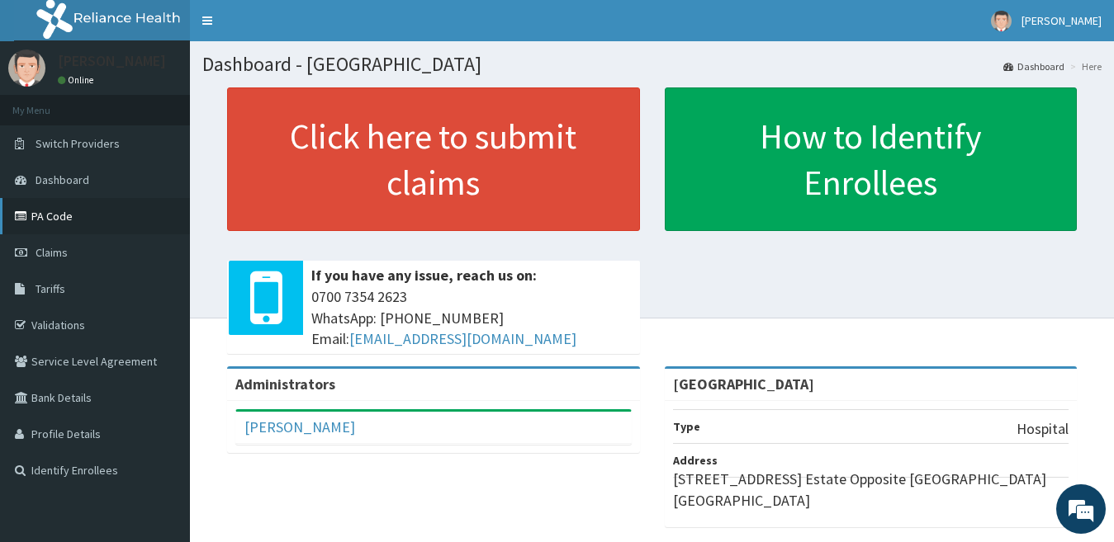
click at [78, 223] on link "PA Code" at bounding box center [95, 216] width 190 height 36
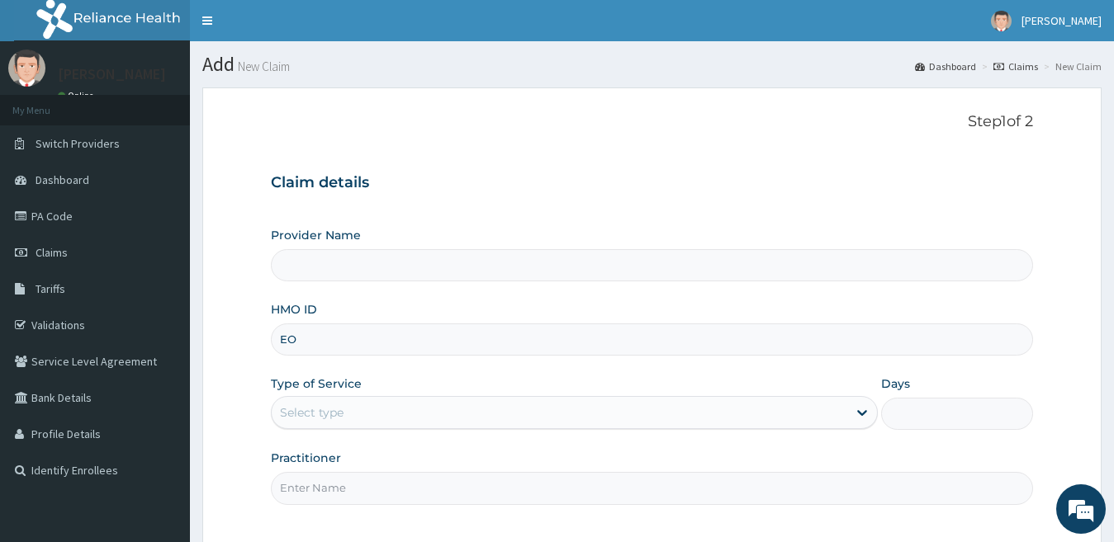
type input "EOO"
type input "Veckron Hospital"
type input "EOO/10018/B"
click at [379, 428] on div "Select type" at bounding box center [575, 412] width 608 height 33
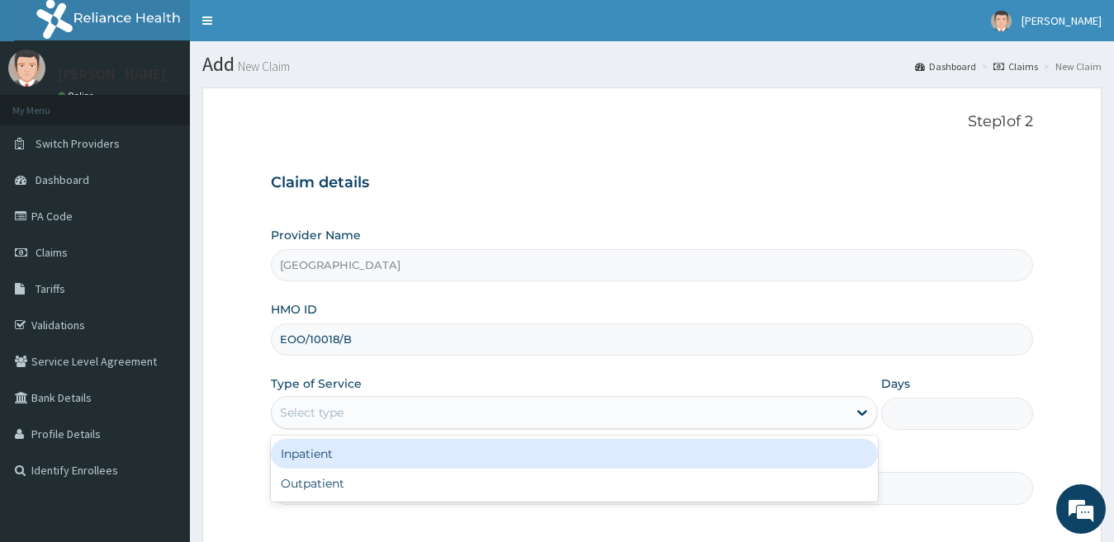
click at [378, 453] on div "Inpatient" at bounding box center [575, 454] width 608 height 30
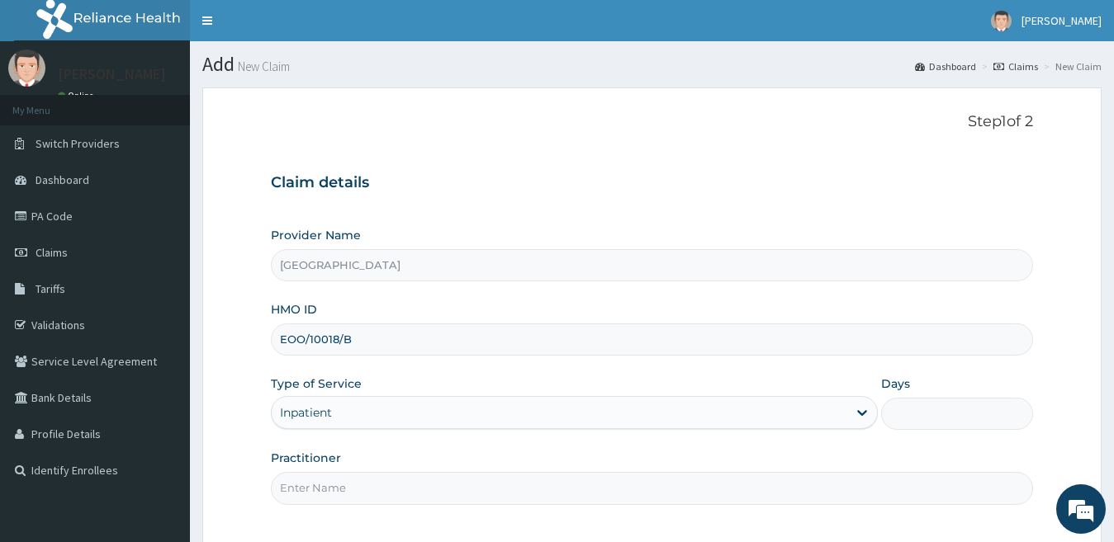
click at [911, 414] on input "Days" at bounding box center [957, 414] width 152 height 32
type input "2"
click at [360, 485] on input "Practitioner" at bounding box center [652, 488] width 763 height 32
type input "Dr Chinwe"
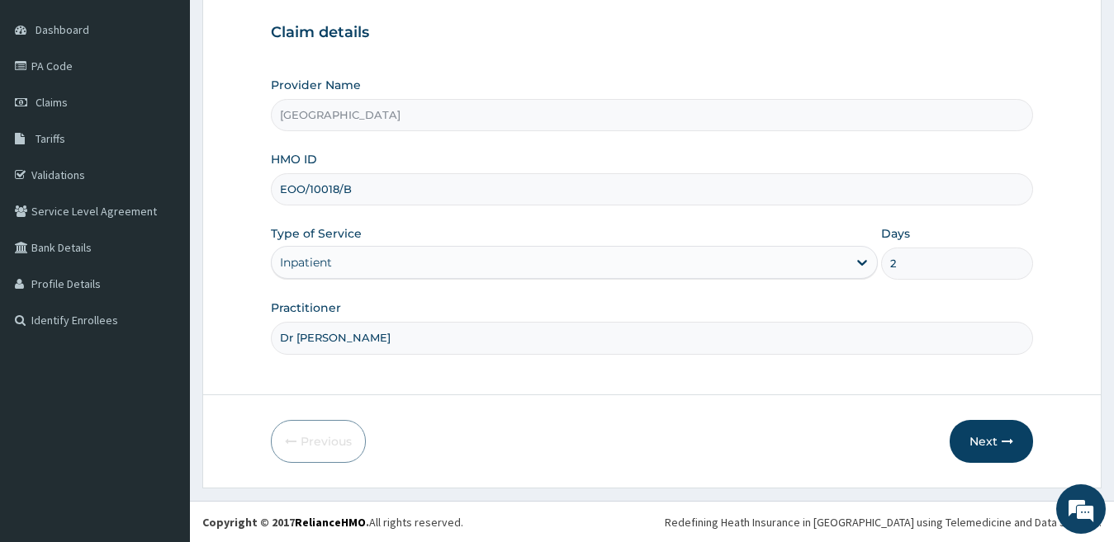
scroll to position [151, 0]
click at [973, 425] on button "Next" at bounding box center [990, 440] width 83 height 43
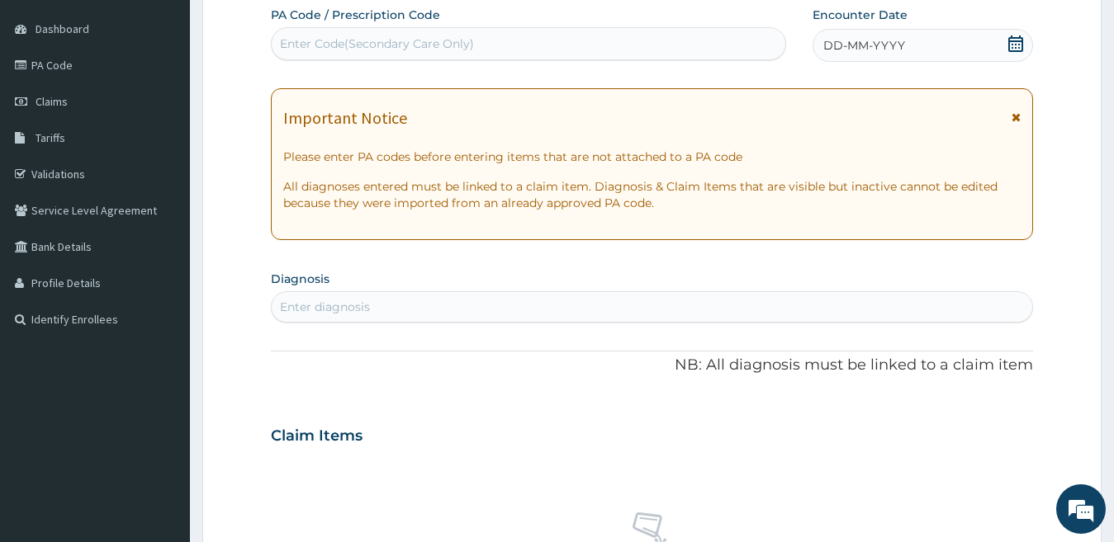
click at [454, 34] on div "Enter Code(Secondary Care Only)" at bounding box center [528, 44] width 513 height 26
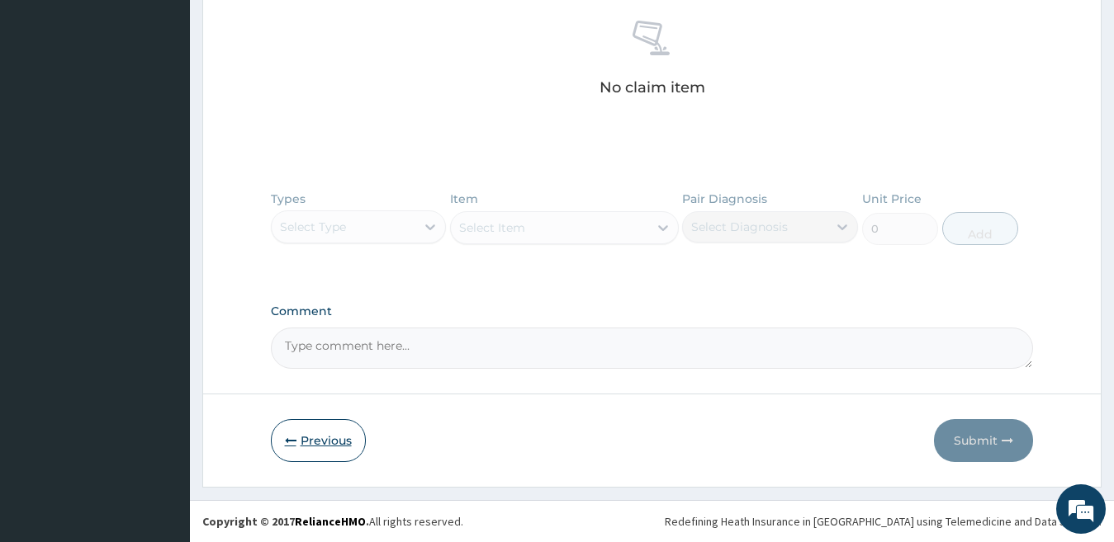
click at [304, 434] on button "Previous" at bounding box center [318, 440] width 95 height 43
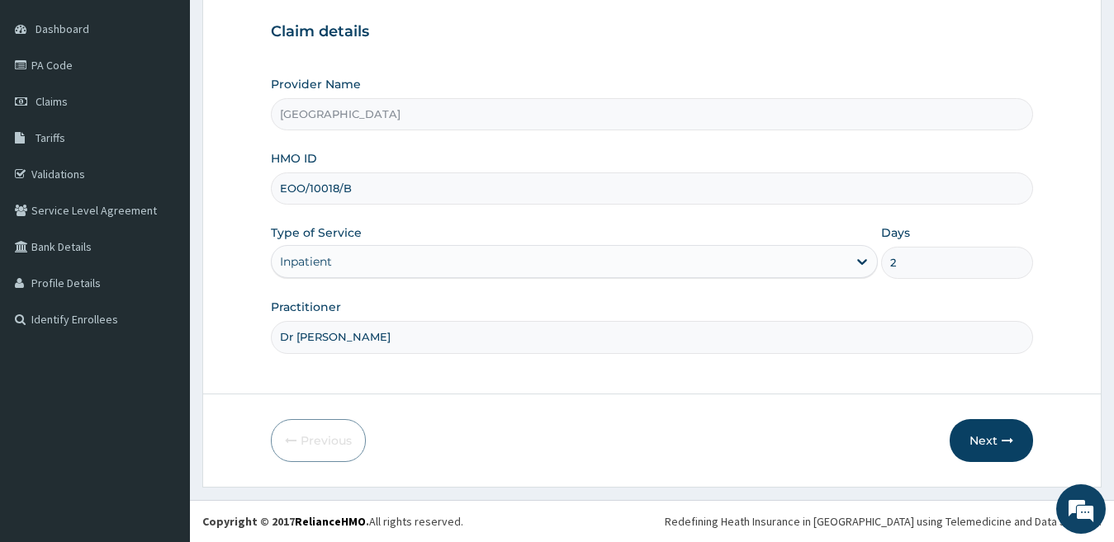
click at [340, 337] on input "Dr Chinwe" at bounding box center [652, 337] width 763 height 32
type input "Dr Kaizer"
click at [988, 436] on button "Next" at bounding box center [990, 440] width 83 height 43
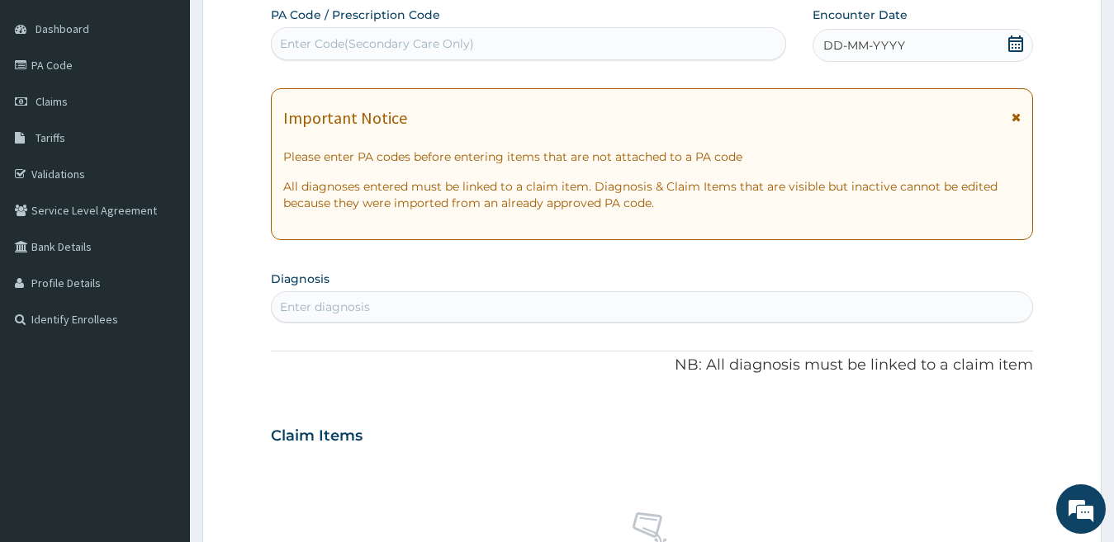
click at [406, 40] on div "Enter Code(Secondary Care Only)" at bounding box center [377, 43] width 194 height 17
paste input "PA/3B0F36"
type input "PA/3B0F36"
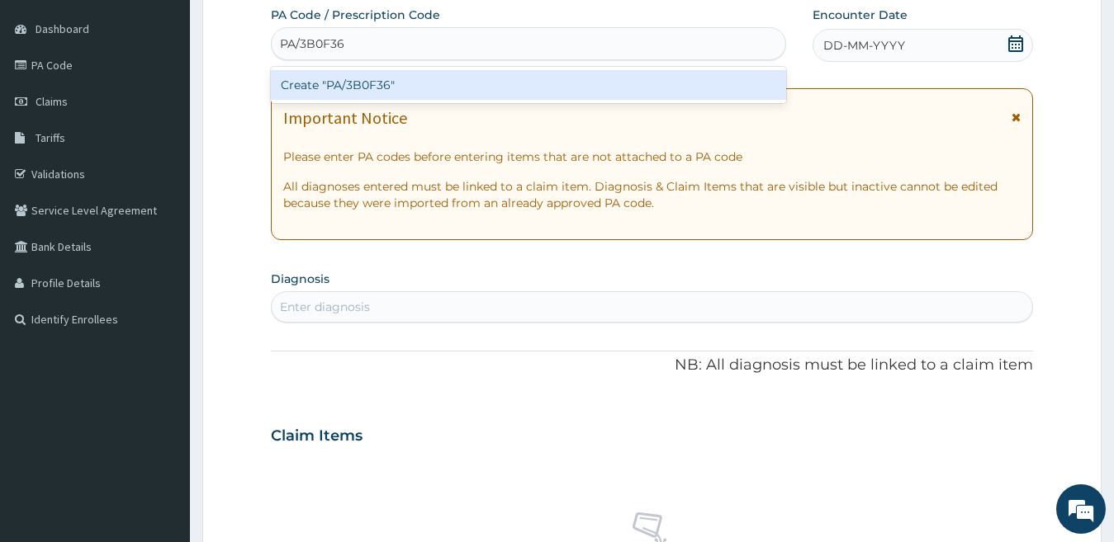
click at [435, 86] on div "Create "PA/3B0F36"" at bounding box center [528, 85] width 515 height 30
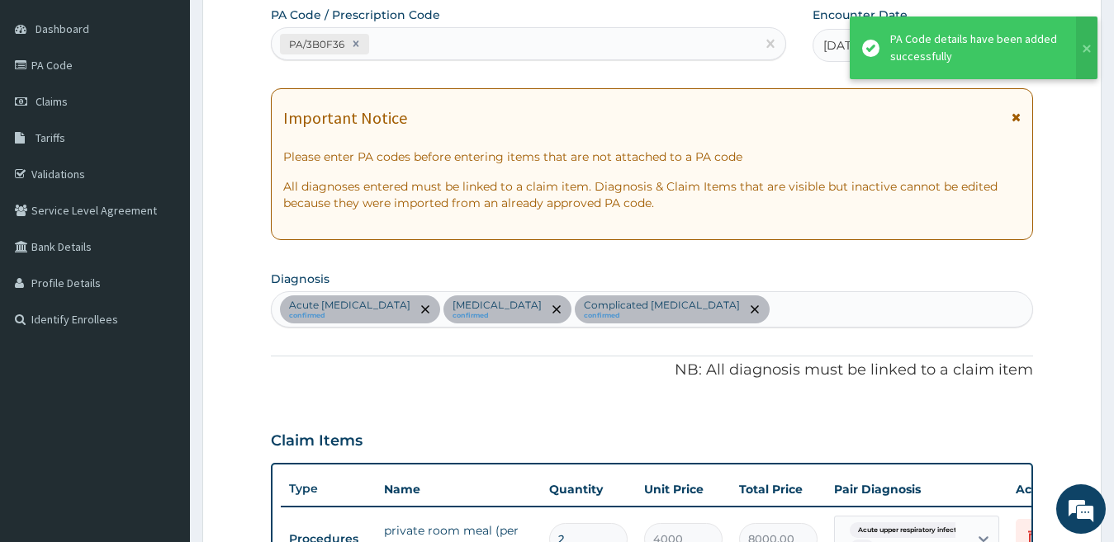
scroll to position [785, 0]
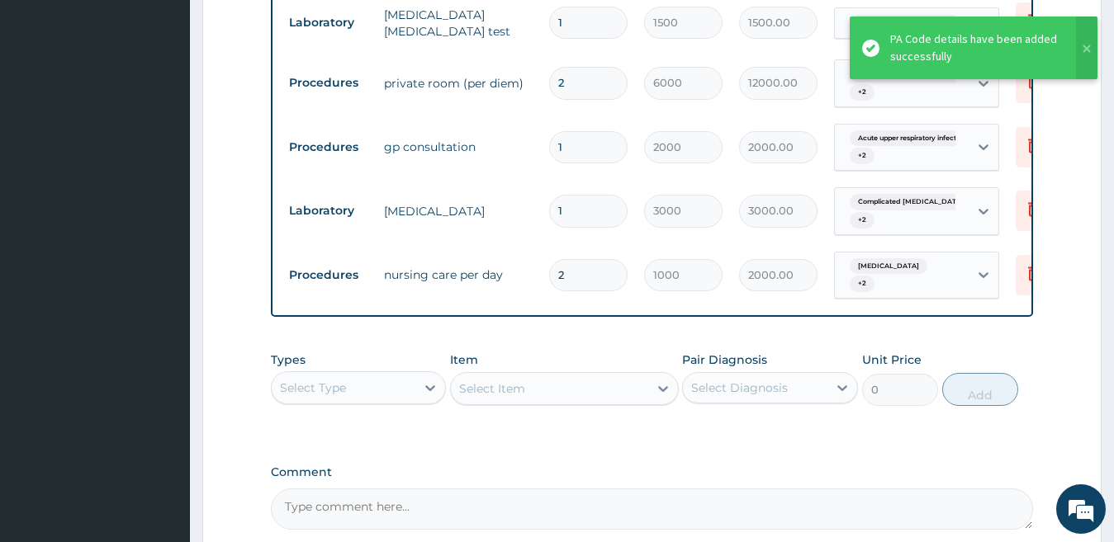
click at [414, 387] on div "Select Type" at bounding box center [344, 388] width 144 height 26
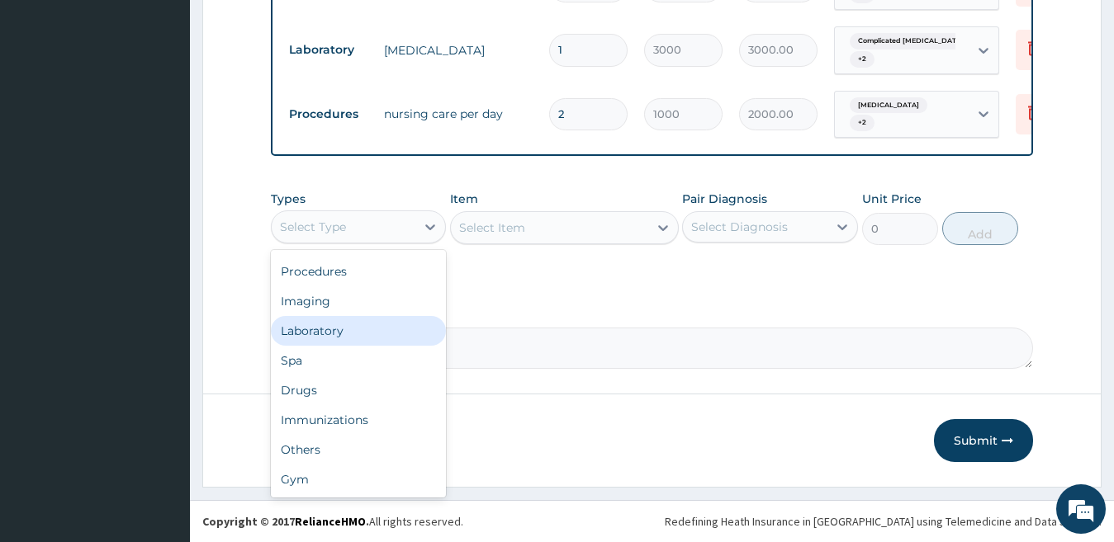
scroll to position [953, 0]
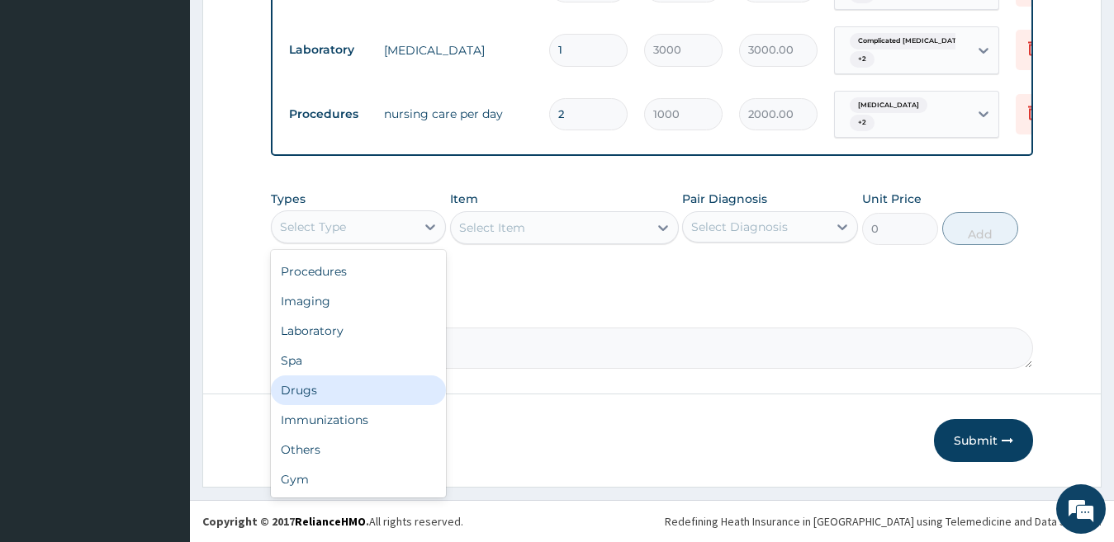
click at [360, 386] on div "Drugs" at bounding box center [359, 391] width 176 height 30
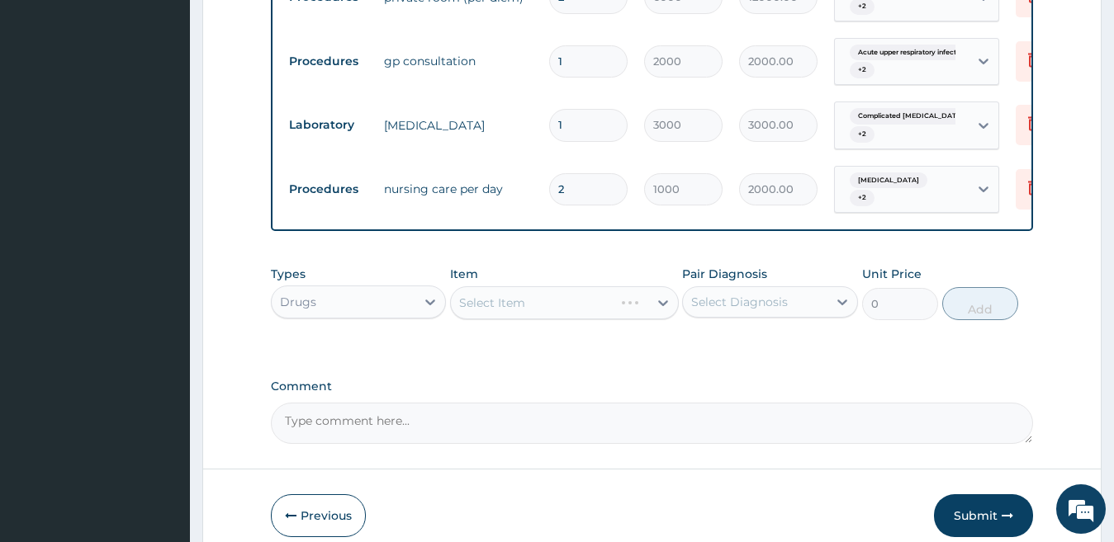
scroll to position [872, 0]
click at [541, 311] on div "Select Item" at bounding box center [564, 302] width 229 height 33
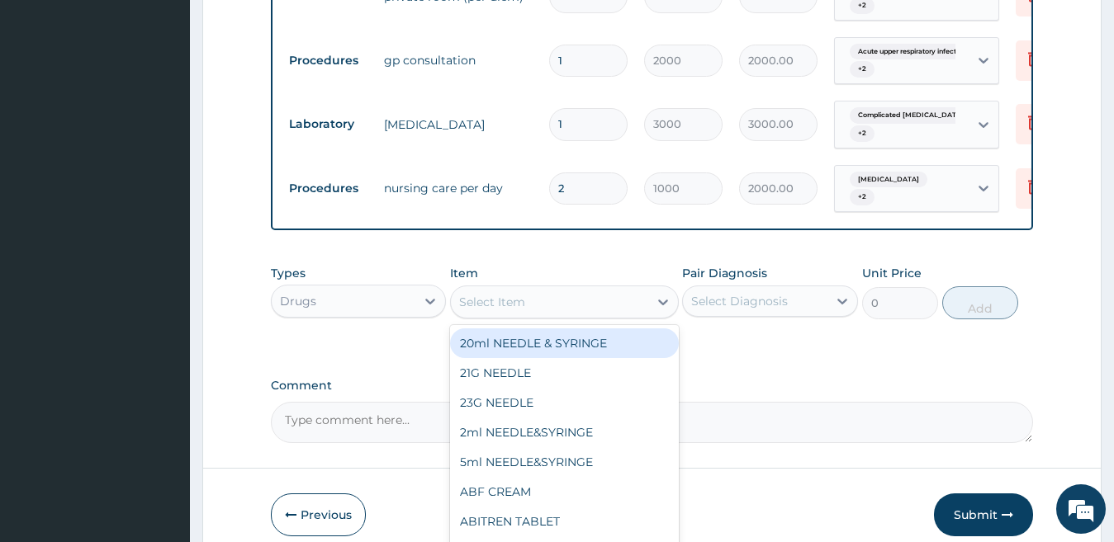
click at [463, 306] on div "Select Item" at bounding box center [492, 302] width 66 height 17
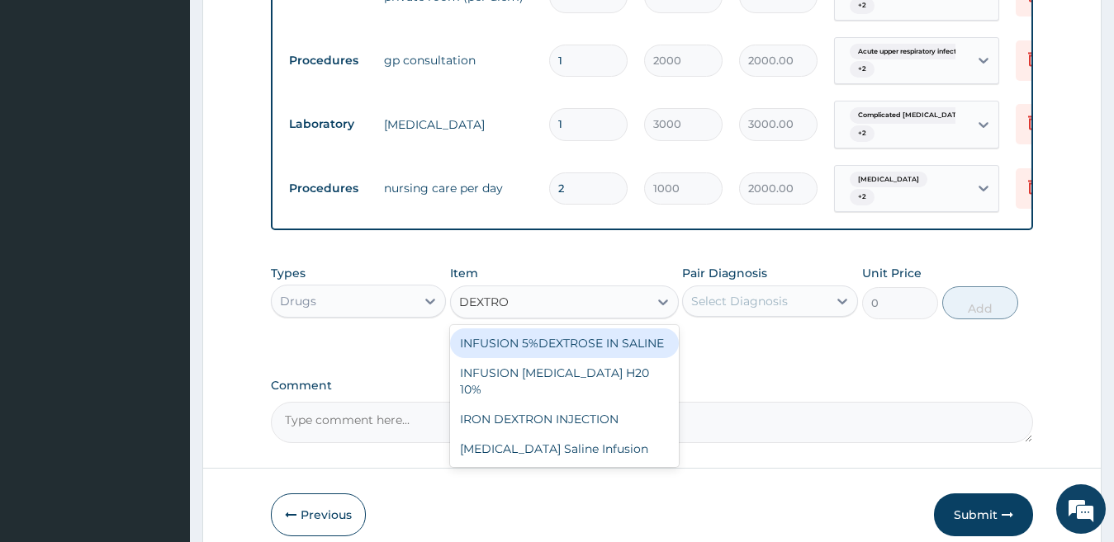
type input "DEXTROS"
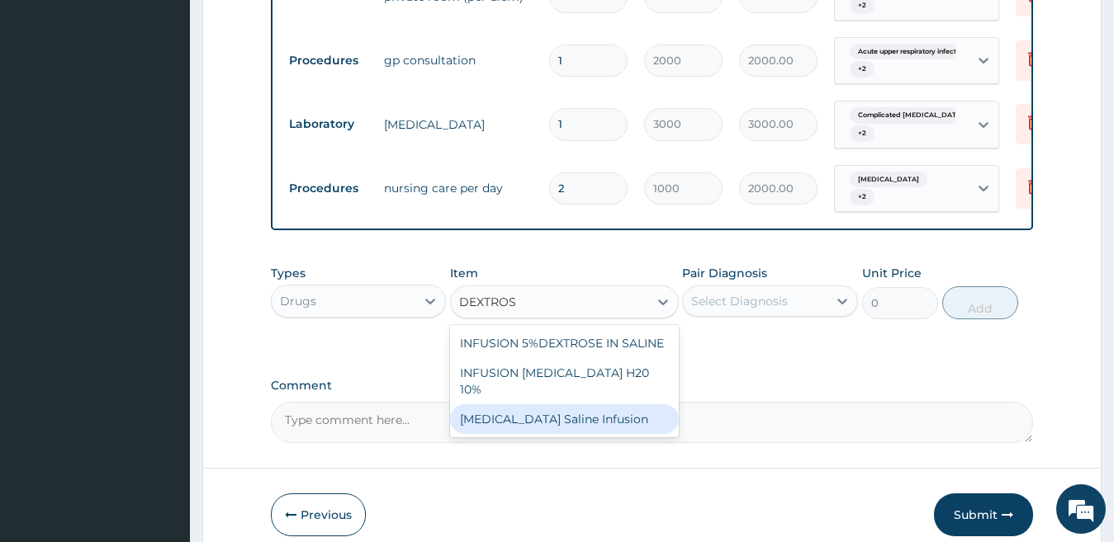
click at [542, 419] on div "Dextrose Saline Infusion" at bounding box center [564, 419] width 229 height 30
type input "1200"
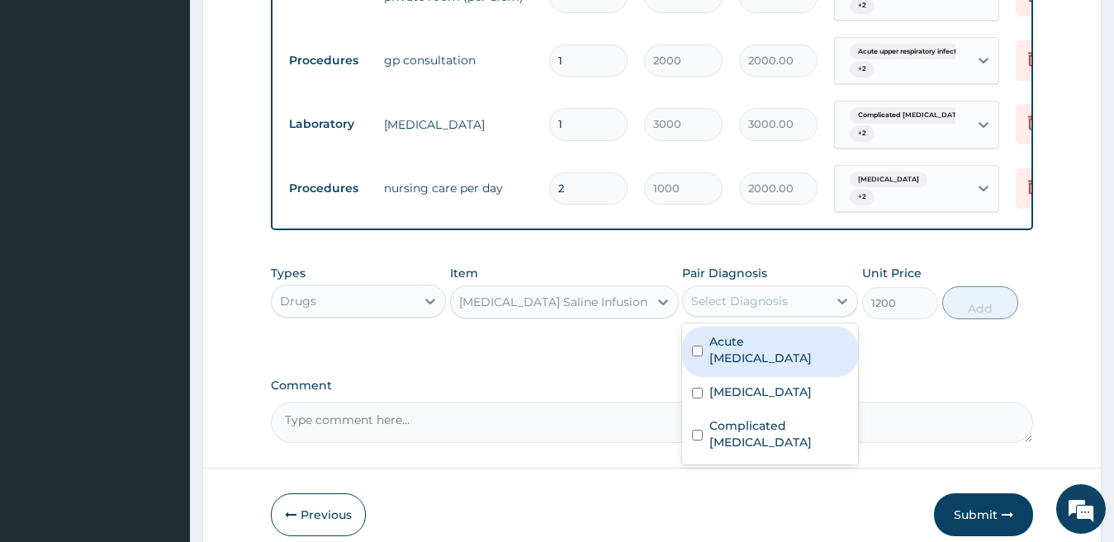
click at [726, 315] on div "Select Diagnosis" at bounding box center [755, 301] width 144 height 26
click at [744, 355] on label "Acute upper respiratory infection" at bounding box center [778, 350] width 139 height 33
checkbox input "true"
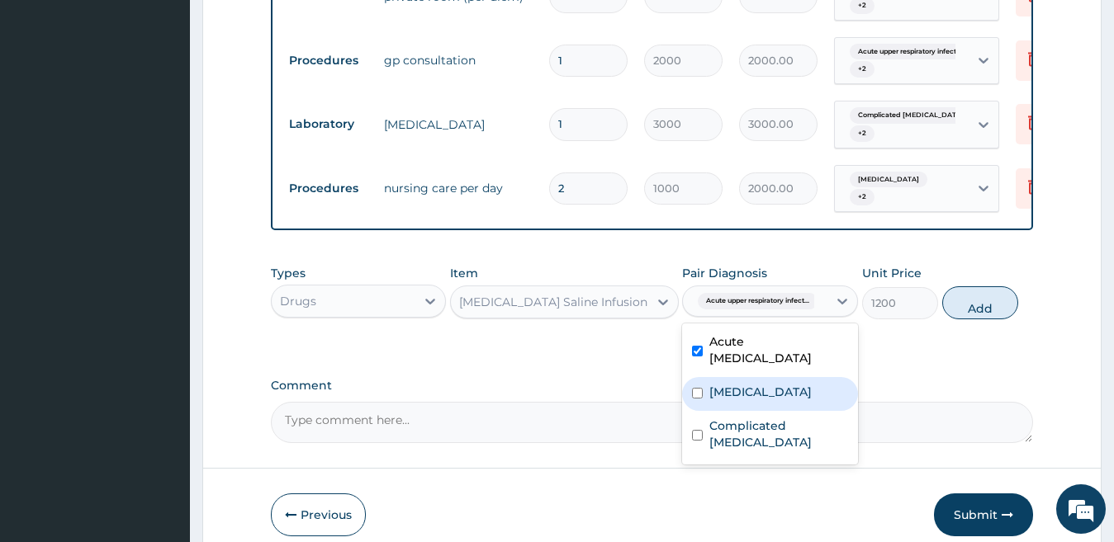
click at [744, 391] on label "Typhoid fever" at bounding box center [760, 392] width 102 height 17
checkbox input "true"
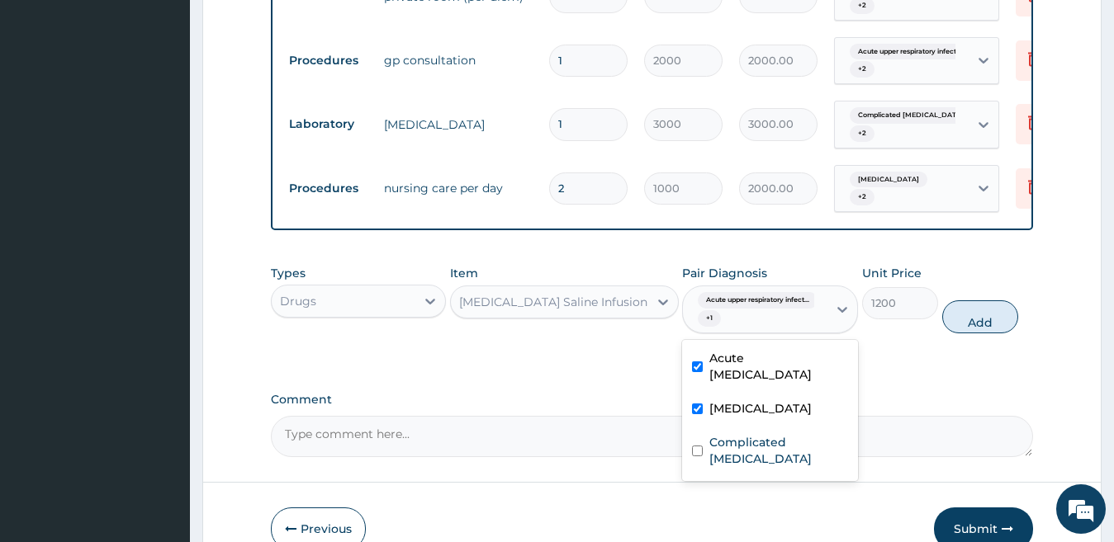
click at [721, 375] on label "Acute upper respiratory infection" at bounding box center [778, 366] width 139 height 33
checkbox input "false"
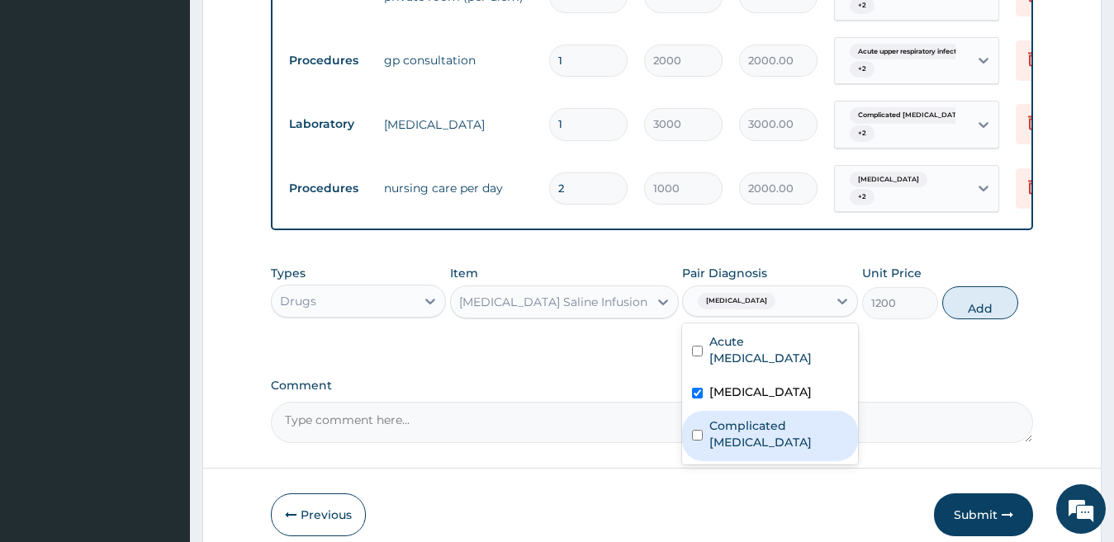
click at [730, 438] on label "Complicated malaria" at bounding box center [778, 434] width 139 height 33
checkbox input "true"
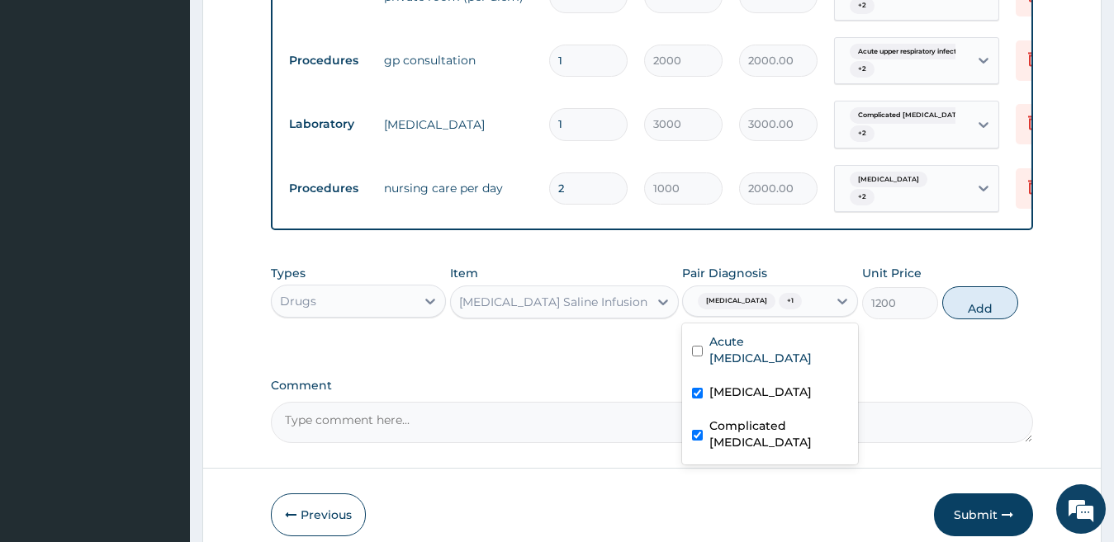
click at [722, 400] on label "Typhoid fever" at bounding box center [760, 392] width 102 height 17
checkbox input "false"
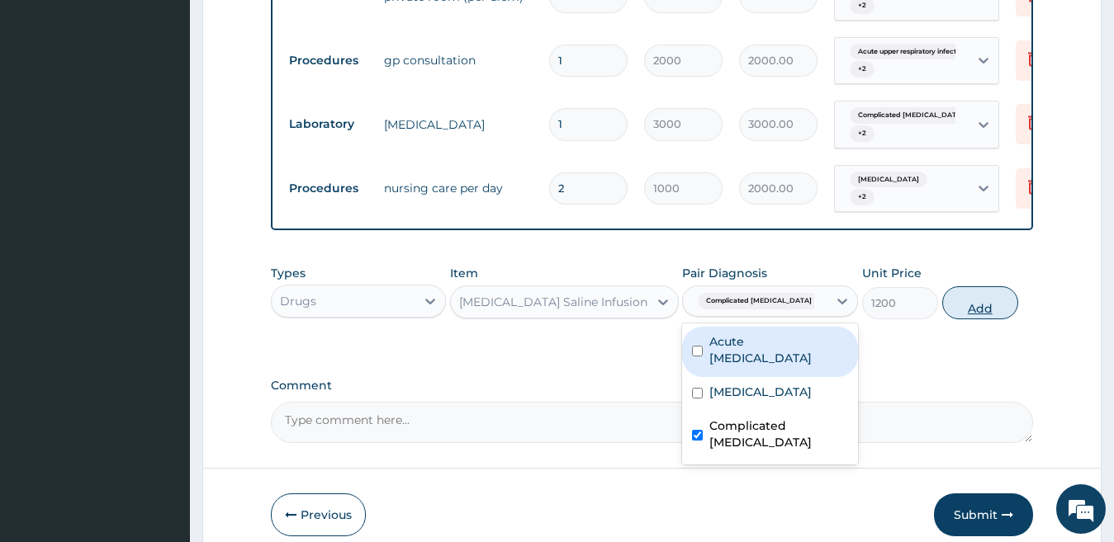
click at [974, 319] on button "Add" at bounding box center [980, 302] width 76 height 33
type input "0"
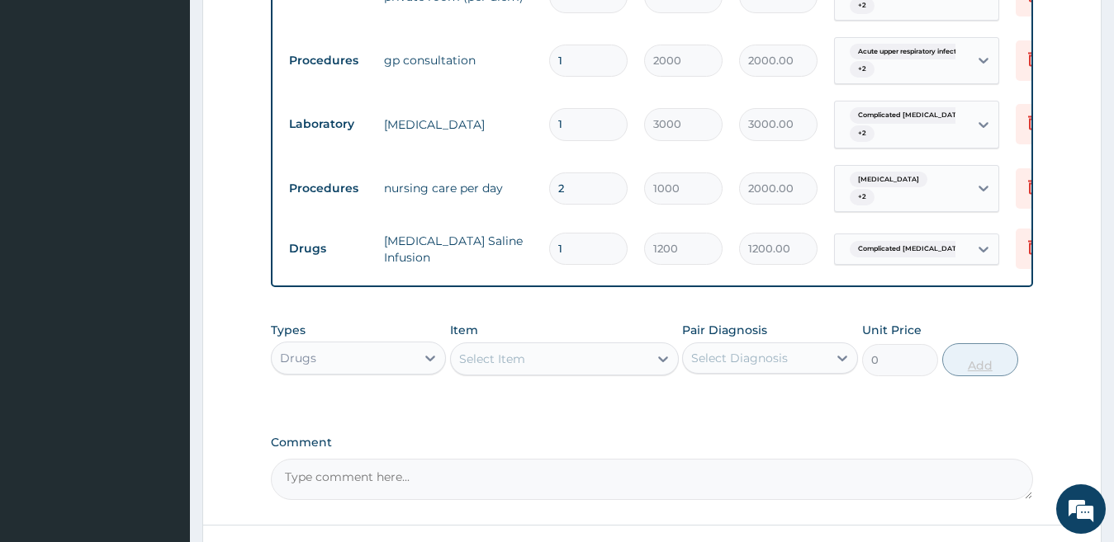
type input "0.00"
type input "4"
type input "4800.00"
type input "4"
click at [561, 372] on div "Select Item" at bounding box center [549, 359] width 197 height 26
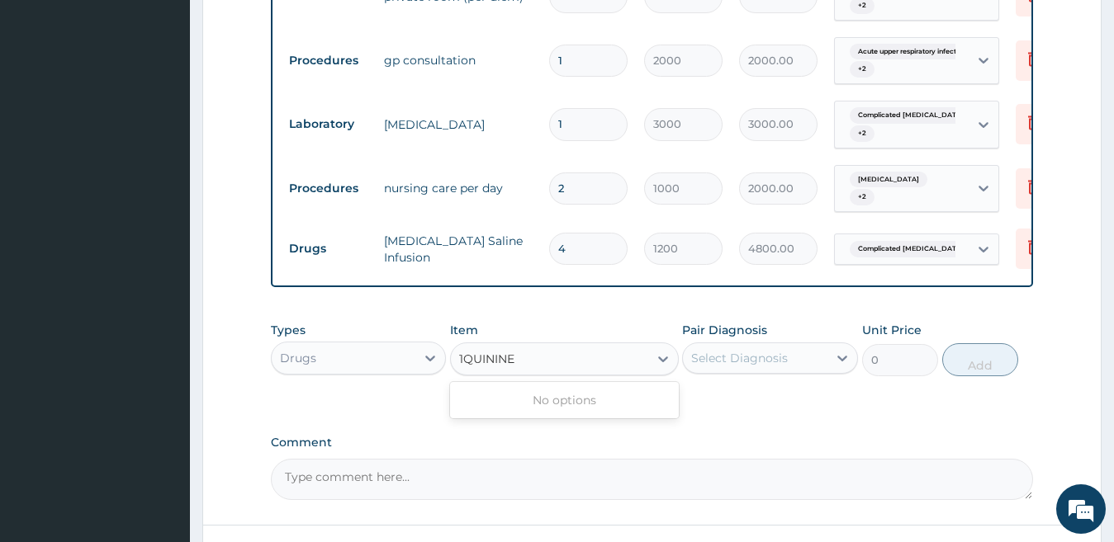
click at [468, 366] on input "1QUININE" at bounding box center [487, 359] width 57 height 17
type input "QUININE"
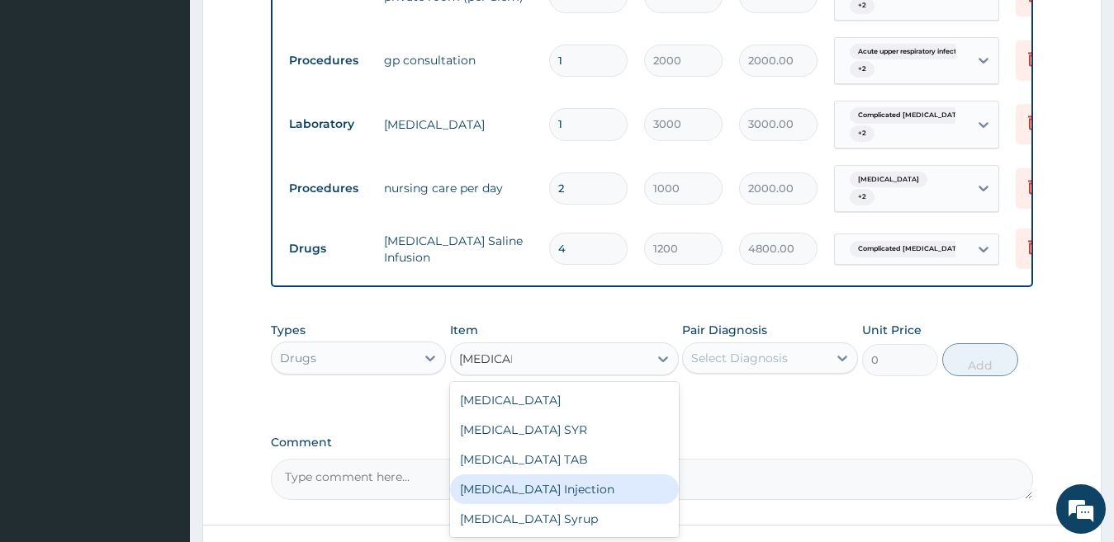
click at [546, 498] on div "Quinine Injection" at bounding box center [564, 490] width 229 height 30
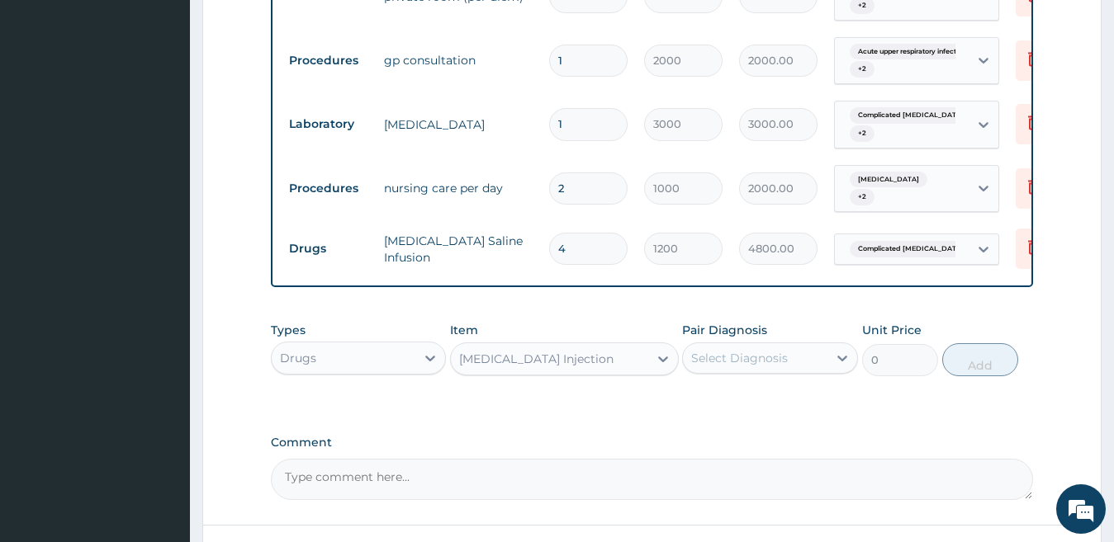
type input "500"
click at [723, 367] on div "Select Diagnosis" at bounding box center [739, 358] width 97 height 17
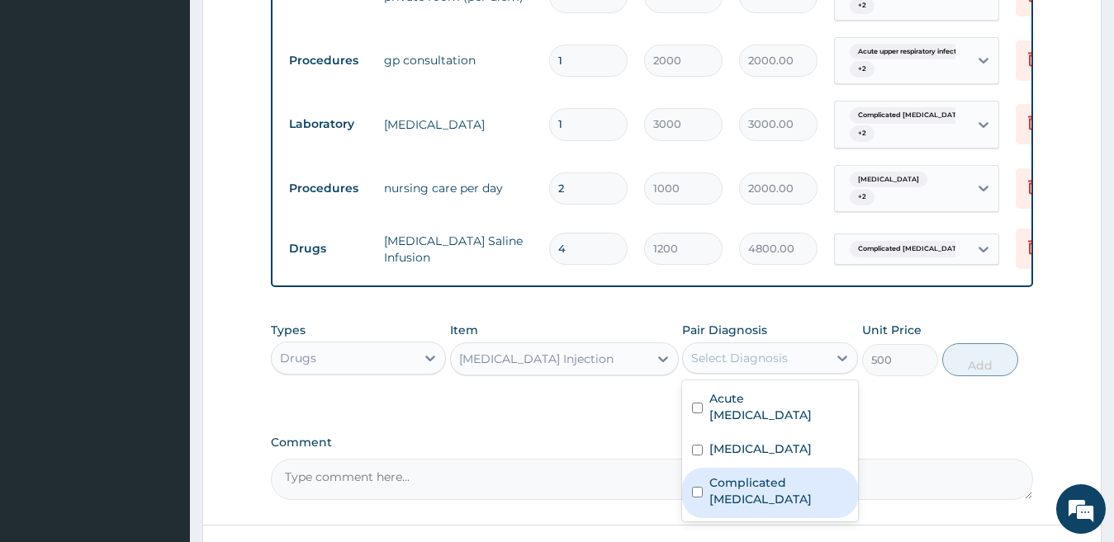
click at [717, 492] on label "Complicated malaria" at bounding box center [778, 491] width 139 height 33
checkbox input "true"
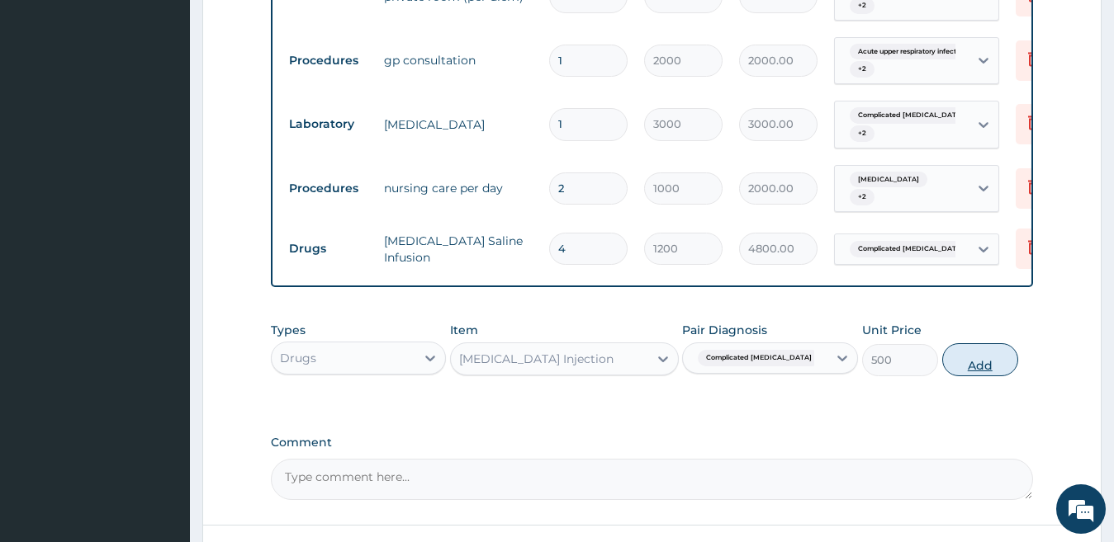
click at [982, 368] on button "Add" at bounding box center [980, 359] width 76 height 33
type input "0"
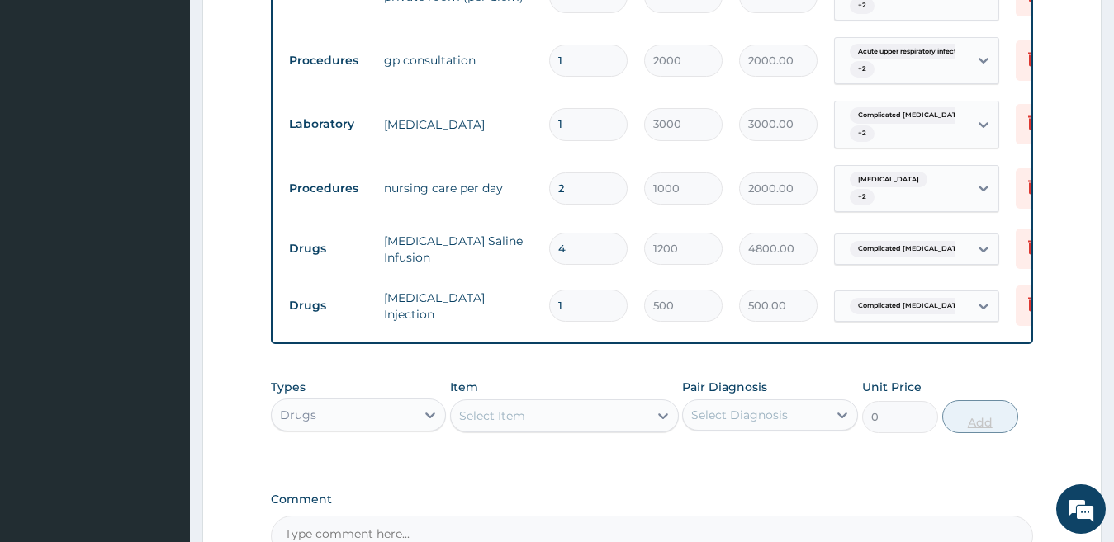
type input "0.00"
type input "3"
type input "1500.00"
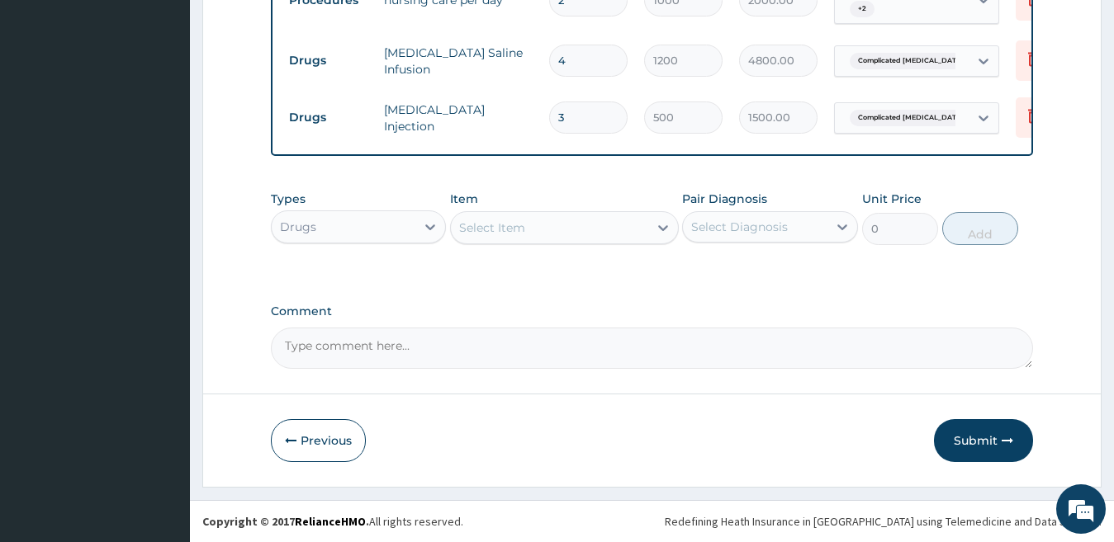
scroll to position [1067, 0]
type input "3"
click at [500, 228] on div "Select Item" at bounding box center [492, 228] width 66 height 17
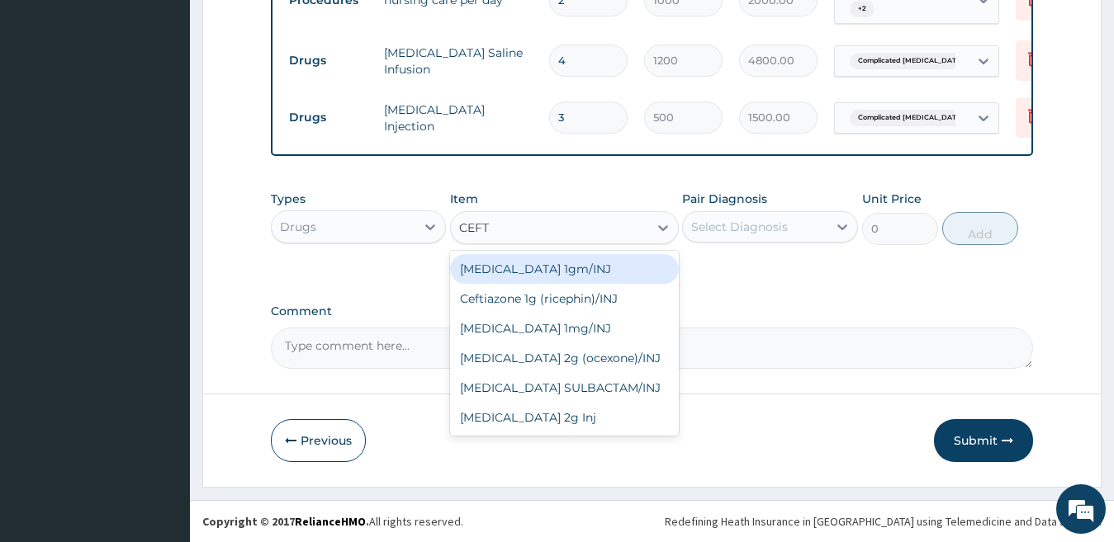
type input "CEFTR"
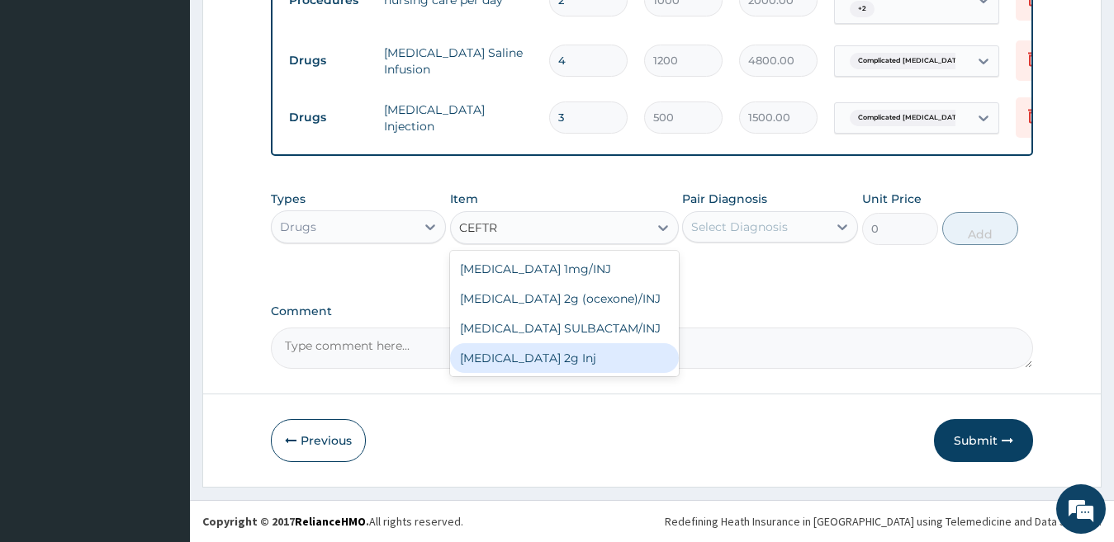
click at [522, 360] on div "Ceftriaxone 2g Inj" at bounding box center [564, 358] width 229 height 30
type input "1500"
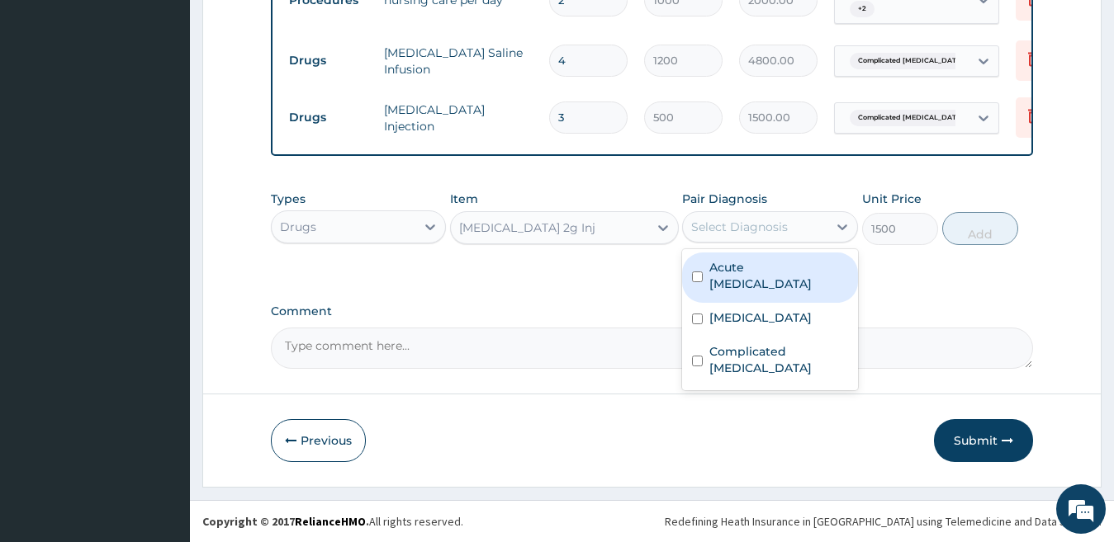
click at [755, 221] on div "Select Diagnosis" at bounding box center [739, 227] width 97 height 17
click at [751, 272] on label "Acute upper respiratory infection" at bounding box center [778, 275] width 139 height 33
checkbox input "true"
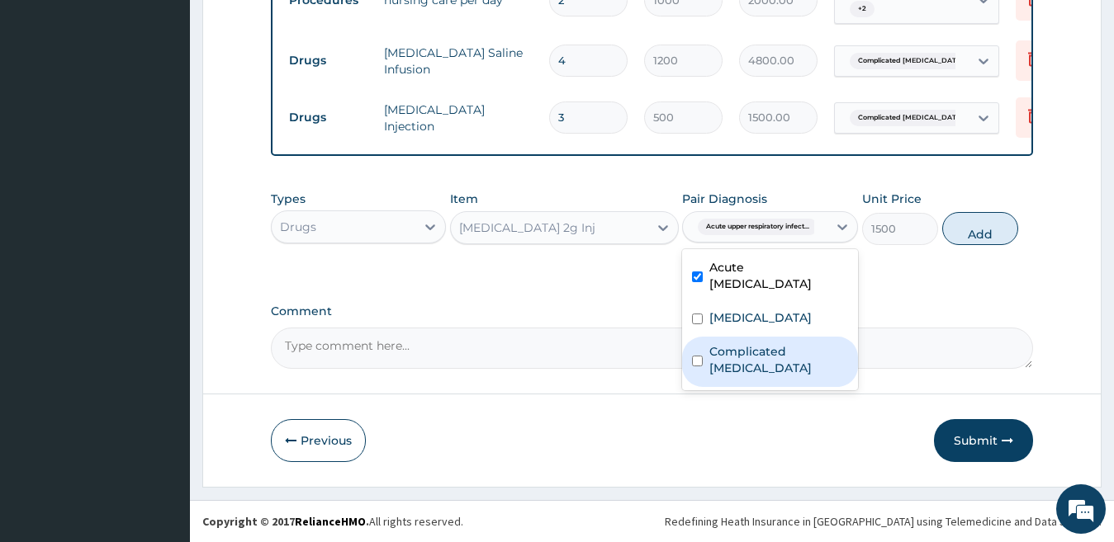
click at [762, 348] on label "Complicated [MEDICAL_DATA]" at bounding box center [778, 359] width 139 height 33
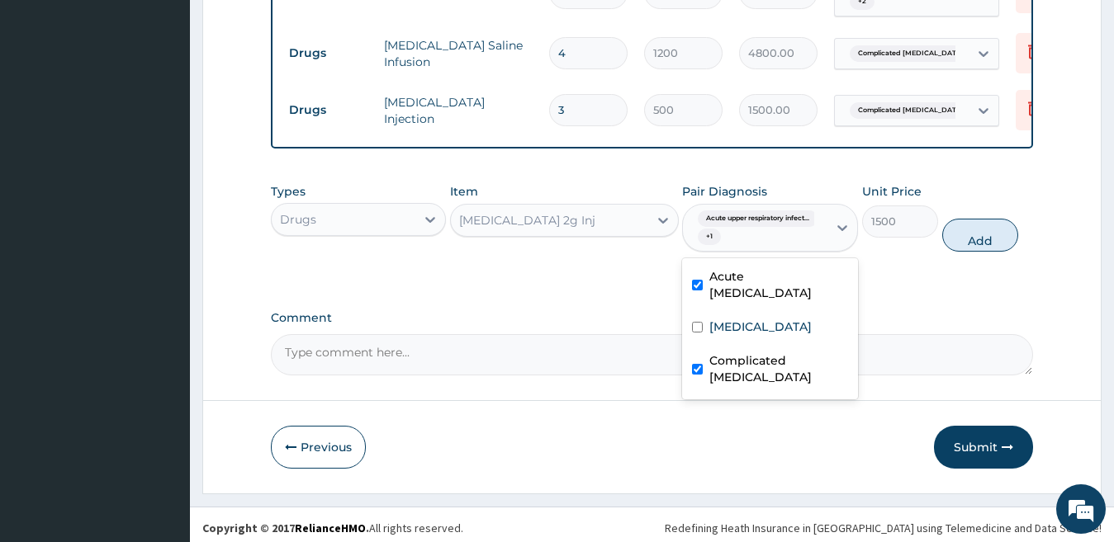
click at [752, 374] on label "Complicated [MEDICAL_DATA]" at bounding box center [778, 368] width 139 height 33
checkbox input "false"
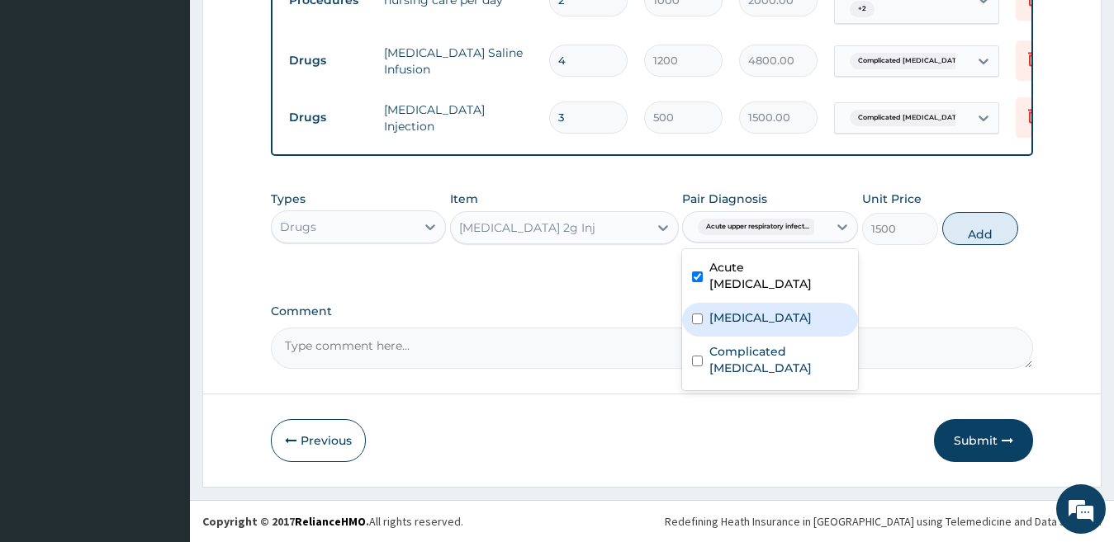
click at [740, 319] on label "[MEDICAL_DATA]" at bounding box center [760, 318] width 102 height 17
checkbox input "true"
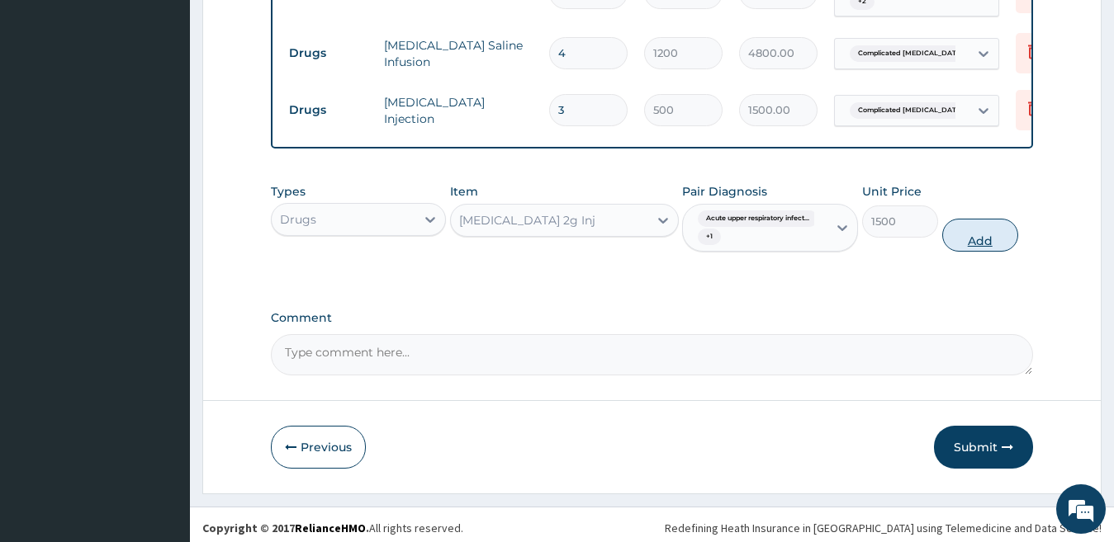
click at [988, 249] on button "Add" at bounding box center [980, 235] width 76 height 33
type input "0"
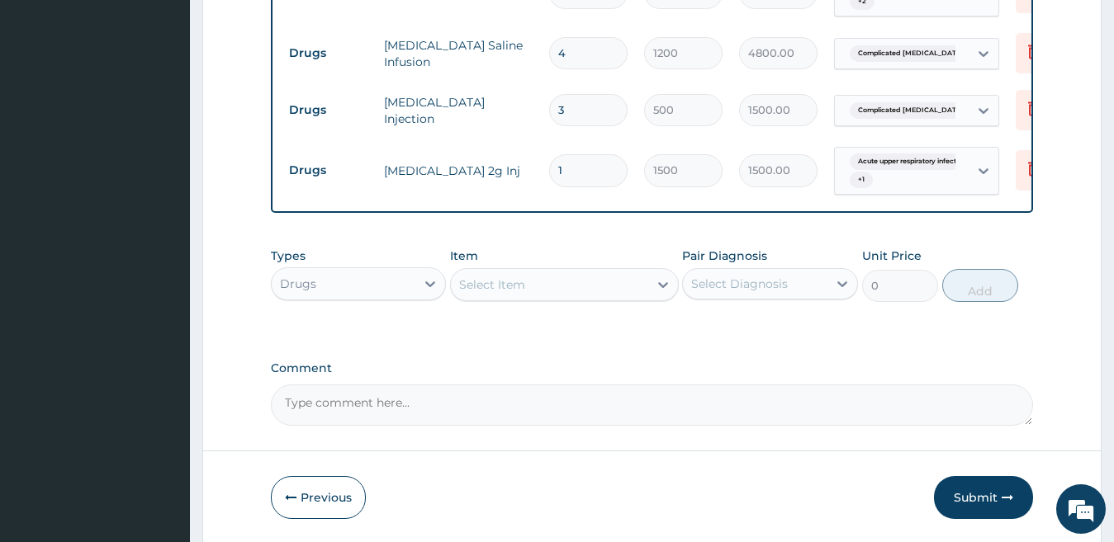
click at [382, 292] on div "Drugs" at bounding box center [344, 284] width 144 height 26
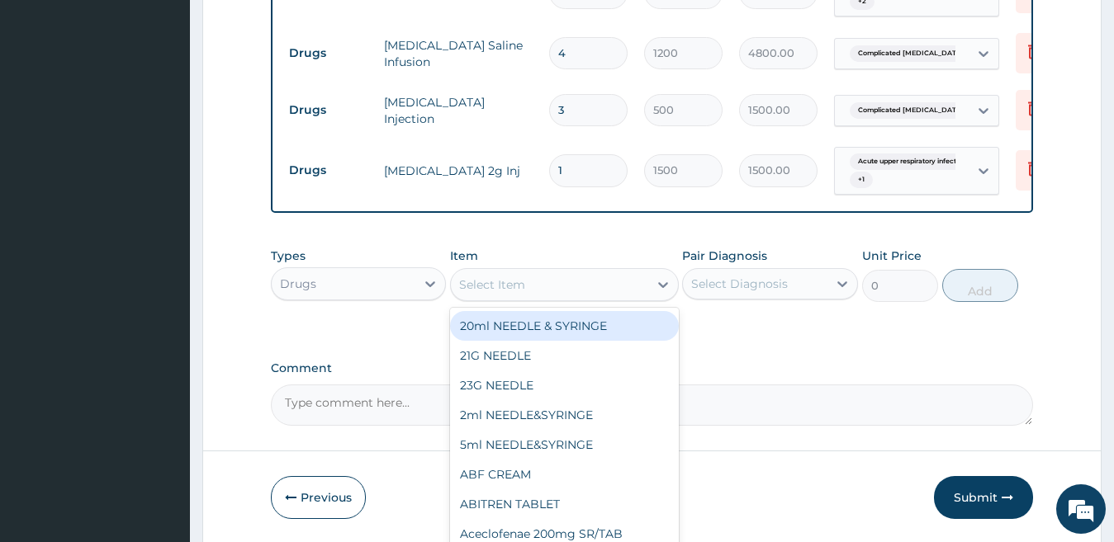
click at [498, 293] on div "Select Item" at bounding box center [492, 285] width 66 height 17
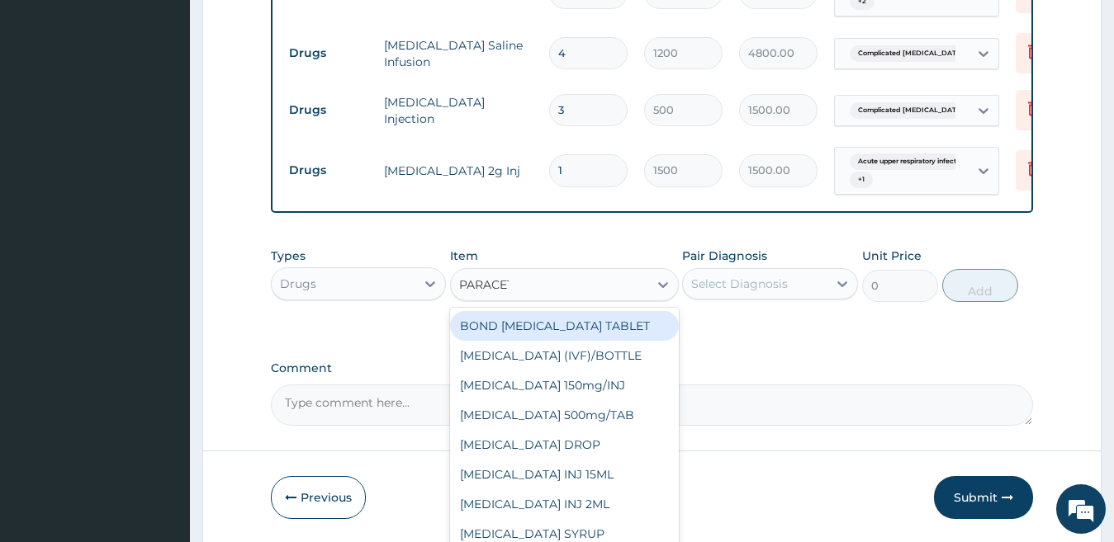
type input "PARACETA"
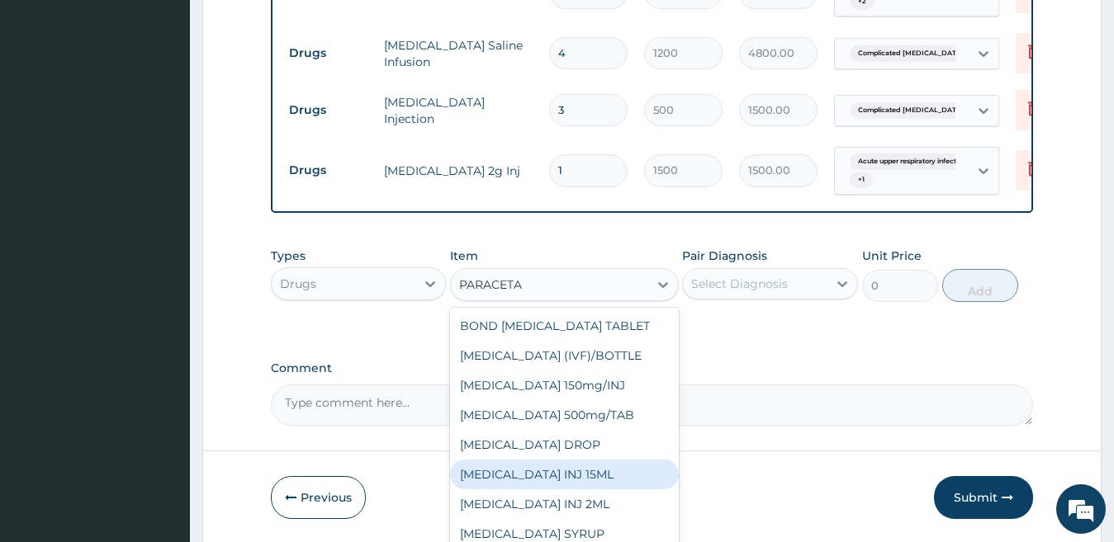
drag, startPoint x: 617, startPoint y: 490, endPoint x: 617, endPoint y: 502, distance: 11.6
click at [617, 490] on div "[MEDICAL_DATA] INJ 15ML" at bounding box center [564, 475] width 229 height 30
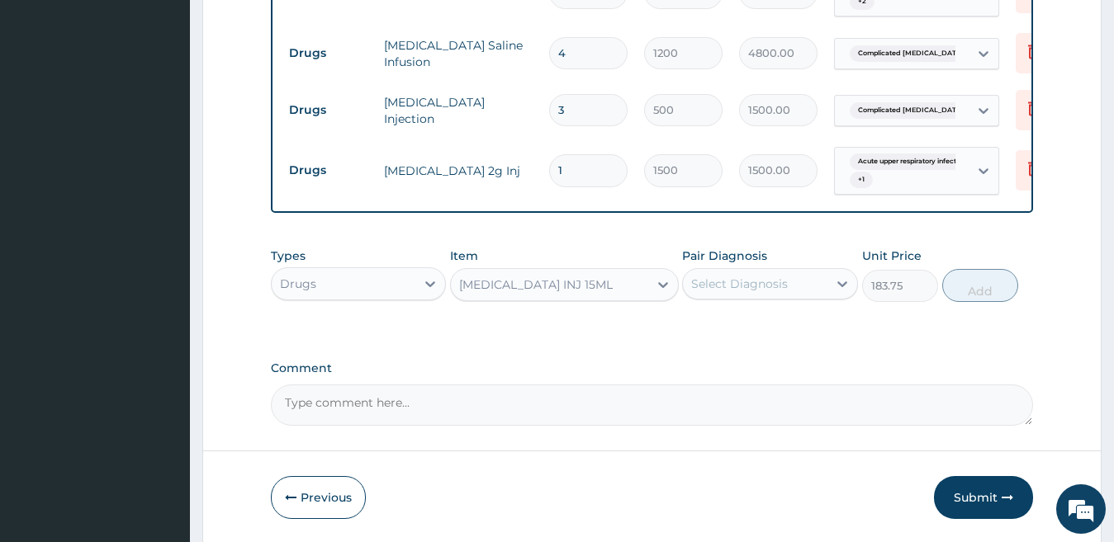
click at [552, 286] on div "[MEDICAL_DATA] INJ 15ML" at bounding box center [536, 285] width 154 height 17
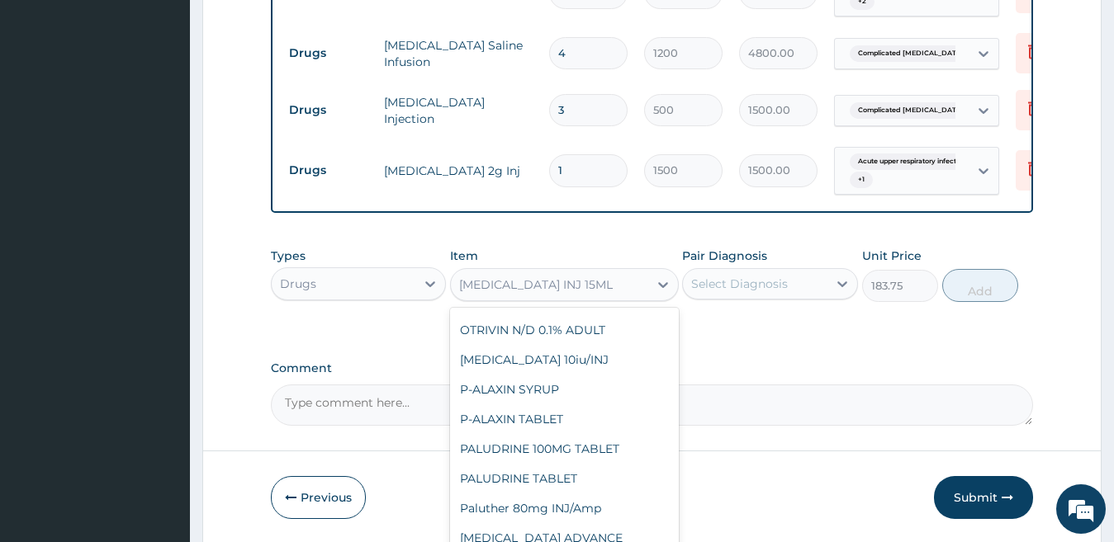
scroll to position [28109, 0]
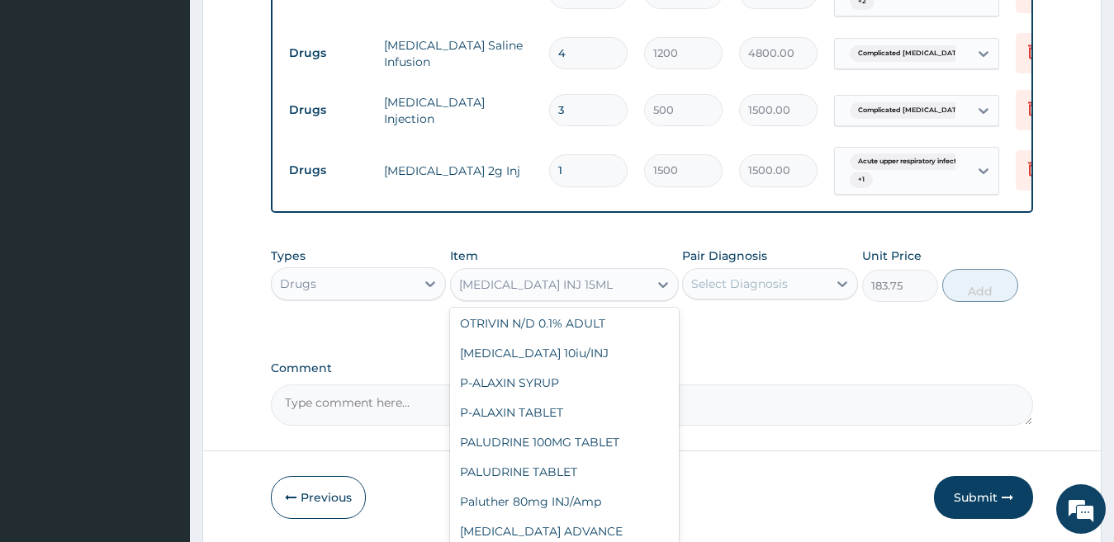
type input "210"
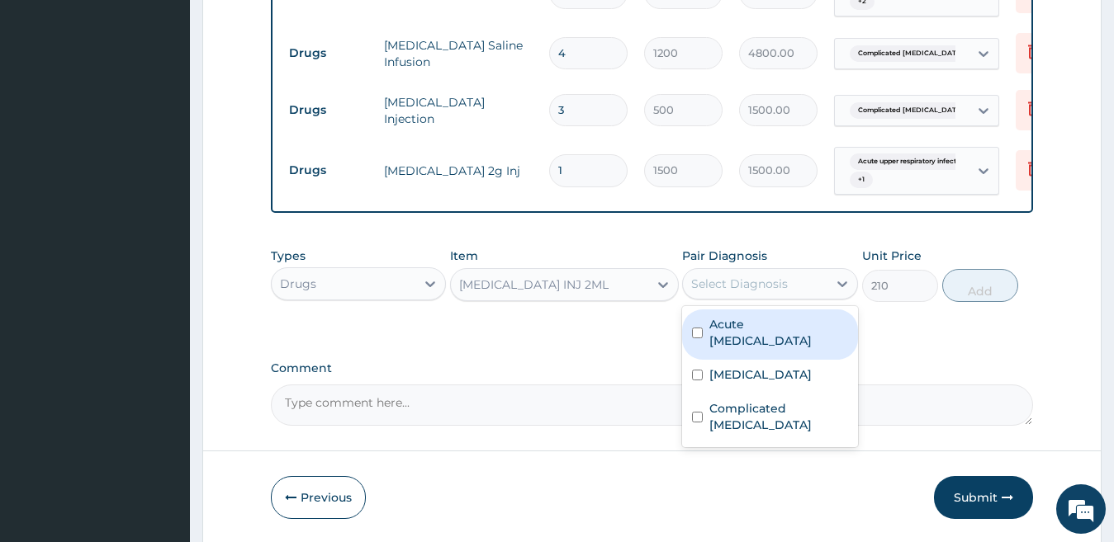
drag, startPoint x: 759, startPoint y: 281, endPoint x: 747, endPoint y: 347, distance: 66.4
click at [759, 284] on div "Select Diagnosis" at bounding box center [755, 284] width 144 height 26
click at [741, 349] on label "Acute upper respiratory infection" at bounding box center [778, 332] width 139 height 33
checkbox input "true"
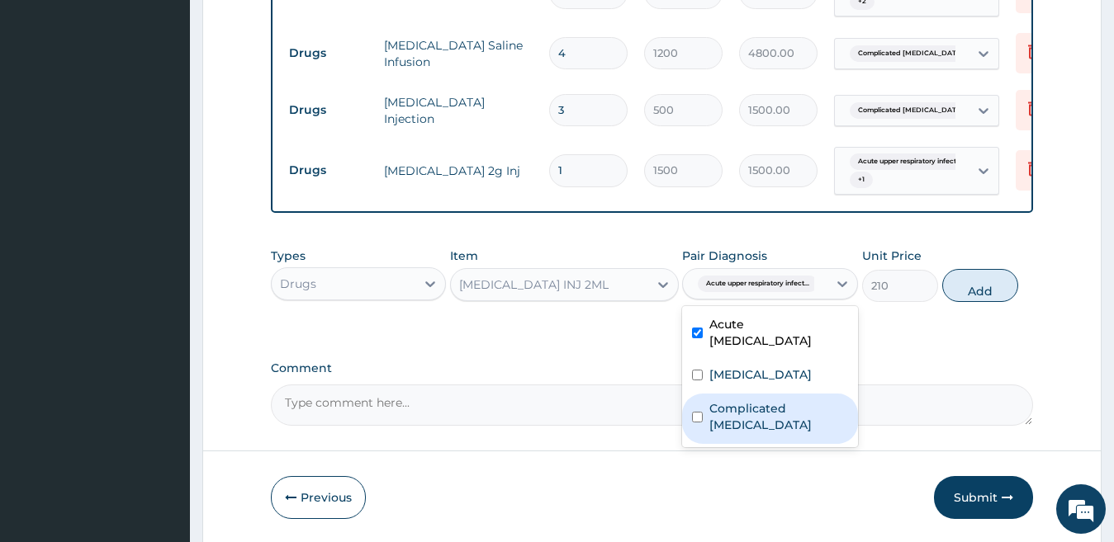
click at [739, 400] on div "Complicated [MEDICAL_DATA]" at bounding box center [770, 419] width 176 height 50
checkbox input "true"
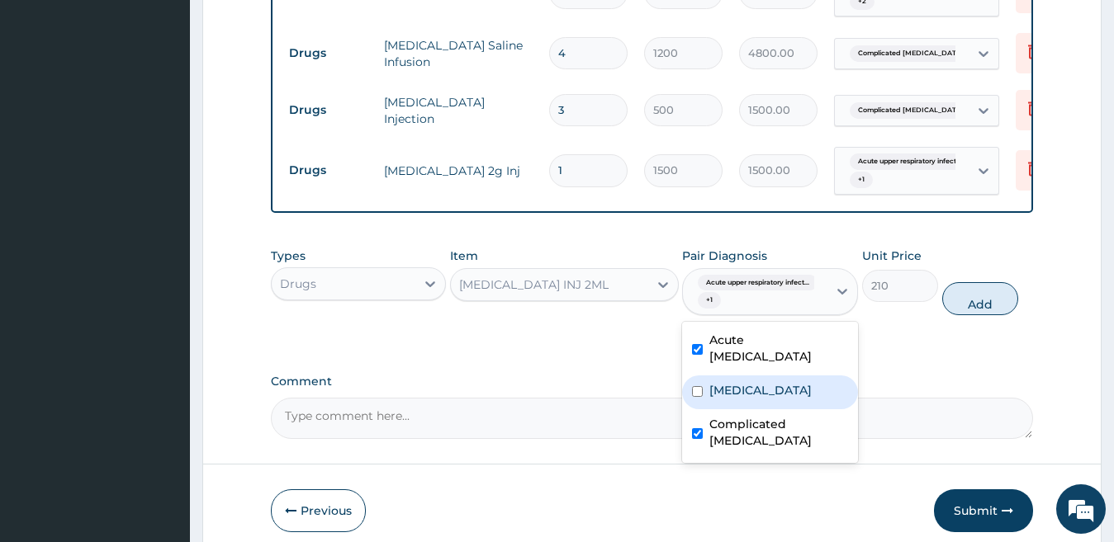
drag, startPoint x: 726, startPoint y: 386, endPoint x: 792, endPoint y: 378, distance: 66.6
click at [726, 387] on div "[MEDICAL_DATA]" at bounding box center [770, 393] width 176 height 34
checkbox input "true"
click at [959, 315] on button "Add" at bounding box center [980, 298] width 76 height 33
type input "0"
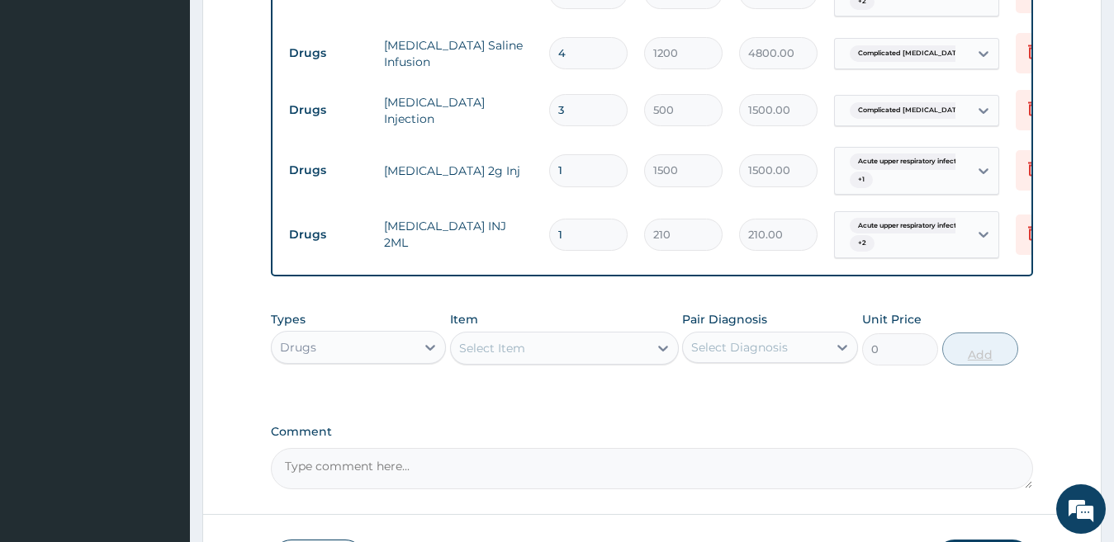
type input "10"
type input "2100.00"
type input "10"
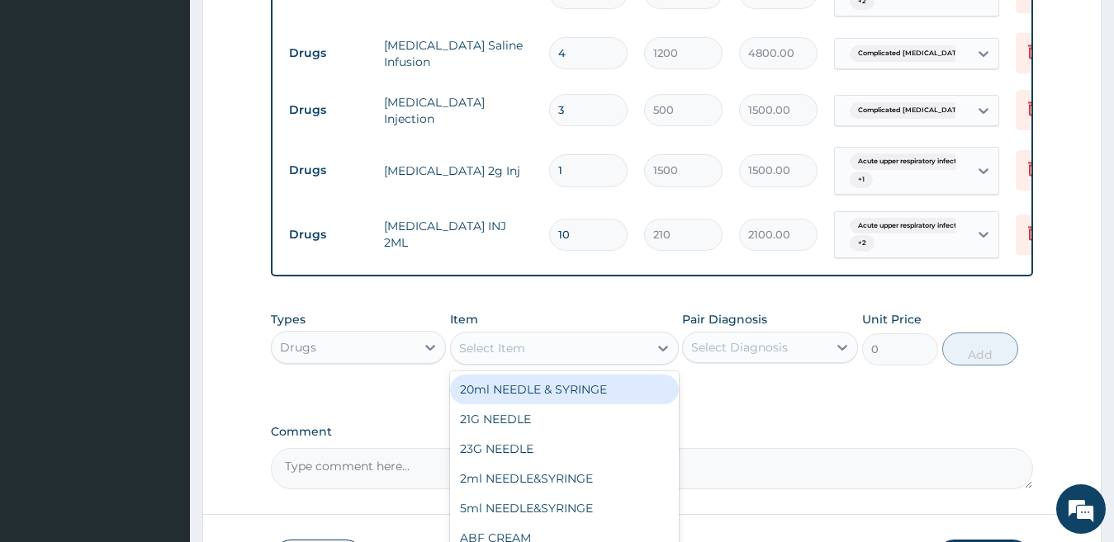
click at [462, 357] on div "Select Item" at bounding box center [492, 348] width 66 height 17
type input "G"
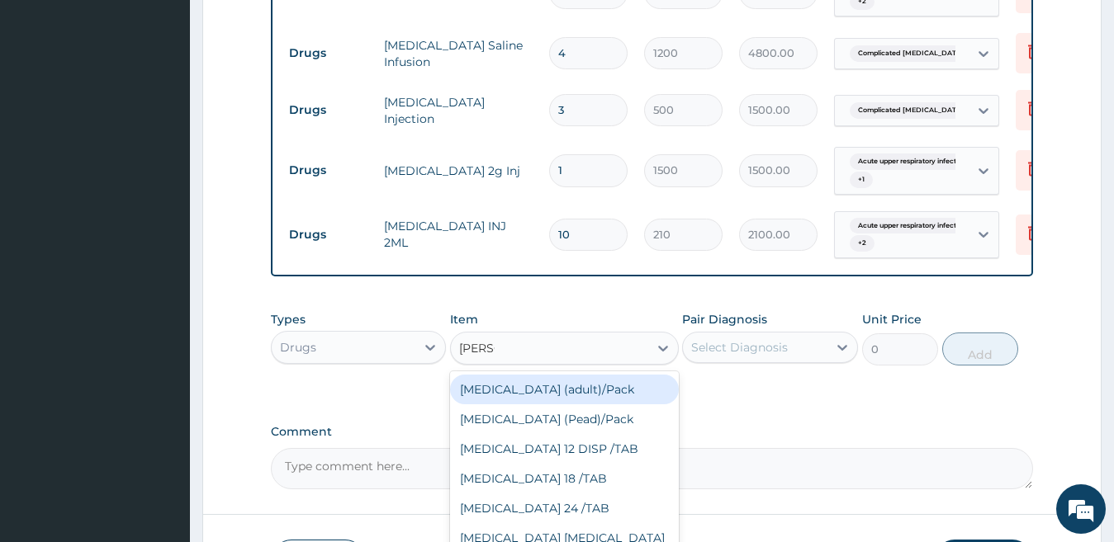
type input "COART"
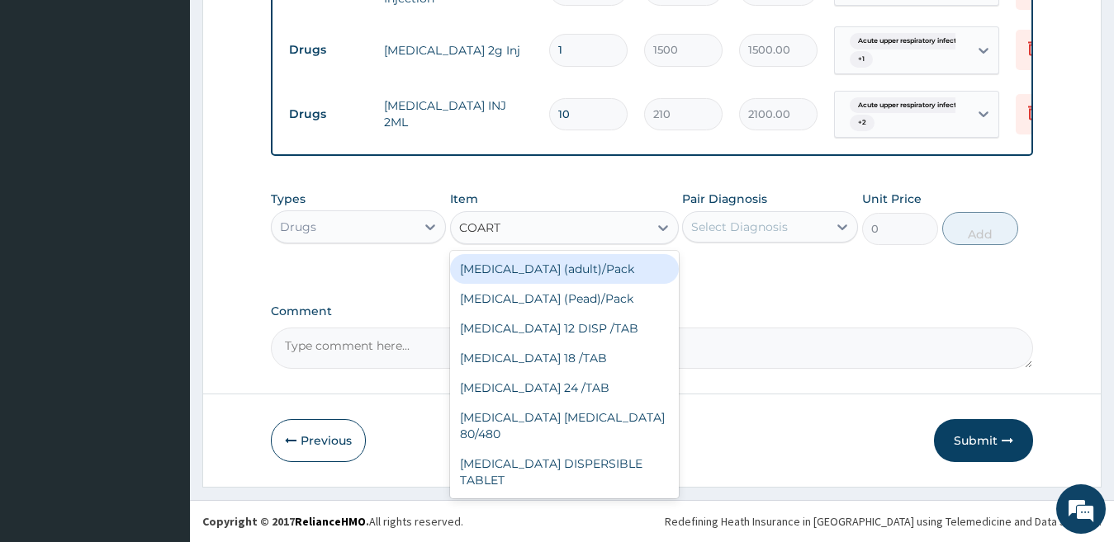
scroll to position [1195, 0]
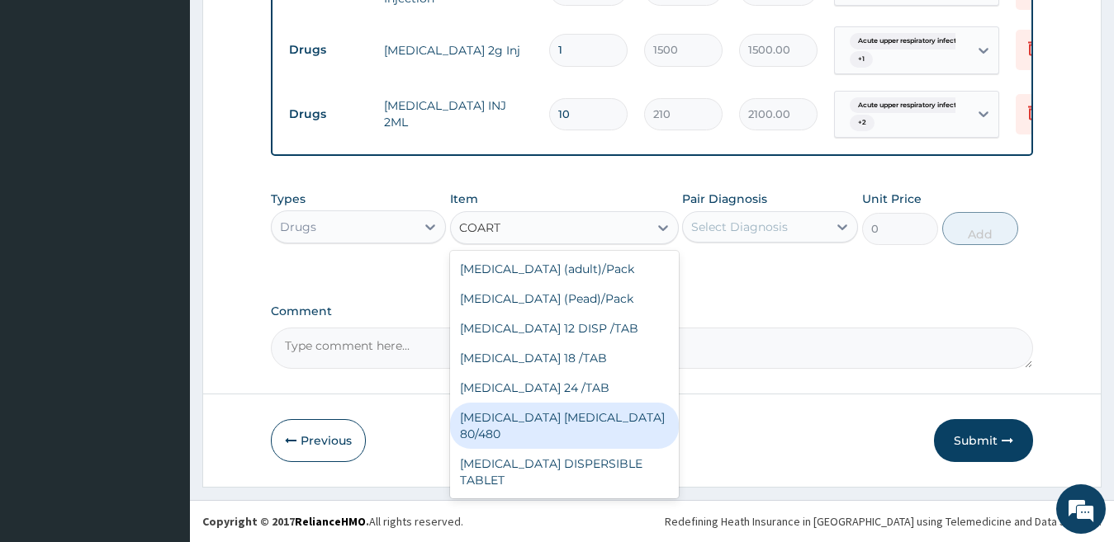
click at [536, 407] on div "[MEDICAL_DATA] [MEDICAL_DATA] 80/480" at bounding box center [564, 426] width 229 height 46
type input "866.25"
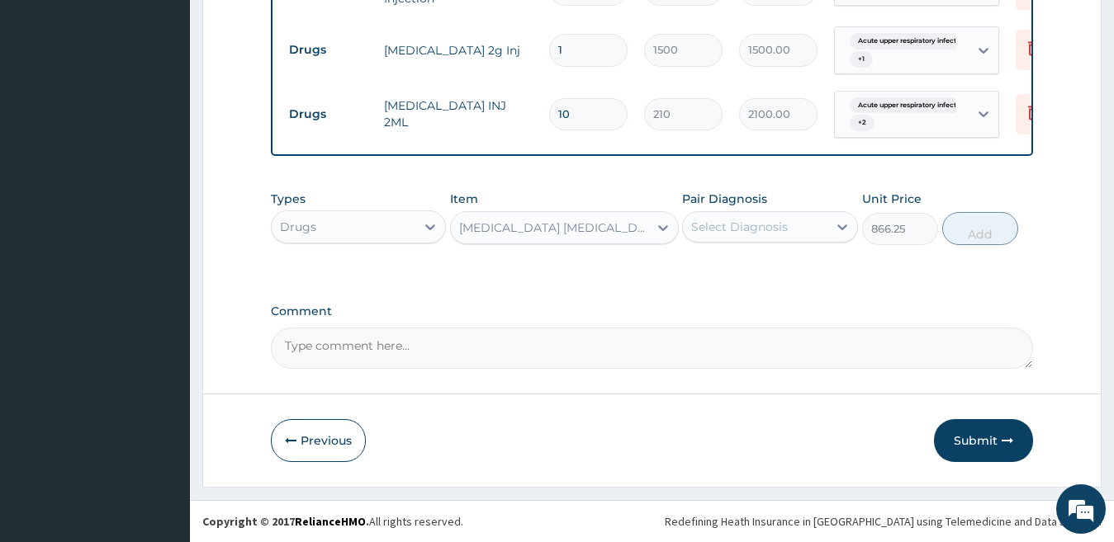
click at [826, 217] on div "Select Diagnosis" at bounding box center [755, 227] width 144 height 26
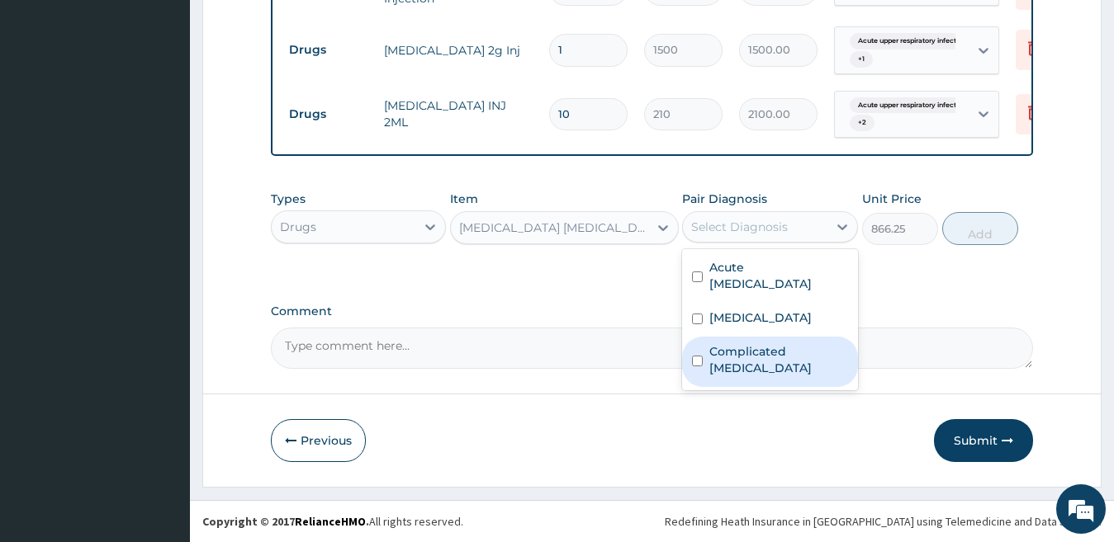
click at [784, 347] on label "Complicated [MEDICAL_DATA]" at bounding box center [778, 359] width 139 height 33
checkbox input "true"
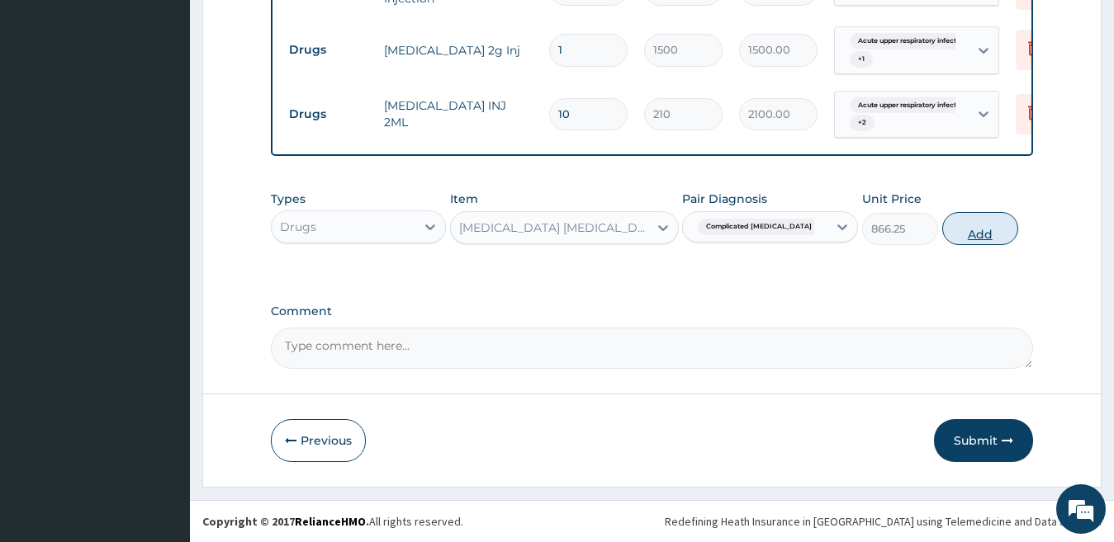
click at [976, 236] on button "Add" at bounding box center [980, 228] width 76 height 33
type input "0"
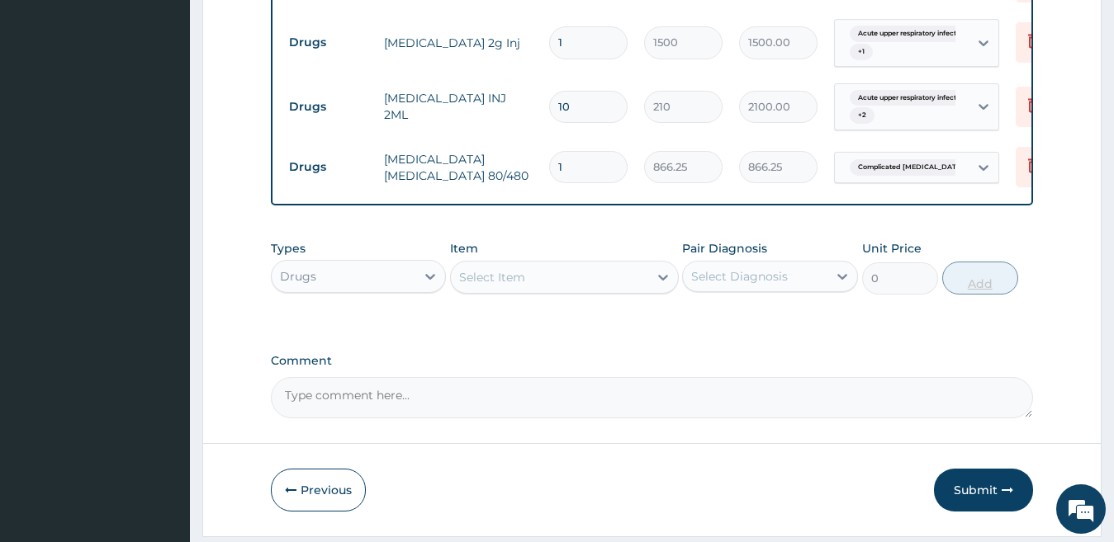
type input "0.00"
type input "6"
type input "5197.50"
type input "6"
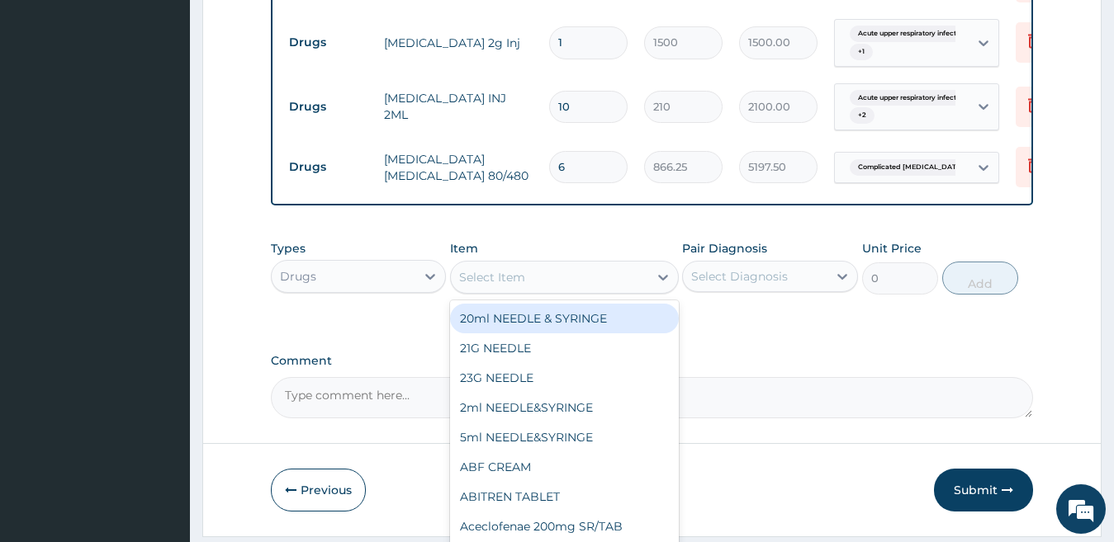
click at [545, 282] on div "Select Item" at bounding box center [549, 277] width 197 height 26
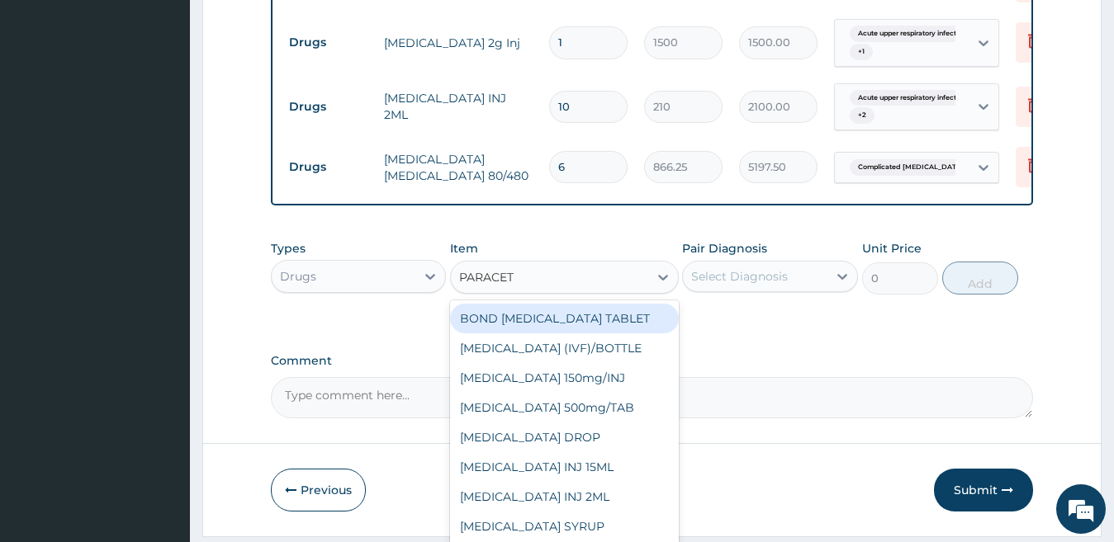
type input "PARACETA"
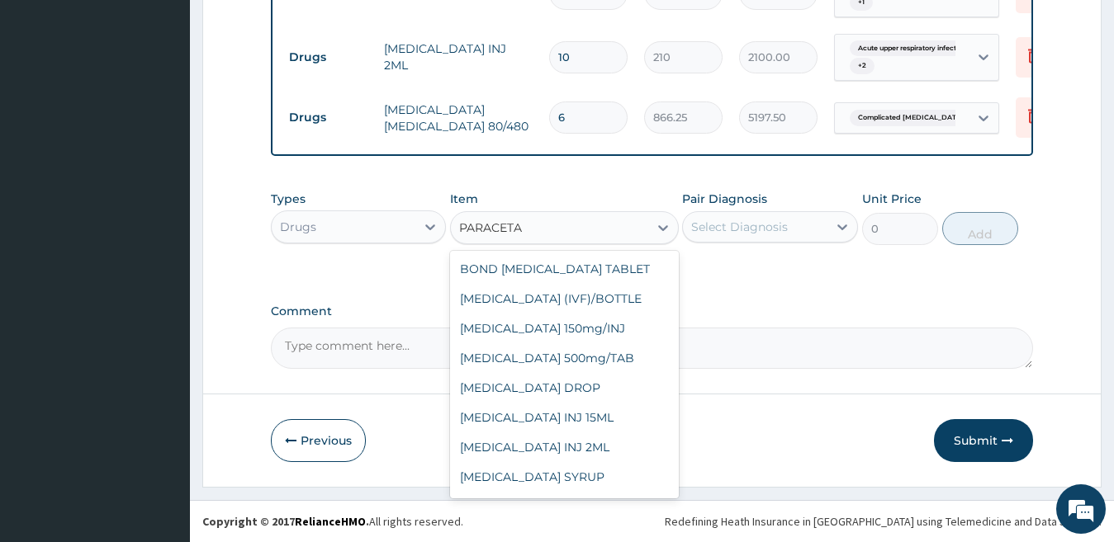
scroll to position [116, 0]
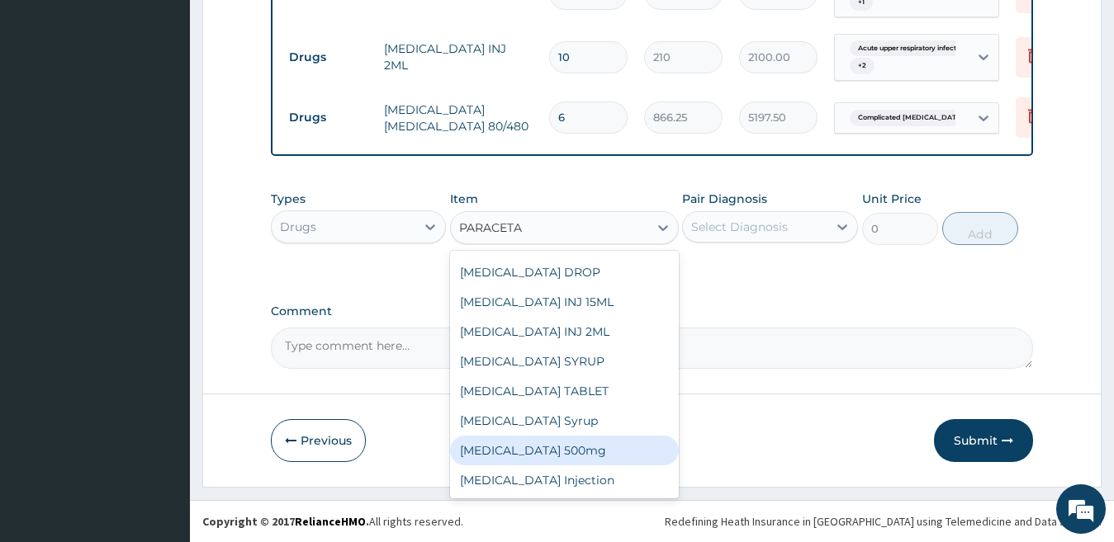
click at [597, 449] on div "[MEDICAL_DATA] 500mg" at bounding box center [564, 451] width 229 height 30
type input "15"
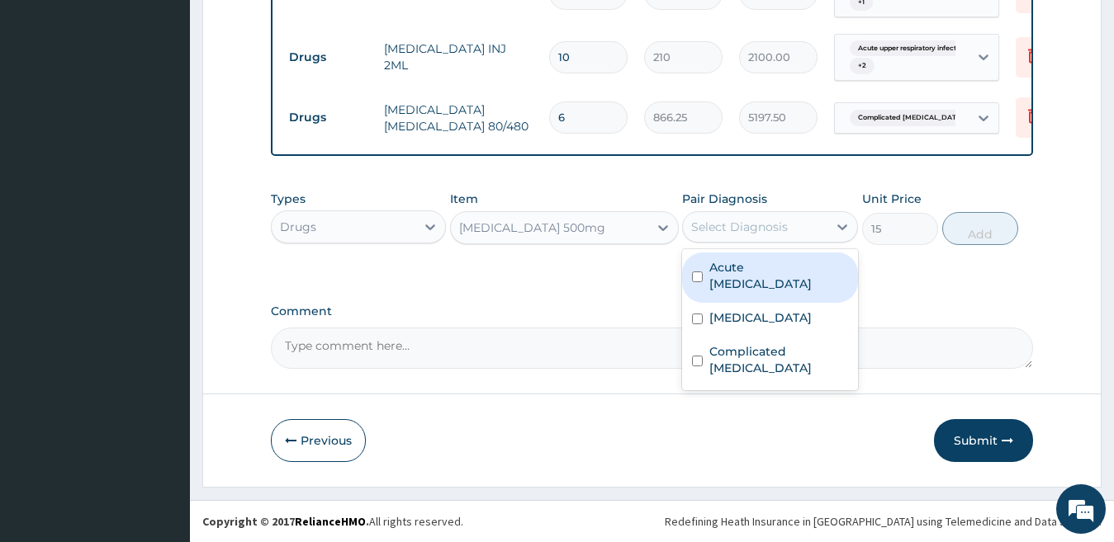
drag, startPoint x: 713, startPoint y: 222, endPoint x: 720, endPoint y: 274, distance: 52.4
click at [713, 224] on div "Select Diagnosis" at bounding box center [739, 227] width 97 height 17
click at [721, 292] on div "Acute upper respiratory infection" at bounding box center [770, 278] width 176 height 50
checkbox input "true"
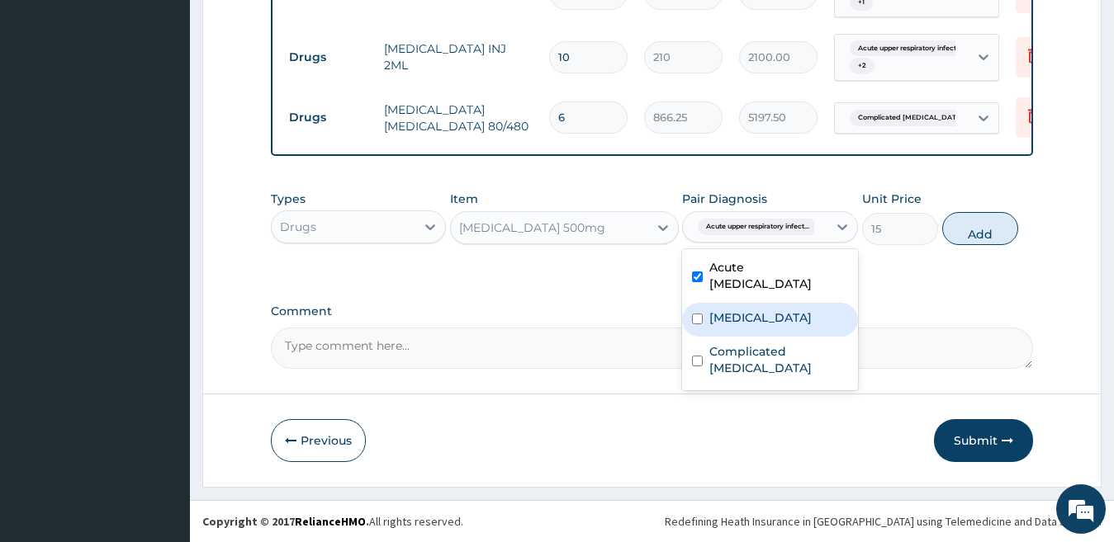
drag, startPoint x: 718, startPoint y: 319, endPoint x: 720, endPoint y: 329, distance: 9.2
click at [718, 321] on label "Typhoid fever" at bounding box center [760, 318] width 102 height 17
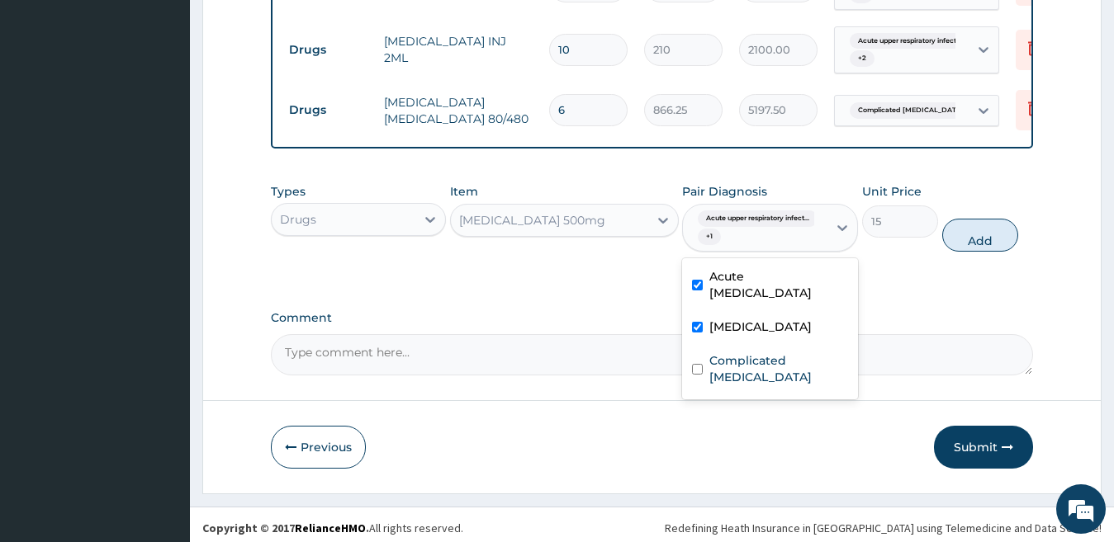
click at [726, 346] on div "Typhoid fever" at bounding box center [770, 329] width 176 height 34
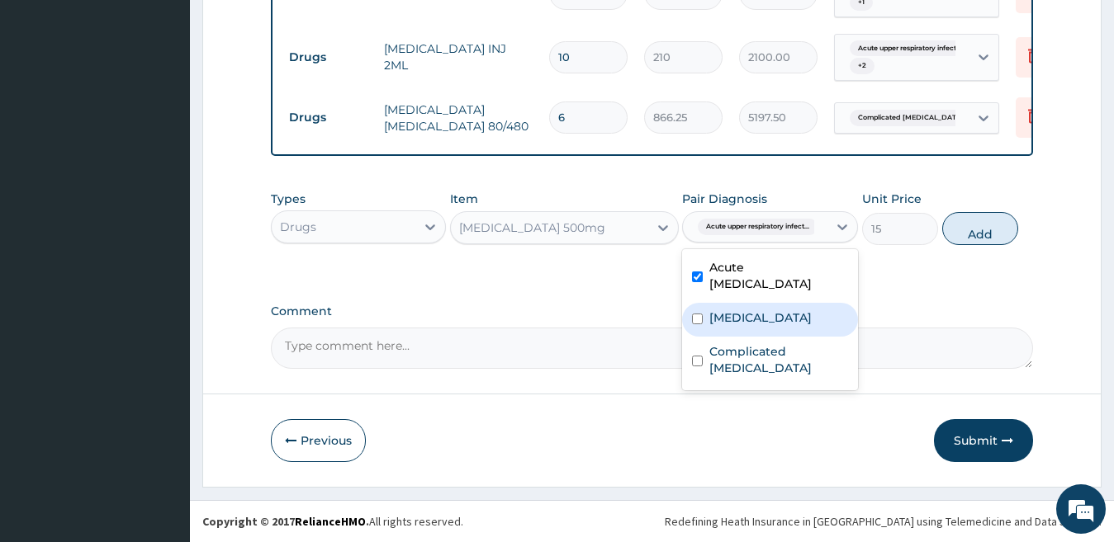
drag, startPoint x: 717, startPoint y: 309, endPoint x: 723, endPoint y: 350, distance: 41.8
click at [717, 310] on label "Typhoid fever" at bounding box center [760, 318] width 102 height 17
checkbox input "true"
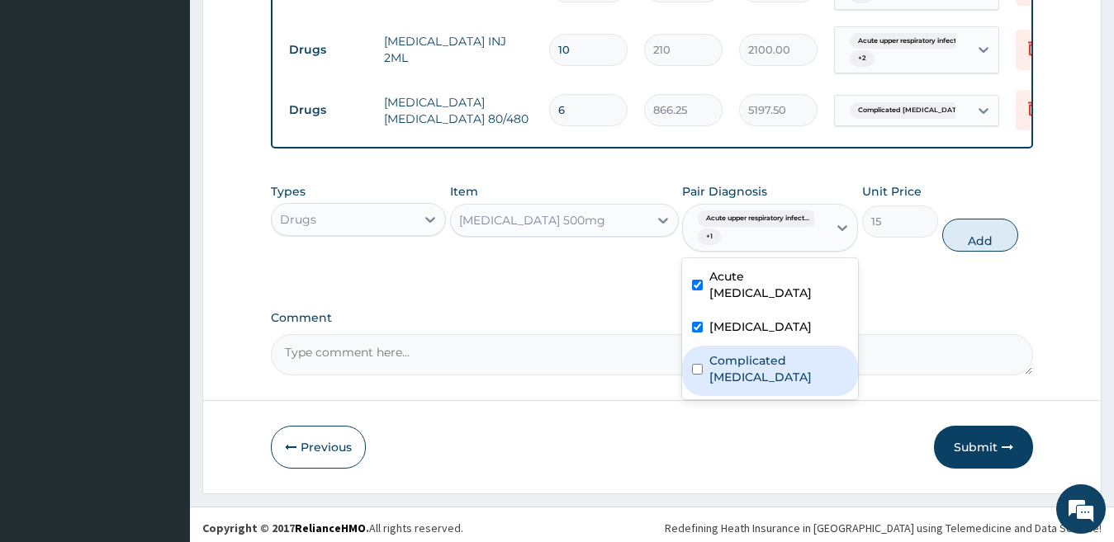
click at [711, 366] on label "Complicated malaria" at bounding box center [778, 368] width 139 height 33
checkbox input "true"
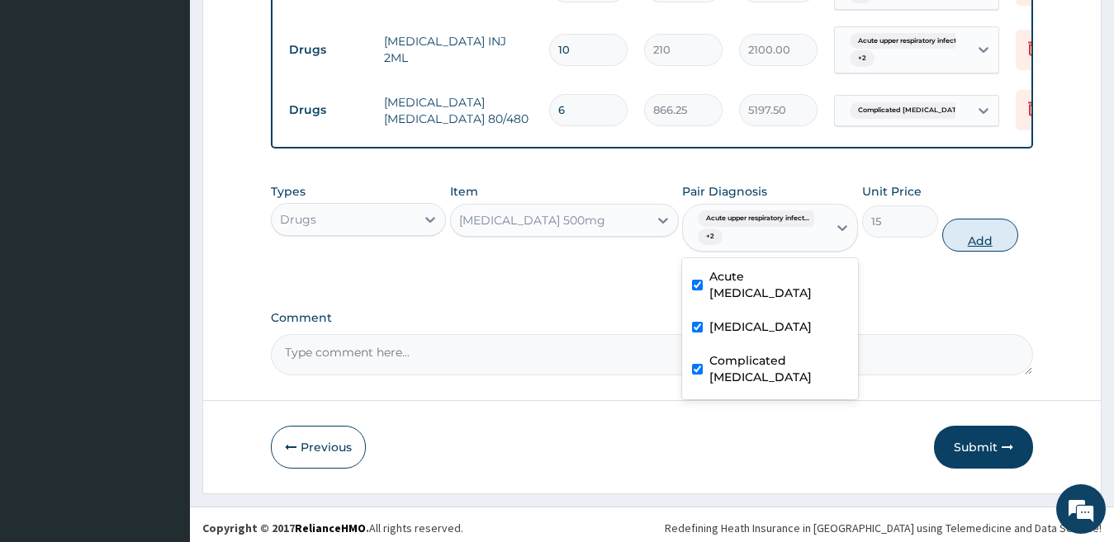
click at [972, 241] on button "Add" at bounding box center [980, 235] width 76 height 33
type input "0"
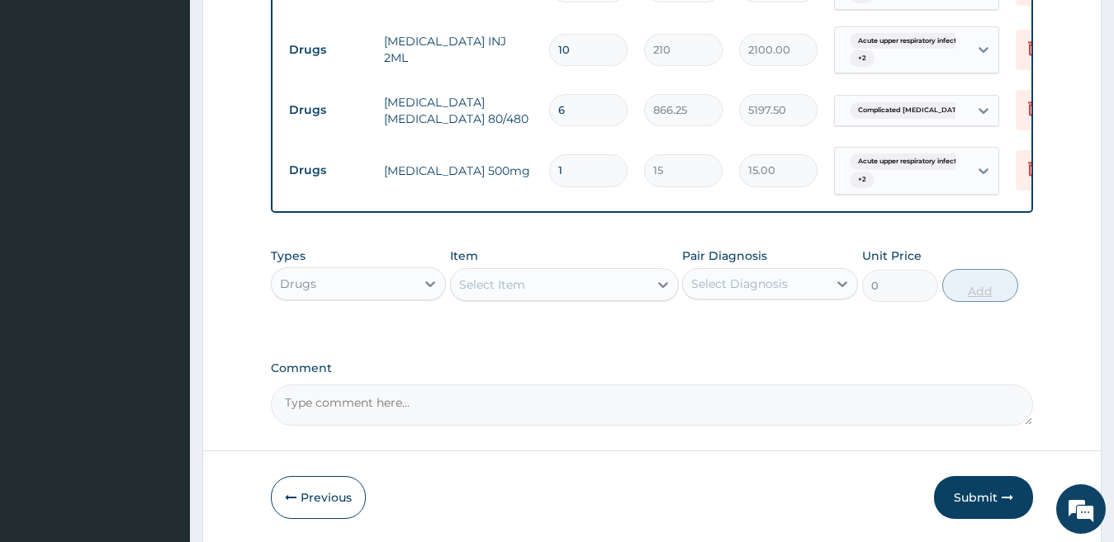
type input "0.00"
type input "2"
type input "30.00"
type input "20"
type input "300.00"
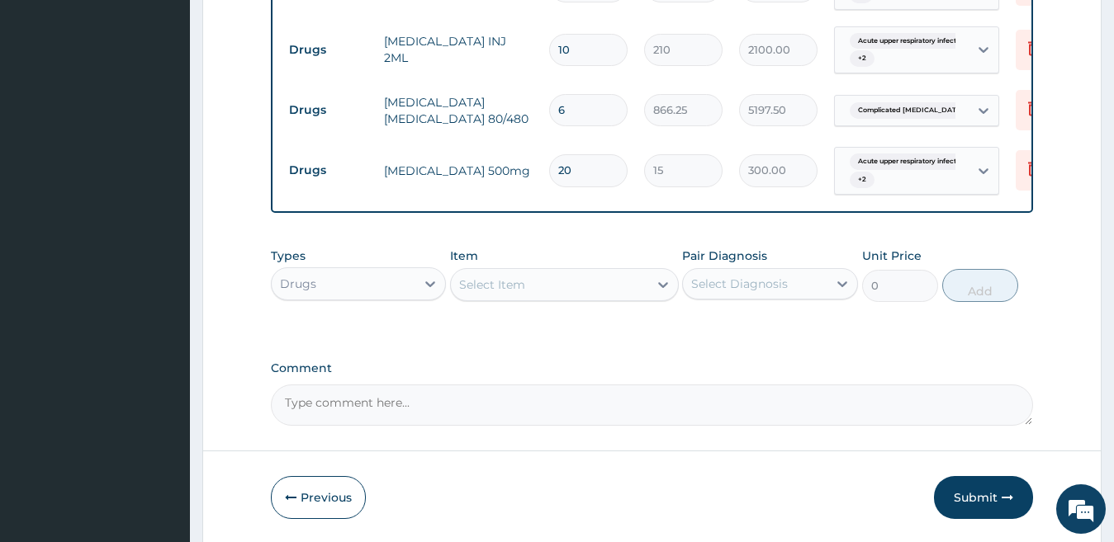
type input "20"
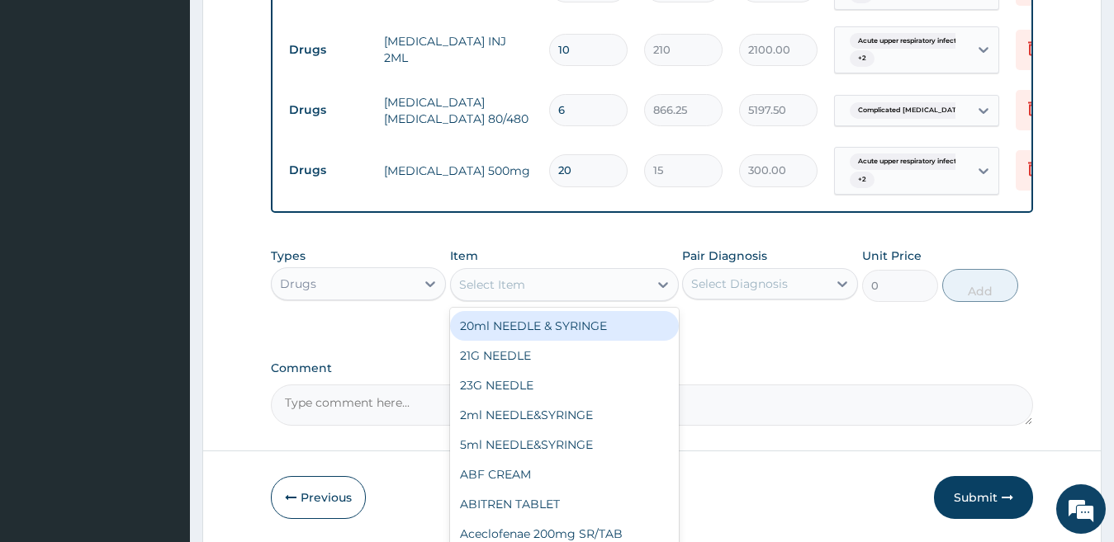
click at [468, 287] on div "Select Item" at bounding box center [492, 285] width 66 height 17
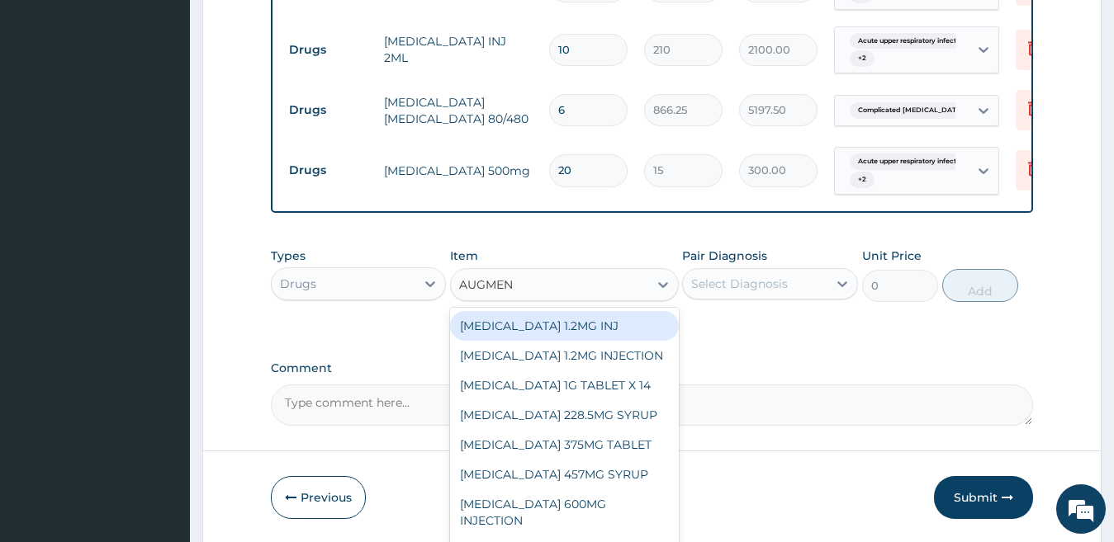
type input "AUGMENT"
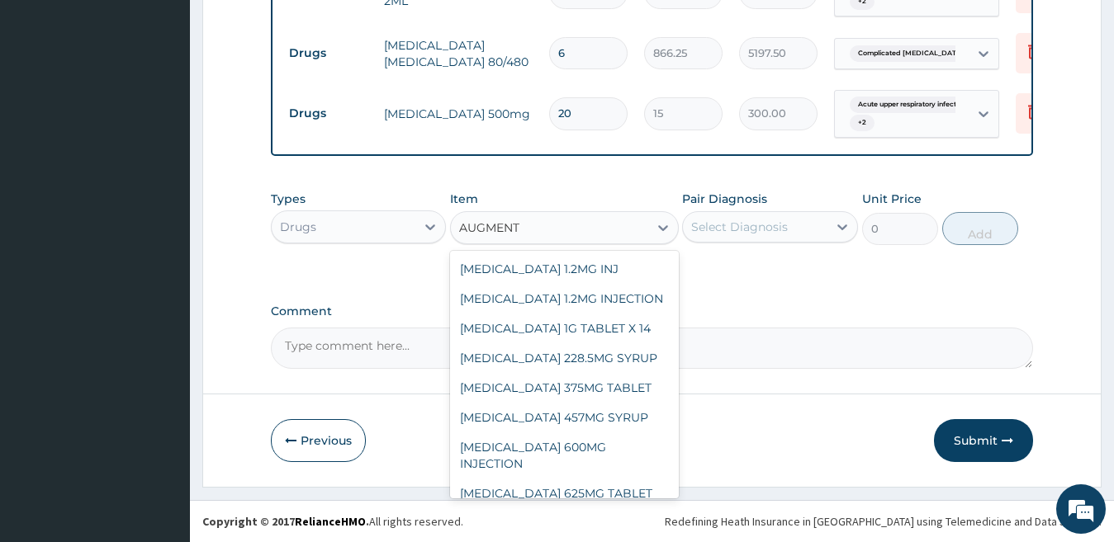
scroll to position [205, 0]
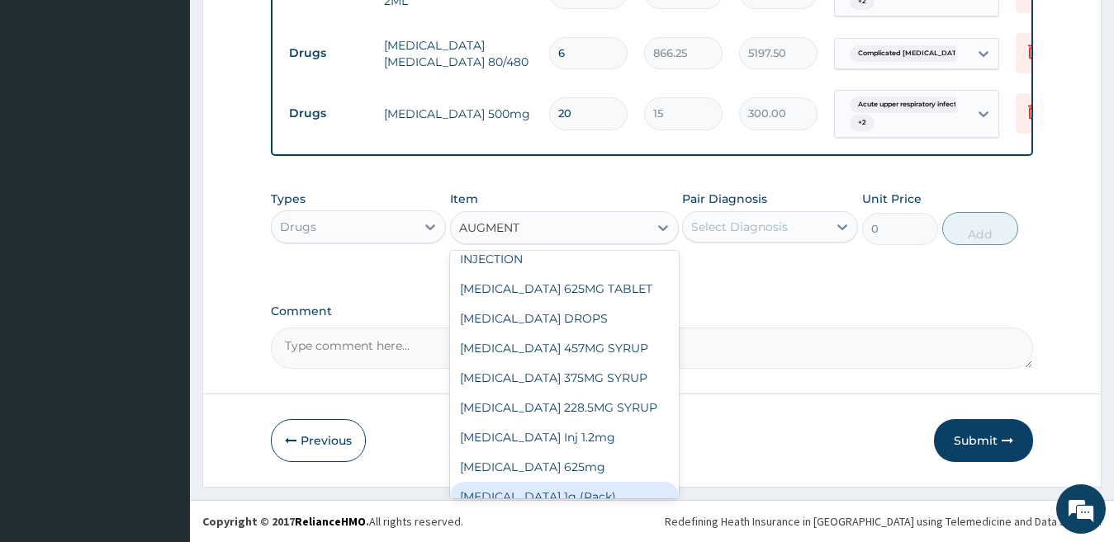
click at [597, 482] on div "Augmentin 1g (Pack)" at bounding box center [564, 497] width 229 height 30
type input "6000"
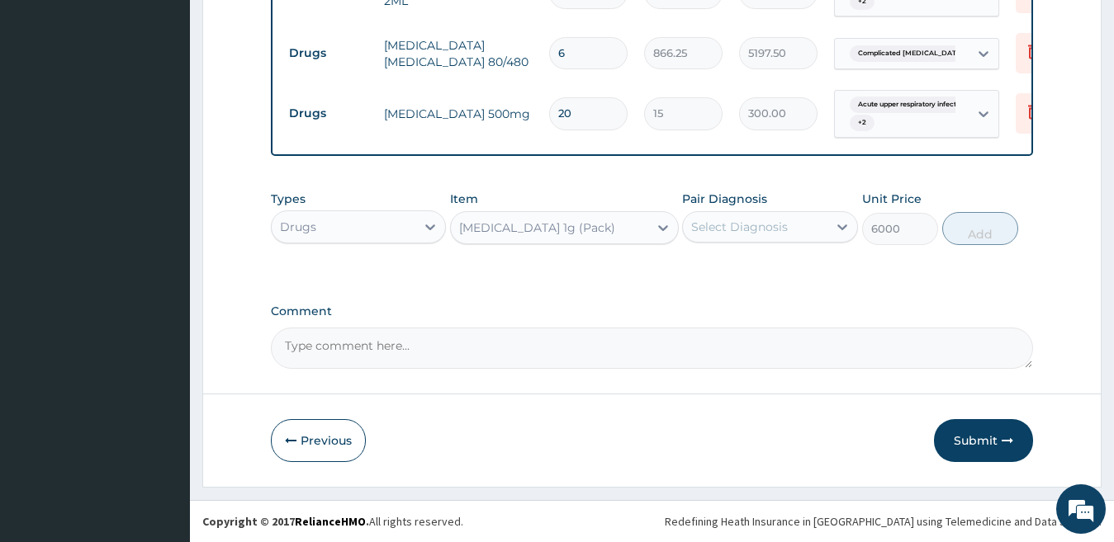
click at [753, 224] on div "Select Diagnosis" at bounding box center [739, 227] width 97 height 17
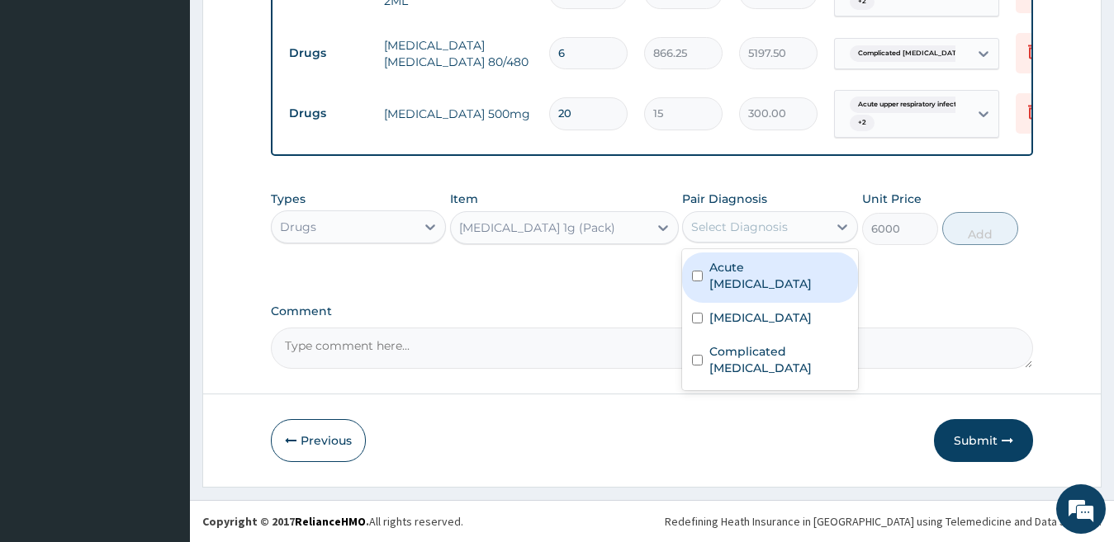
click at [739, 281] on label "Acute upper respiratory infection" at bounding box center [778, 275] width 139 height 33
checkbox input "true"
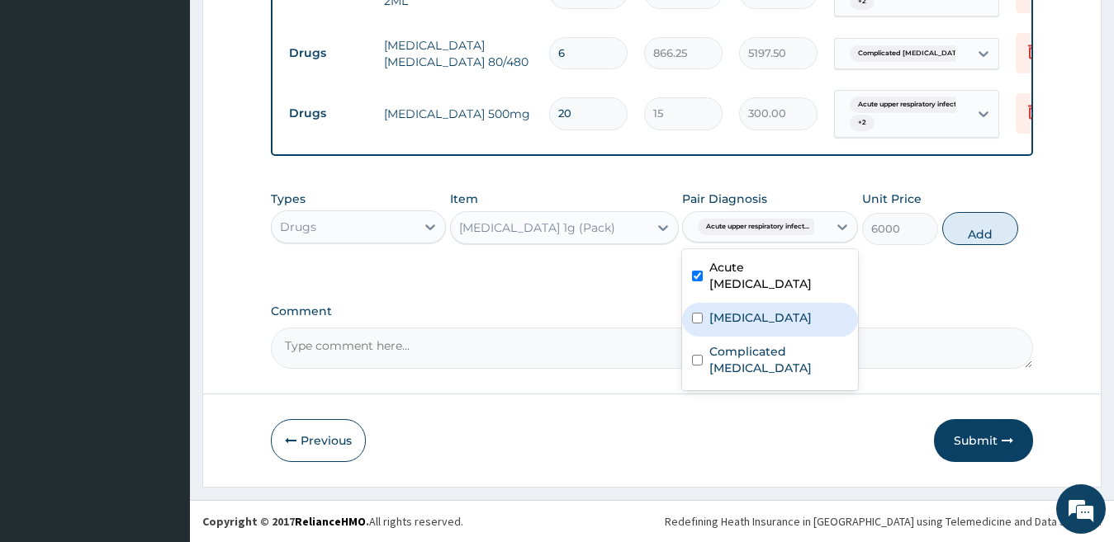
click at [731, 330] on div "Typhoid fever" at bounding box center [770, 320] width 176 height 34
checkbox input "true"
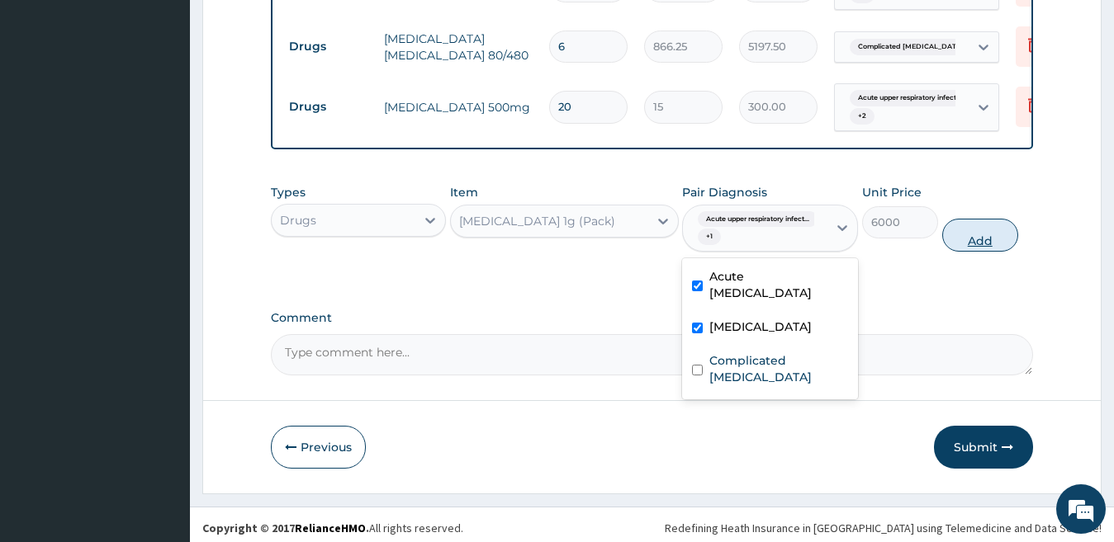
click at [984, 239] on button "Add" at bounding box center [980, 235] width 76 height 33
type input "0"
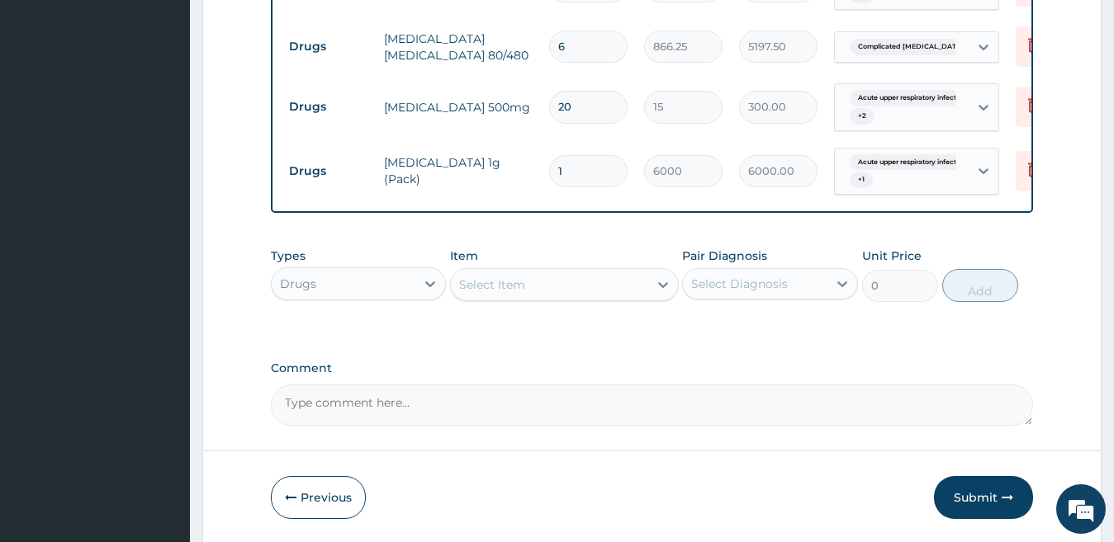
click at [511, 291] on div "Select Item" at bounding box center [492, 285] width 66 height 17
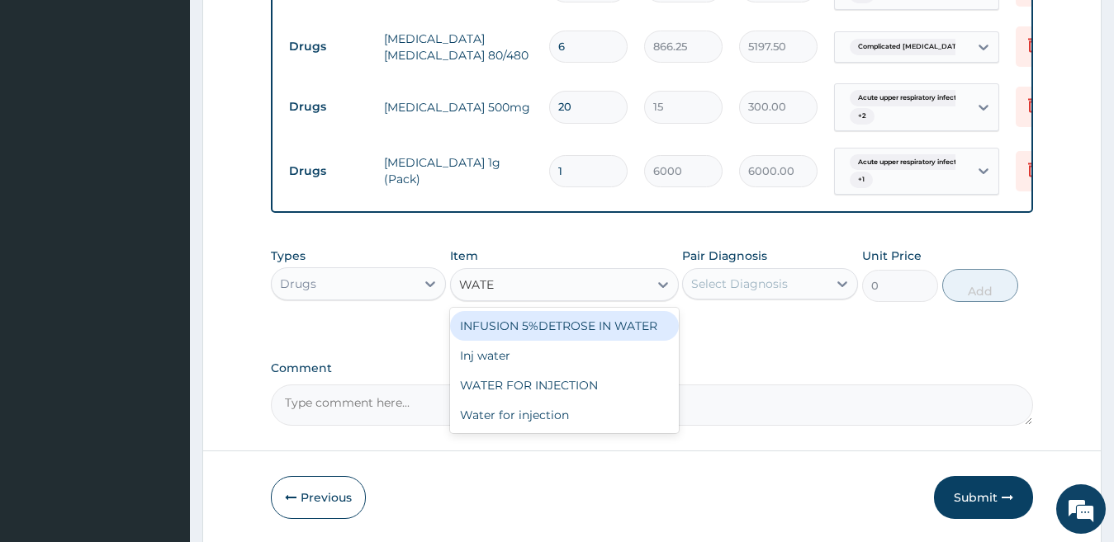
type input "WATER"
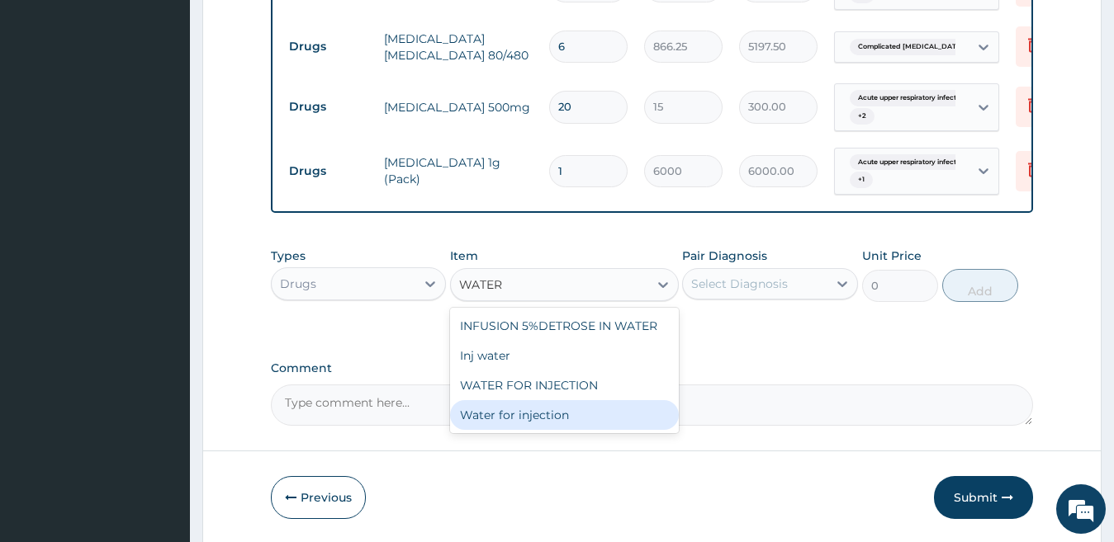
click at [610, 421] on div "Water for injection" at bounding box center [564, 415] width 229 height 30
type input "50"
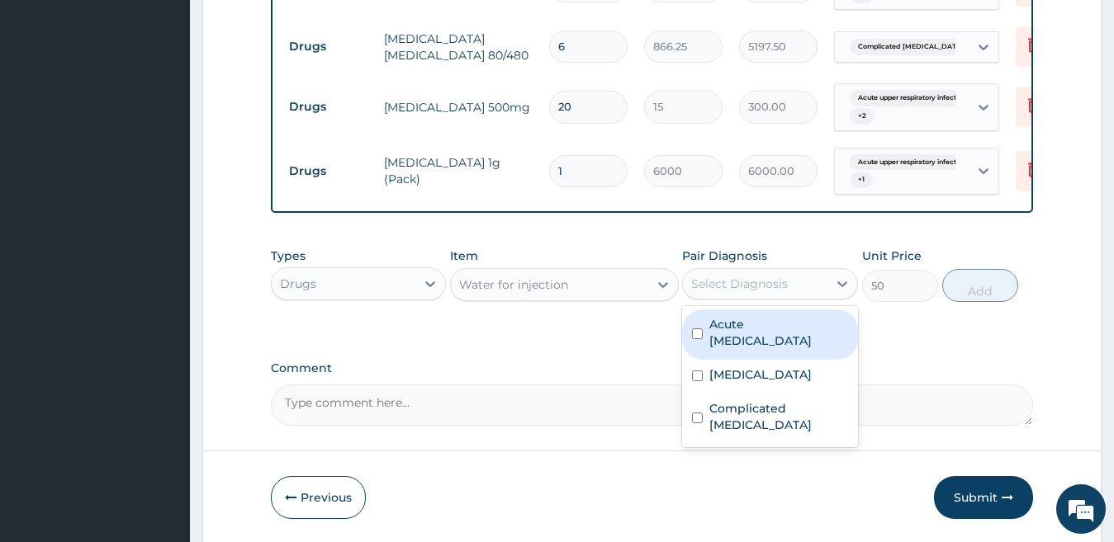
click at [740, 292] on div "Select Diagnosis" at bounding box center [739, 284] width 97 height 17
drag, startPoint x: 730, startPoint y: 330, endPoint x: 731, endPoint y: 353, distance: 23.2
click at [730, 331] on label "Acute upper respiratory infection" at bounding box center [778, 332] width 139 height 33
checkbox input "true"
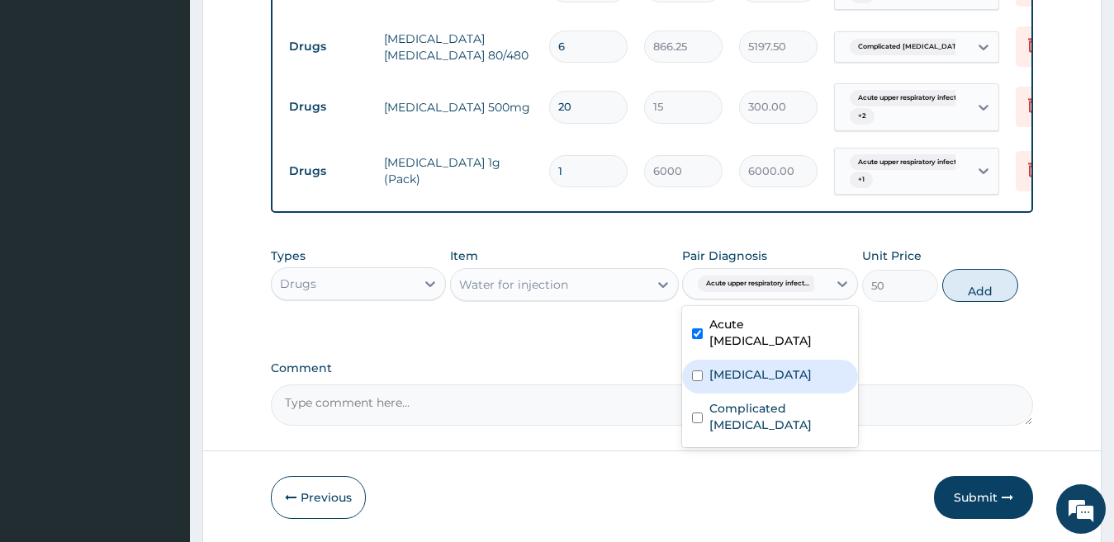
click at [728, 394] on div "Typhoid fever" at bounding box center [770, 377] width 176 height 34
checkbox input "true"
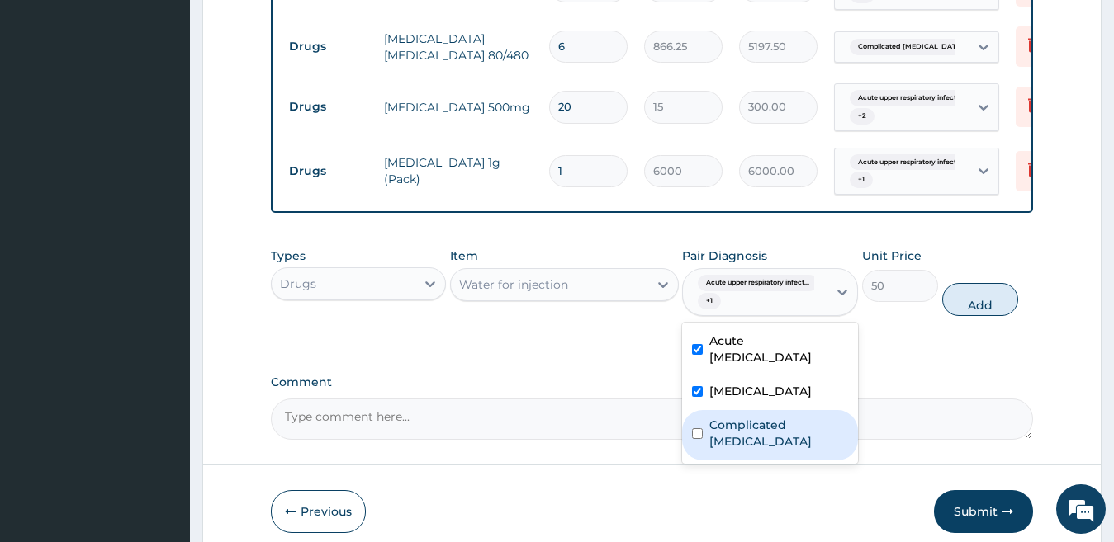
click at [727, 423] on div "Complicated malaria" at bounding box center [770, 435] width 176 height 50
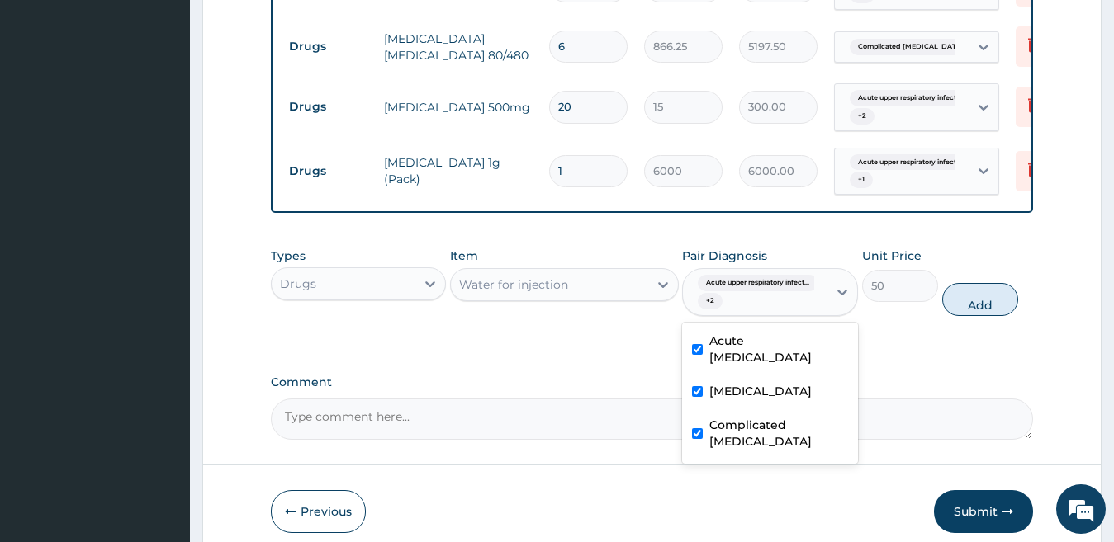
checkbox input "true"
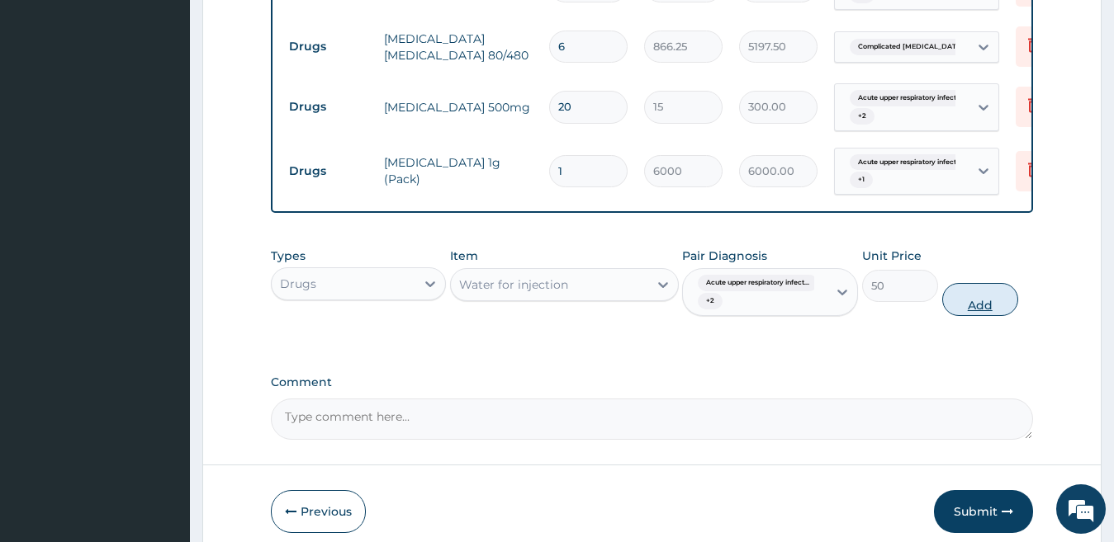
click at [962, 305] on button "Add" at bounding box center [980, 299] width 76 height 33
type input "0"
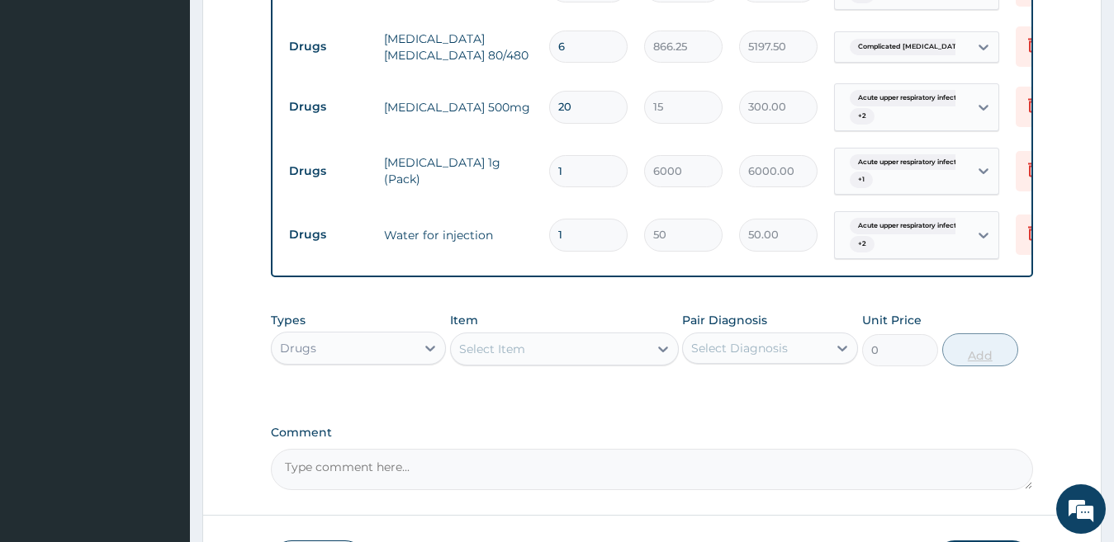
type input "0.00"
type input "6"
type input "300.00"
type input "6"
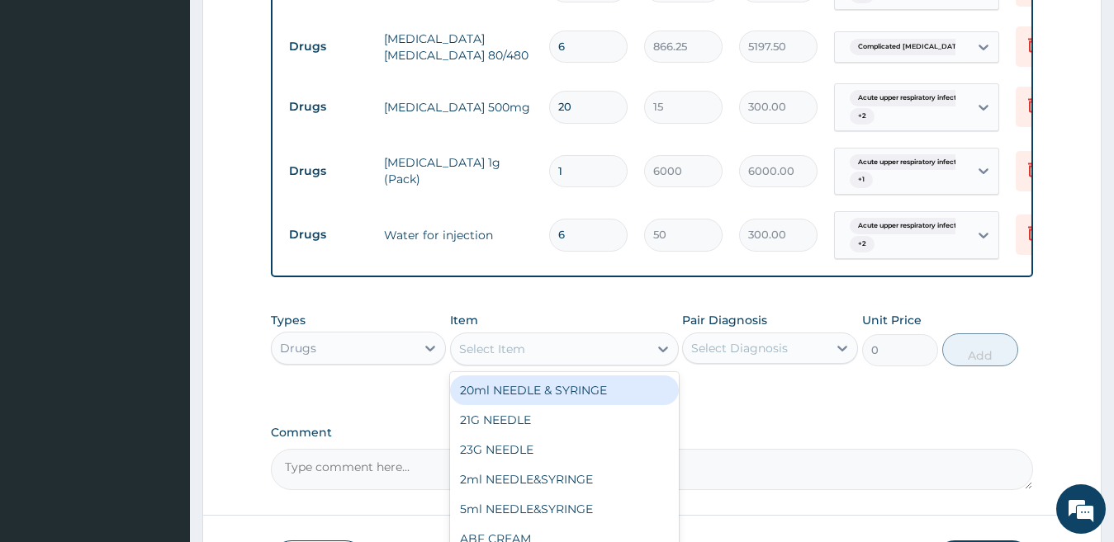
click at [570, 362] on div "Select Item" at bounding box center [549, 349] width 197 height 26
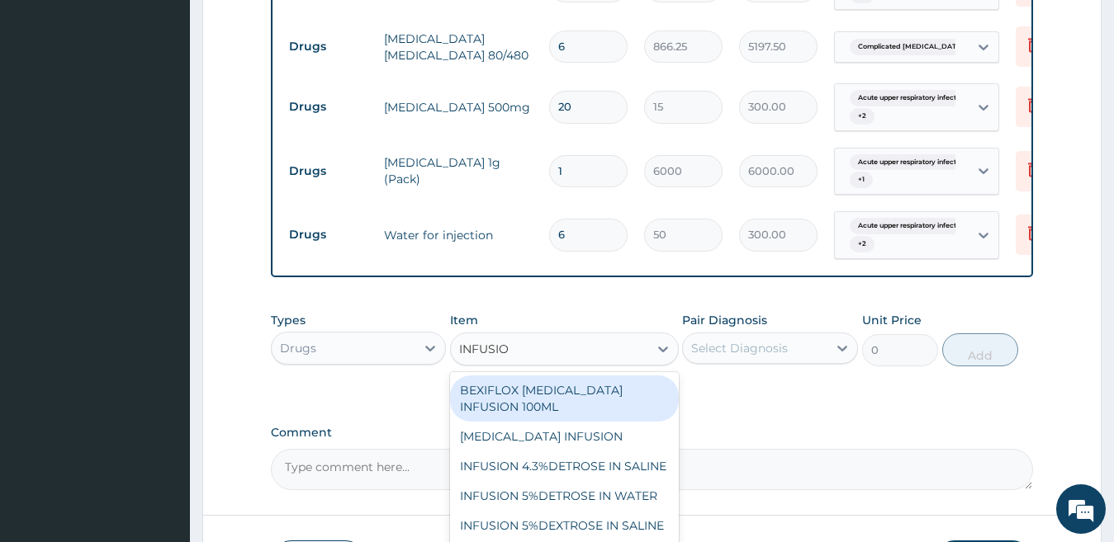
type input "INFUSION"
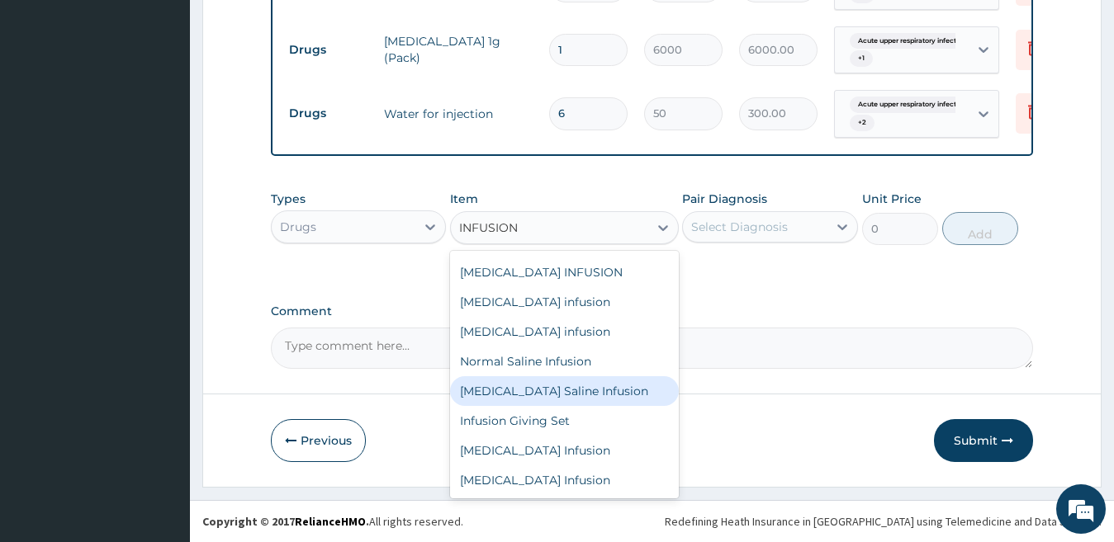
scroll to position [466, 0]
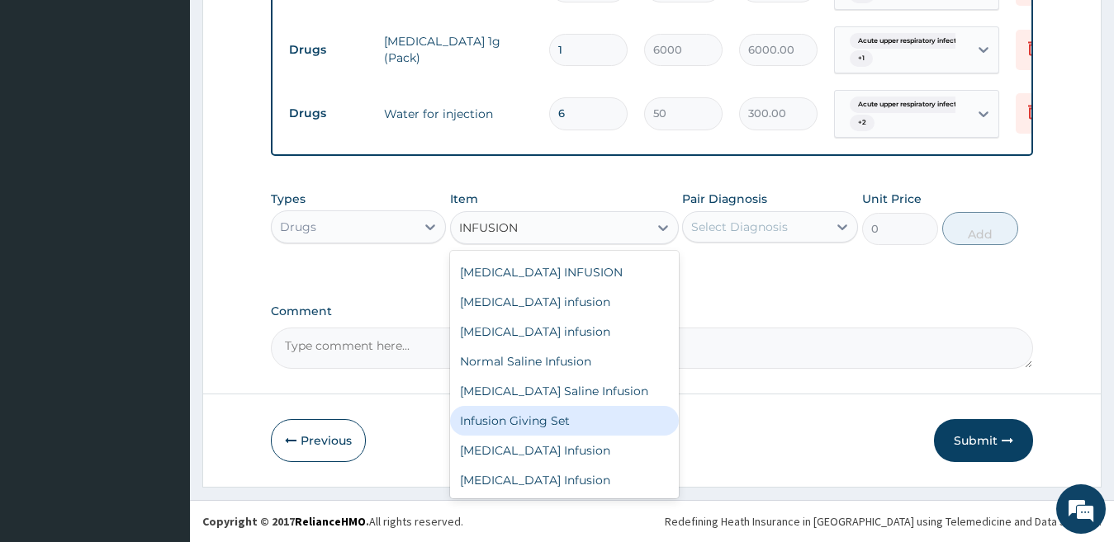
click at [554, 427] on div "Infusion Giving Set" at bounding box center [564, 421] width 229 height 30
type input "200"
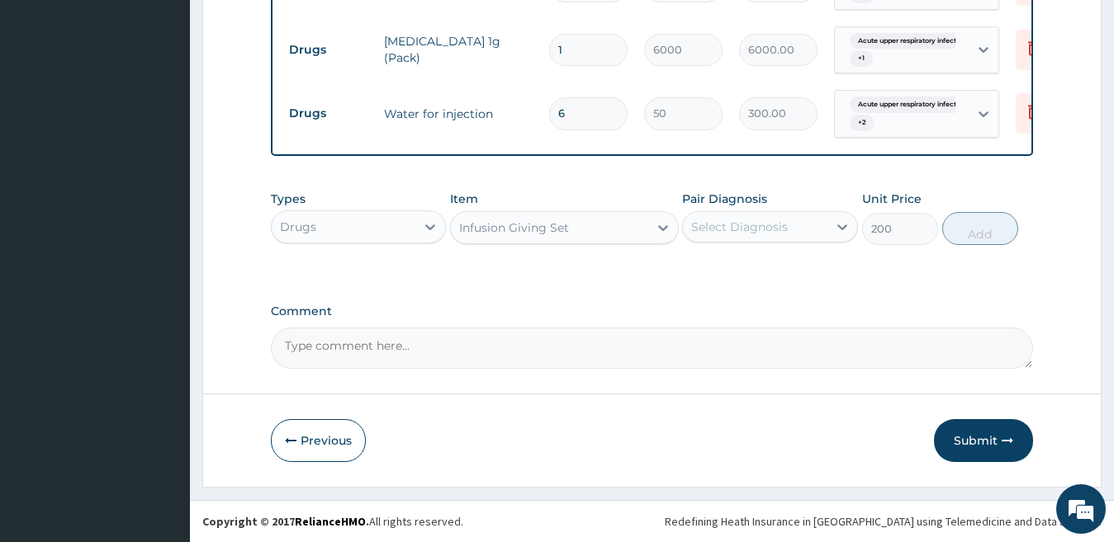
click at [771, 228] on div "Select Diagnosis" at bounding box center [739, 227] width 97 height 17
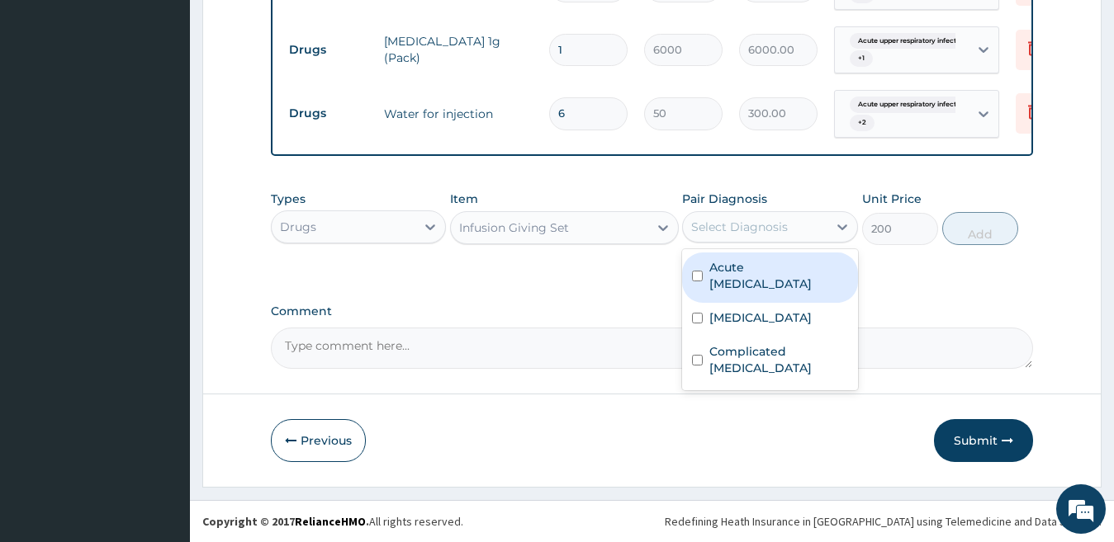
click at [768, 275] on label "Acute upper respiratory infection" at bounding box center [778, 275] width 139 height 33
checkbox input "true"
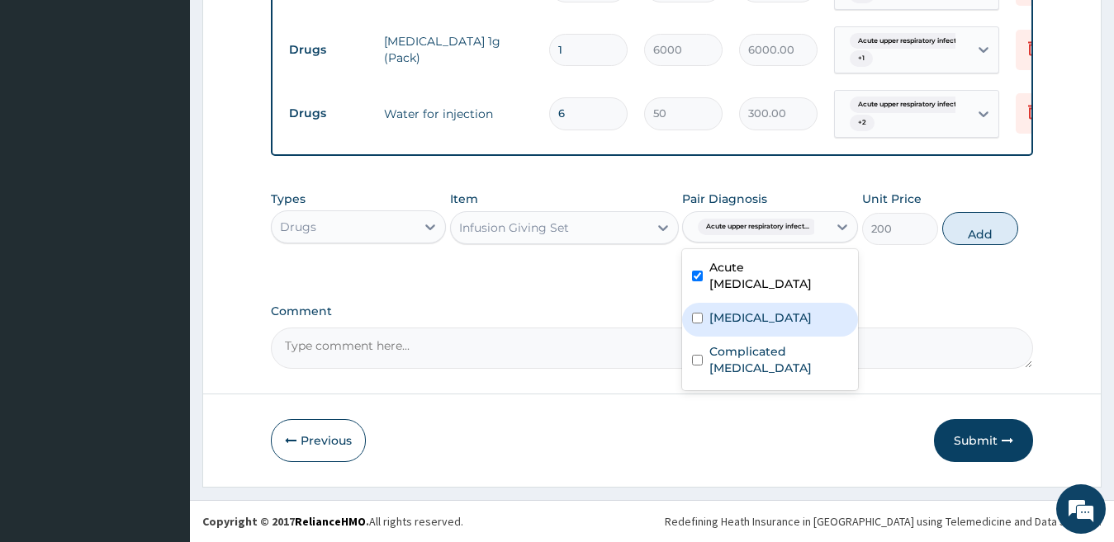
click at [733, 328] on div "Typhoid fever" at bounding box center [770, 320] width 176 height 34
checkbox input "true"
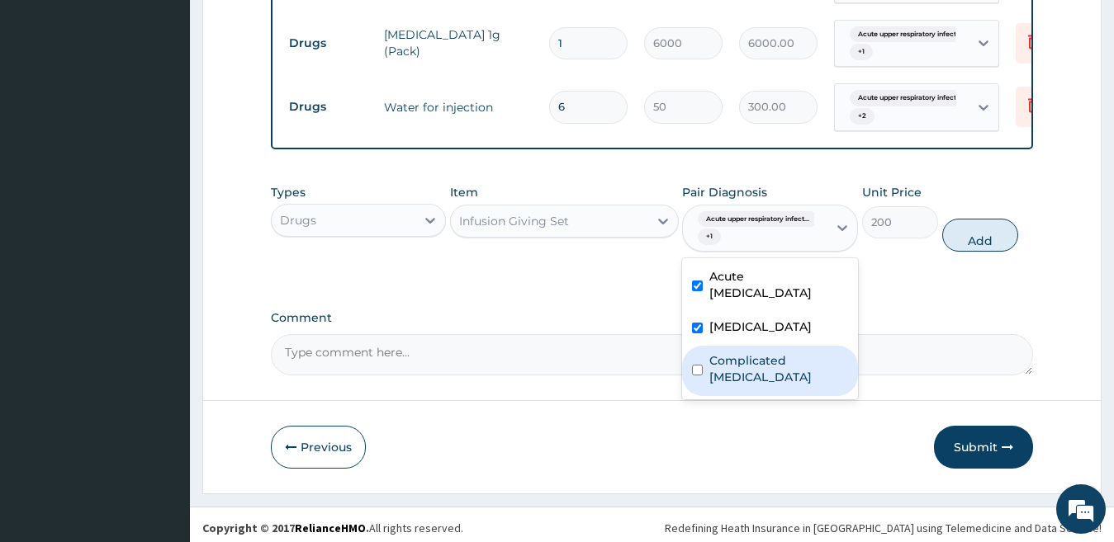
click at [732, 371] on label "Complicated malaria" at bounding box center [778, 368] width 139 height 33
checkbox input "true"
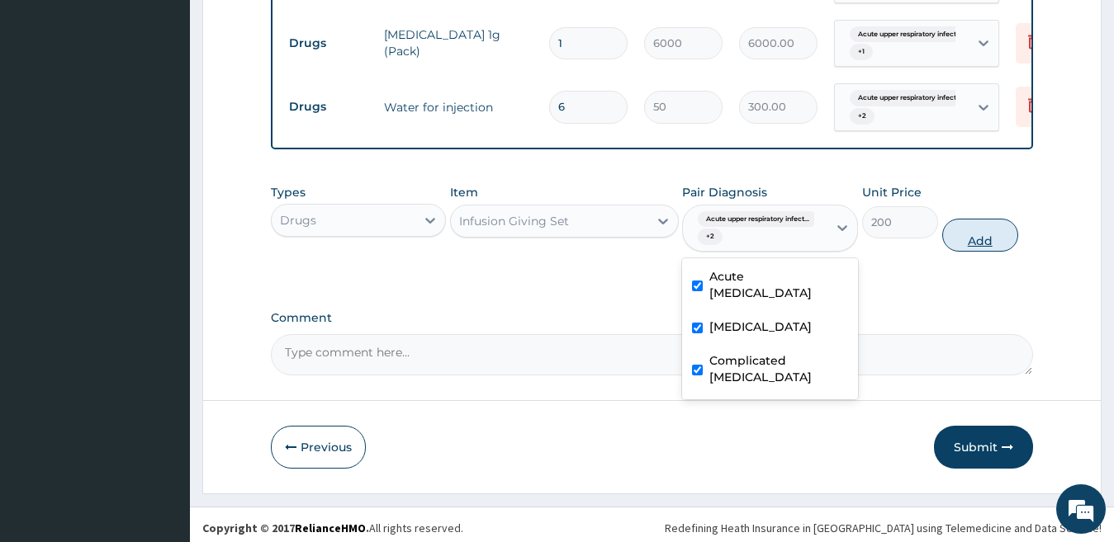
click at [975, 249] on button "Add" at bounding box center [980, 235] width 76 height 33
type input "0"
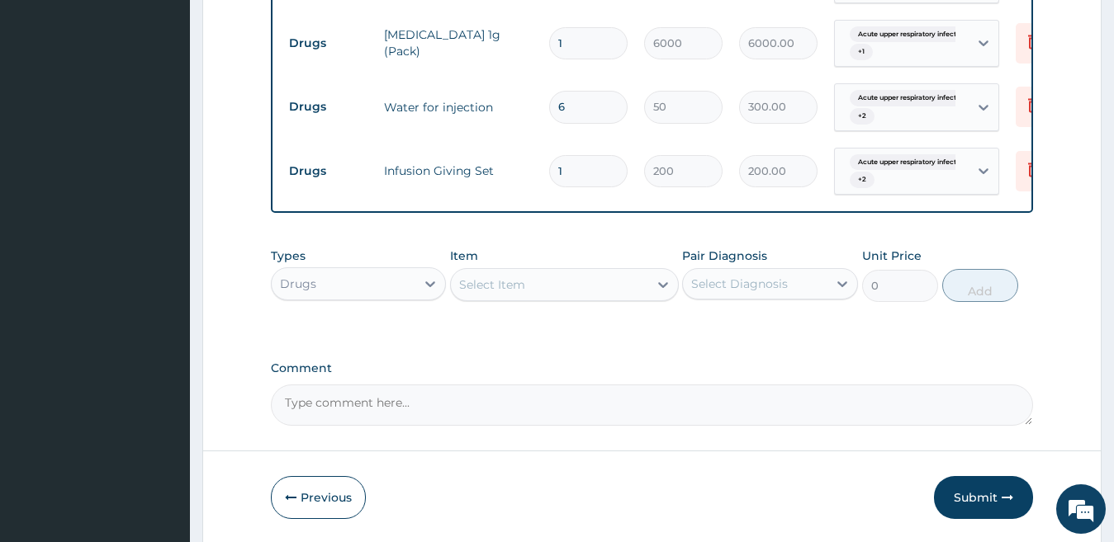
click at [598, 294] on div "Select Item" at bounding box center [549, 285] width 197 height 26
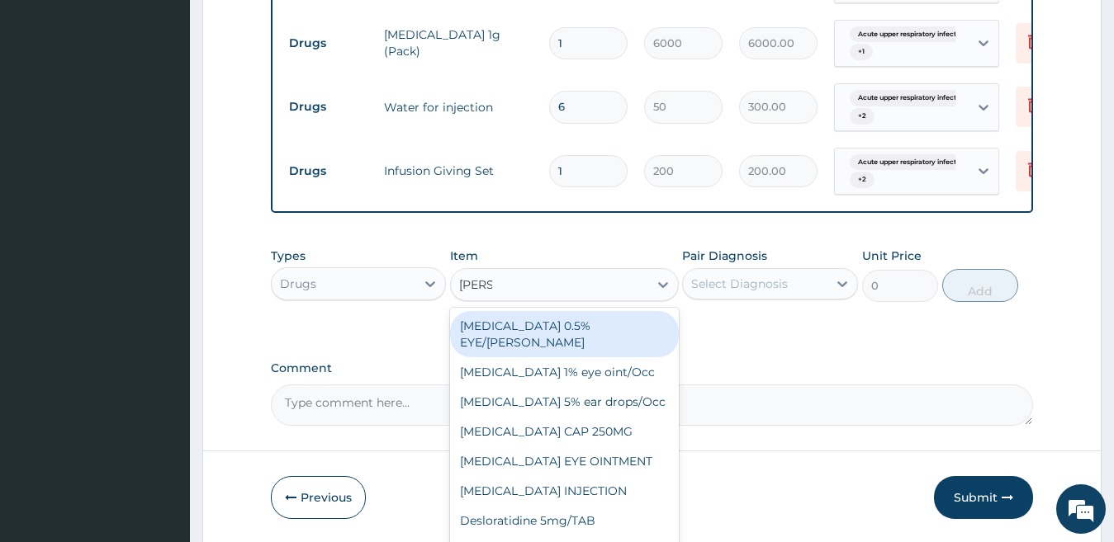
type input "LORat"
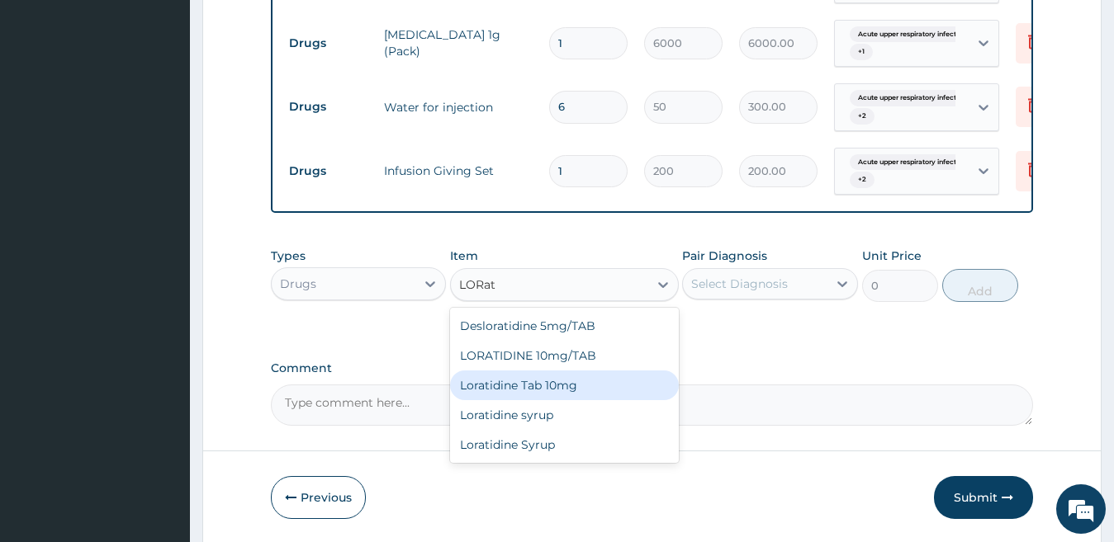
drag, startPoint x: 567, startPoint y: 388, endPoint x: 698, endPoint y: 348, distance: 136.3
click at [570, 389] on div "Loratidine Tab 10mg" at bounding box center [564, 386] width 229 height 30
type input "50"
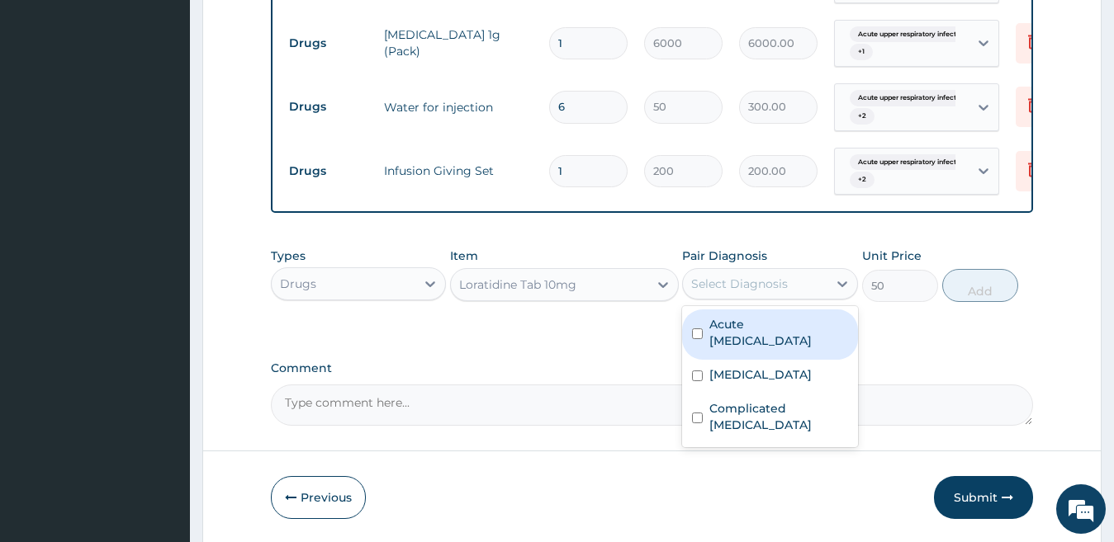
click at [721, 300] on div "Select Diagnosis" at bounding box center [770, 283] width 176 height 31
click at [716, 359] on div "Acute upper respiratory infection" at bounding box center [770, 335] width 176 height 50
checkbox input "true"
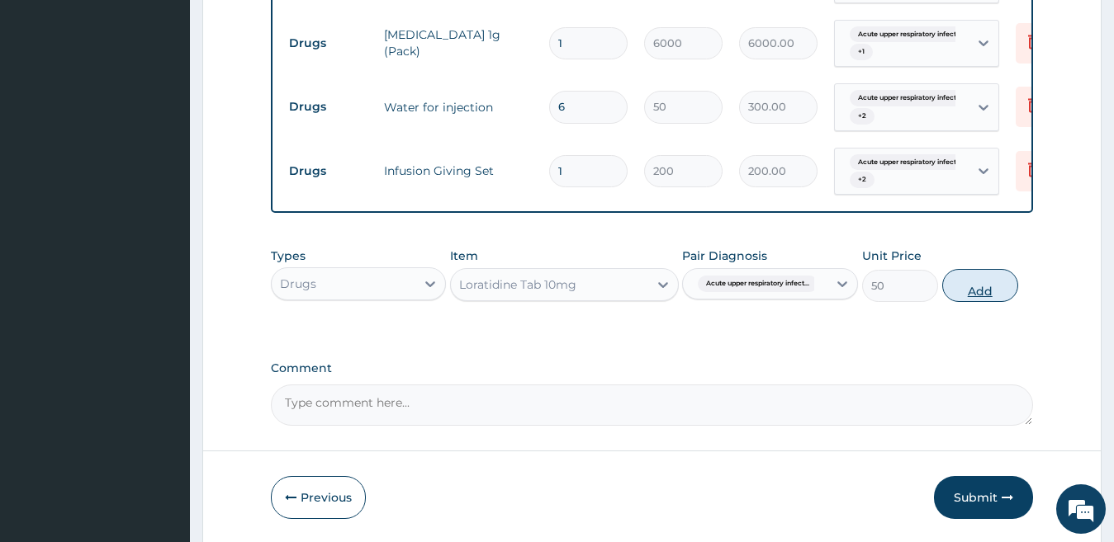
click at [952, 302] on button "Add" at bounding box center [980, 285] width 76 height 33
type input "0"
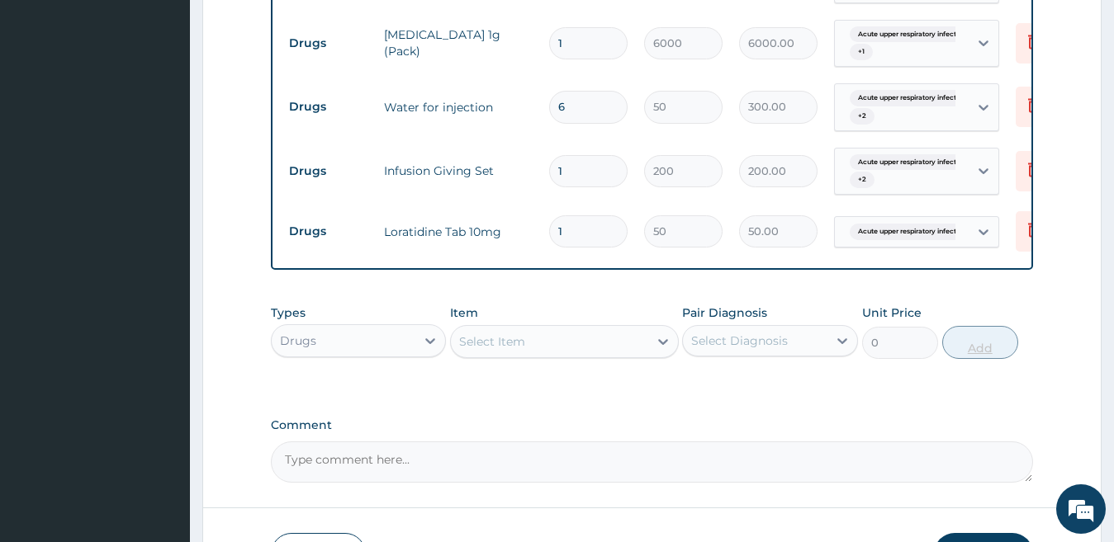
type input "10"
type input "500.00"
type input "10"
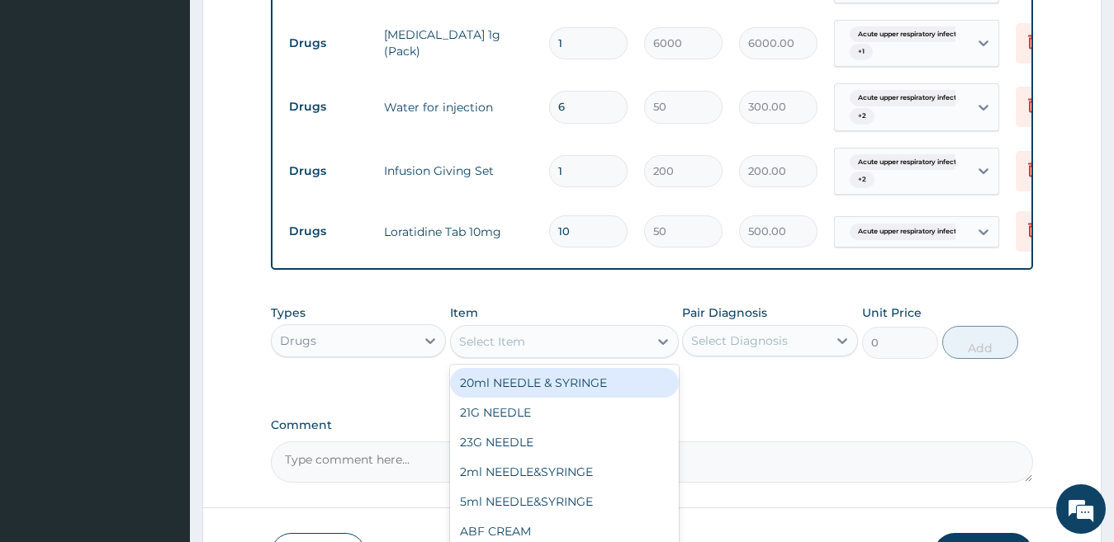
click at [534, 351] on div "Select Item" at bounding box center [549, 342] width 197 height 26
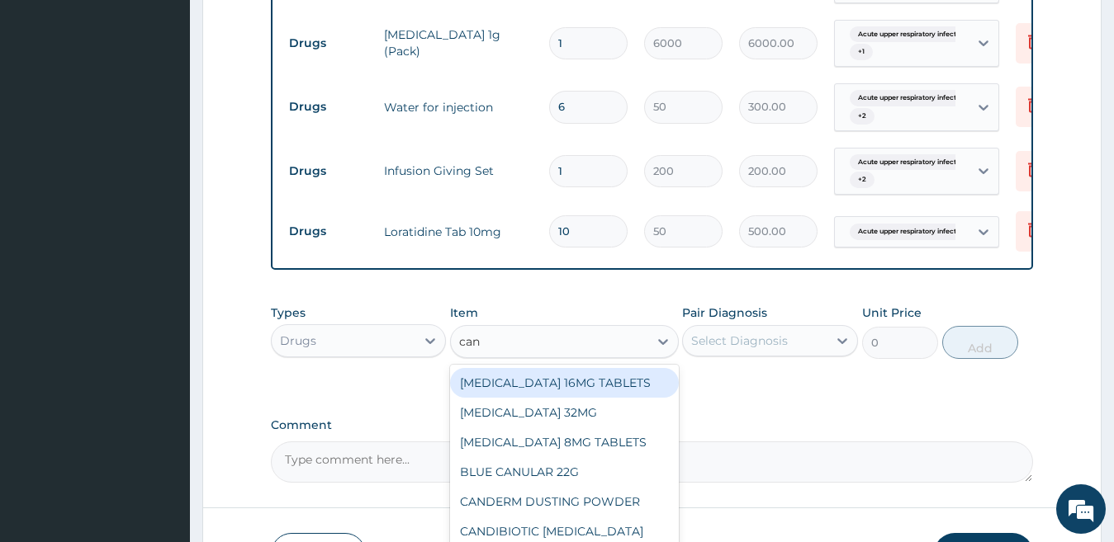
type input "cann"
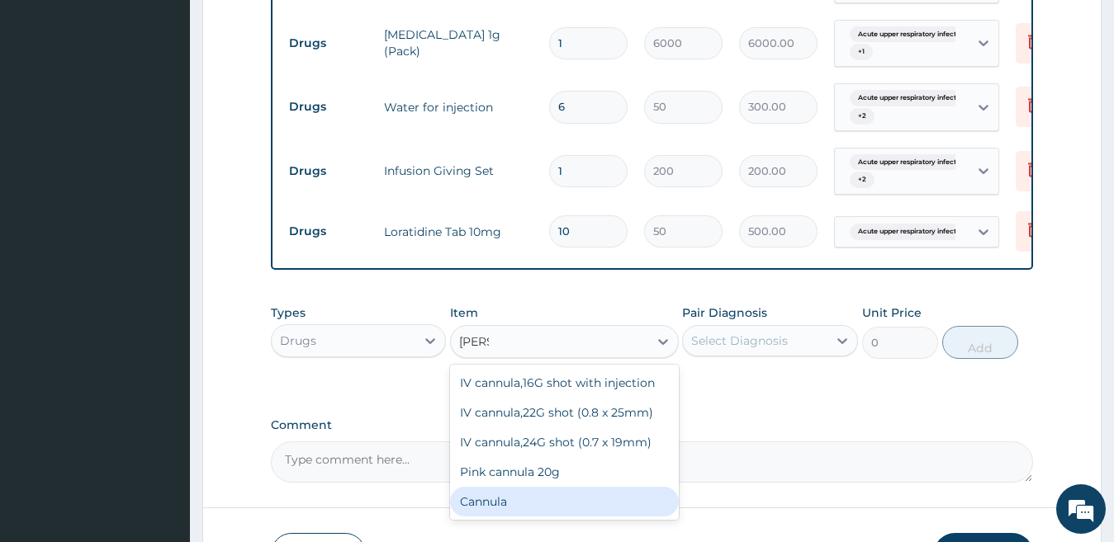
drag, startPoint x: 556, startPoint y: 511, endPoint x: 670, endPoint y: 446, distance: 132.0
click at [556, 513] on div "Cannula" at bounding box center [564, 502] width 229 height 30
type input "200"
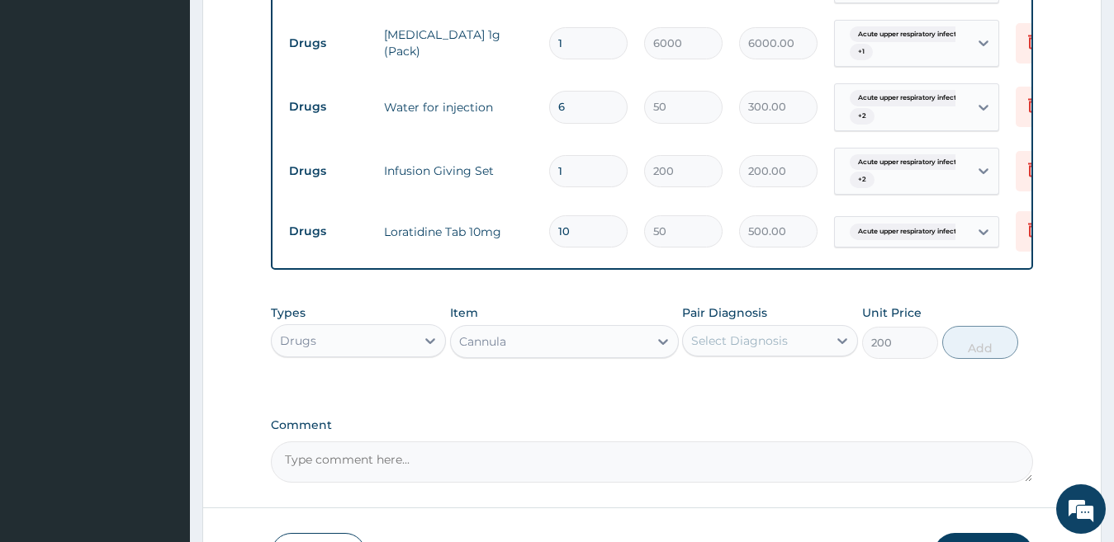
click at [781, 347] on div "Select Diagnosis" at bounding box center [739, 341] width 97 height 17
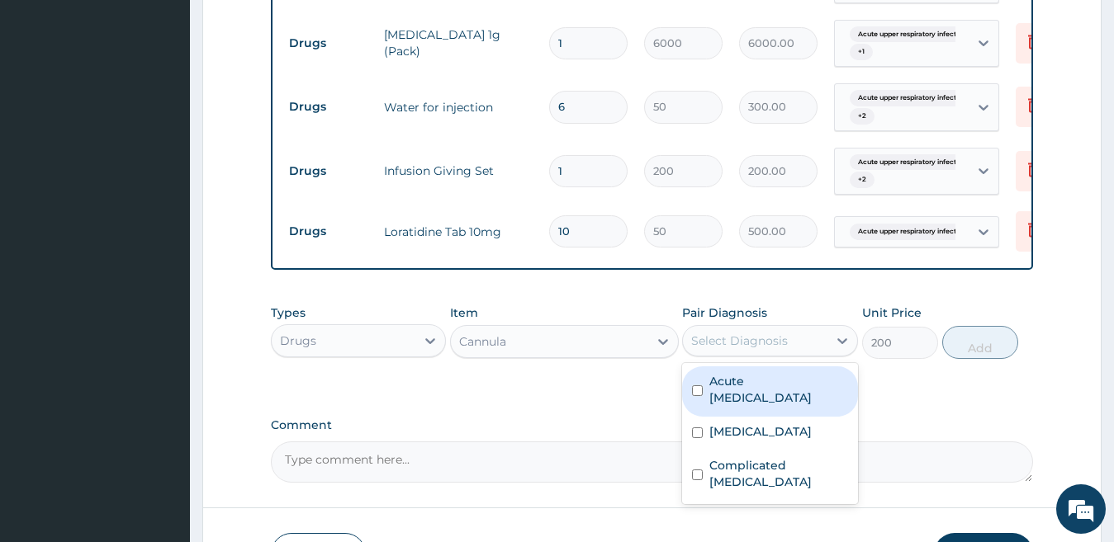
click at [778, 384] on label "Acute upper respiratory infection" at bounding box center [778, 389] width 139 height 33
checkbox input "true"
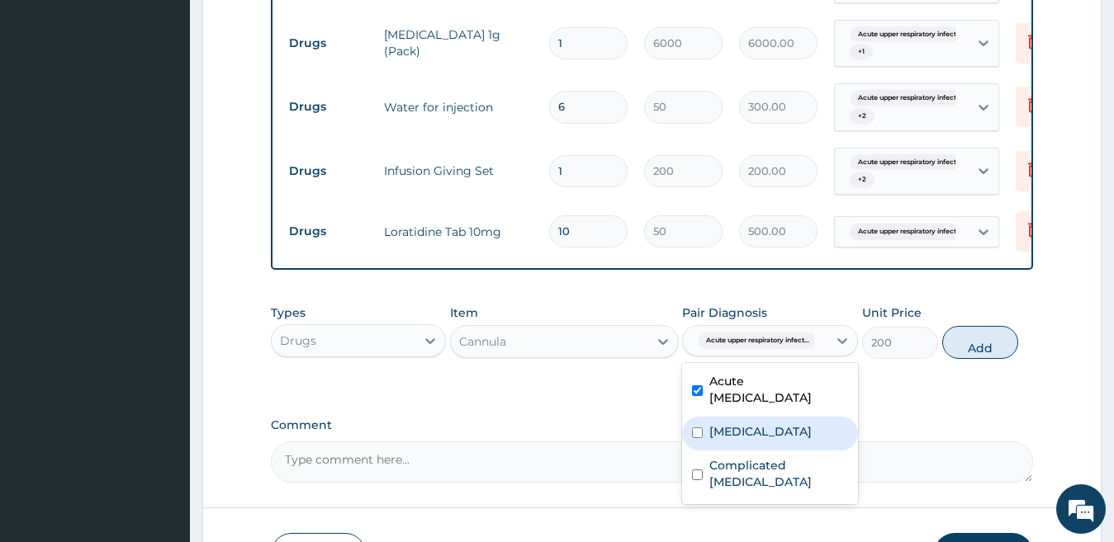
click at [755, 434] on label "Typhoid fever" at bounding box center [760, 431] width 102 height 17
checkbox input "true"
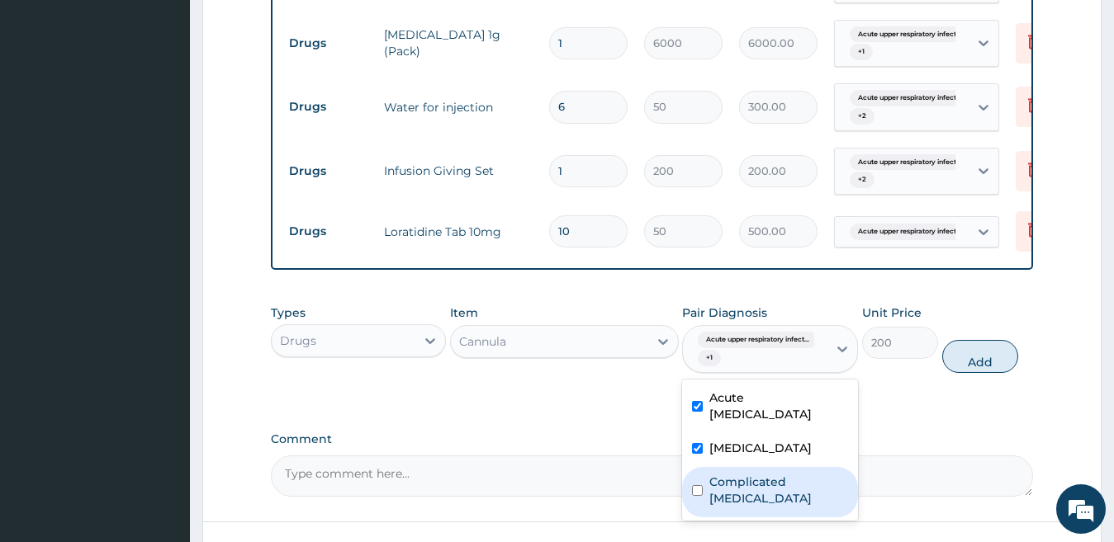
click at [755, 485] on label "Complicated malaria" at bounding box center [778, 490] width 139 height 33
checkbox input "true"
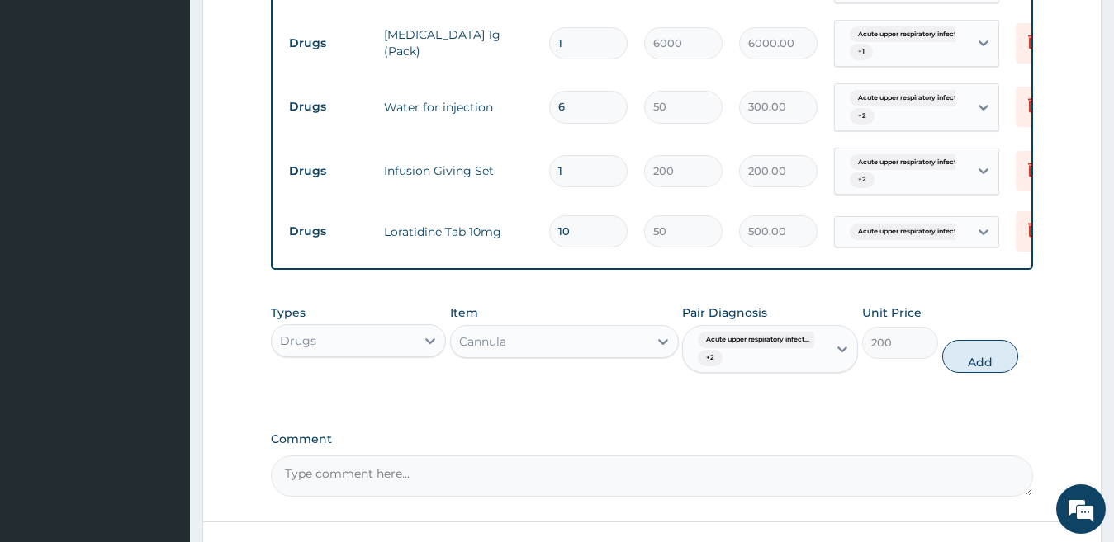
drag, startPoint x: 978, startPoint y: 357, endPoint x: 751, endPoint y: 432, distance: 238.9
click at [978, 358] on button "Add" at bounding box center [980, 356] width 76 height 33
type input "0"
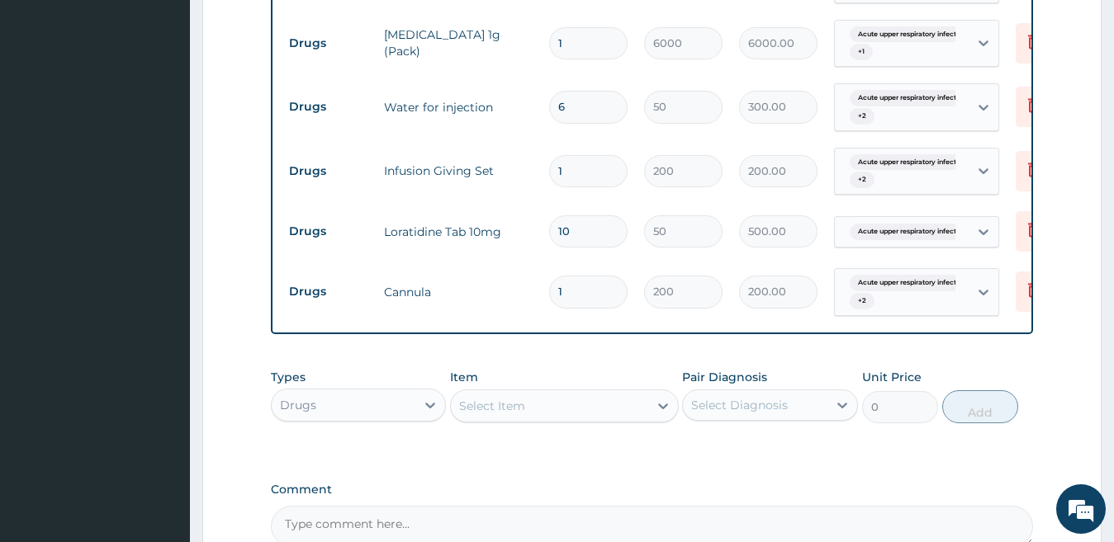
click at [506, 414] on div "Select Item" at bounding box center [492, 406] width 66 height 17
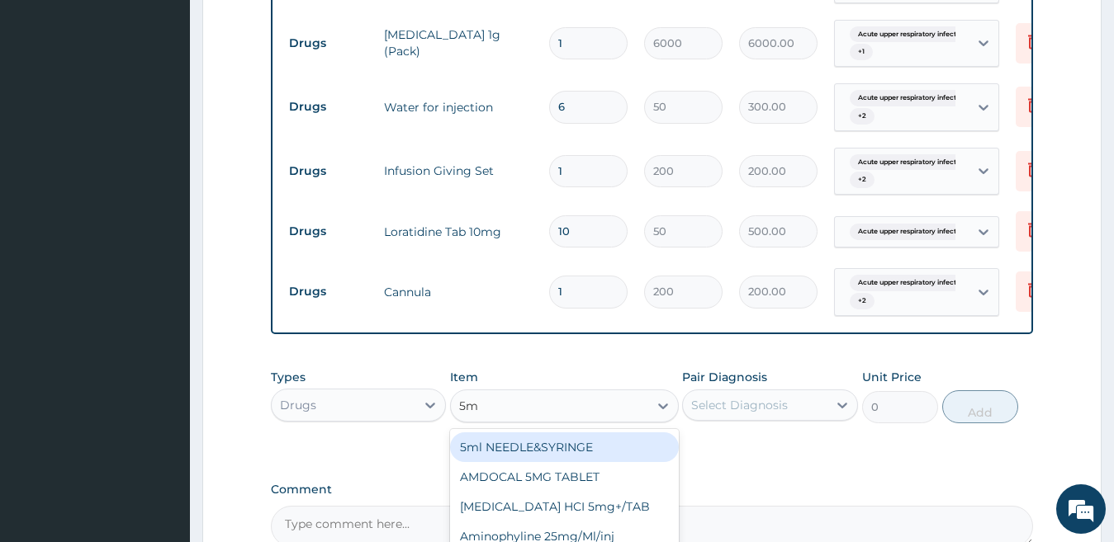
type input "5ml"
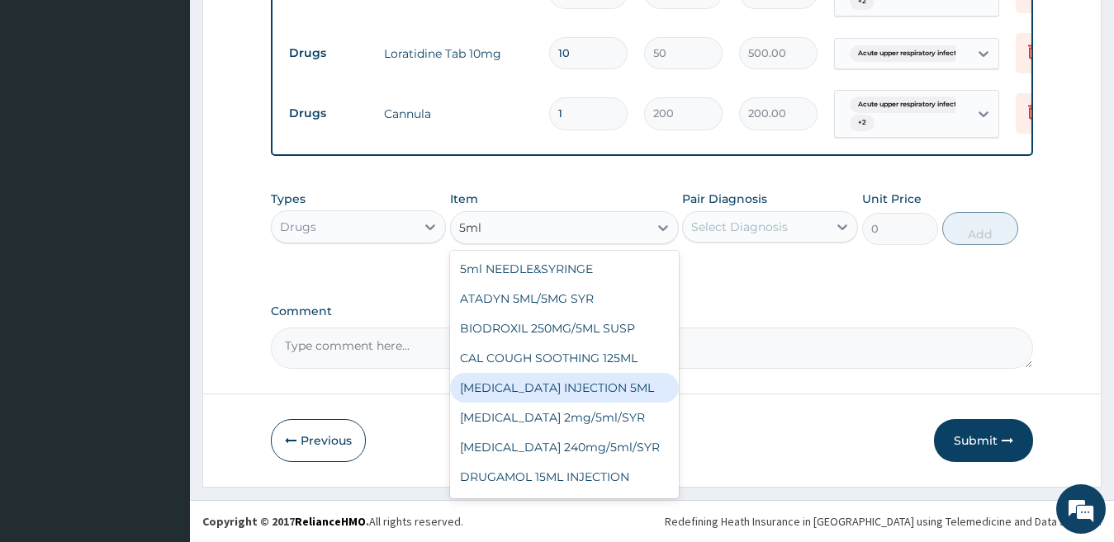
scroll to position [86, 0]
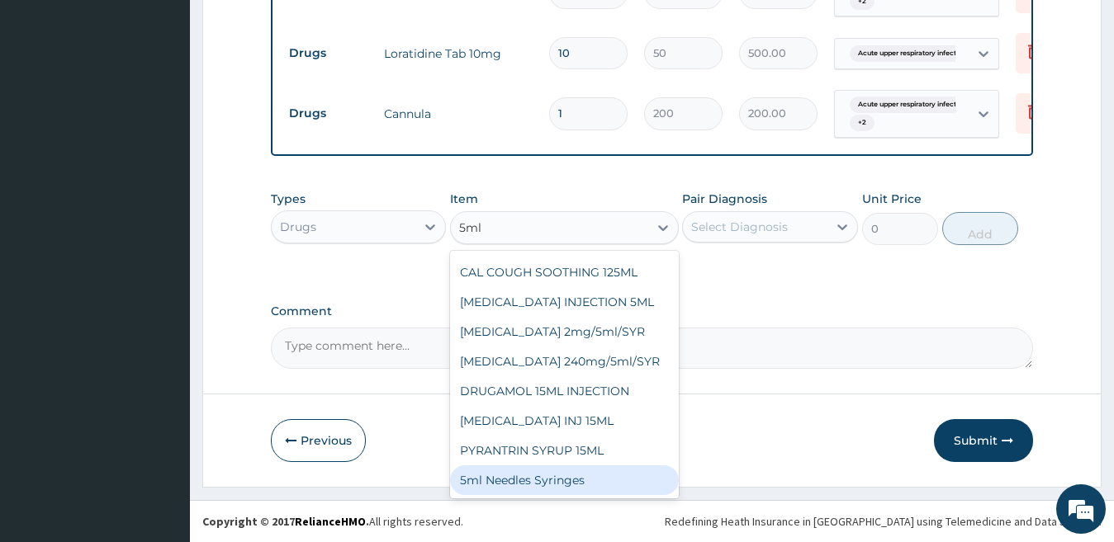
click at [561, 473] on div "5ml Needles Syringes" at bounding box center [564, 481] width 229 height 30
type input "100"
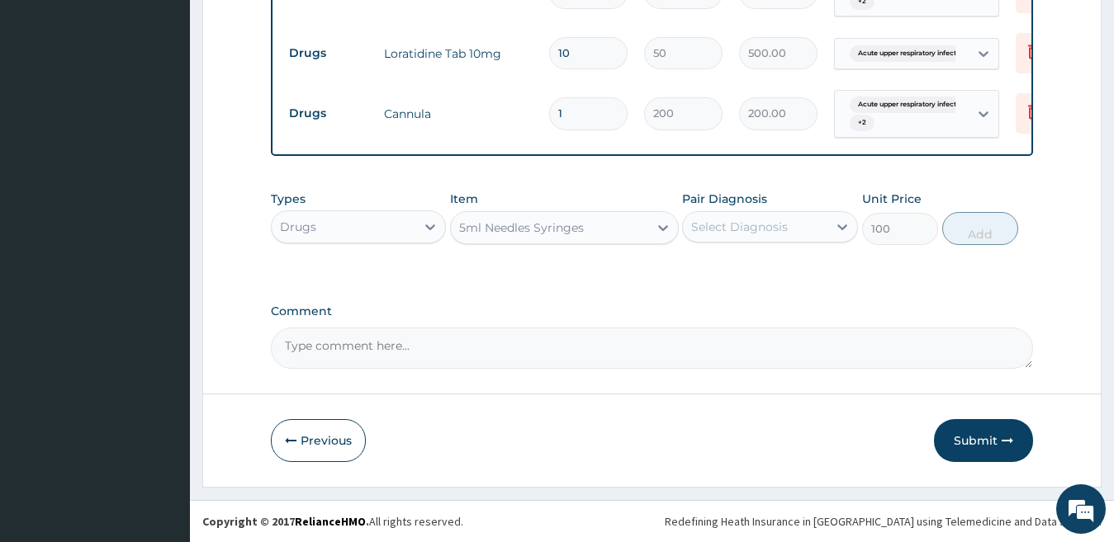
click at [767, 223] on div "Select Diagnosis" at bounding box center [739, 227] width 97 height 17
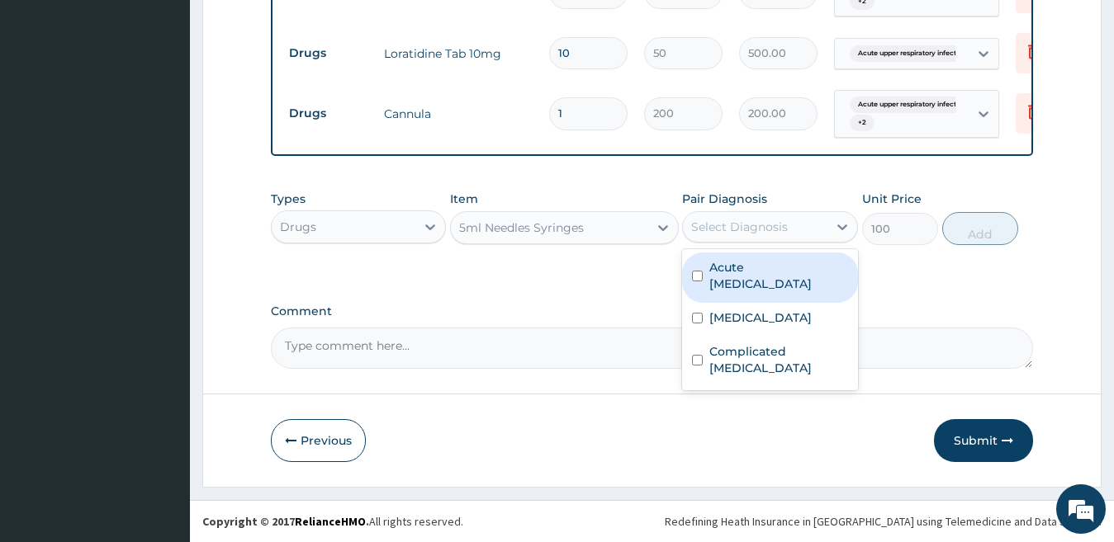
click at [769, 281] on label "Acute upper respiratory infection" at bounding box center [778, 275] width 139 height 33
checkbox input "true"
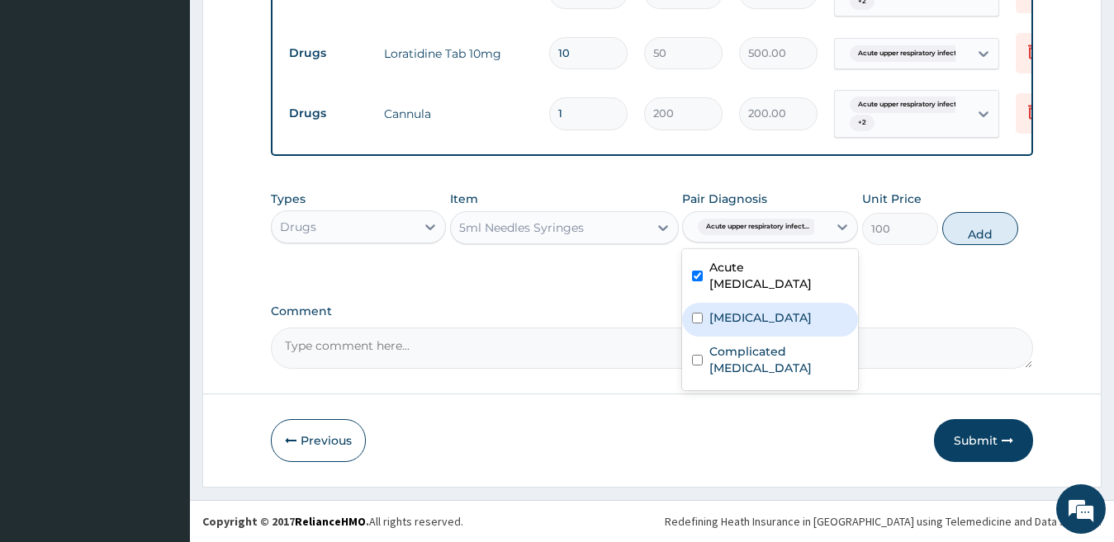
drag, startPoint x: 759, startPoint y: 319, endPoint x: 763, endPoint y: 359, distance: 39.8
click at [759, 322] on label "Typhoid fever" at bounding box center [760, 318] width 102 height 17
checkbox input "true"
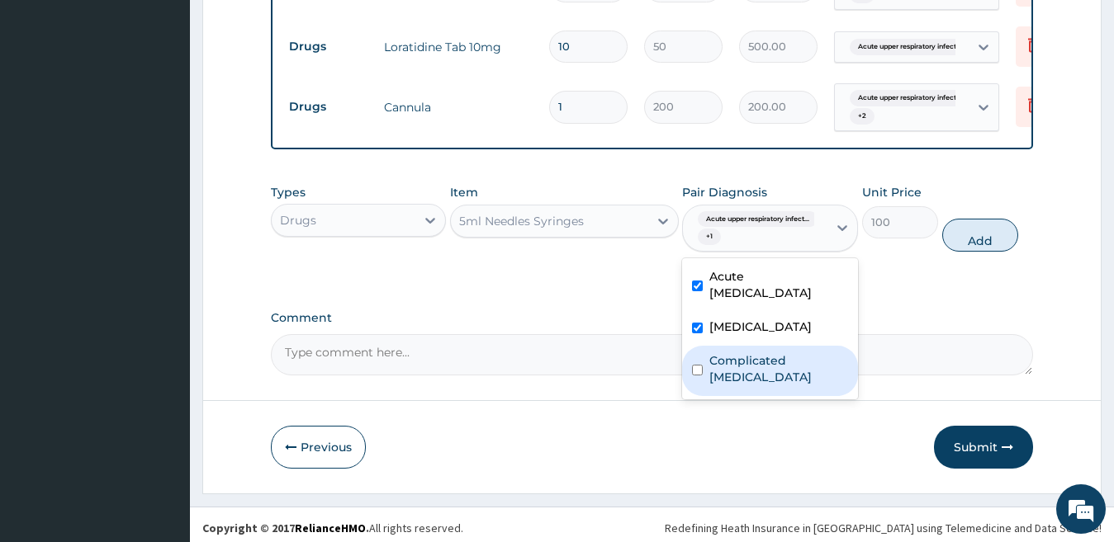
click at [759, 360] on label "Complicated malaria" at bounding box center [778, 368] width 139 height 33
checkbox input "true"
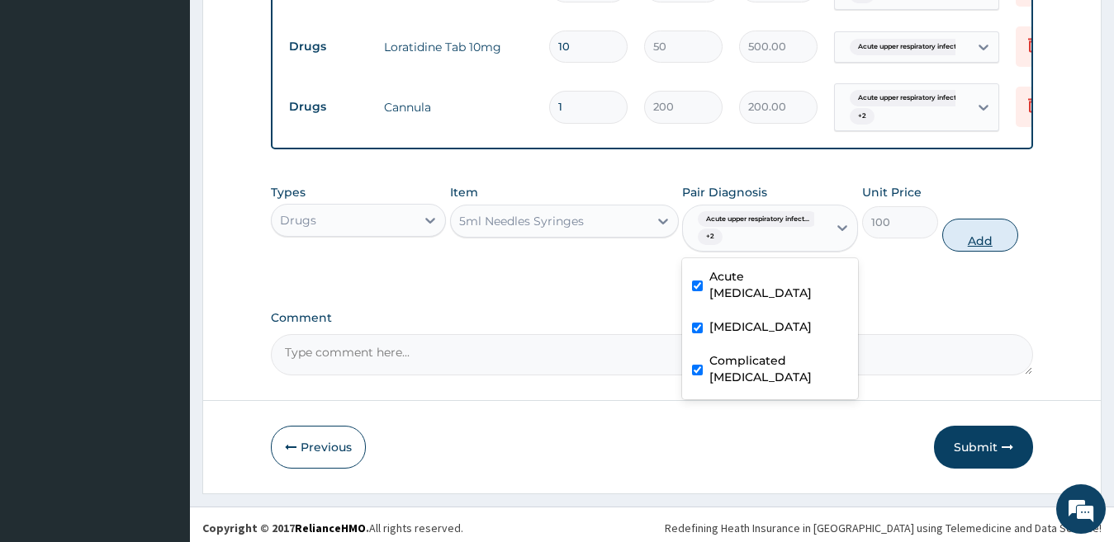
click at [959, 250] on button "Add" at bounding box center [980, 235] width 76 height 33
type input "0"
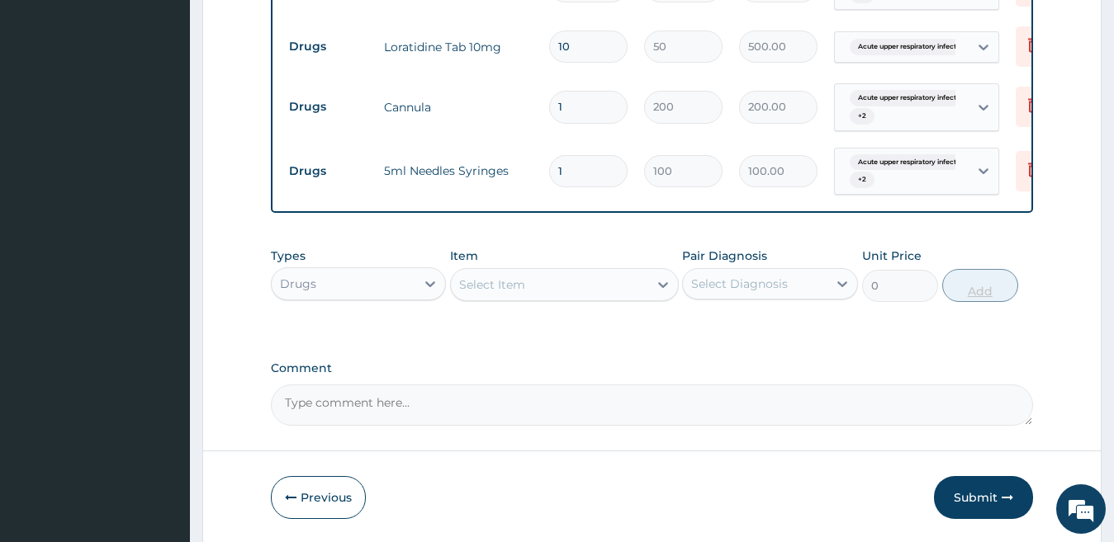
type input "0.00"
type input "5"
type input "500.00"
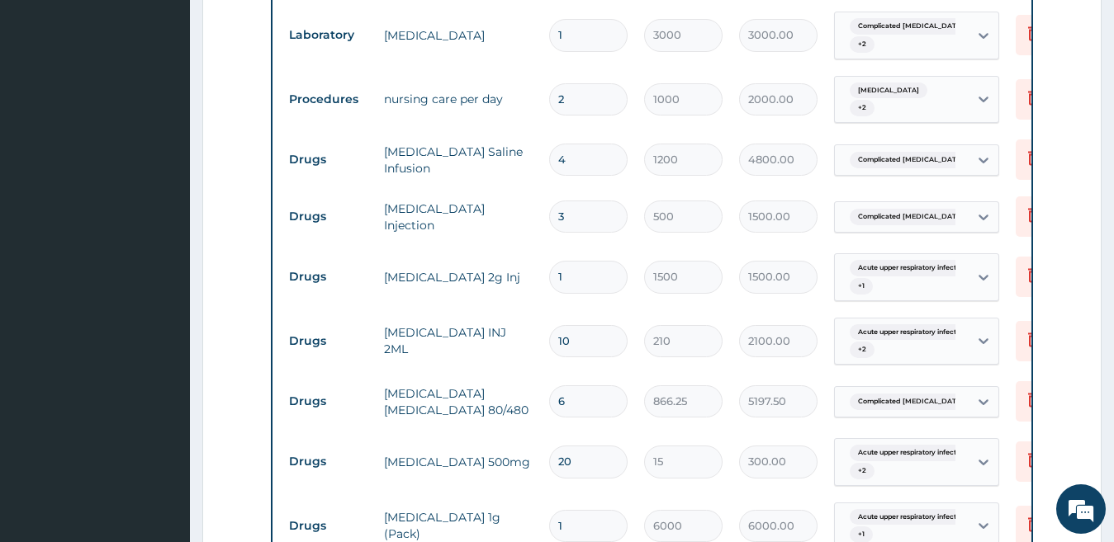
scroll to position [961, 0]
type input "5"
click at [594, 275] on input "1" at bounding box center [588, 277] width 78 height 32
type input "0.00"
type input "4"
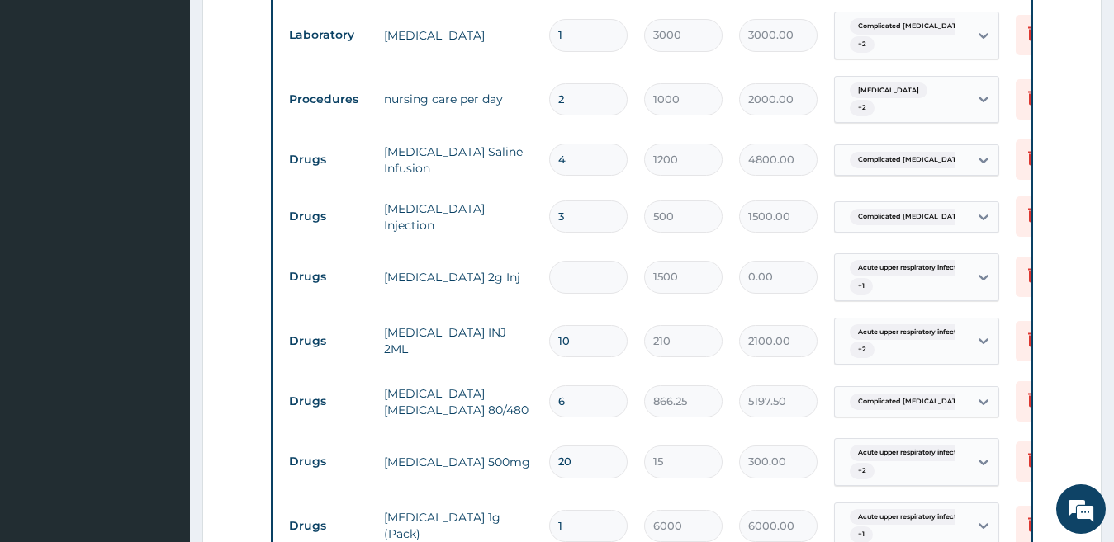
type input "6000.00"
type input "3"
type input "4500.00"
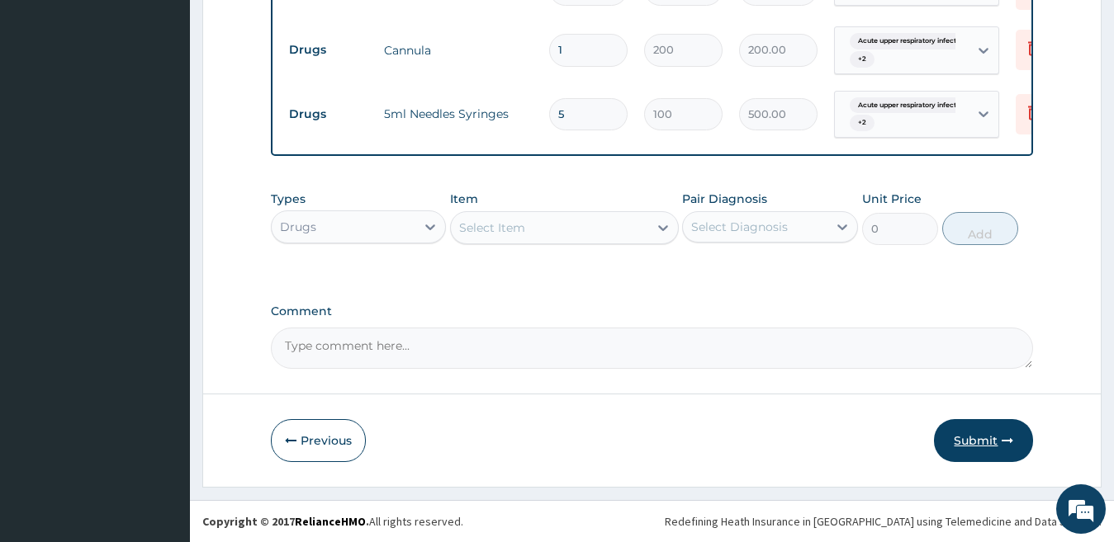
type input "3"
click at [947, 443] on button "Submit" at bounding box center [983, 440] width 99 height 43
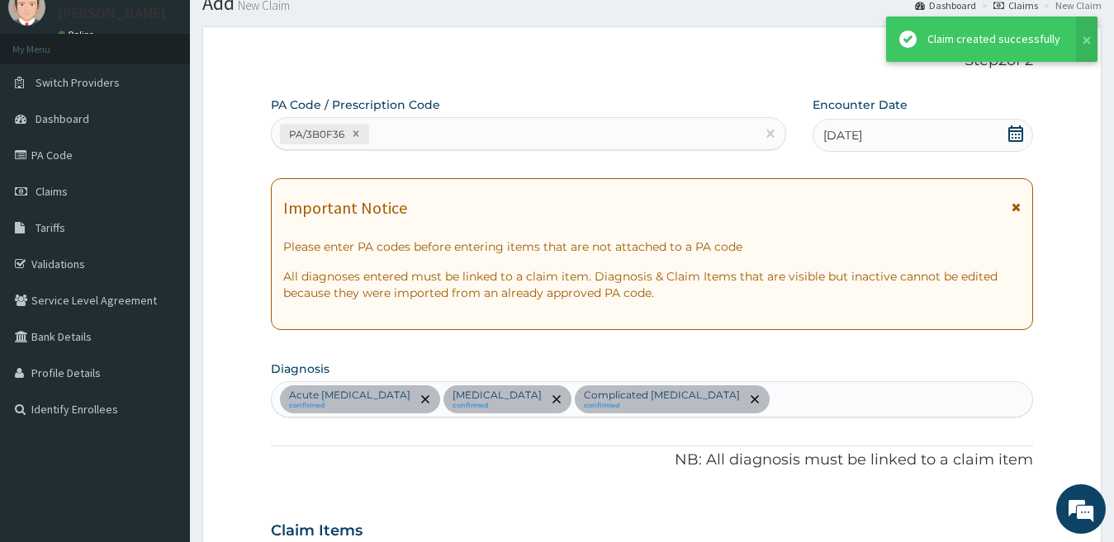
scroll to position [1693, 0]
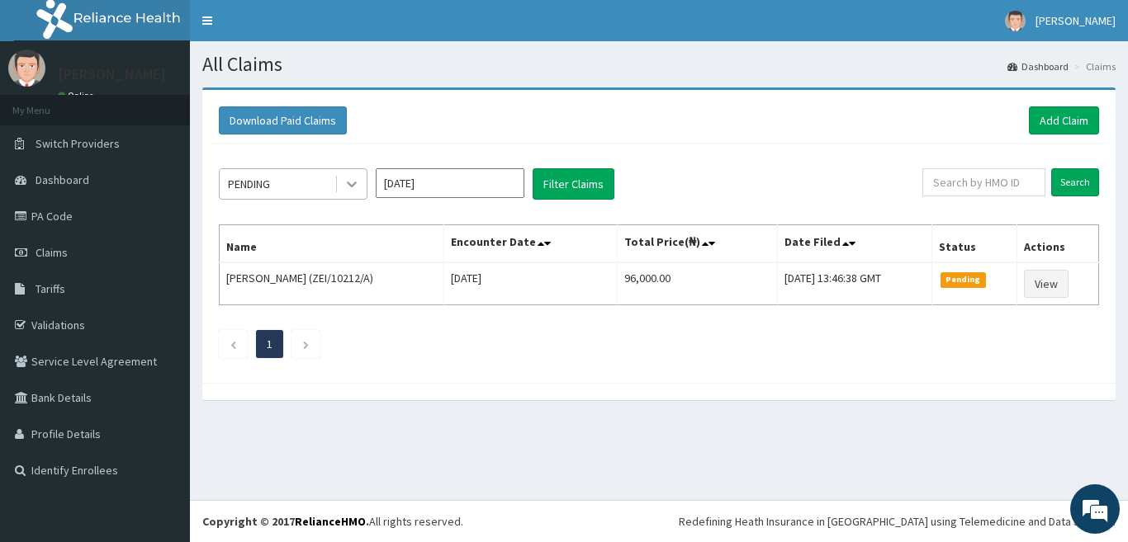
click at [348, 181] on icon at bounding box center [351, 184] width 17 height 17
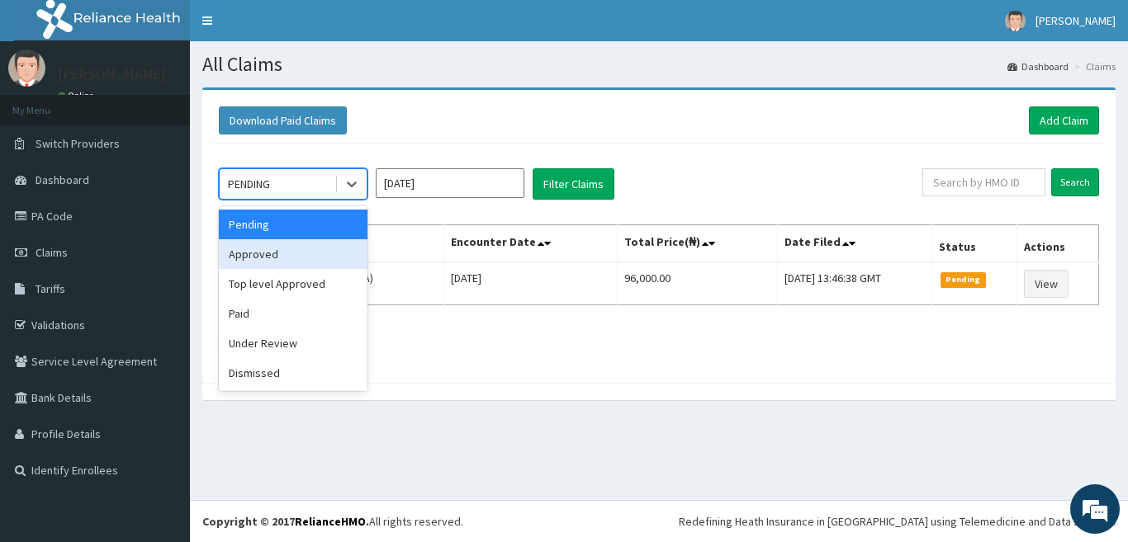
click at [315, 255] on div "Approved" at bounding box center [293, 254] width 149 height 30
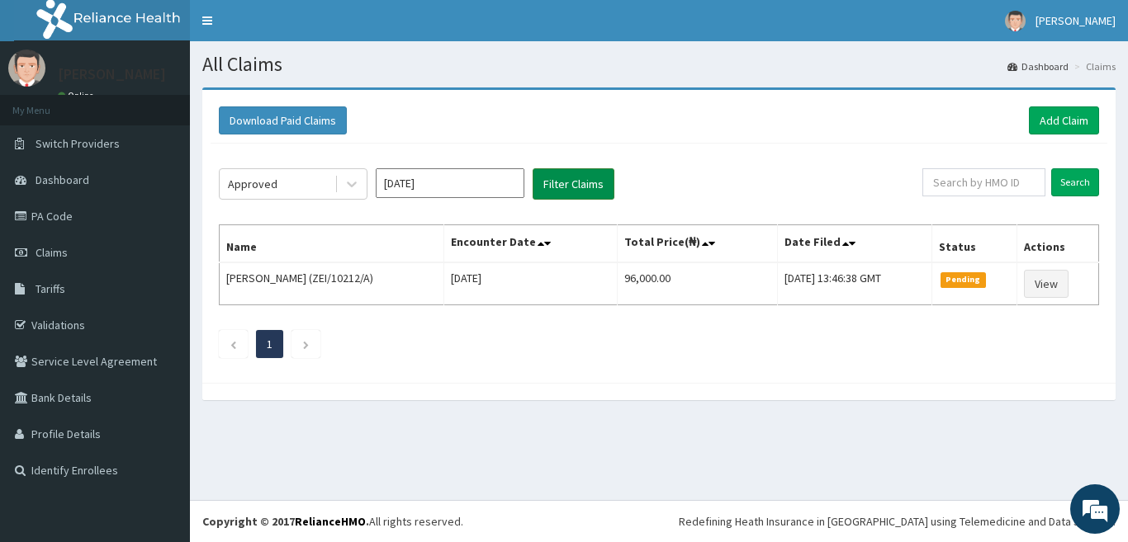
click at [558, 174] on button "Filter Claims" at bounding box center [573, 183] width 82 height 31
click at [558, 177] on button "Filter Claims" at bounding box center [573, 183] width 82 height 31
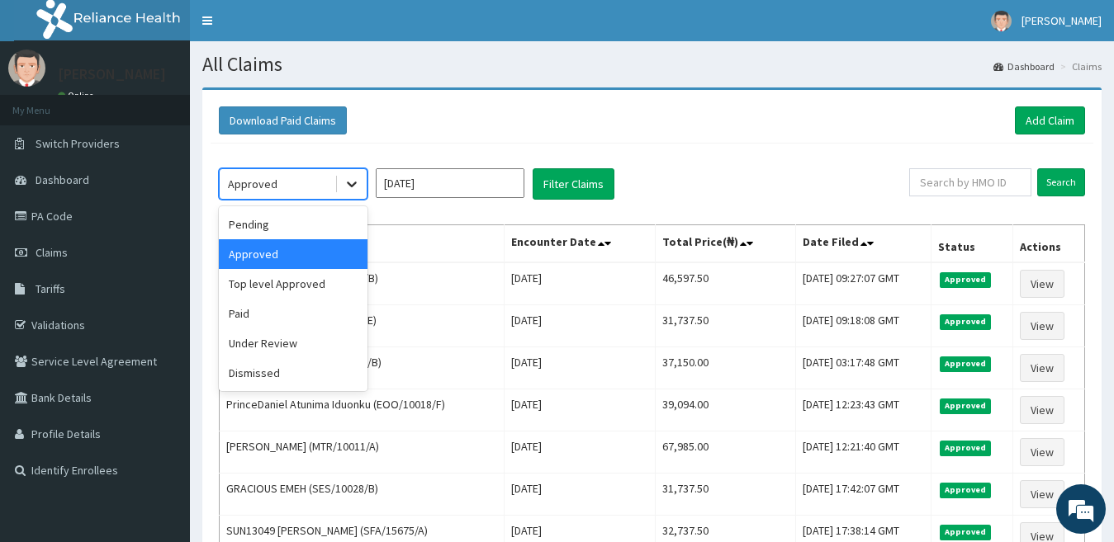
click at [350, 182] on icon at bounding box center [351, 184] width 17 height 17
click at [242, 347] on div "Under Review" at bounding box center [293, 344] width 149 height 30
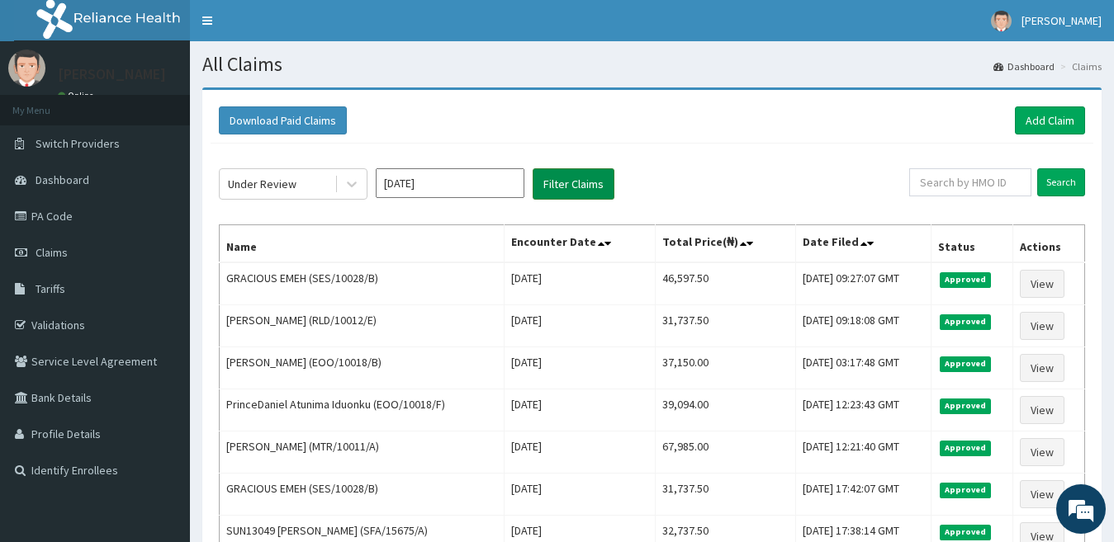
click at [584, 169] on button "Filter Claims" at bounding box center [573, 183] width 82 height 31
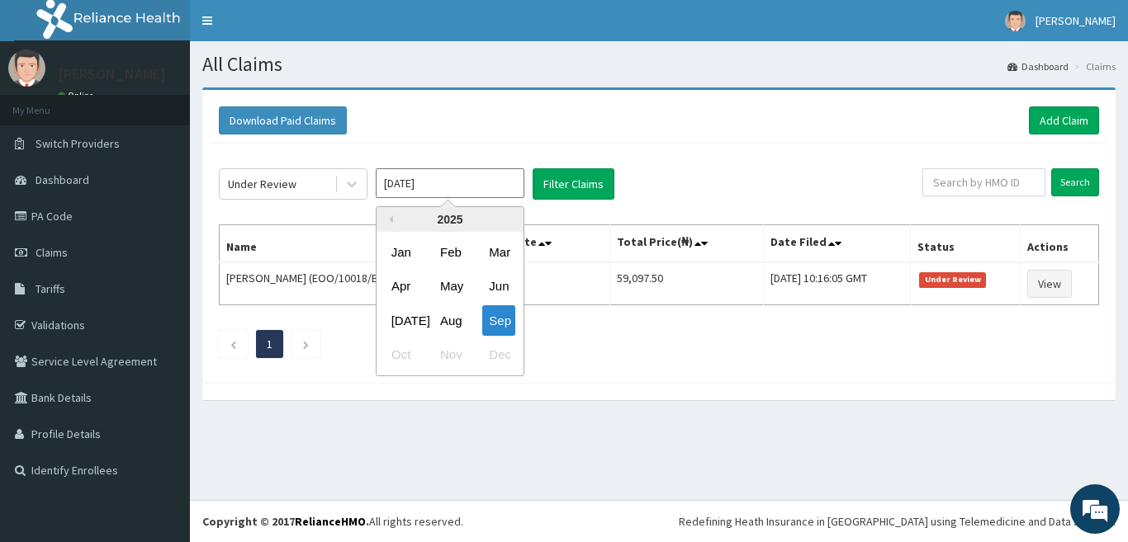
click at [464, 178] on input "[DATE]" at bounding box center [450, 183] width 149 height 30
click at [452, 319] on div "Aug" at bounding box center [449, 320] width 33 height 31
type input "[DATE]"
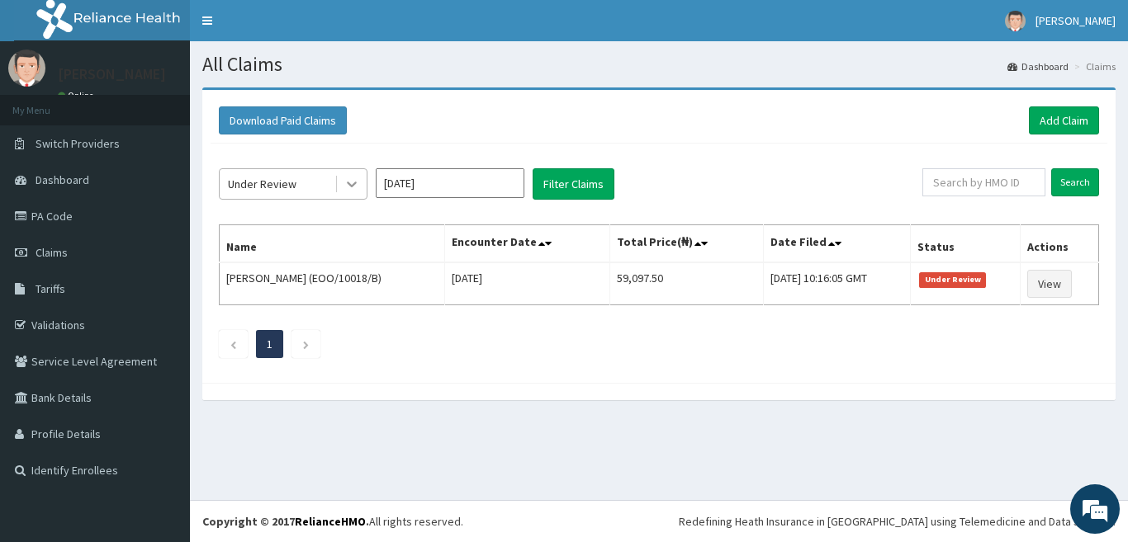
click at [350, 188] on icon at bounding box center [351, 184] width 17 height 17
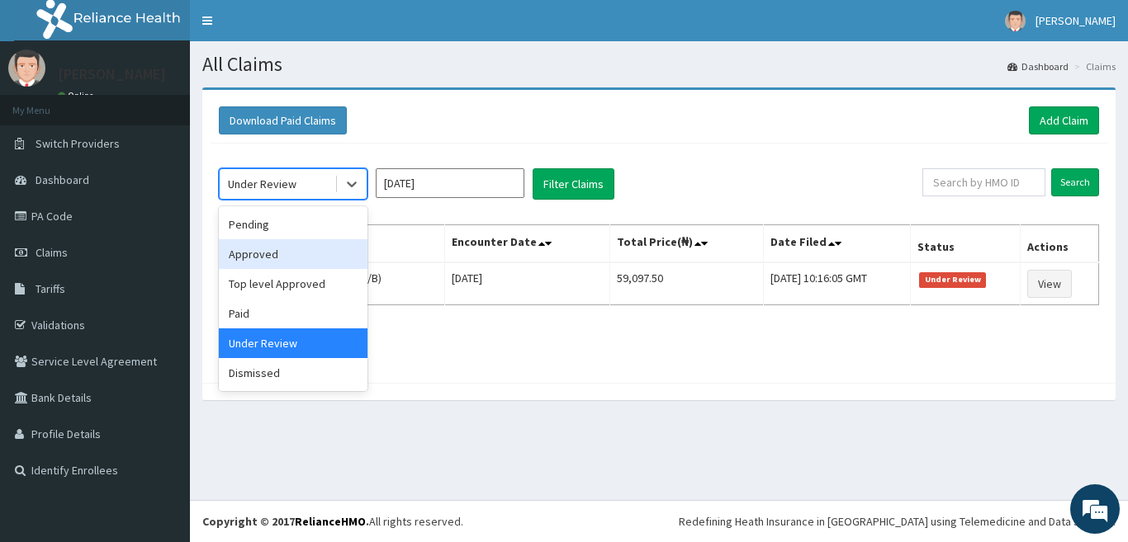
click at [314, 259] on div "Approved" at bounding box center [293, 254] width 149 height 30
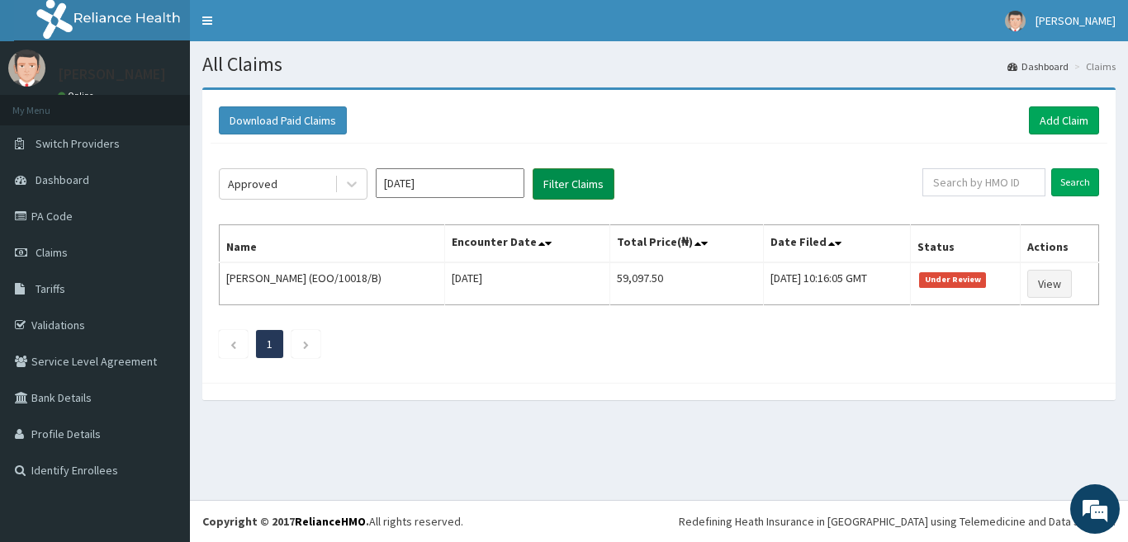
click at [555, 176] on button "Filter Claims" at bounding box center [573, 183] width 82 height 31
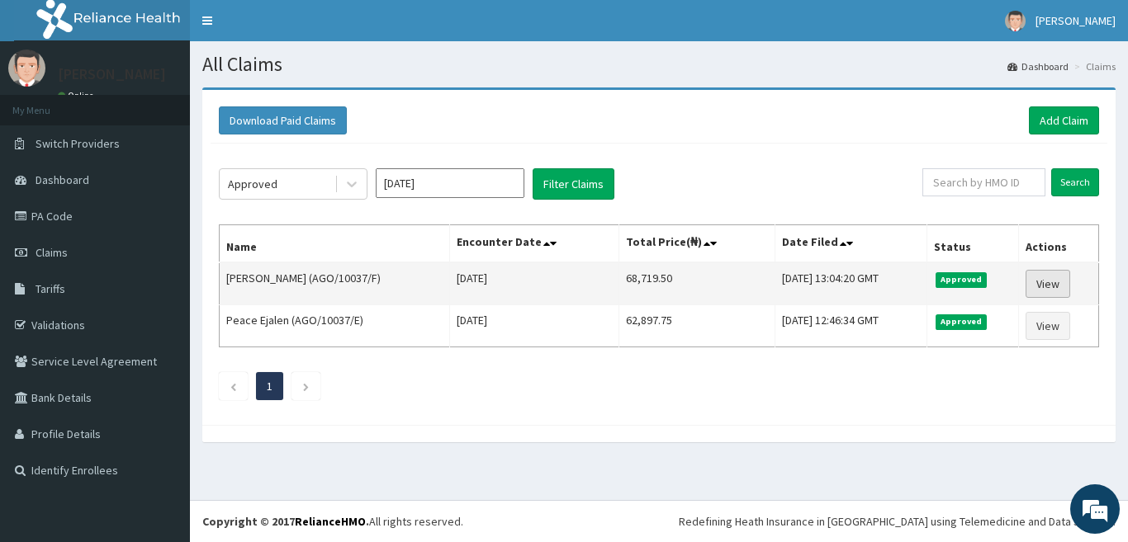
click at [1056, 281] on link "View" at bounding box center [1047, 284] width 45 height 28
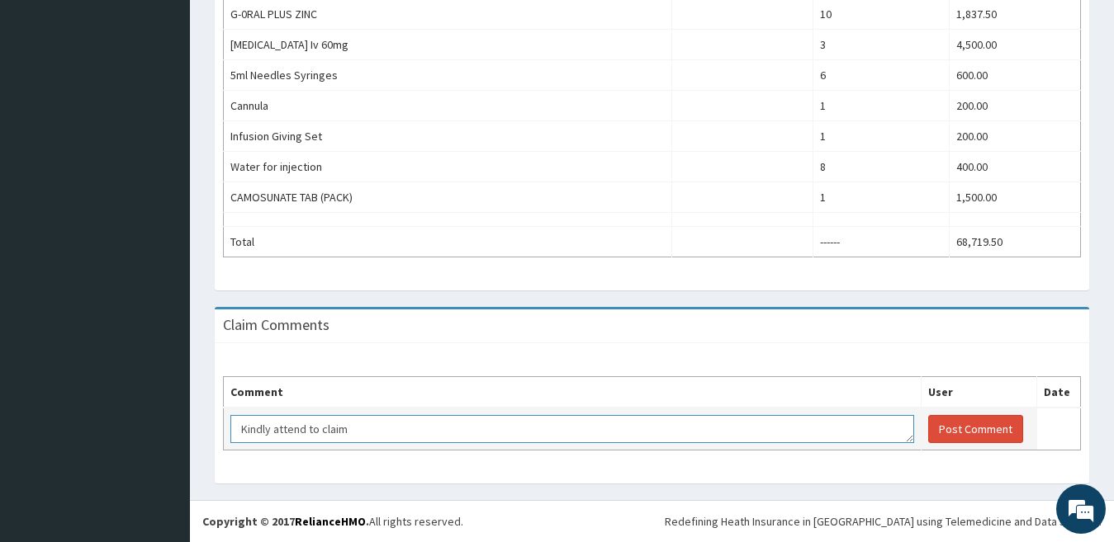
drag, startPoint x: 354, startPoint y: 415, endPoint x: 288, endPoint y: 437, distance: 69.4
click at [265, 423] on textarea "Kindly attend to claim" at bounding box center [572, 429] width 684 height 28
type textarea "Kindly attend to claim"
click at [327, 421] on textarea "Kindly attend to claim" at bounding box center [572, 429] width 684 height 28
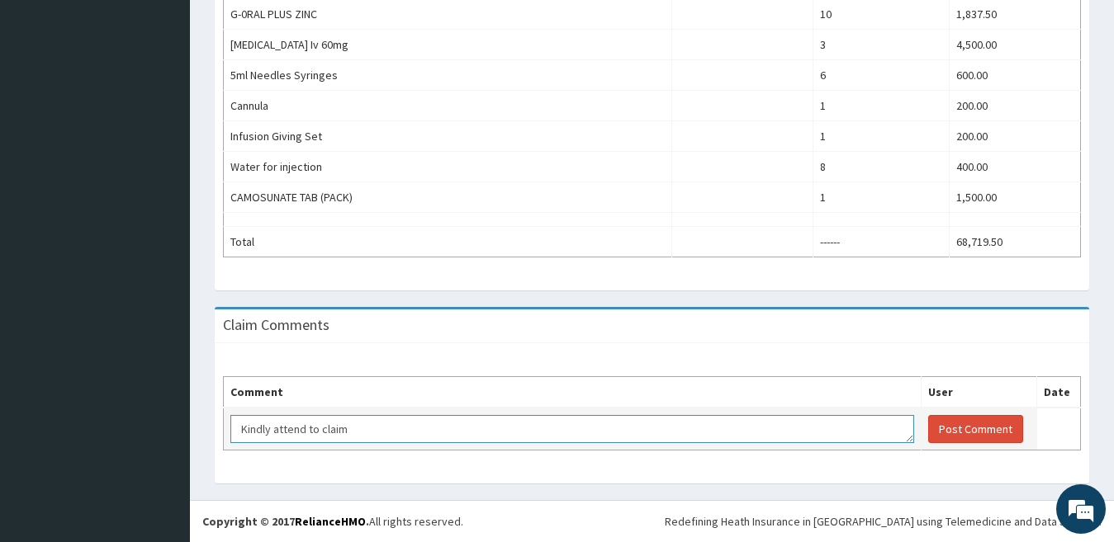
click at [346, 424] on textarea "Kindly attend to claim" at bounding box center [572, 429] width 684 height 28
drag, startPoint x: 346, startPoint y: 424, endPoint x: 256, endPoint y: 424, distance: 90.0
click at [256, 424] on textarea "Kindly attend to claim" at bounding box center [572, 429] width 684 height 28
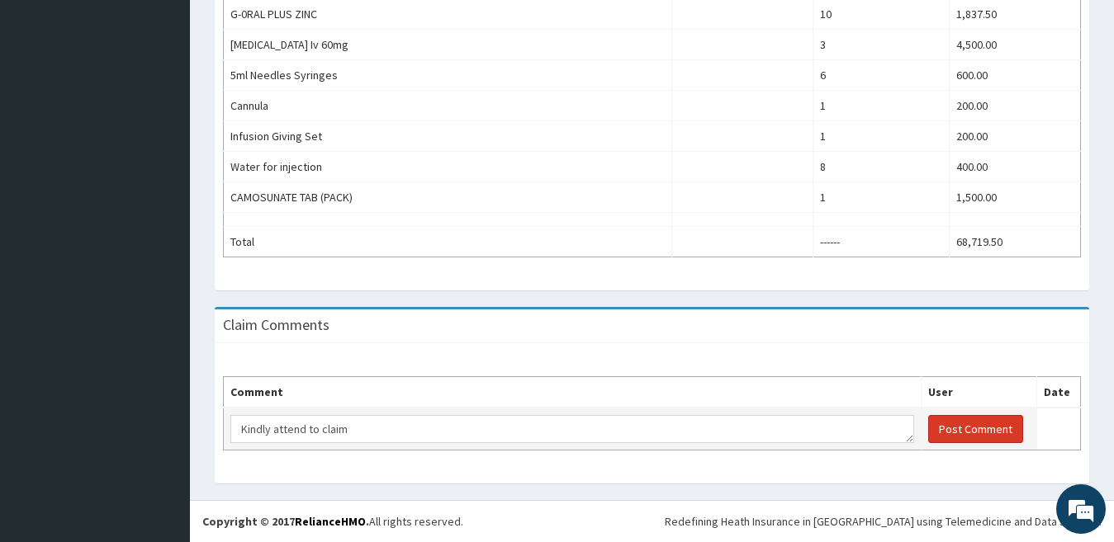
click at [928, 432] on button "Post Comment" at bounding box center [975, 429] width 95 height 28
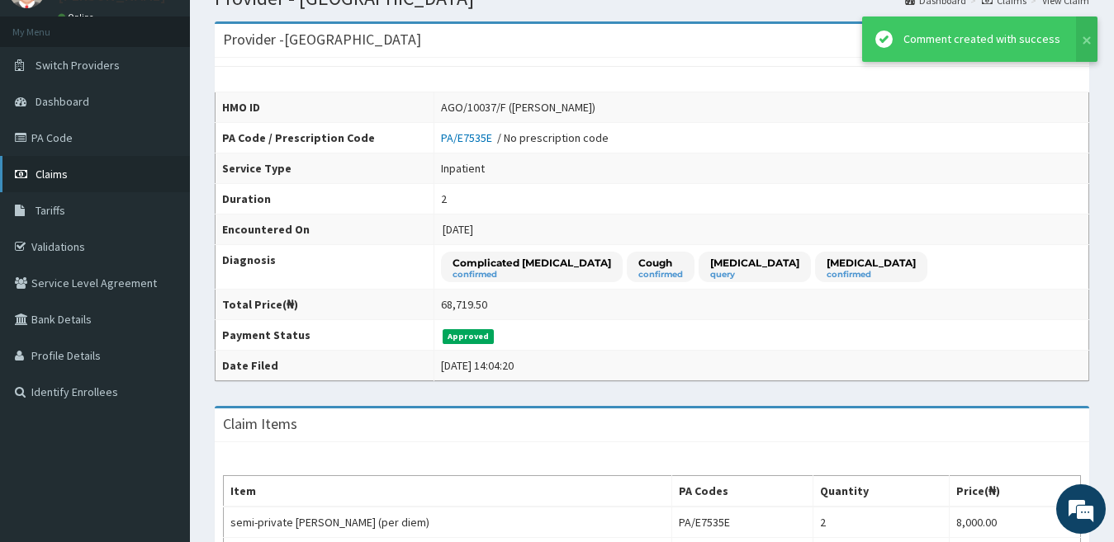
scroll to position [78, 0]
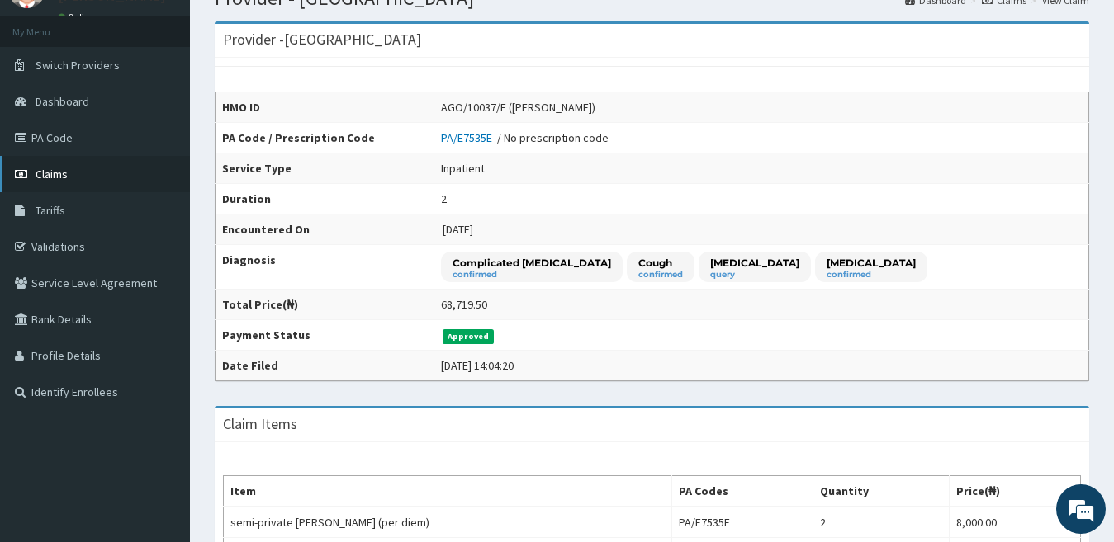
click at [125, 180] on link "Claims" at bounding box center [95, 174] width 190 height 36
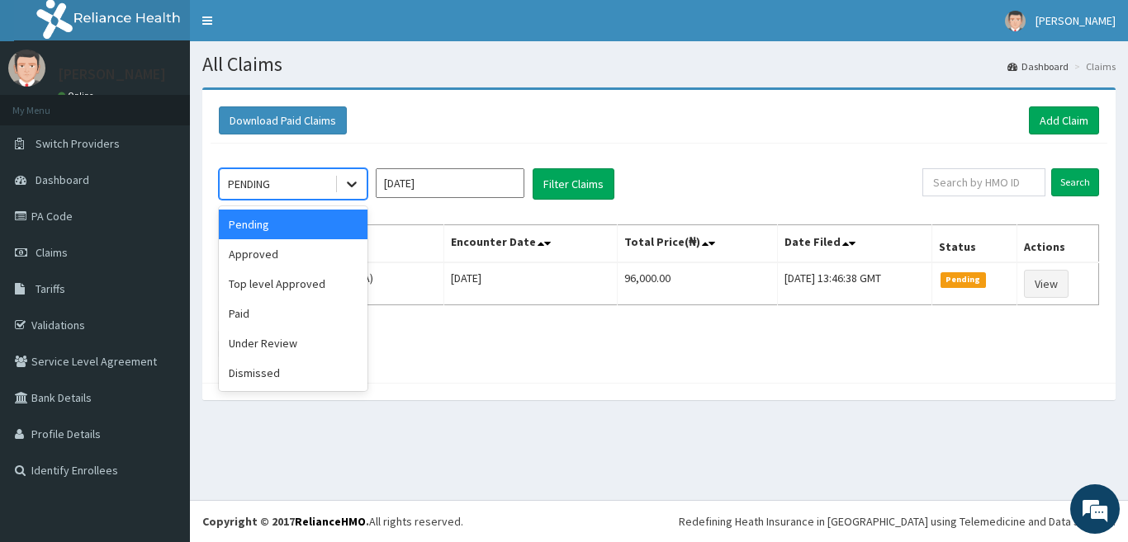
click at [351, 182] on icon at bounding box center [351, 184] width 17 height 17
click at [302, 258] on div "Approved" at bounding box center [293, 254] width 149 height 30
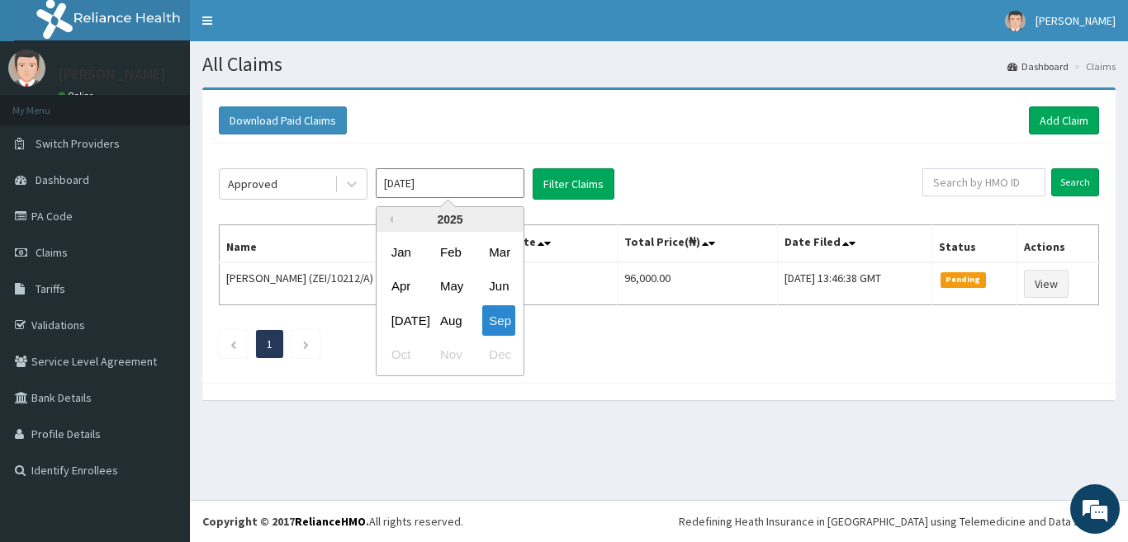
click at [452, 173] on input "[DATE]" at bounding box center [450, 183] width 149 height 30
click at [459, 319] on div "Aug" at bounding box center [449, 320] width 33 height 31
type input "[DATE]"
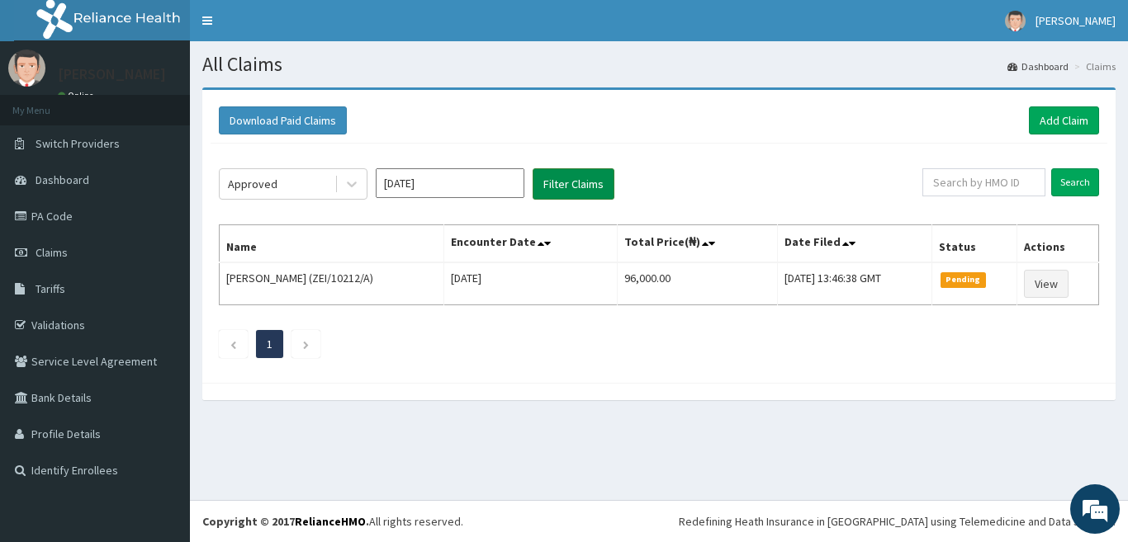
click at [584, 183] on button "Filter Claims" at bounding box center [573, 183] width 82 height 31
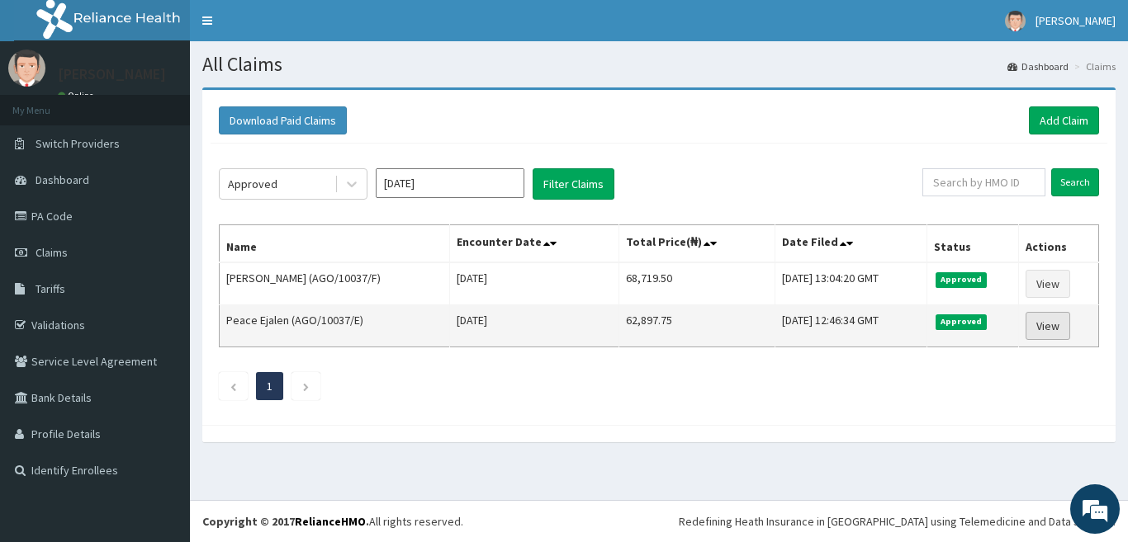
click at [1063, 326] on link "View" at bounding box center [1047, 326] width 45 height 28
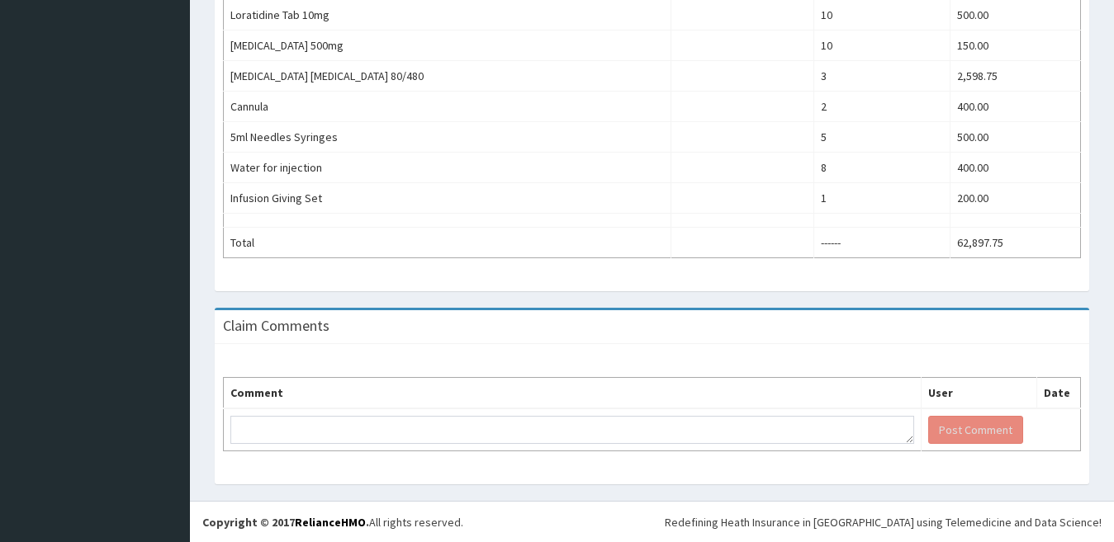
scroll to position [1015, 0]
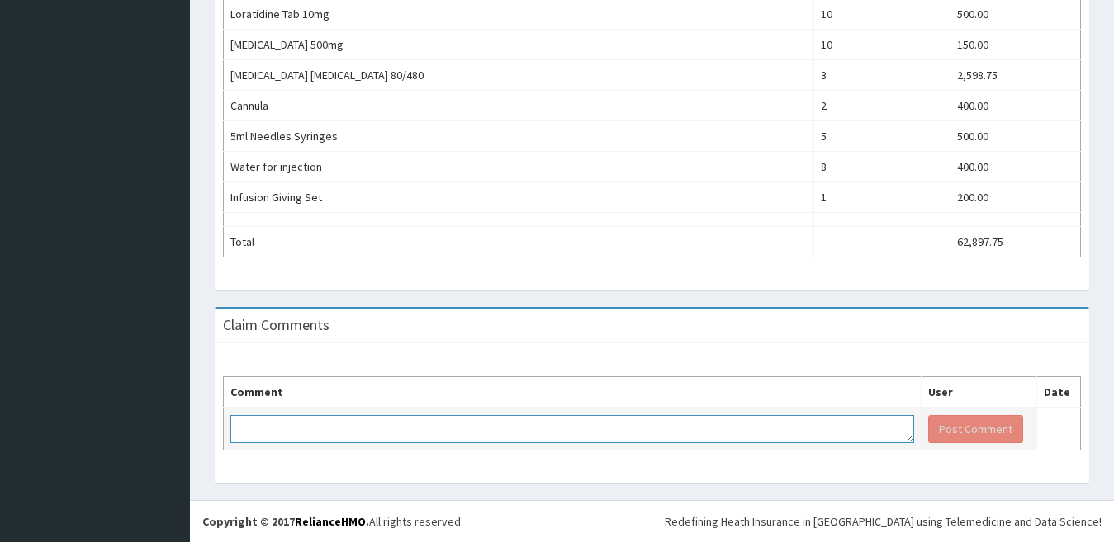
click at [271, 430] on textarea at bounding box center [572, 429] width 684 height 28
paste textarea "Kindly attend to claim"
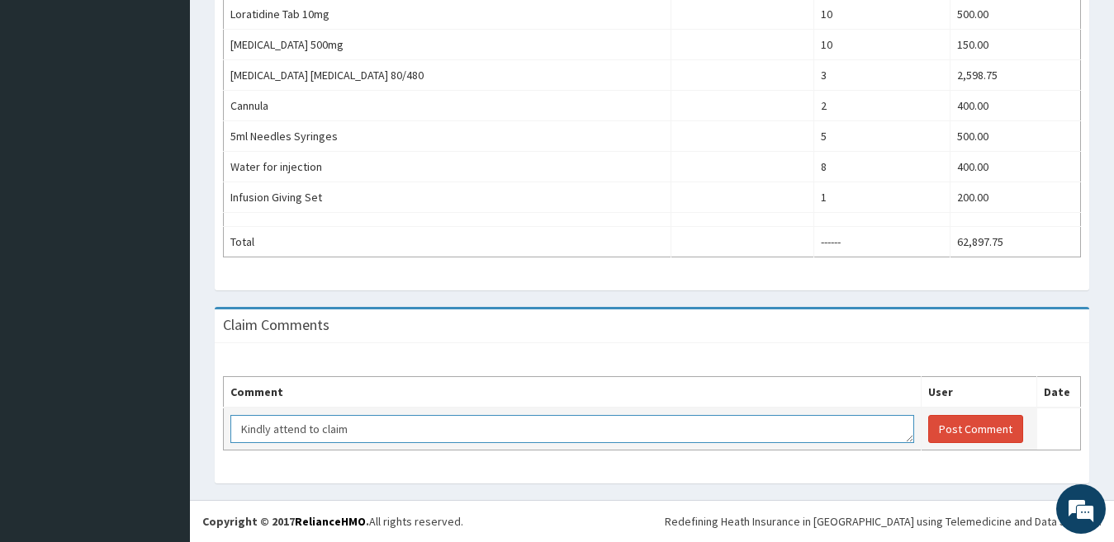
scroll to position [0, 0]
type textarea "Kindly attend to claim"
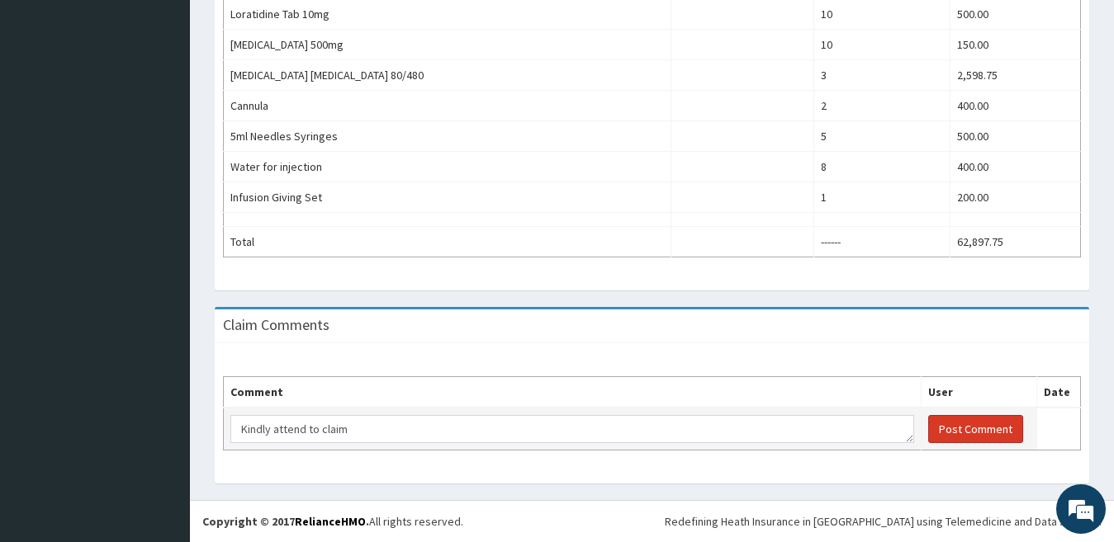
click at [928, 419] on button "Post Comment" at bounding box center [975, 429] width 95 height 28
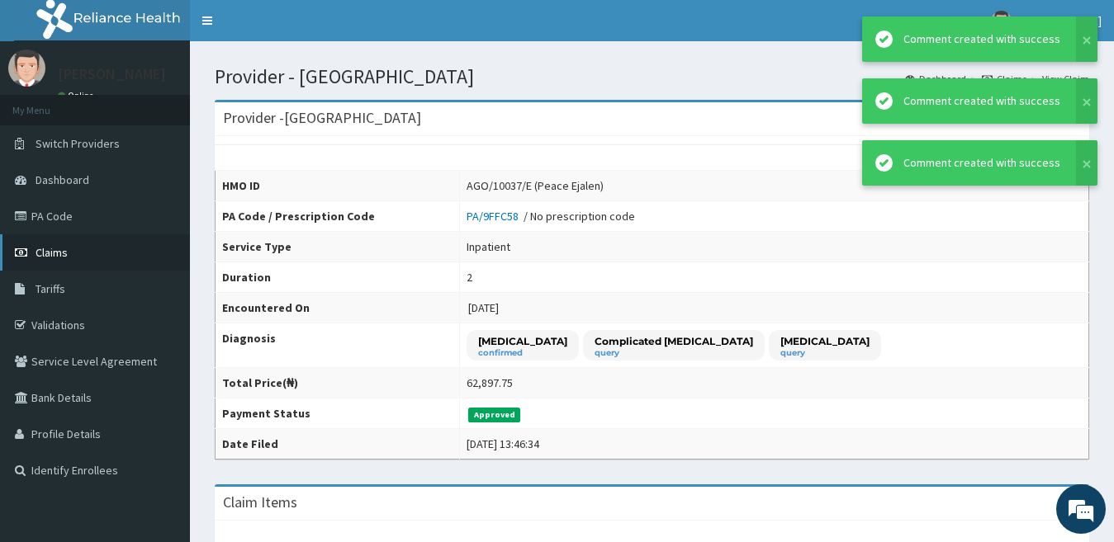
click at [54, 252] on span "Claims" at bounding box center [51, 252] width 32 height 15
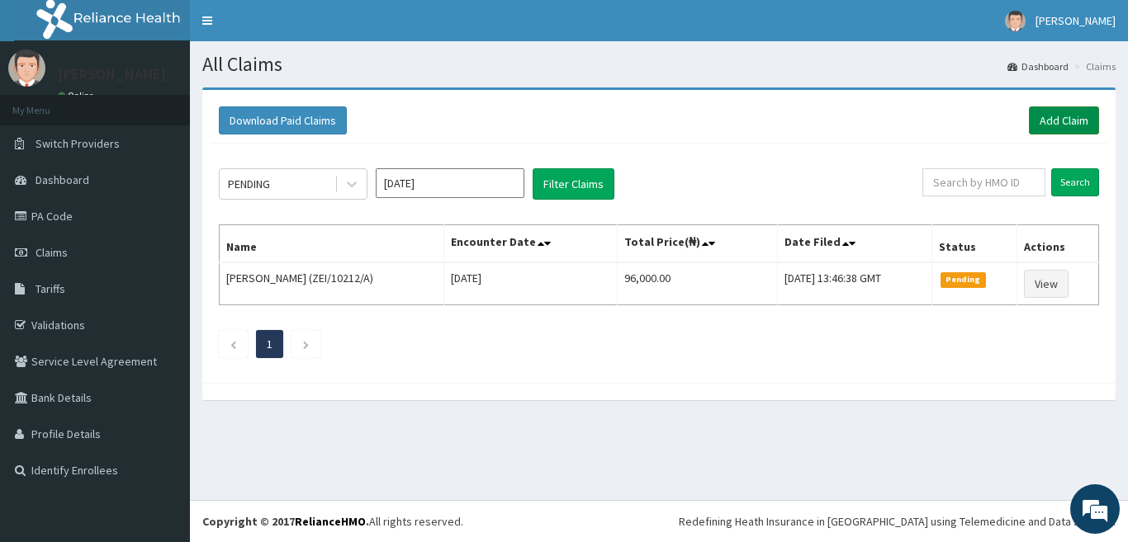
click at [1087, 126] on link "Add Claim" at bounding box center [1064, 120] width 70 height 28
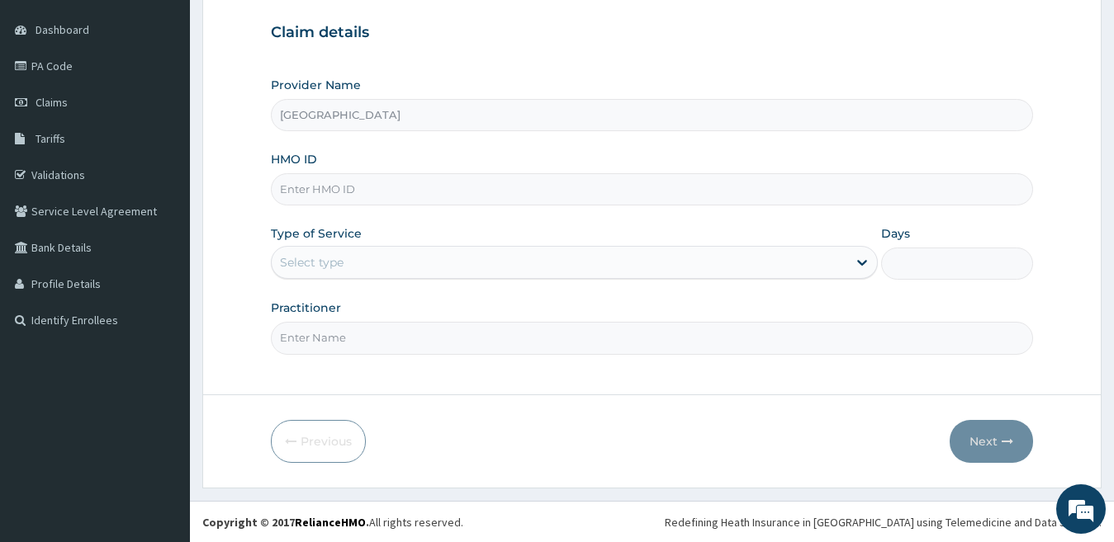
scroll to position [151, 0]
click at [374, 250] on div "Select type" at bounding box center [560, 261] width 576 height 26
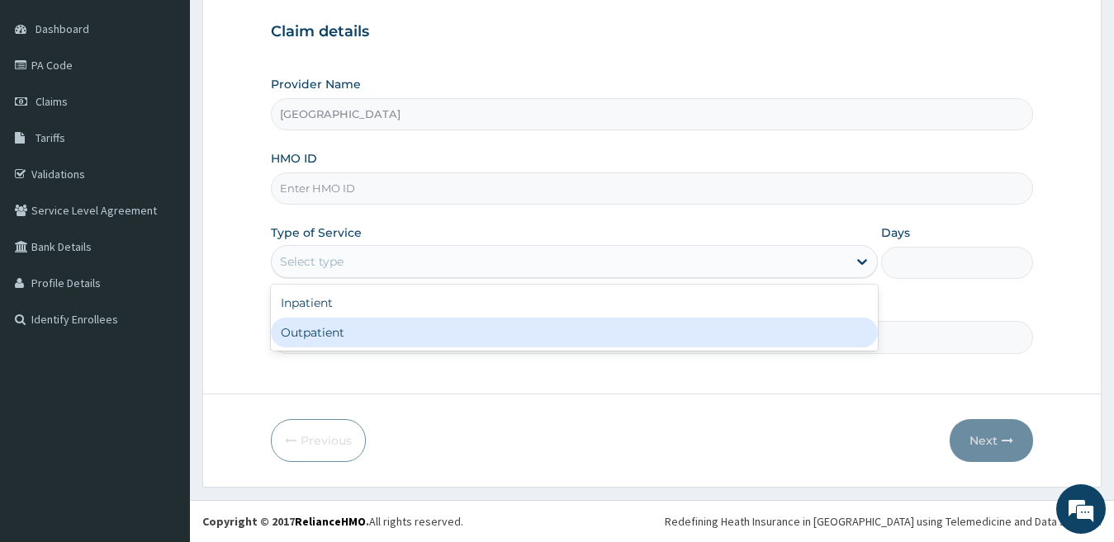
click at [351, 326] on div "Outpatient" at bounding box center [575, 333] width 608 height 30
type input "1"
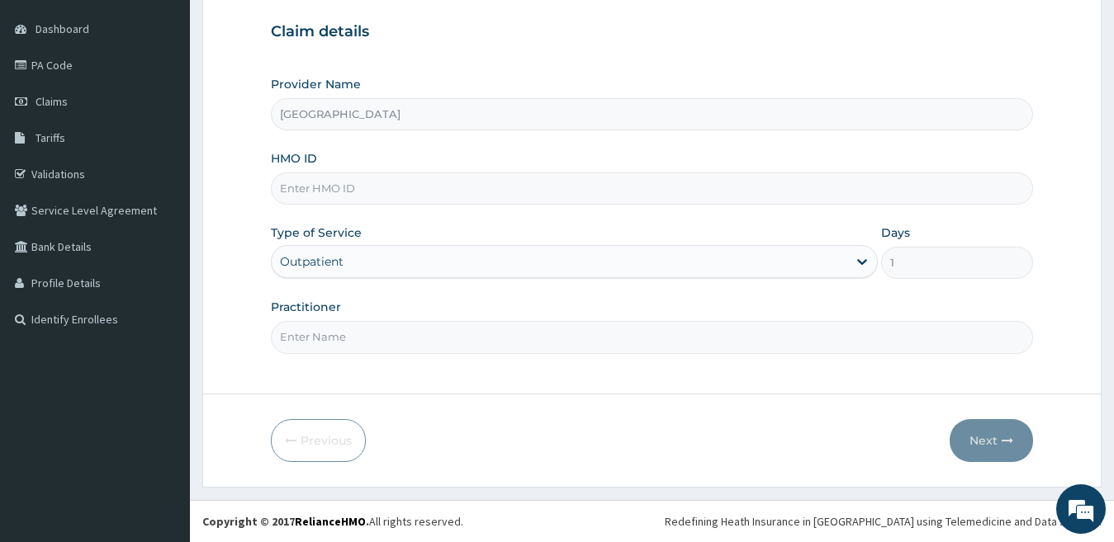
click at [351, 326] on input "Practitioner" at bounding box center [652, 337] width 763 height 32
type input "Dr Kaizer"
click at [307, 180] on input "HMO ID" at bounding box center [652, 189] width 763 height 32
type input "PPI/10171/D"
click at [1003, 440] on icon "button" at bounding box center [1007, 441] width 12 height 12
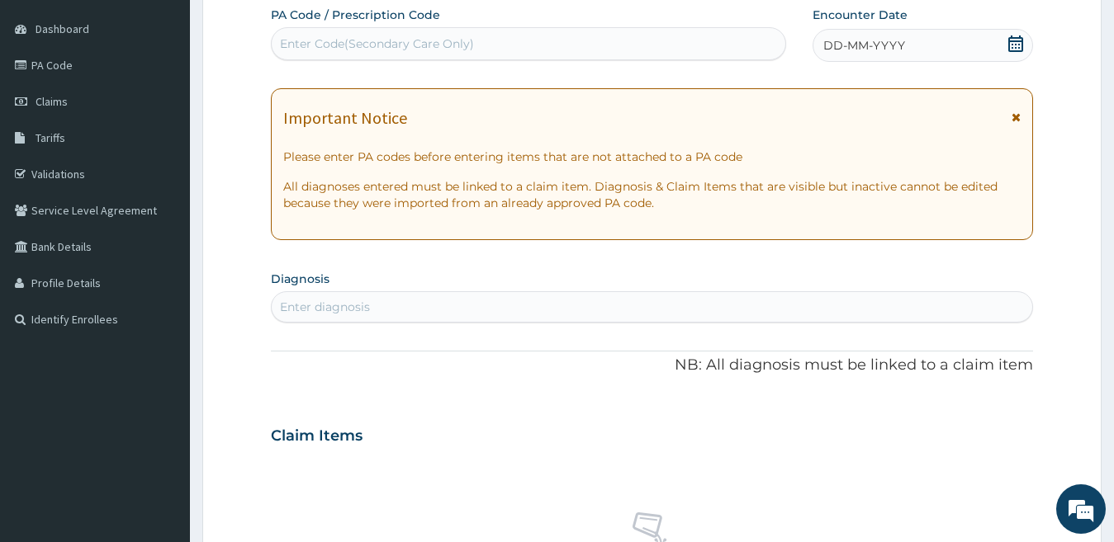
click at [845, 48] on span "DD-MM-YYYY" at bounding box center [864, 45] width 82 height 17
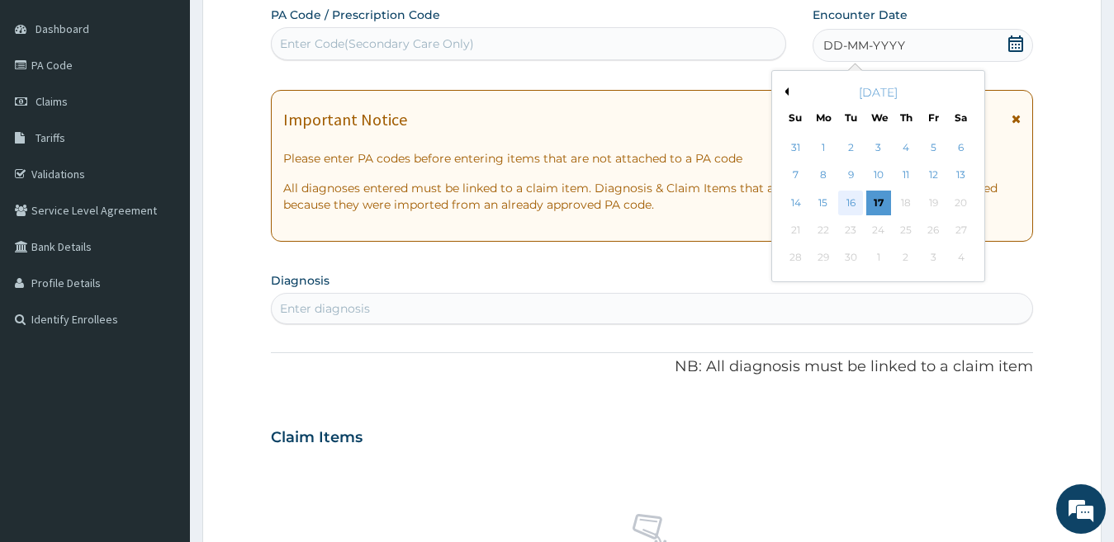
click at [859, 205] on div "16" at bounding box center [850, 203] width 25 height 25
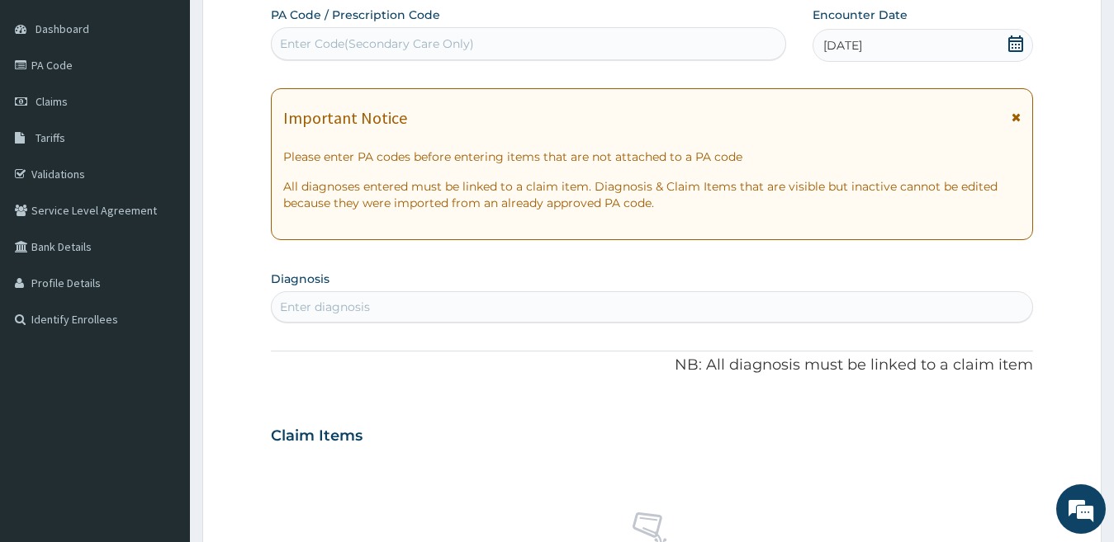
click at [336, 313] on div "Enter diagnosis" at bounding box center [325, 307] width 90 height 17
type input "MALARIA"
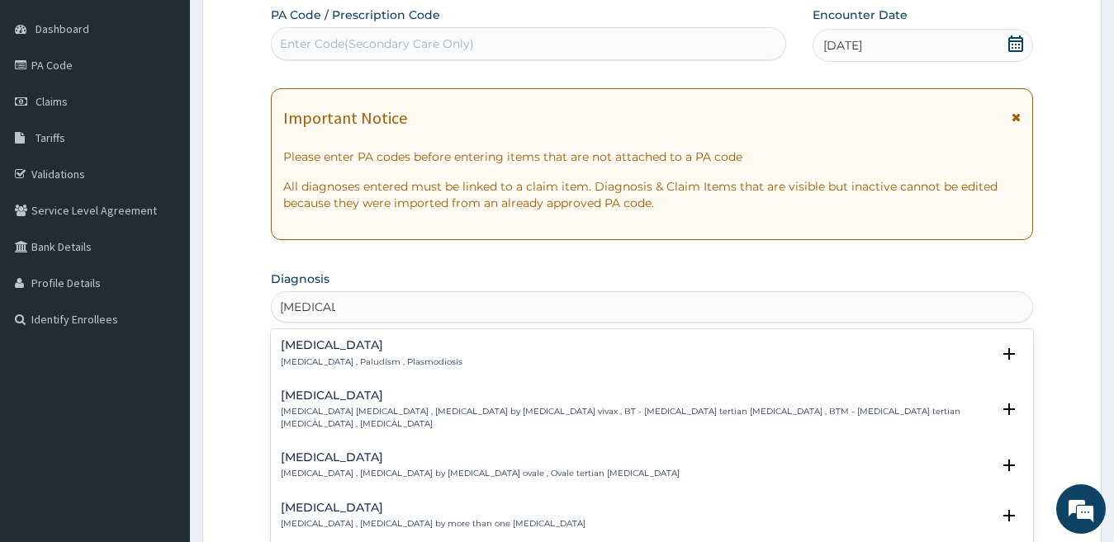
click at [312, 358] on p "Malaria , Paludism , Plasmodiosis" at bounding box center [372, 363] width 182 height 12
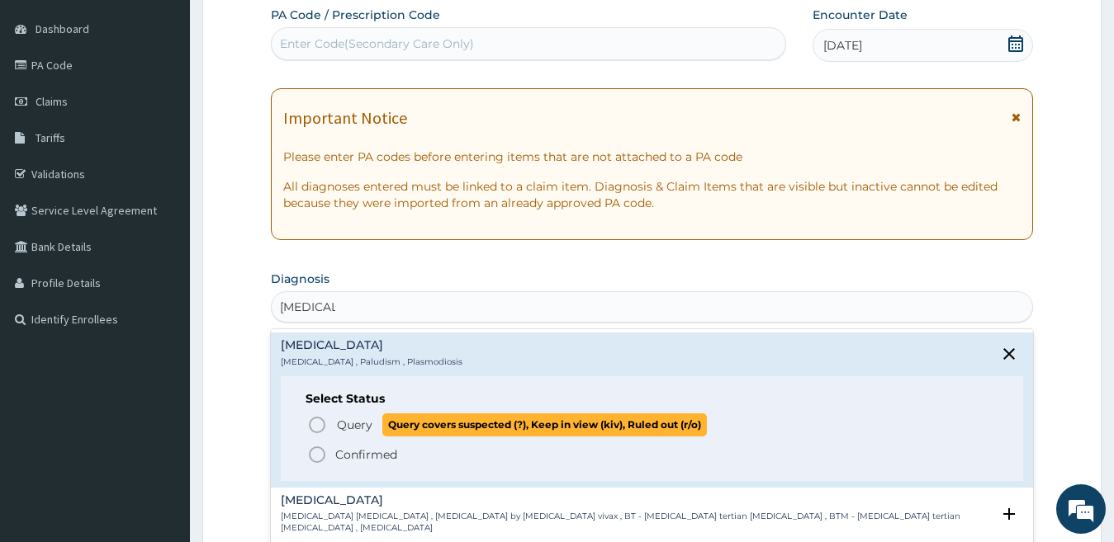
click at [317, 426] on icon "status option query" at bounding box center [317, 425] width 20 height 20
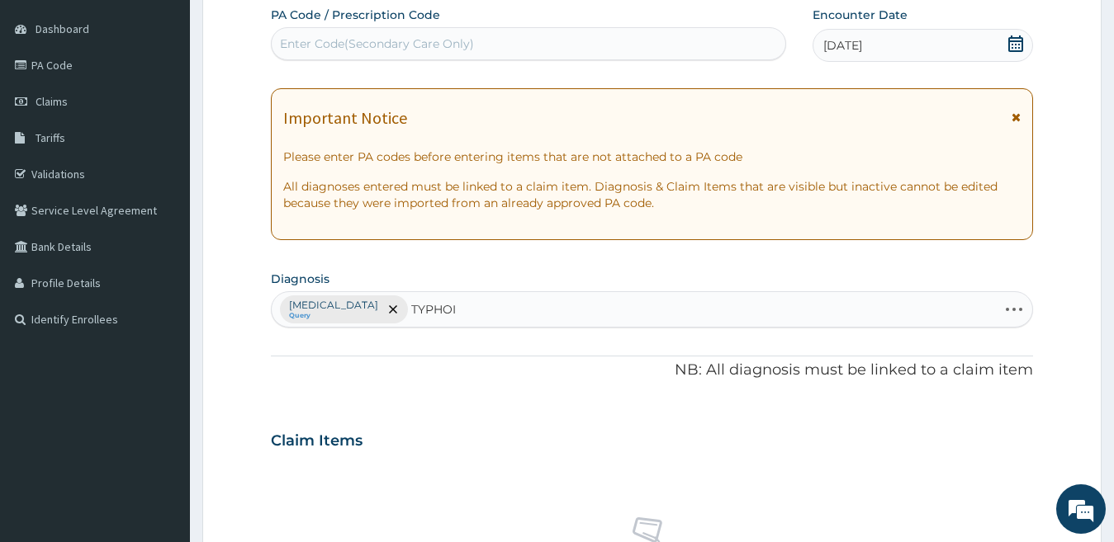
type input "TYPHOID"
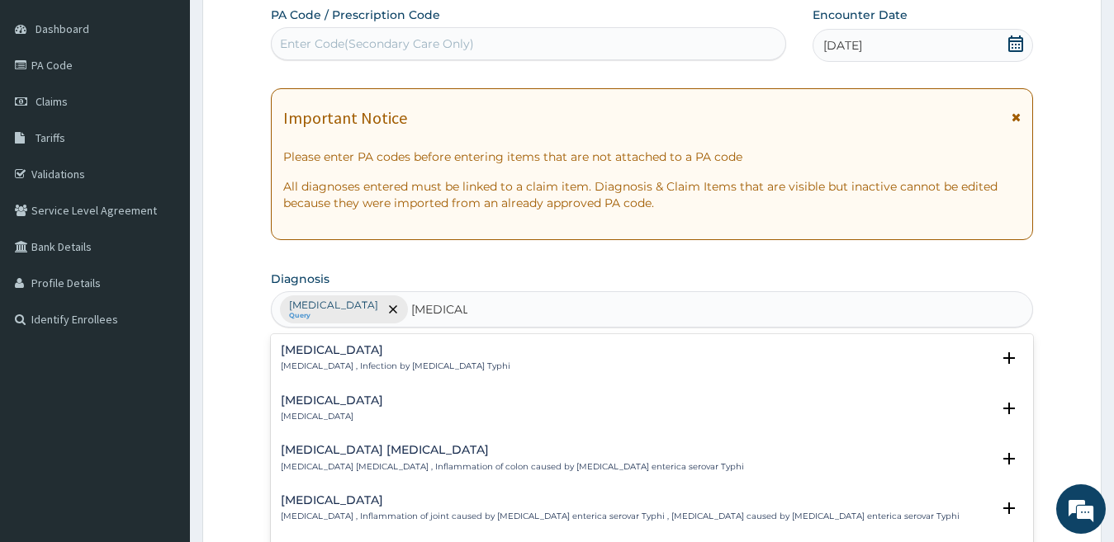
click at [310, 356] on h4 "Typhoid fever" at bounding box center [395, 350] width 229 height 12
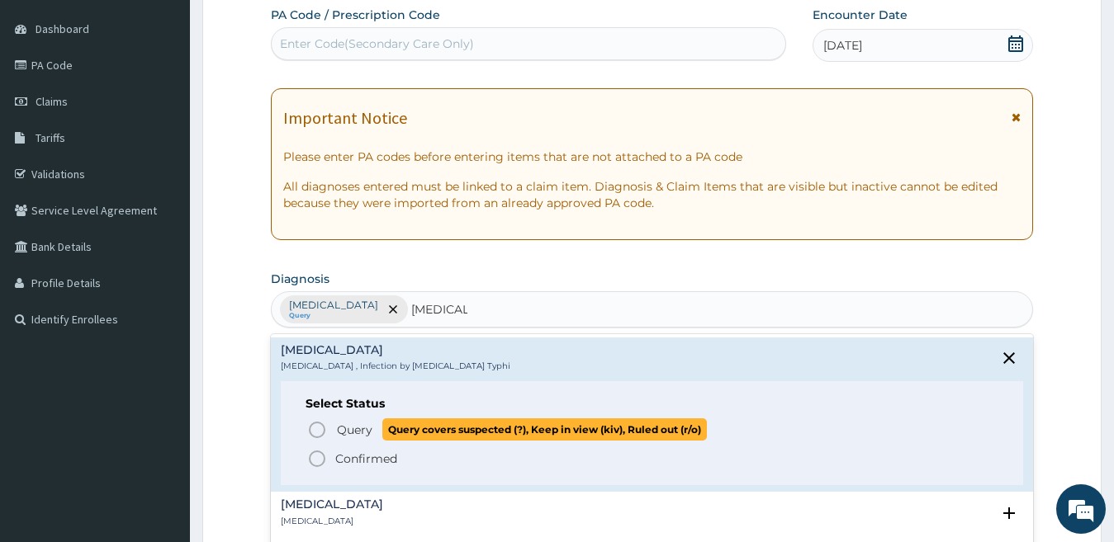
click at [315, 435] on icon "status option query" at bounding box center [317, 430] width 20 height 20
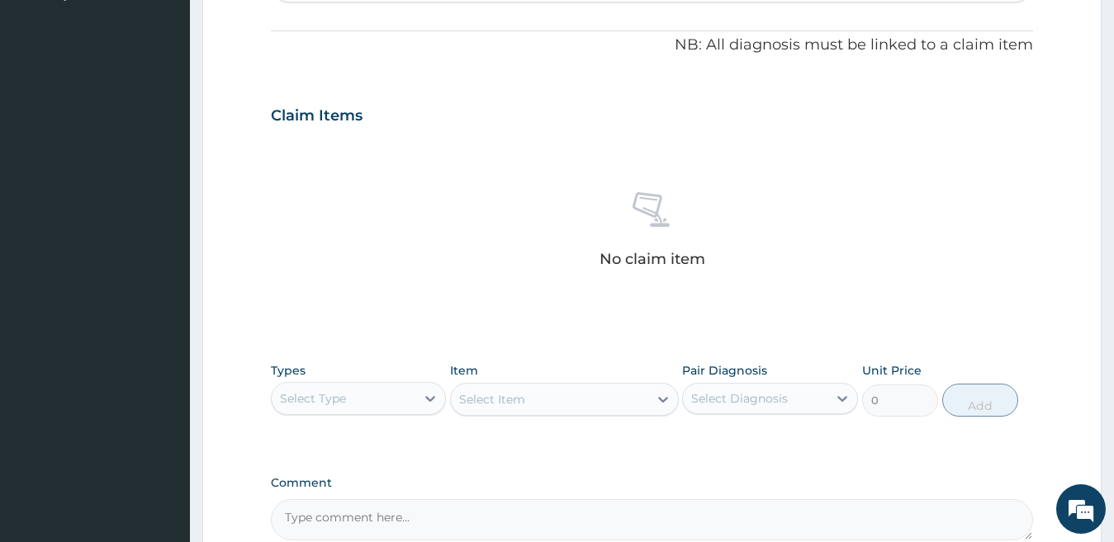
scroll to position [476, 0]
click at [357, 403] on div "Select Type" at bounding box center [344, 399] width 144 height 26
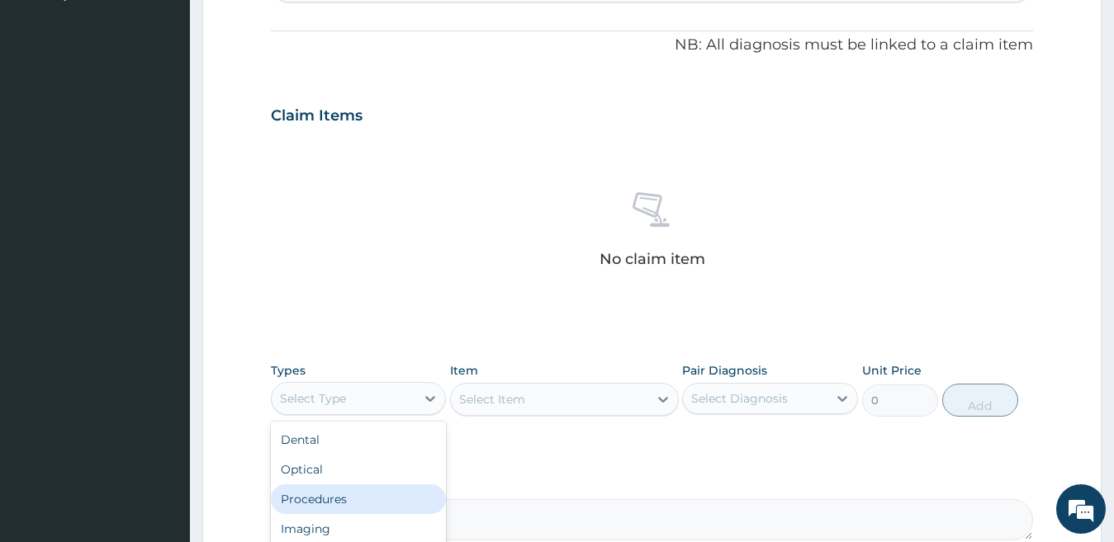
click at [362, 500] on div "Procedures" at bounding box center [359, 500] width 176 height 30
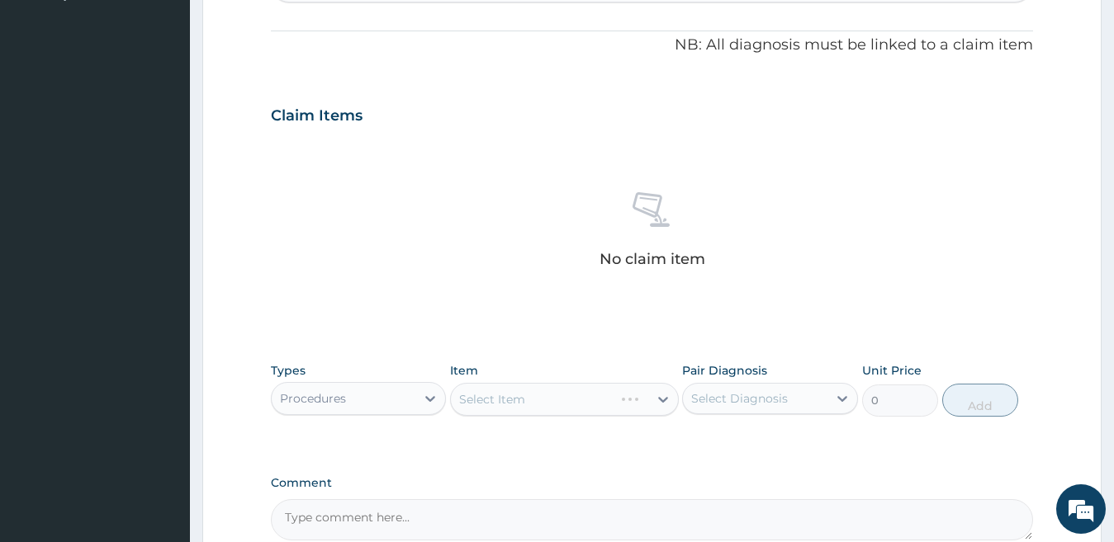
click at [534, 411] on div "Select Item" at bounding box center [564, 399] width 229 height 33
click at [533, 406] on div "Select Item" at bounding box center [564, 399] width 229 height 33
click at [467, 399] on div "Select Item" at bounding box center [564, 399] width 229 height 33
click at [459, 399] on div "Select Item" at bounding box center [564, 399] width 229 height 33
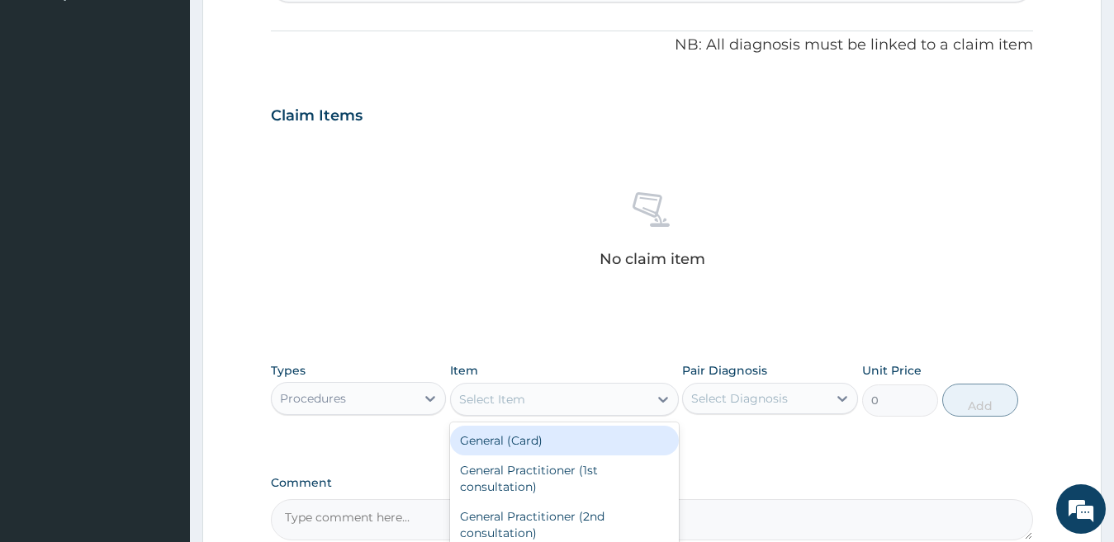
click at [457, 399] on div "Select Item" at bounding box center [549, 399] width 197 height 26
type input "GP"
drag, startPoint x: 494, startPoint y: 440, endPoint x: 565, endPoint y: 438, distance: 70.2
click at [495, 440] on div "GP Consultation" at bounding box center [564, 441] width 229 height 30
type input "2000"
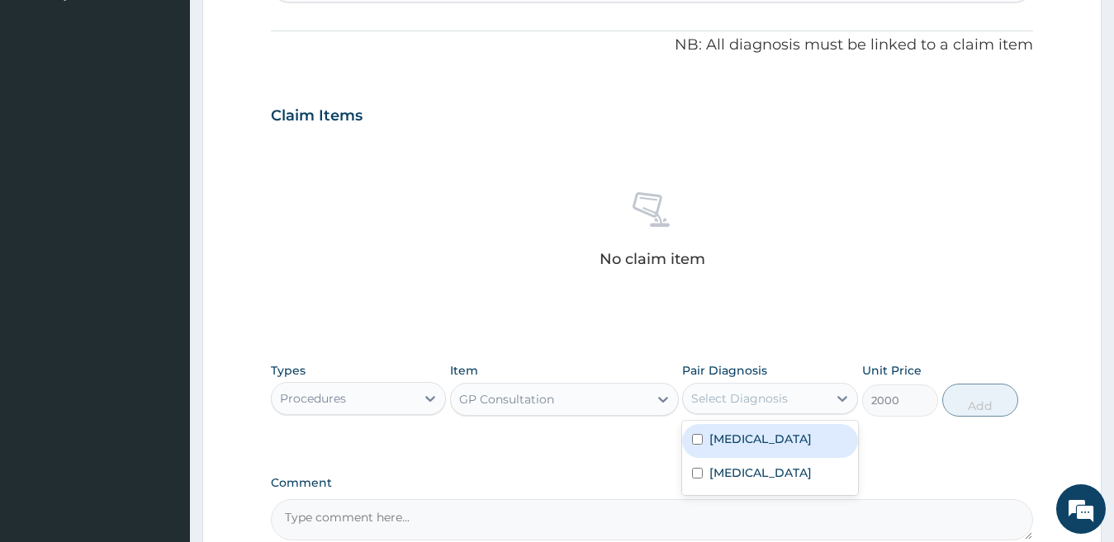
click at [727, 404] on div "Select Diagnosis" at bounding box center [739, 398] width 97 height 17
click at [726, 442] on label "[MEDICAL_DATA]" at bounding box center [760, 439] width 102 height 17
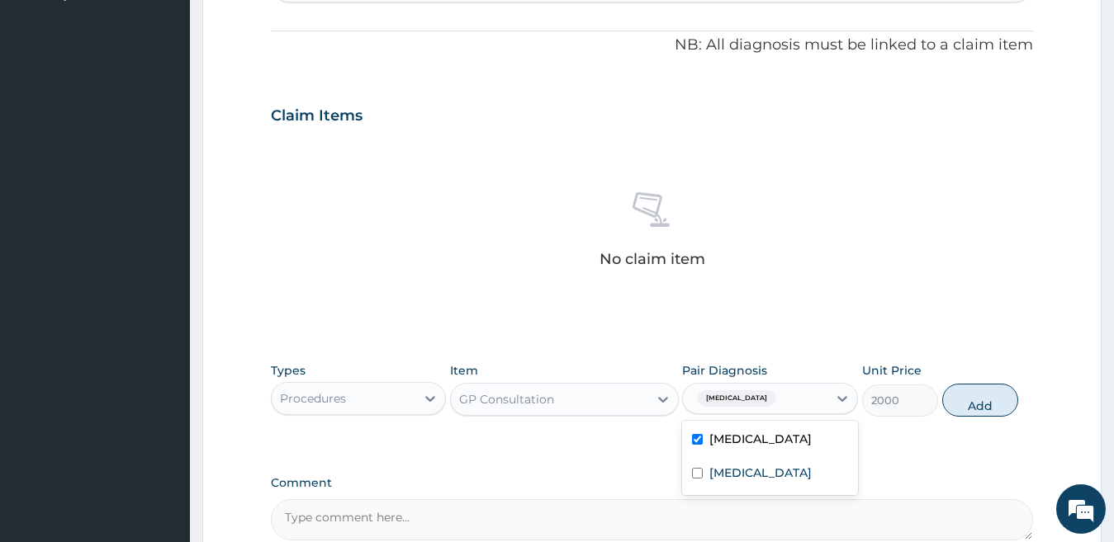
checkbox input "true"
click at [725, 461] on div "[MEDICAL_DATA]" at bounding box center [770, 475] width 176 height 34
checkbox input "true"
click at [969, 405] on button "Add" at bounding box center [980, 400] width 76 height 33
type input "0"
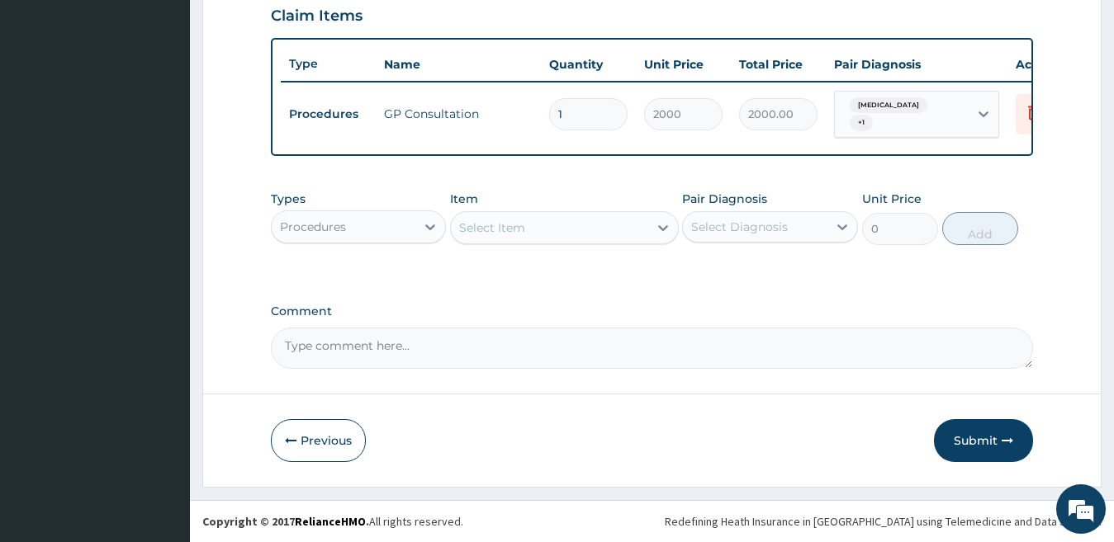
scroll to position [584, 0]
drag, startPoint x: 407, startPoint y: 231, endPoint x: 407, endPoint y: 240, distance: 9.1
click at [407, 231] on div "Procedures" at bounding box center [344, 227] width 144 height 26
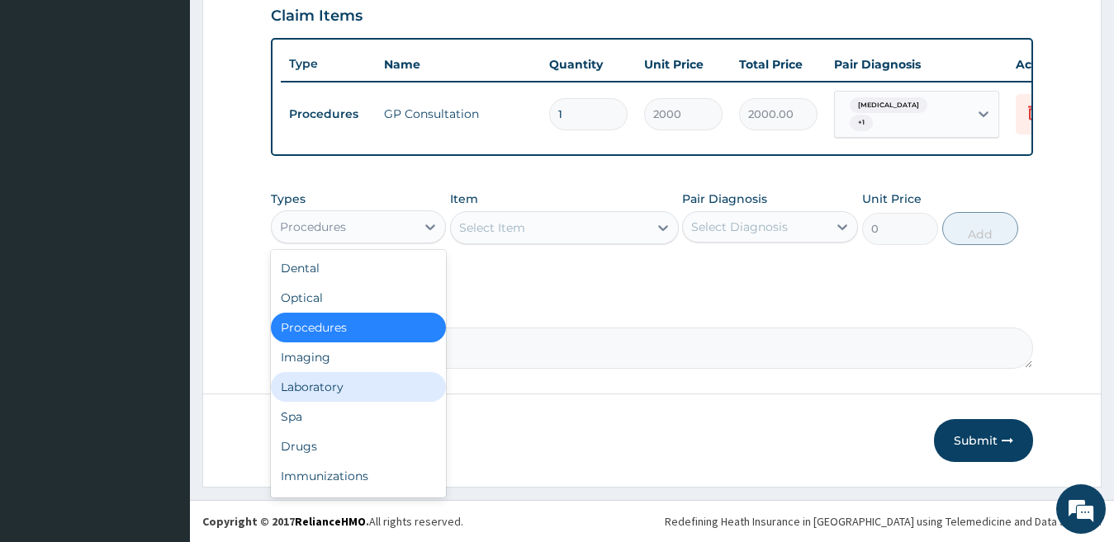
click at [365, 378] on div "Laboratory" at bounding box center [359, 387] width 176 height 30
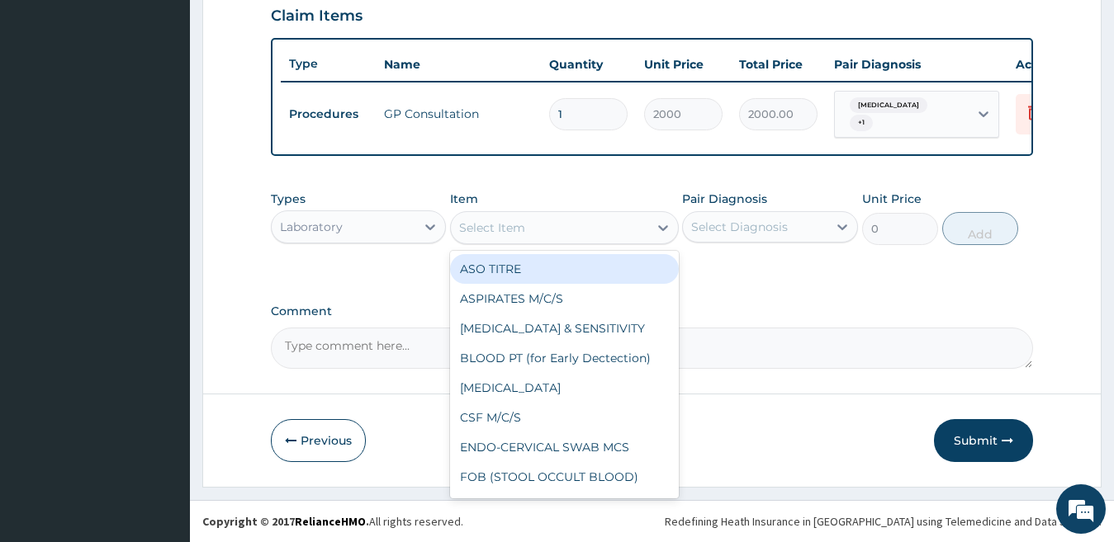
click at [474, 225] on div "Select Item" at bounding box center [492, 228] width 66 height 17
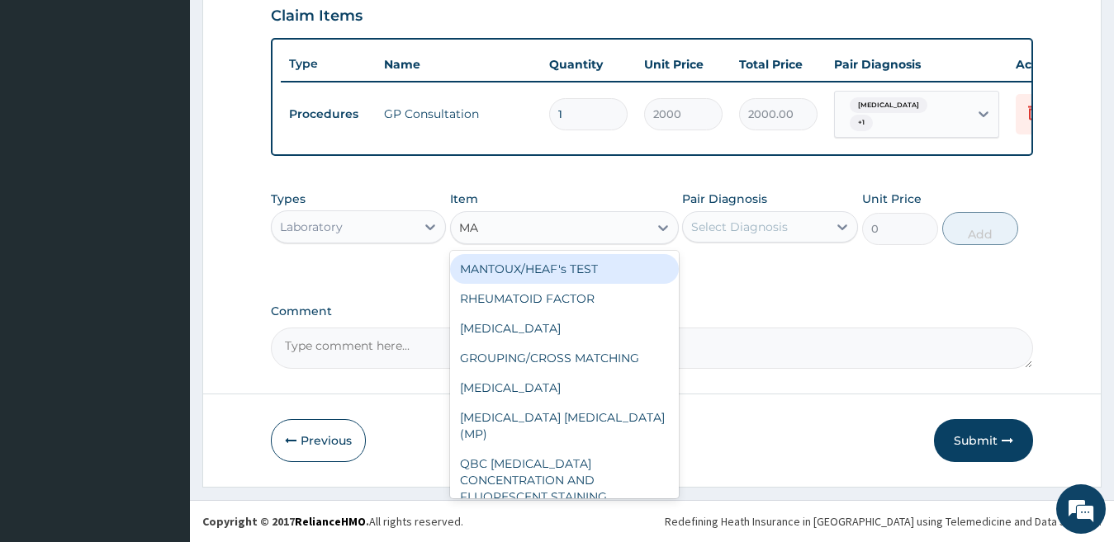
type input "MAL"
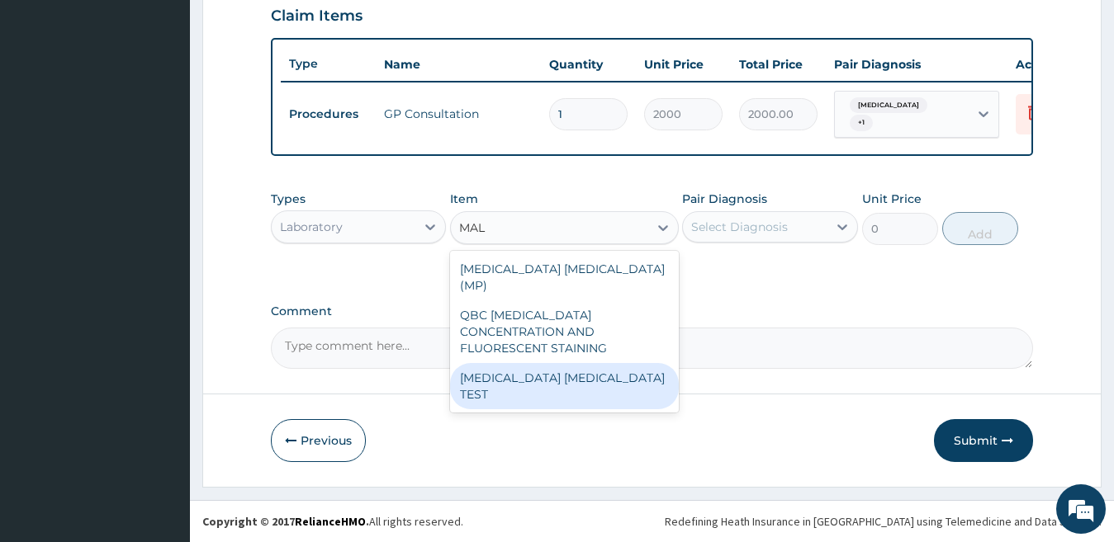
drag, startPoint x: 485, startPoint y: 348, endPoint x: 545, endPoint y: 334, distance: 61.1
click at [492, 363] on div "[MEDICAL_DATA] [MEDICAL_DATA] TEST" at bounding box center [564, 386] width 229 height 46
type input "1500"
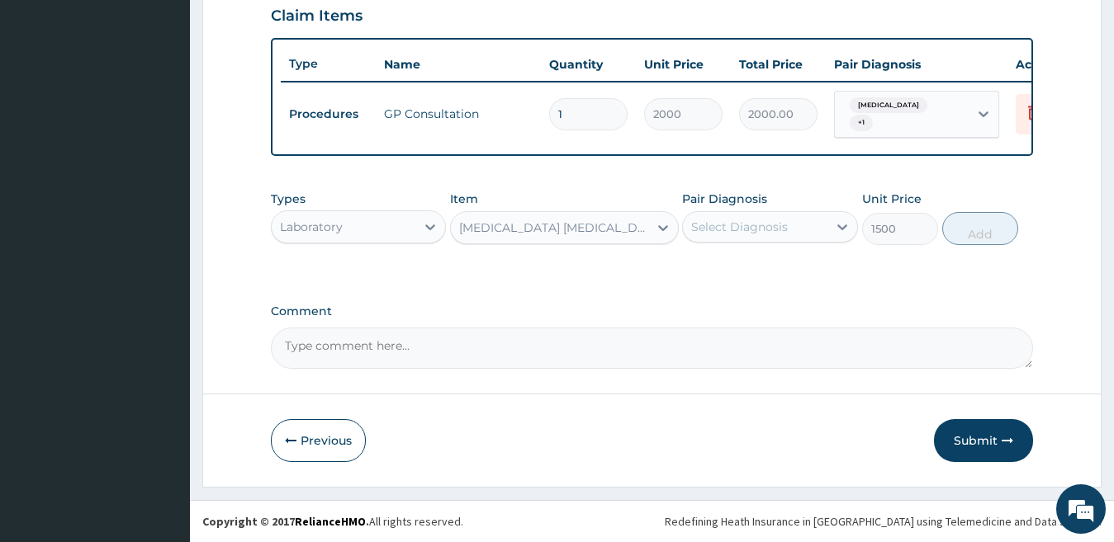
click at [704, 234] on div "Select Diagnosis" at bounding box center [739, 227] width 97 height 17
click at [712, 275] on label "[MEDICAL_DATA]" at bounding box center [760, 267] width 102 height 17
checkbox input "true"
click at [994, 223] on button "Add" at bounding box center [980, 228] width 76 height 33
type input "0"
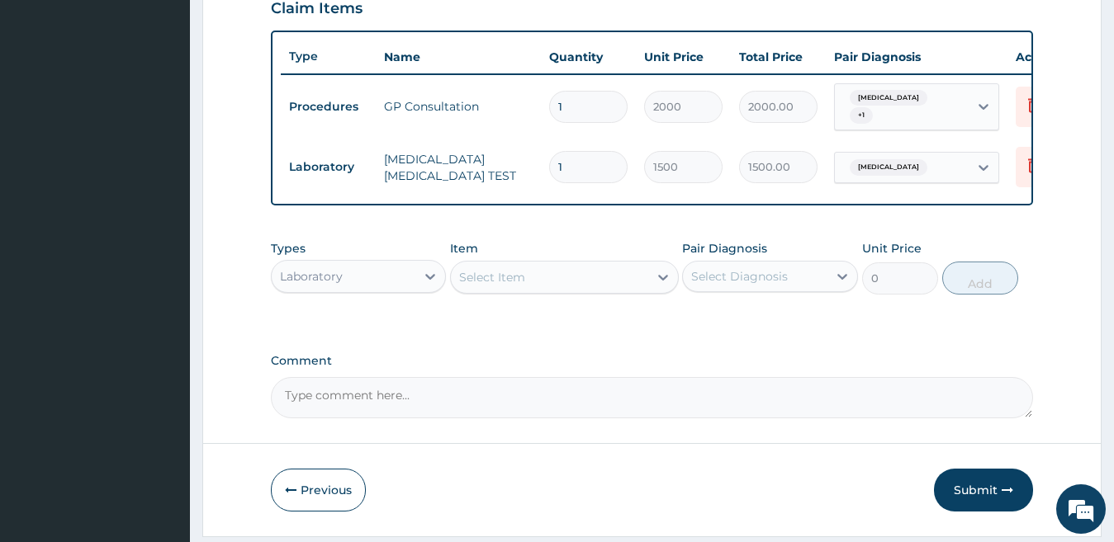
click at [509, 286] on div "Select Item" at bounding box center [492, 277] width 66 height 17
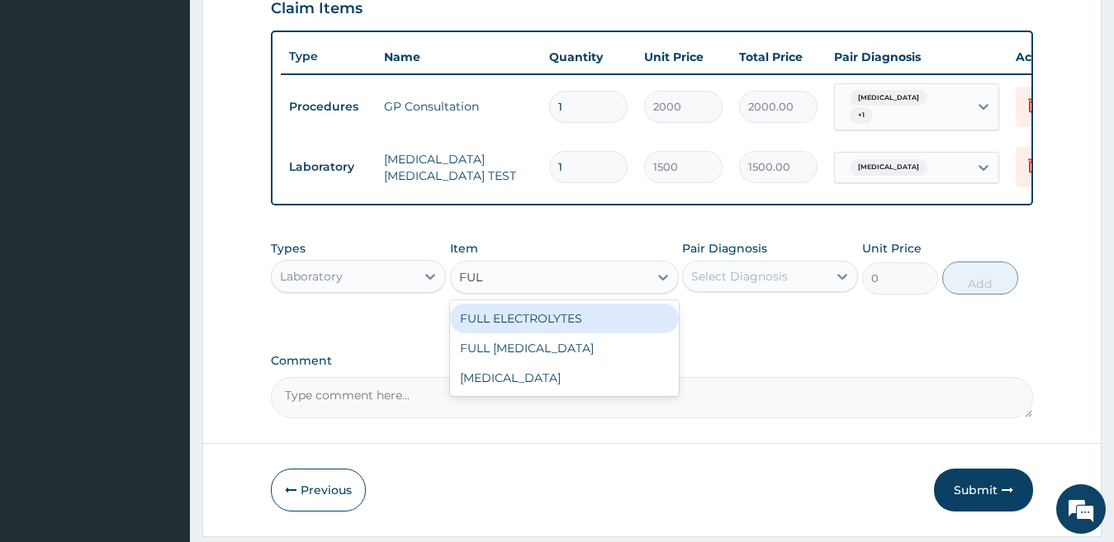
type input "FULL"
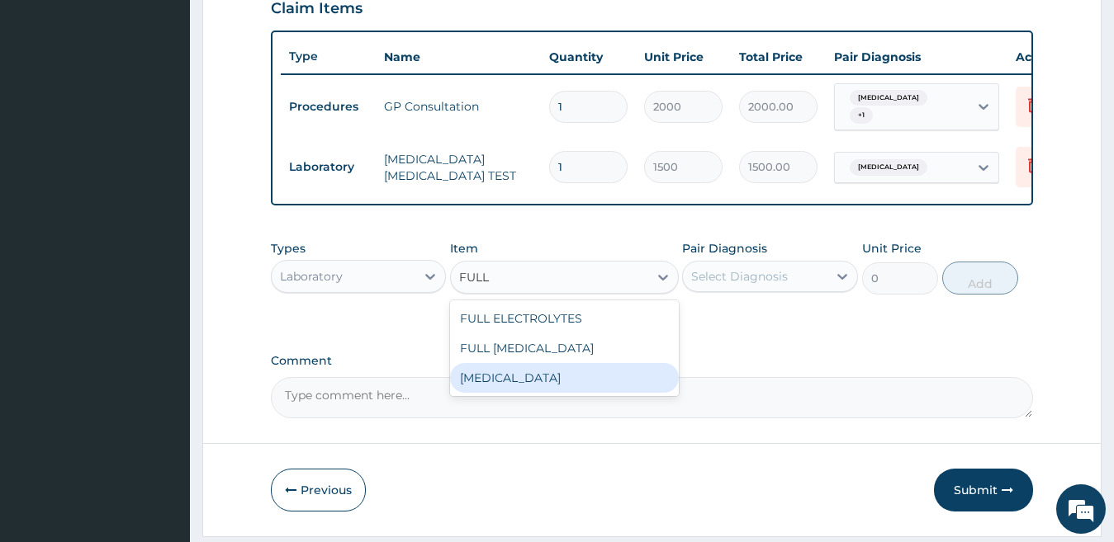
click at [539, 380] on div "[MEDICAL_DATA]" at bounding box center [564, 378] width 229 height 30
type input "3000"
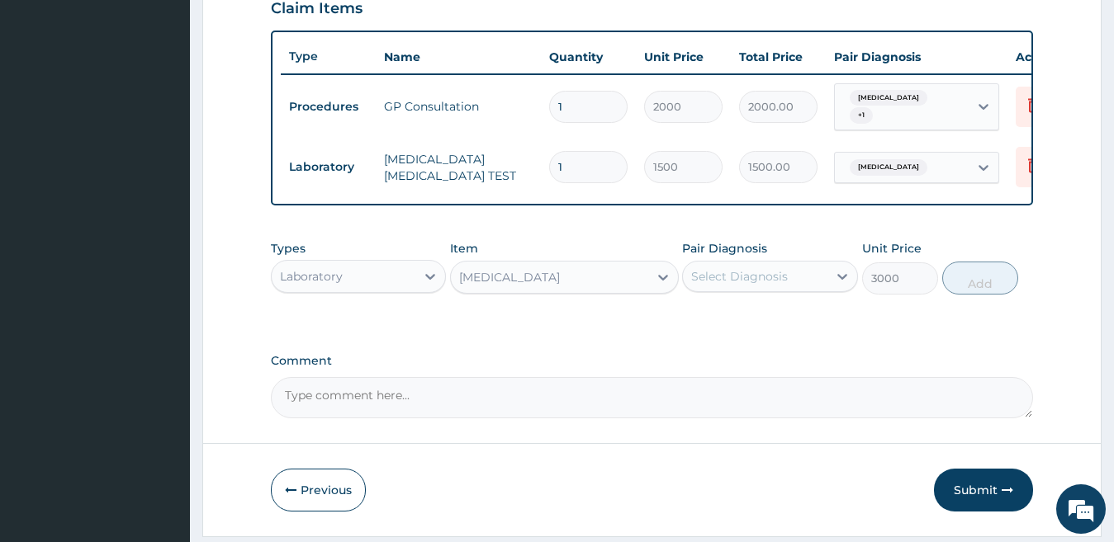
click at [768, 284] on div "Select Diagnosis" at bounding box center [739, 276] width 97 height 17
click at [753, 319] on div "[MEDICAL_DATA]" at bounding box center [770, 319] width 176 height 34
checkbox input "true"
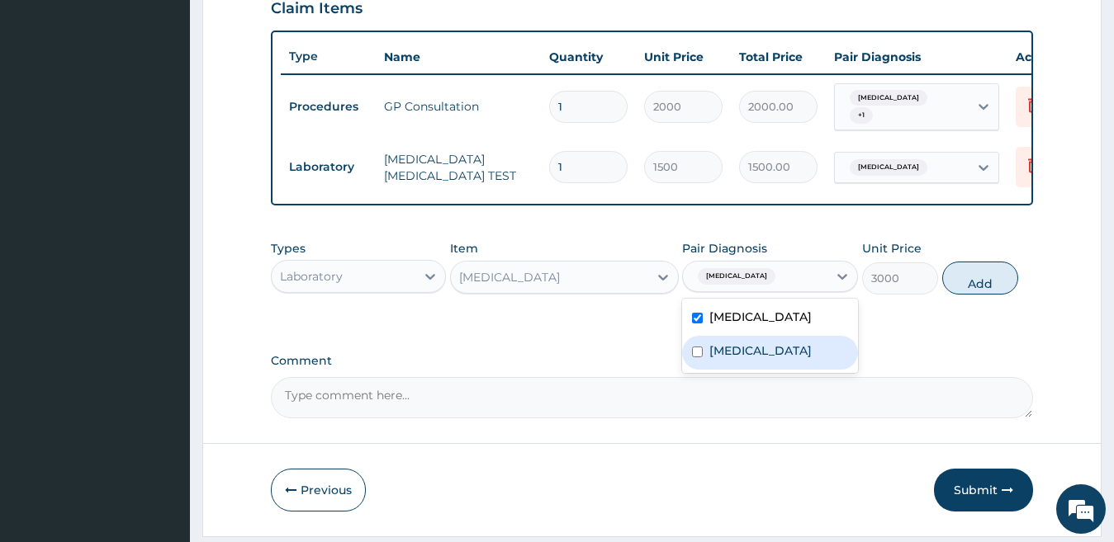
click at [753, 343] on div "[MEDICAL_DATA]" at bounding box center [770, 353] width 176 height 34
checkbox input "true"
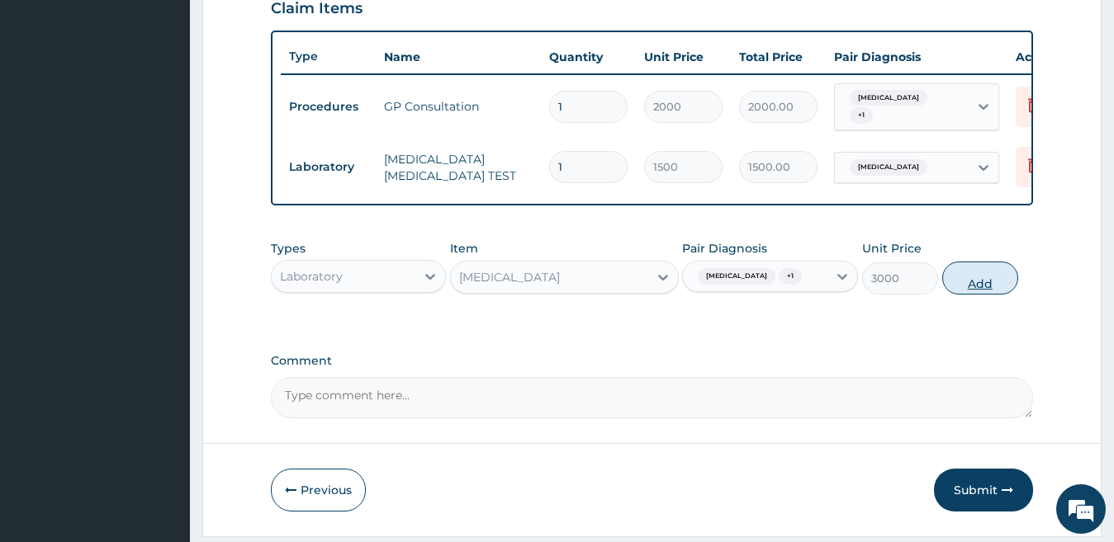
click at [974, 295] on button "Add" at bounding box center [980, 278] width 76 height 33
type input "0"
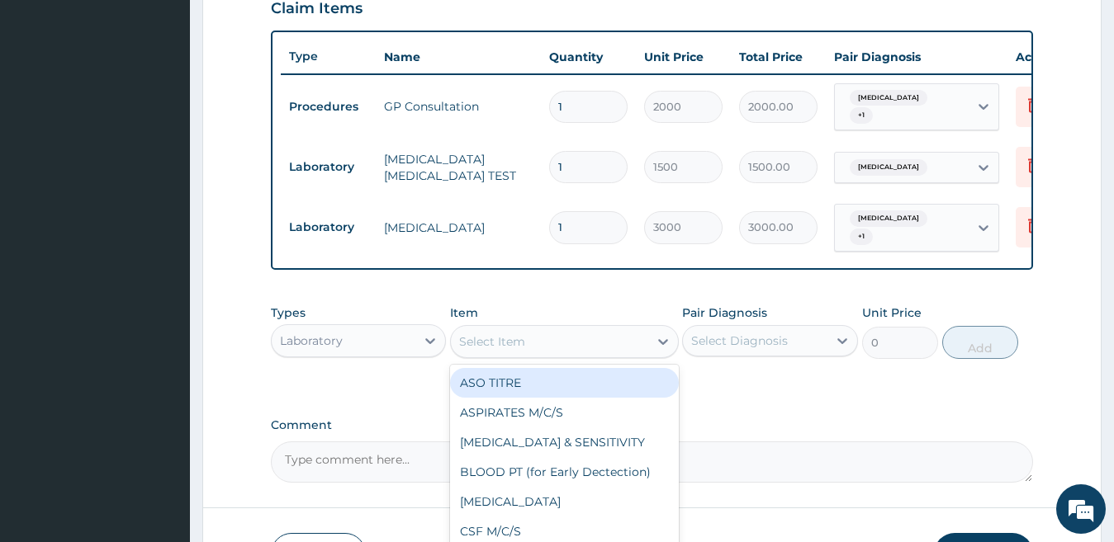
click at [572, 329] on div "Select Item" at bounding box center [549, 342] width 197 height 26
type input "STOOL"
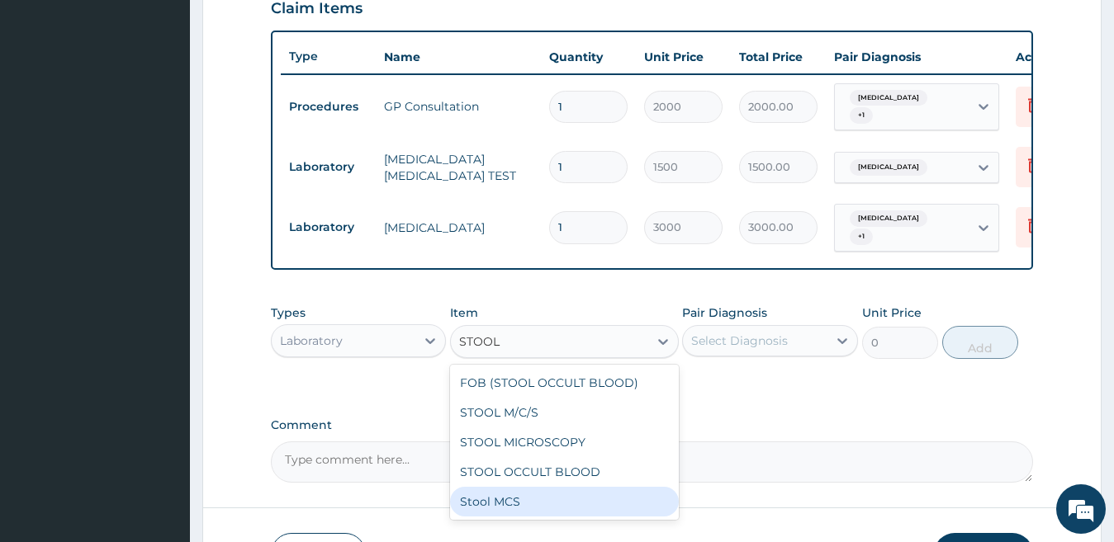
drag, startPoint x: 583, startPoint y: 496, endPoint x: 665, endPoint y: 466, distance: 88.0
click at [586, 496] on div "Stool MCS" at bounding box center [564, 502] width 229 height 30
type input "4500"
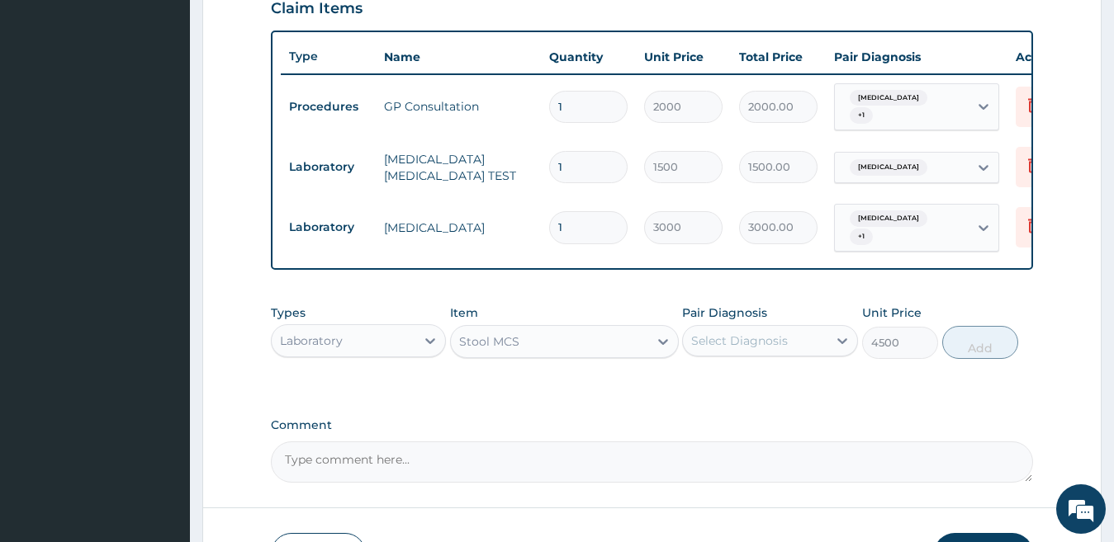
click at [750, 348] on div "Select Diagnosis" at bounding box center [739, 341] width 97 height 17
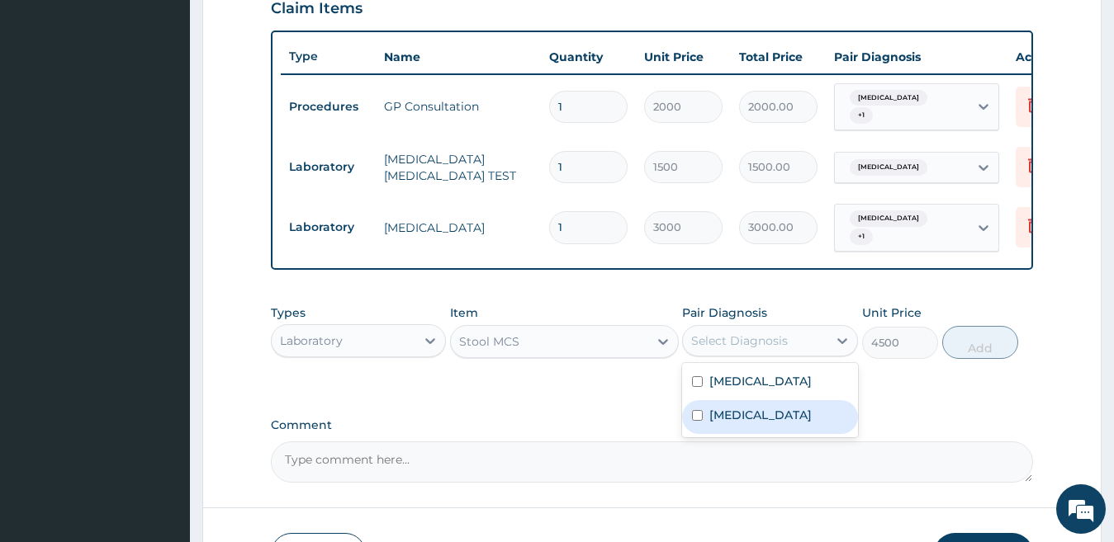
click at [732, 418] on label "[MEDICAL_DATA]" at bounding box center [760, 415] width 102 height 17
checkbox input "true"
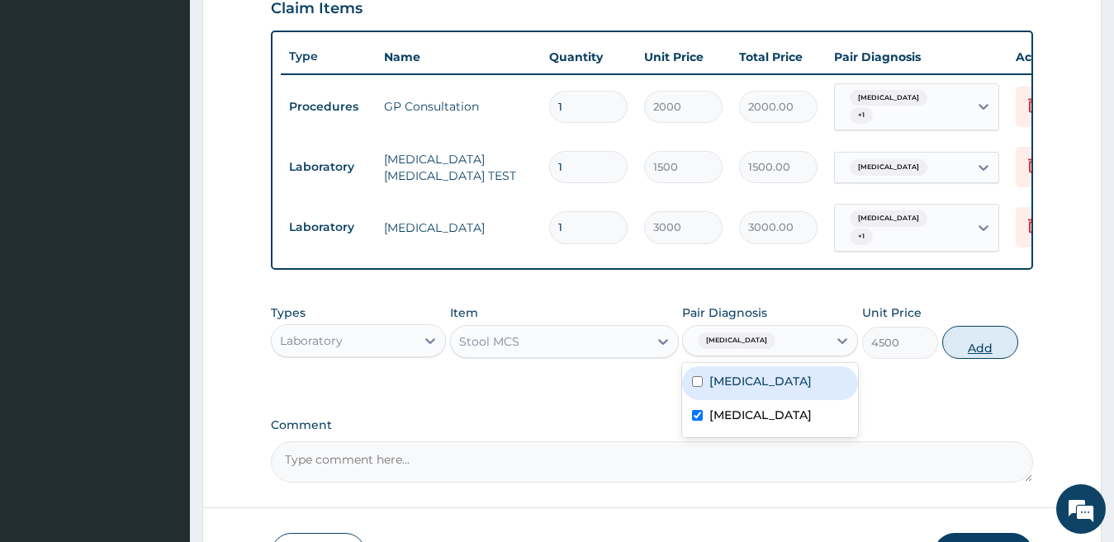
click at [987, 348] on button "Add" at bounding box center [980, 342] width 76 height 33
type input "0"
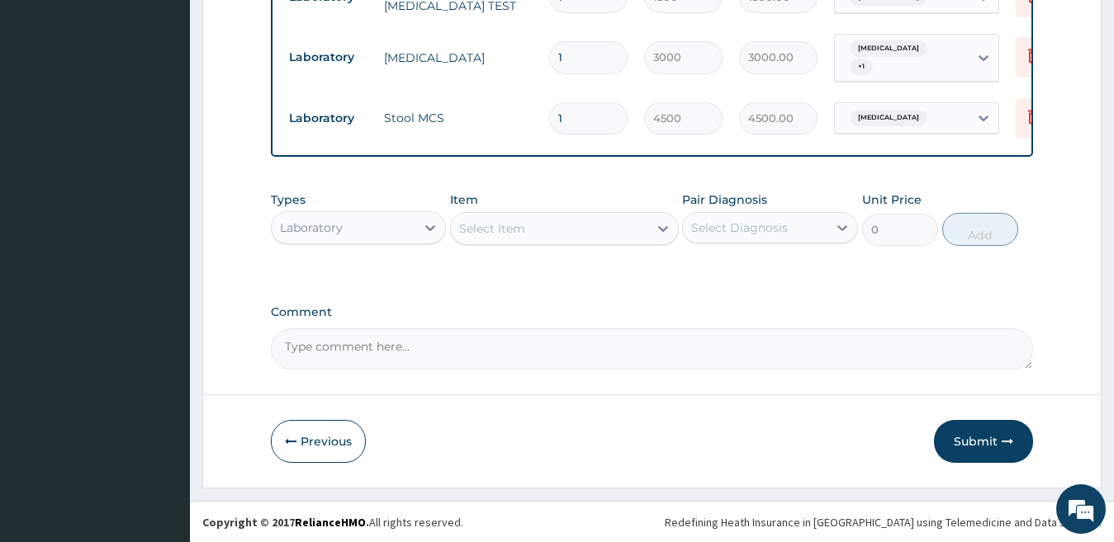
scroll to position [755, 0]
click at [384, 220] on div "Laboratory" at bounding box center [344, 227] width 144 height 26
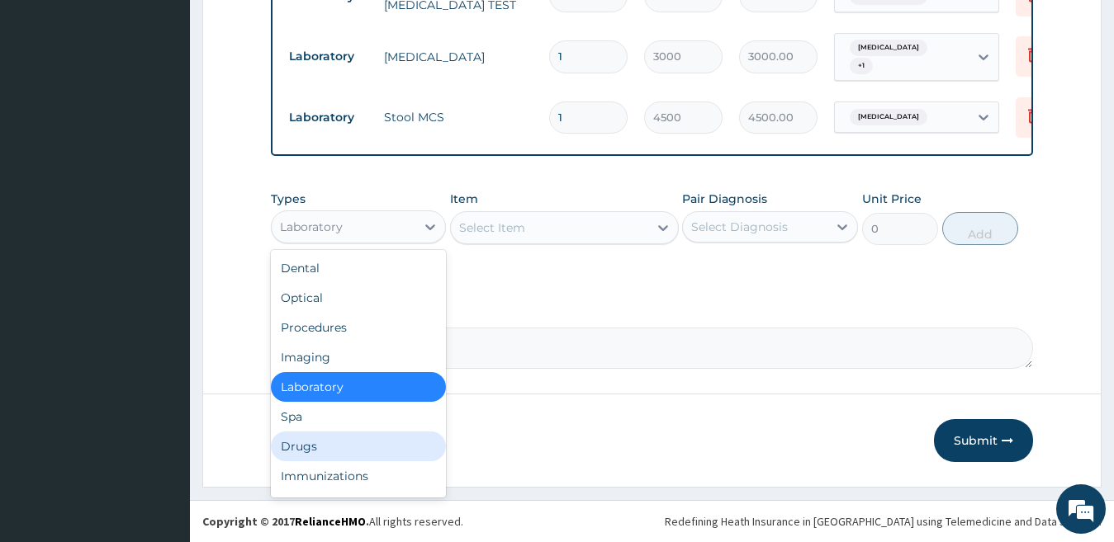
click at [341, 452] on div "Drugs" at bounding box center [359, 447] width 176 height 30
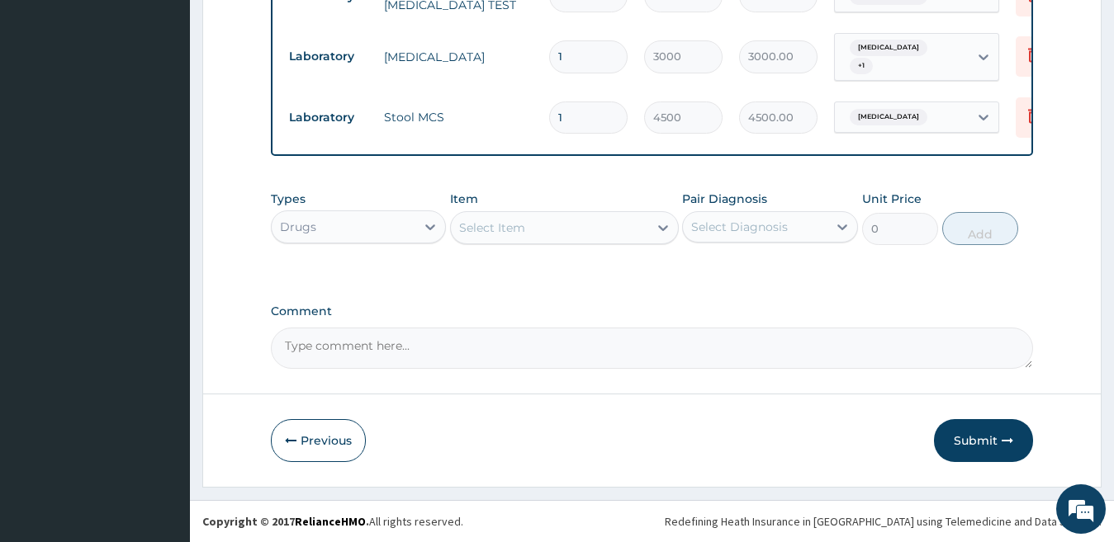
click at [495, 220] on div "Select Item" at bounding box center [492, 228] width 66 height 17
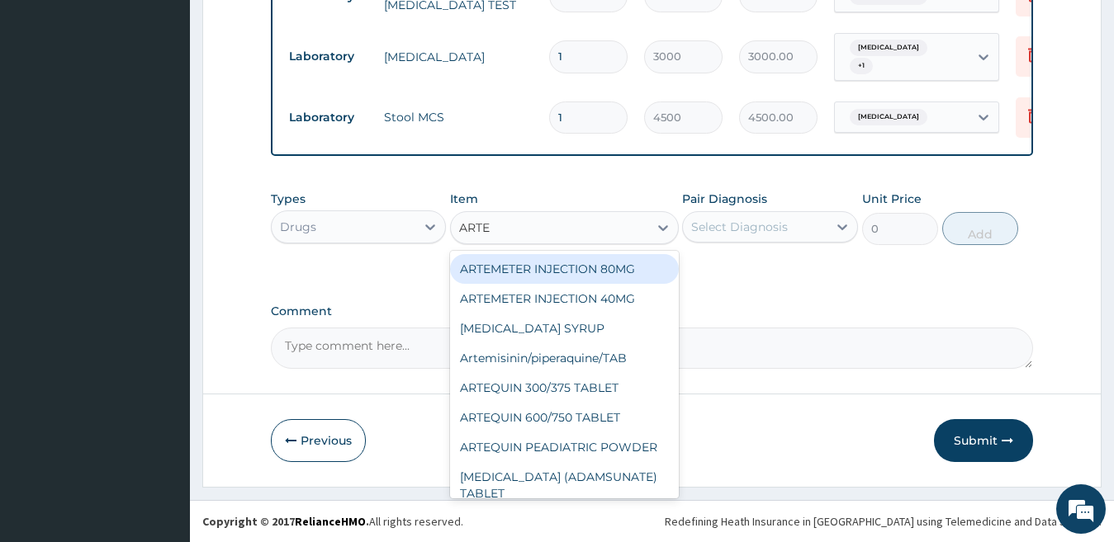
type input "ARTES"
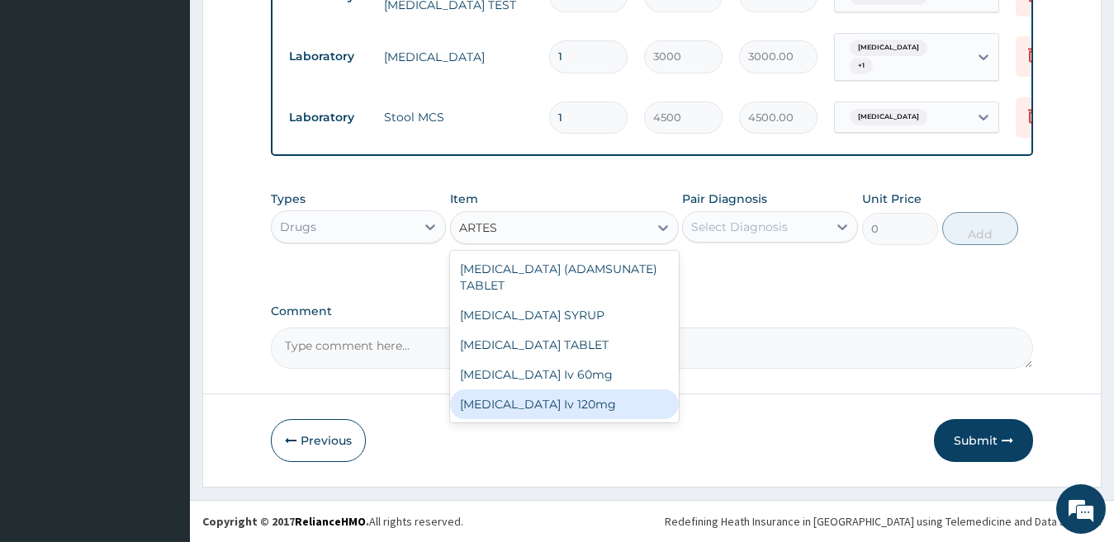
click at [539, 403] on div "[MEDICAL_DATA] Iv 120mg" at bounding box center [564, 405] width 229 height 30
type input "1800"
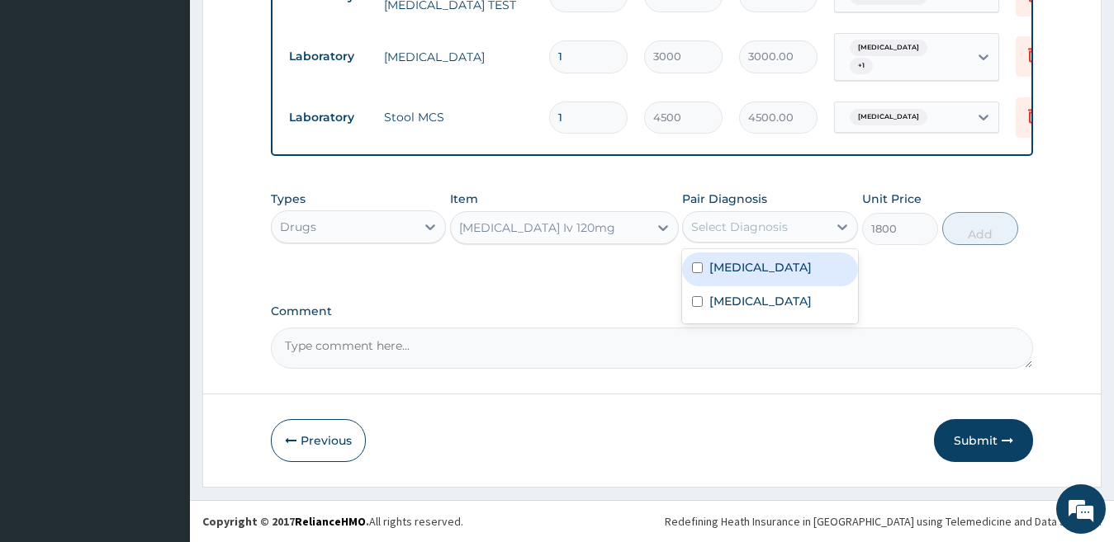
click at [764, 233] on div "Select Diagnosis" at bounding box center [739, 227] width 97 height 17
click at [740, 279] on div "[MEDICAL_DATA]" at bounding box center [770, 270] width 176 height 34
checkbox input "true"
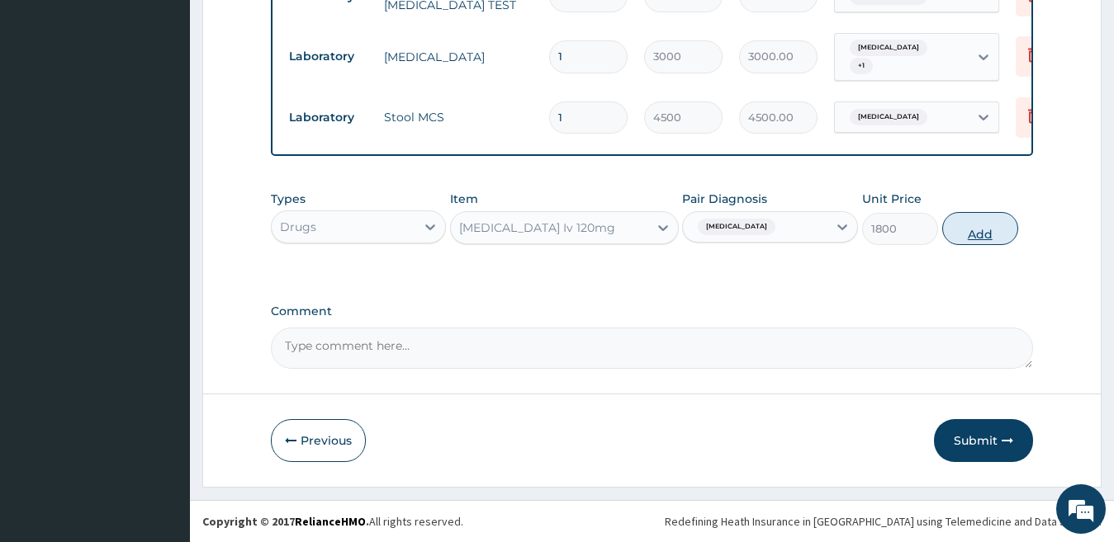
click at [956, 230] on button "Add" at bounding box center [980, 228] width 76 height 33
type input "0"
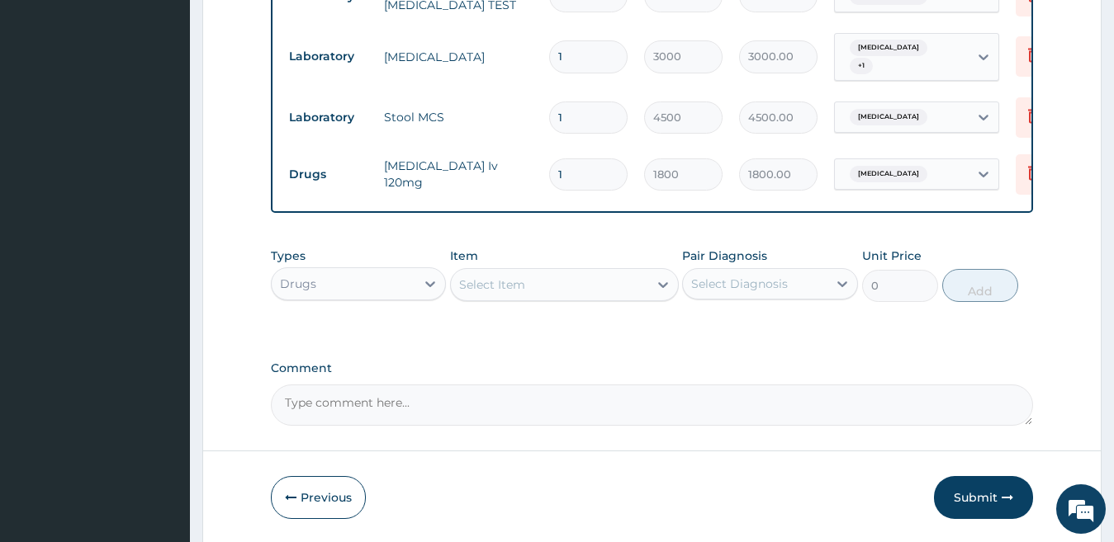
type input "0.00"
type input "3"
type input "5400.00"
type input "3"
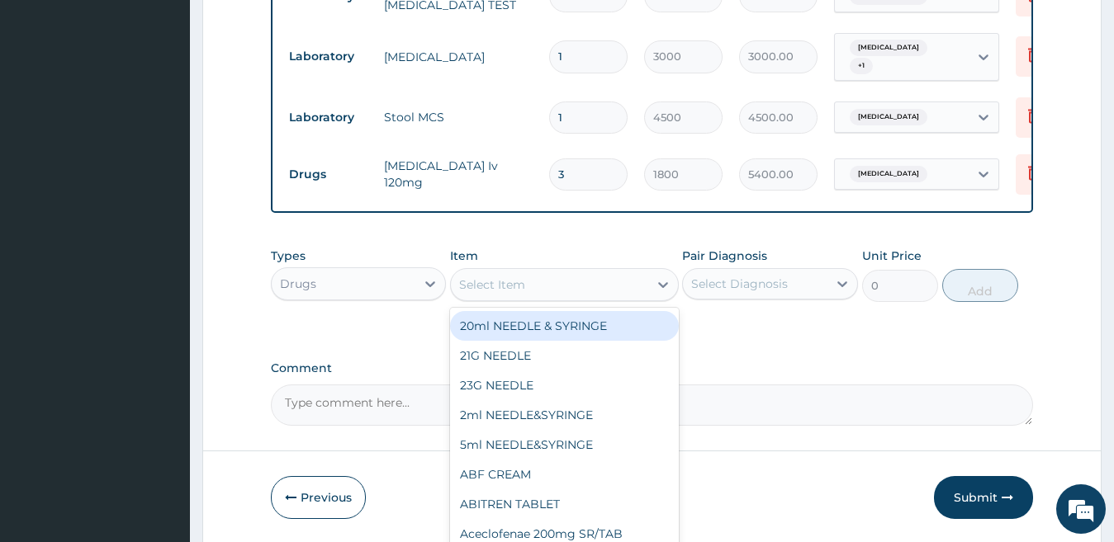
click at [543, 281] on div "Select Item" at bounding box center [549, 285] width 197 height 26
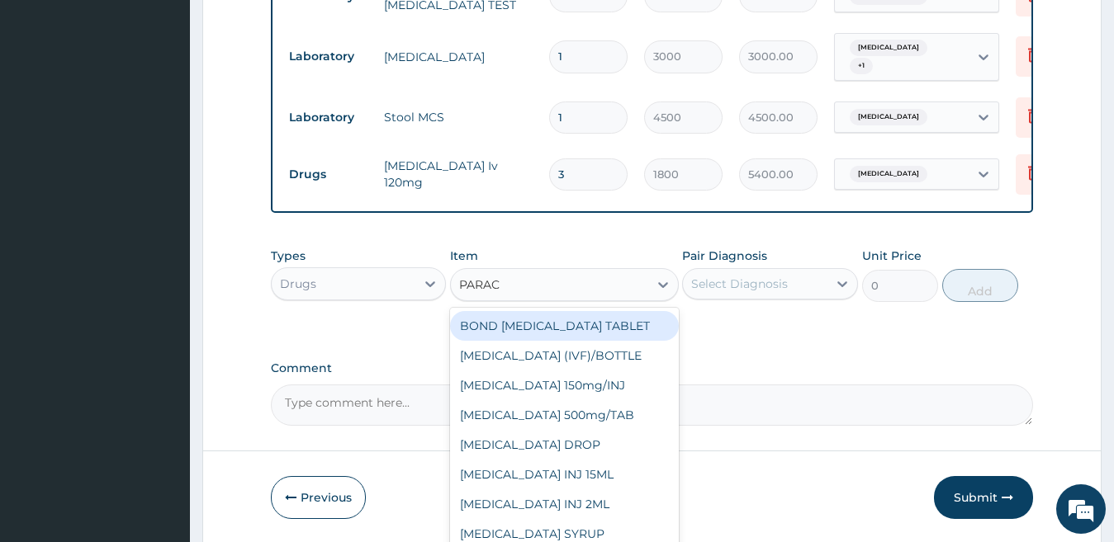
type input "PARACE"
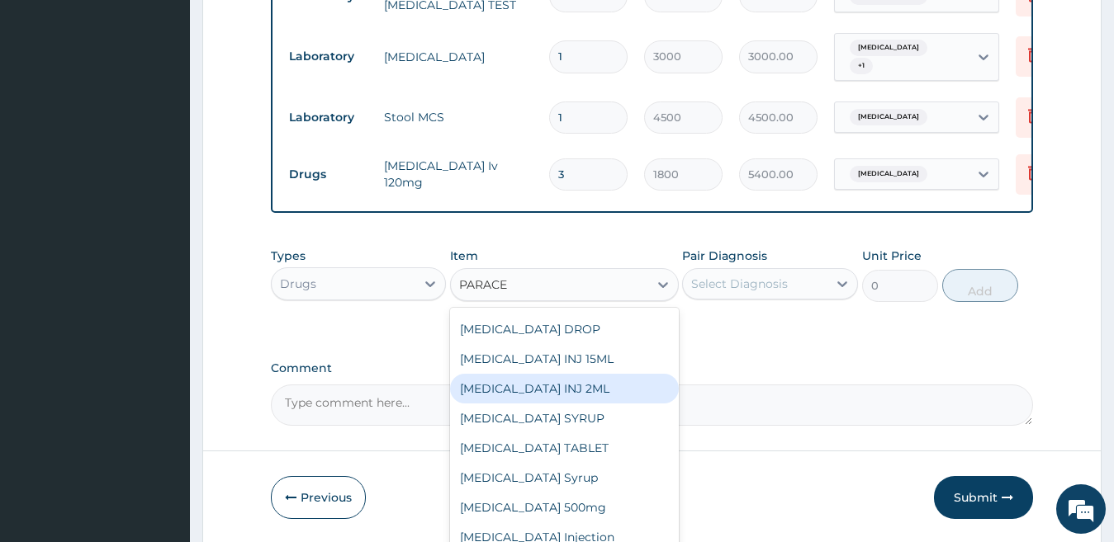
click at [612, 391] on div "[MEDICAL_DATA] INJ 2ML" at bounding box center [564, 389] width 229 height 30
type input "210"
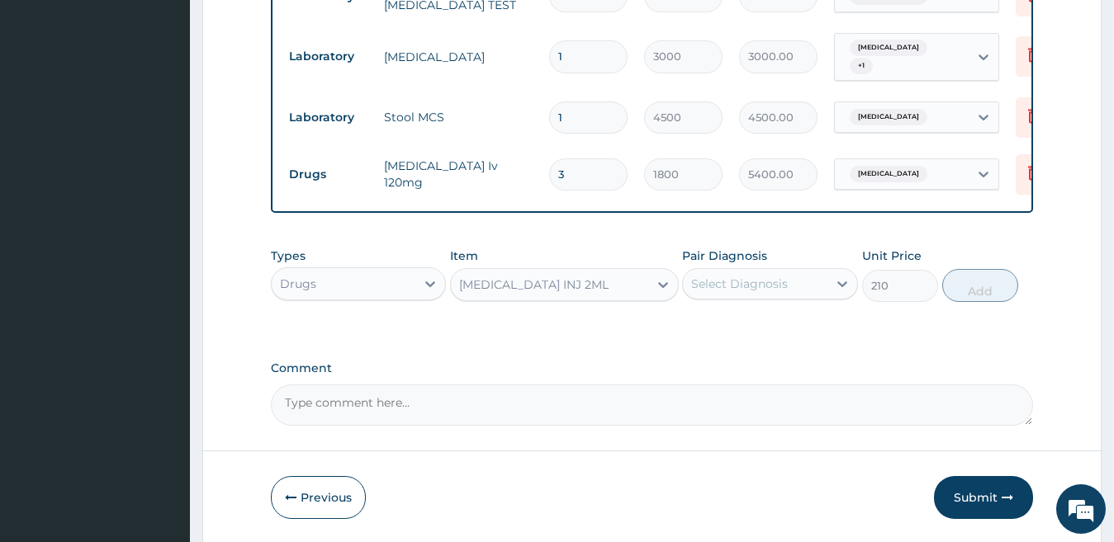
click at [717, 279] on div "Select Diagnosis" at bounding box center [739, 284] width 97 height 17
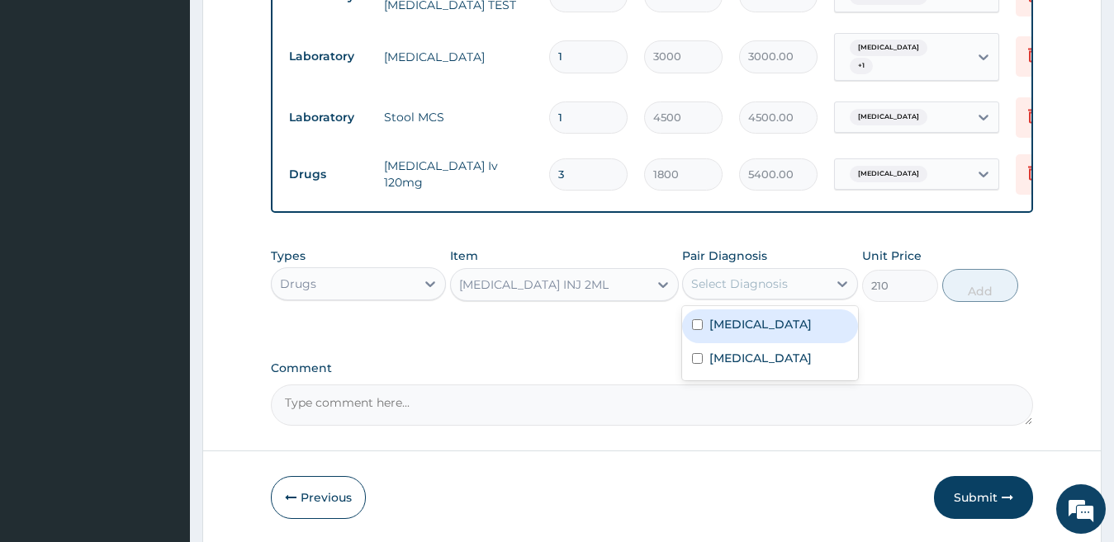
click at [717, 328] on label "[MEDICAL_DATA]" at bounding box center [760, 324] width 102 height 17
checkbox input "true"
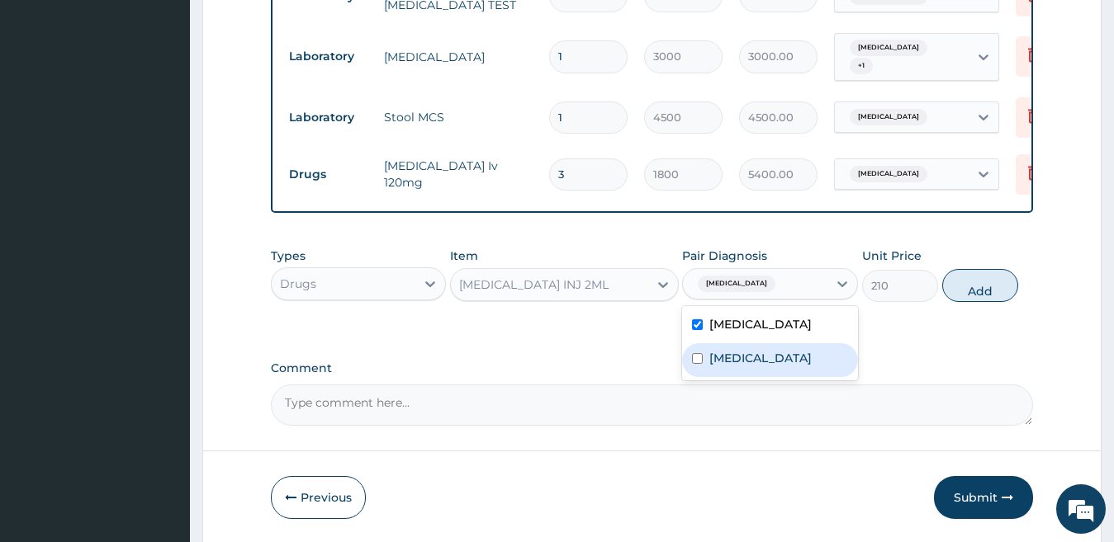
click at [728, 357] on label "Typhoid fever" at bounding box center [760, 358] width 102 height 17
checkbox input "true"
click at [991, 282] on button "Add" at bounding box center [980, 285] width 76 height 33
type input "0"
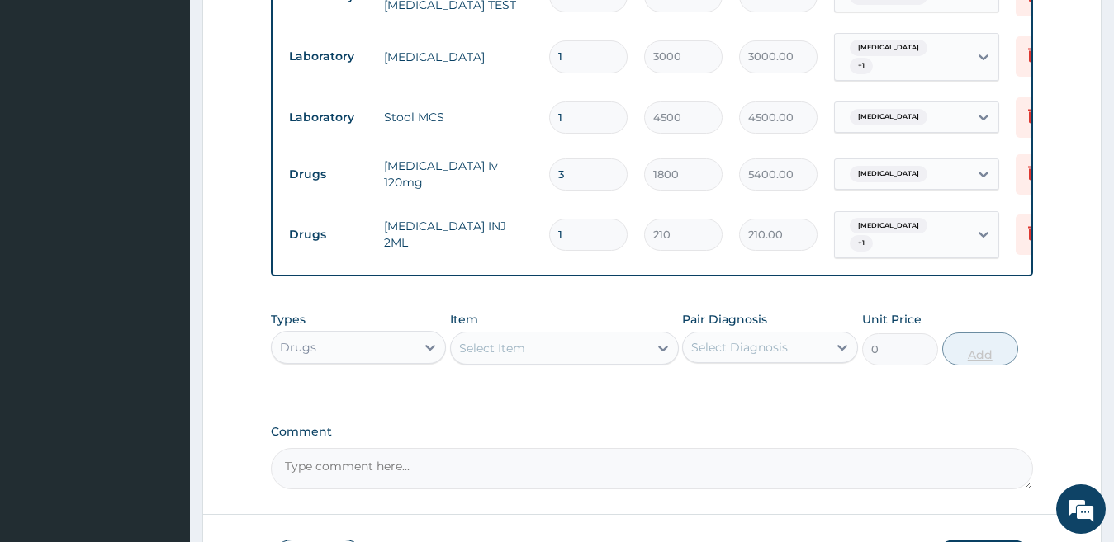
type input "0.00"
type input "3"
type input "630.00"
type input "3"
click at [536, 350] on div "Select Item" at bounding box center [549, 348] width 197 height 26
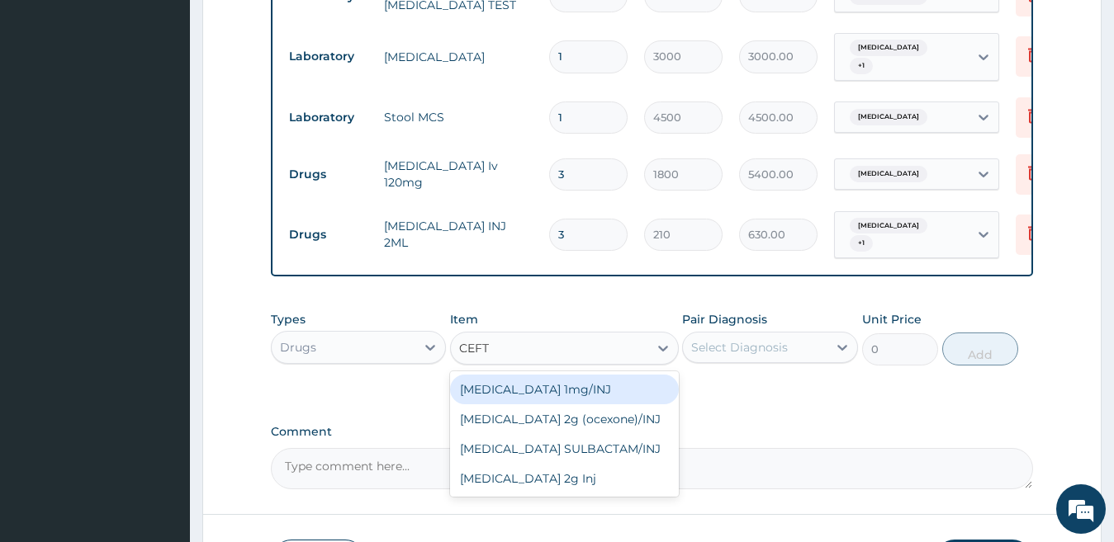
type input "CEFTR"
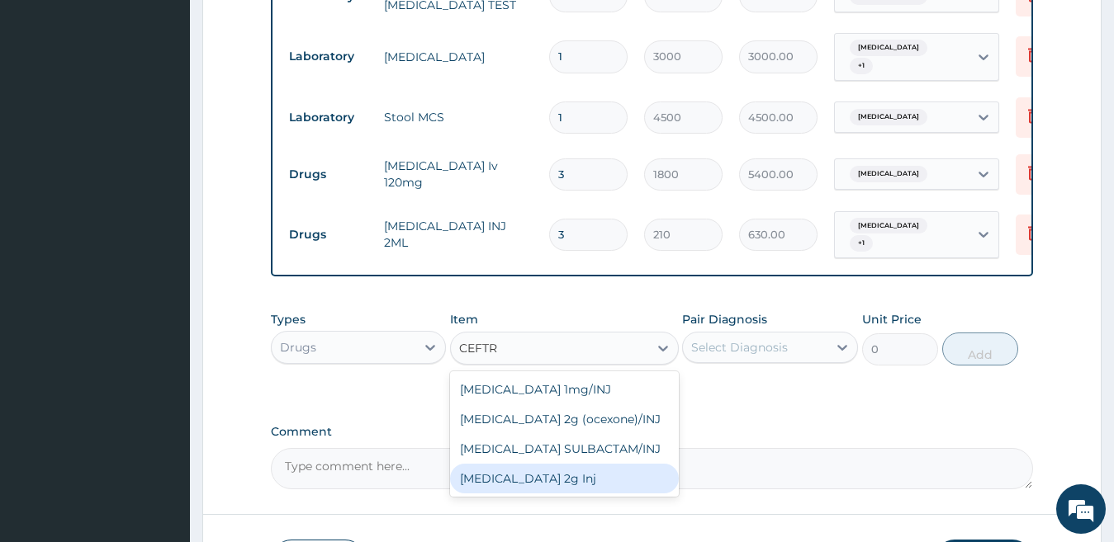
click at [600, 484] on div "Ceftriaxone 2g Inj" at bounding box center [564, 479] width 229 height 30
type input "1500"
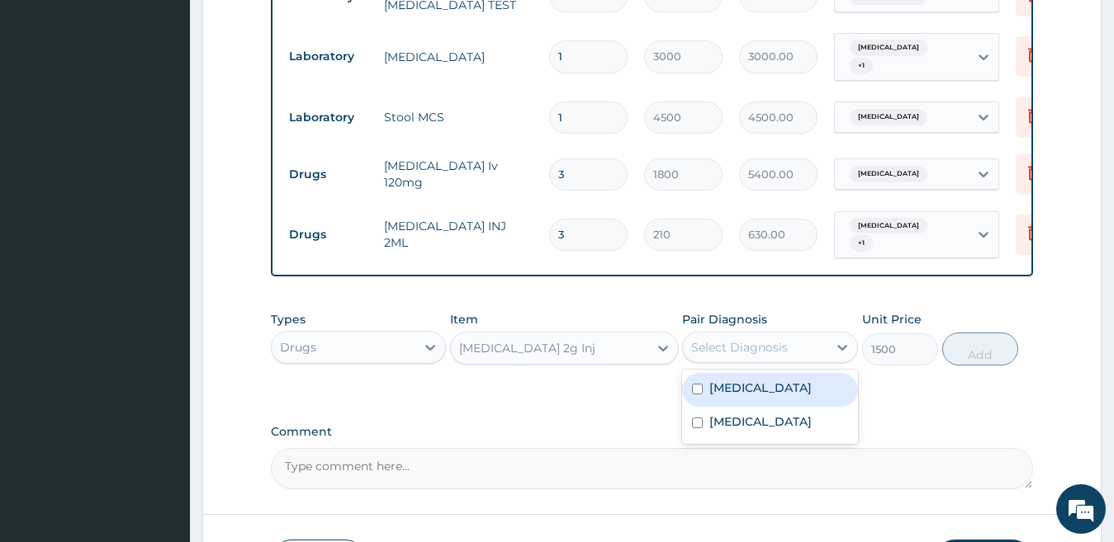
click at [753, 339] on div "Select Diagnosis" at bounding box center [739, 347] width 97 height 17
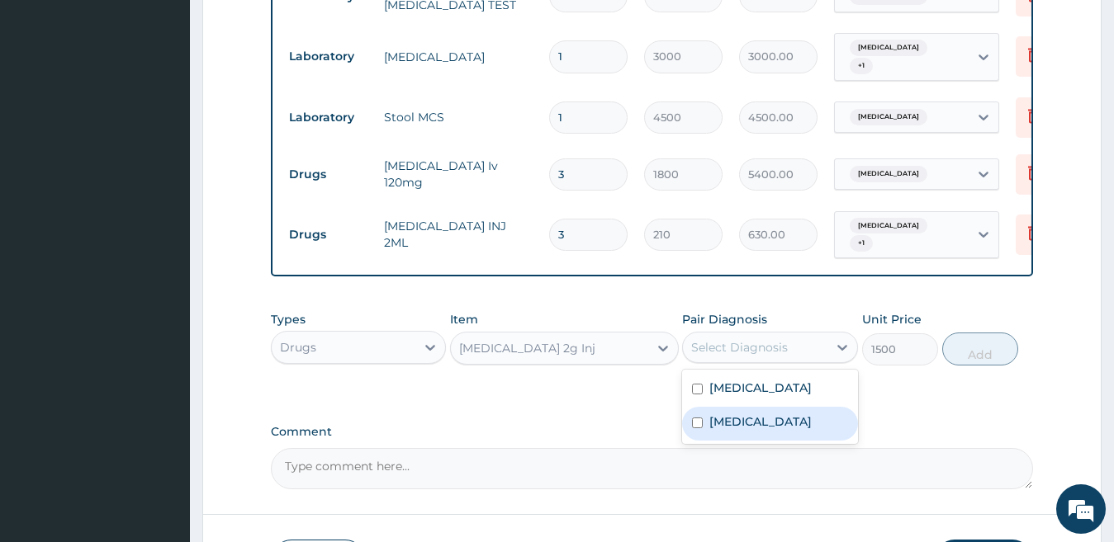
click at [757, 414] on label "Typhoid fever" at bounding box center [760, 422] width 102 height 17
checkbox input "true"
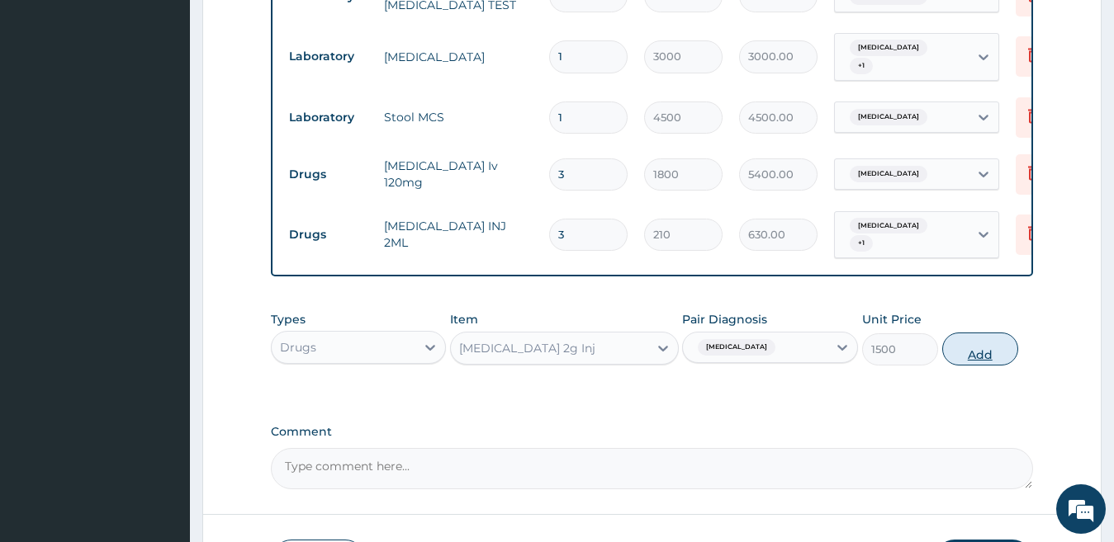
click at [958, 350] on button "Add" at bounding box center [980, 349] width 76 height 33
type input "0"
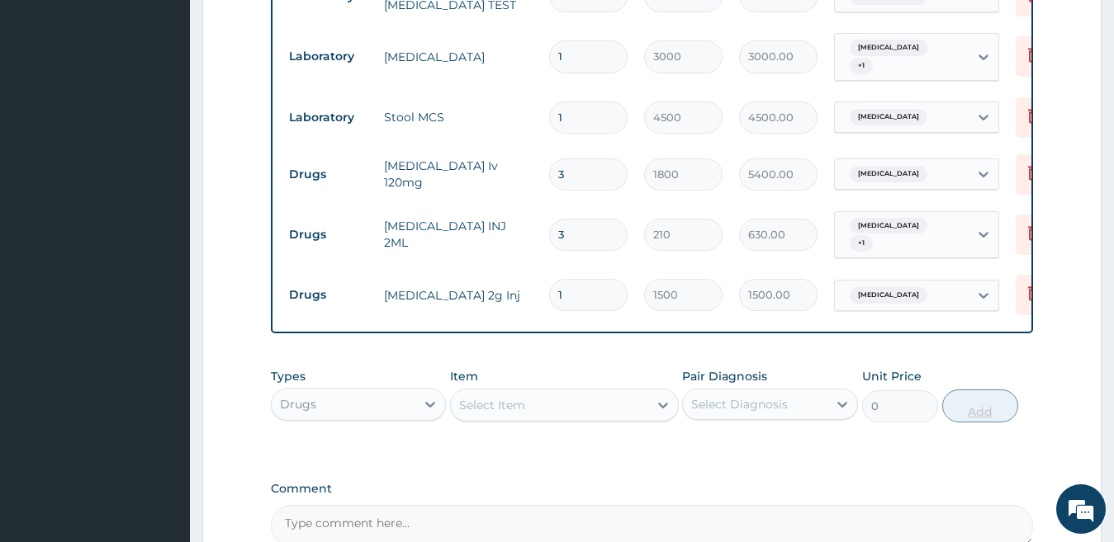
type input "0.00"
type input "2"
type input "3000.00"
type input "2"
click at [485, 401] on div "Select Item" at bounding box center [492, 405] width 66 height 17
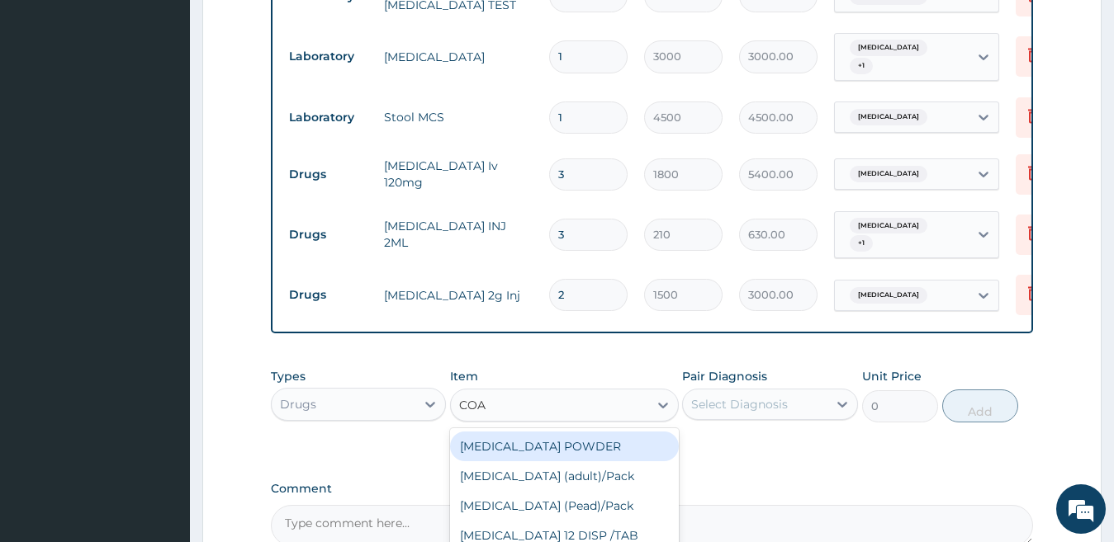
type input "COAR"
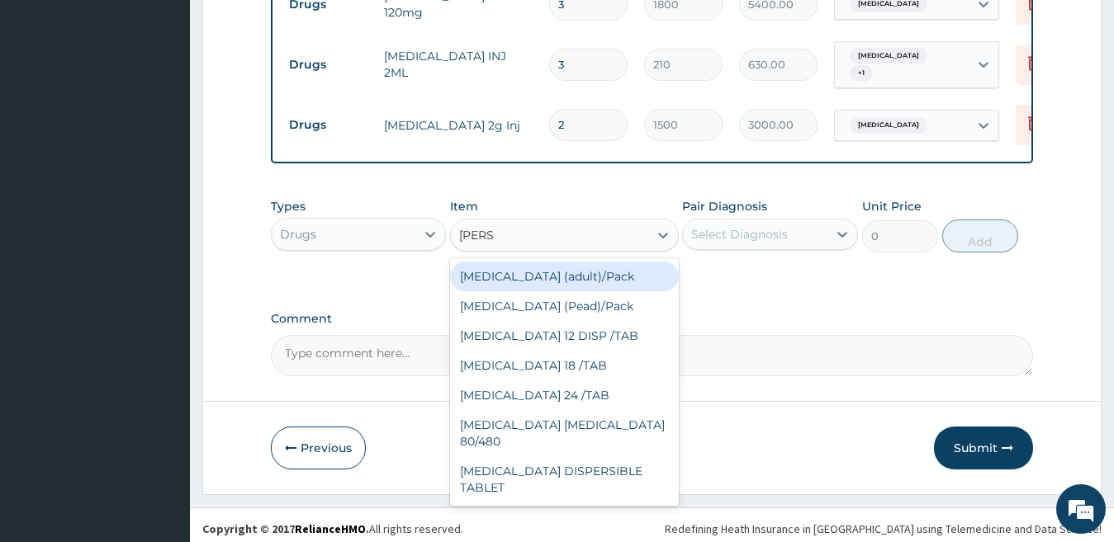
scroll to position [925, 0]
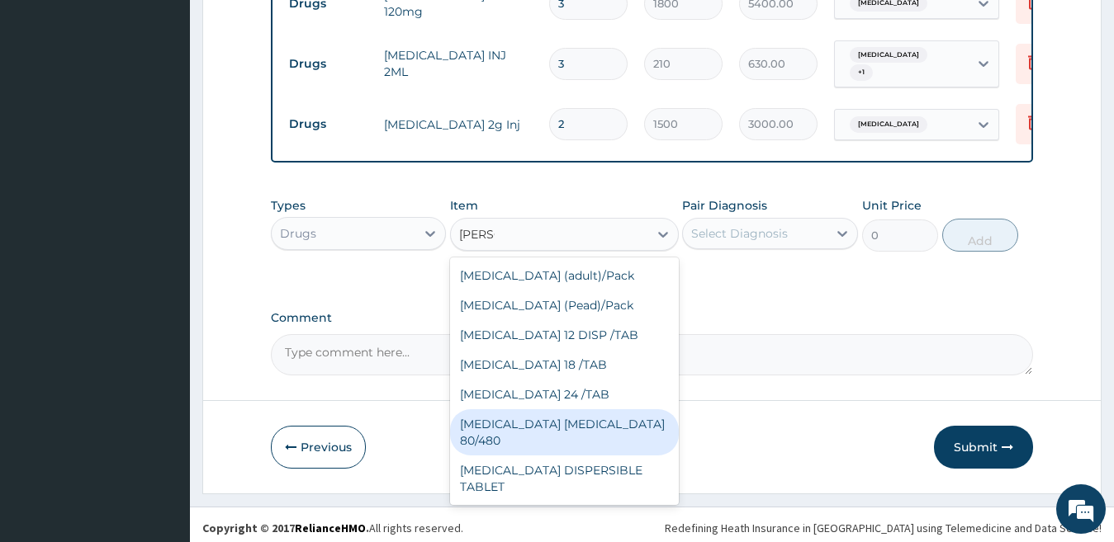
click at [604, 423] on div "COARTEM D TAB 80/480" at bounding box center [564, 432] width 229 height 46
type input "866.25"
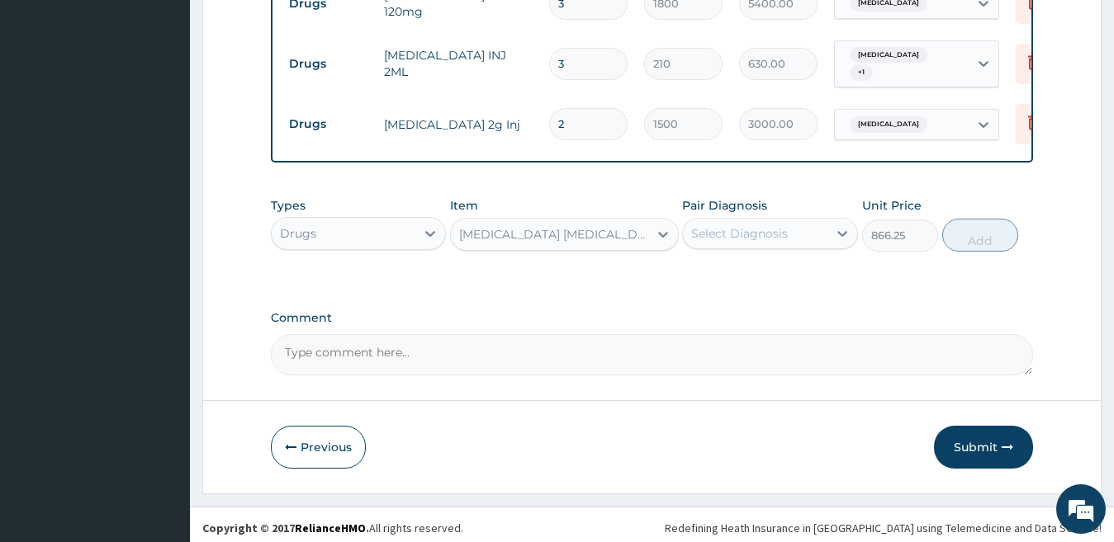
click at [749, 229] on div "Select Diagnosis" at bounding box center [739, 233] width 97 height 17
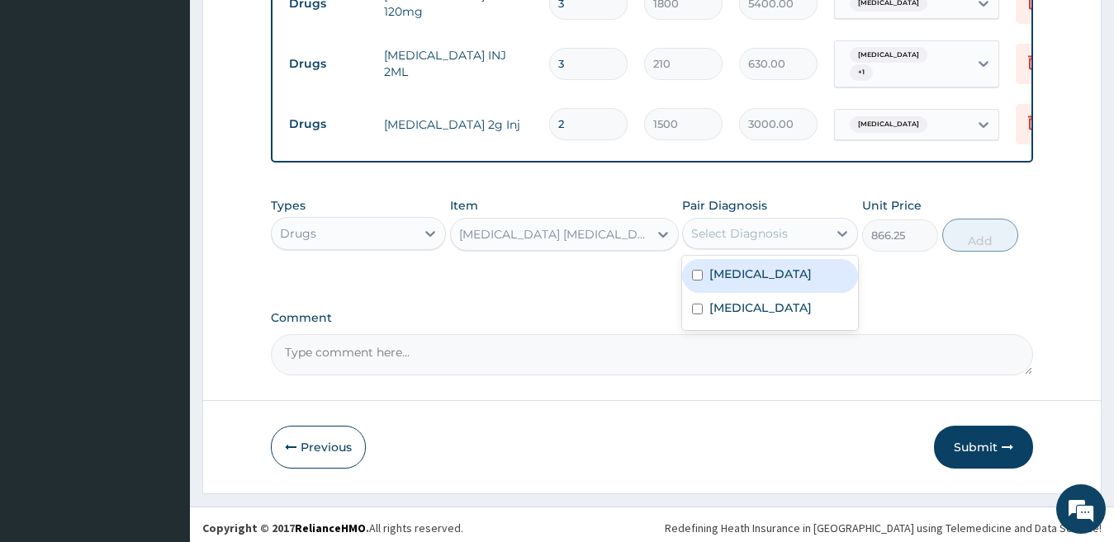
click at [743, 272] on label "Malaria" at bounding box center [760, 274] width 102 height 17
checkbox input "true"
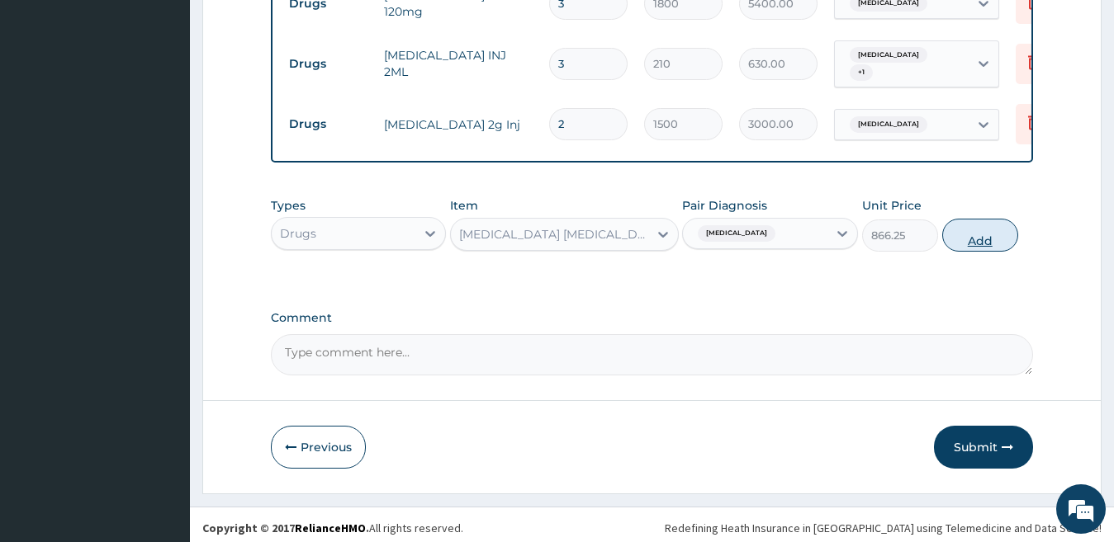
click at [998, 224] on button "Add" at bounding box center [980, 235] width 76 height 33
type input "0"
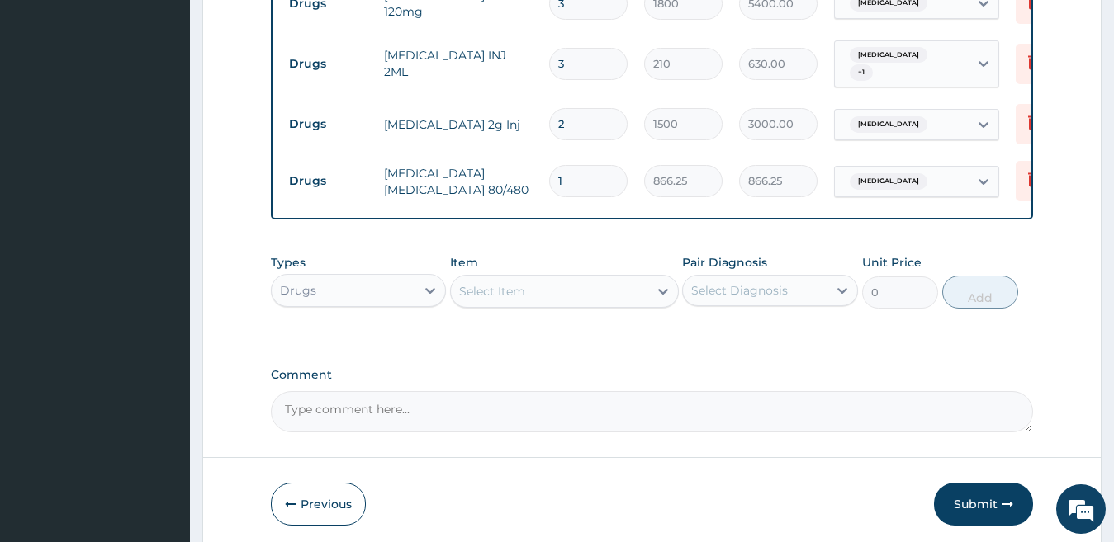
type input "0.00"
type input "6"
type input "5197.50"
type input "6"
click at [580, 284] on div "Select Item" at bounding box center [549, 291] width 197 height 26
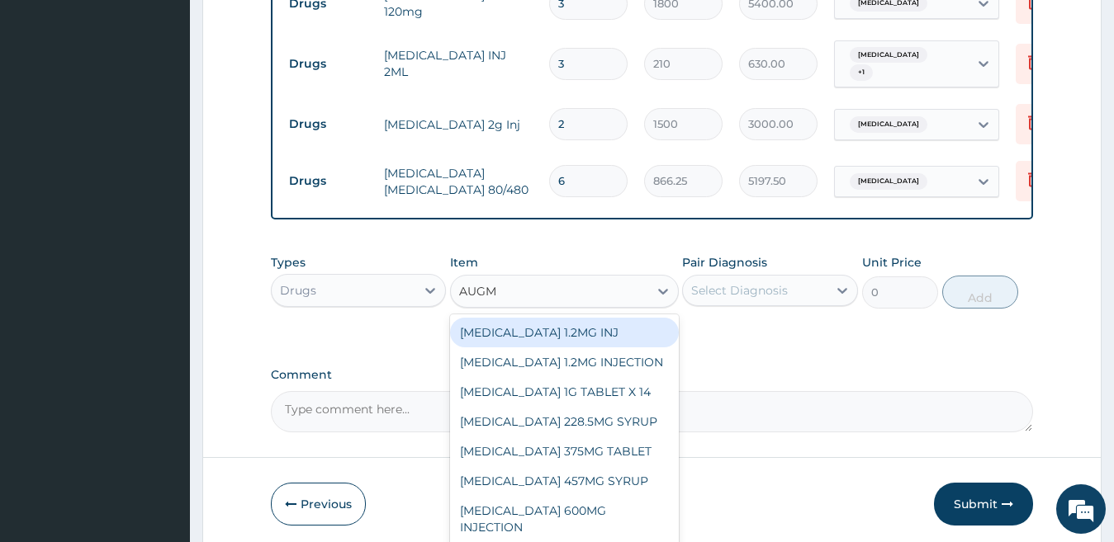
type input "AUGME"
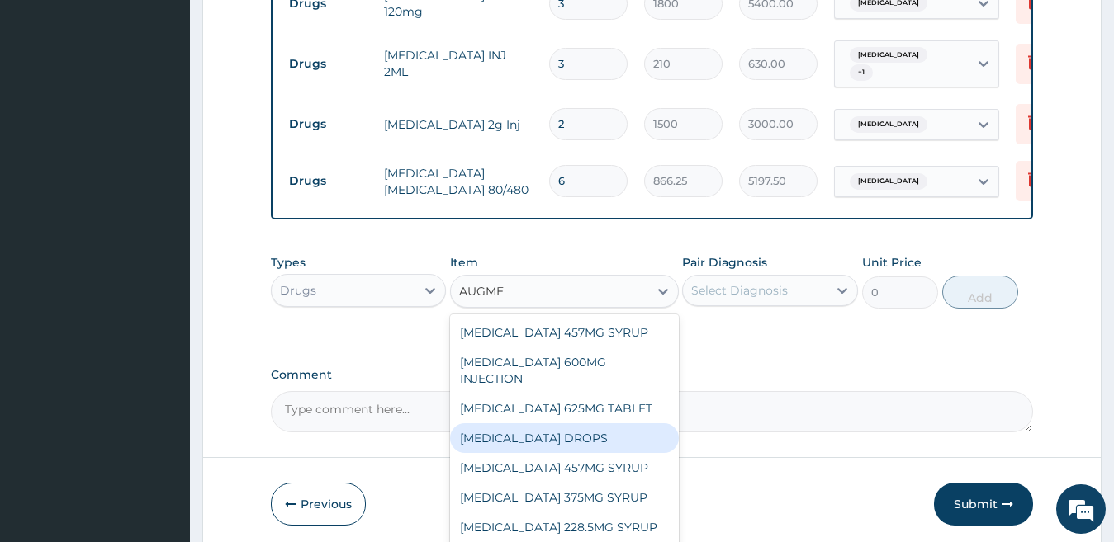
scroll to position [205, 0]
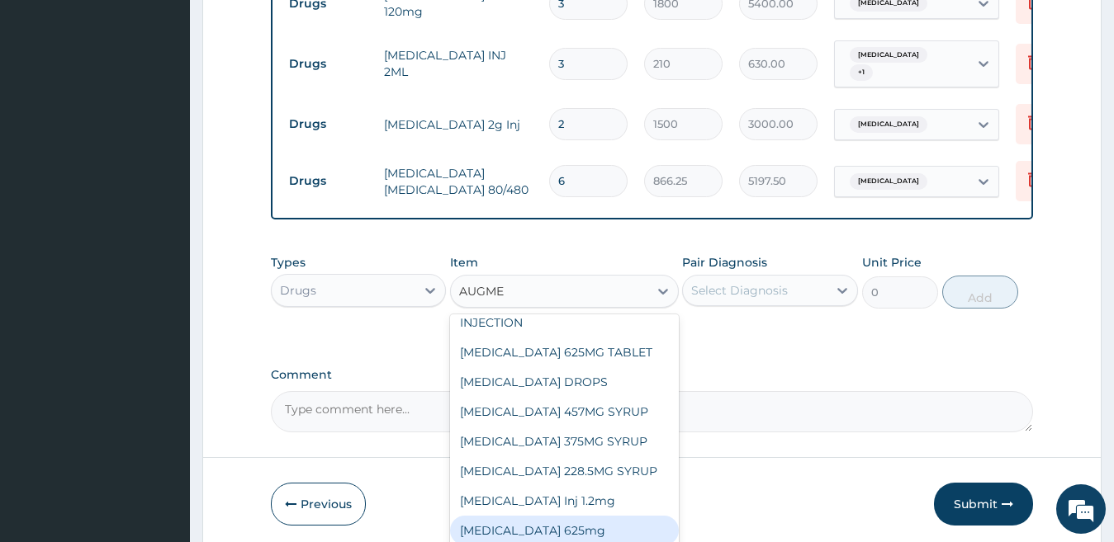
drag, startPoint x: 603, startPoint y: 505, endPoint x: 669, endPoint y: 409, distance: 117.5
click at [606, 516] on div "Augmentin 625mg" at bounding box center [564, 531] width 229 height 30
type input "300"
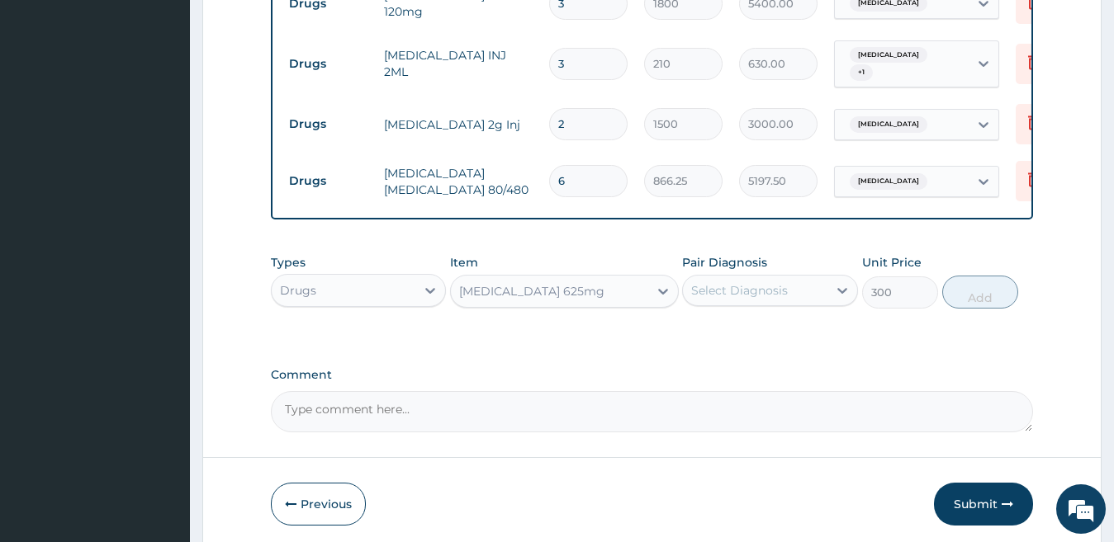
click at [789, 277] on div "Select Diagnosis" at bounding box center [755, 290] width 144 height 26
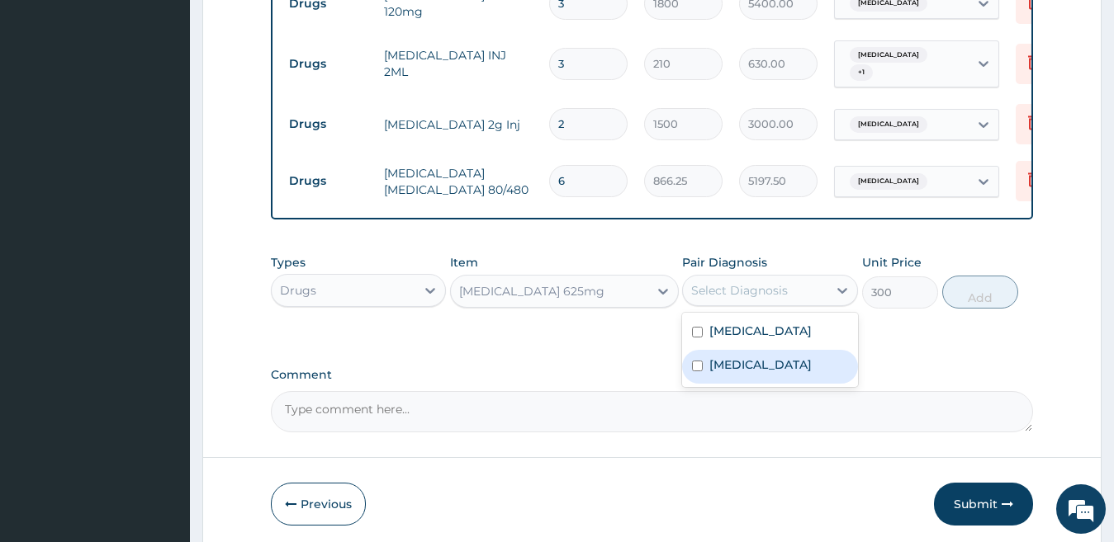
click at [755, 357] on label "Typhoid fever" at bounding box center [760, 365] width 102 height 17
checkbox input "true"
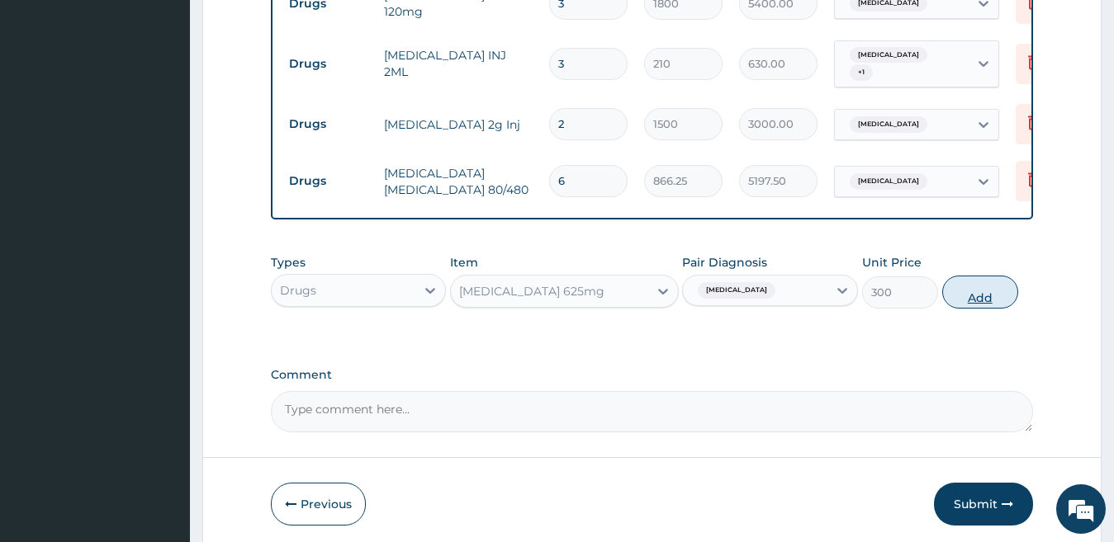
click at [954, 286] on button "Add" at bounding box center [980, 292] width 76 height 33
type input "0"
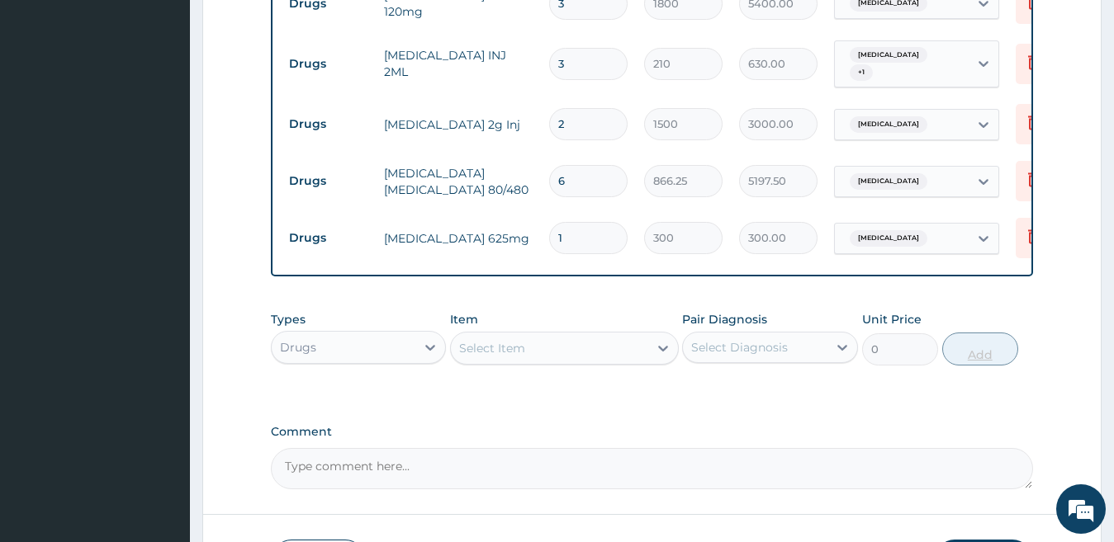
type input "14"
type input "4200.00"
type input "14"
click at [559, 338] on div "Select Item" at bounding box center [549, 348] width 197 height 26
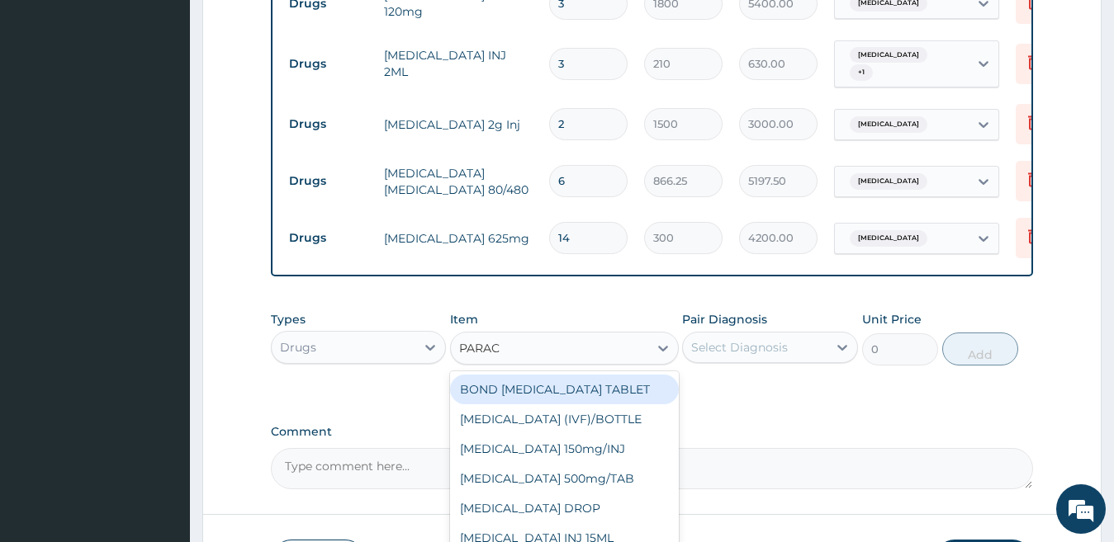
type input "PARACE"
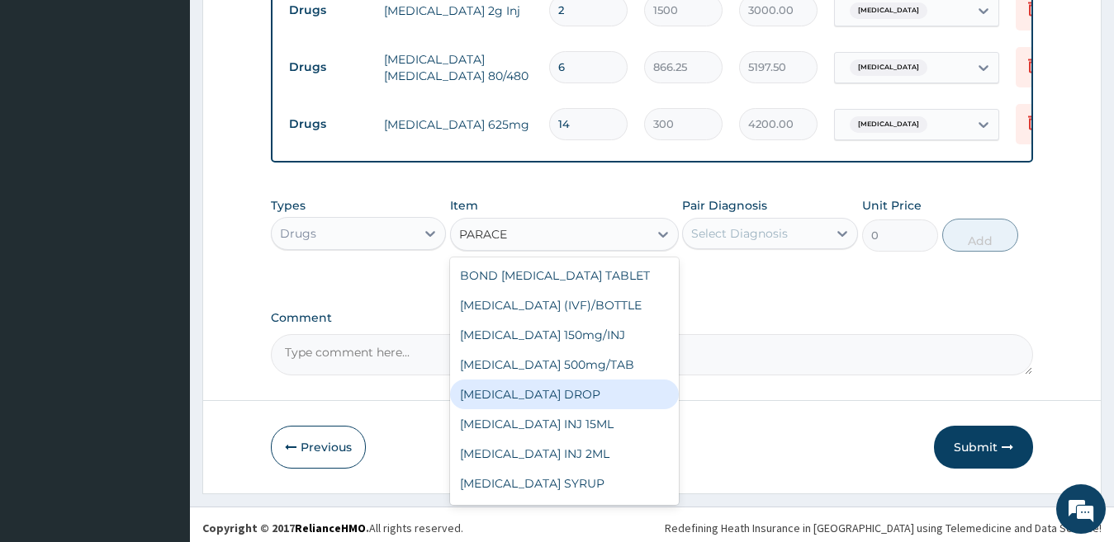
scroll to position [116, 0]
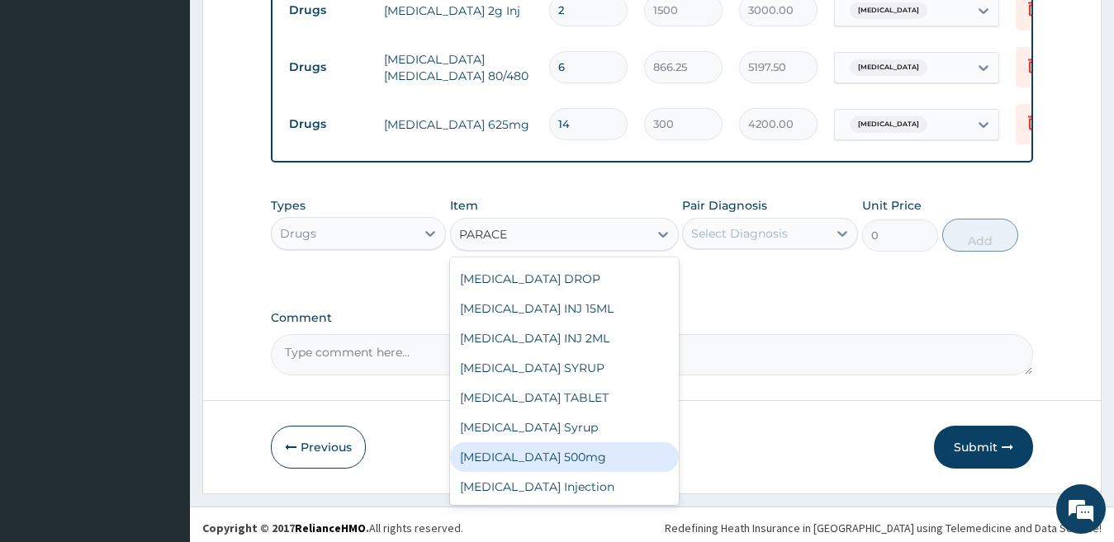
click at [589, 457] on div "Paracetamol 500mg" at bounding box center [564, 457] width 229 height 30
type input "15"
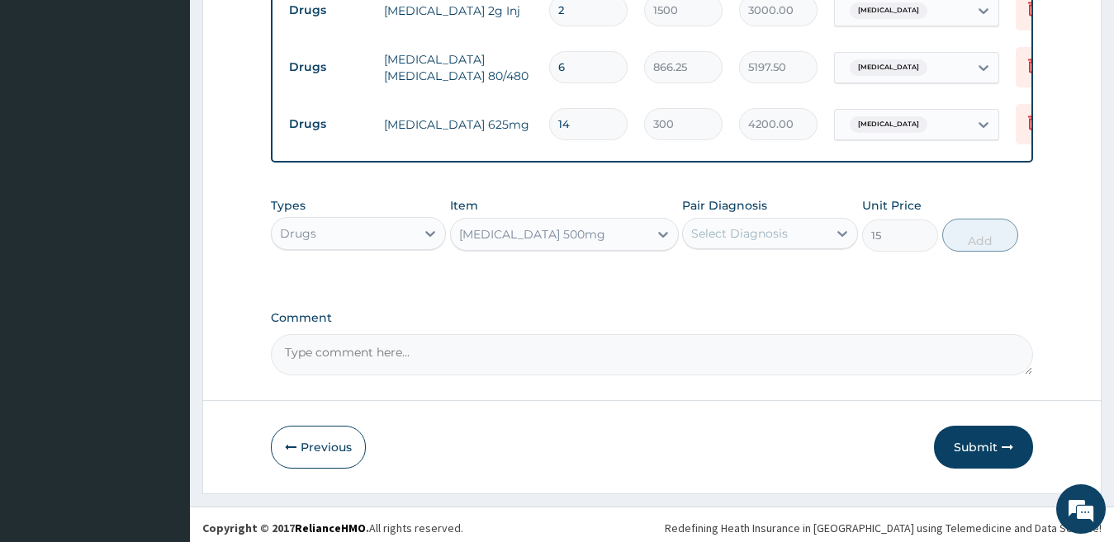
click at [781, 229] on div "Select Diagnosis" at bounding box center [739, 233] width 97 height 17
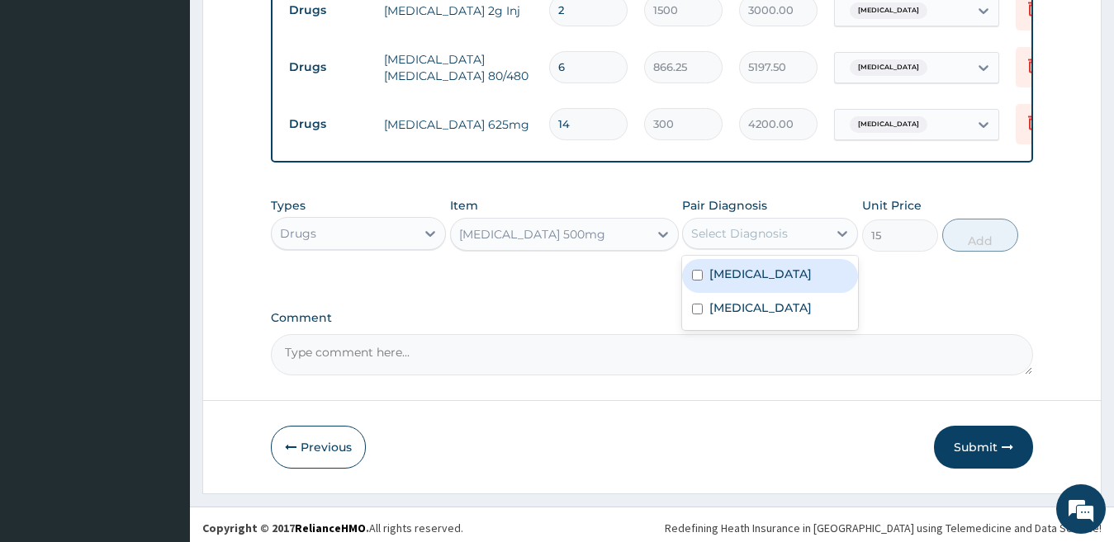
click at [778, 267] on div "Malaria" at bounding box center [770, 276] width 176 height 34
checkbox input "true"
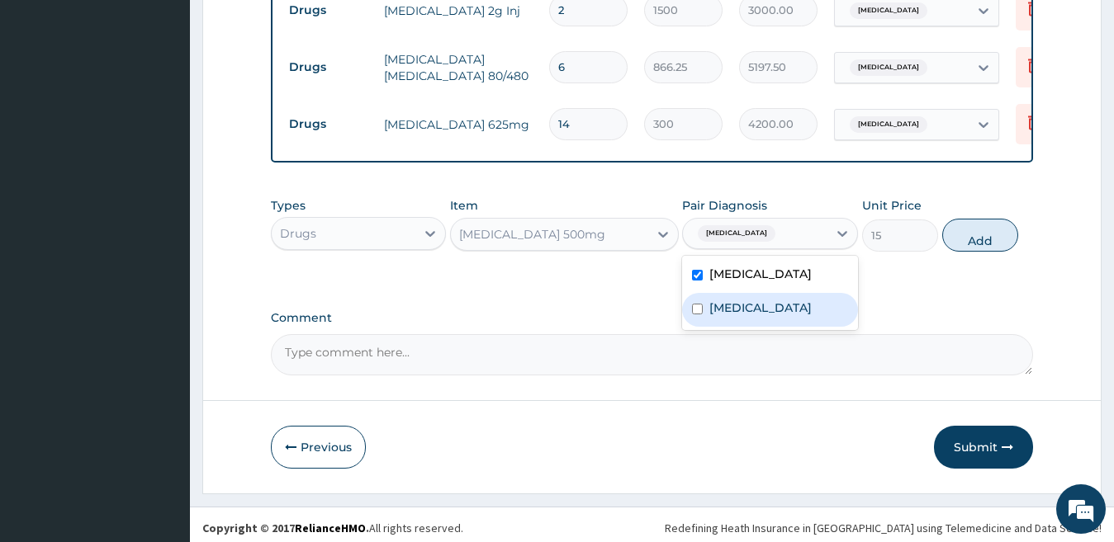
click at [760, 300] on label "Typhoid fever" at bounding box center [760, 308] width 102 height 17
checkbox input "true"
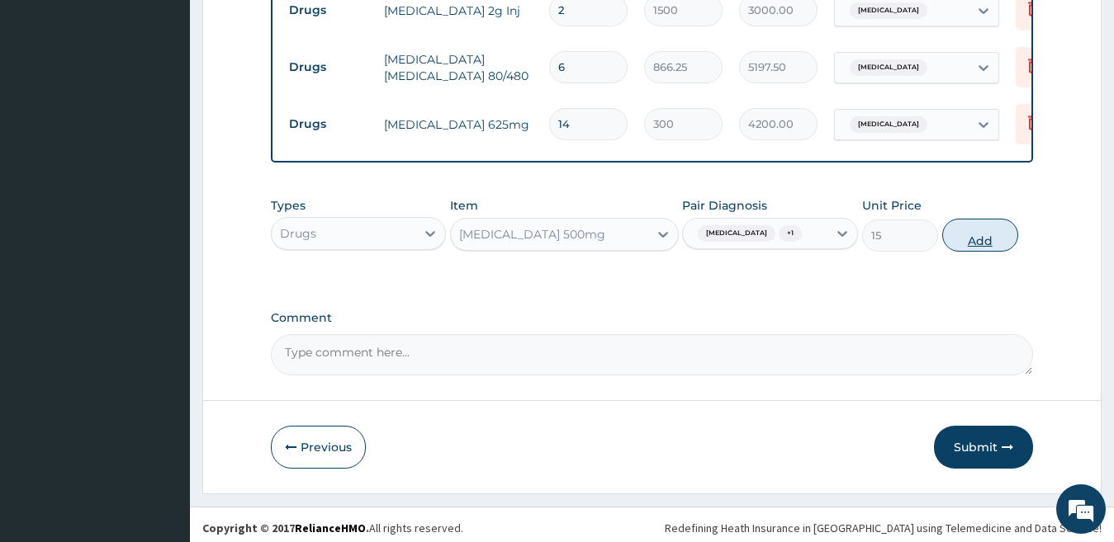
click at [977, 233] on button "Add" at bounding box center [980, 235] width 76 height 33
type input "0"
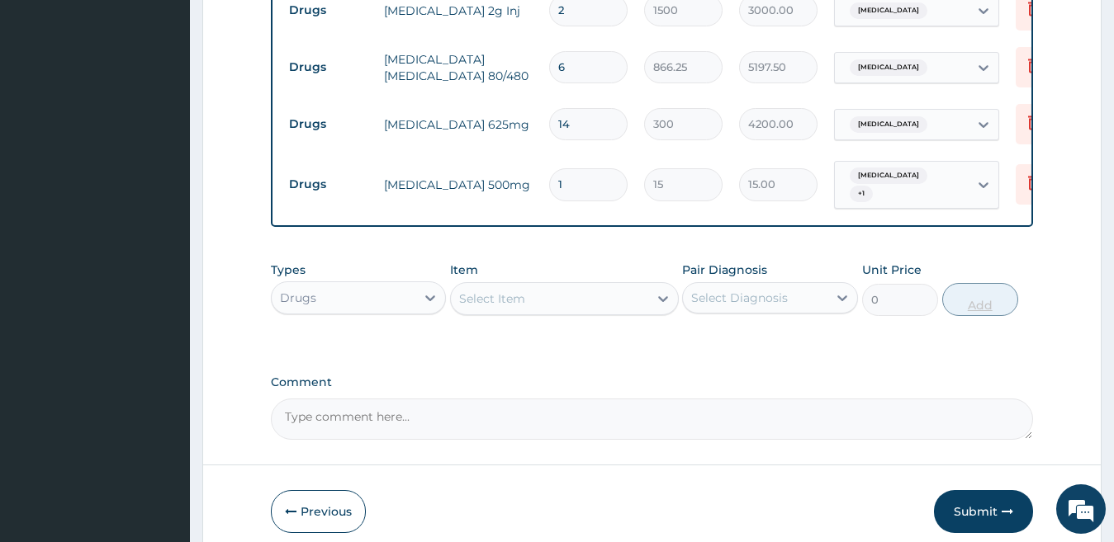
type input "0.00"
type input "2"
type input "30.00"
type input "20"
type input "300.00"
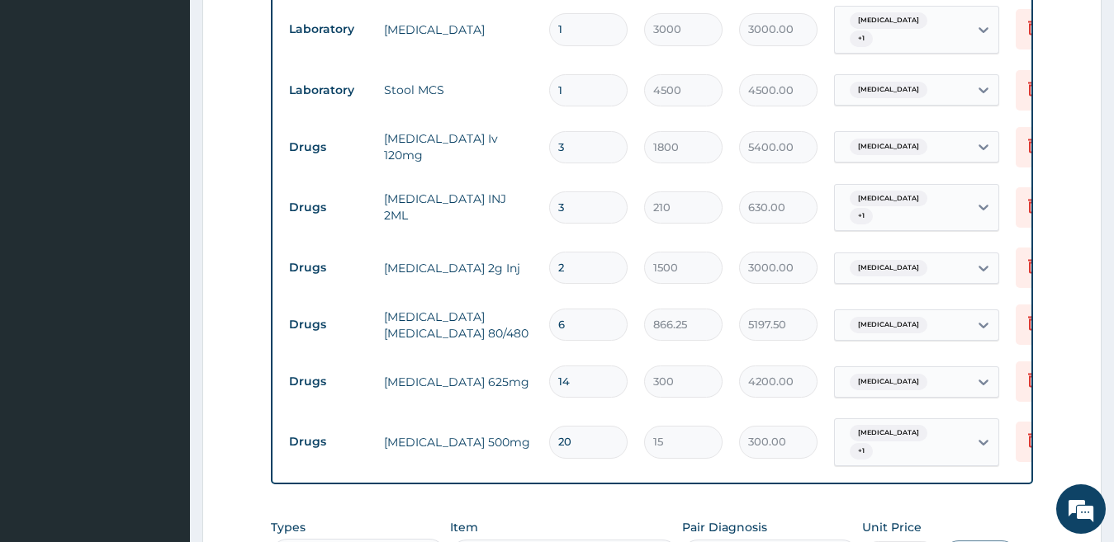
scroll to position [795, 0]
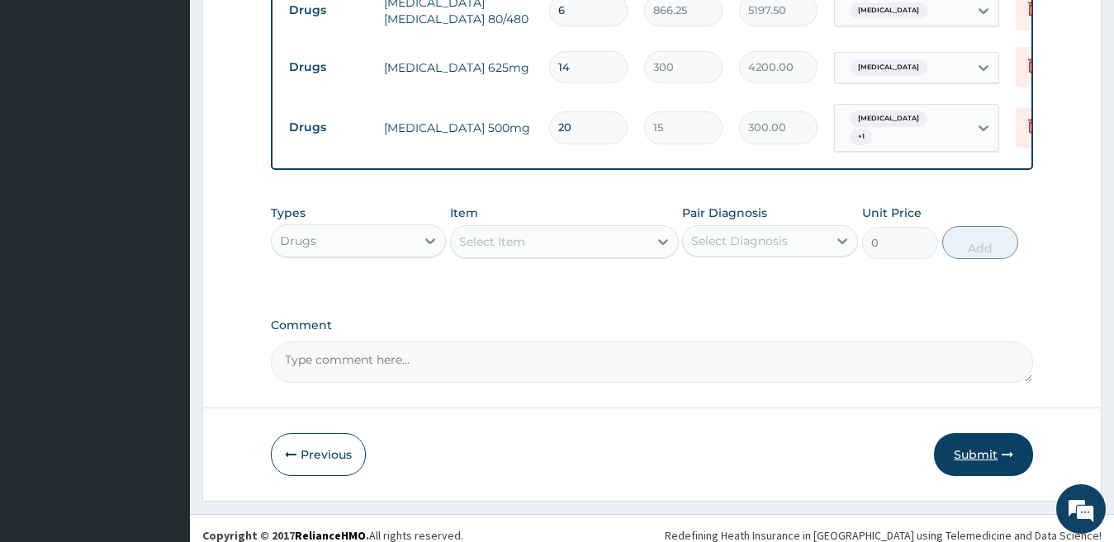
type input "20"
click at [973, 442] on button "Submit" at bounding box center [983, 454] width 99 height 43
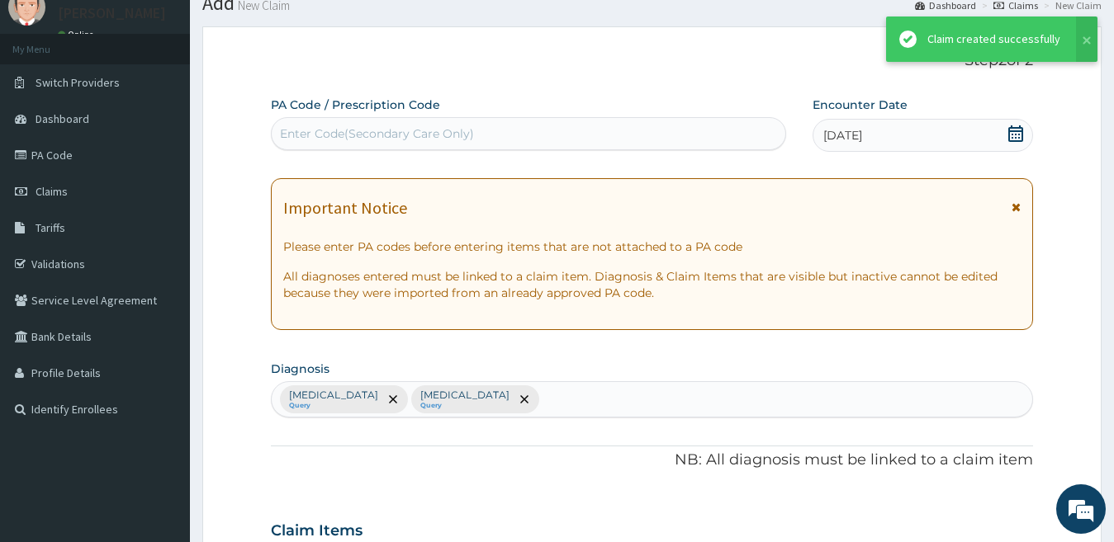
scroll to position [1096, 0]
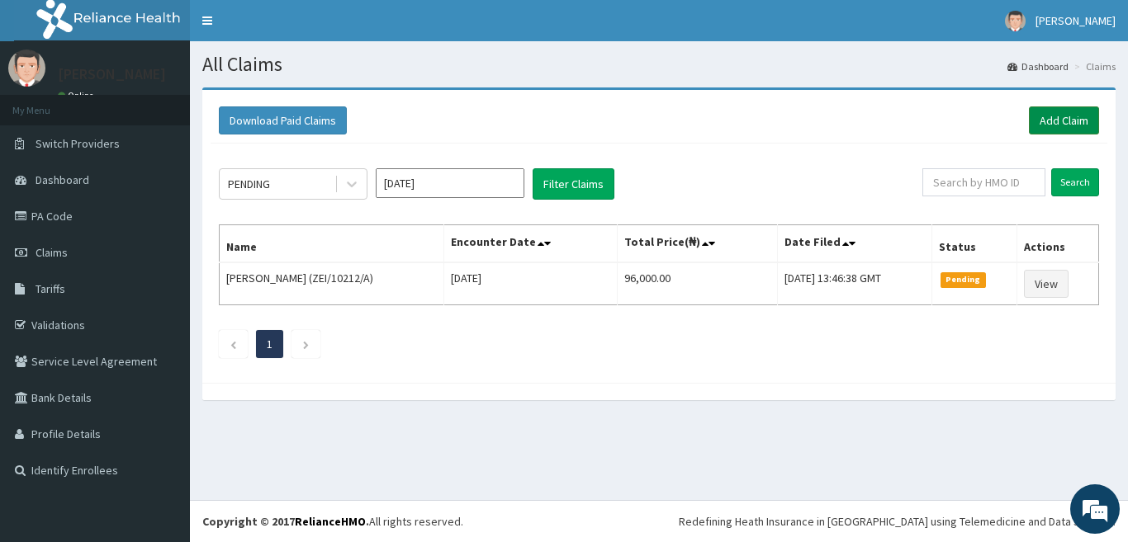
click at [1066, 121] on link "Add Claim" at bounding box center [1064, 120] width 70 height 28
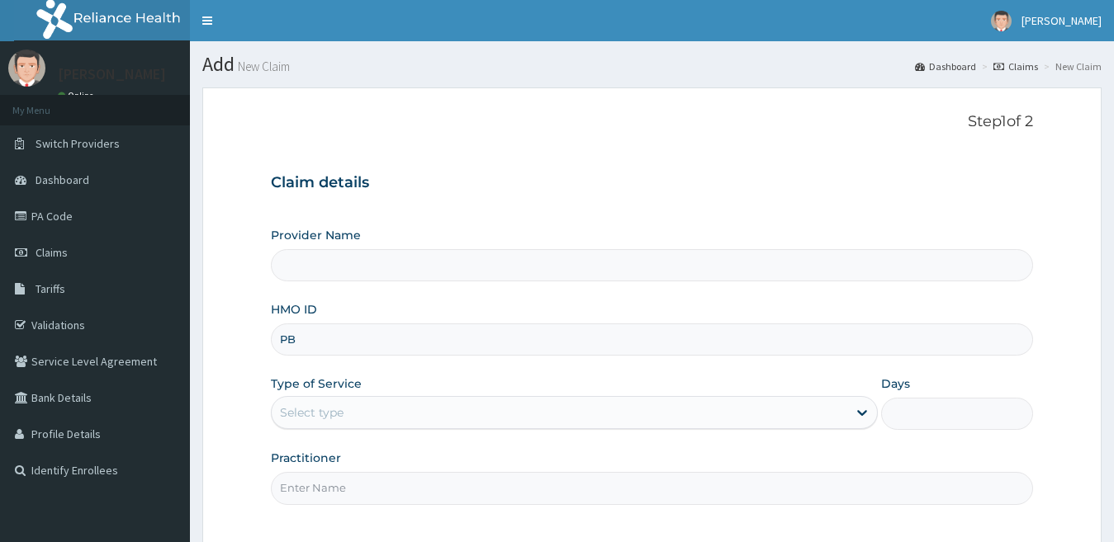
type input "PBT"
type input "[GEOGRAPHIC_DATA]"
type input "PBT/10056/B"
click at [318, 409] on div "Select type" at bounding box center [312, 412] width 64 height 17
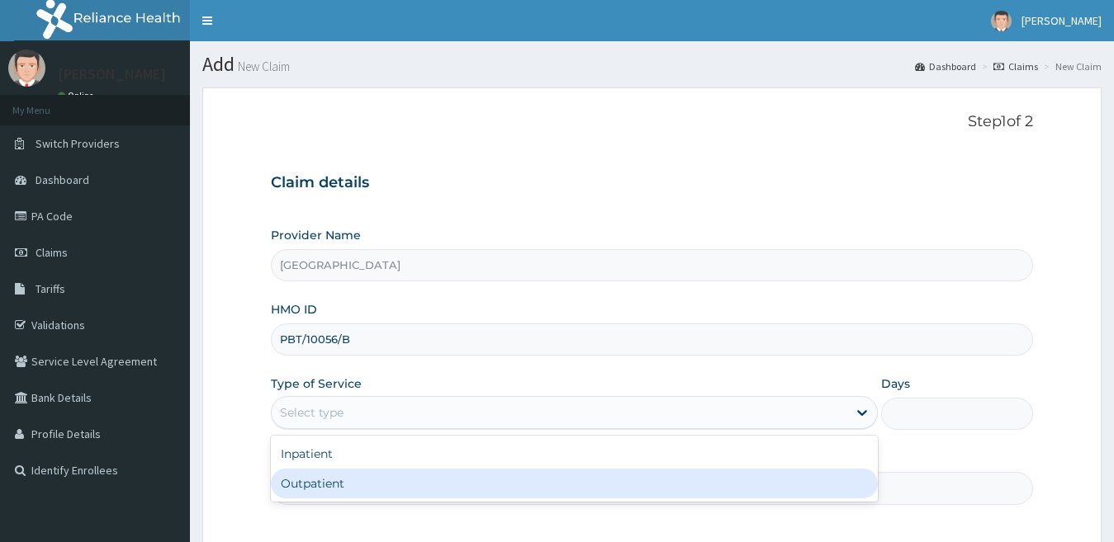
drag, startPoint x: 315, startPoint y: 480, endPoint x: 324, endPoint y: 475, distance: 10.3
click at [316, 480] on div "Outpatient" at bounding box center [575, 484] width 608 height 30
type input "1"
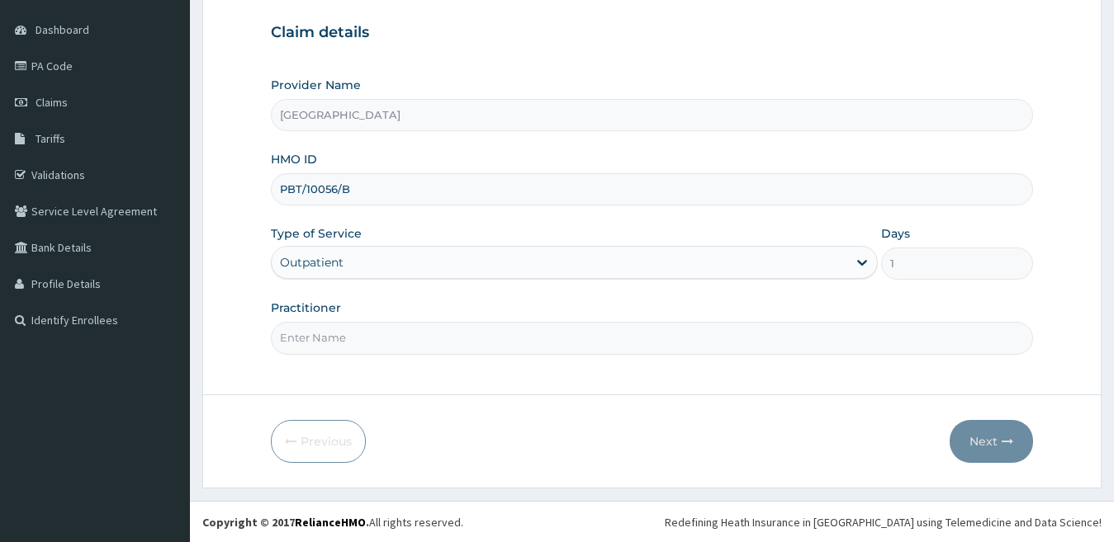
scroll to position [151, 0]
click at [308, 334] on input "Practitioner" at bounding box center [652, 337] width 763 height 32
type input "Dr Chinwe"
click at [975, 439] on button "Next" at bounding box center [990, 440] width 83 height 43
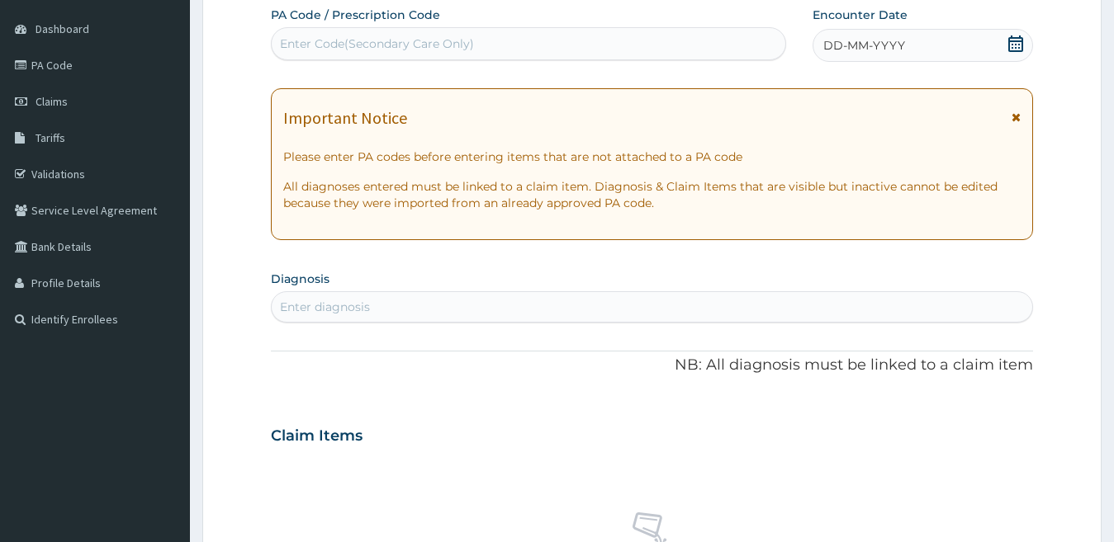
click at [903, 45] on span "DD-MM-YYYY" at bounding box center [864, 45] width 82 height 17
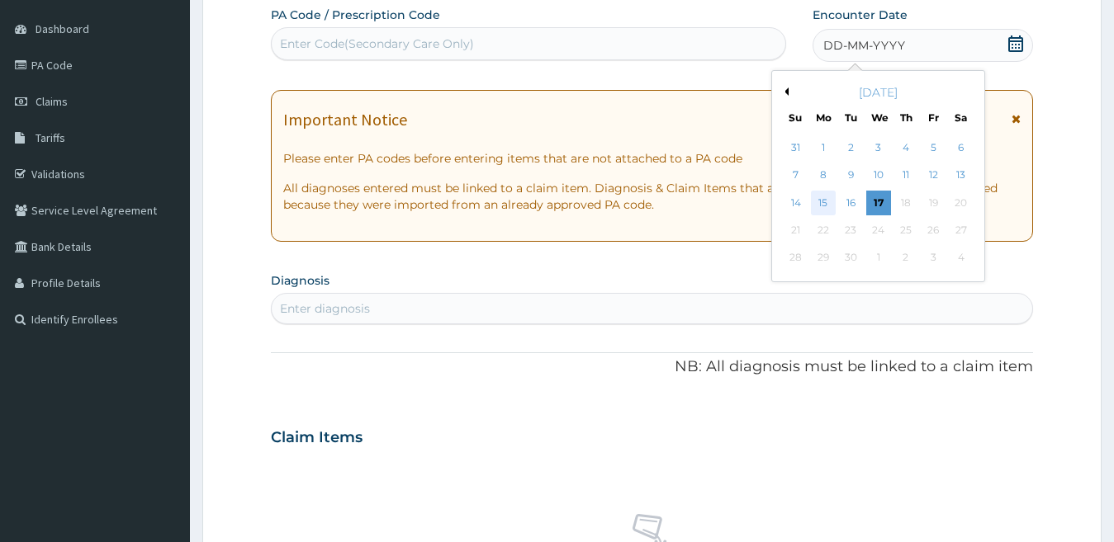
click at [823, 207] on div "15" at bounding box center [823, 203] width 25 height 25
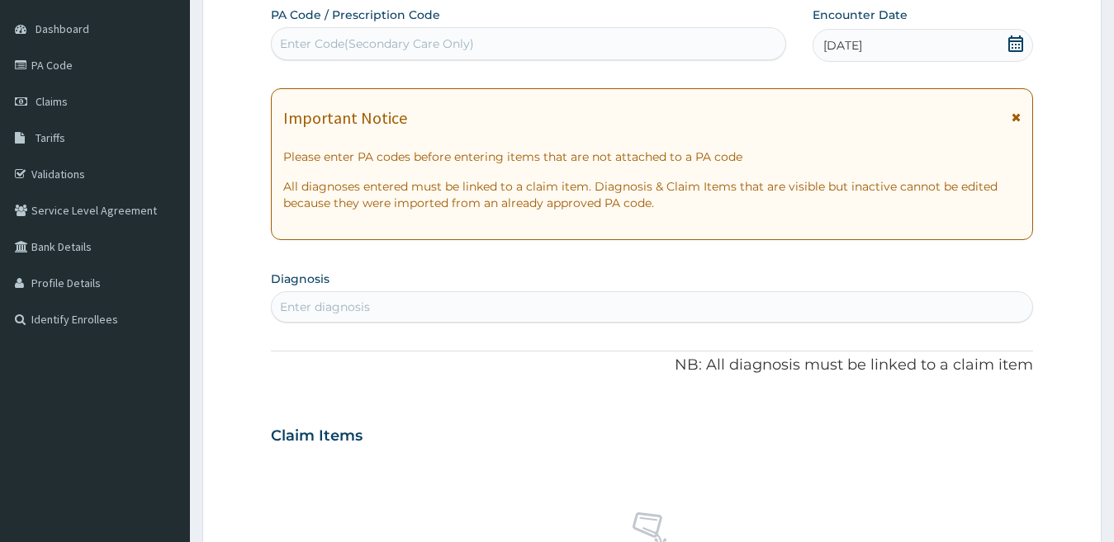
scroll to position [0, 0]
click at [357, 315] on div "Enter diagnosis" at bounding box center [325, 307] width 90 height 17
click at [383, 303] on div "Enter diagnosis" at bounding box center [652, 307] width 761 height 26
type input "MALARIA"
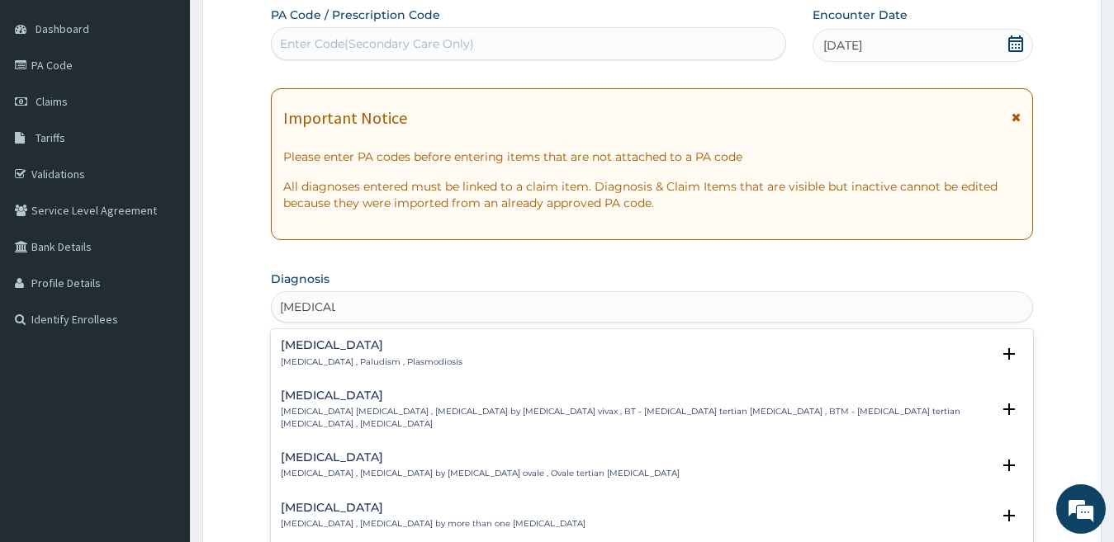
click at [290, 343] on h4 "[MEDICAL_DATA]" at bounding box center [372, 345] width 182 height 12
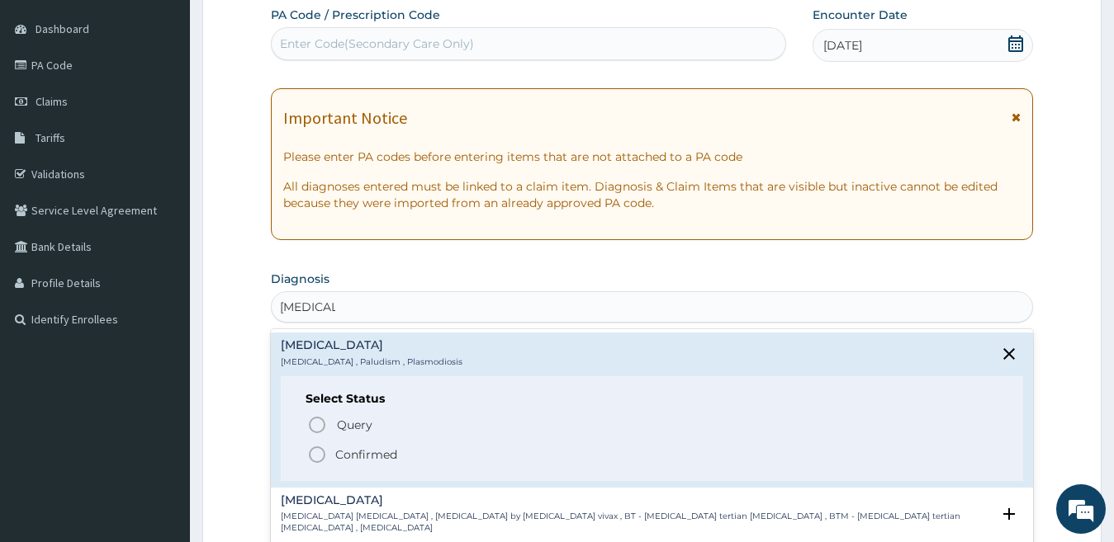
click at [324, 456] on circle "status option filled" at bounding box center [317, 454] width 15 height 15
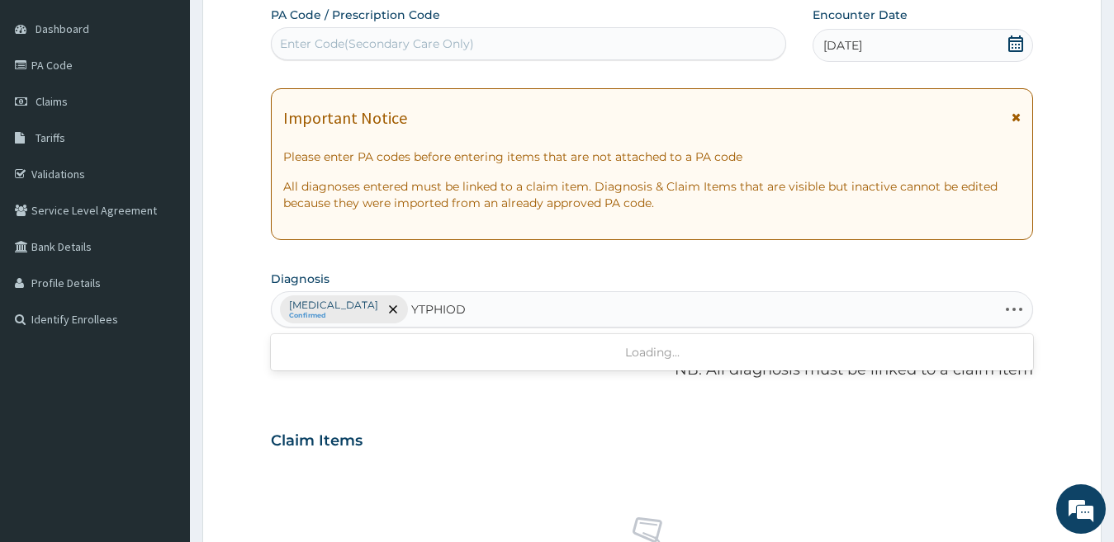
click at [411, 308] on input "YTPHIOD" at bounding box center [439, 309] width 56 height 17
click at [411, 308] on input "TPHIOD" at bounding box center [435, 309] width 49 height 17
click at [411, 310] on input "TYPHIOD" at bounding box center [439, 309] width 56 height 17
type input "[MEDICAL_DATA]"
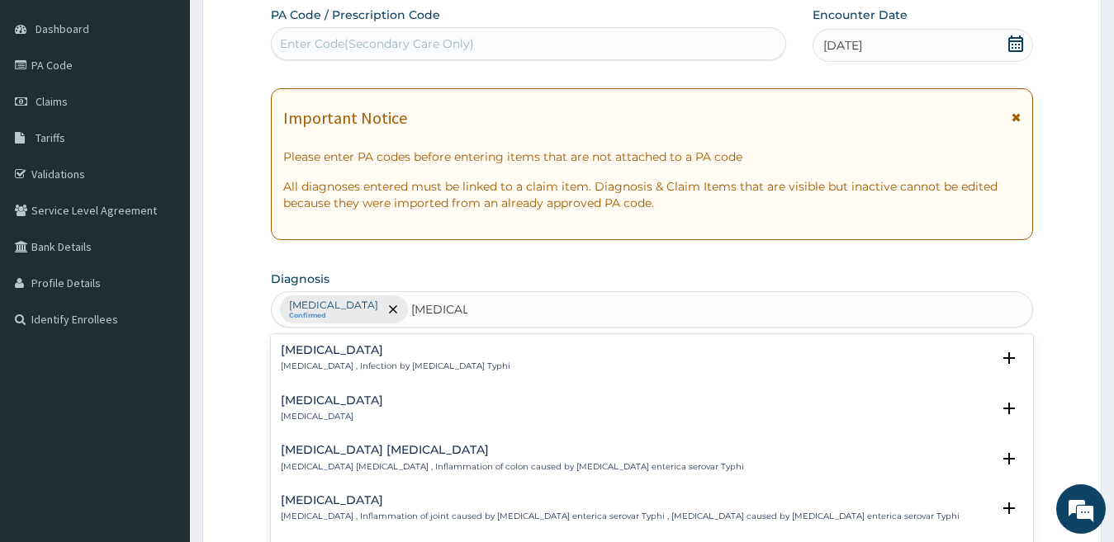
click at [310, 357] on div "Typhoid fever Typhoid fever , Infection by Salmonella Typhi" at bounding box center [395, 358] width 229 height 29
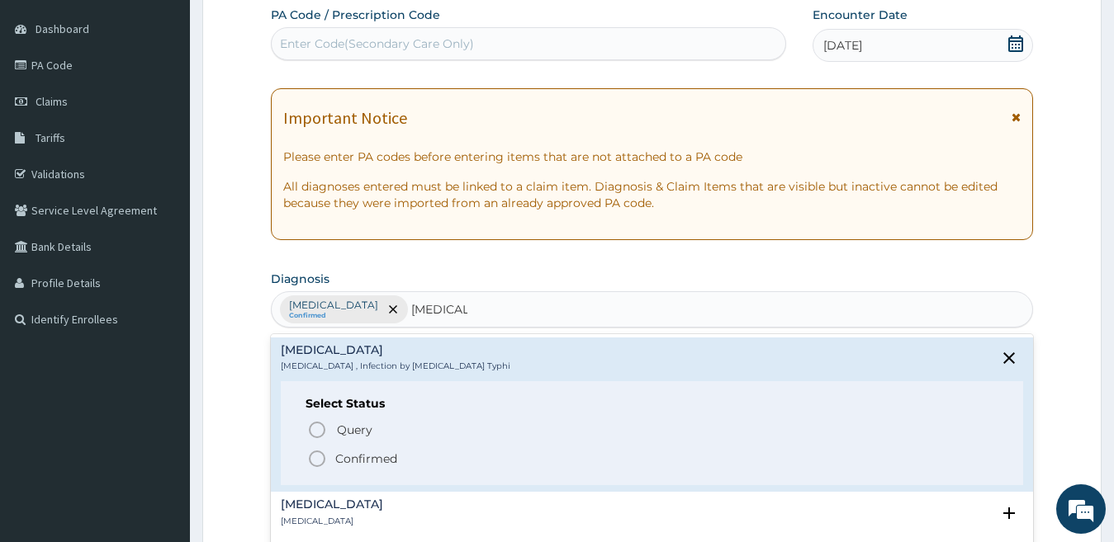
click at [316, 458] on icon "status option filled" at bounding box center [317, 459] width 20 height 20
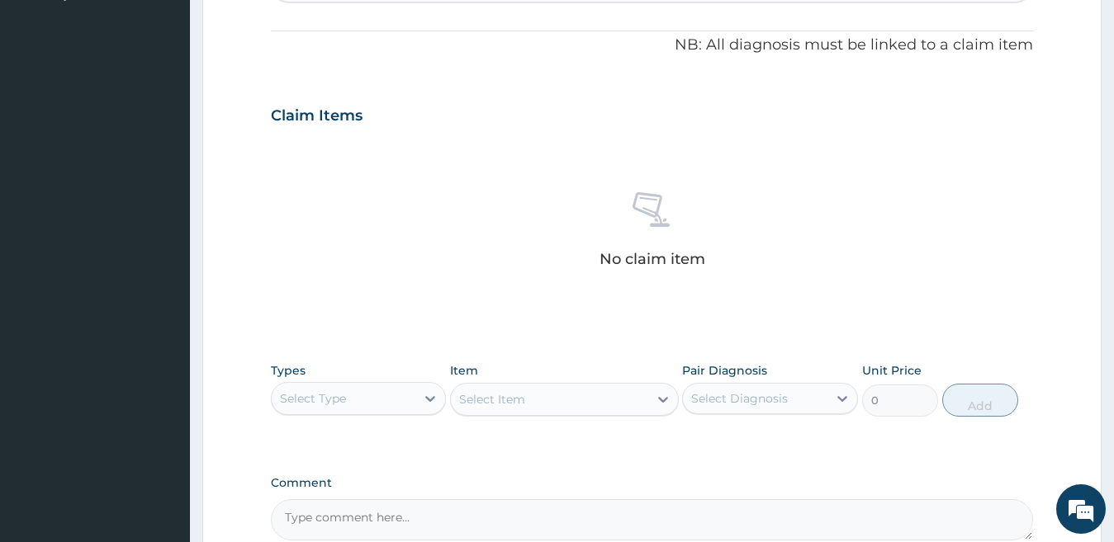
scroll to position [476, 0]
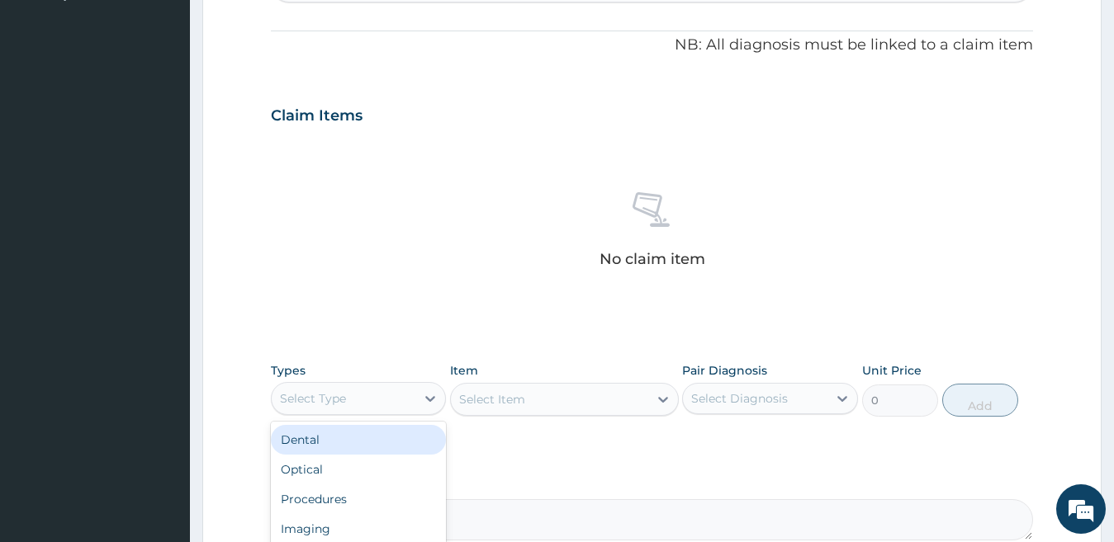
click at [381, 405] on div "Select Type" at bounding box center [344, 399] width 144 height 26
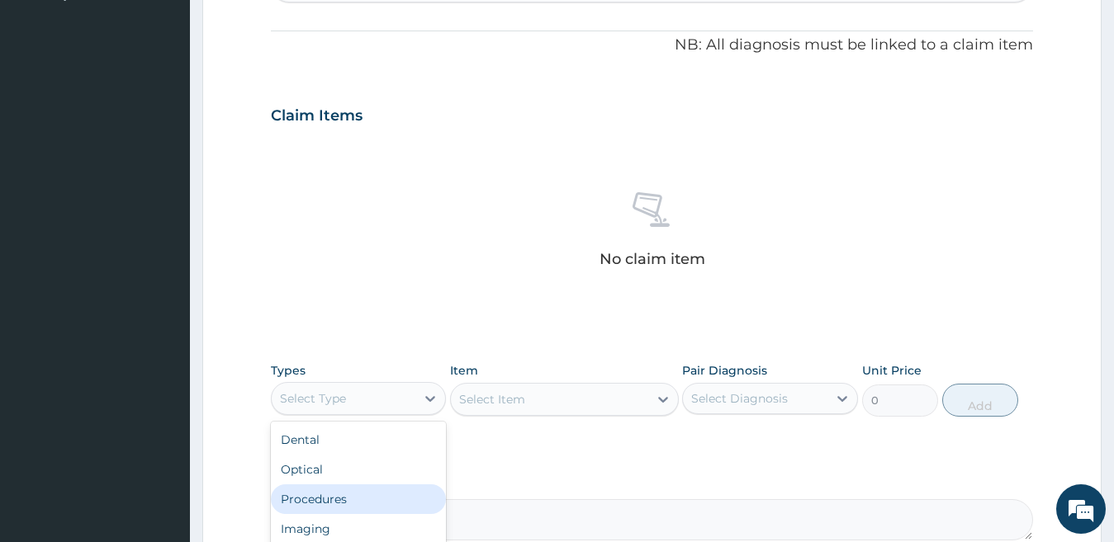
click at [357, 499] on div "Procedures" at bounding box center [359, 500] width 176 height 30
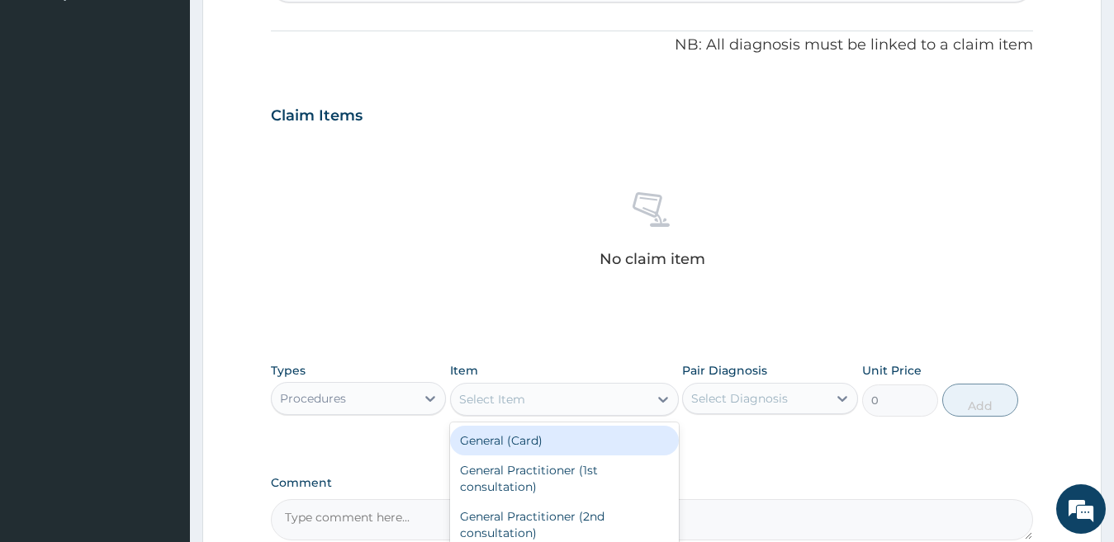
click at [532, 404] on div "Select Item" at bounding box center [549, 399] width 197 height 26
type input "GP"
click at [545, 445] on div "GP Consultation" at bounding box center [564, 441] width 229 height 30
type input "2000"
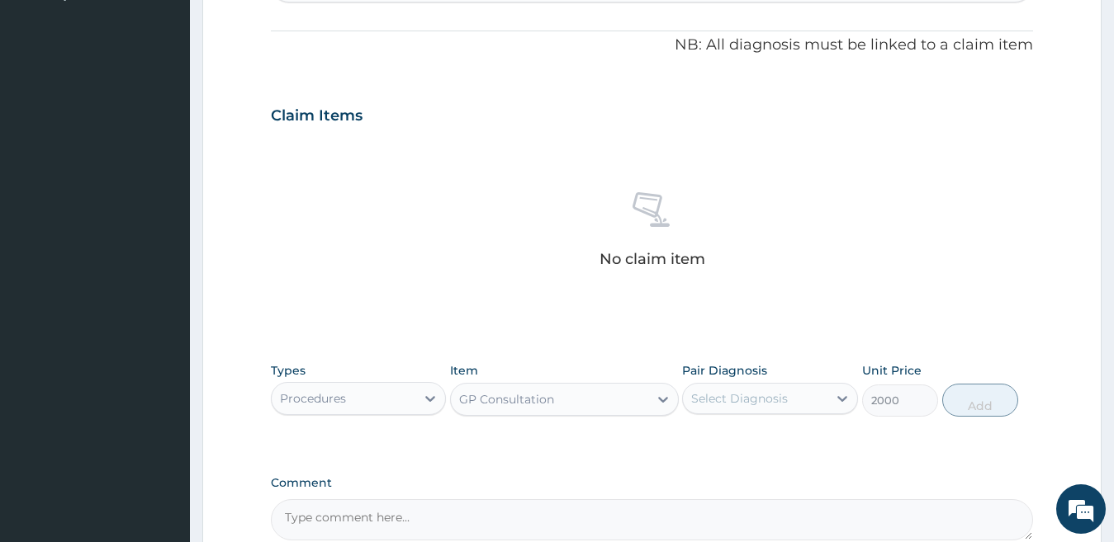
click at [759, 395] on div "Select Diagnosis" at bounding box center [739, 398] width 97 height 17
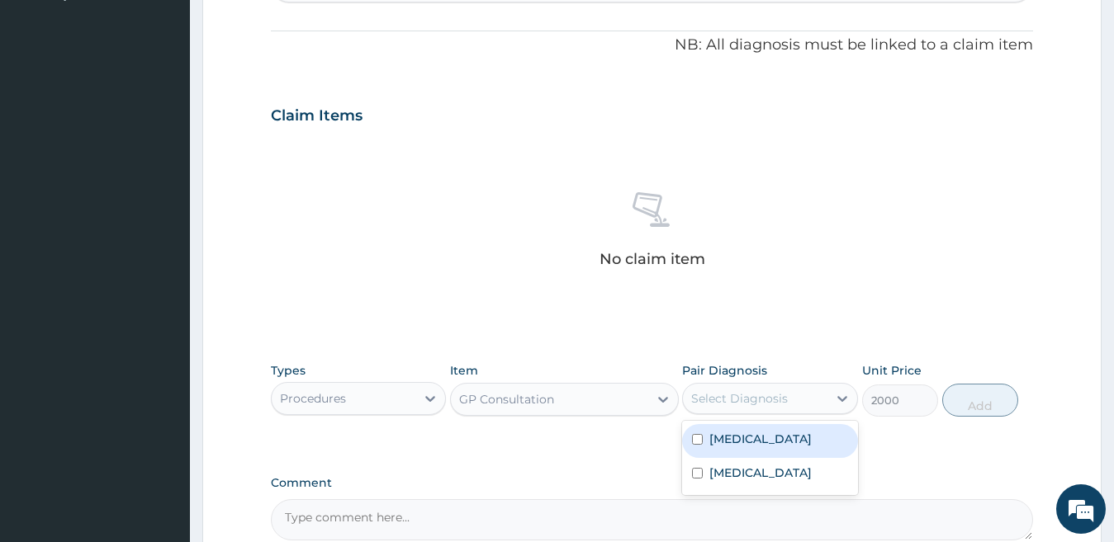
drag, startPoint x: 738, startPoint y: 434, endPoint x: 734, endPoint y: 471, distance: 36.6
click at [737, 435] on label "[MEDICAL_DATA]" at bounding box center [760, 439] width 102 height 17
checkbox input "true"
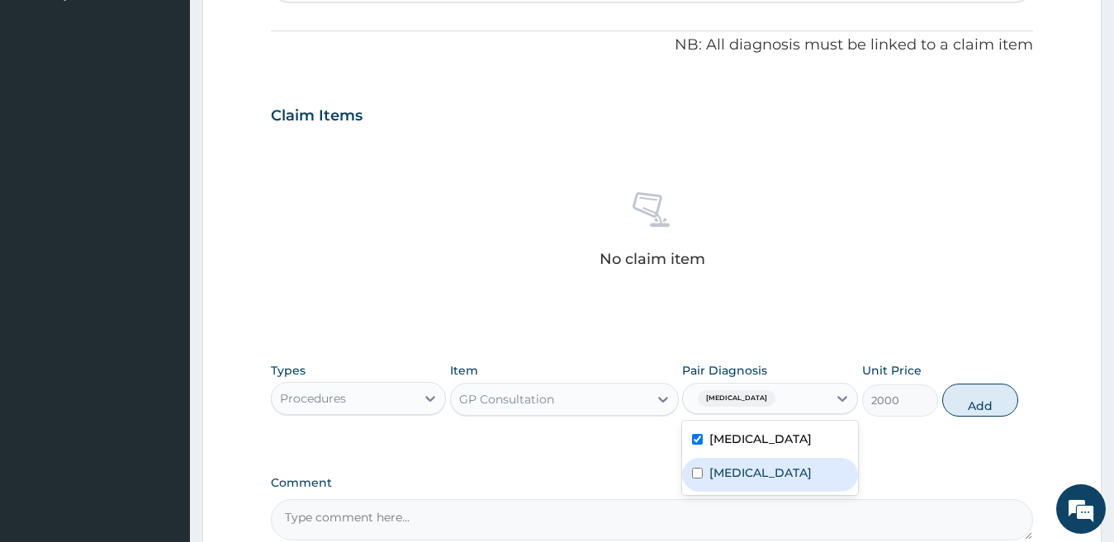
click at [734, 471] on label "[MEDICAL_DATA]" at bounding box center [760, 473] width 102 height 17
checkbox input "true"
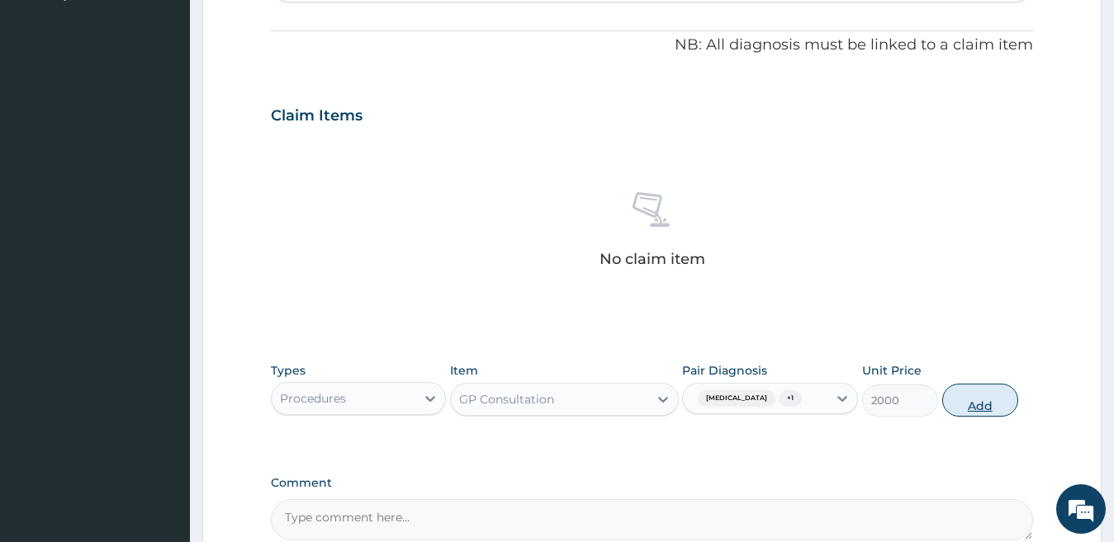
click at [977, 416] on button "Add" at bounding box center [980, 400] width 76 height 33
type input "0"
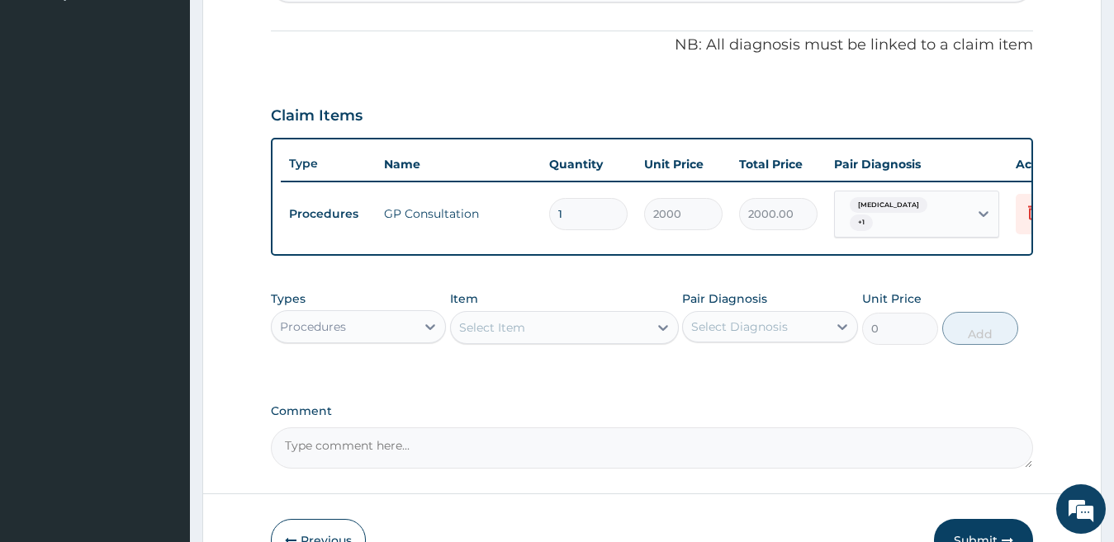
click at [560, 345] on div "Item Select Item" at bounding box center [564, 318] width 229 height 54
click at [479, 334] on div "Select Item" at bounding box center [492, 327] width 66 height 17
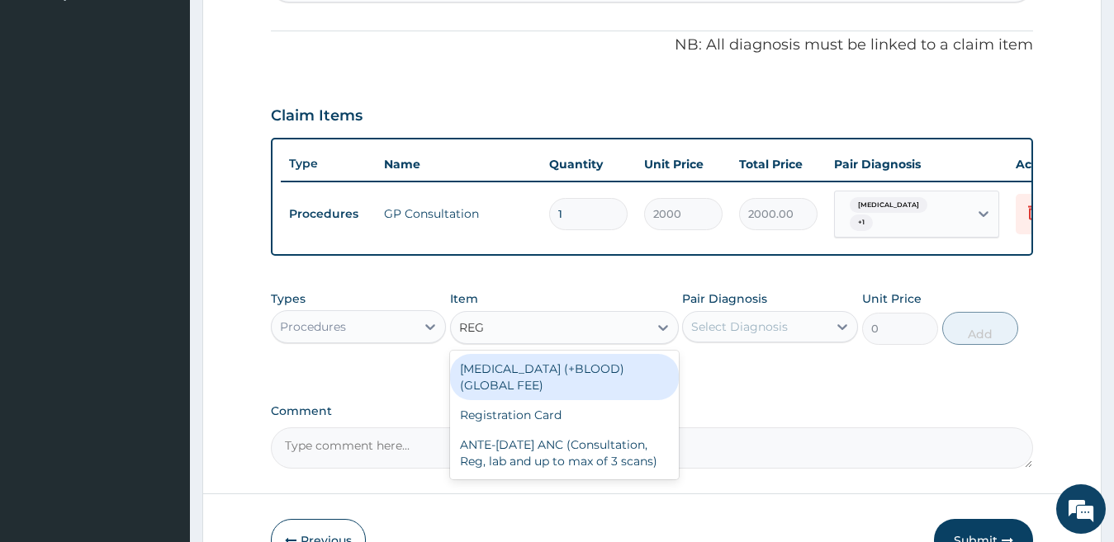
type input "REGI"
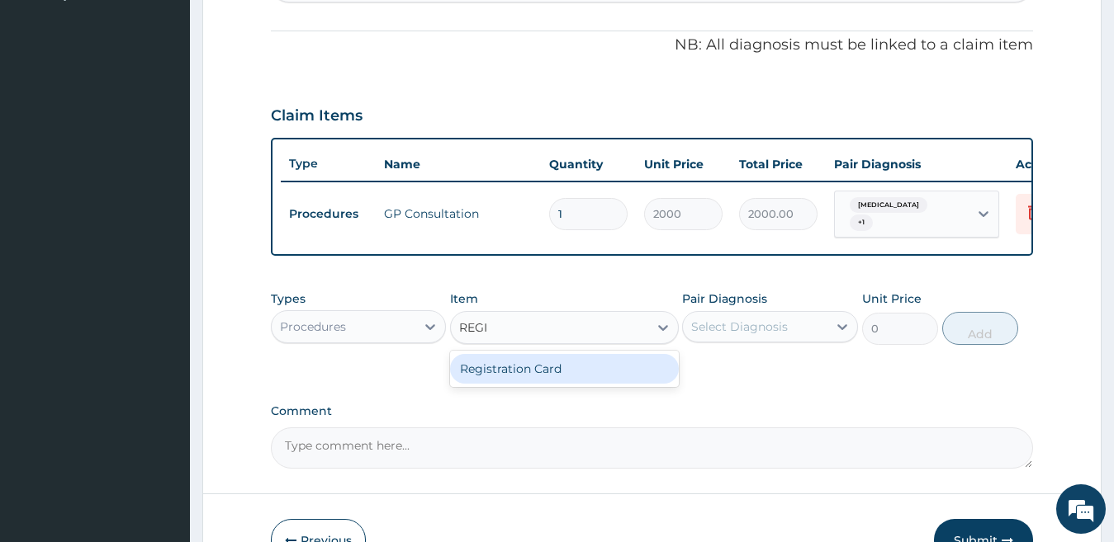
drag, startPoint x: 481, startPoint y: 372, endPoint x: 527, endPoint y: 372, distance: 45.4
click at [487, 372] on div "Registration Card" at bounding box center [564, 369] width 229 height 30
type input "1000"
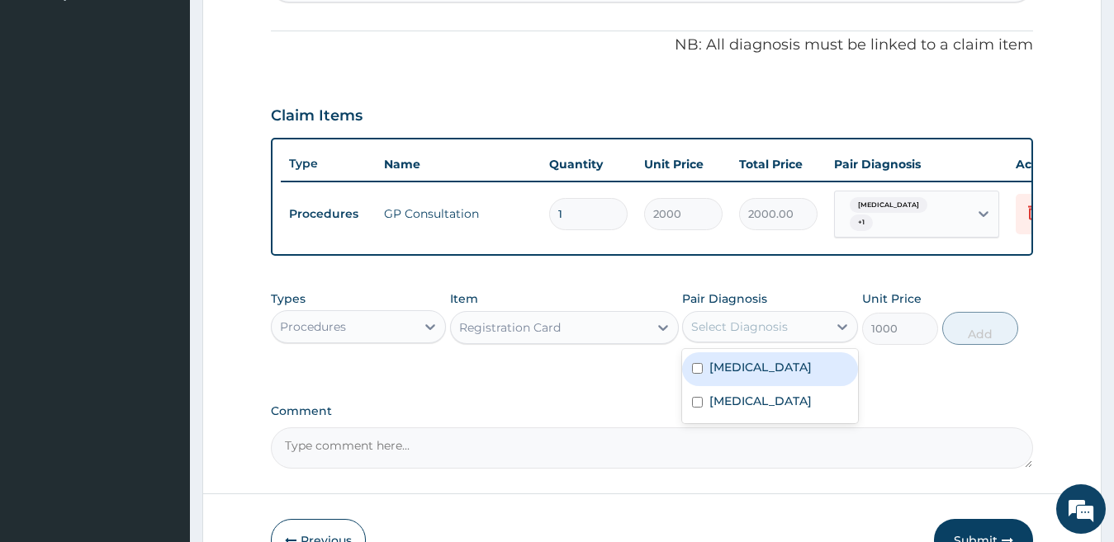
click at [726, 335] on div "Select Diagnosis" at bounding box center [739, 327] width 97 height 17
click at [725, 371] on label "[MEDICAL_DATA]" at bounding box center [760, 367] width 102 height 17
checkbox input "true"
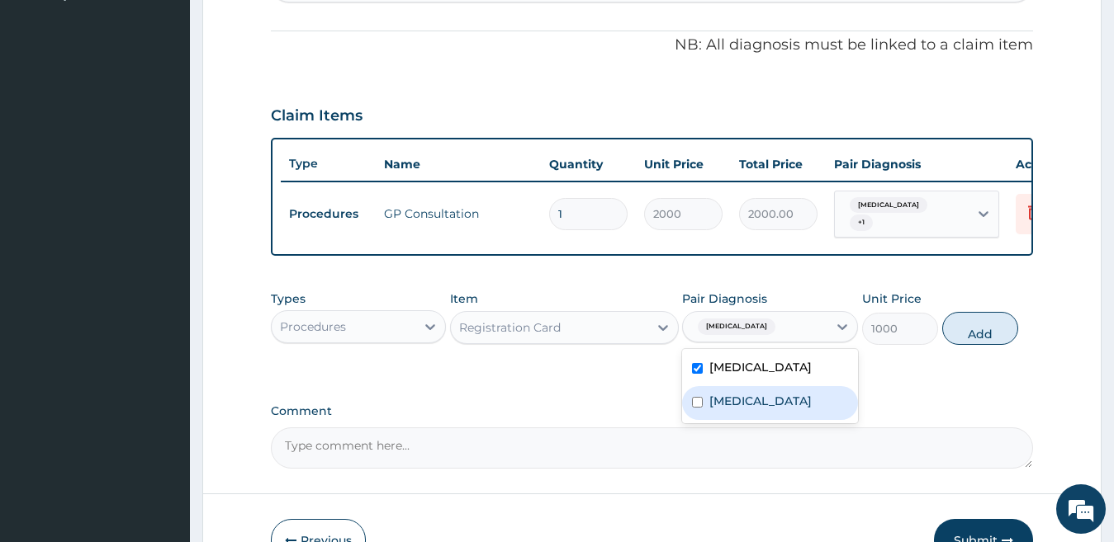
click at [719, 400] on div "[MEDICAL_DATA]" at bounding box center [770, 403] width 176 height 34
checkbox input "true"
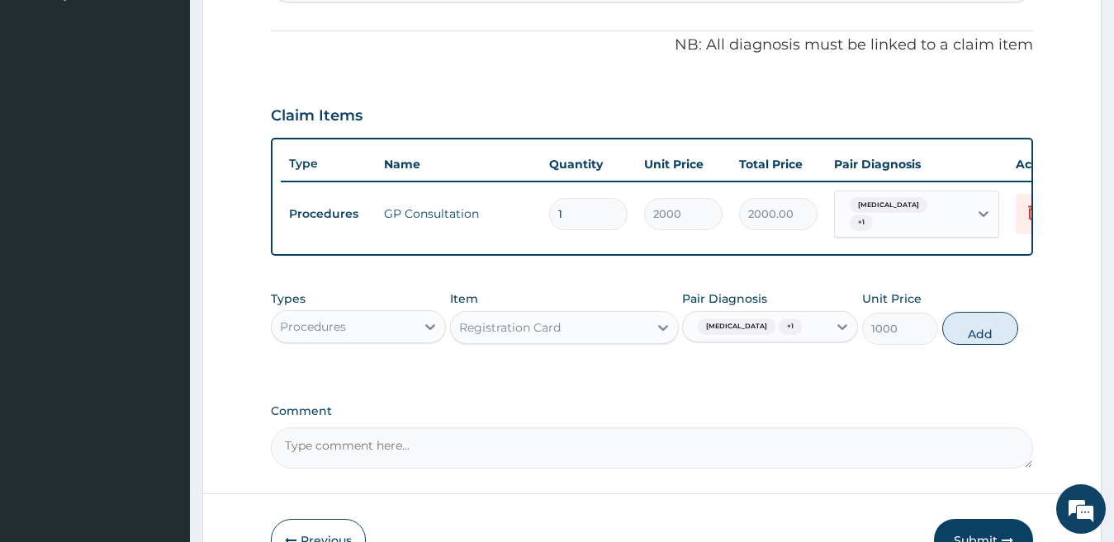
drag, startPoint x: 974, startPoint y: 344, endPoint x: 715, endPoint y: 365, distance: 260.0
click at [973, 344] on button "Add" at bounding box center [980, 328] width 76 height 33
type input "0"
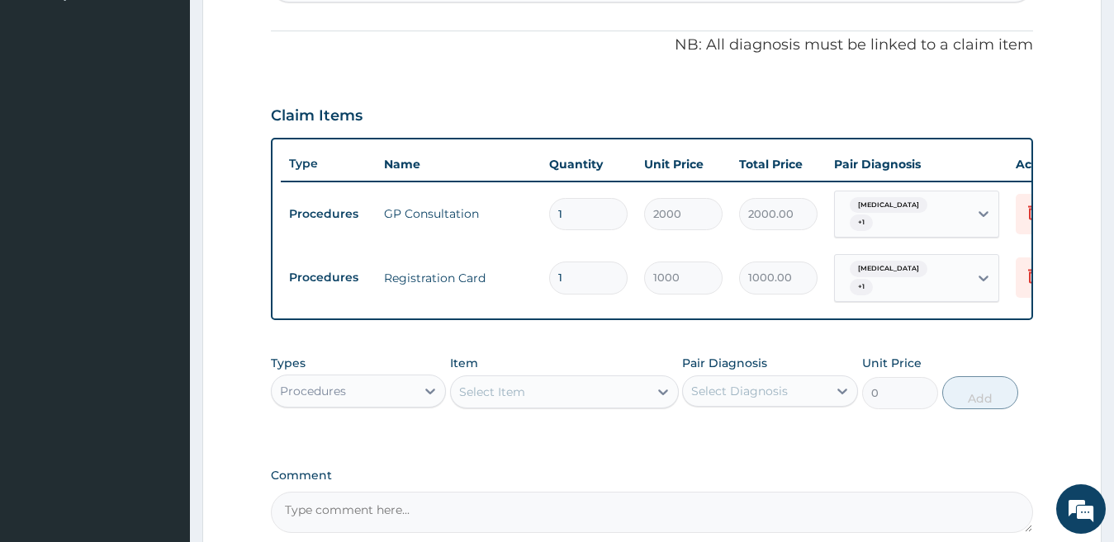
click at [396, 384] on div "Procedures" at bounding box center [344, 391] width 144 height 26
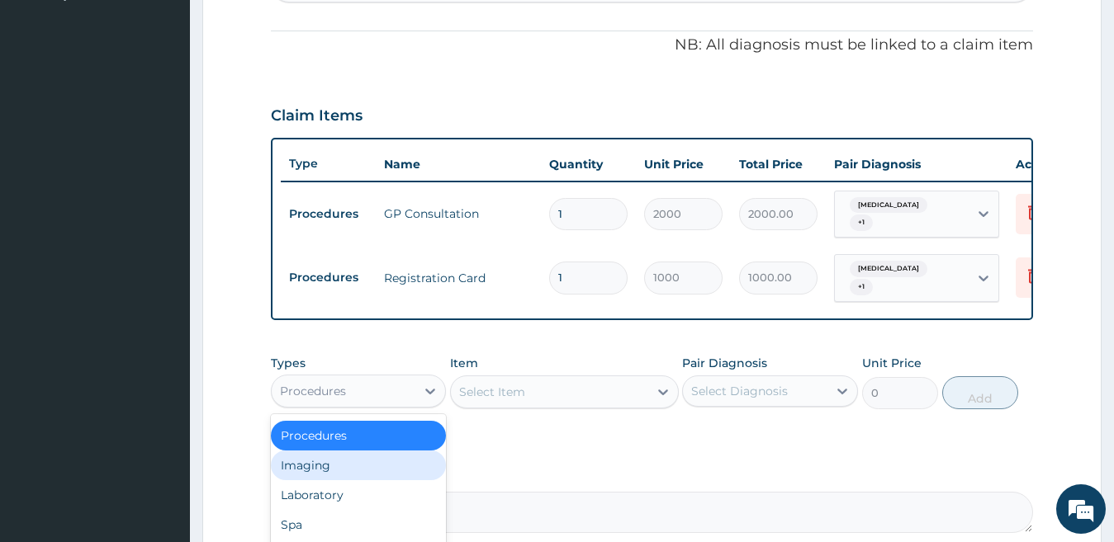
scroll to position [557, 0]
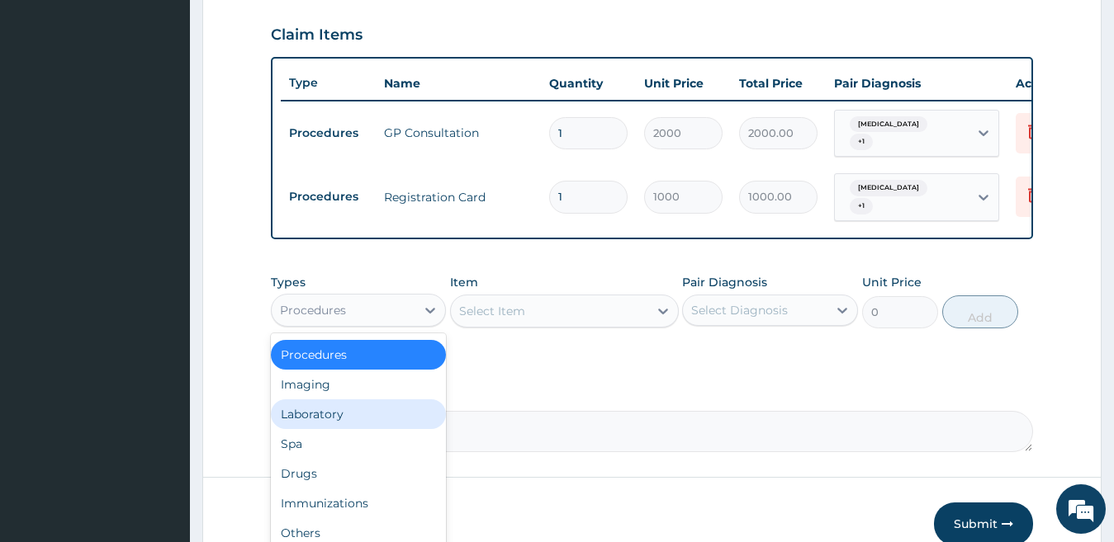
click at [370, 423] on div "Laboratory" at bounding box center [359, 415] width 176 height 30
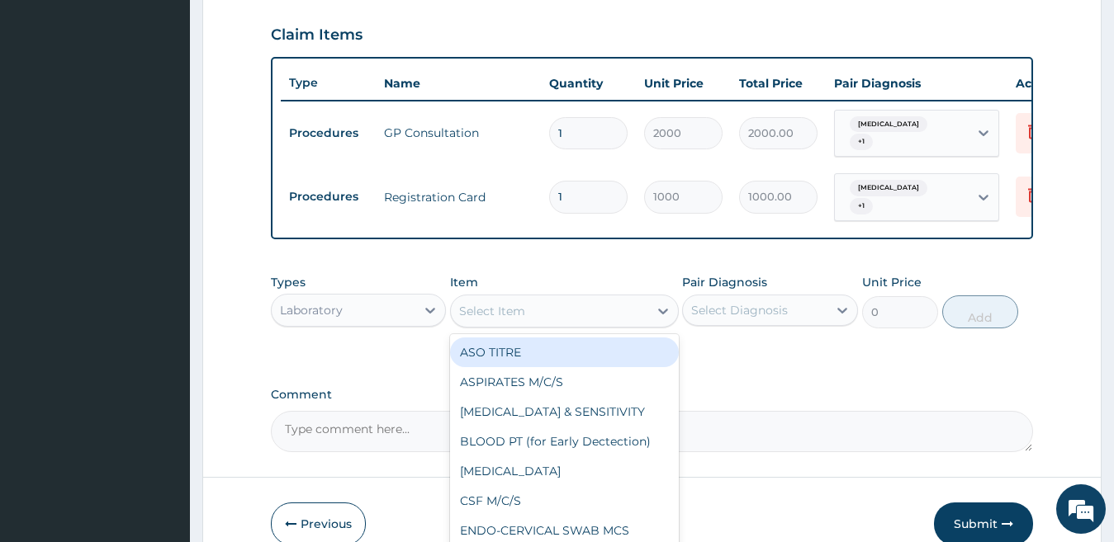
click at [477, 310] on div "Select Item" at bounding box center [492, 311] width 66 height 17
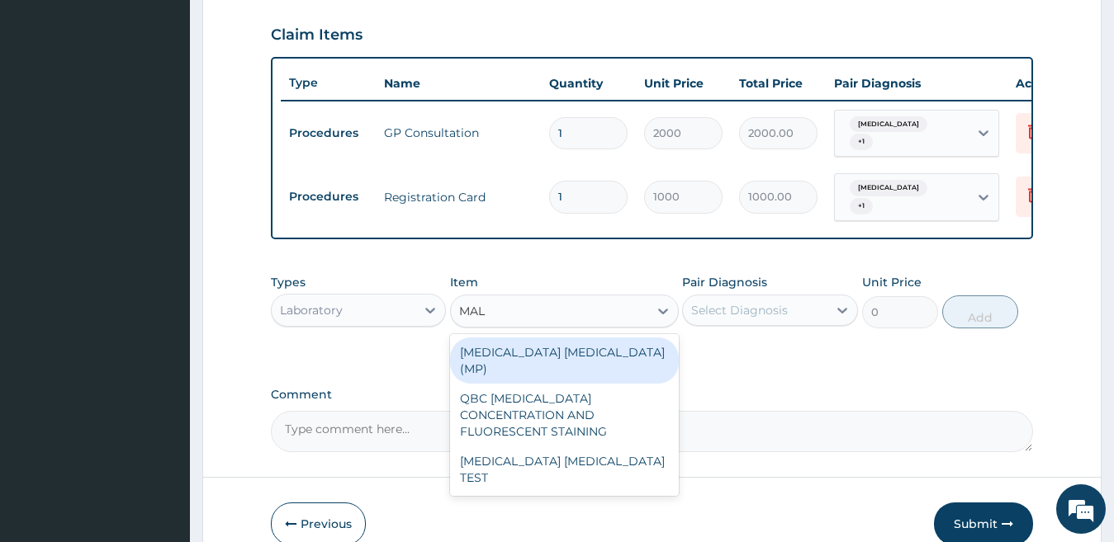
type input "MALA"
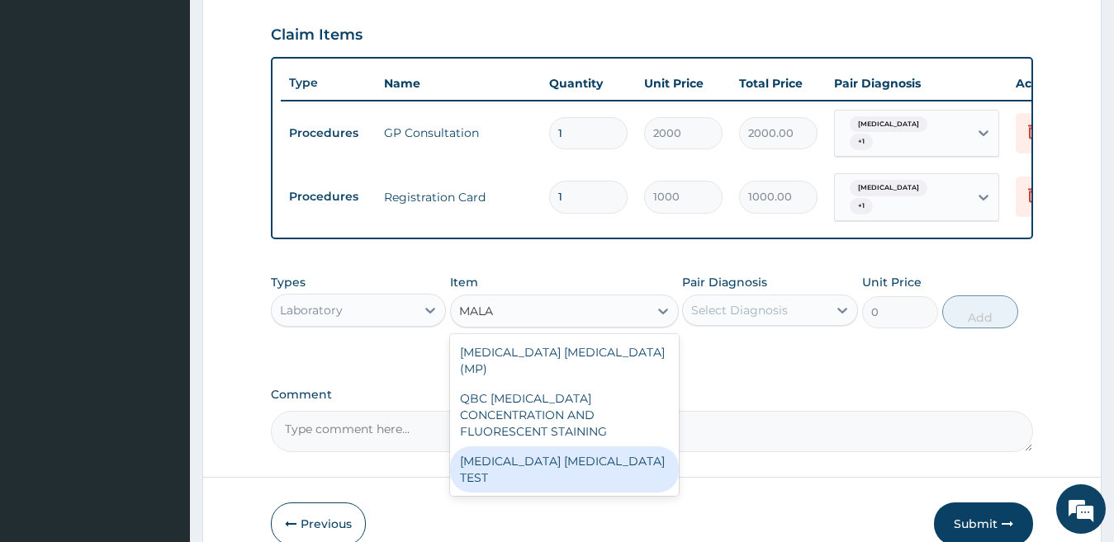
drag, startPoint x: 486, startPoint y: 425, endPoint x: 583, endPoint y: 397, distance: 100.6
click at [487, 447] on div "[MEDICAL_DATA] [MEDICAL_DATA] TEST" at bounding box center [564, 470] width 229 height 46
type input "1500"
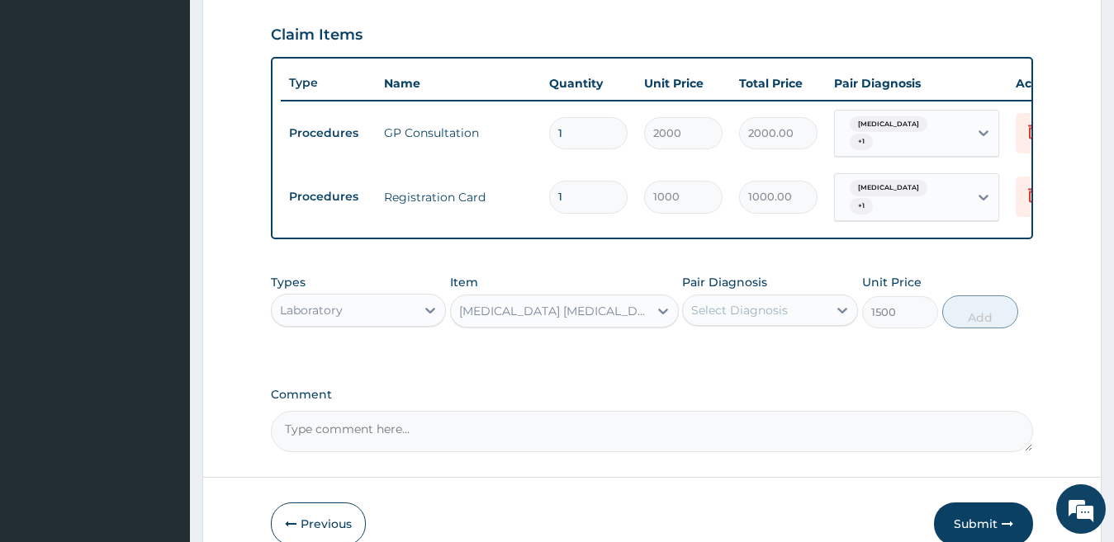
click at [761, 316] on div "Select Diagnosis" at bounding box center [739, 310] width 97 height 17
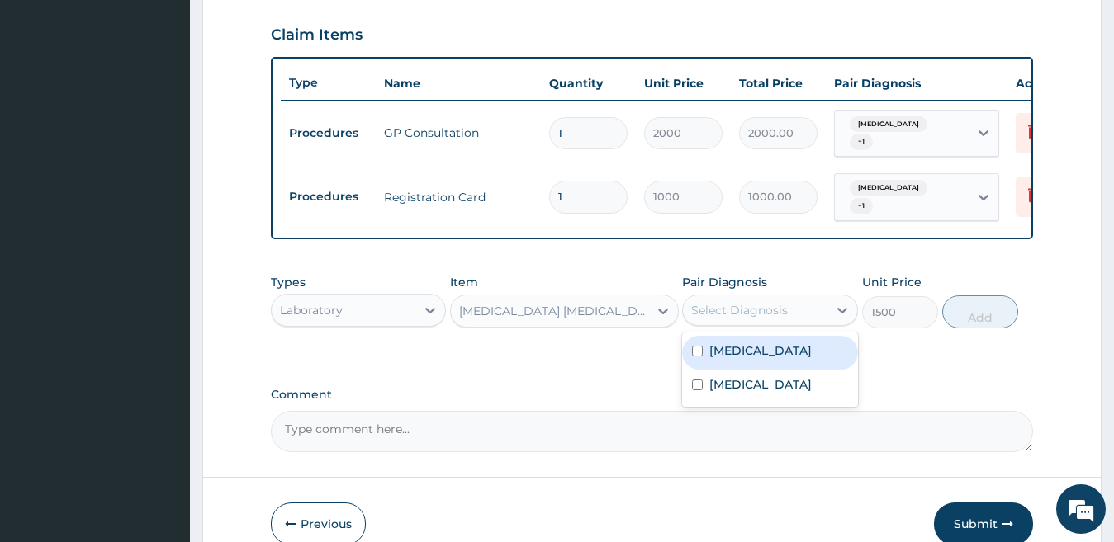
click at [735, 353] on label "[MEDICAL_DATA]" at bounding box center [760, 351] width 102 height 17
checkbox input "true"
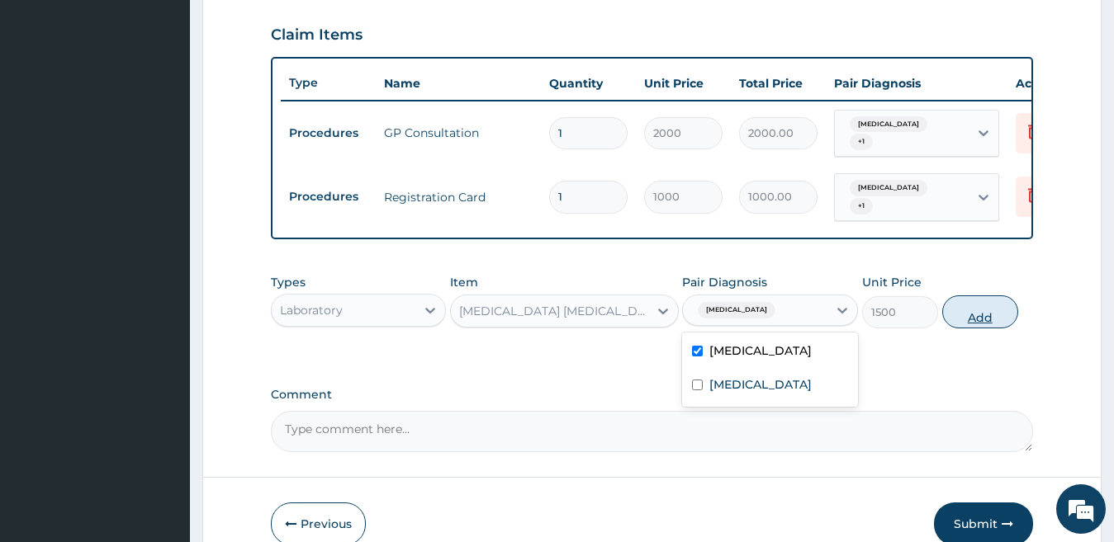
click at [962, 317] on button "Add" at bounding box center [980, 312] width 76 height 33
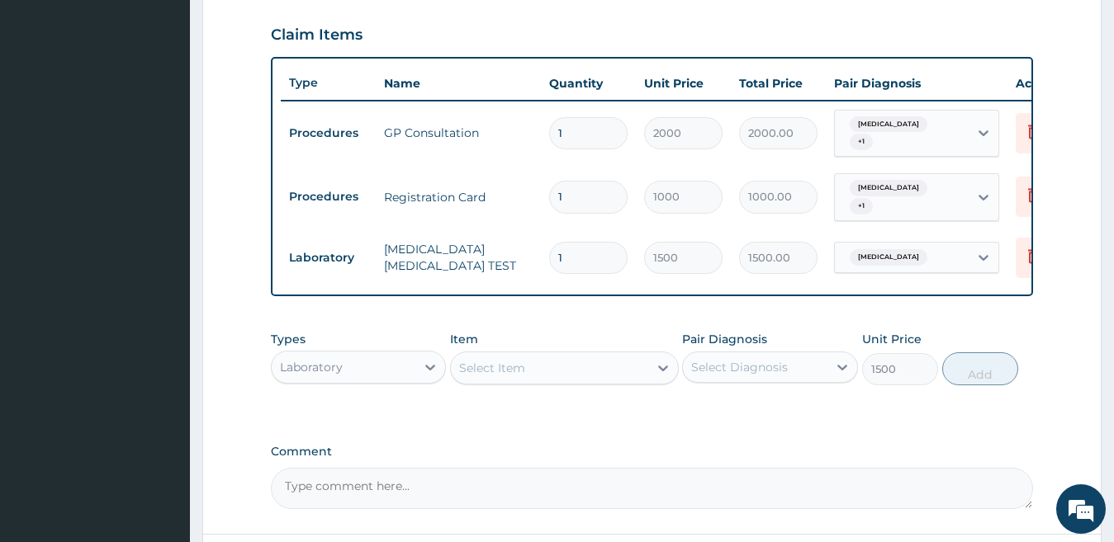
type input "0"
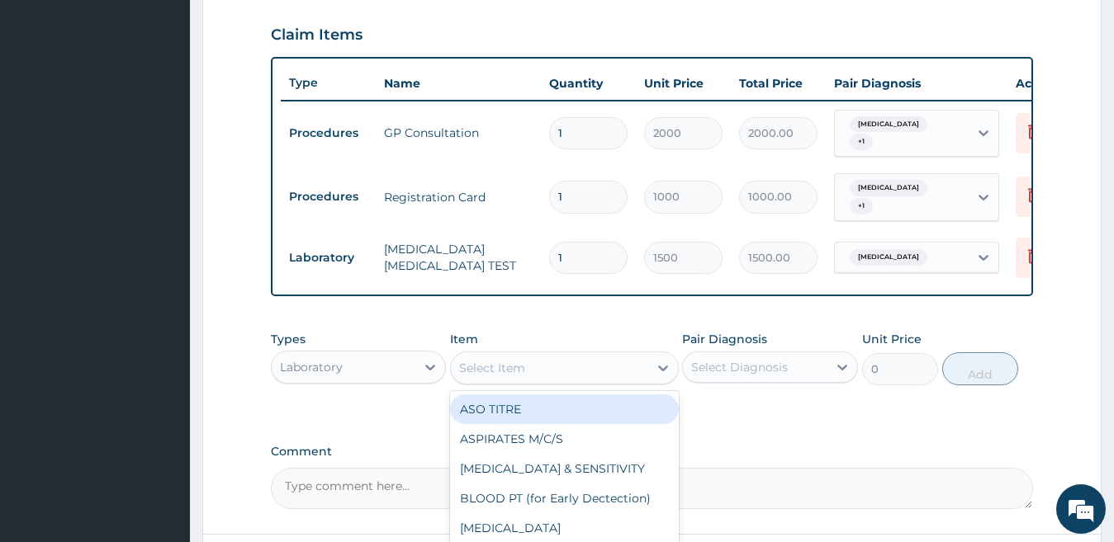
click at [515, 374] on div "Select Item" at bounding box center [492, 368] width 66 height 17
type input "FUL"
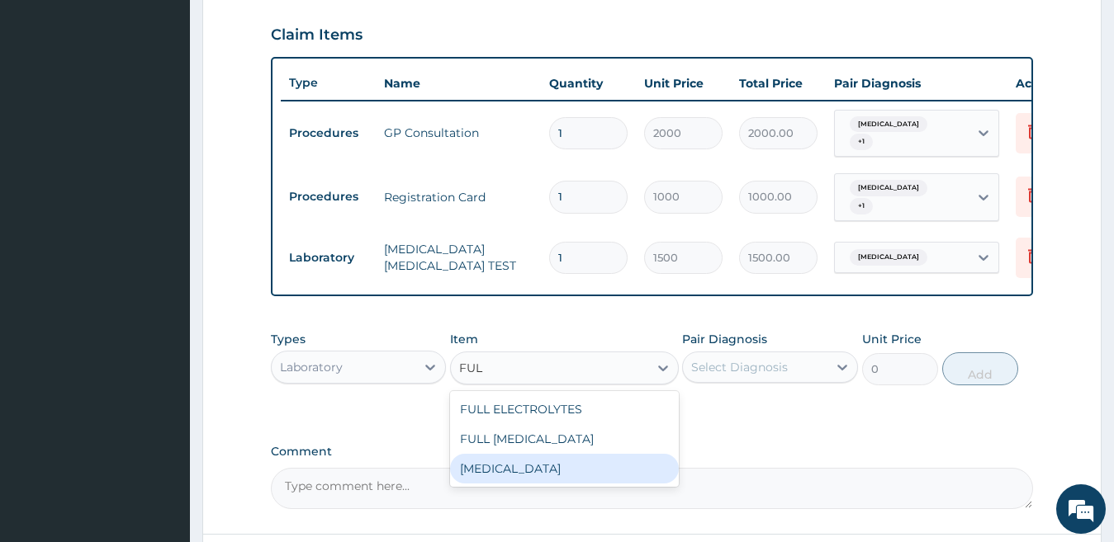
click at [522, 475] on div "[MEDICAL_DATA]" at bounding box center [564, 469] width 229 height 30
type input "3000"
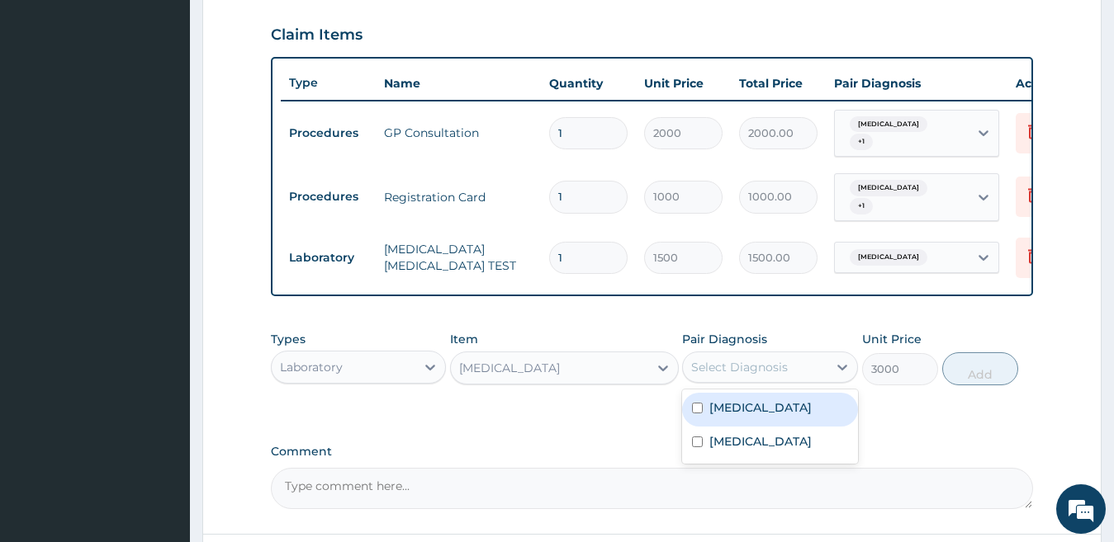
drag, startPoint x: 737, startPoint y: 372, endPoint x: 736, endPoint y: 402, distance: 29.7
click at [737, 374] on div "Select Diagnosis" at bounding box center [739, 367] width 97 height 17
click at [735, 409] on label "[MEDICAL_DATA]" at bounding box center [760, 408] width 102 height 17
checkbox input "true"
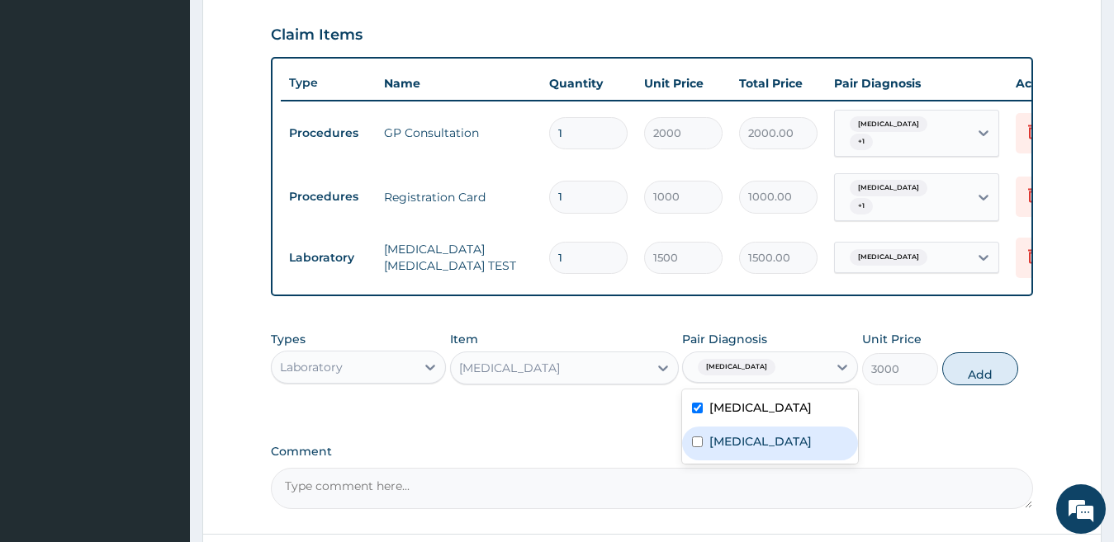
click at [696, 438] on input "checkbox" at bounding box center [697, 442] width 11 height 11
checkbox input "true"
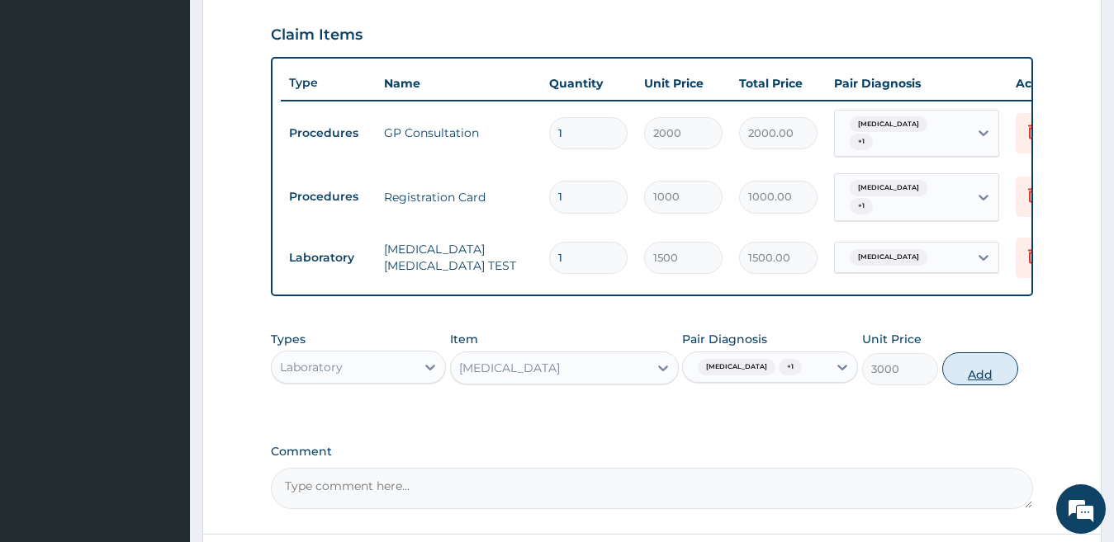
click at [945, 361] on button "Add" at bounding box center [980, 368] width 76 height 33
type input "0"
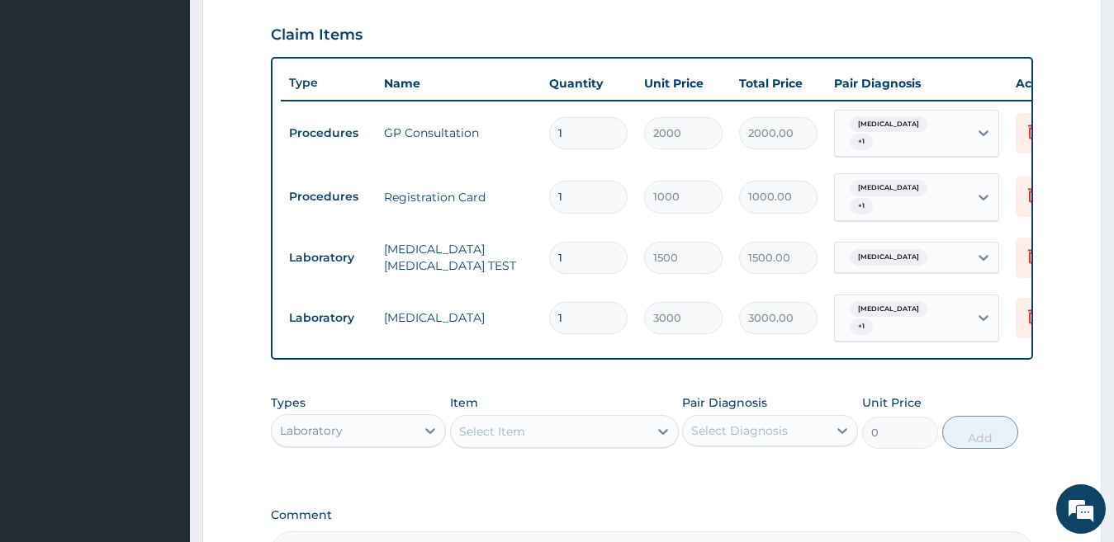
click at [488, 423] on div "Select Item" at bounding box center [492, 431] width 66 height 17
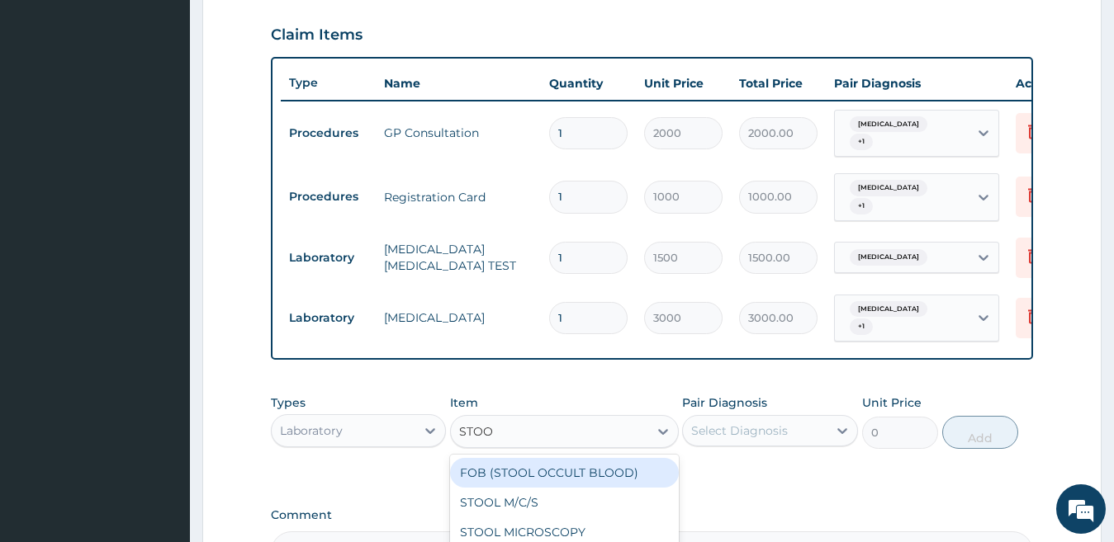
type input "STOOL"
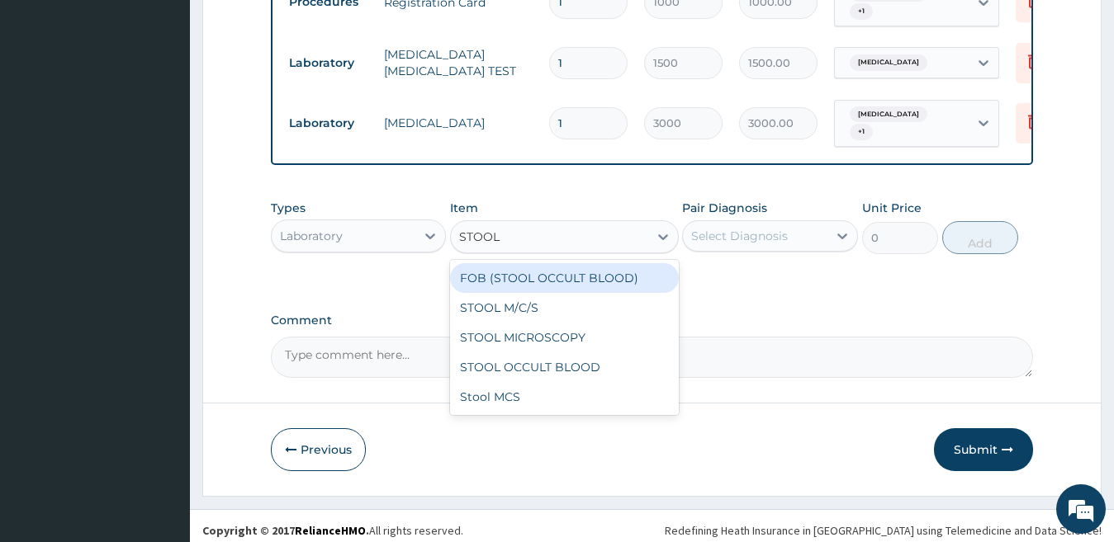
scroll to position [755, 0]
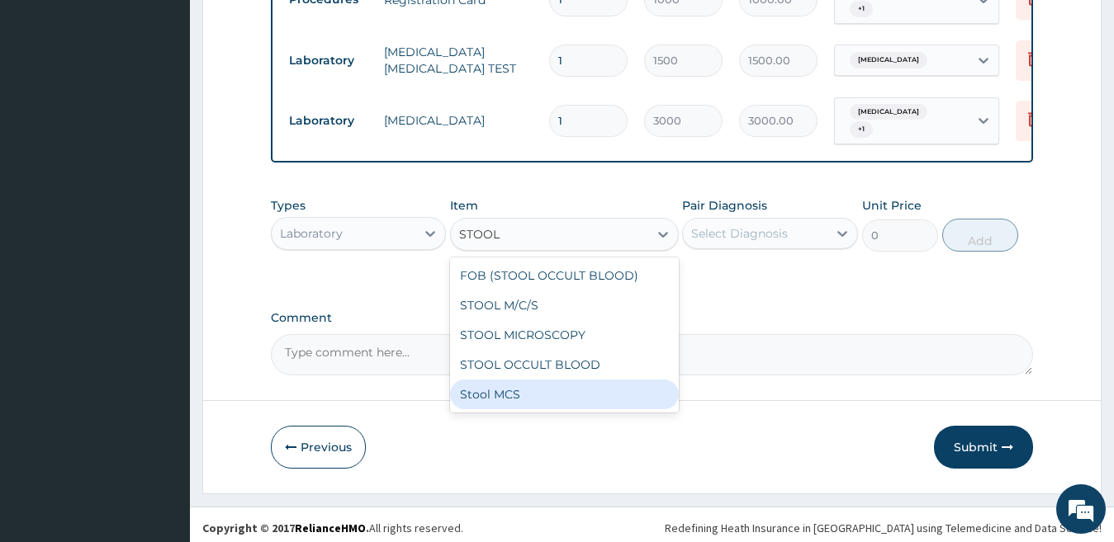
click at [504, 389] on div "Stool MCS" at bounding box center [564, 395] width 229 height 30
type input "4500"
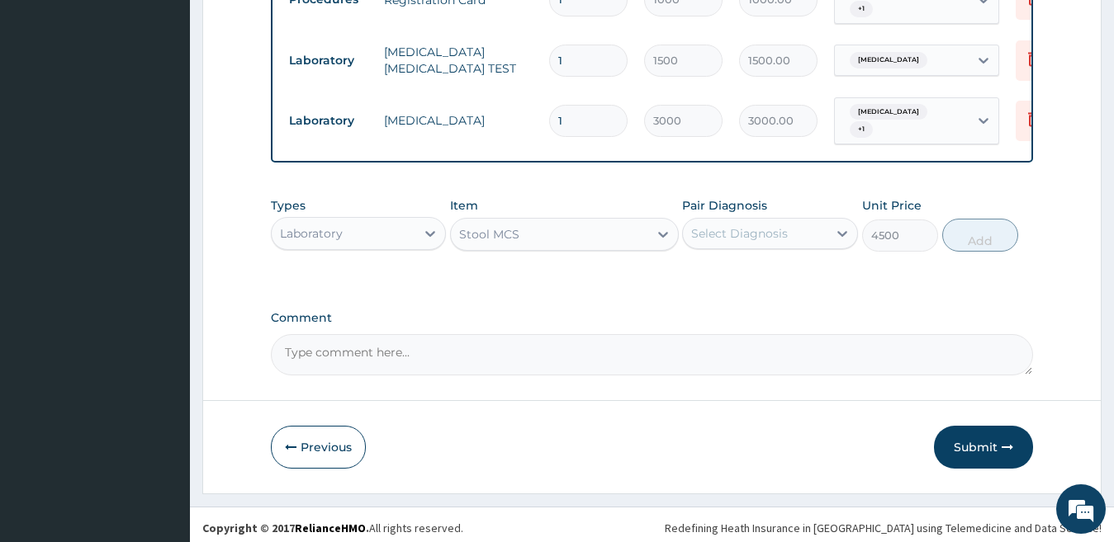
drag, startPoint x: 717, startPoint y: 232, endPoint x: 717, endPoint y: 244, distance: 11.6
click at [717, 237] on div "Select Diagnosis" at bounding box center [755, 233] width 144 height 26
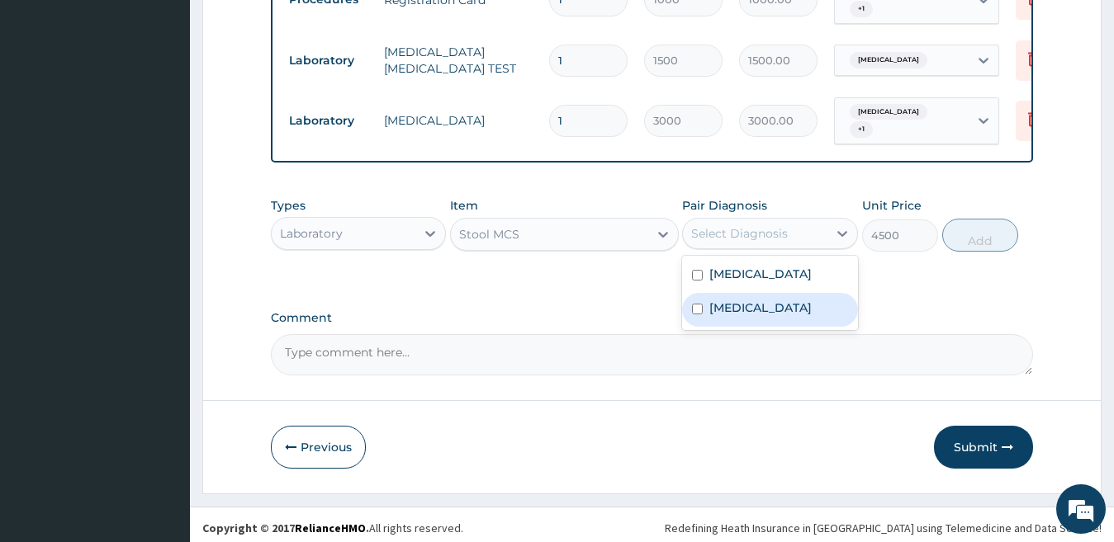
click at [719, 302] on label "[MEDICAL_DATA]" at bounding box center [760, 308] width 102 height 17
checkbox input "true"
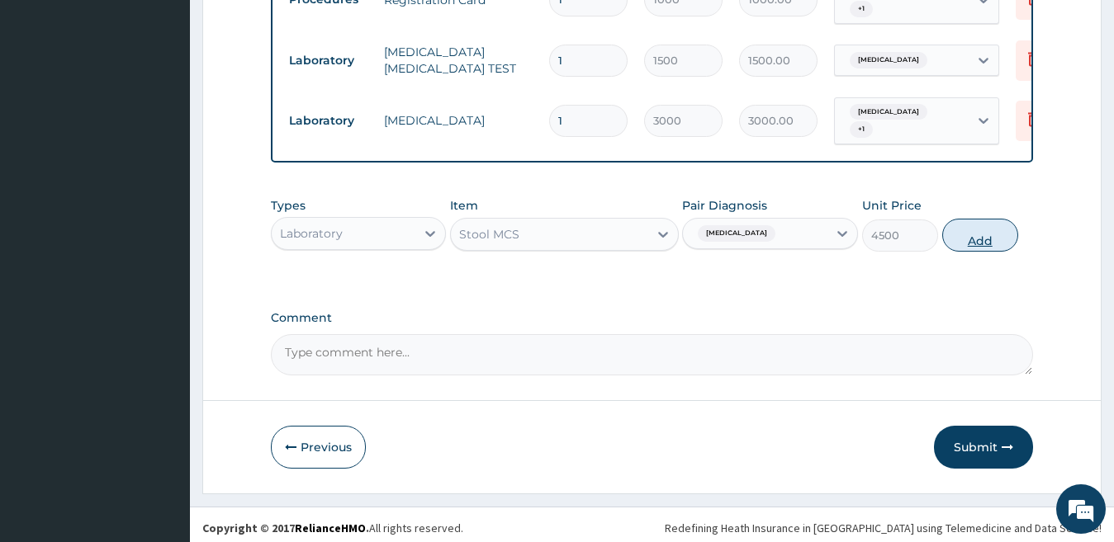
click at [959, 232] on button "Add" at bounding box center [980, 235] width 76 height 33
type input "0"
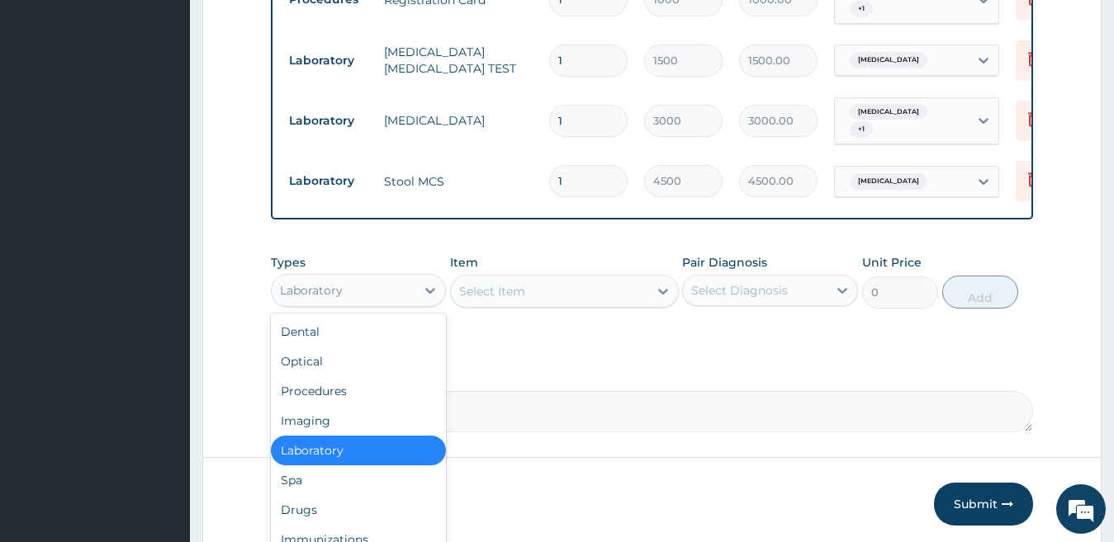
drag, startPoint x: 400, startPoint y: 291, endPoint x: 402, endPoint y: 341, distance: 49.6
click at [400, 291] on div "Laboratory" at bounding box center [344, 290] width 144 height 26
click at [376, 502] on div "Drugs" at bounding box center [359, 510] width 176 height 30
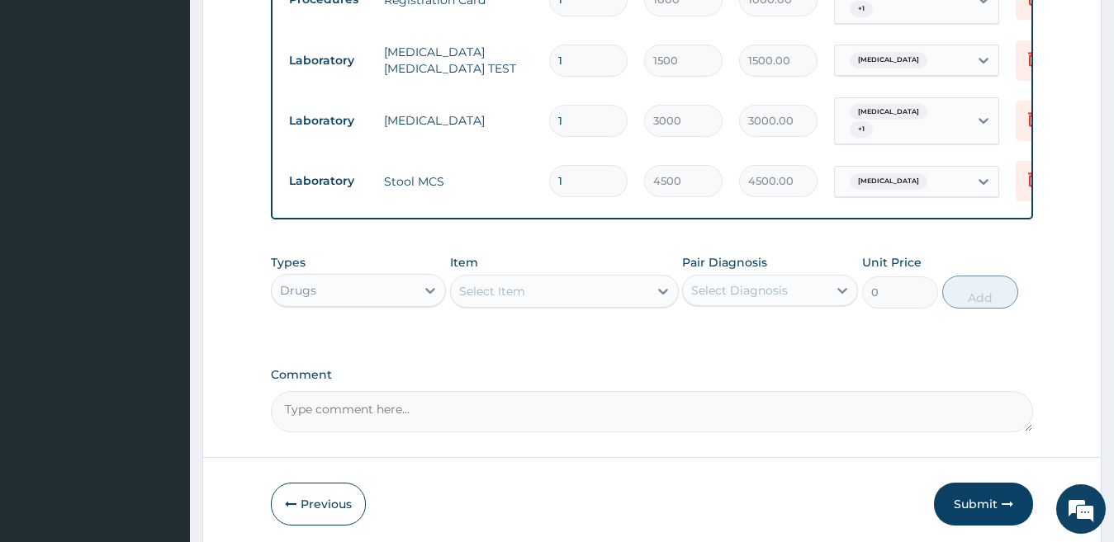
click at [502, 289] on div "Select Item" at bounding box center [492, 291] width 66 height 17
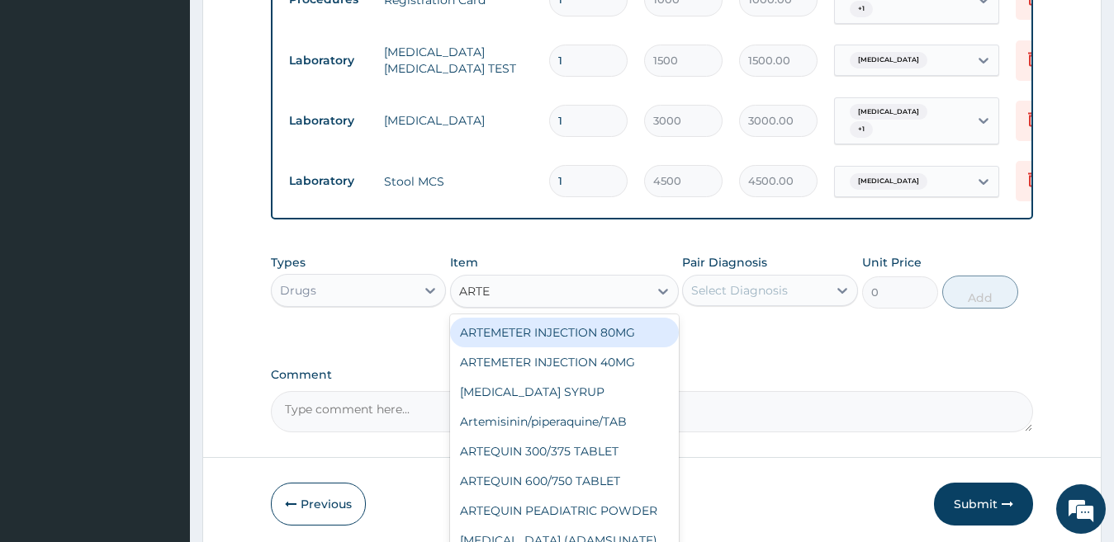
type input "ARTES"
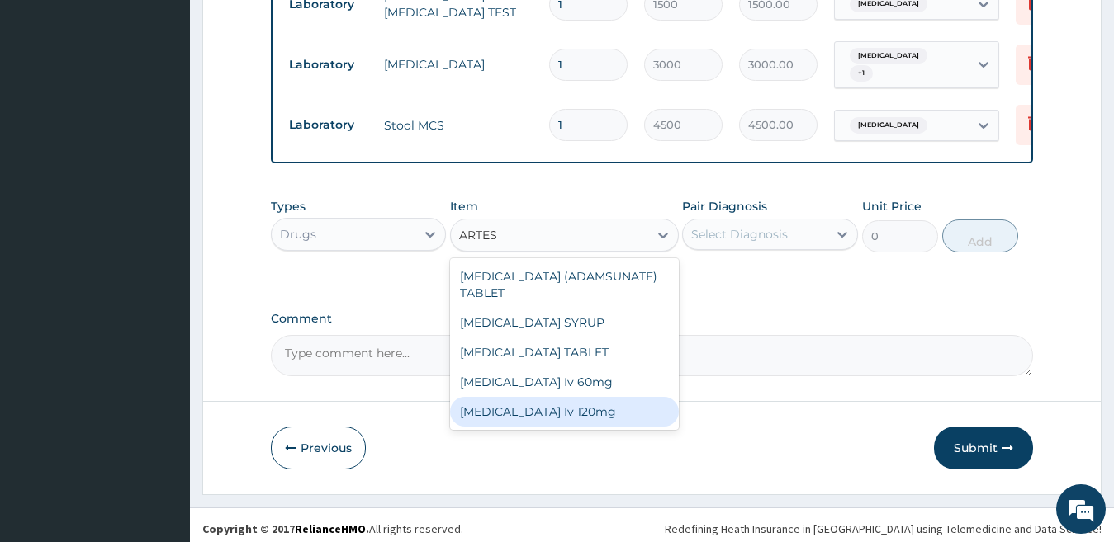
scroll to position [811, 0]
click at [551, 402] on div "[MEDICAL_DATA] Iv 120mg" at bounding box center [564, 411] width 229 height 30
type input "1800"
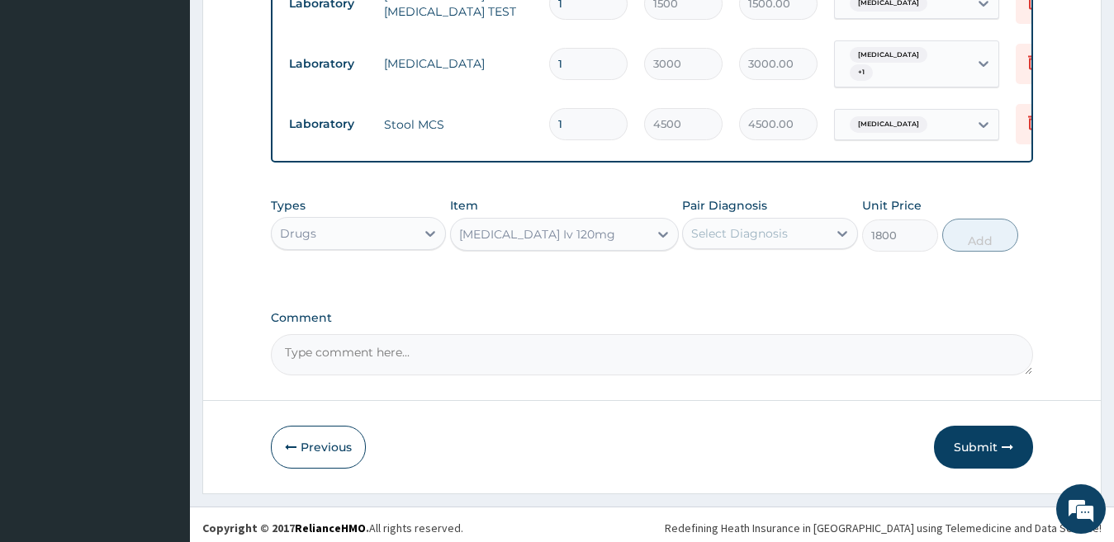
click at [755, 225] on div "Select Diagnosis" at bounding box center [739, 233] width 97 height 17
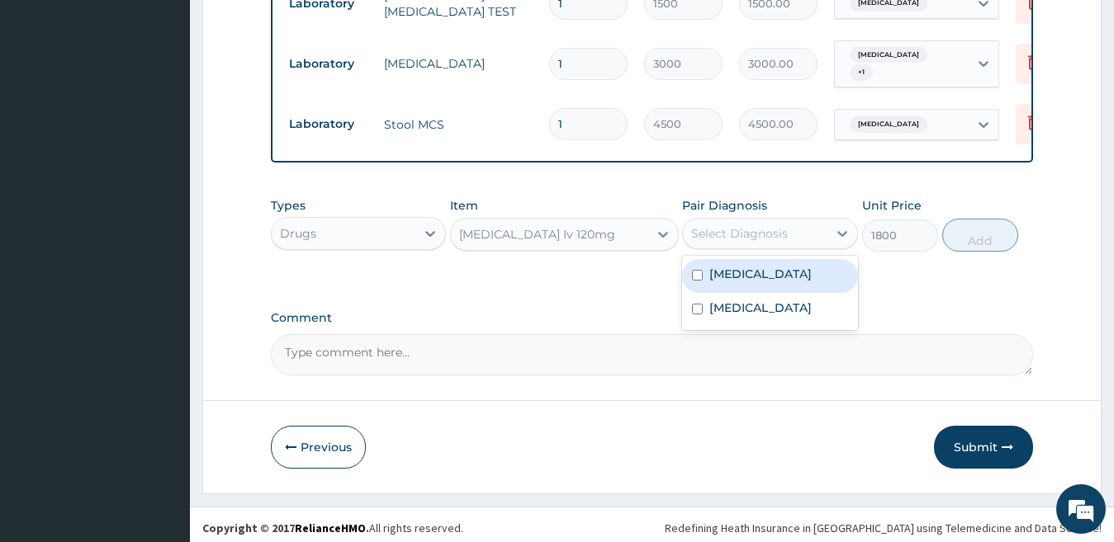
click at [737, 268] on label "[MEDICAL_DATA]" at bounding box center [760, 274] width 102 height 17
checkbox input "true"
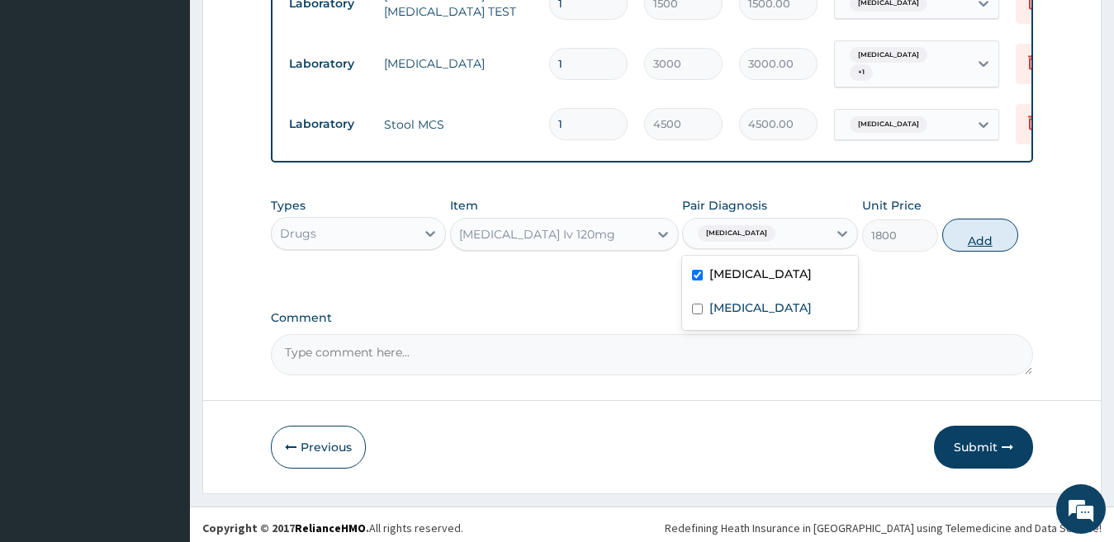
click at [964, 230] on button "Add" at bounding box center [980, 235] width 76 height 33
type input "0"
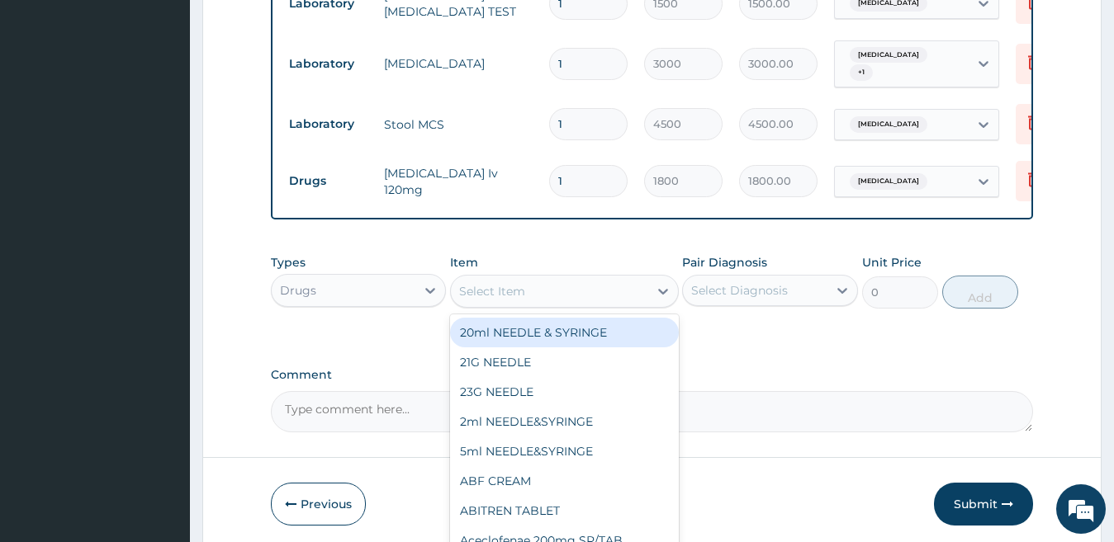
click at [543, 289] on div "Select Item" at bounding box center [549, 291] width 197 height 26
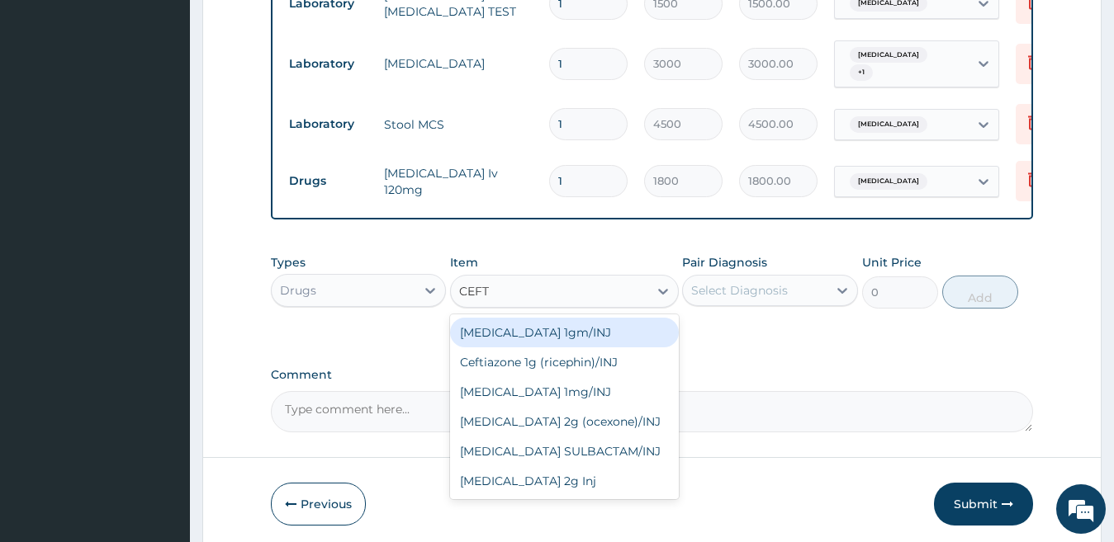
type input "CEFTR"
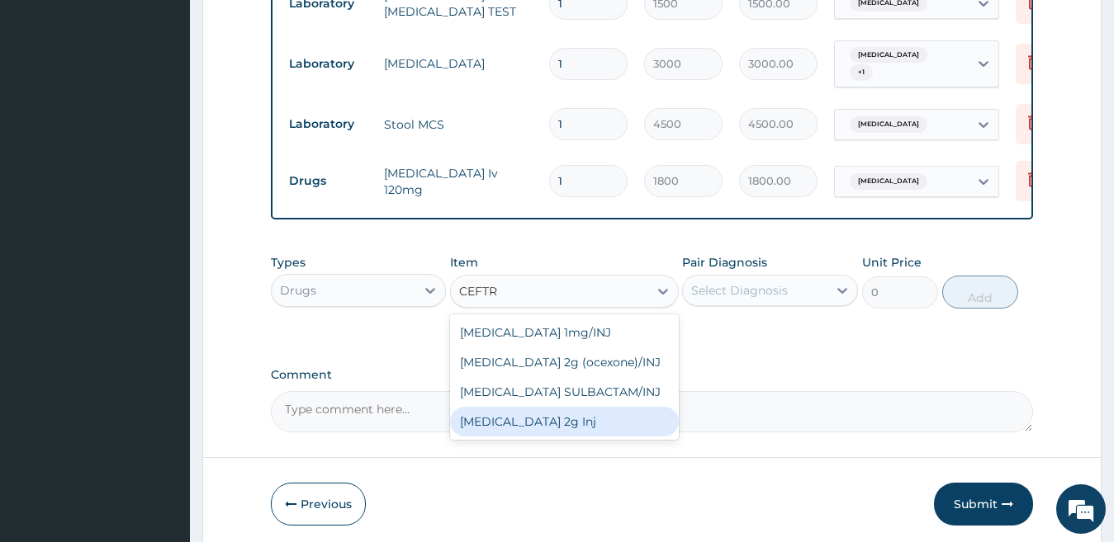
drag, startPoint x: 546, startPoint y: 417, endPoint x: 674, endPoint y: 345, distance: 146.0
click at [551, 417] on div "[MEDICAL_DATA] 2g Inj" at bounding box center [564, 422] width 229 height 30
type input "1500"
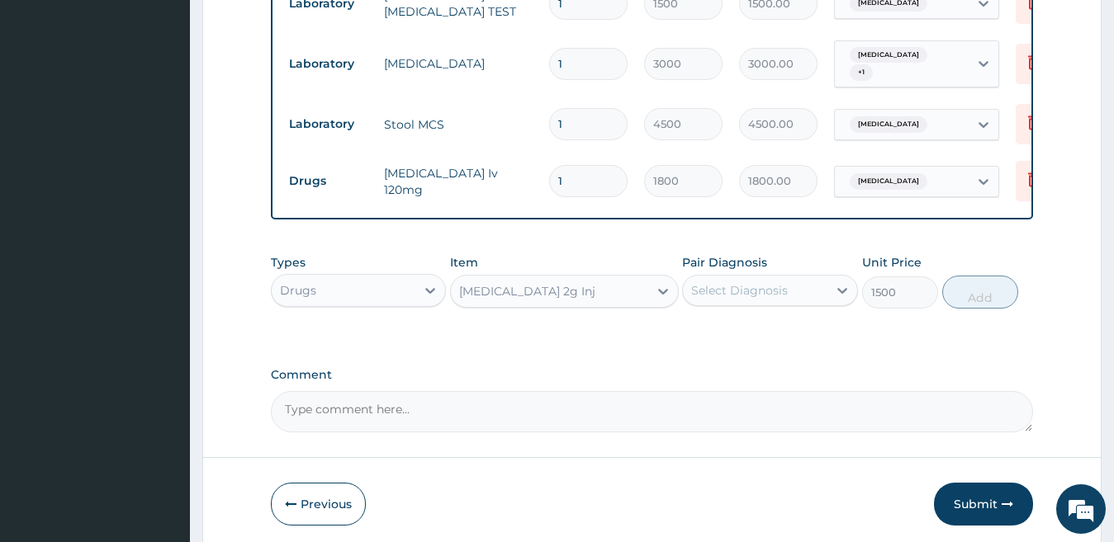
click at [717, 283] on div "Select Diagnosis" at bounding box center [739, 290] width 97 height 17
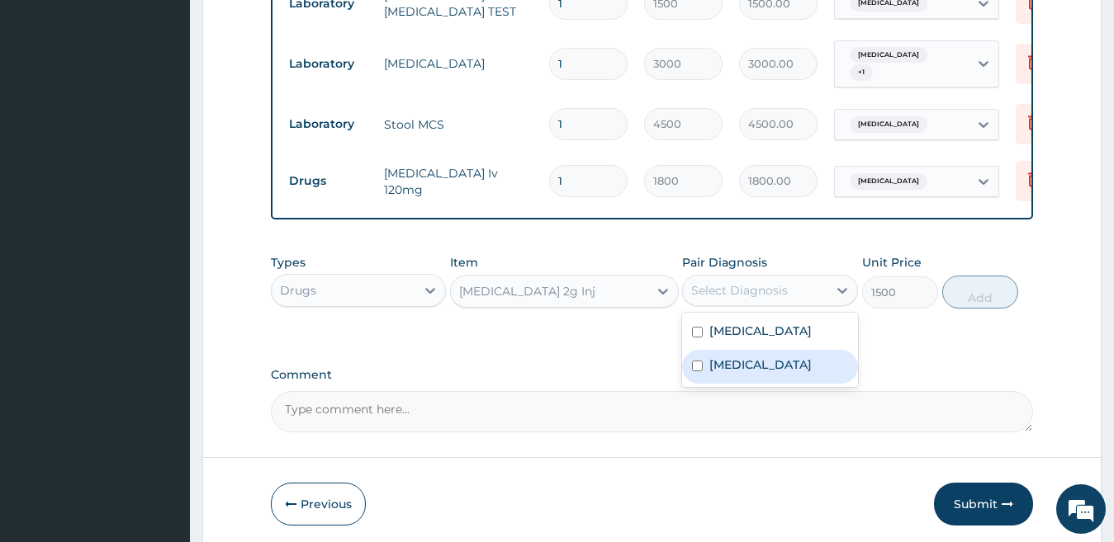
click at [707, 364] on div "[MEDICAL_DATA]" at bounding box center [770, 367] width 176 height 34
checkbox input "true"
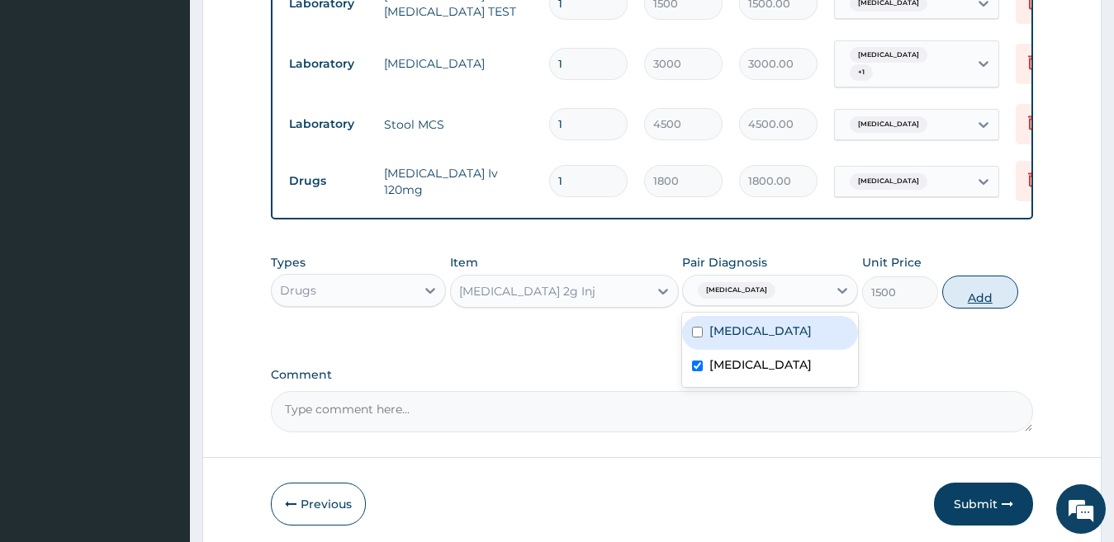
click at [989, 296] on button "Add" at bounding box center [980, 292] width 76 height 33
type input "0"
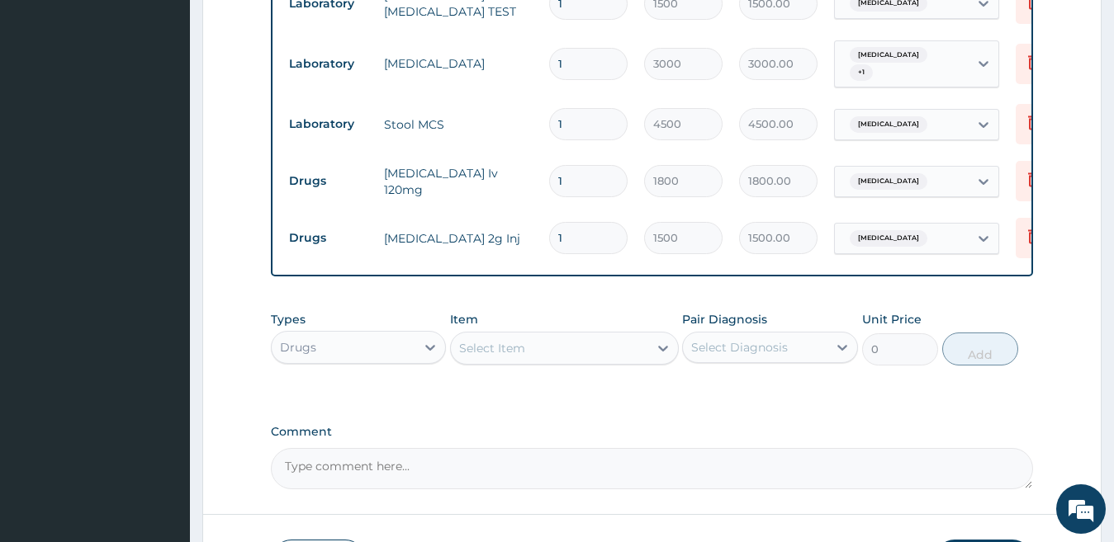
click at [594, 165] on input "1" at bounding box center [588, 181] width 78 height 32
type input "0.00"
type input "3"
type input "5400.00"
type input "3"
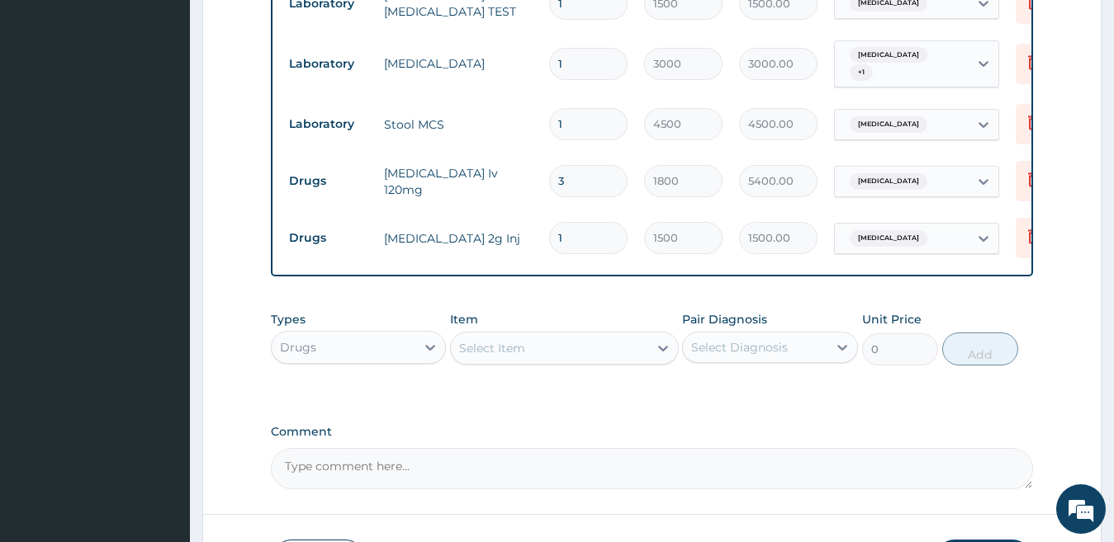
click at [570, 222] on input "1" at bounding box center [588, 238] width 78 height 32
type input "0.00"
type input "3"
type input "4500.00"
type input "0.00"
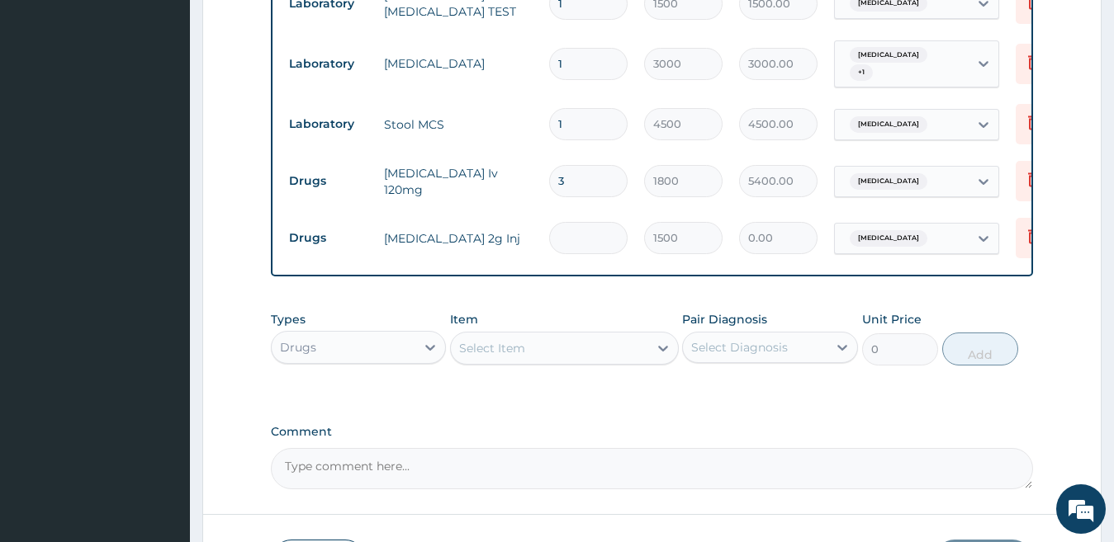
type input "2"
type input "3000.00"
type input "2"
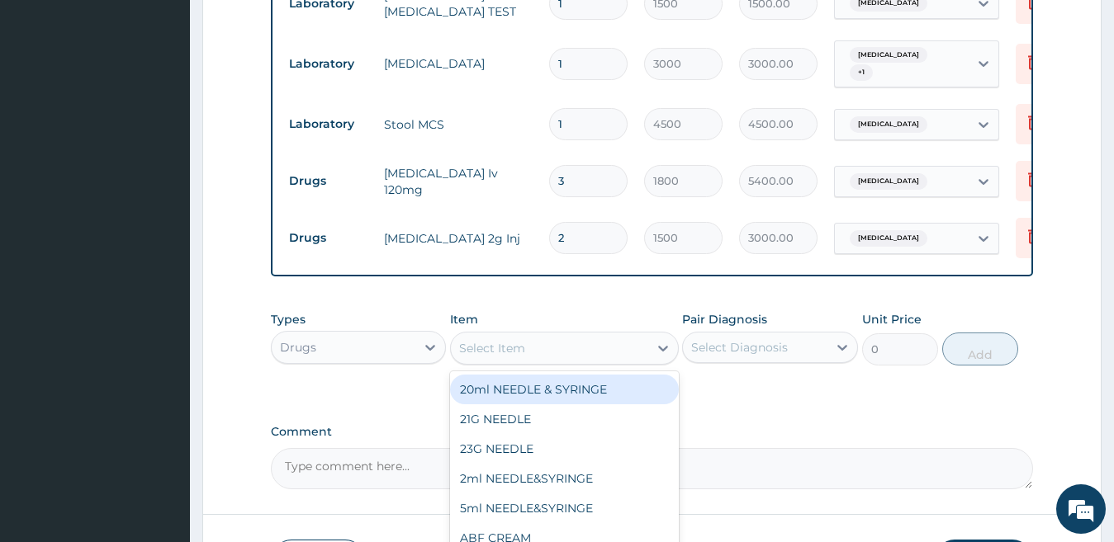
click at [504, 341] on div "Select Item" at bounding box center [492, 348] width 66 height 17
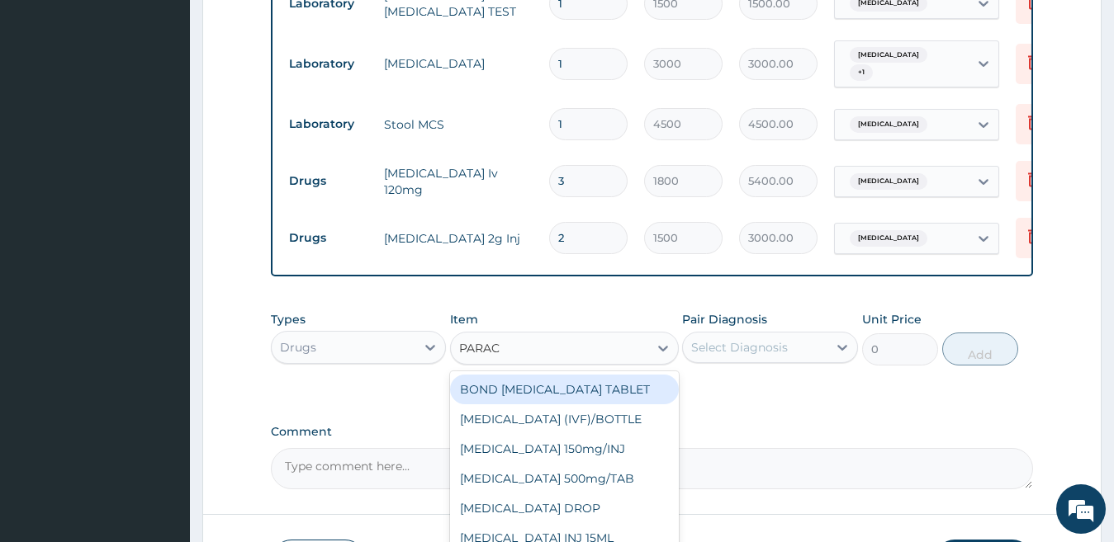
type input "PARACE"
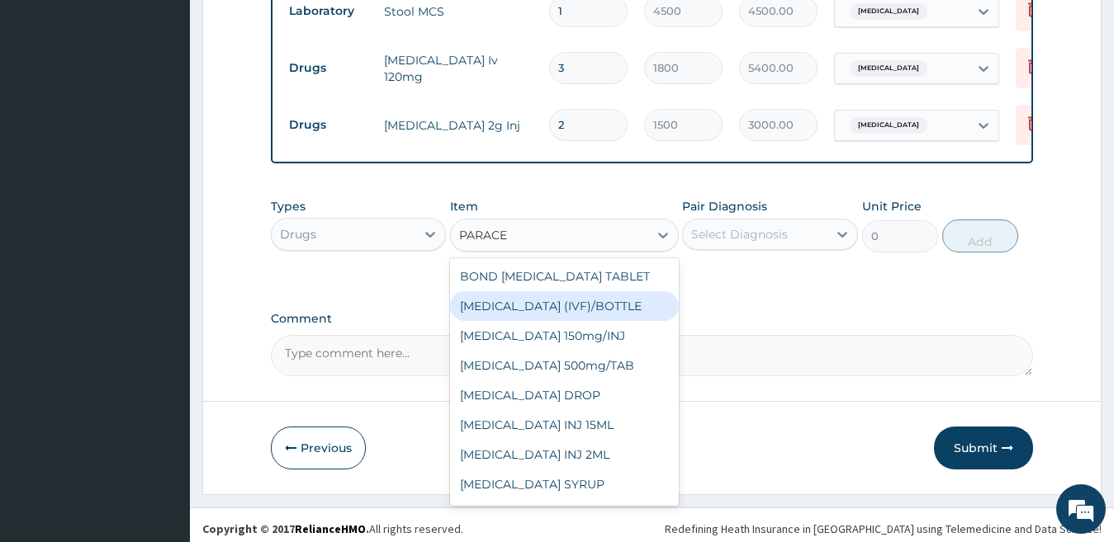
scroll to position [925, 0]
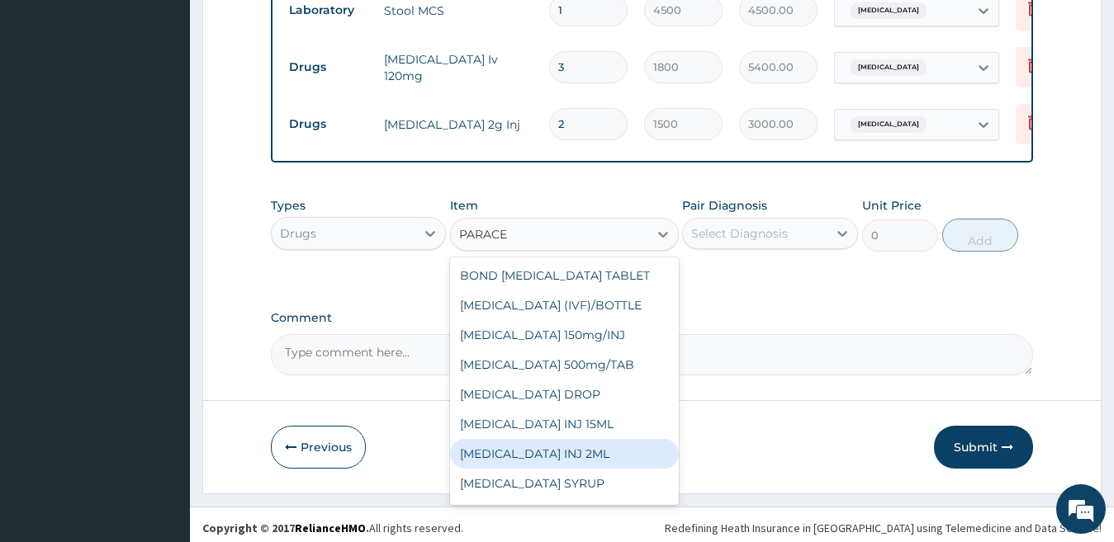
click at [575, 452] on div "[MEDICAL_DATA] INJ 2ML" at bounding box center [564, 454] width 229 height 30
type input "210"
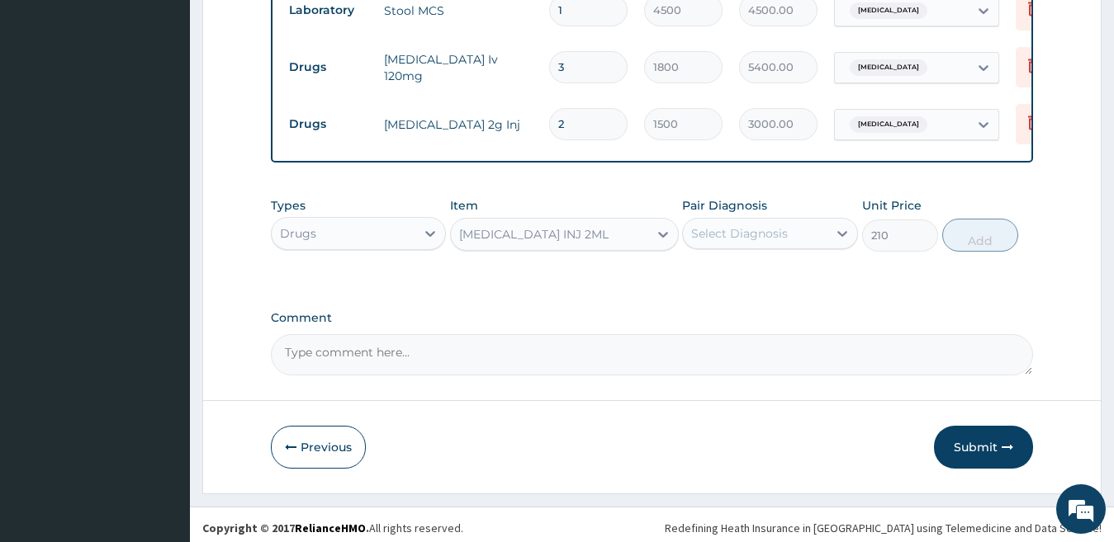
click at [736, 234] on div "Select Diagnosis" at bounding box center [739, 233] width 97 height 17
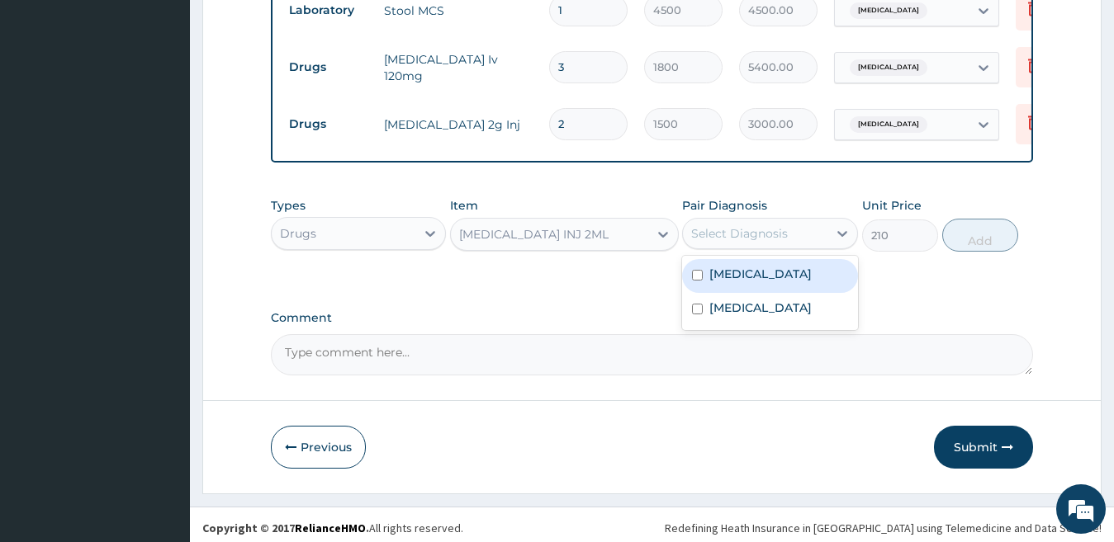
click at [706, 279] on div "[MEDICAL_DATA]" at bounding box center [770, 276] width 176 height 34
checkbox input "true"
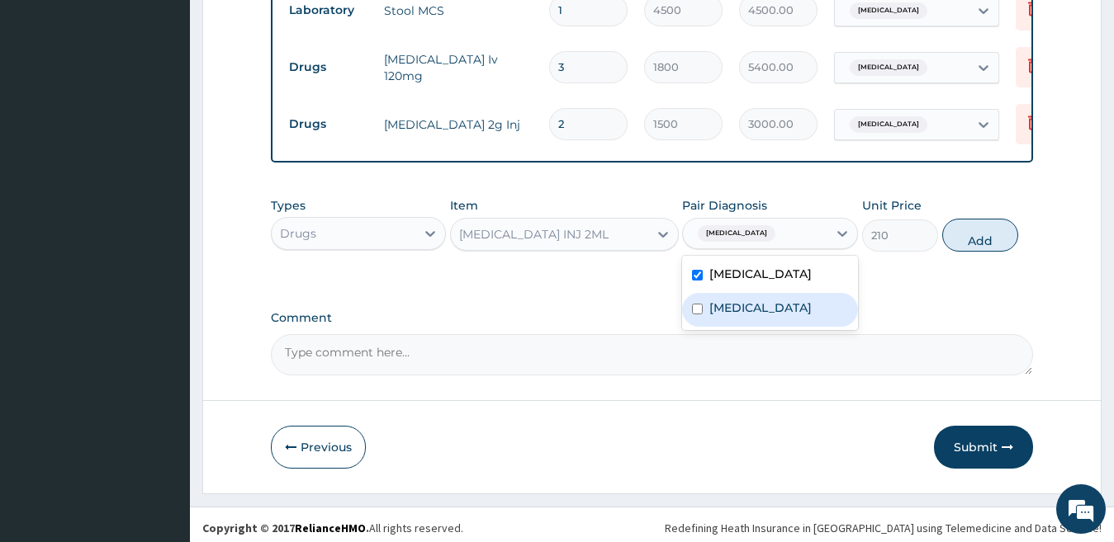
click at [707, 309] on div "[MEDICAL_DATA]" at bounding box center [770, 310] width 176 height 34
checkbox input "true"
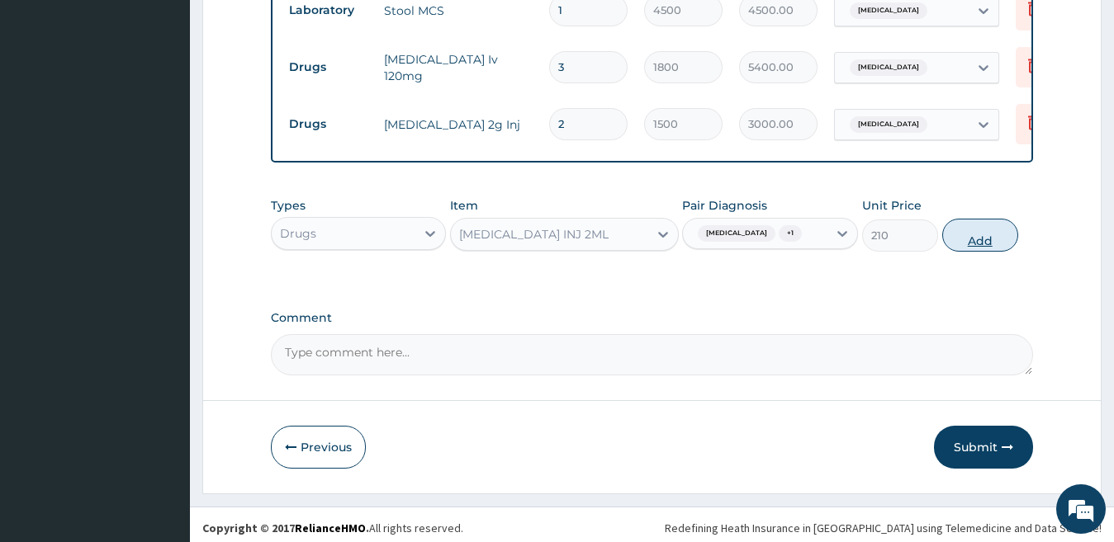
click at [980, 229] on button "Add" at bounding box center [980, 235] width 76 height 33
type input "0"
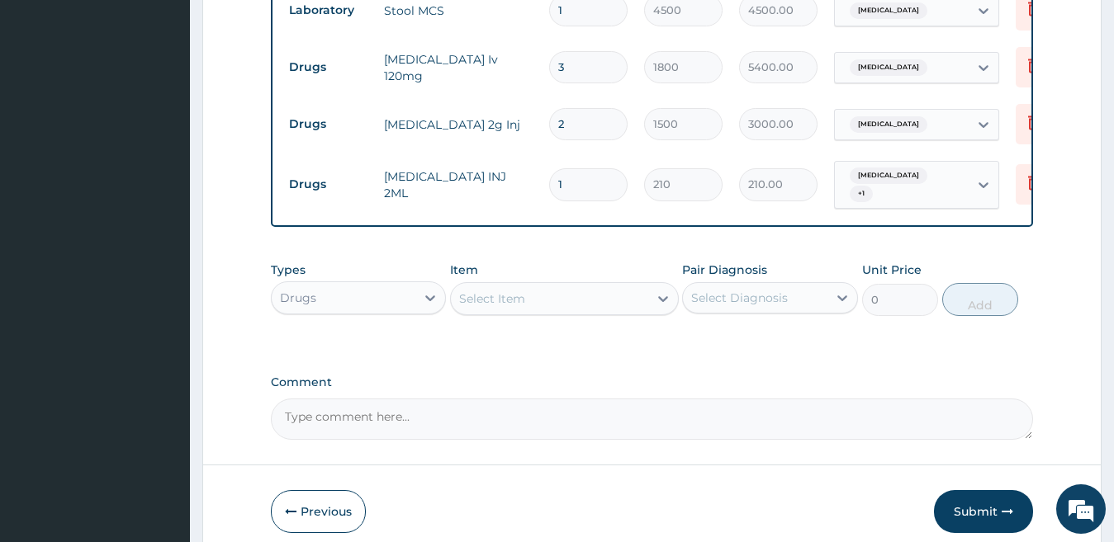
type input "0.00"
type input "4"
type input "840.00"
type input "4"
click at [529, 291] on div "Select Item" at bounding box center [549, 299] width 197 height 26
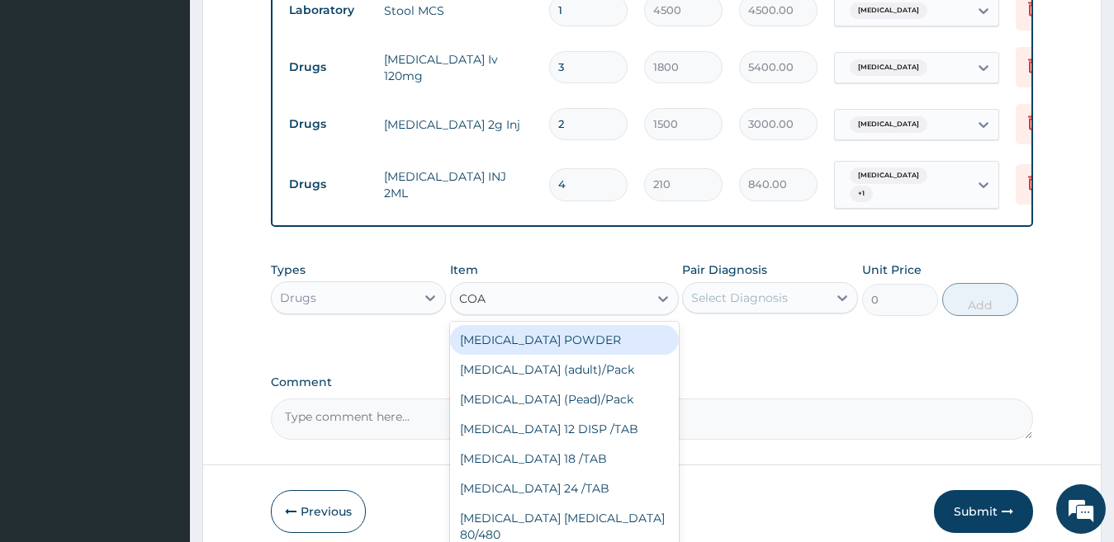
type input "[PERSON_NAME]"
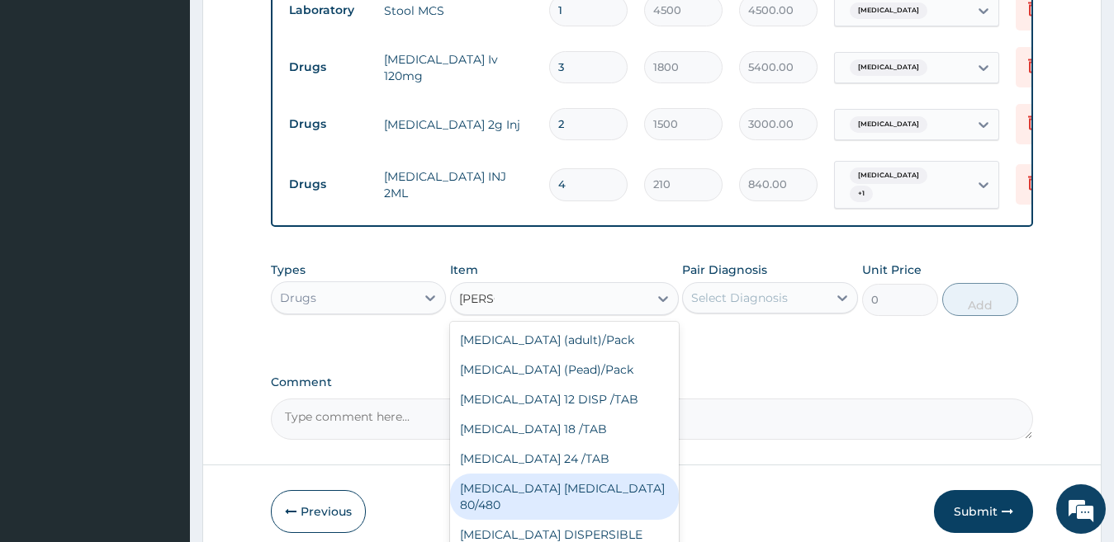
click at [579, 474] on div "[MEDICAL_DATA] [MEDICAL_DATA] 80/480" at bounding box center [564, 497] width 229 height 46
type input "866.25"
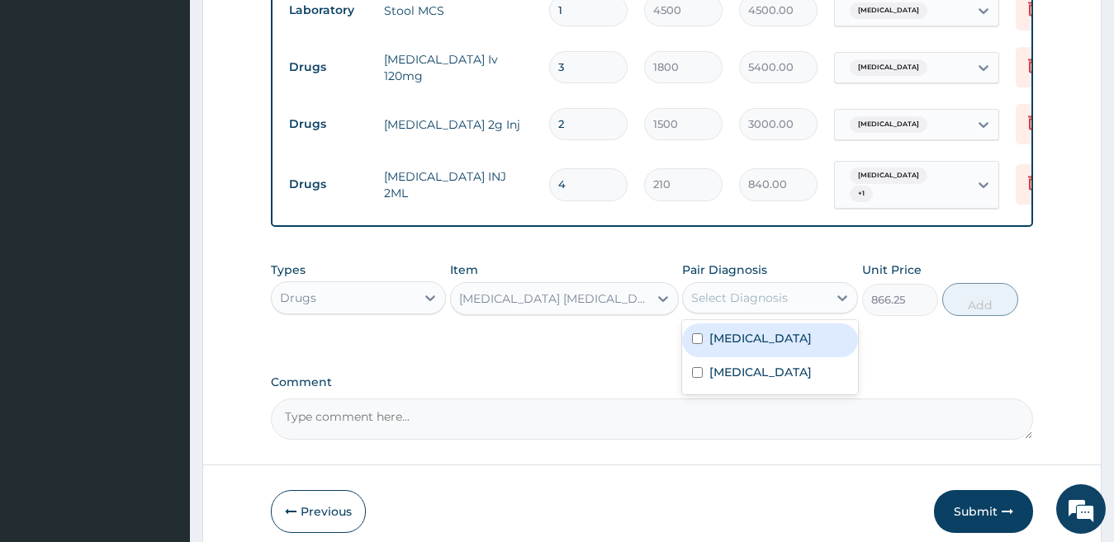
click at [751, 290] on div "Select Diagnosis" at bounding box center [739, 298] width 97 height 17
click at [751, 333] on div "[MEDICAL_DATA]" at bounding box center [770, 341] width 176 height 34
checkbox input "true"
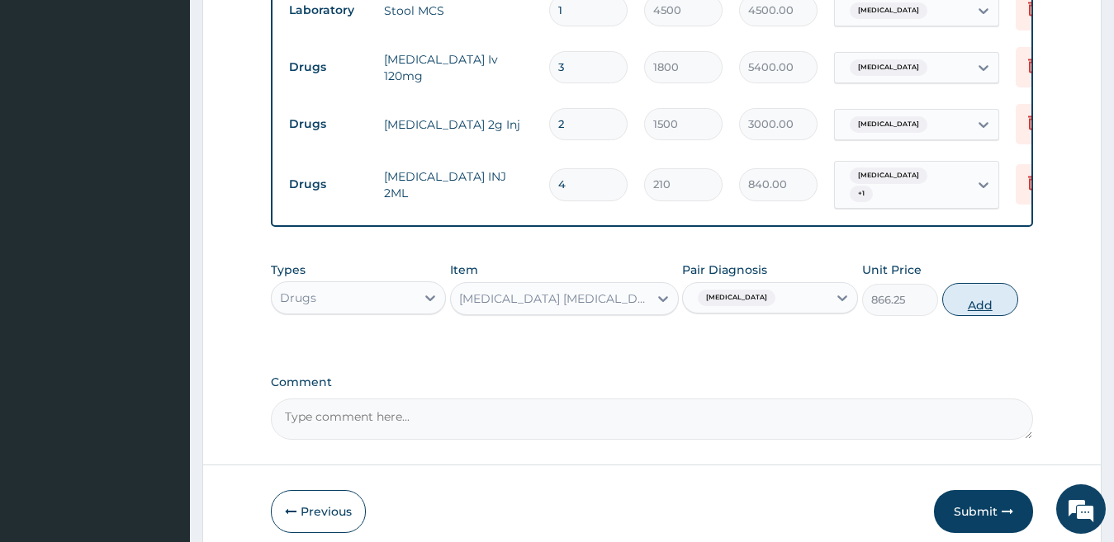
click at [964, 292] on button "Add" at bounding box center [980, 299] width 76 height 33
type input "0"
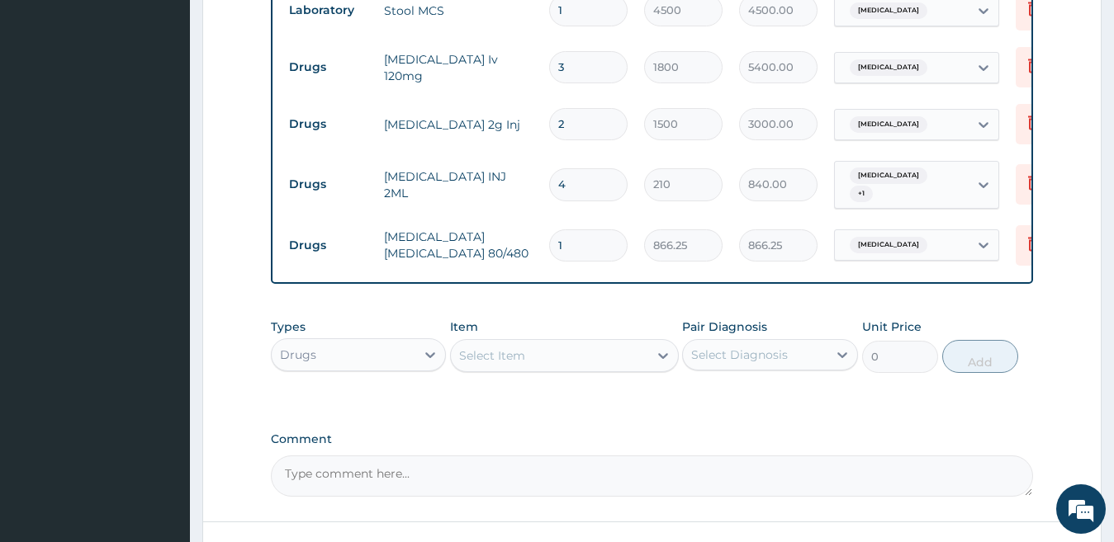
type input "0.00"
type input "6"
type input "5197.50"
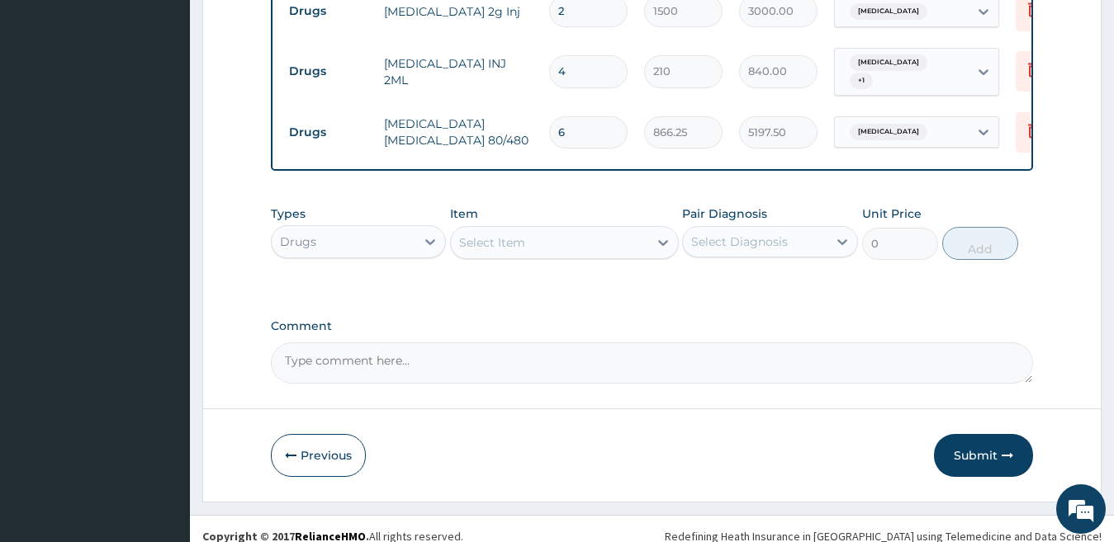
scroll to position [1039, 0]
type input "6"
click at [514, 234] on div "Select Item" at bounding box center [492, 242] width 66 height 17
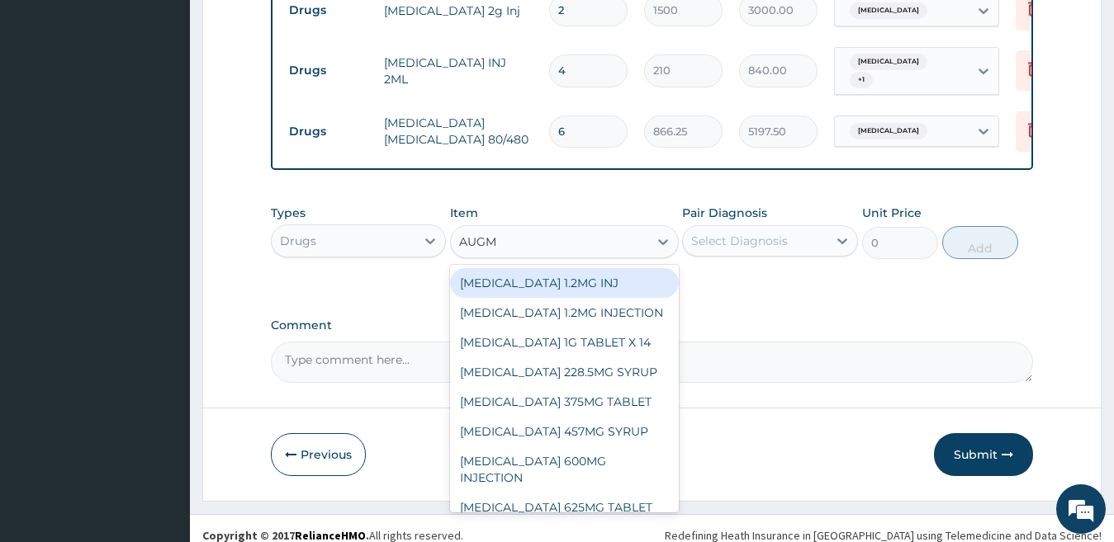
type input "AUGME"
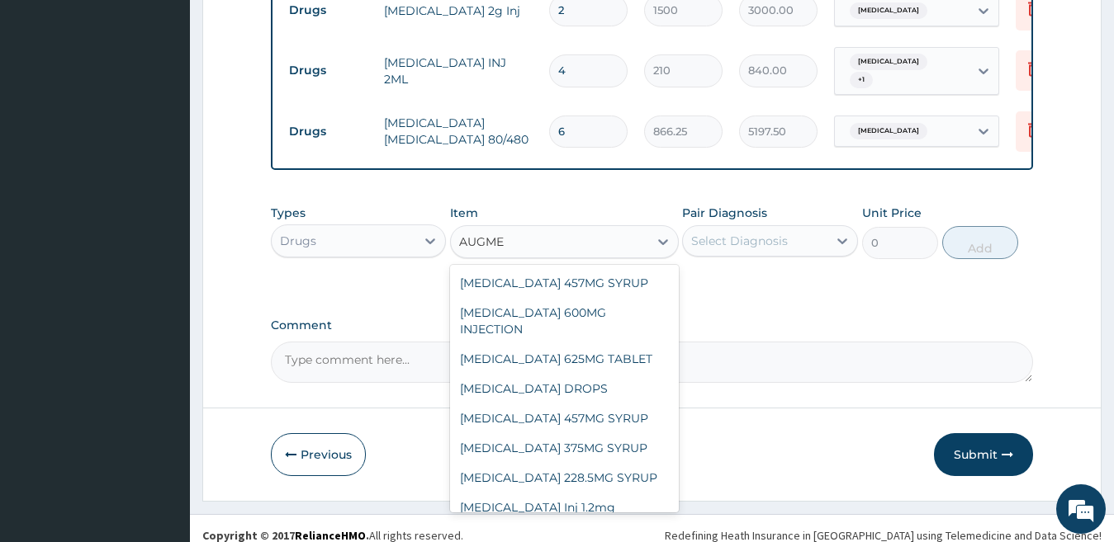
scroll to position [205, 0]
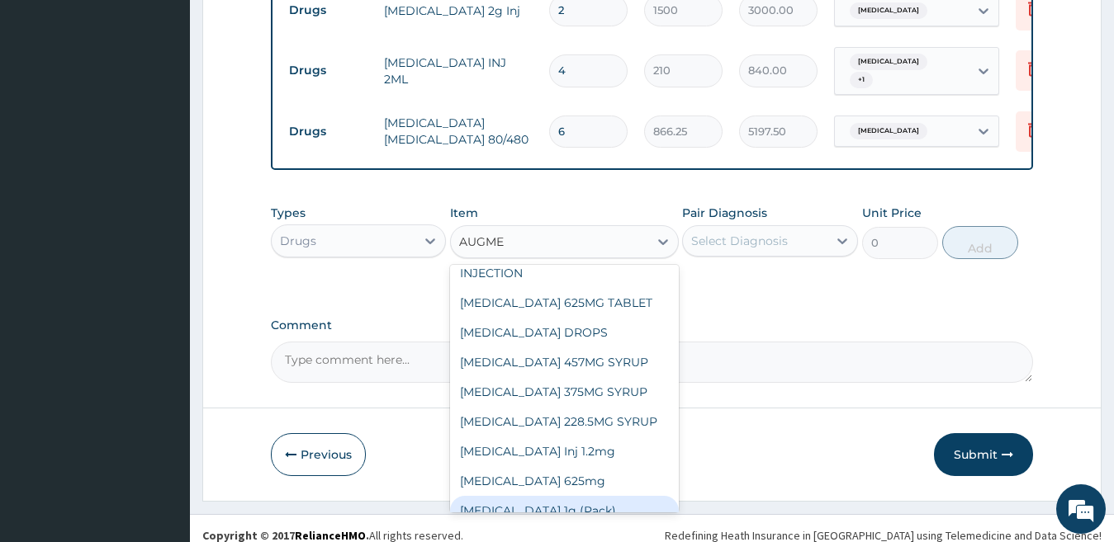
click at [586, 496] on div "[MEDICAL_DATA] 1g (Pack)" at bounding box center [564, 511] width 229 height 30
type input "6000"
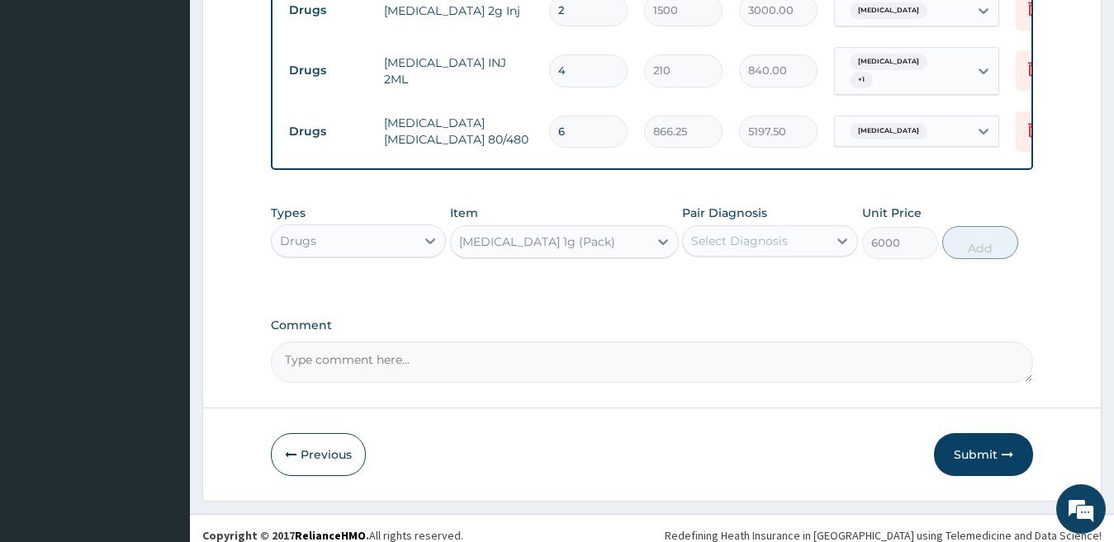
click at [758, 233] on div "Select Diagnosis" at bounding box center [739, 241] width 97 height 17
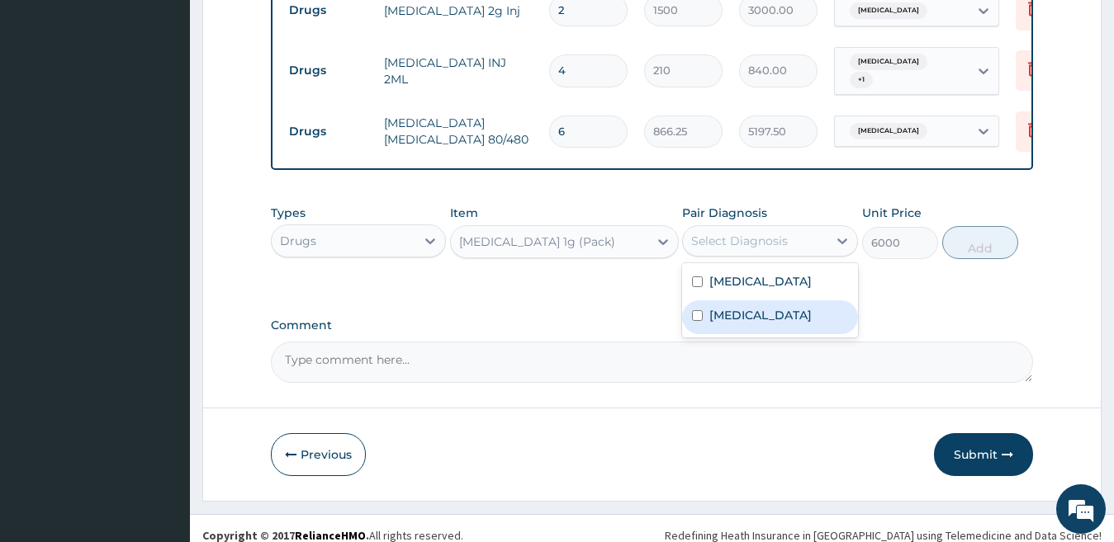
click at [745, 310] on div "[MEDICAL_DATA]" at bounding box center [770, 317] width 176 height 34
checkbox input "true"
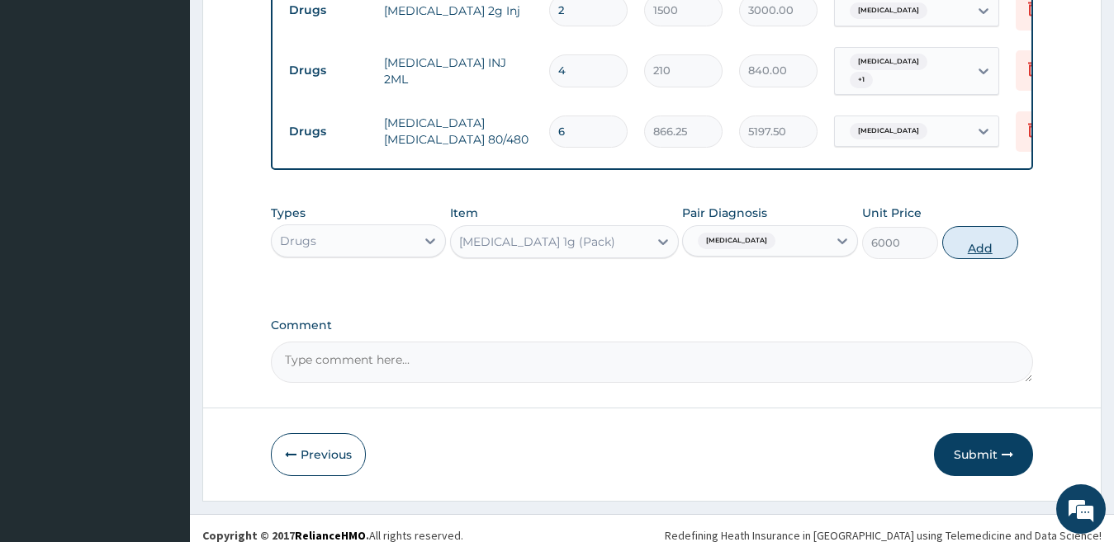
click at [958, 239] on button "Add" at bounding box center [980, 242] width 76 height 33
type input "0"
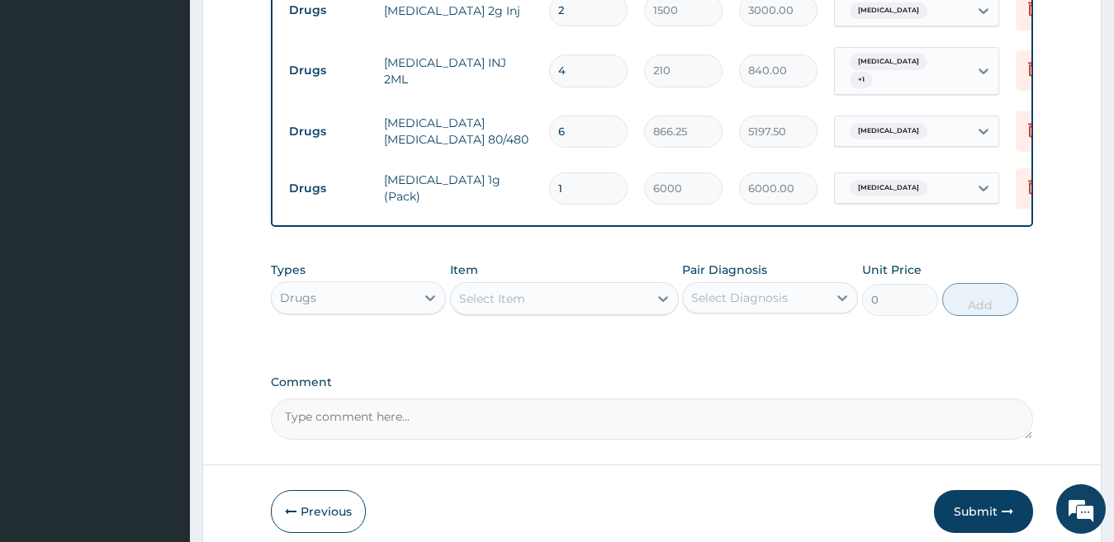
click at [463, 291] on div "Select Item" at bounding box center [492, 299] width 66 height 17
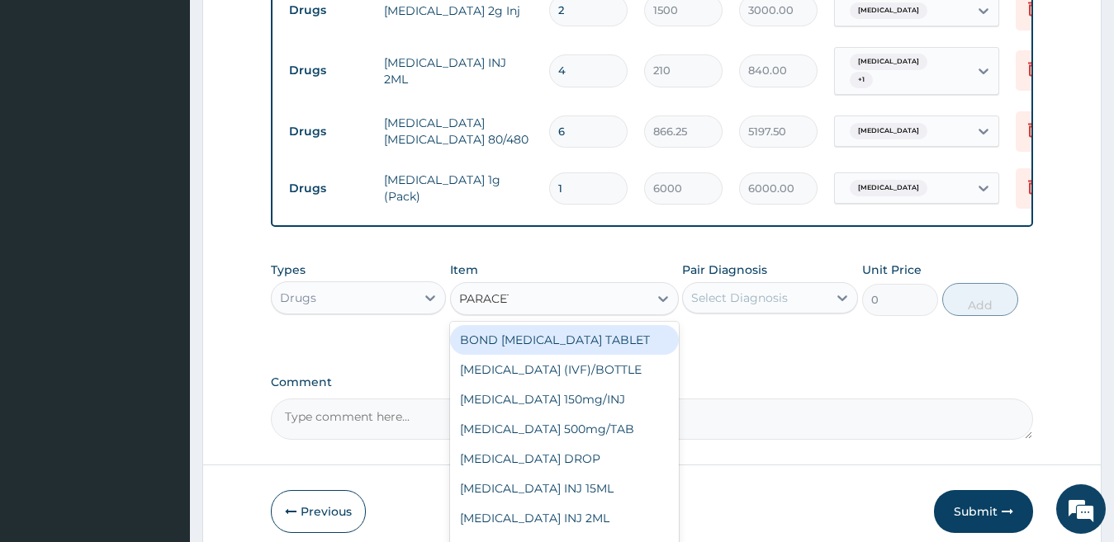
type input "PARACETA"
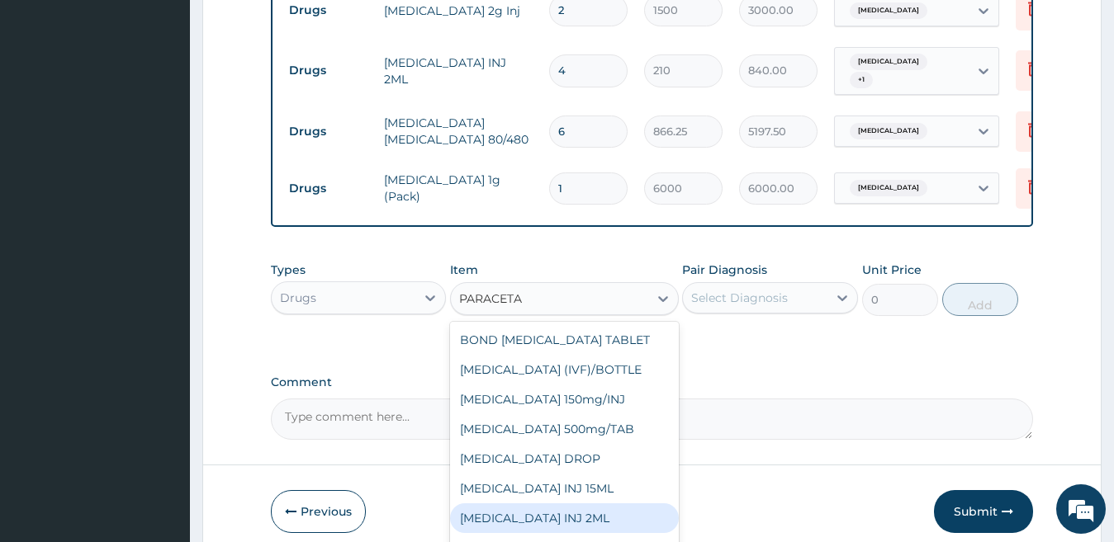
scroll to position [116, 0]
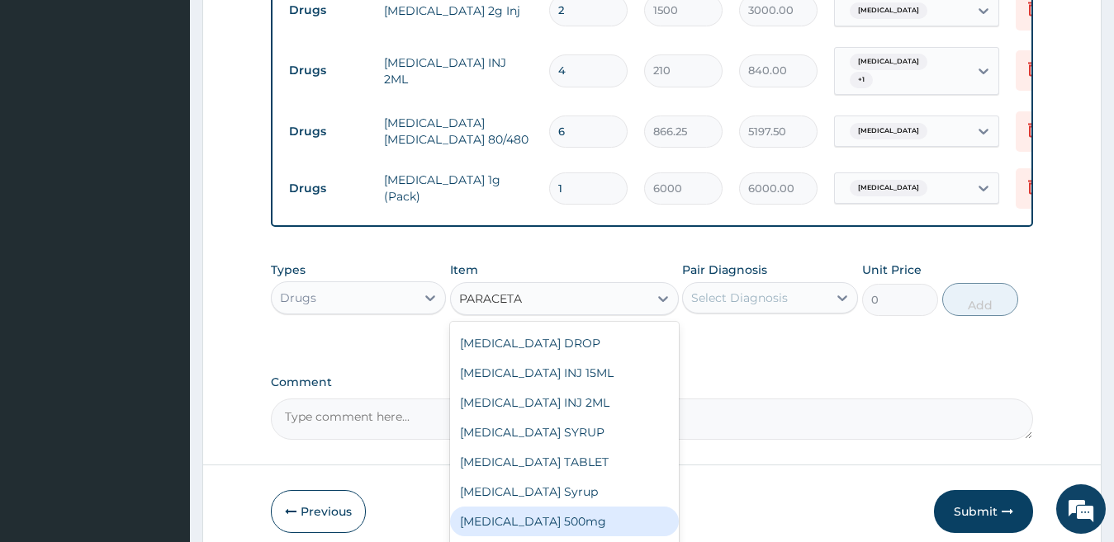
click at [582, 517] on div "[MEDICAL_DATA] 500mg" at bounding box center [564, 522] width 229 height 30
type input "15"
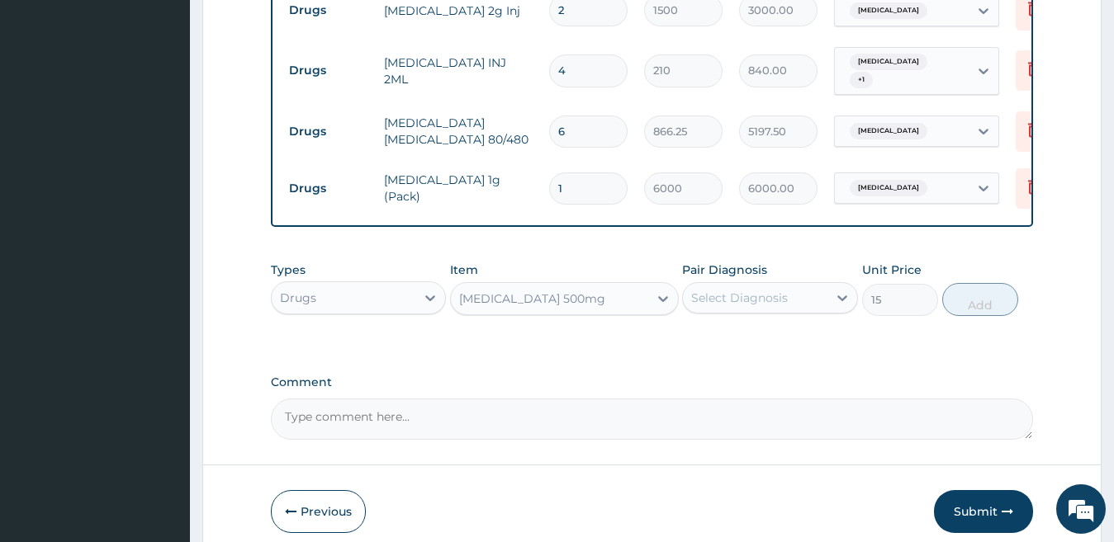
click at [791, 267] on div "Pair Diagnosis Select Diagnosis" at bounding box center [770, 289] width 176 height 54
drag, startPoint x: 791, startPoint y: 268, endPoint x: 768, endPoint y: 290, distance: 31.5
click at [768, 290] on div "Select Diagnosis" at bounding box center [739, 298] width 97 height 17
drag, startPoint x: 732, startPoint y: 311, endPoint x: 733, endPoint y: 347, distance: 35.5
click at [732, 324] on div "[MEDICAL_DATA]" at bounding box center [770, 341] width 176 height 34
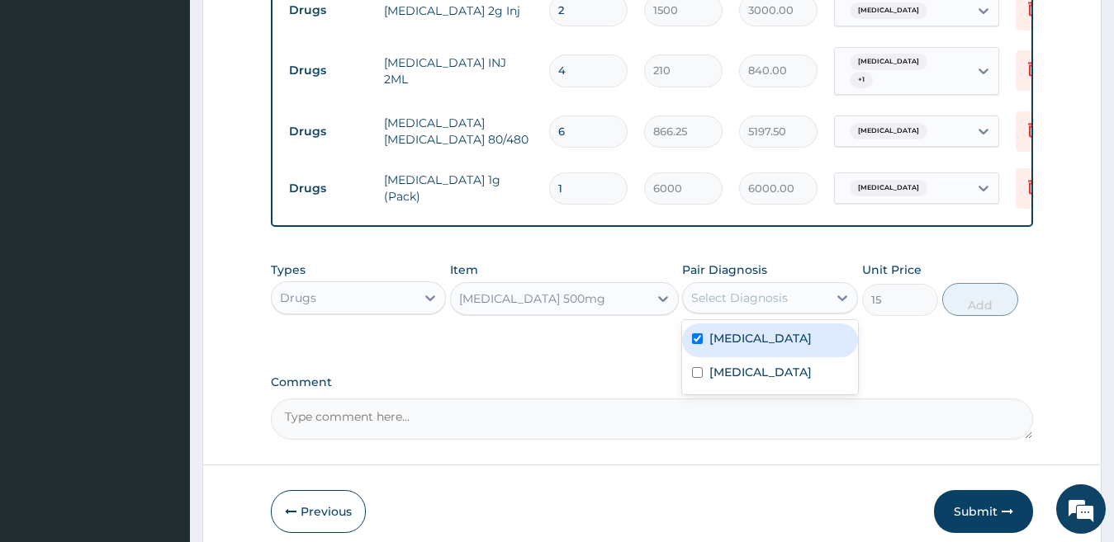
checkbox input "true"
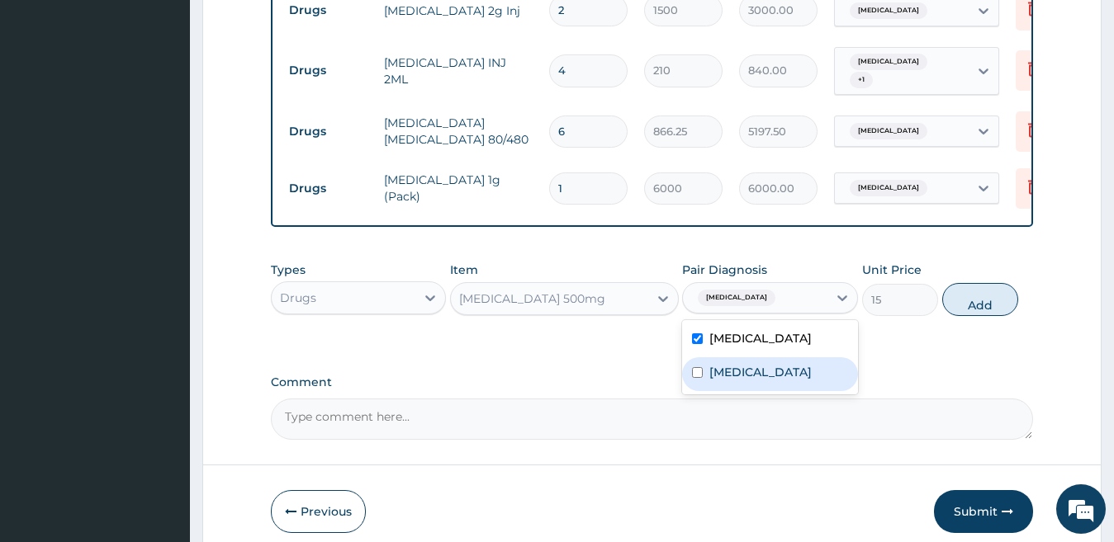
drag, startPoint x: 725, startPoint y: 352, endPoint x: 775, endPoint y: 353, distance: 50.4
click at [726, 364] on label "[MEDICAL_DATA]" at bounding box center [760, 372] width 102 height 17
checkbox input "true"
click at [976, 283] on button "Add" at bounding box center [980, 299] width 76 height 33
type input "0"
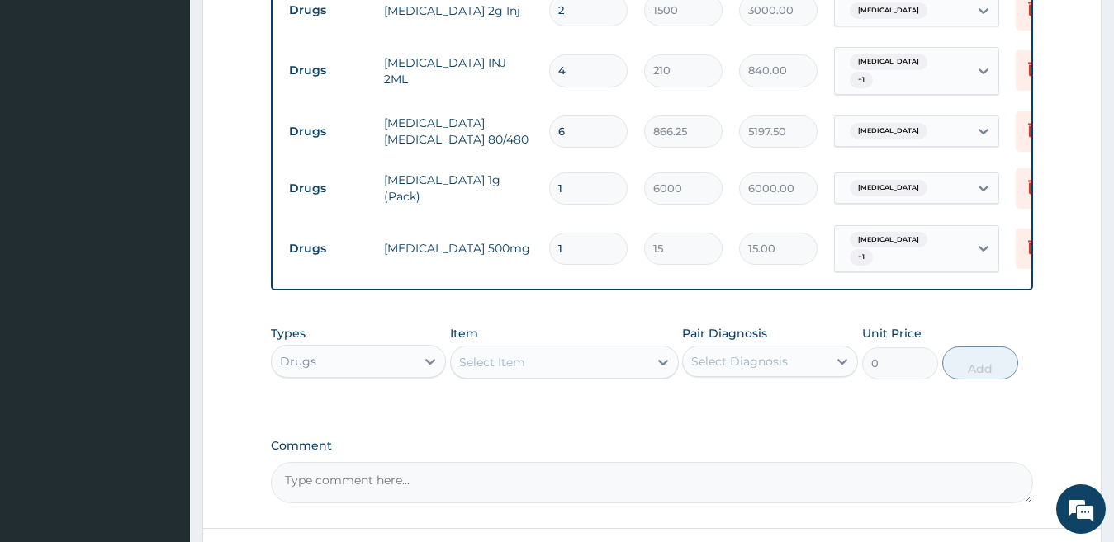
type input "0.00"
type input "2"
type input "30.00"
type input "20"
type input "300.00"
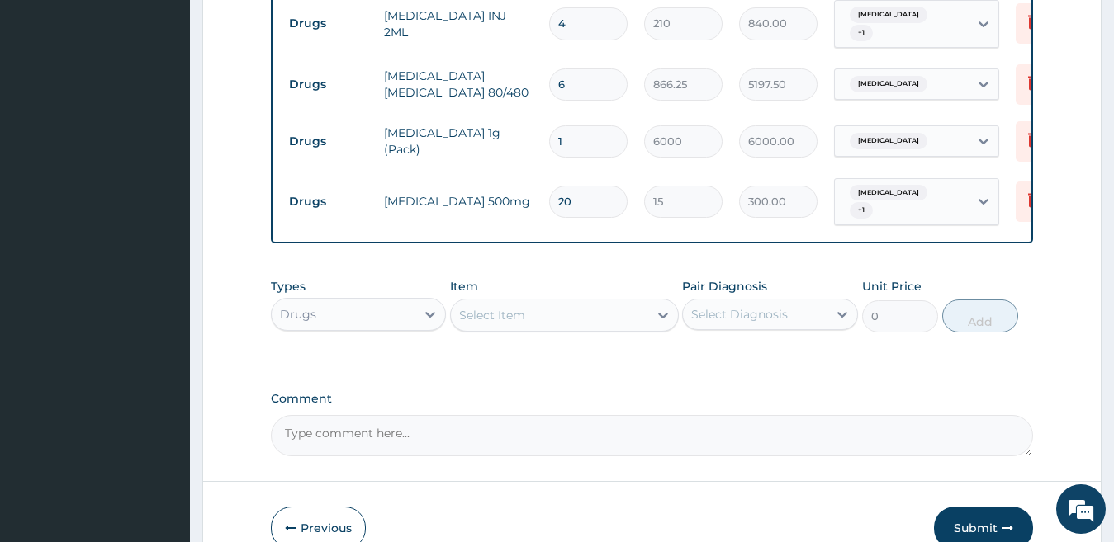
scroll to position [1153, 0]
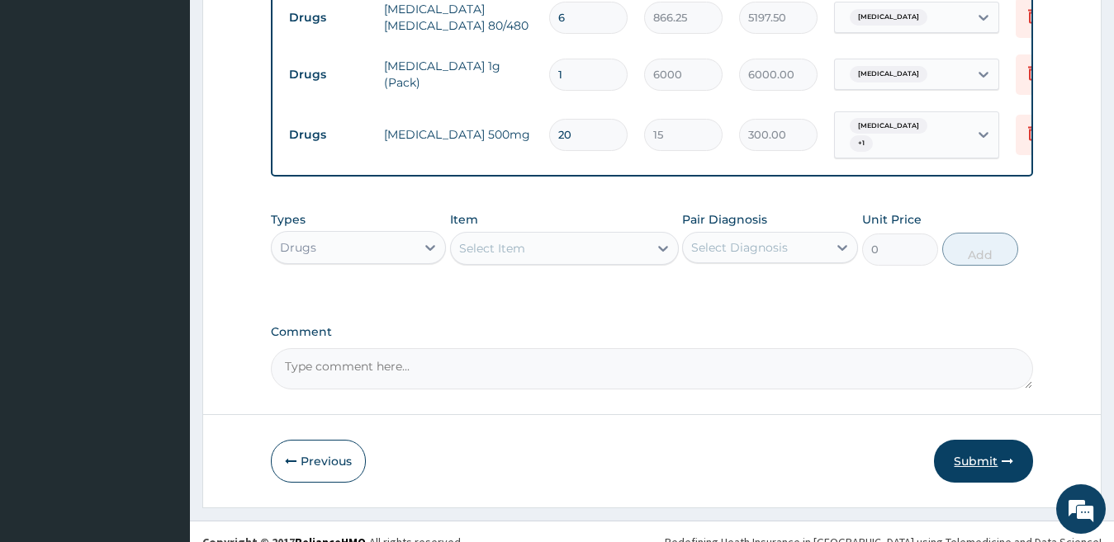
type input "20"
click at [982, 451] on button "Submit" at bounding box center [983, 461] width 99 height 43
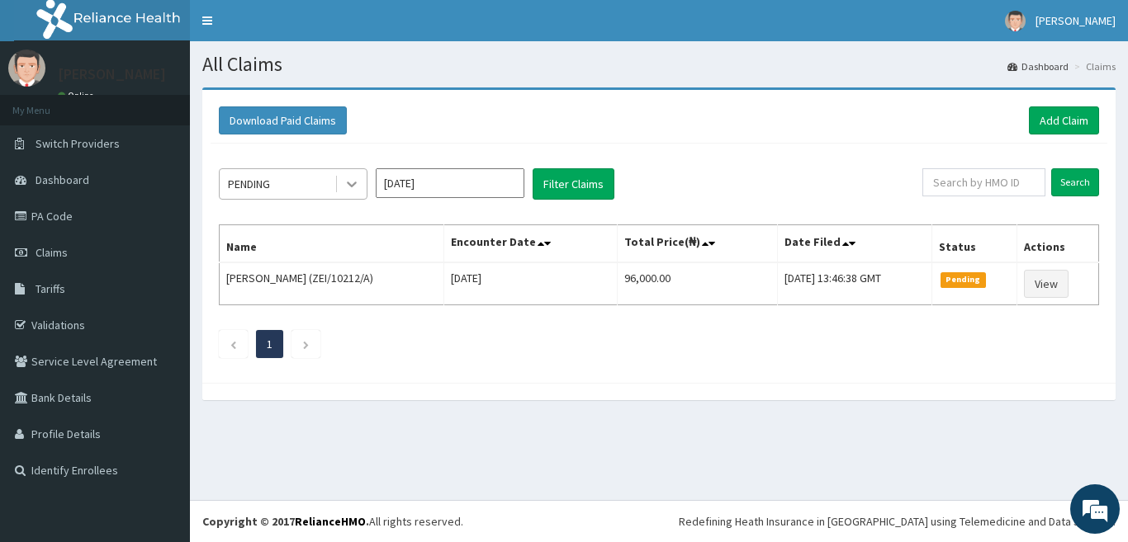
click at [354, 182] on icon at bounding box center [351, 184] width 17 height 17
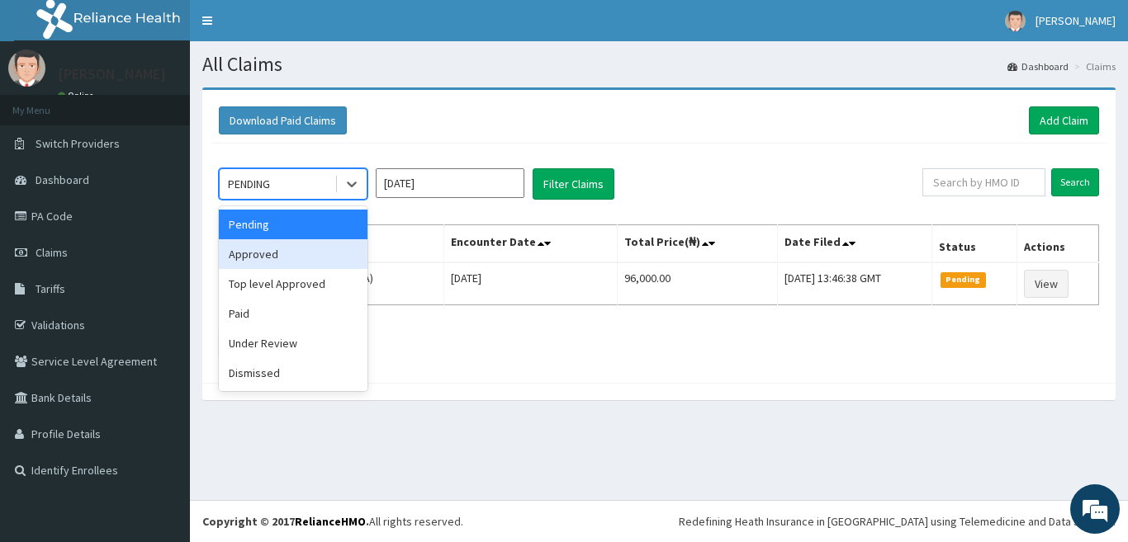
click at [319, 249] on div "Approved" at bounding box center [293, 254] width 149 height 30
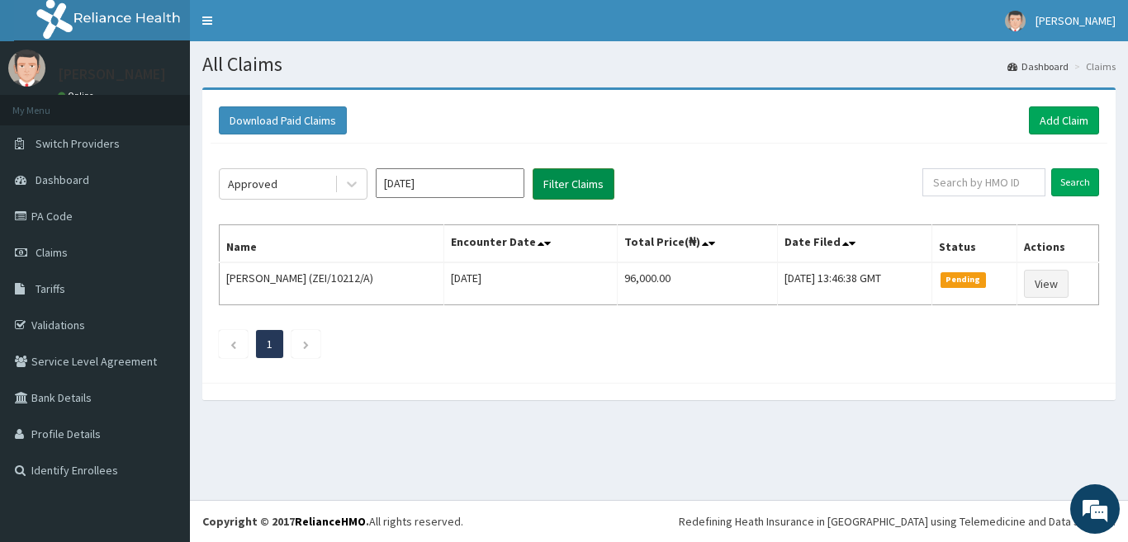
click at [557, 185] on button "Filter Claims" at bounding box center [573, 183] width 82 height 31
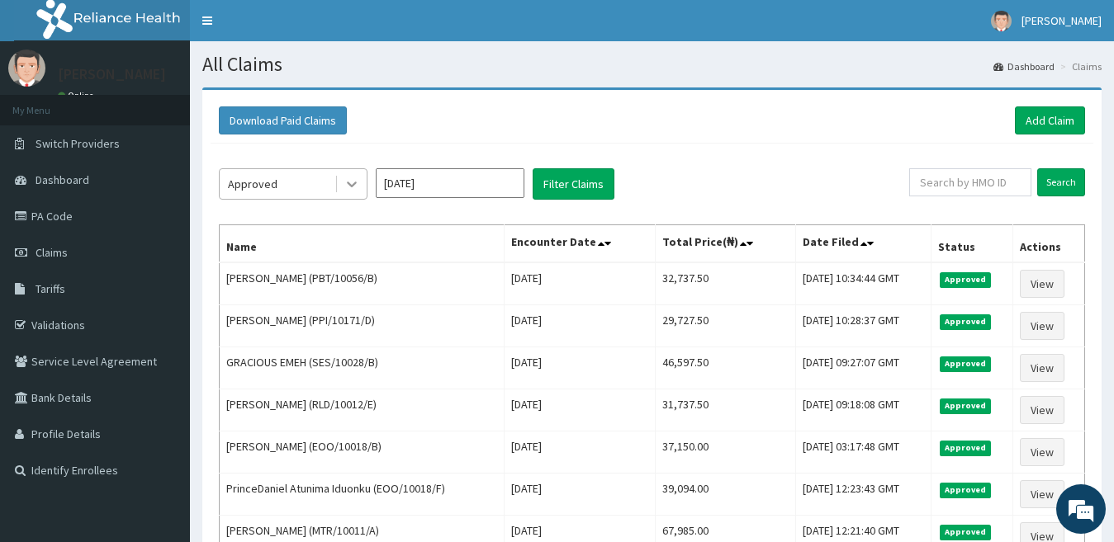
click at [341, 180] on div at bounding box center [352, 184] width 30 height 30
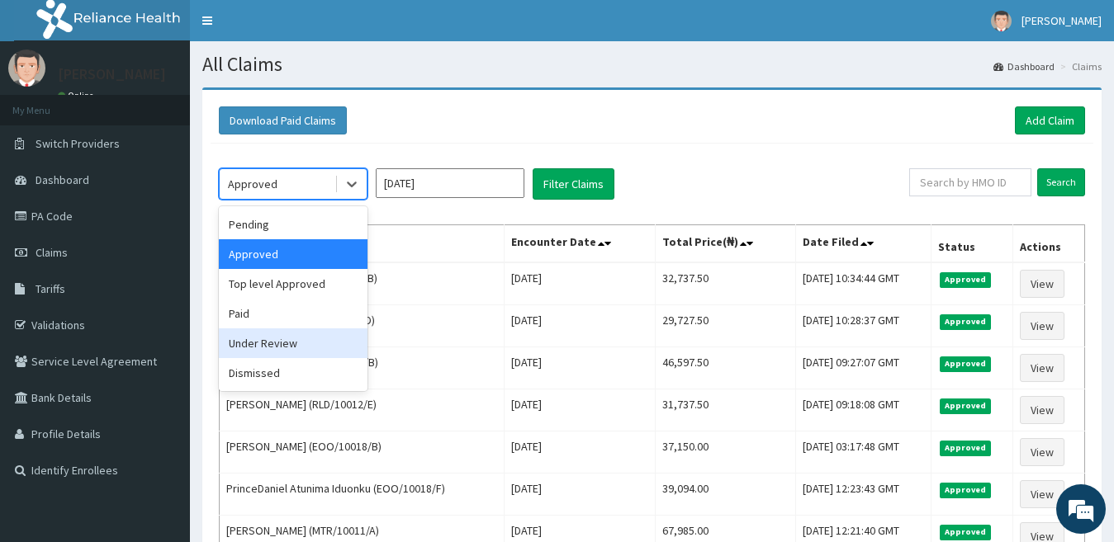
click at [303, 343] on div "Under Review" at bounding box center [293, 344] width 149 height 30
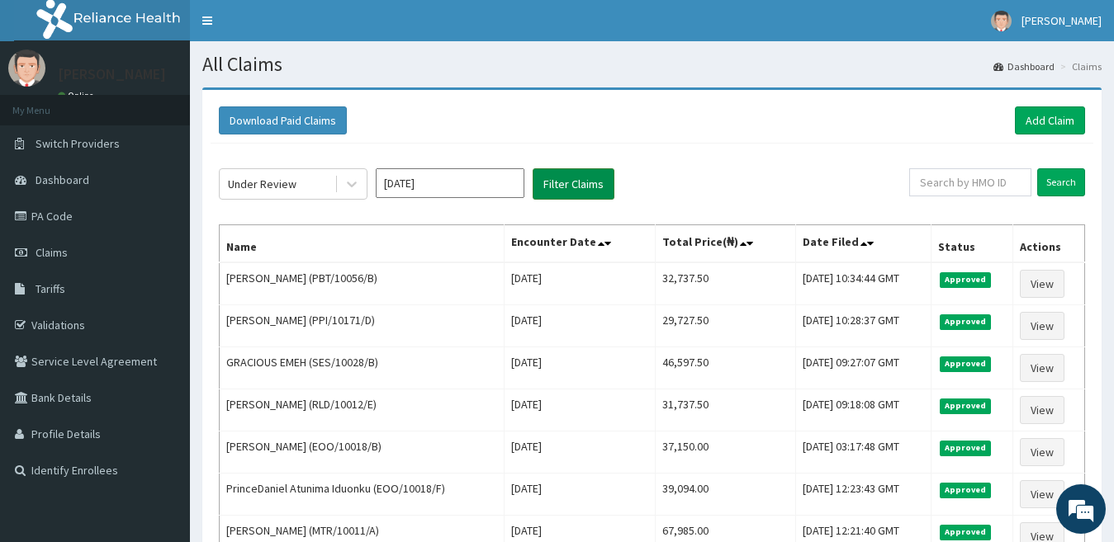
click at [562, 182] on button "Filter Claims" at bounding box center [573, 183] width 82 height 31
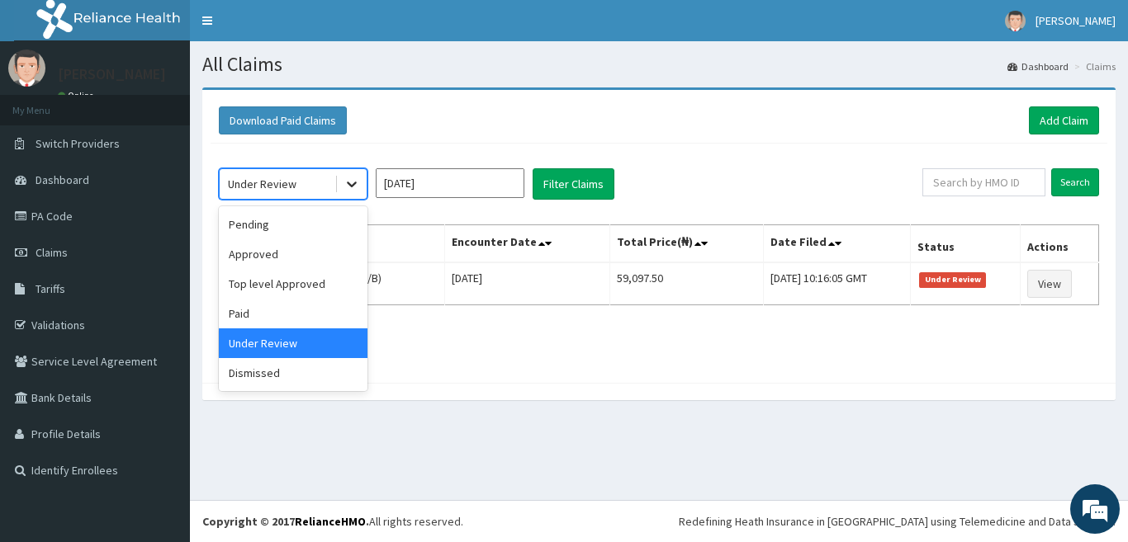
click at [352, 191] on icon at bounding box center [351, 184] width 17 height 17
click at [301, 233] on div "Pending" at bounding box center [293, 225] width 149 height 30
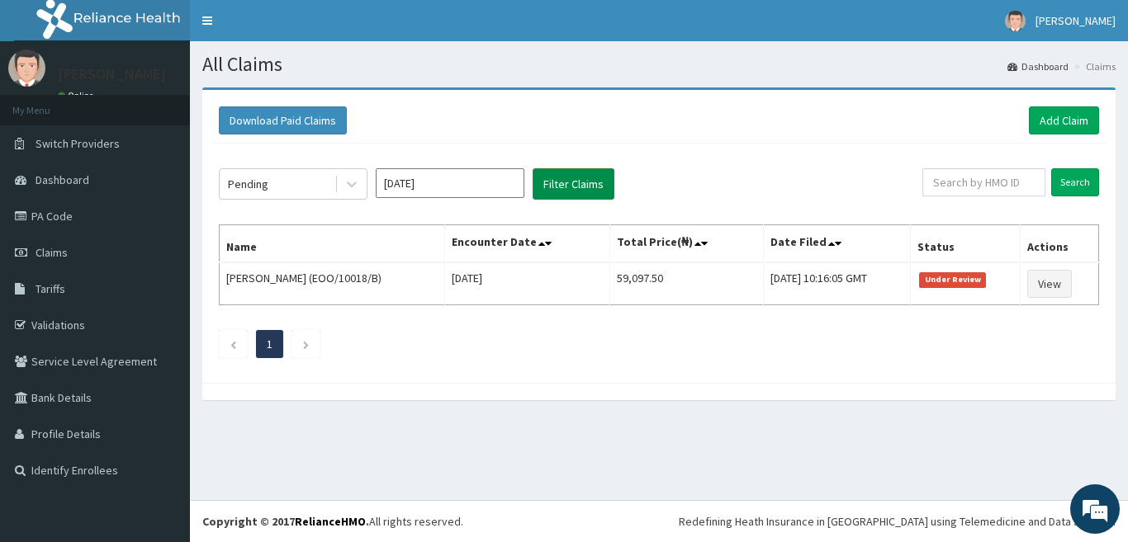
click at [576, 171] on button "Filter Claims" at bounding box center [573, 183] width 82 height 31
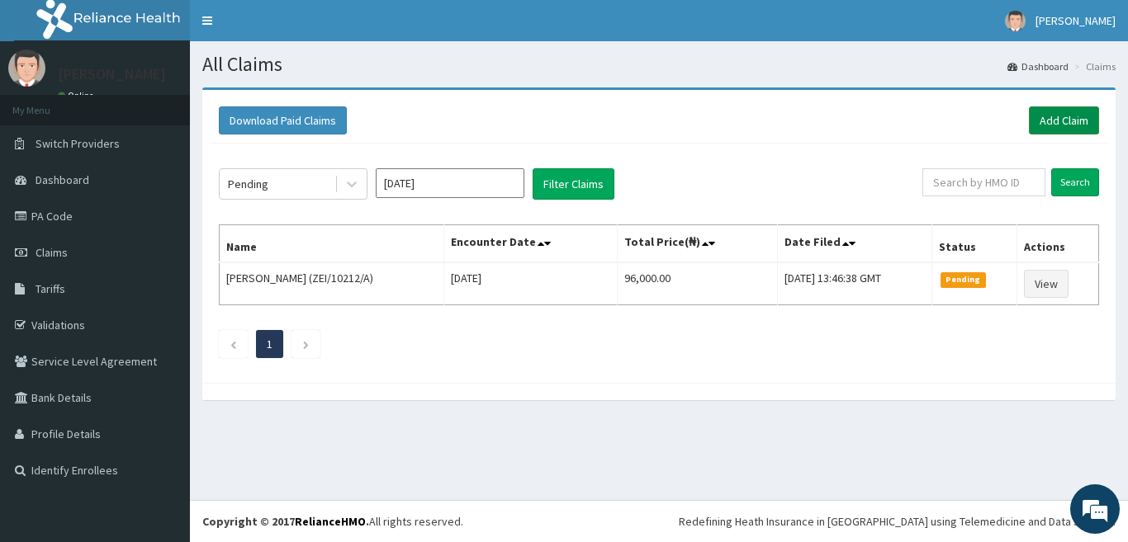
click at [1063, 125] on link "Add Claim" at bounding box center [1064, 120] width 70 height 28
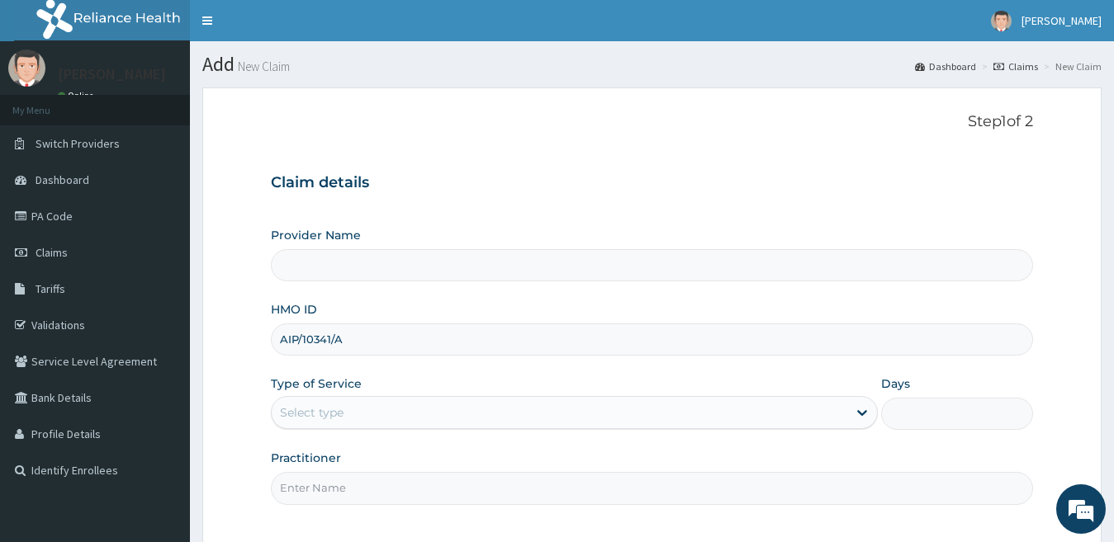
type input "AIP/10341/A"
click at [312, 420] on div "Select type" at bounding box center [312, 412] width 64 height 17
click at [348, 411] on div "Select type" at bounding box center [560, 413] width 576 height 26
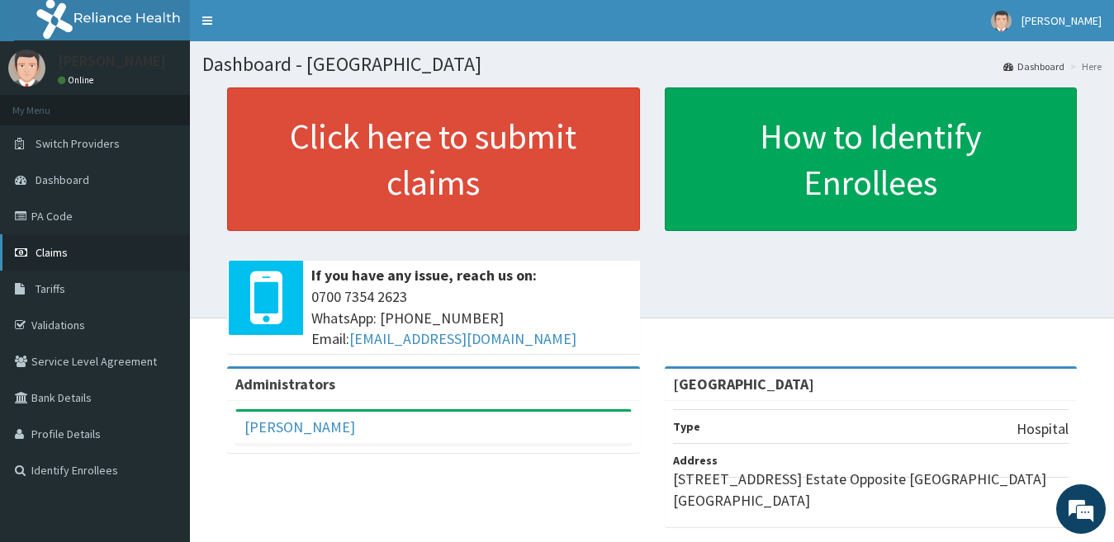
click at [92, 260] on link "Claims" at bounding box center [95, 252] width 190 height 36
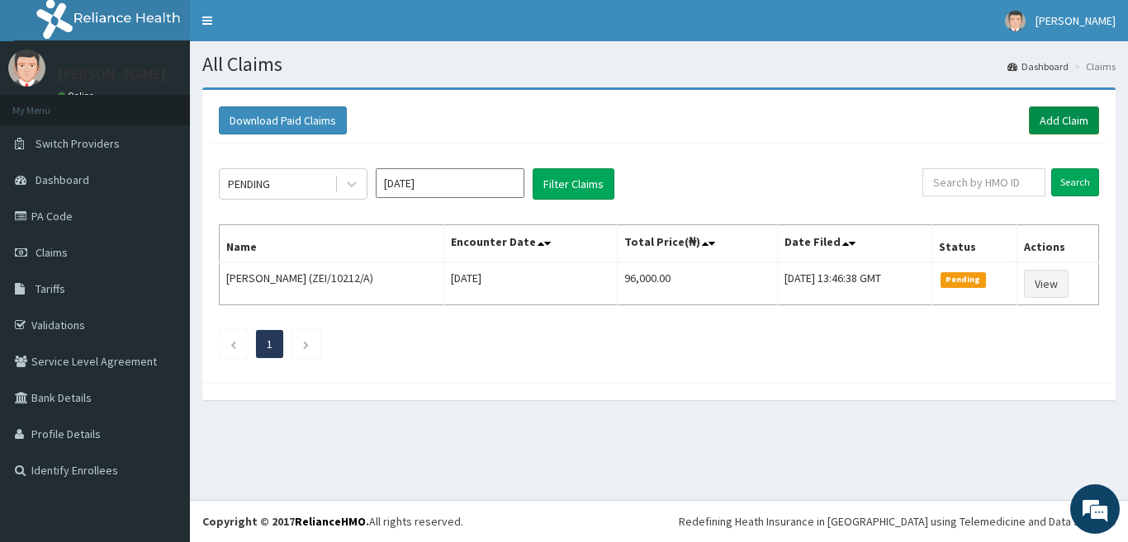
click at [1066, 123] on link "Add Claim" at bounding box center [1064, 120] width 70 height 28
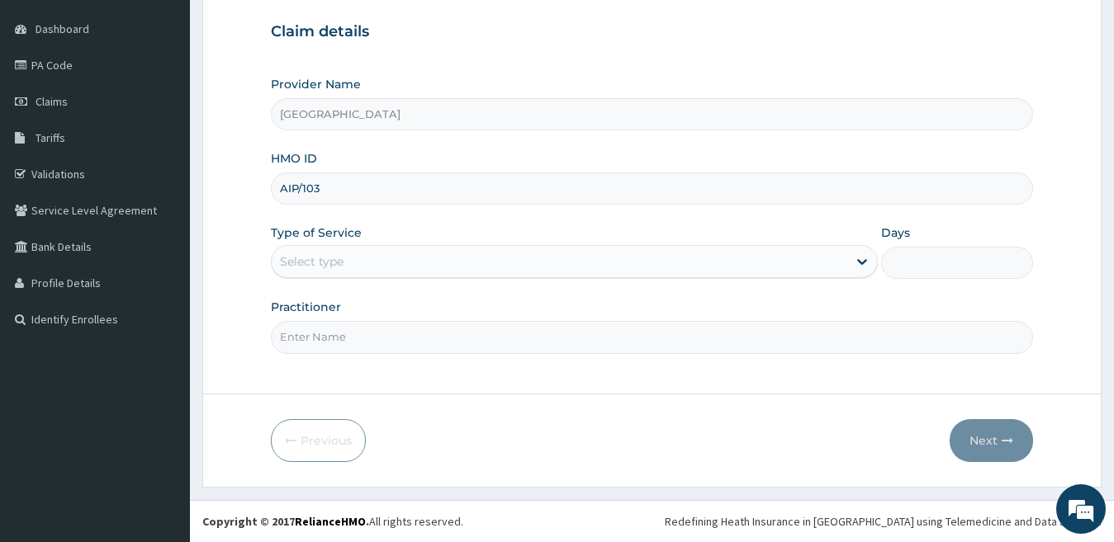
type input "AIP/10341/A"
click at [374, 263] on div "Select type" at bounding box center [560, 261] width 576 height 26
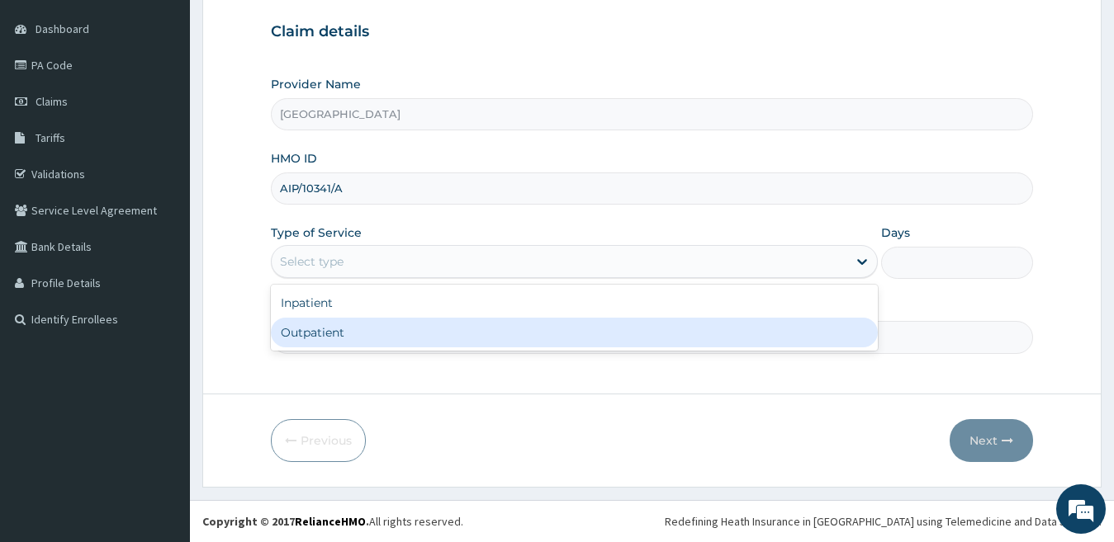
click at [358, 325] on div "Outpatient" at bounding box center [575, 333] width 608 height 30
type input "1"
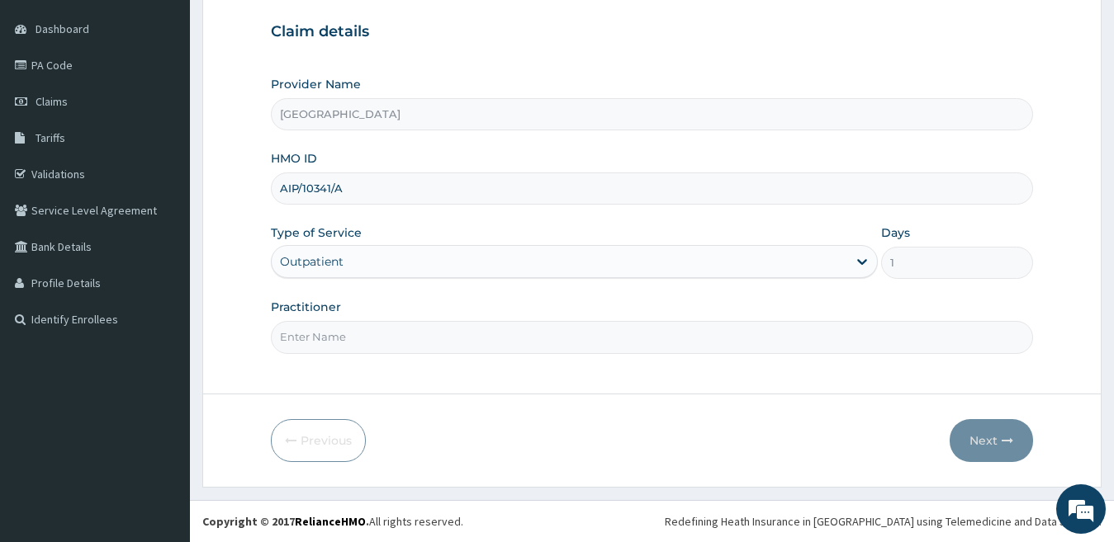
click at [357, 328] on input "Practitioner" at bounding box center [652, 337] width 763 height 32
type input "Dr [PERSON_NAME]"
click at [988, 438] on button "Next" at bounding box center [990, 440] width 83 height 43
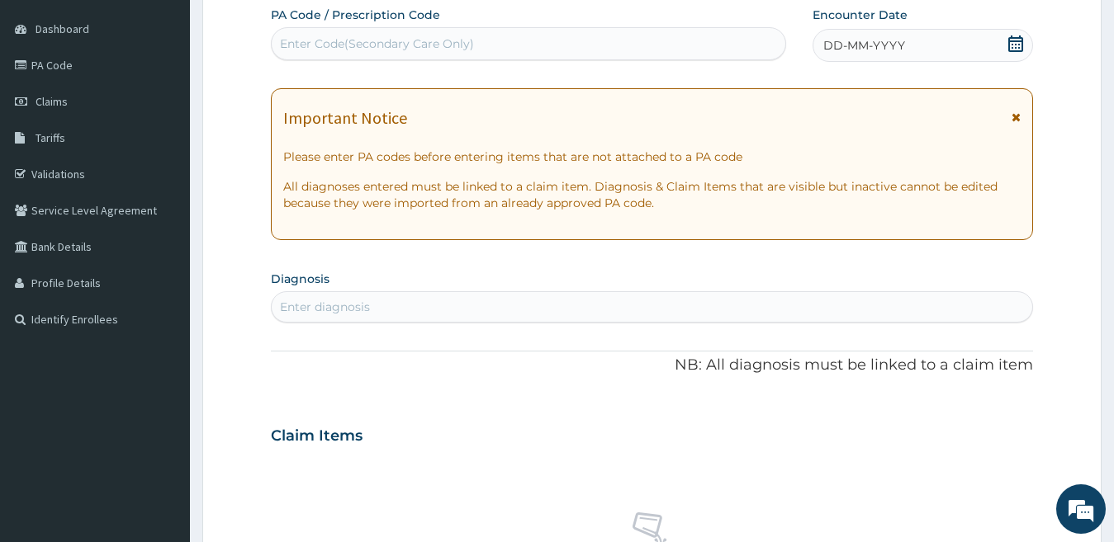
click at [852, 46] on span "DD-MM-YYYY" at bounding box center [864, 45] width 82 height 17
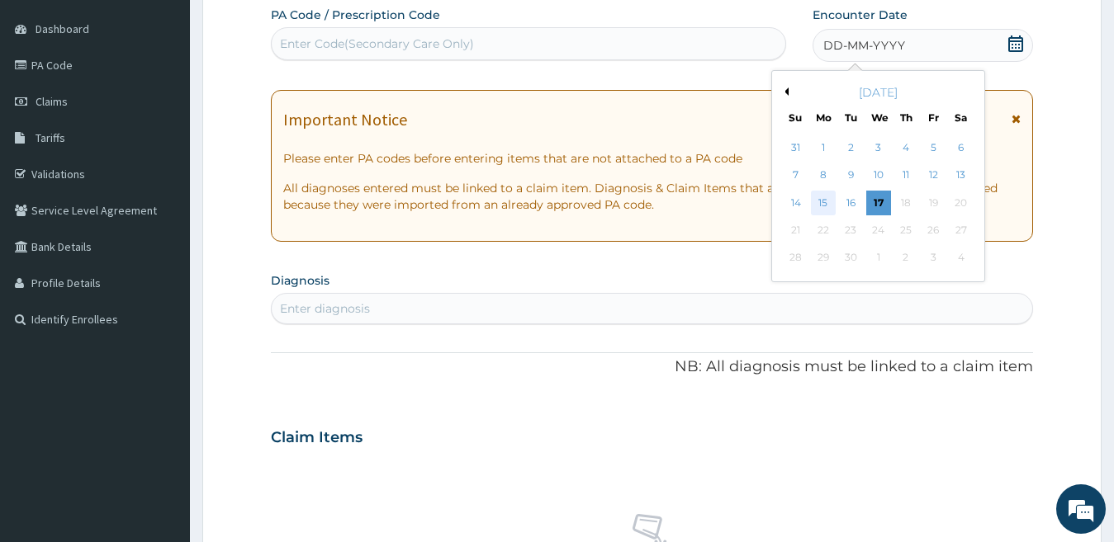
click at [830, 205] on div "15" at bounding box center [823, 203] width 25 height 25
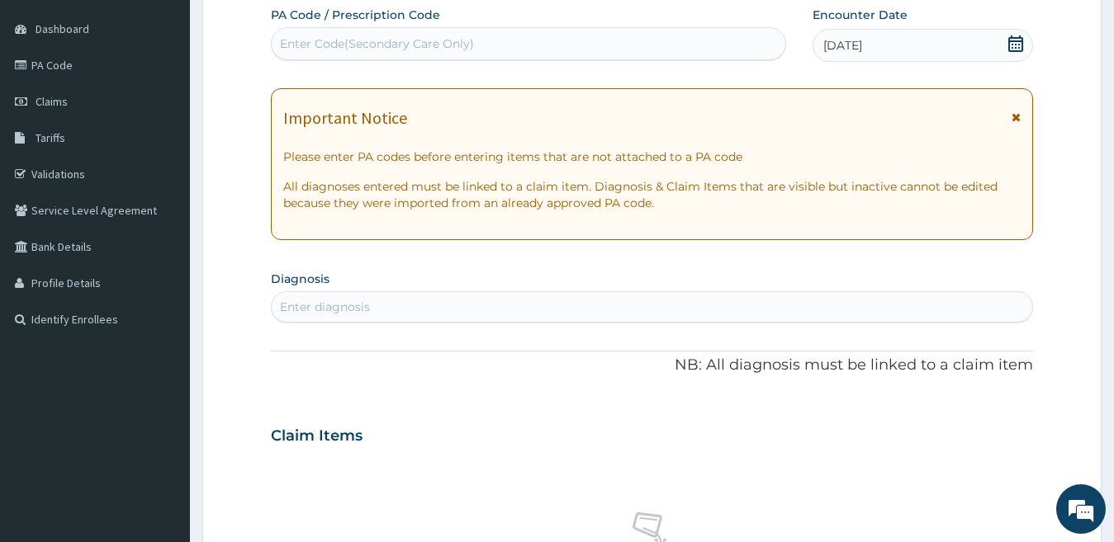
click at [417, 306] on div "Enter diagnosis" at bounding box center [652, 307] width 761 height 26
type input "[MEDICAL_DATA]"
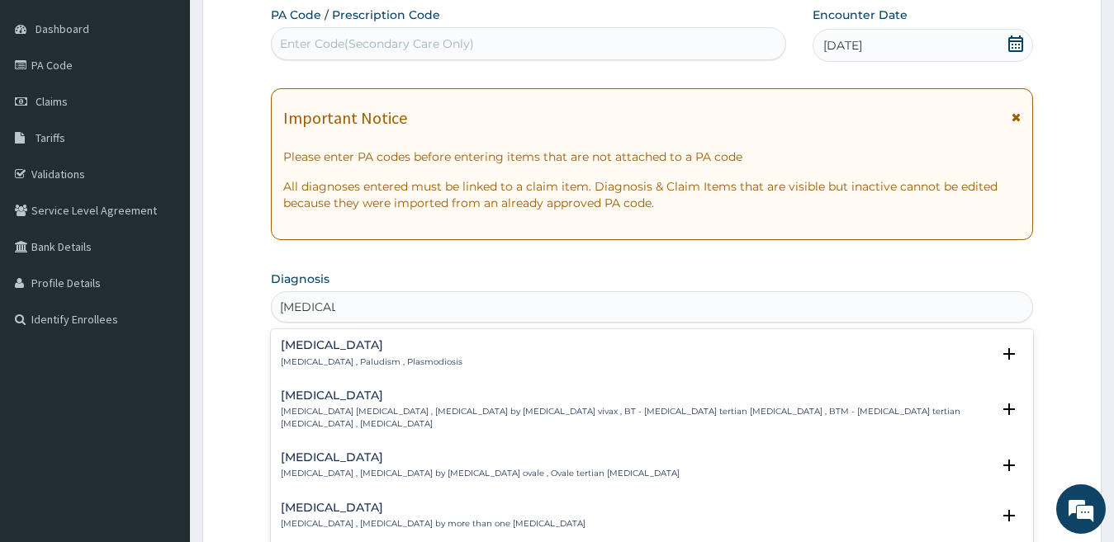
click at [315, 360] on p "[MEDICAL_DATA] , Paludism , Plasmodiosis" at bounding box center [372, 363] width 182 height 12
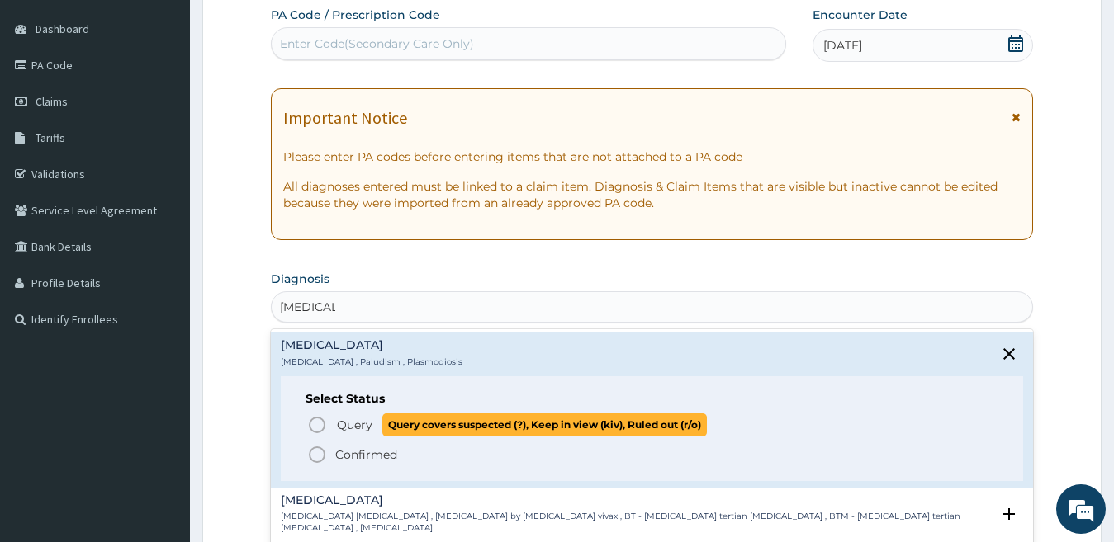
click at [316, 427] on icon "status option query" at bounding box center [317, 425] width 20 height 20
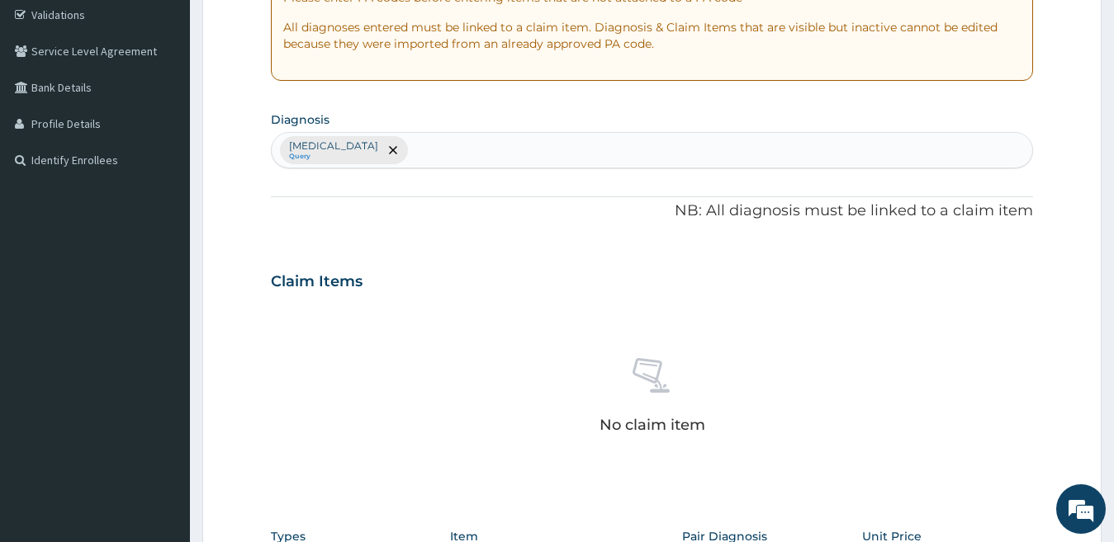
scroll to position [314, 0]
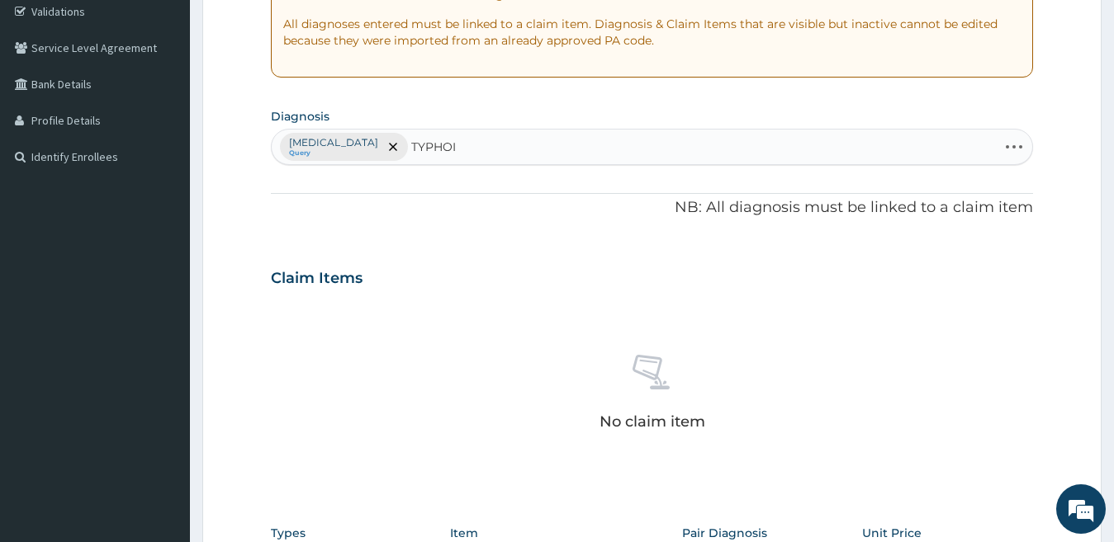
type input "[MEDICAL_DATA]"
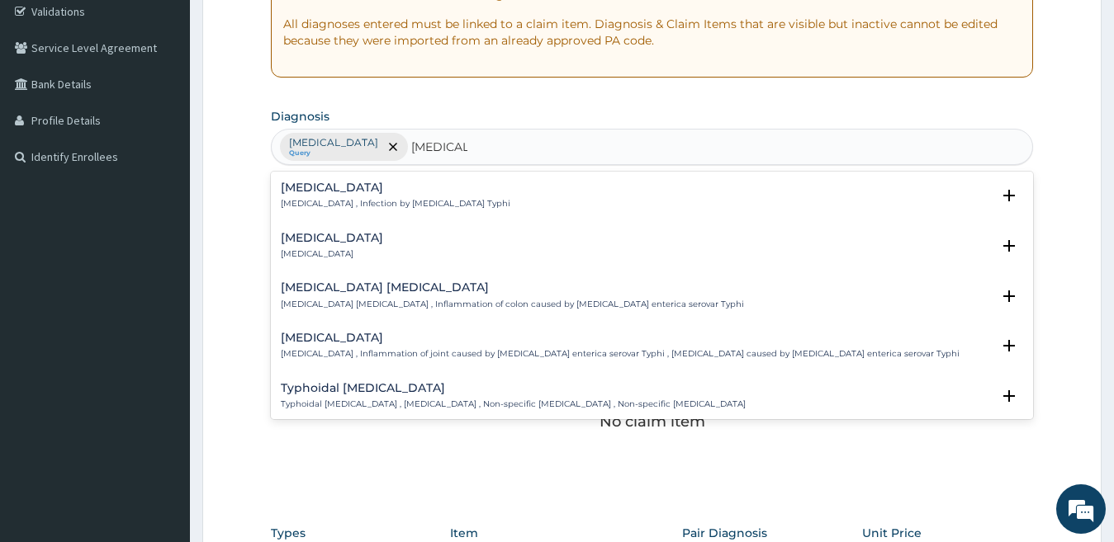
click at [343, 182] on h4 "[MEDICAL_DATA]" at bounding box center [395, 188] width 229 height 12
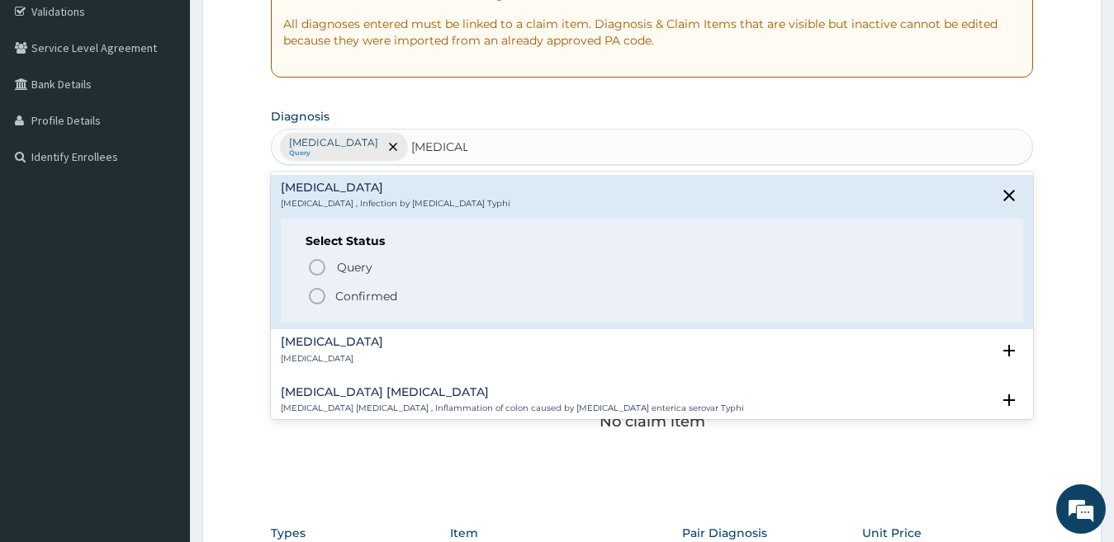
click at [317, 300] on icon "status option filled" at bounding box center [317, 296] width 20 height 20
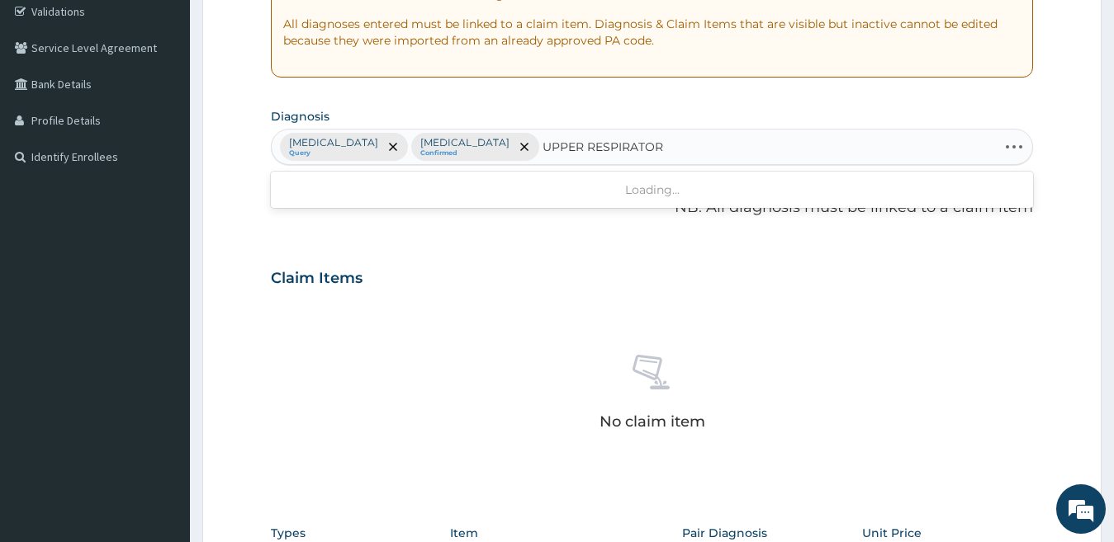
type input "UPPER RESPIRATORY"
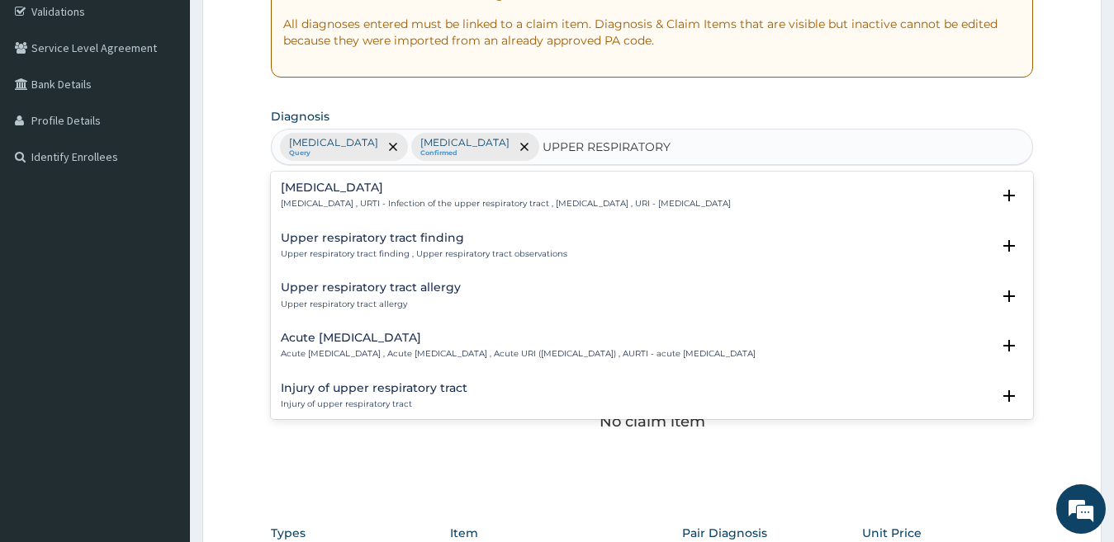
click at [349, 193] on h4 "[MEDICAL_DATA]" at bounding box center [506, 188] width 450 height 12
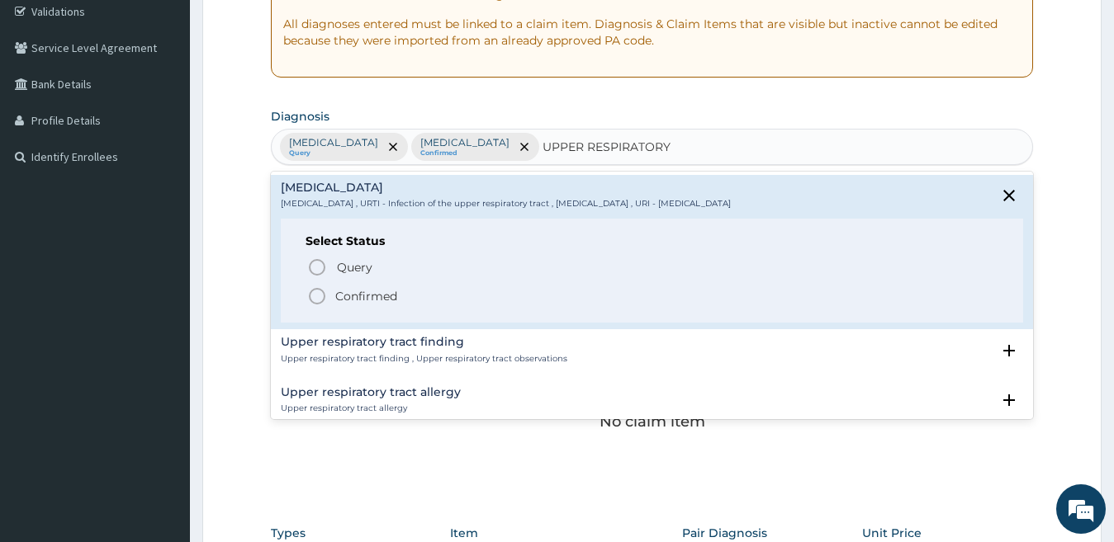
click at [315, 304] on circle "status option filled" at bounding box center [317, 296] width 15 height 15
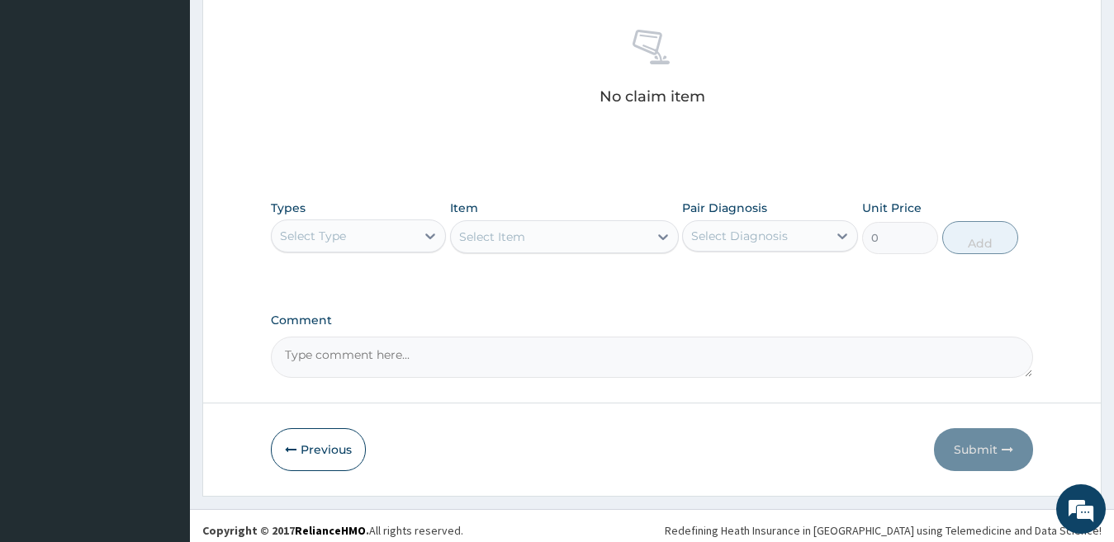
scroll to position [639, 0]
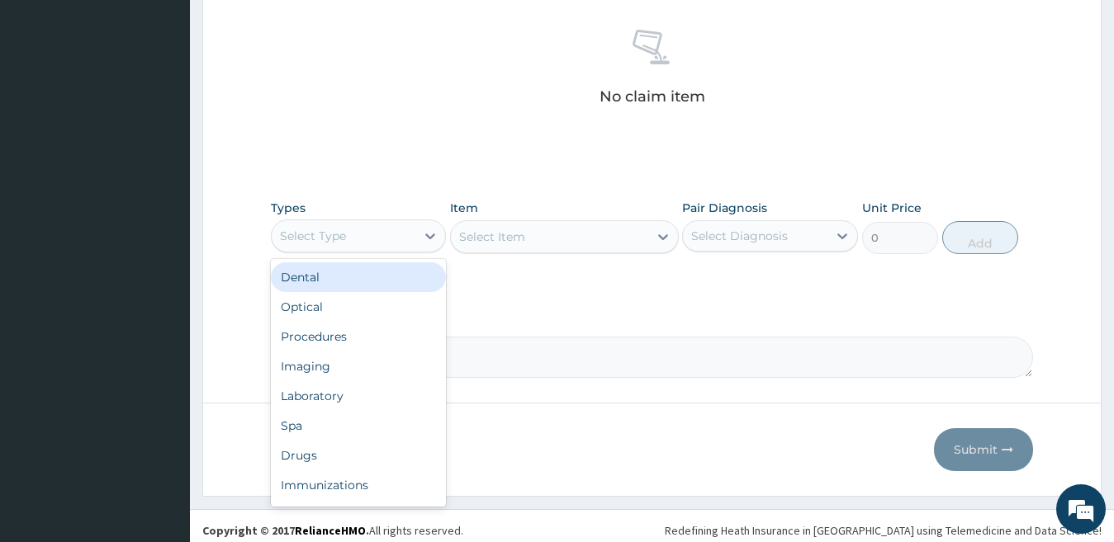
click at [327, 241] on div "Select Type" at bounding box center [313, 236] width 66 height 17
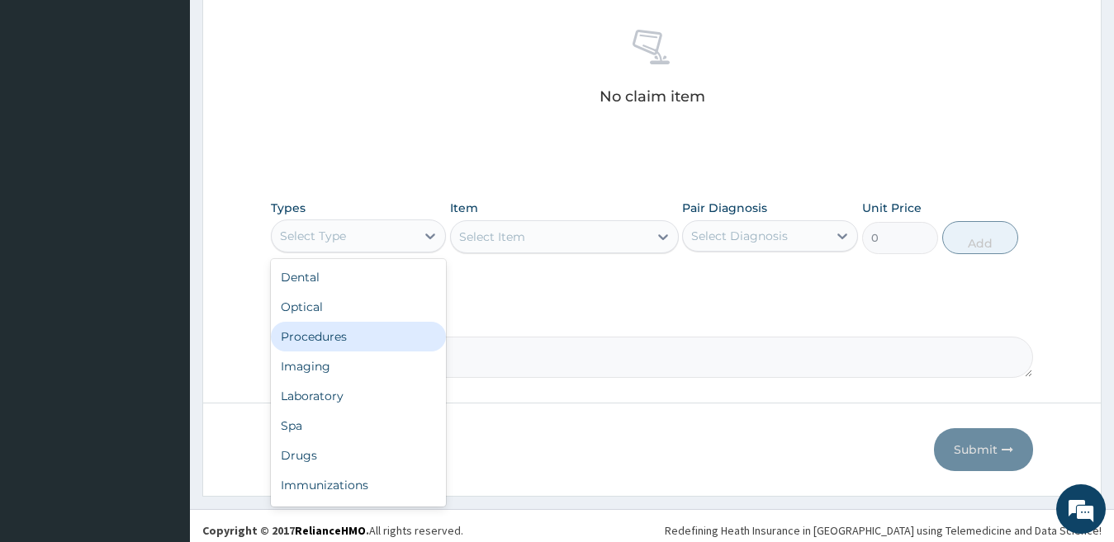
click at [334, 336] on div "Procedures" at bounding box center [359, 337] width 176 height 30
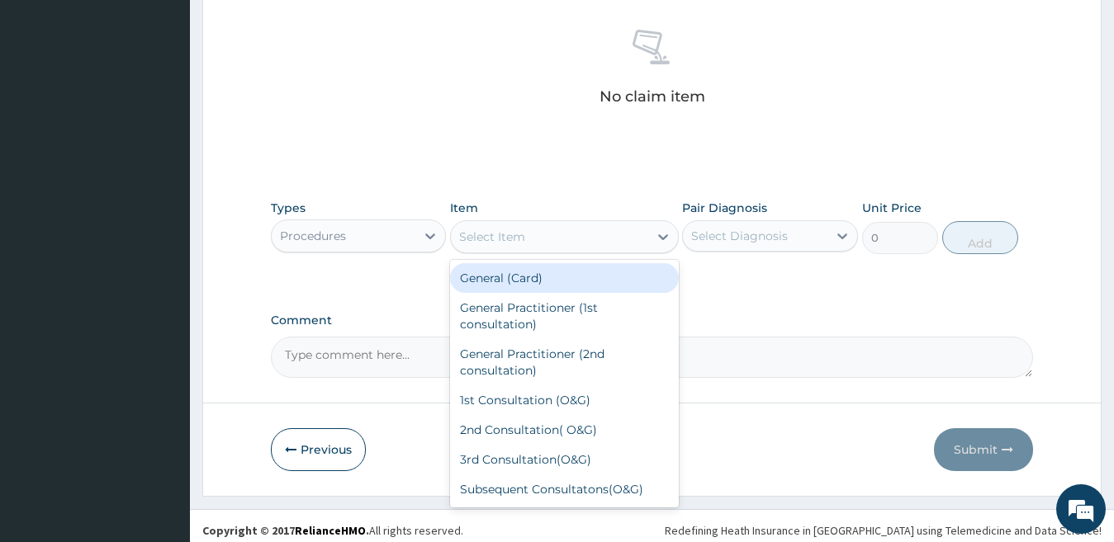
click at [575, 231] on div "Select Item" at bounding box center [549, 237] width 197 height 26
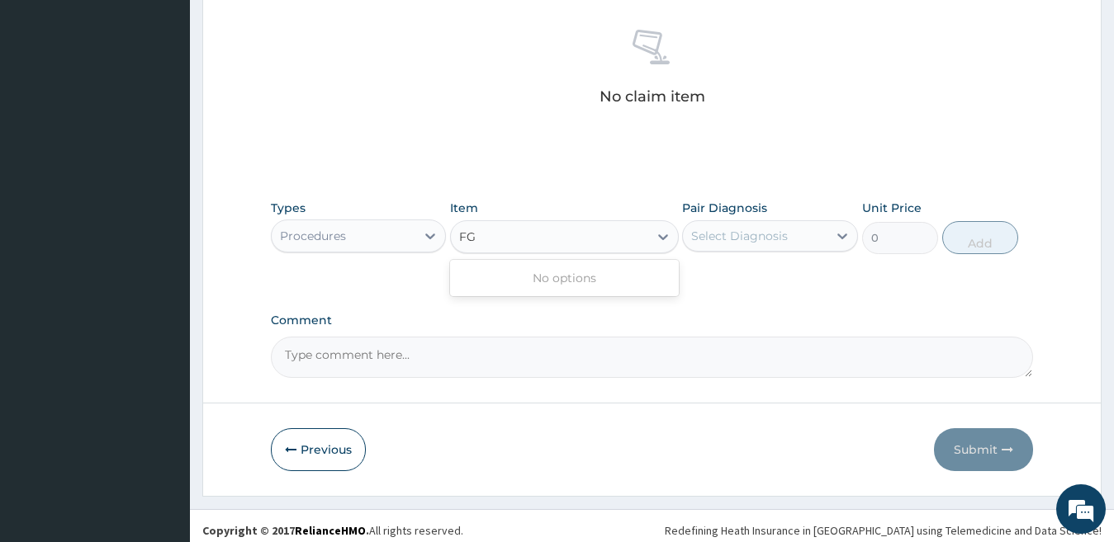
type input "F"
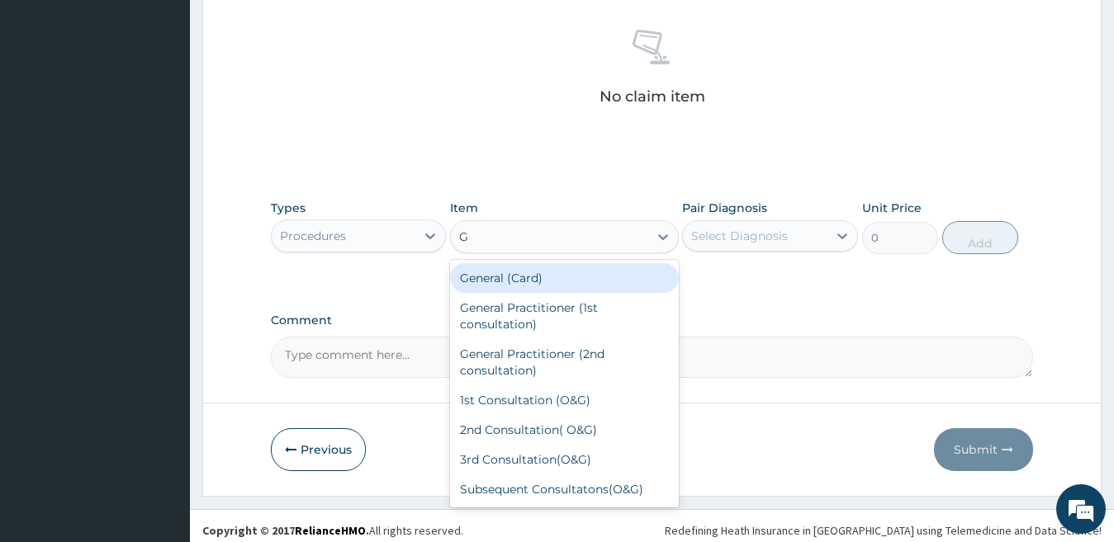
type input "GP"
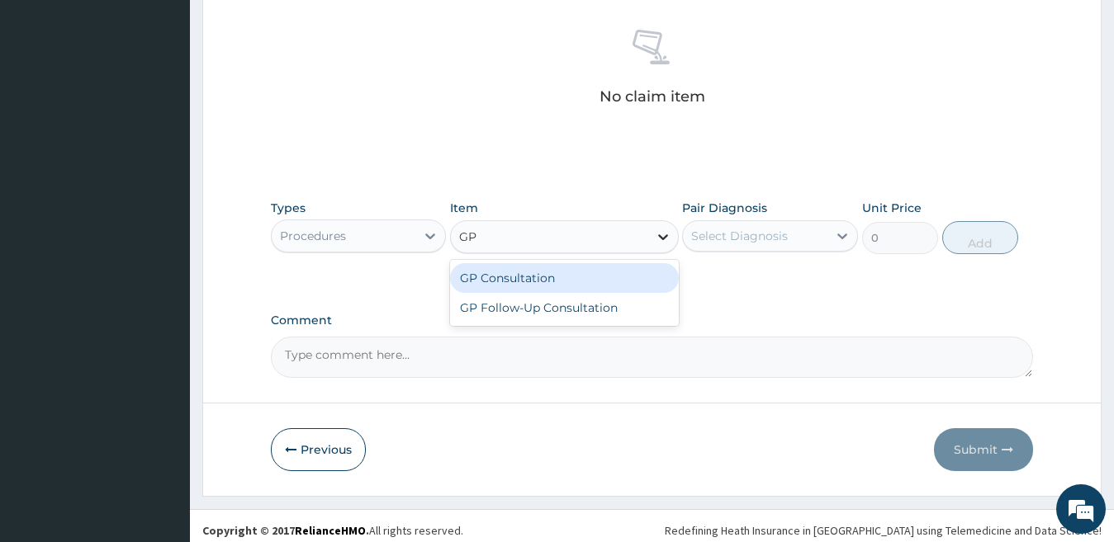
drag, startPoint x: 554, startPoint y: 281, endPoint x: 650, endPoint y: 245, distance: 102.9
click at [555, 281] on div "GP Consultation" at bounding box center [564, 278] width 229 height 30
type input "2000"
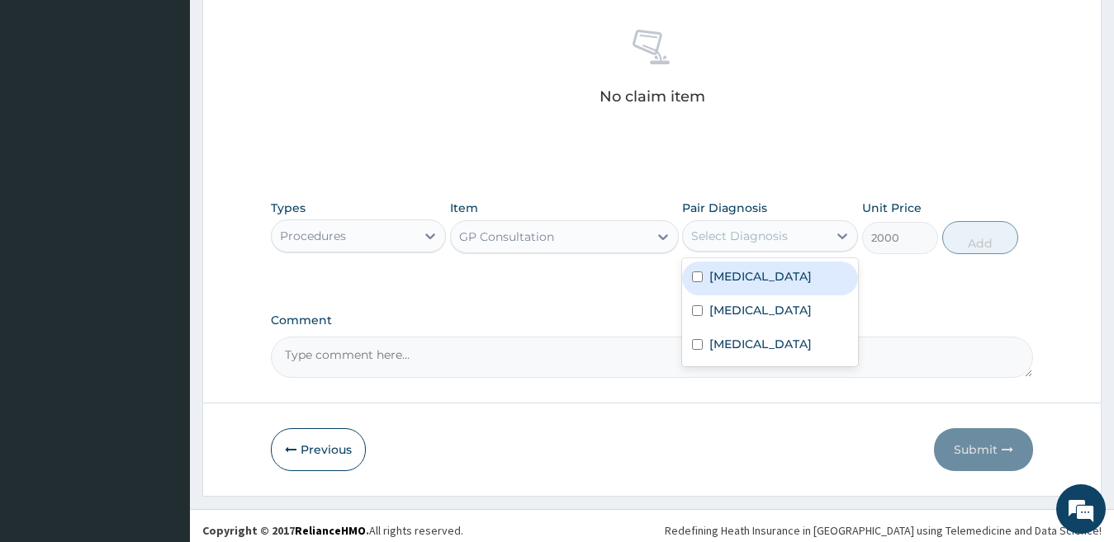
drag, startPoint x: 725, startPoint y: 234, endPoint x: 714, endPoint y: 267, distance: 34.7
click at [723, 246] on div "Select Diagnosis" at bounding box center [755, 236] width 144 height 26
drag, startPoint x: 712, startPoint y: 271, endPoint x: 717, endPoint y: 295, distance: 24.3
click at [712, 272] on label "[MEDICAL_DATA]" at bounding box center [760, 276] width 102 height 17
checkbox input "true"
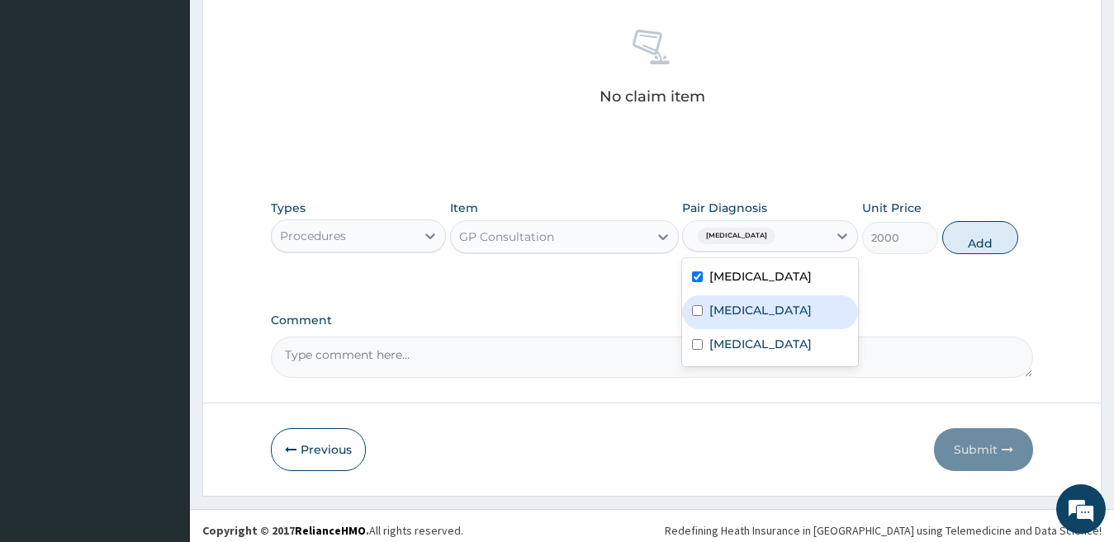
drag, startPoint x: 724, startPoint y: 316, endPoint x: 720, endPoint y: 347, distance: 30.8
click at [724, 319] on div "[MEDICAL_DATA]" at bounding box center [770, 313] width 176 height 34
checkbox input "true"
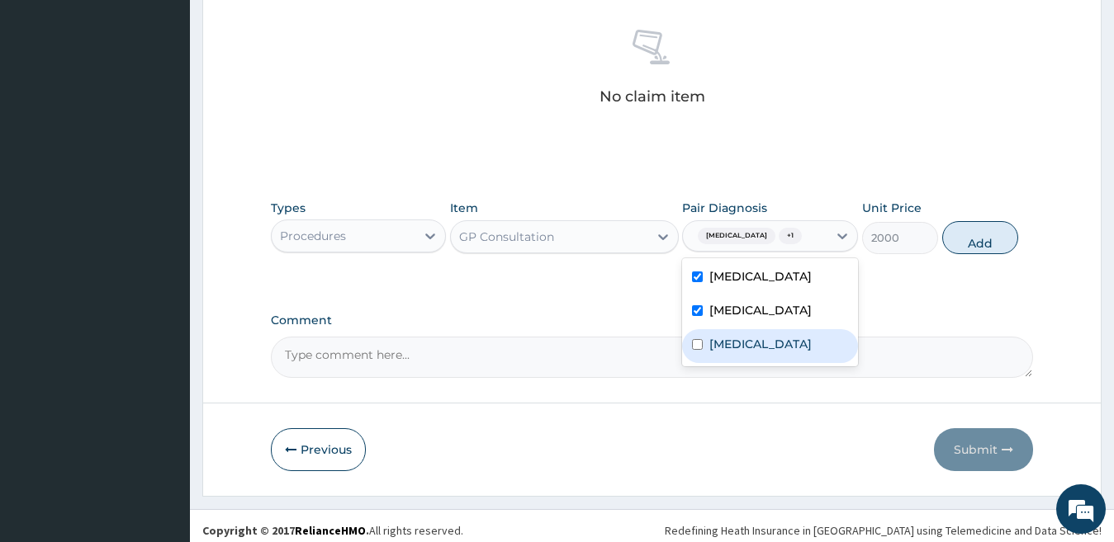
click at [720, 348] on label "[MEDICAL_DATA]" at bounding box center [760, 344] width 102 height 17
checkbox input "true"
click at [984, 244] on button "Add" at bounding box center [980, 237] width 76 height 33
type input "0"
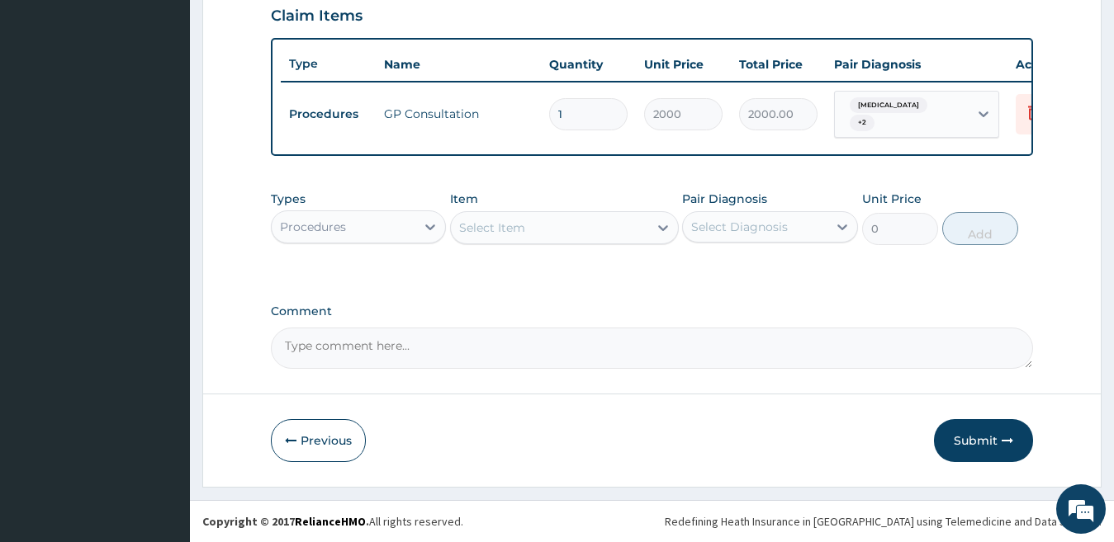
scroll to position [584, 0]
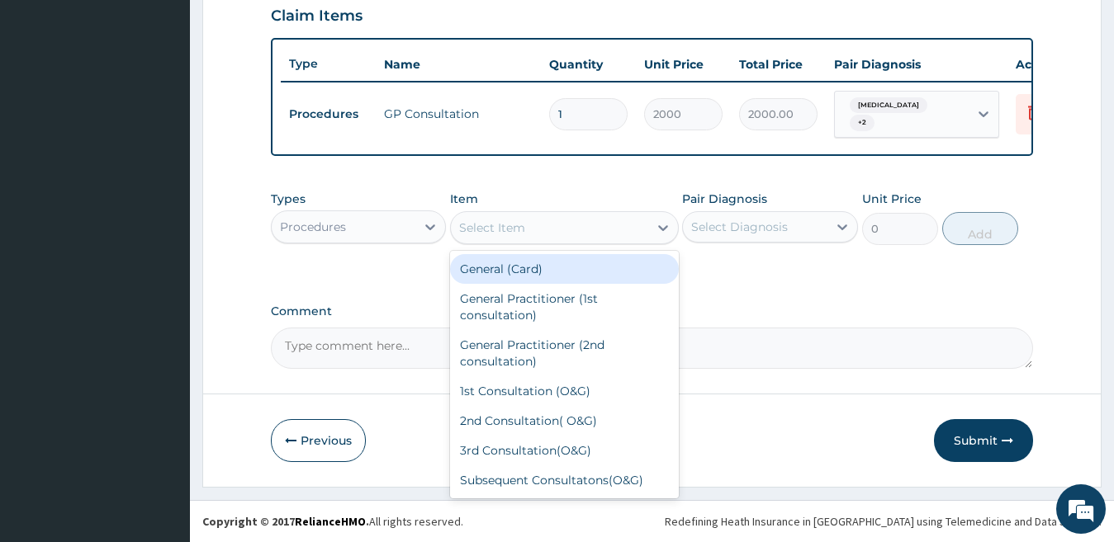
click at [546, 225] on div "Select Item" at bounding box center [549, 228] width 197 height 26
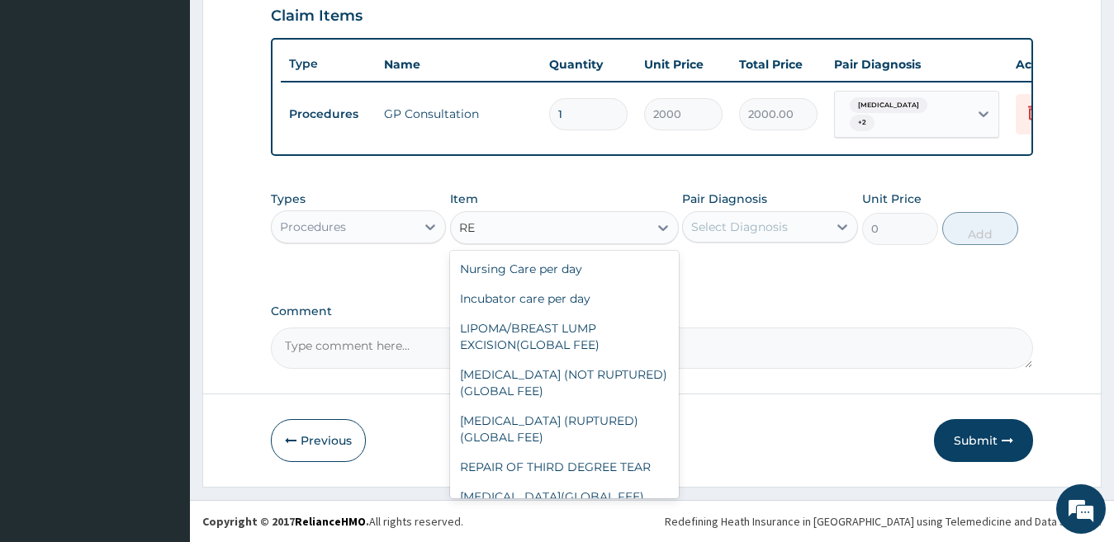
type input "REG"
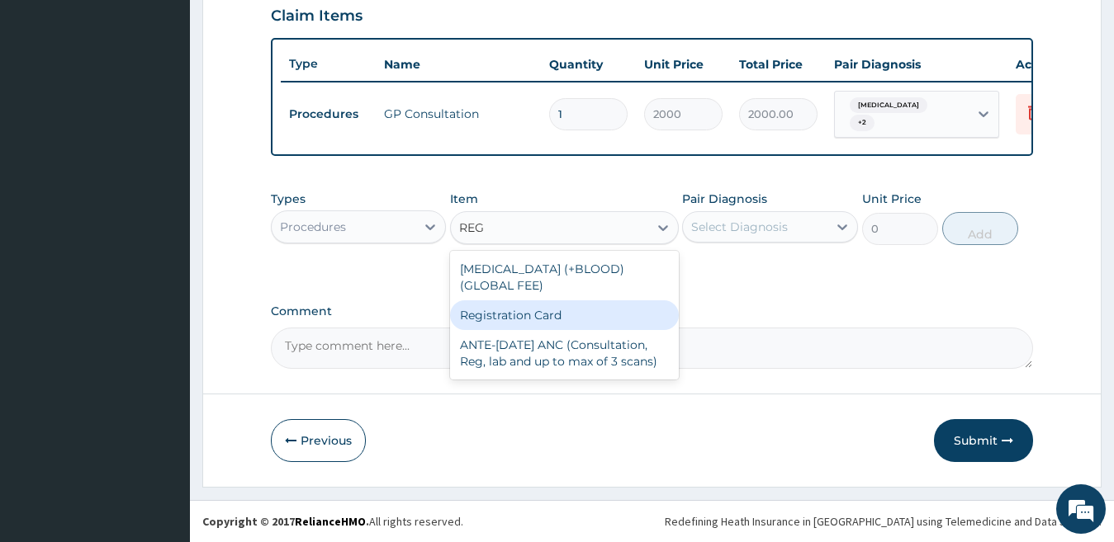
drag, startPoint x: 532, startPoint y: 308, endPoint x: 594, endPoint y: 296, distance: 63.8
click at [532, 308] on div "Registration Card" at bounding box center [564, 315] width 229 height 30
type input "1000"
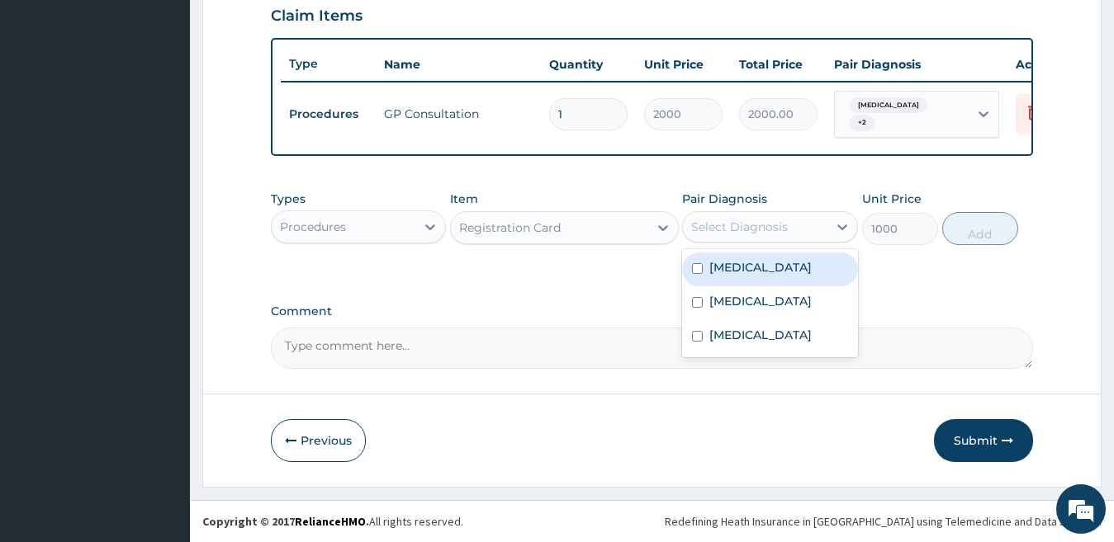
drag, startPoint x: 726, startPoint y: 236, endPoint x: 725, endPoint y: 265, distance: 28.9
click at [726, 244] on div "Pair Diagnosis option [MEDICAL_DATA], selected. option [MEDICAL_DATA] focused, …" at bounding box center [770, 218] width 176 height 54
drag, startPoint x: 725, startPoint y: 267, endPoint x: 722, endPoint y: 293, distance: 26.5
click at [725, 267] on label "[MEDICAL_DATA]" at bounding box center [760, 267] width 102 height 17
checkbox input "true"
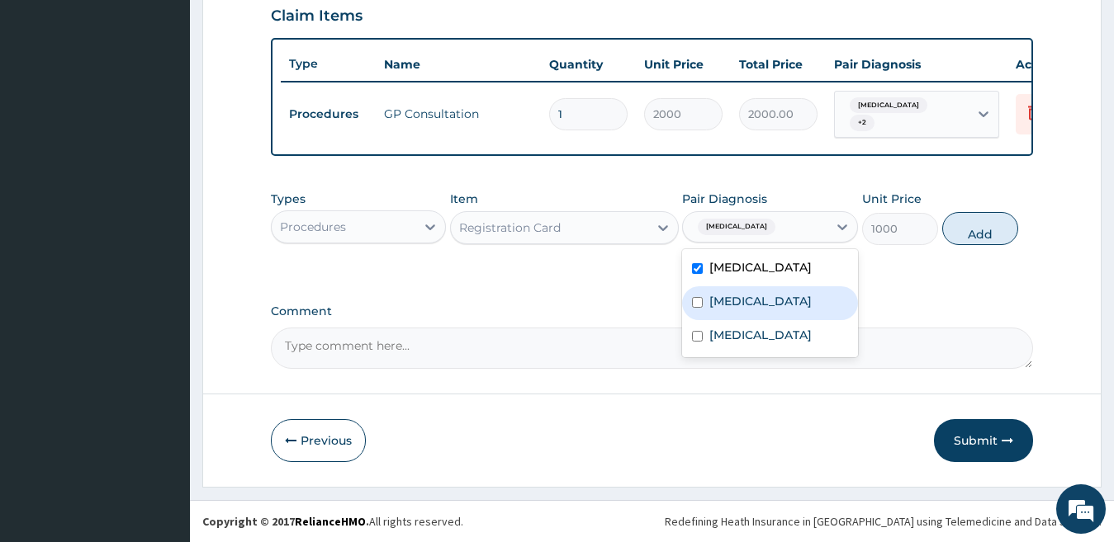
drag, startPoint x: 721, startPoint y: 296, endPoint x: 714, endPoint y: 348, distance: 53.4
click at [721, 296] on label "[MEDICAL_DATA]" at bounding box center [760, 301] width 102 height 17
checkbox input "true"
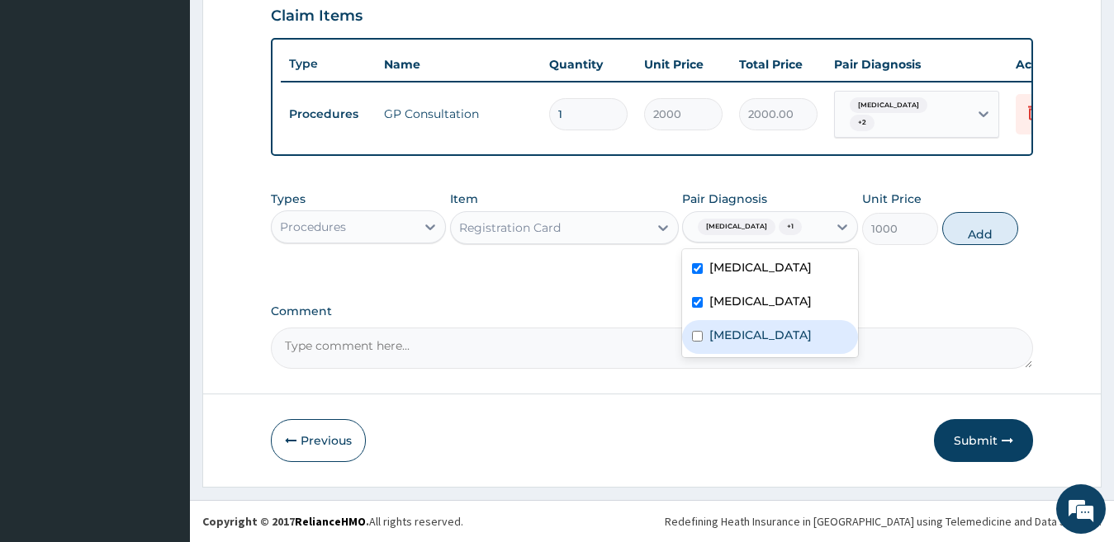
click at [714, 343] on label "[MEDICAL_DATA]" at bounding box center [760, 335] width 102 height 17
checkbox input "true"
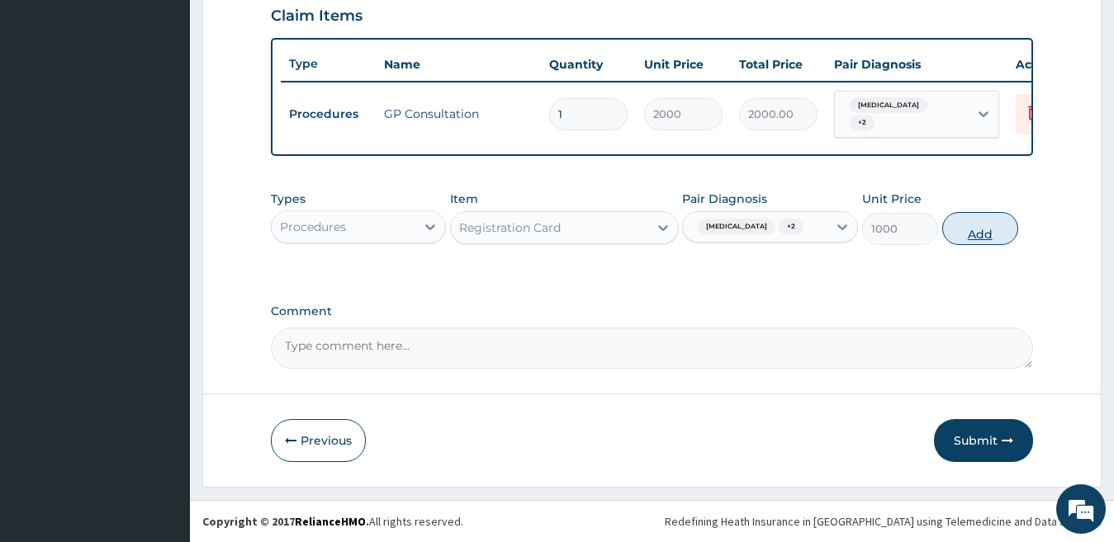
click at [978, 229] on button "Add" at bounding box center [980, 228] width 76 height 33
type input "0"
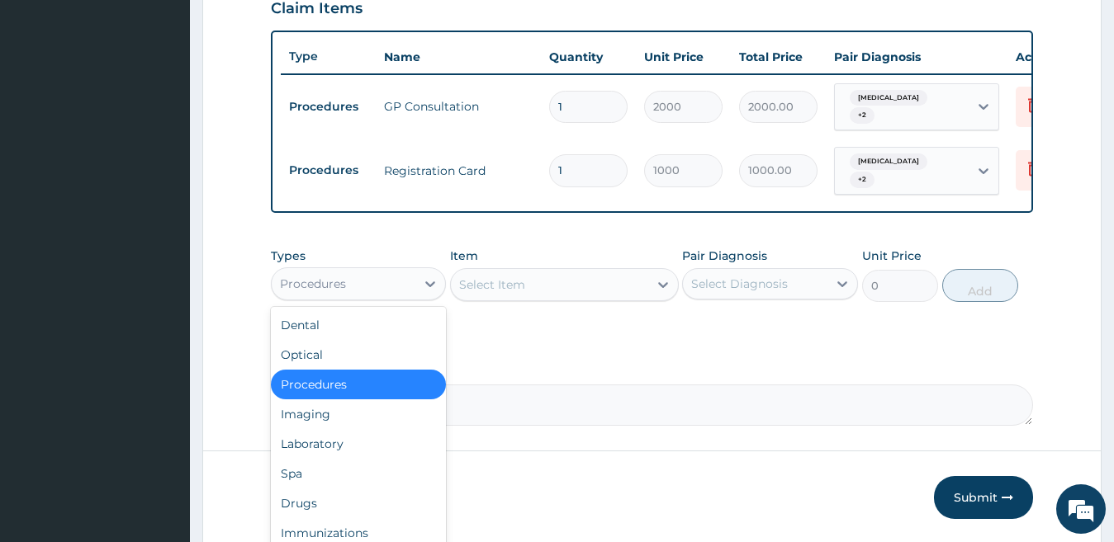
click at [397, 287] on div "Procedures" at bounding box center [344, 284] width 144 height 26
click at [344, 447] on div "Laboratory" at bounding box center [359, 444] width 176 height 30
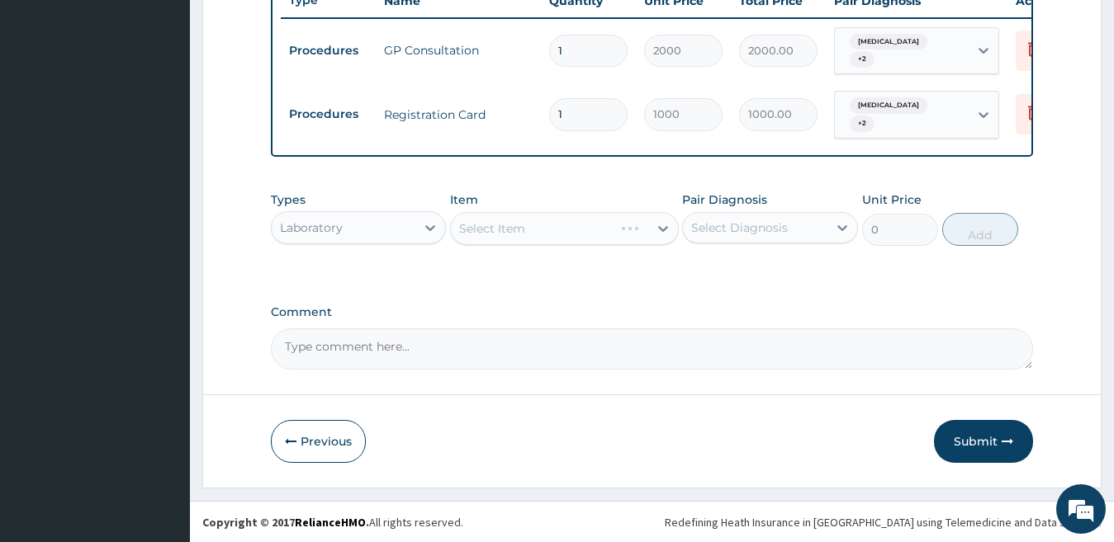
scroll to position [641, 0]
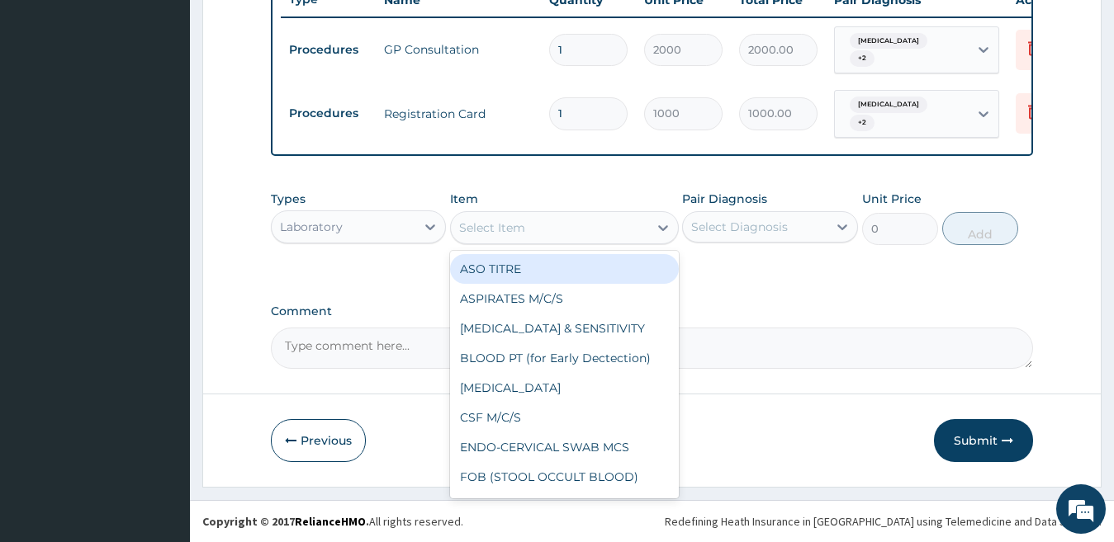
click at [469, 226] on div "Select Item" at bounding box center [492, 228] width 66 height 17
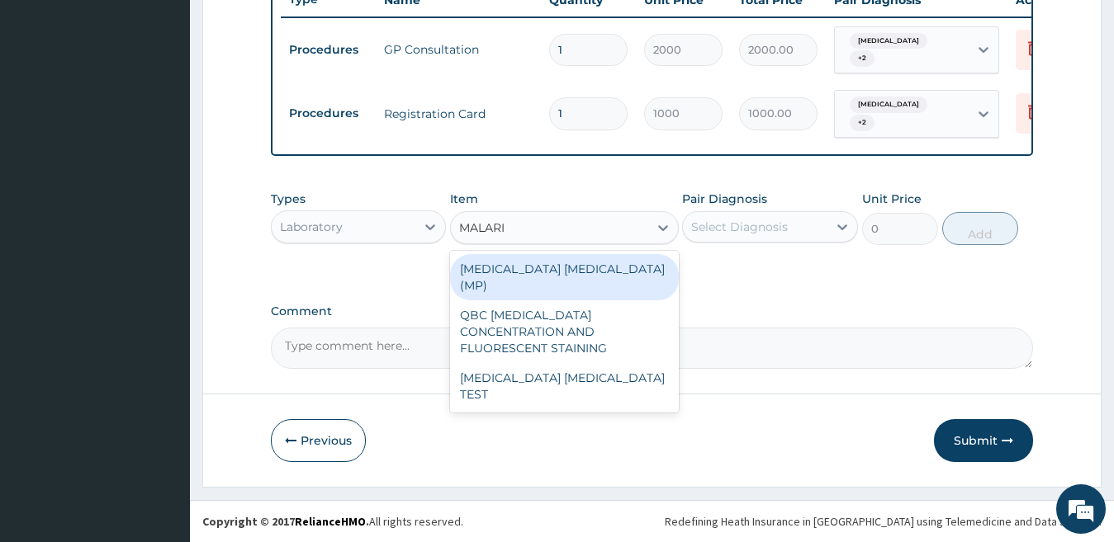
type input "[MEDICAL_DATA]"
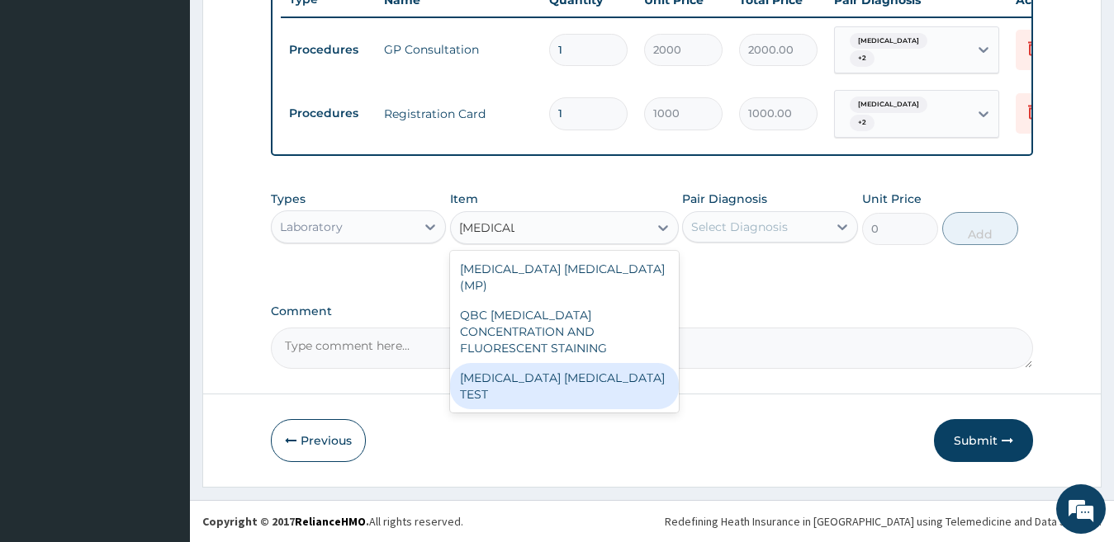
click at [510, 363] on div "[MEDICAL_DATA] [MEDICAL_DATA] TEST" at bounding box center [564, 386] width 229 height 46
type input "1500"
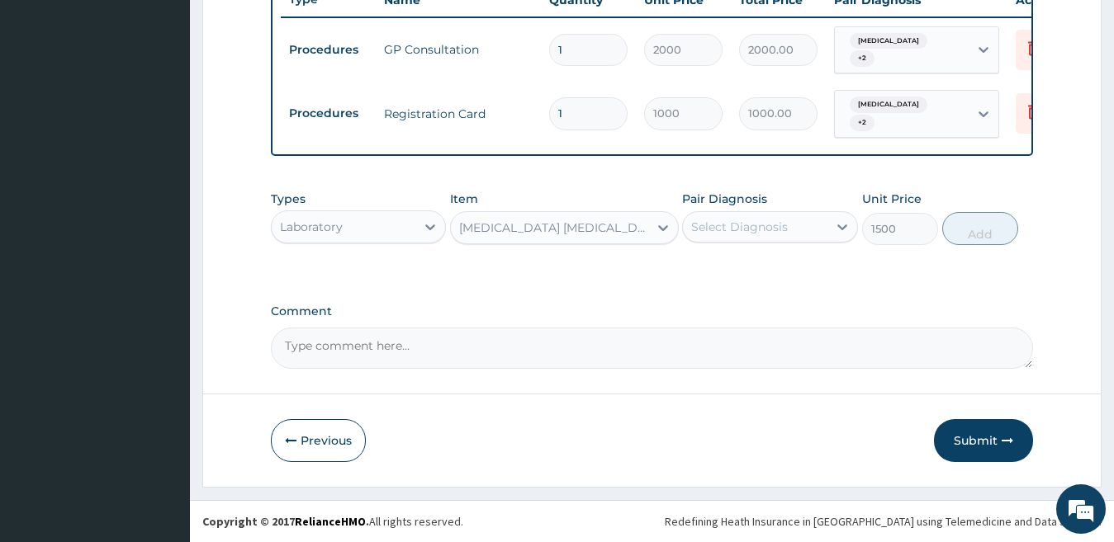
click at [743, 232] on div "Select Diagnosis" at bounding box center [739, 227] width 97 height 17
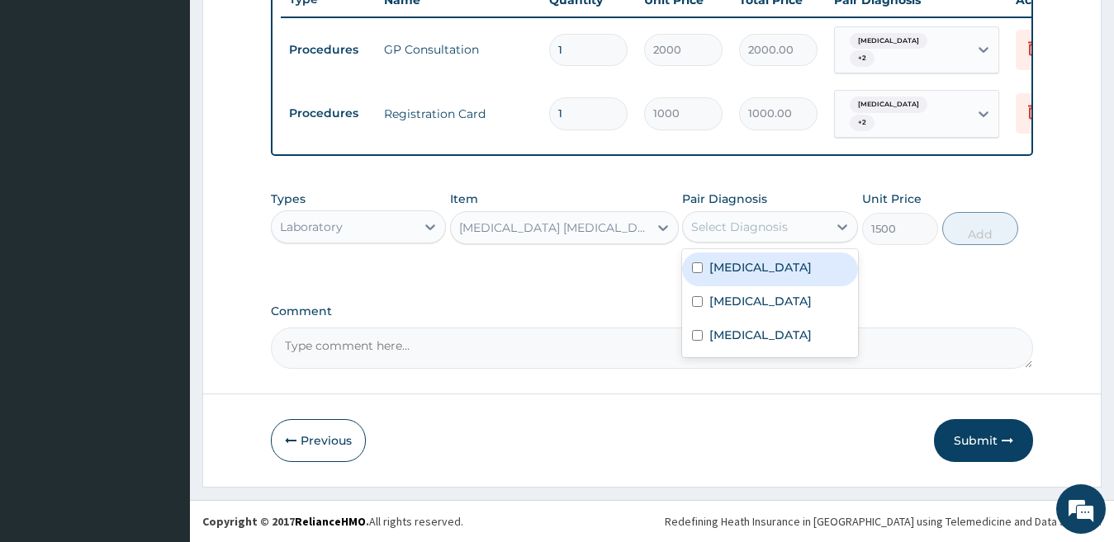
click at [738, 263] on label "[MEDICAL_DATA]" at bounding box center [760, 267] width 102 height 17
checkbox input "true"
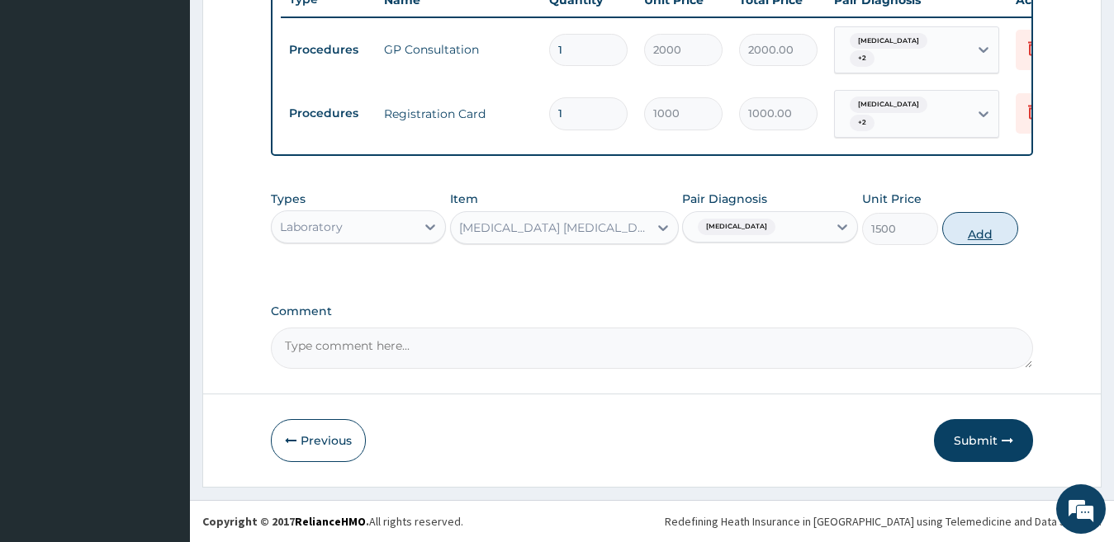
click at [991, 229] on button "Add" at bounding box center [980, 228] width 76 height 33
type input "0"
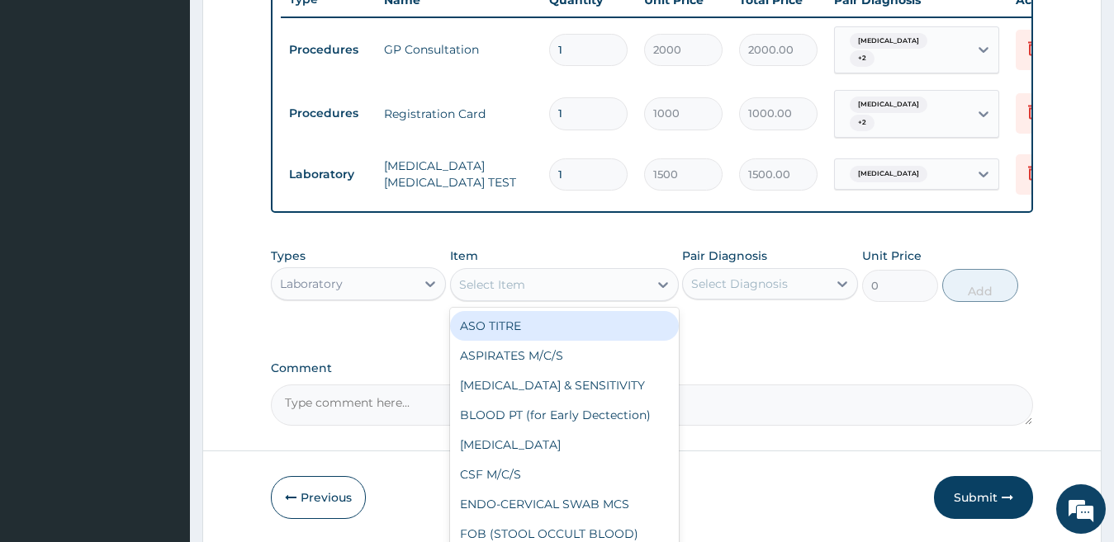
click at [509, 278] on div "Select Item" at bounding box center [492, 285] width 66 height 17
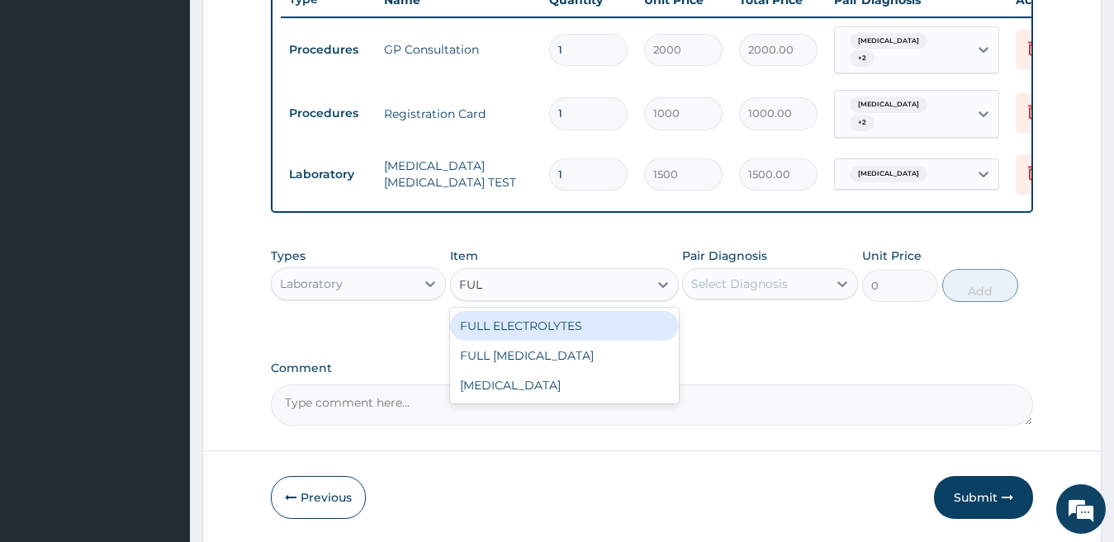
type input "FULL"
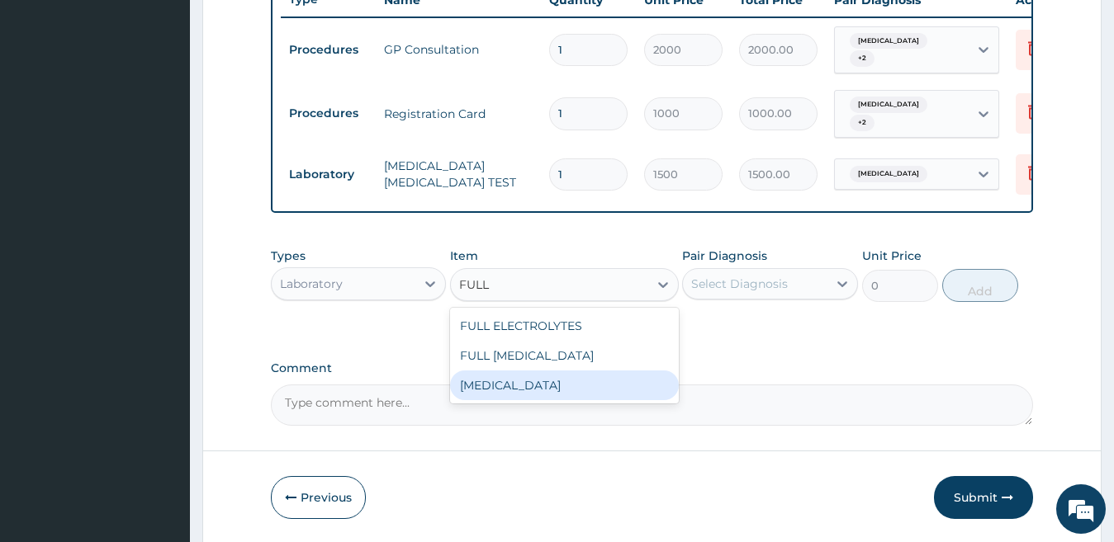
drag, startPoint x: 535, startPoint y: 387, endPoint x: 685, endPoint y: 345, distance: 156.0
click at [537, 387] on div "[MEDICAL_DATA]" at bounding box center [564, 386] width 229 height 30
type input "3000"
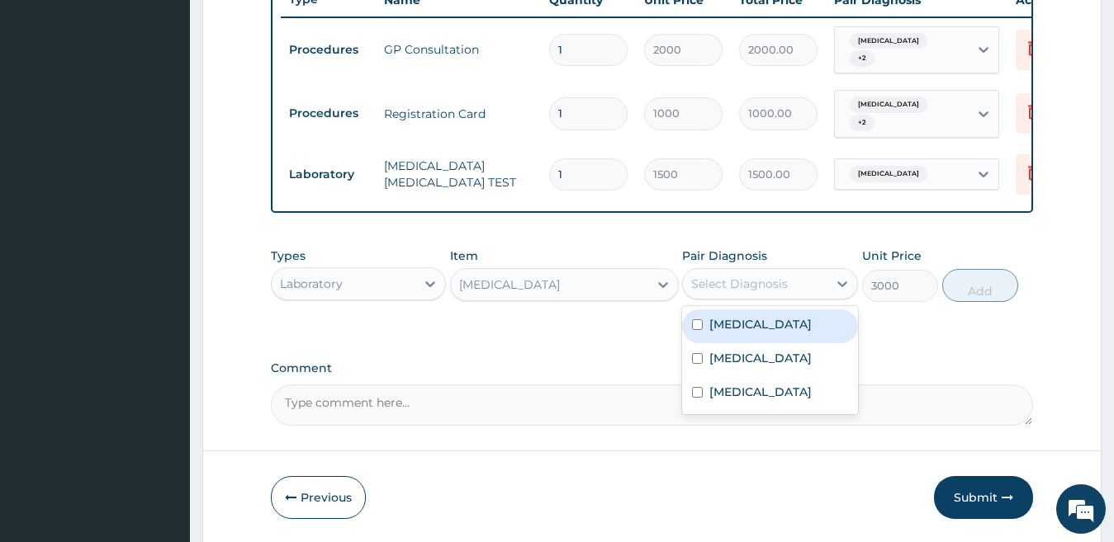
click at [755, 289] on div "Select Diagnosis" at bounding box center [739, 284] width 97 height 17
click at [734, 337] on div "[MEDICAL_DATA]" at bounding box center [770, 327] width 176 height 34
checkbox input "true"
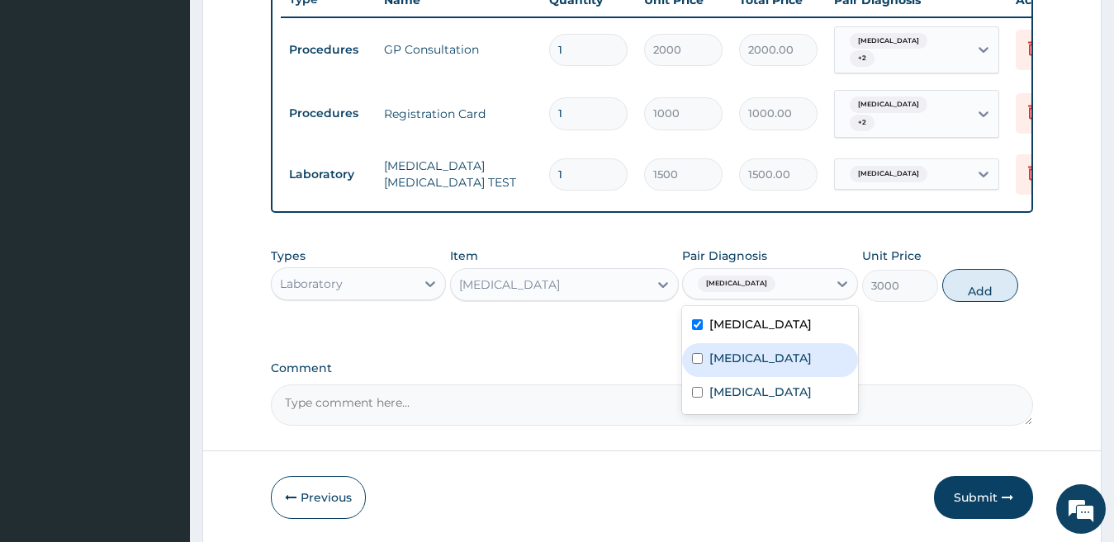
drag, startPoint x: 725, startPoint y: 357, endPoint x: 726, endPoint y: 388, distance: 30.6
click at [725, 362] on label "[MEDICAL_DATA]" at bounding box center [760, 358] width 102 height 17
checkbox input "true"
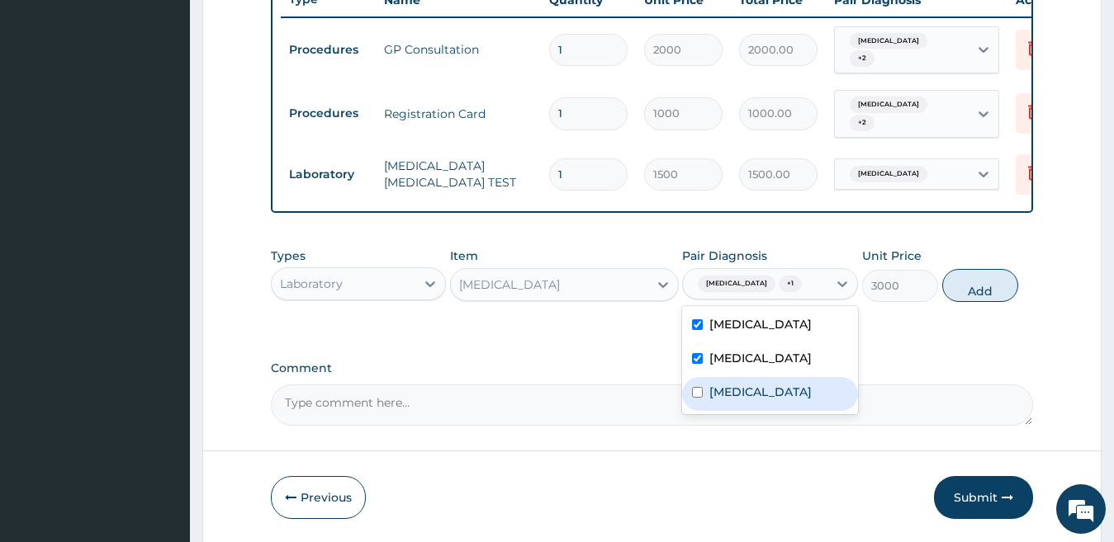
click at [728, 390] on label "[MEDICAL_DATA]" at bounding box center [760, 392] width 102 height 17
checkbox input "true"
click at [975, 286] on button "Add" at bounding box center [980, 285] width 76 height 33
type input "0"
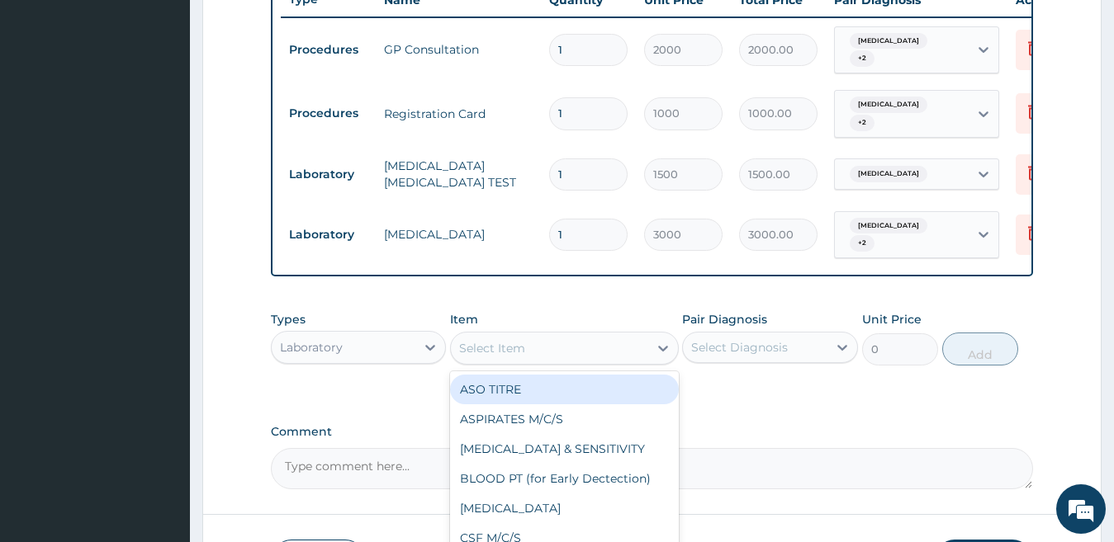
click at [475, 340] on div "Select Item" at bounding box center [492, 348] width 66 height 17
type input "STOO"
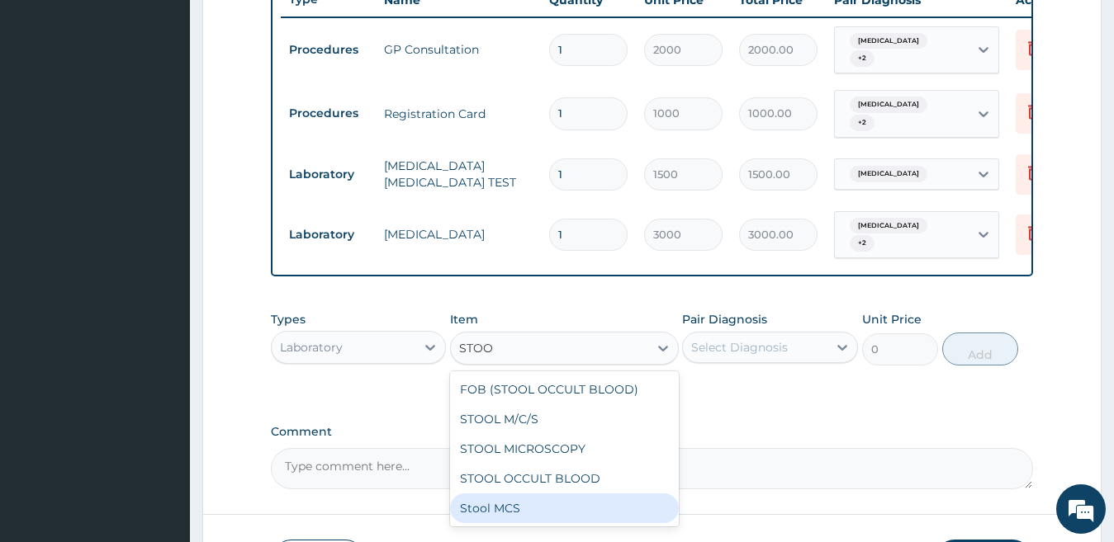
click at [515, 494] on div "Stool MCS" at bounding box center [564, 509] width 229 height 30
type input "4500"
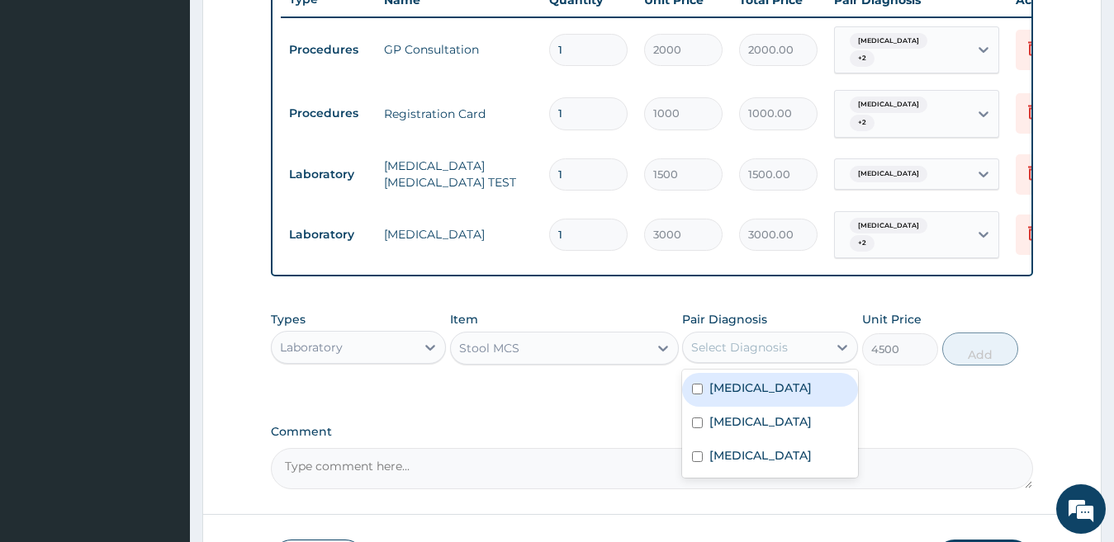
click at [741, 343] on div "Select Diagnosis" at bounding box center [739, 347] width 97 height 17
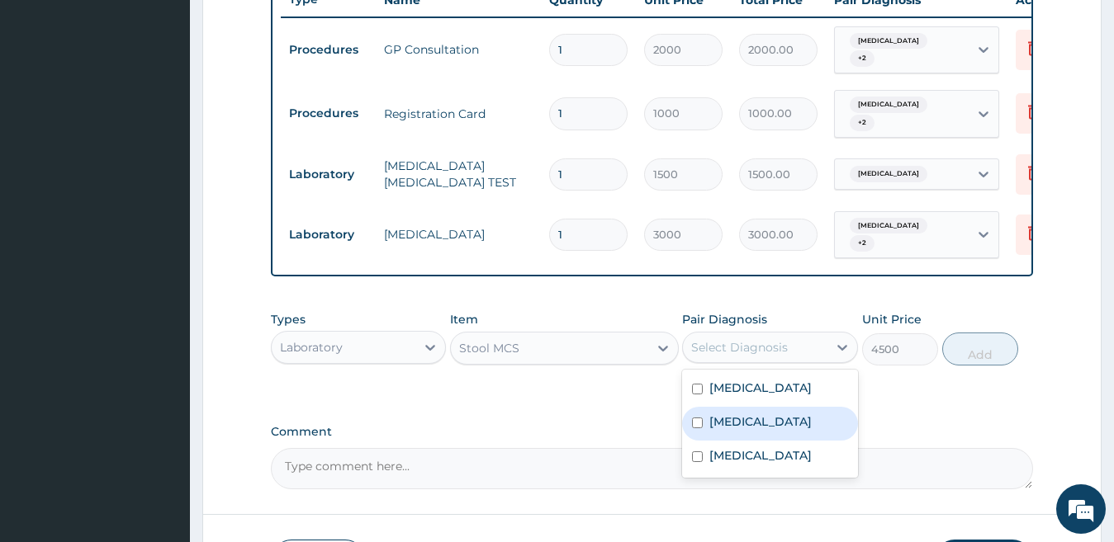
click at [725, 421] on label "[MEDICAL_DATA]" at bounding box center [760, 422] width 102 height 17
checkbox input "true"
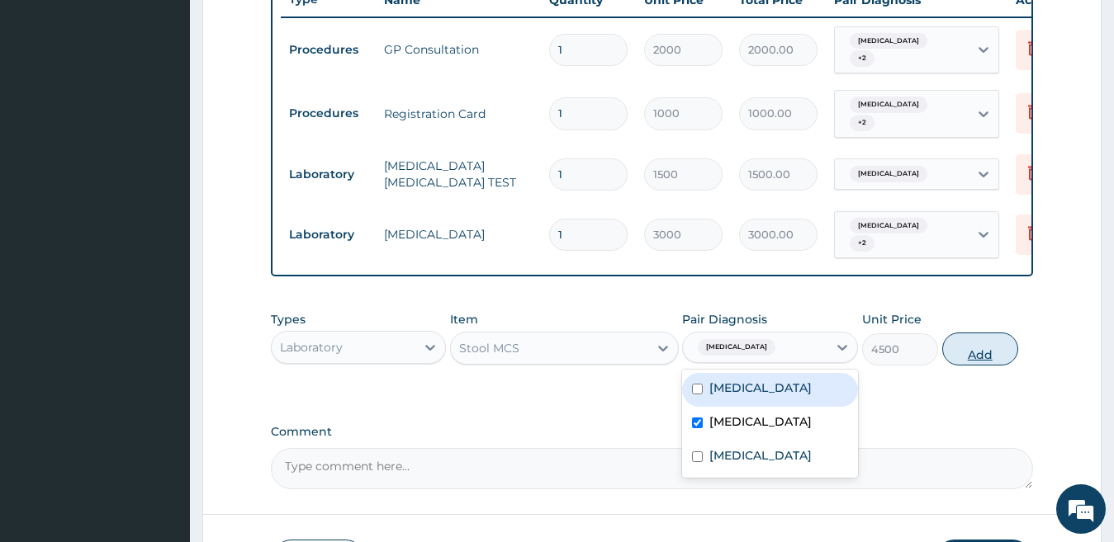
click at [997, 344] on button "Add" at bounding box center [980, 349] width 76 height 33
type input "0"
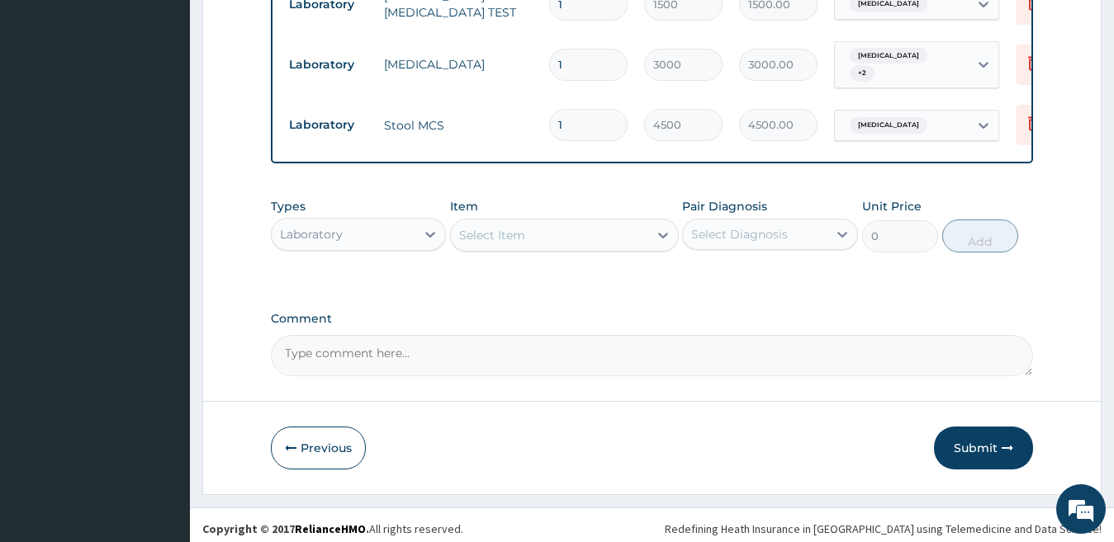
scroll to position [811, 0]
click at [385, 226] on div "Laboratory" at bounding box center [344, 233] width 144 height 26
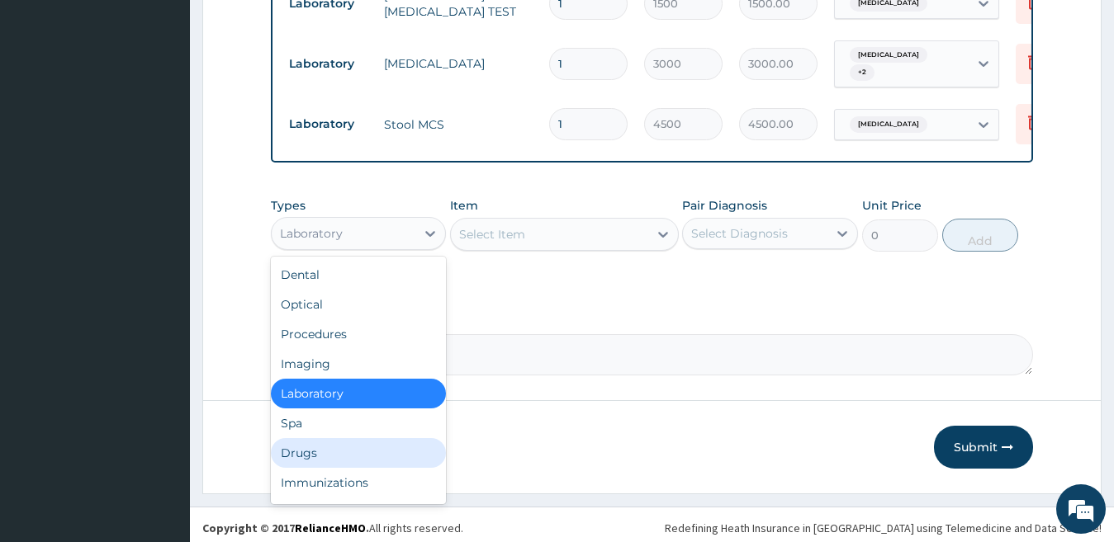
click at [362, 449] on div "Drugs" at bounding box center [359, 453] width 176 height 30
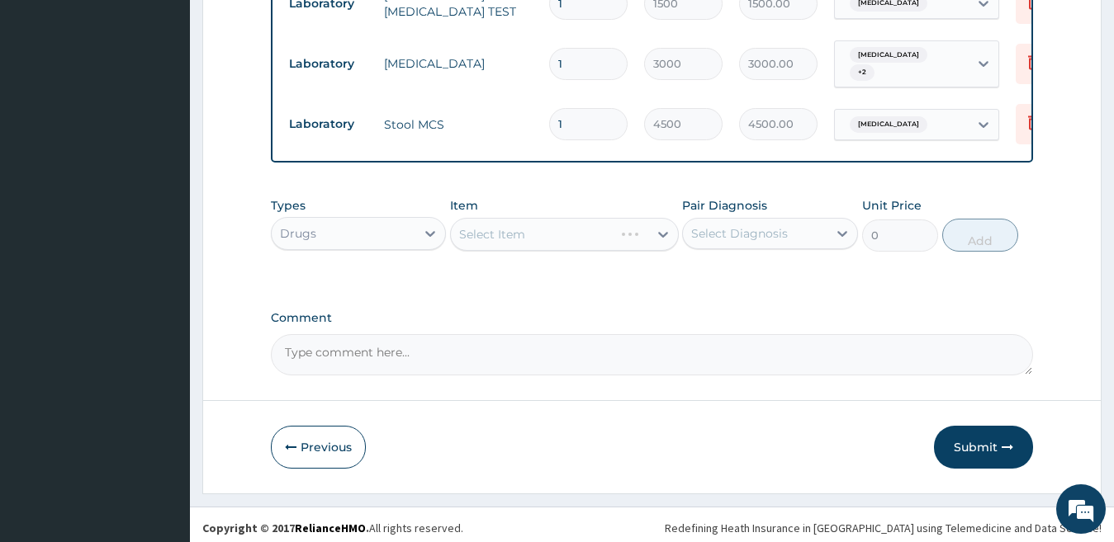
click at [499, 227] on div "Select Item" at bounding box center [564, 234] width 229 height 33
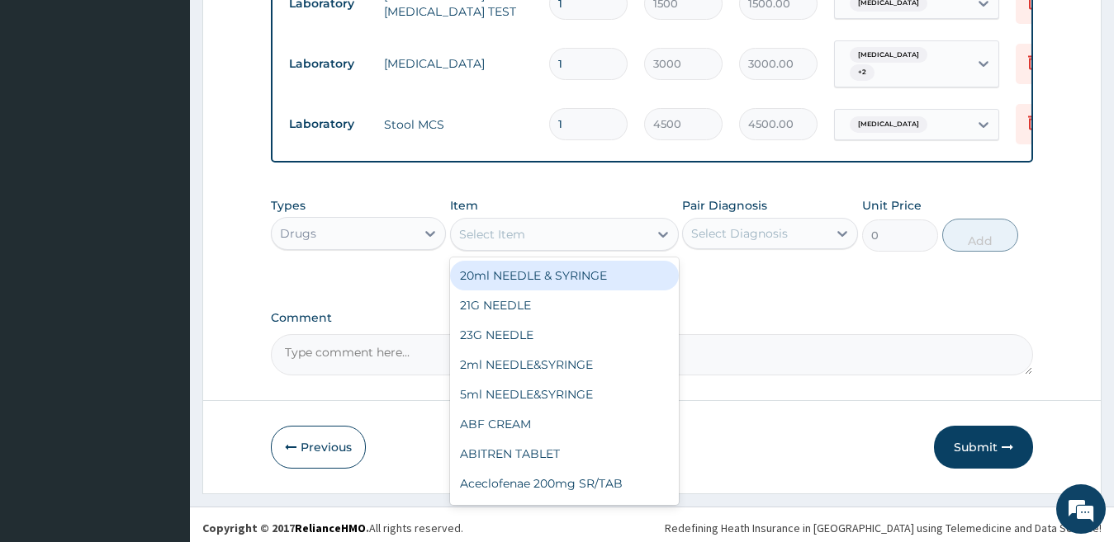
click at [499, 227] on div "Select Item" at bounding box center [492, 234] width 66 height 17
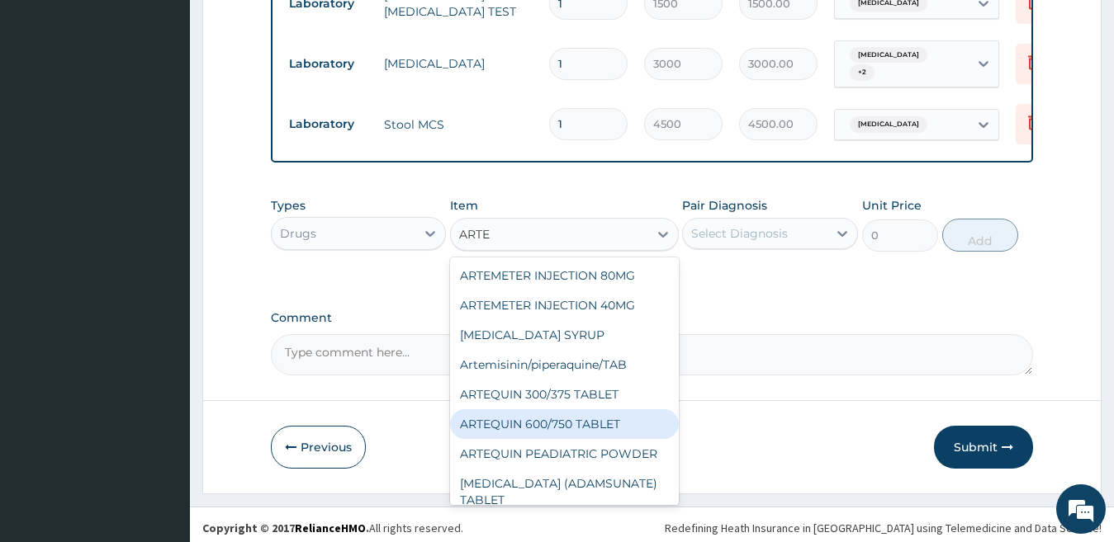
type input "ARTES"
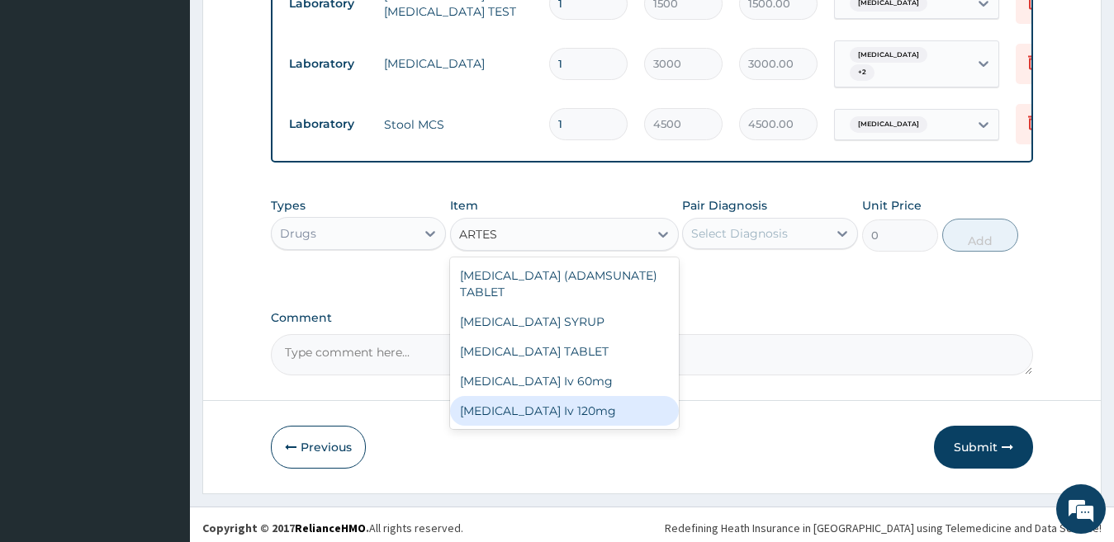
click at [574, 404] on div "[MEDICAL_DATA] Iv 120mg" at bounding box center [564, 411] width 229 height 30
type input "1800"
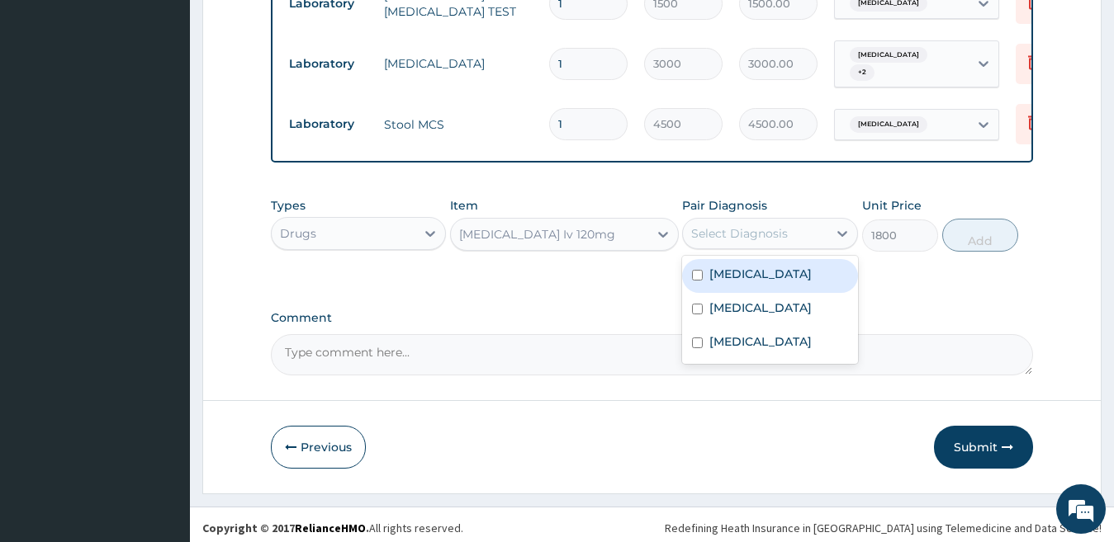
click at [764, 229] on div "Select Diagnosis" at bounding box center [739, 233] width 97 height 17
click at [750, 275] on label "[MEDICAL_DATA]" at bounding box center [760, 274] width 102 height 17
checkbox input "true"
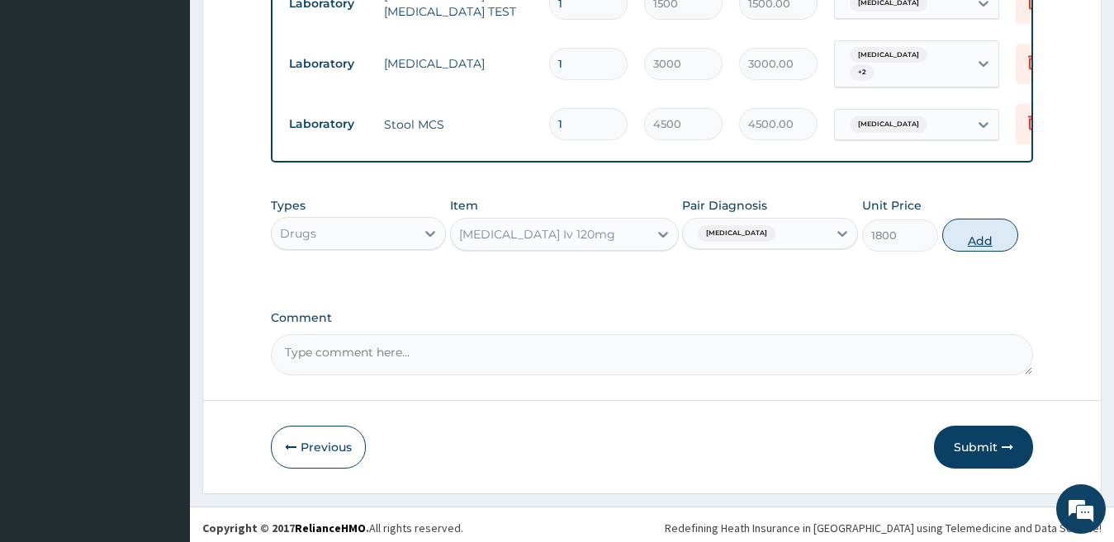
click at [958, 225] on button "Add" at bounding box center [980, 235] width 76 height 33
type input "0"
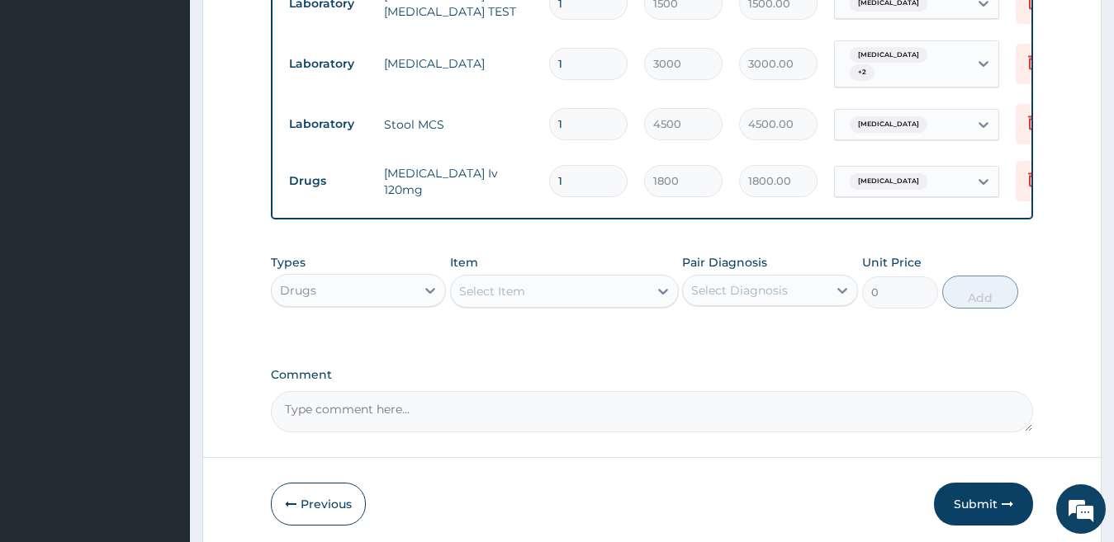
click at [537, 286] on div "Select Item" at bounding box center [549, 291] width 197 height 26
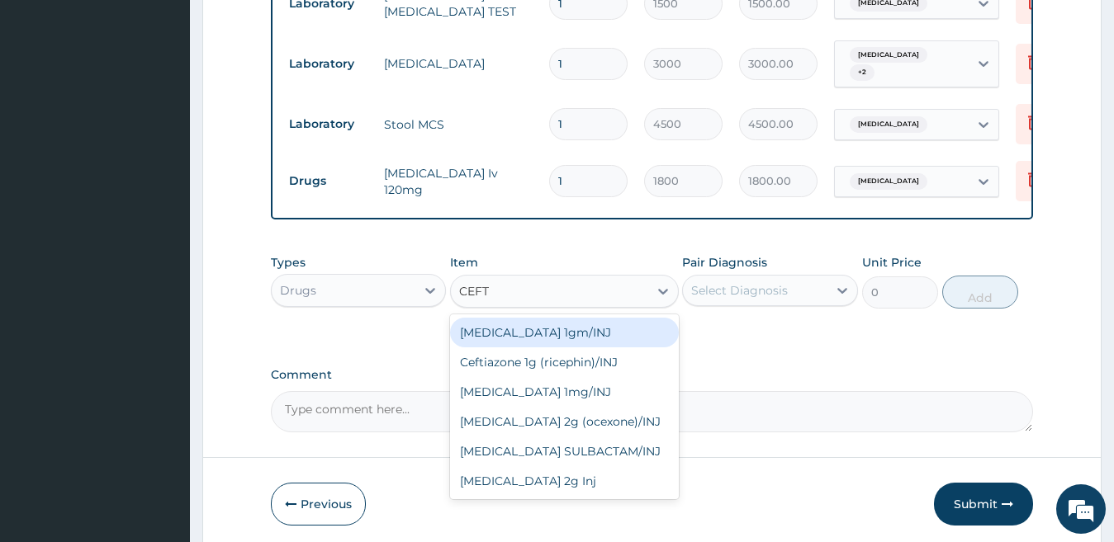
type input "CEFTR"
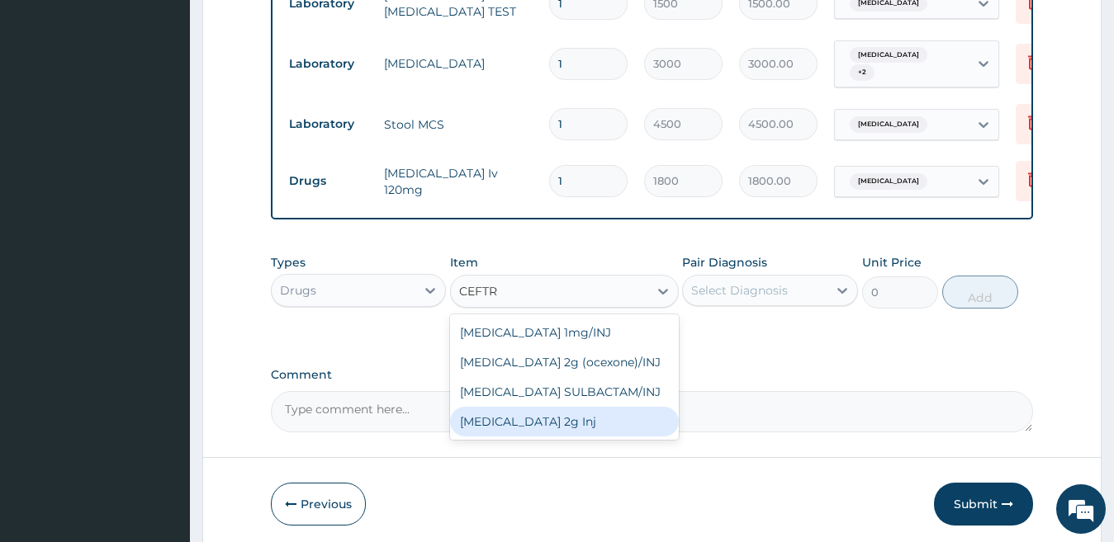
drag, startPoint x: 541, startPoint y: 419, endPoint x: 646, endPoint y: 356, distance: 122.9
click at [541, 419] on div "[MEDICAL_DATA] 2g Inj" at bounding box center [564, 422] width 229 height 30
type input "1500"
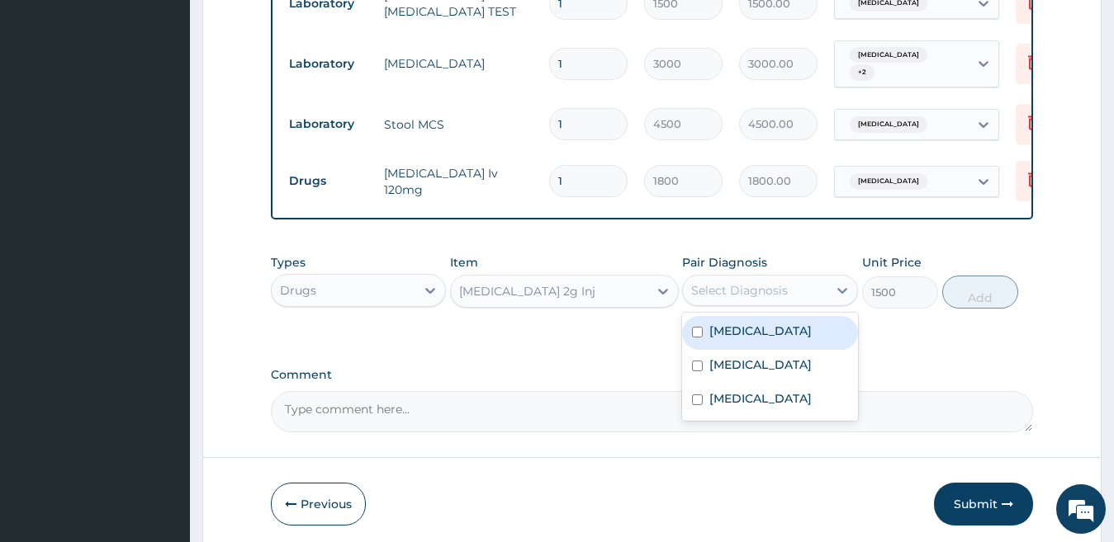
drag, startPoint x: 734, startPoint y: 279, endPoint x: 734, endPoint y: 329, distance: 50.4
click at [734, 282] on div "Select Diagnosis" at bounding box center [739, 290] width 97 height 17
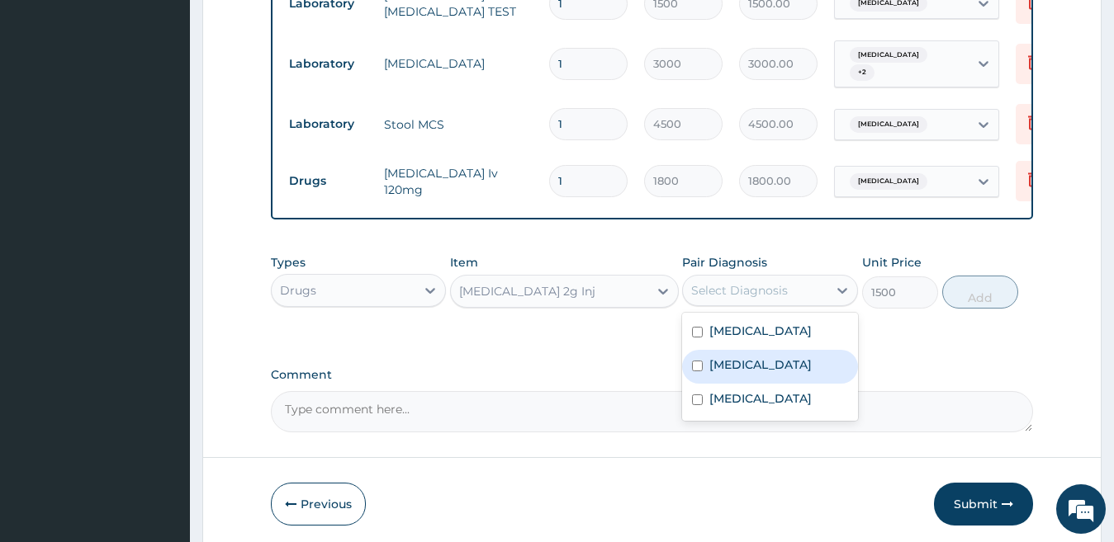
click at [736, 362] on label "[MEDICAL_DATA]" at bounding box center [760, 365] width 102 height 17
checkbox input "true"
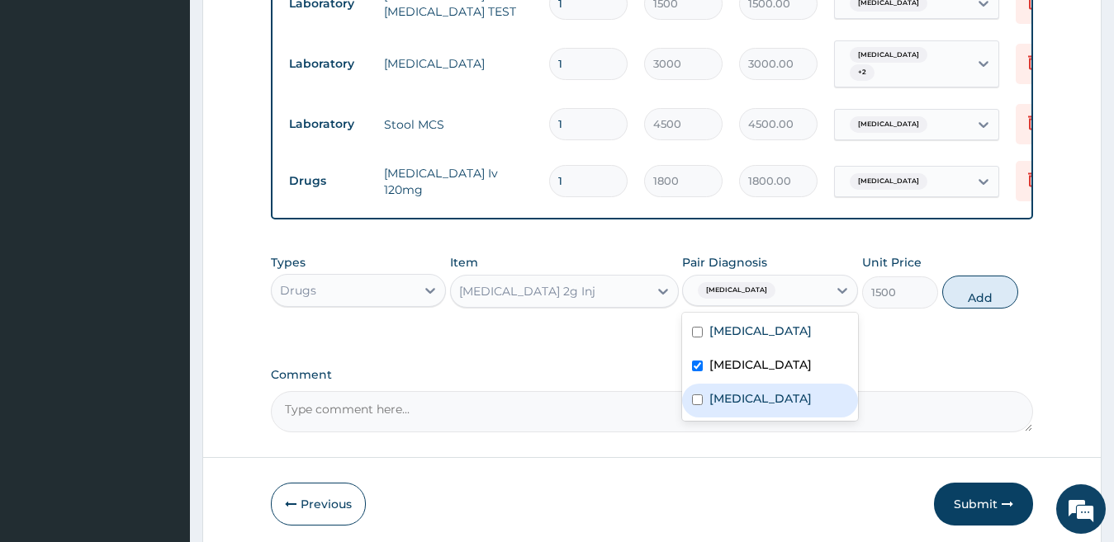
click at [732, 396] on label "[MEDICAL_DATA]" at bounding box center [760, 398] width 102 height 17
checkbox input "true"
click at [963, 281] on button "Add" at bounding box center [980, 292] width 76 height 33
type input "0"
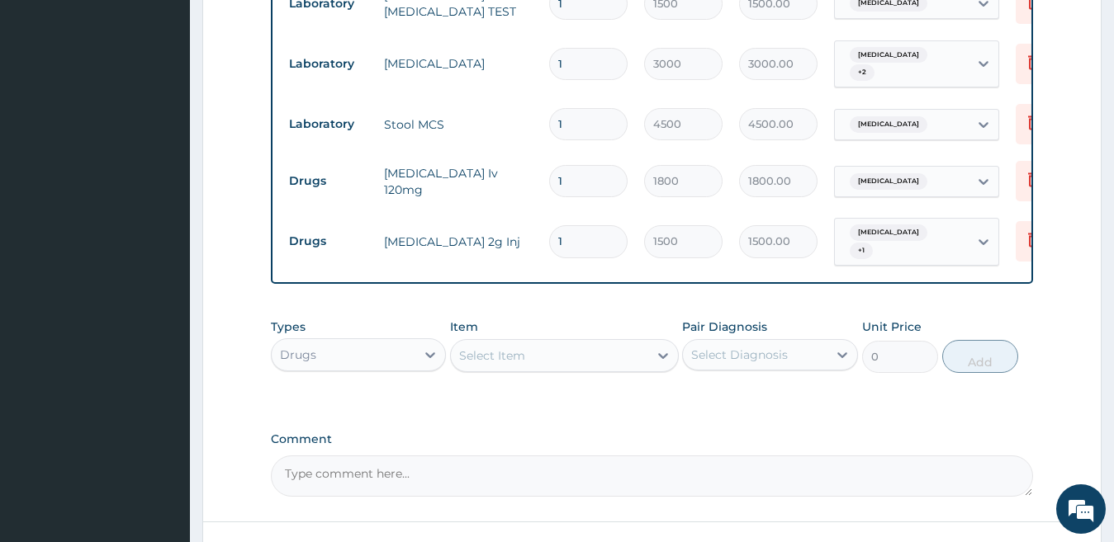
type input "0.00"
type input "2"
type input "3000.00"
type input "2"
click at [573, 165] on input "1" at bounding box center [588, 181] width 78 height 32
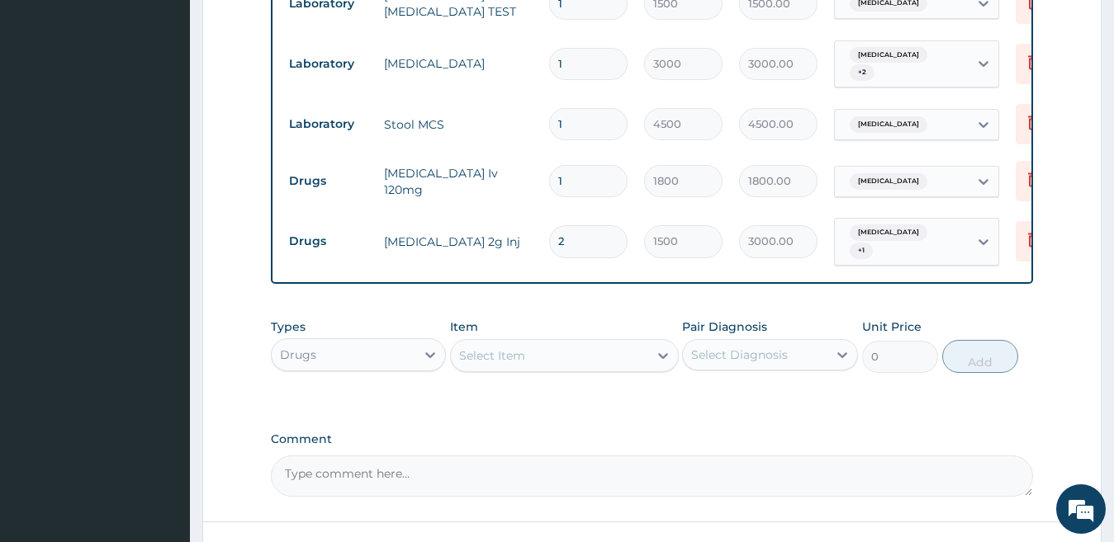
type input "0.00"
type input "3"
type input "5400.00"
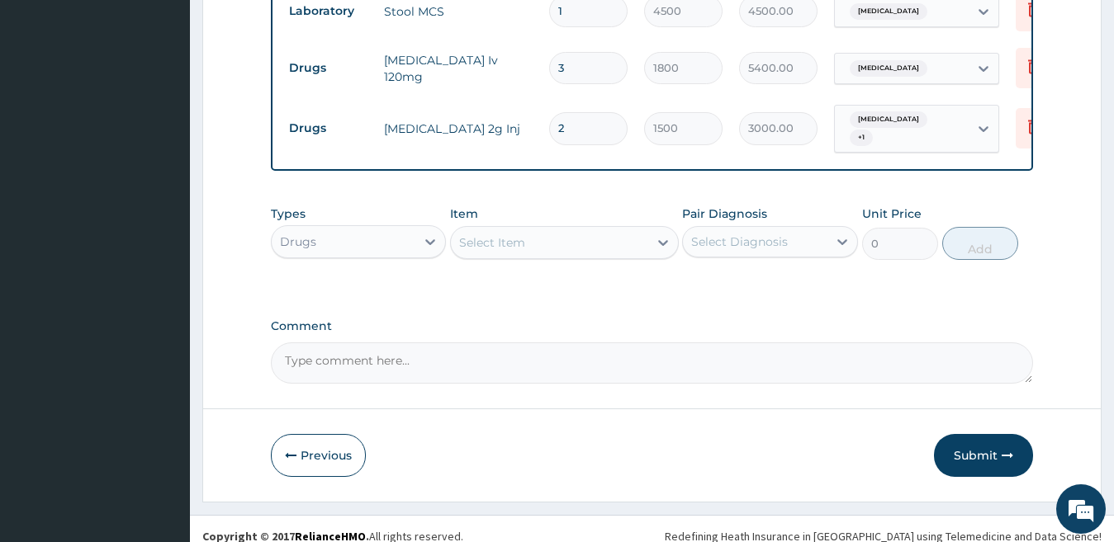
scroll to position [925, 0]
type input "3"
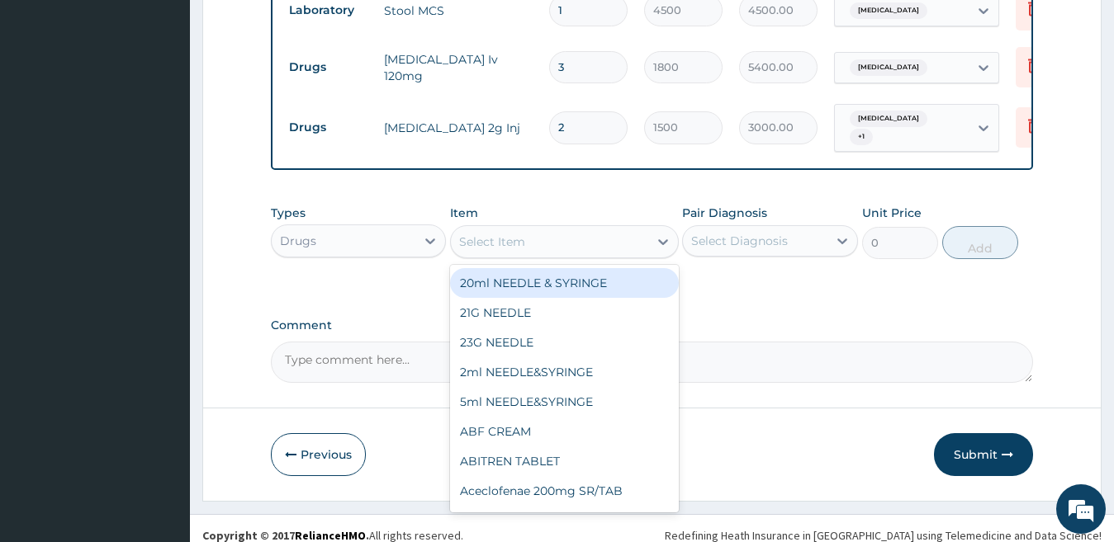
click at [546, 229] on div "Select Item" at bounding box center [549, 242] width 197 height 26
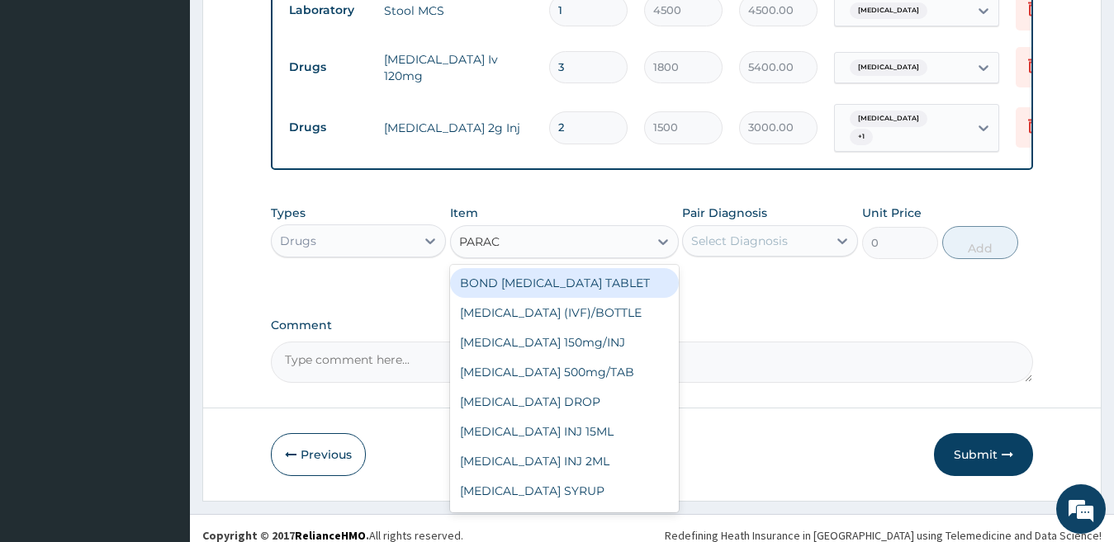
type input "PARACE"
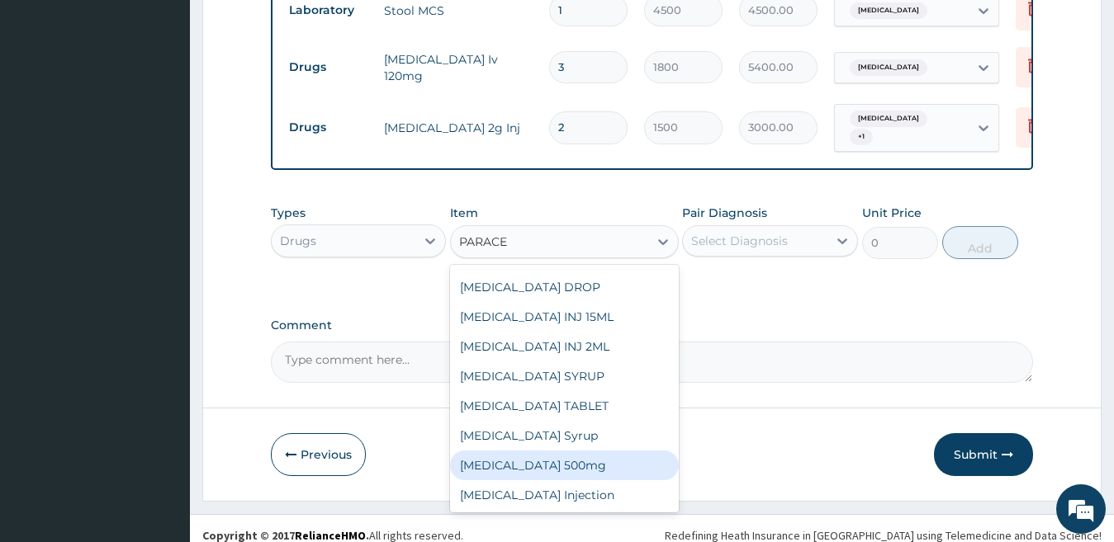
scroll to position [116, 0]
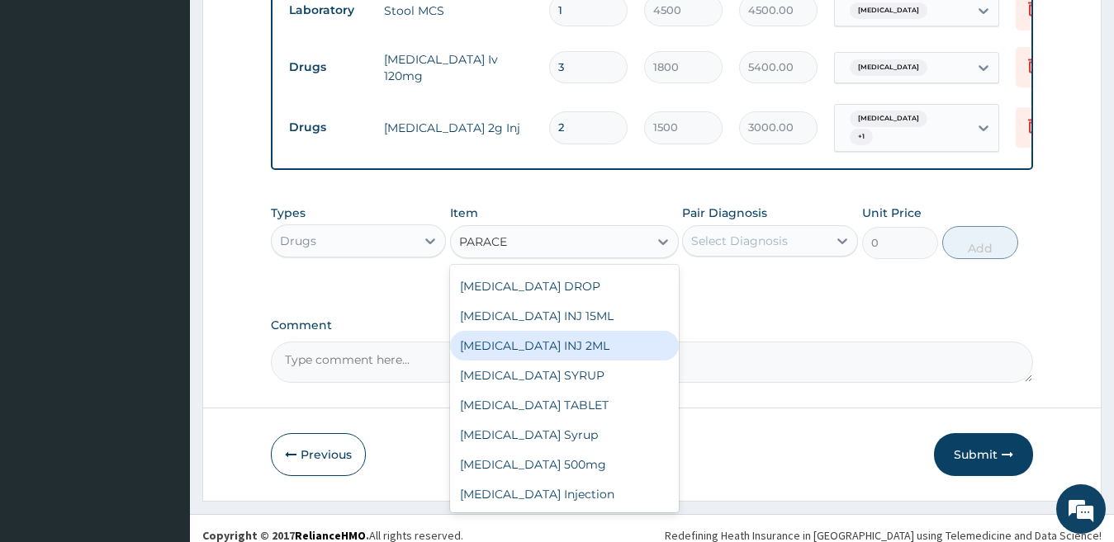
click at [621, 332] on div "[MEDICAL_DATA] INJ 2ML" at bounding box center [564, 346] width 229 height 30
type input "210"
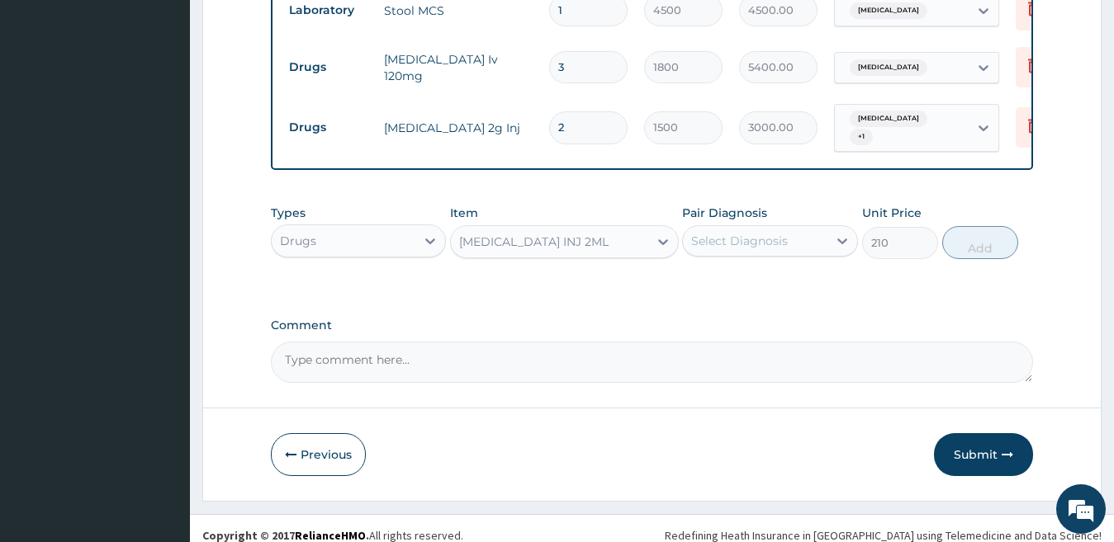
drag, startPoint x: 731, startPoint y: 230, endPoint x: 731, endPoint y: 240, distance: 9.9
click at [731, 233] on div "Select Diagnosis" at bounding box center [739, 241] width 97 height 17
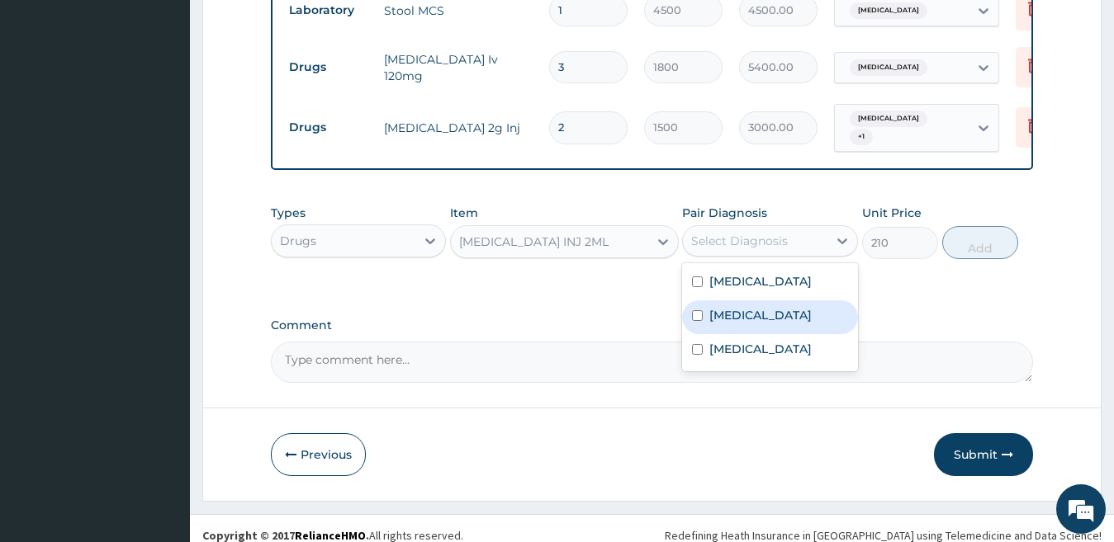
drag, startPoint x: 725, startPoint y: 295, endPoint x: 726, endPoint y: 320, distance: 25.6
click at [725, 307] on label "[MEDICAL_DATA]" at bounding box center [760, 315] width 102 height 17
checkbox input "true"
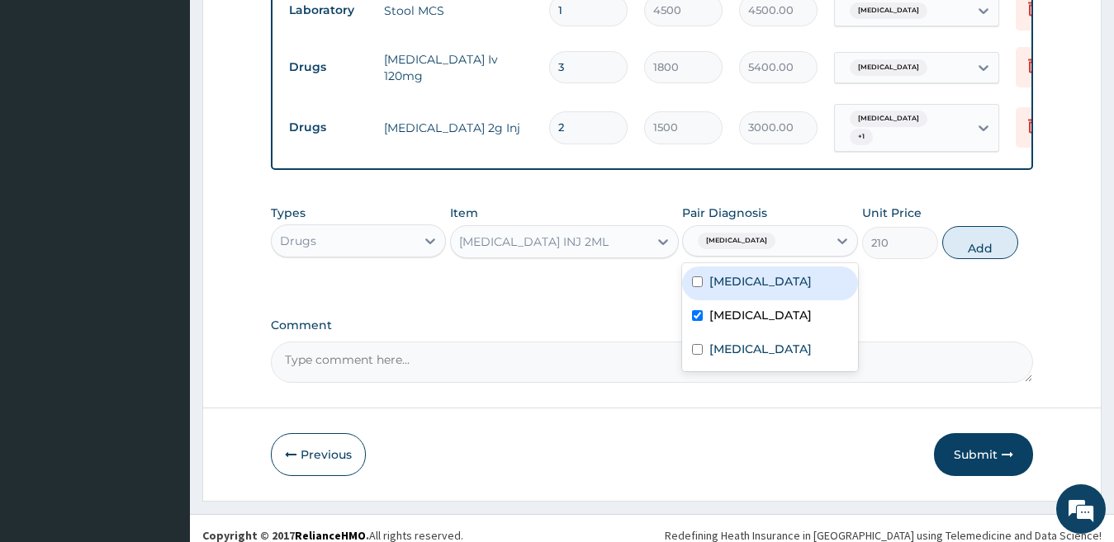
click at [715, 276] on div "[MEDICAL_DATA]" at bounding box center [770, 284] width 176 height 34
checkbox input "true"
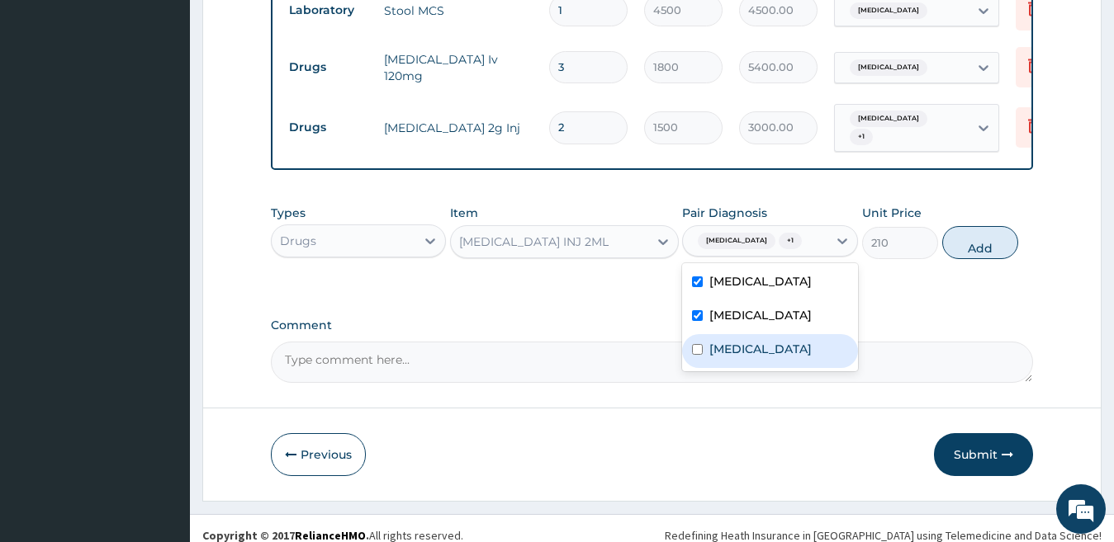
click at [723, 355] on label "[MEDICAL_DATA]" at bounding box center [760, 349] width 102 height 17
checkbox input "true"
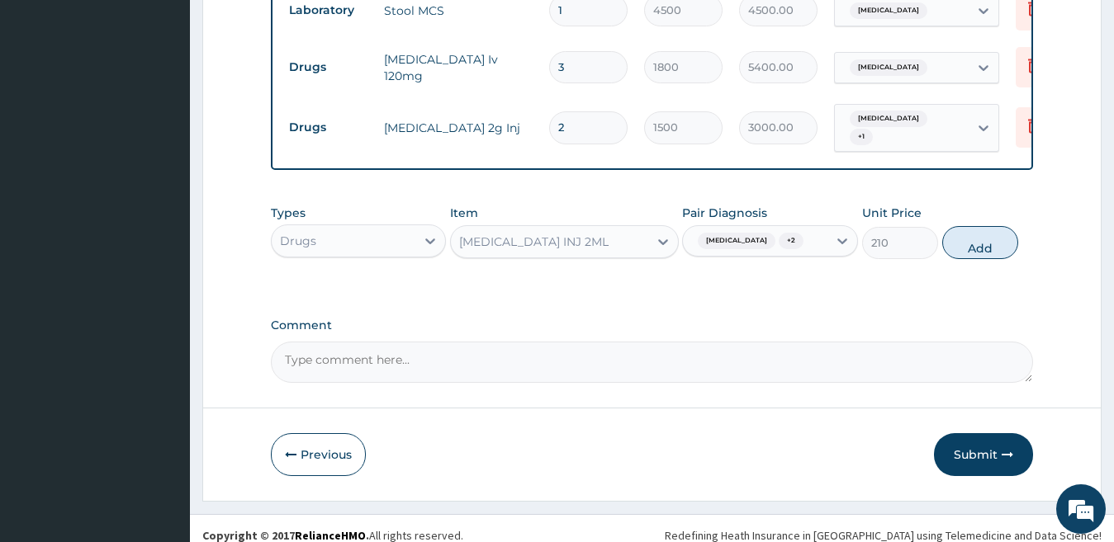
click at [955, 234] on button "Add" at bounding box center [980, 242] width 76 height 33
type input "0"
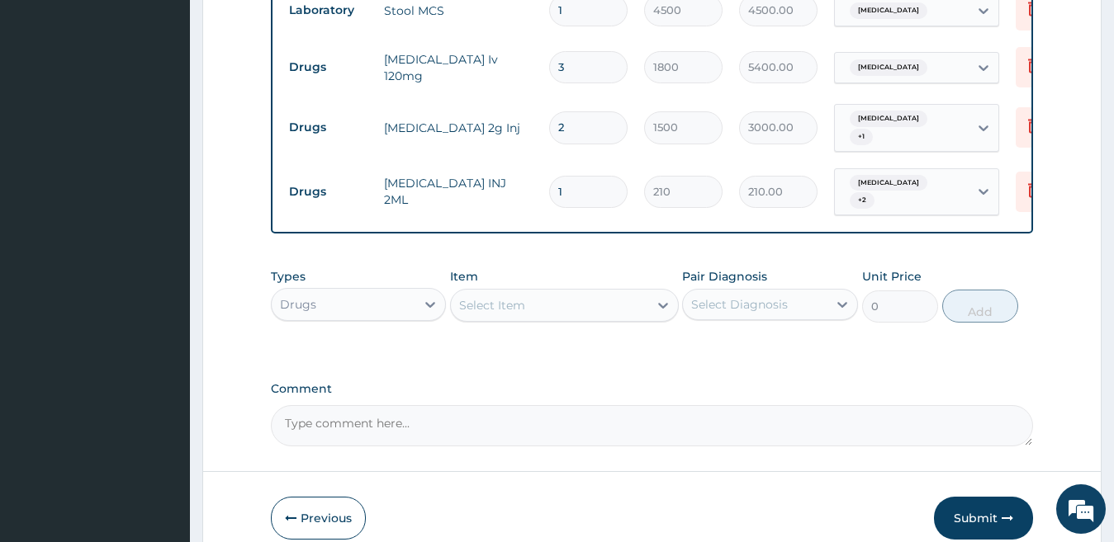
type input "0.00"
type input "4"
type input "840.00"
type input "4"
click at [510, 294] on div "Select Item" at bounding box center [549, 305] width 197 height 26
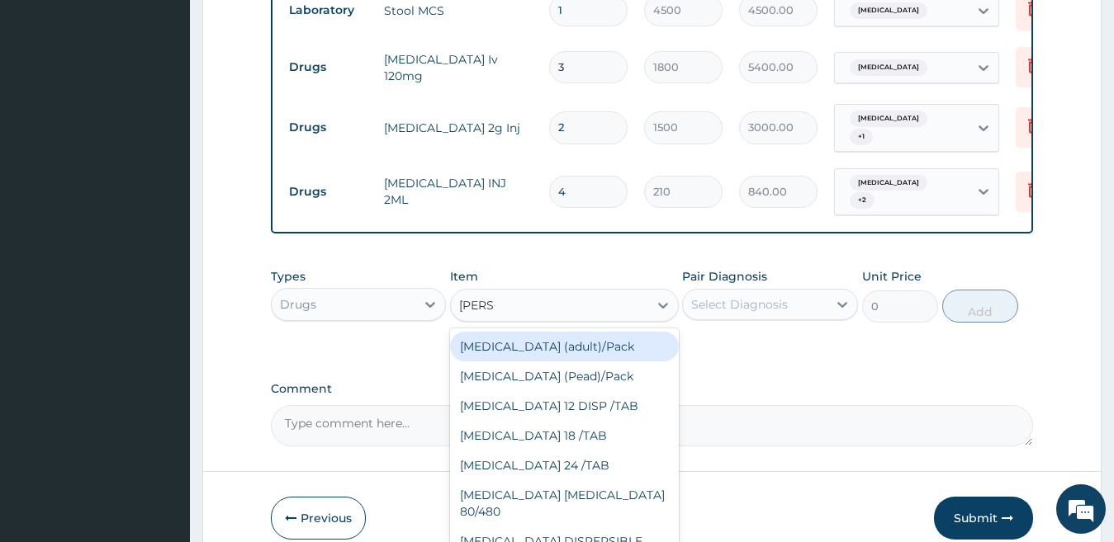
type input "COART"
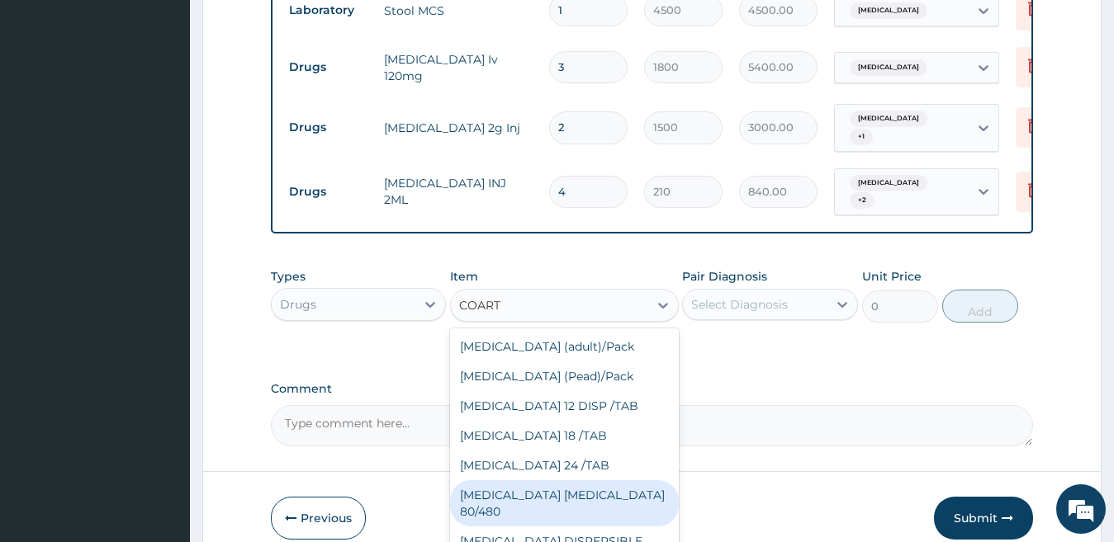
click at [598, 480] on div "[MEDICAL_DATA] [MEDICAL_DATA] 80/480" at bounding box center [564, 503] width 229 height 46
type input "866.25"
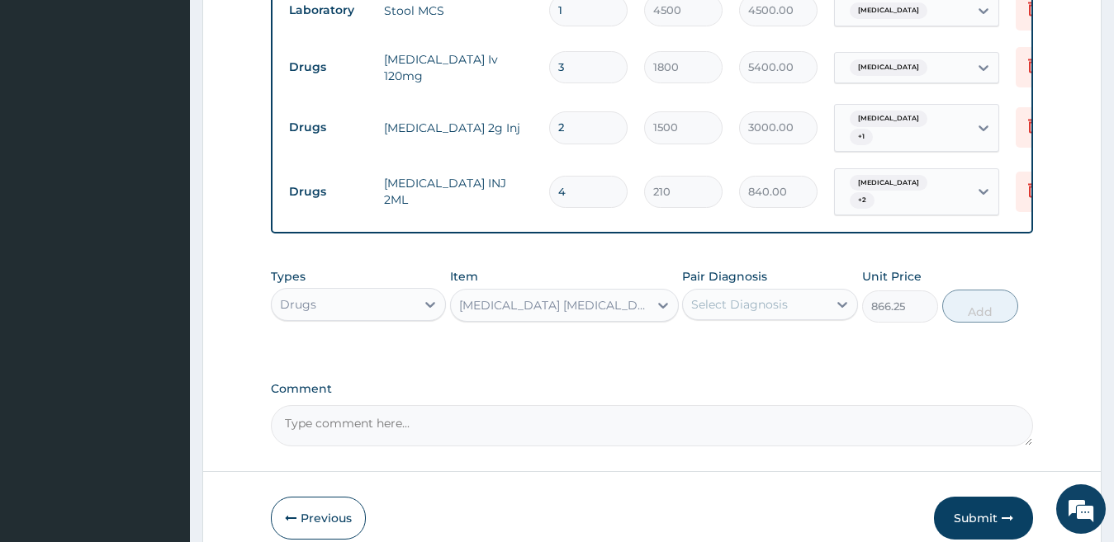
click at [762, 296] on div "Select Diagnosis" at bounding box center [739, 304] width 97 height 17
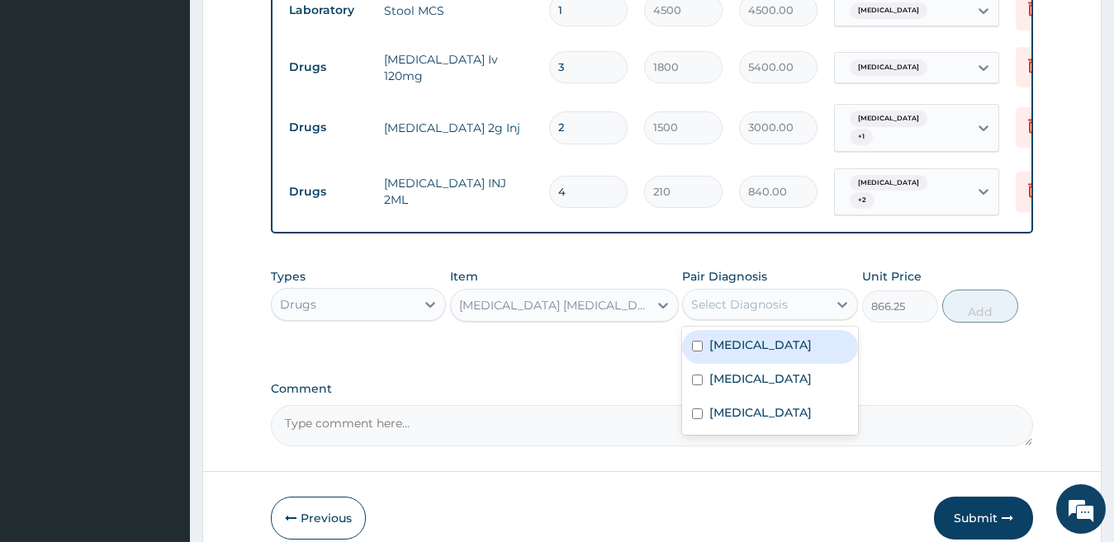
click at [742, 337] on label "[MEDICAL_DATA]" at bounding box center [760, 345] width 102 height 17
checkbox input "true"
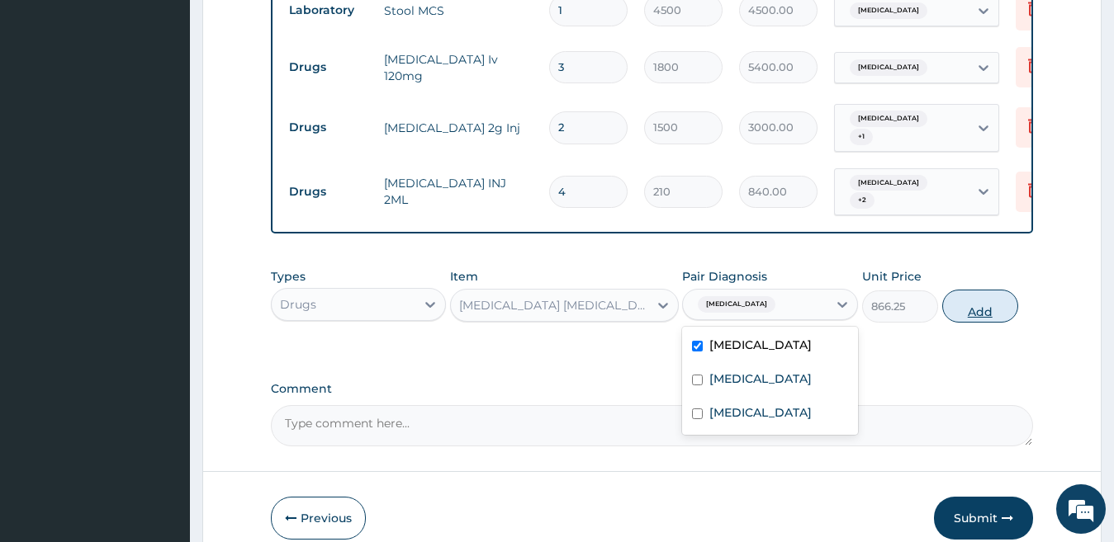
click at [963, 291] on button "Add" at bounding box center [980, 306] width 76 height 33
type input "0"
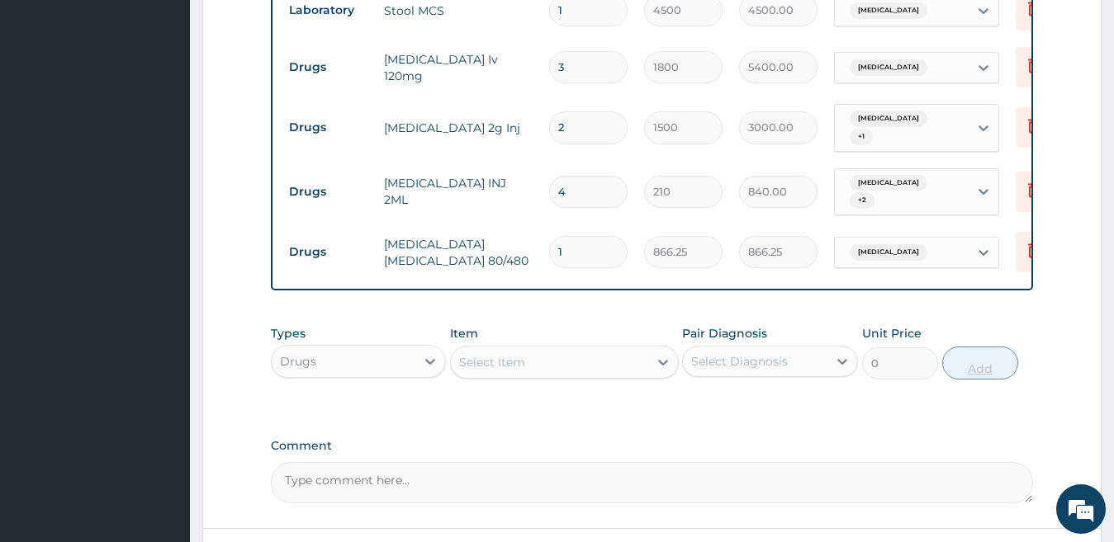
type input "0.00"
type input "6"
type input "5197.50"
type input "6"
click at [541, 349] on div "Select Item" at bounding box center [549, 362] width 197 height 26
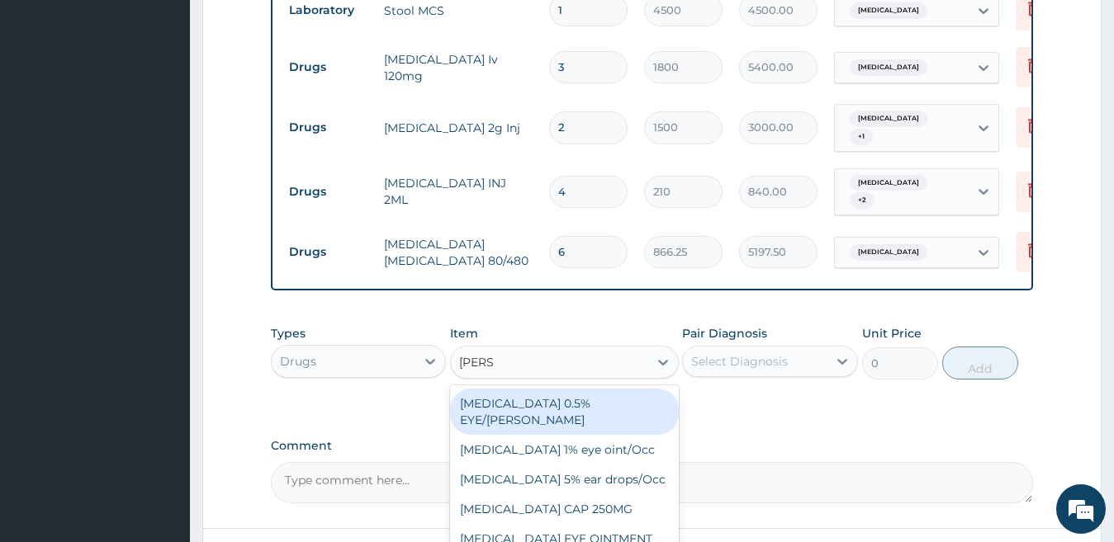
type input "LORAT"
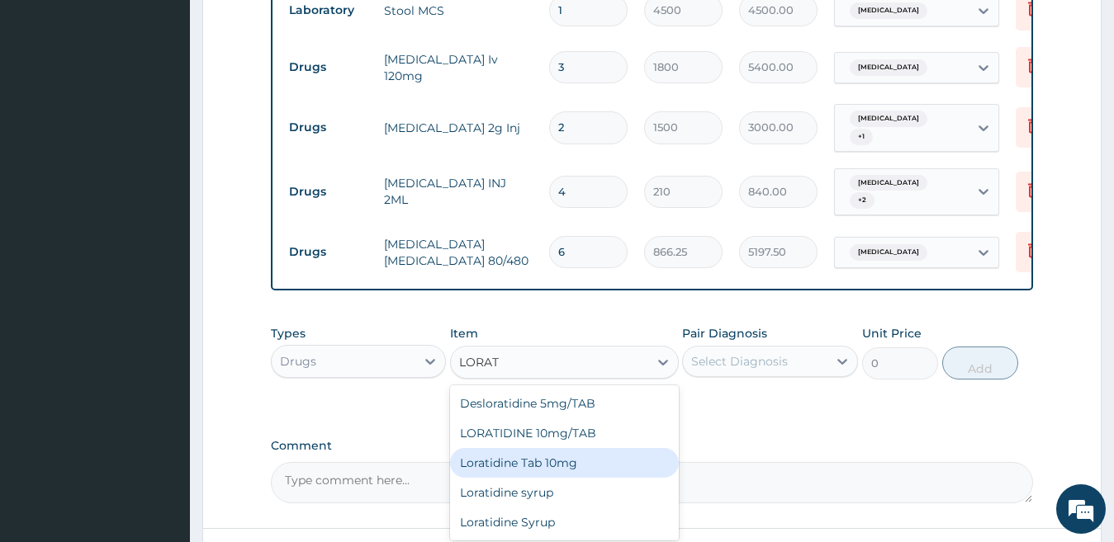
click at [570, 448] on div "Loratidine Tab 10mg" at bounding box center [564, 463] width 229 height 30
type input "50"
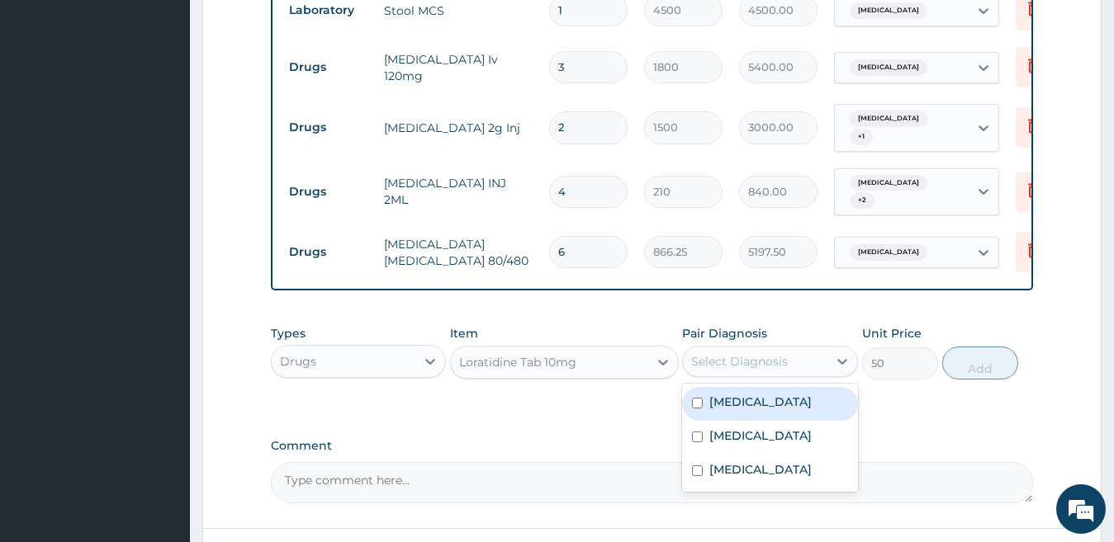
click at [788, 353] on div "Select Diagnosis" at bounding box center [739, 361] width 97 height 17
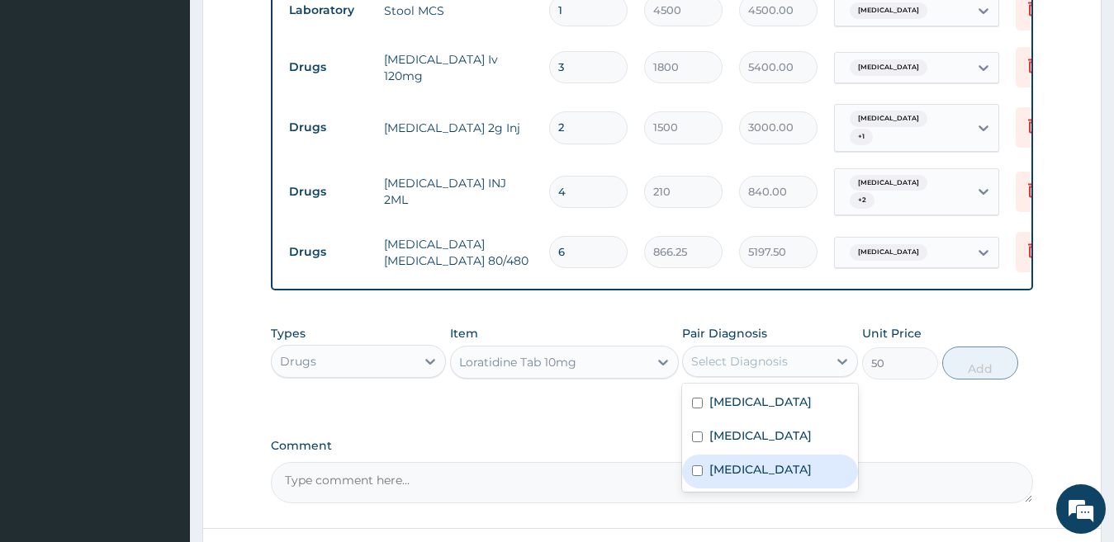
drag, startPoint x: 759, startPoint y: 463, endPoint x: 844, endPoint y: 422, distance: 93.8
click at [759, 463] on label "[MEDICAL_DATA]" at bounding box center [760, 469] width 102 height 17
checkbox input "true"
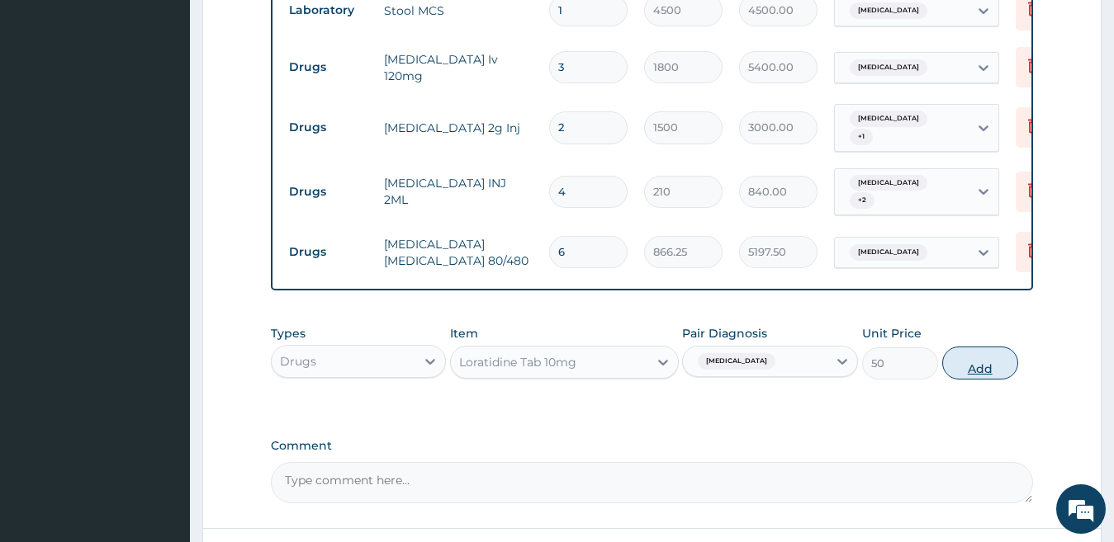
click at [974, 348] on button "Add" at bounding box center [980, 363] width 76 height 33
type input "0"
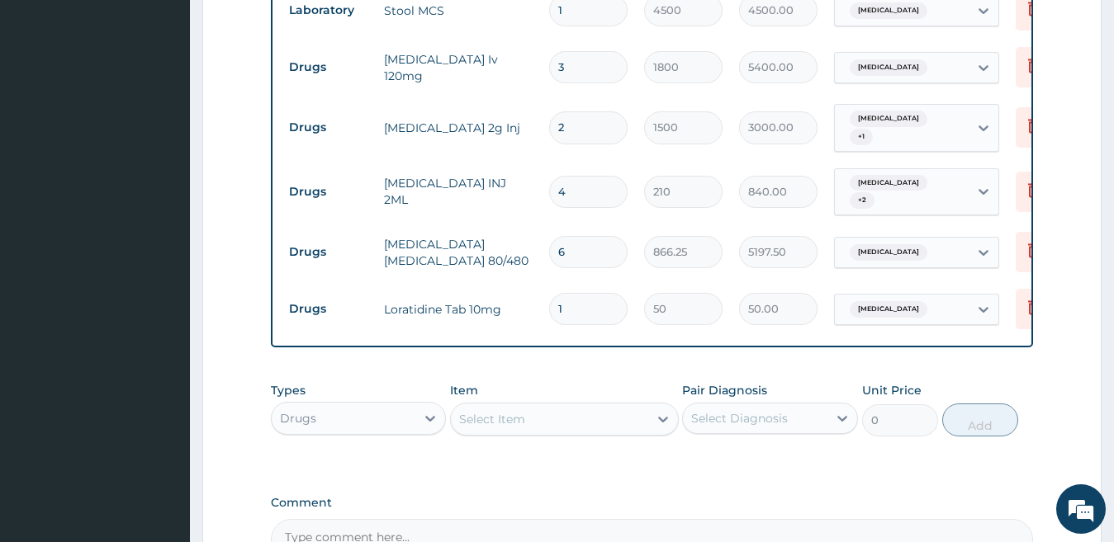
type input "10"
type input "500.00"
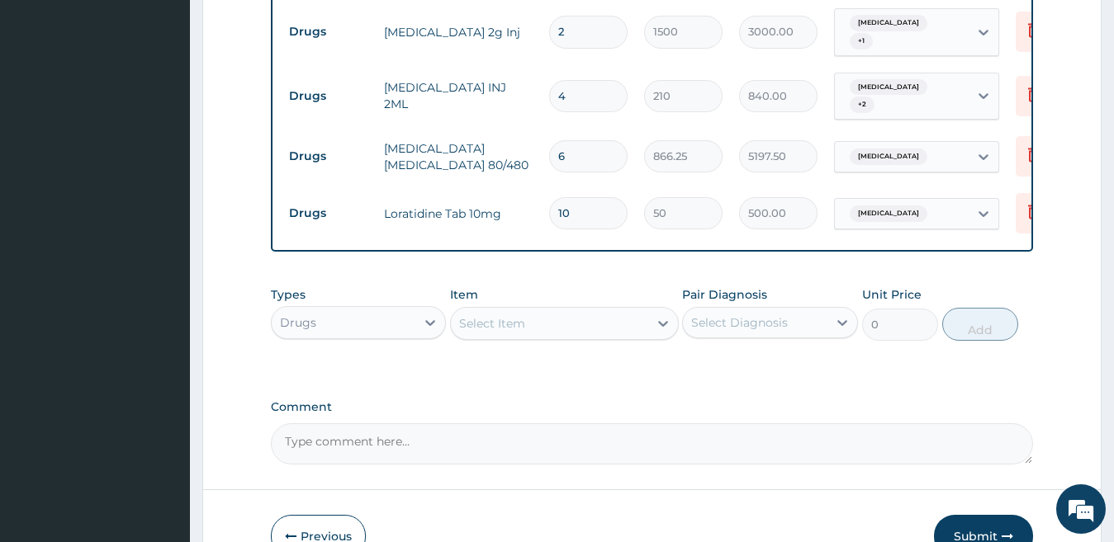
scroll to position [1015, 0]
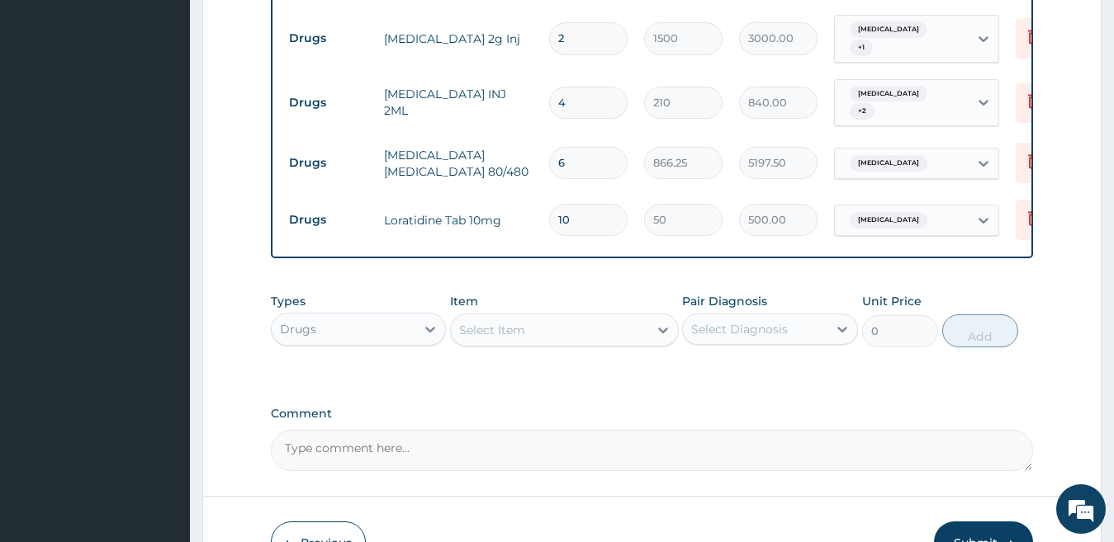
type input "10"
click at [473, 322] on div "Select Item" at bounding box center [492, 330] width 66 height 17
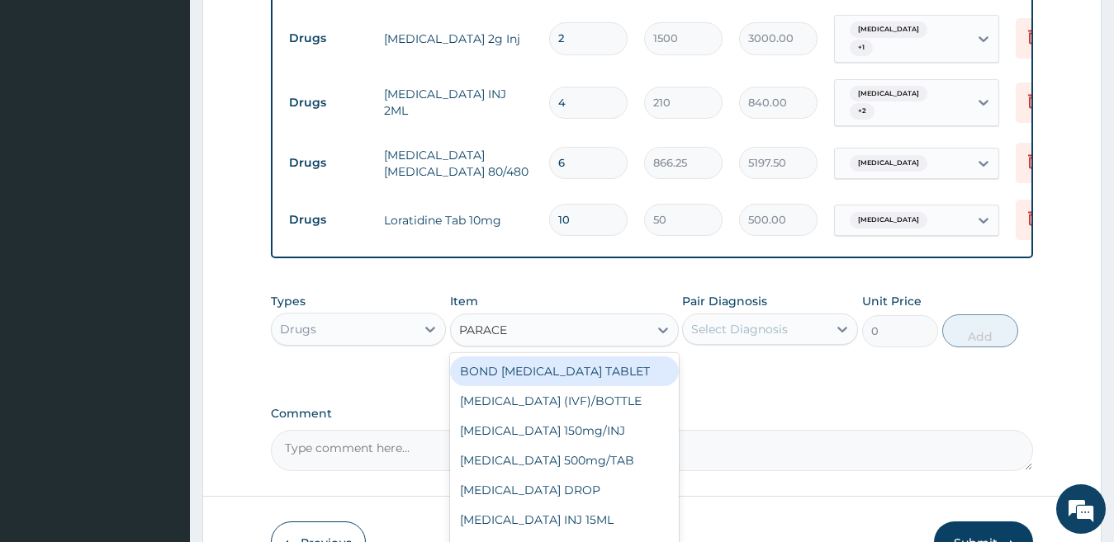
type input "PARACET"
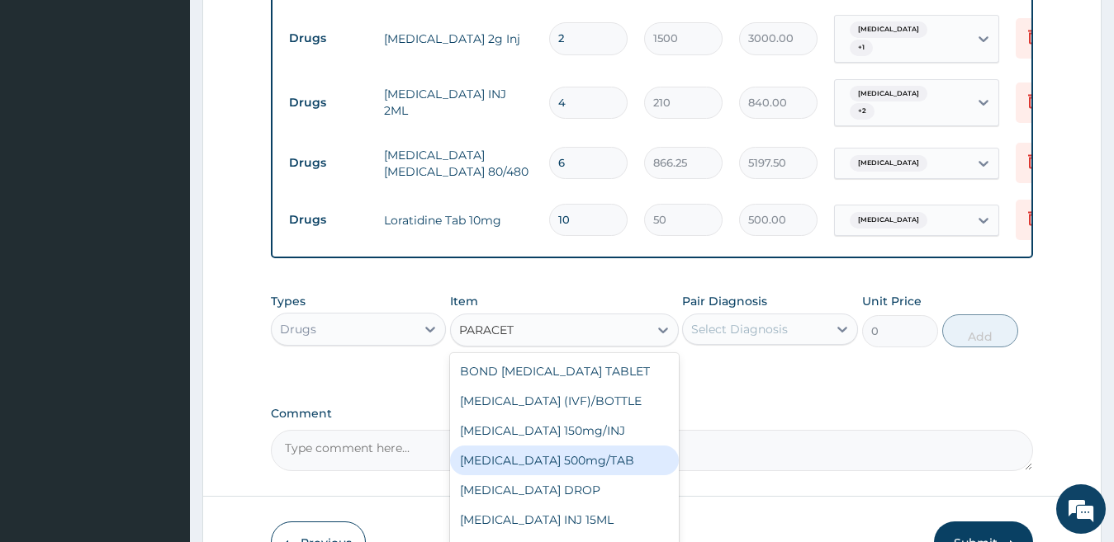
scroll to position [116, 0]
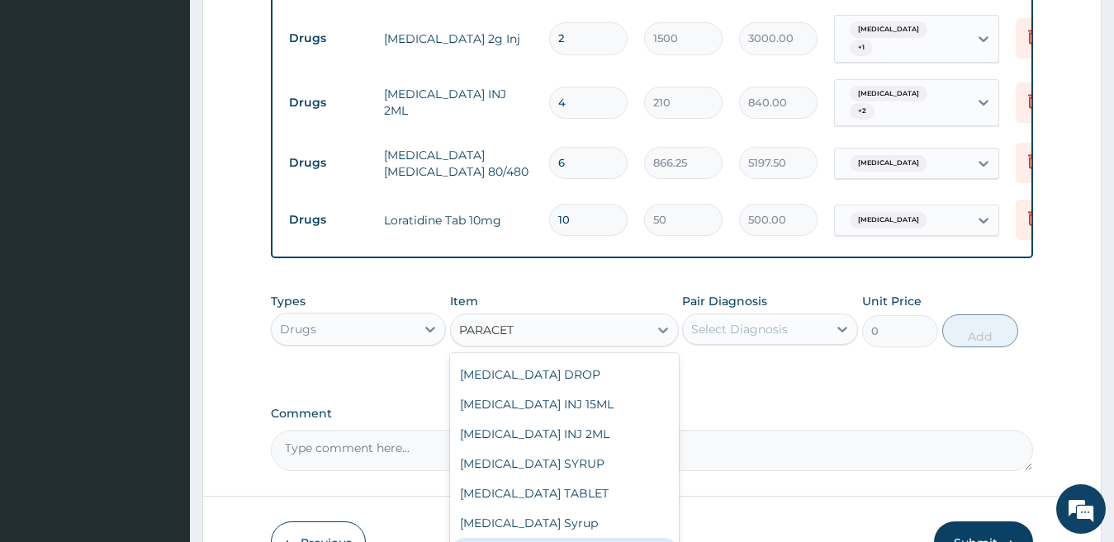
drag, startPoint x: 603, startPoint y: 528, endPoint x: 612, endPoint y: 516, distance: 15.4
type input "15"
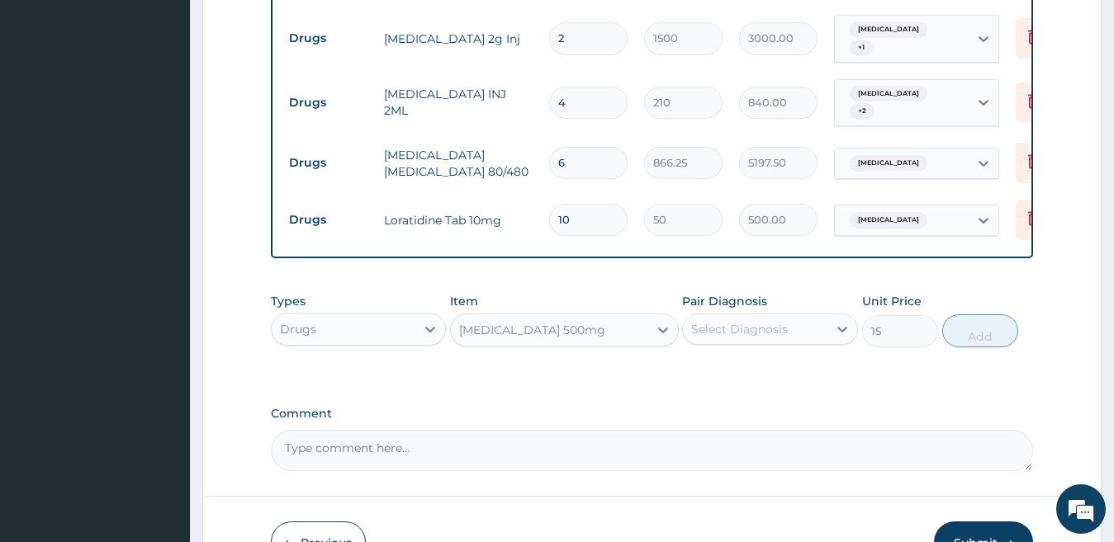
click at [760, 321] on div "Select Diagnosis" at bounding box center [739, 329] width 97 height 17
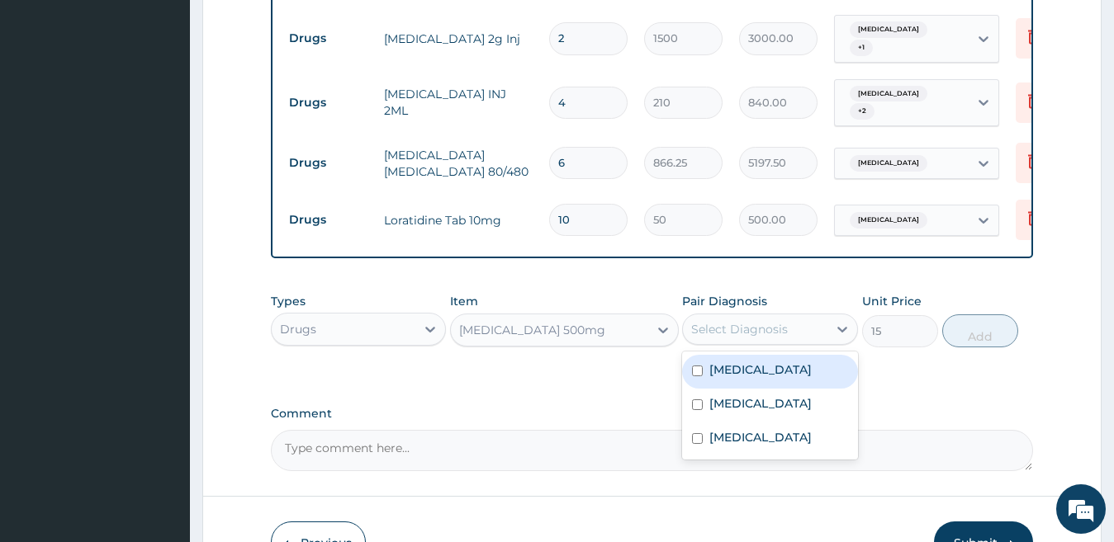
drag, startPoint x: 752, startPoint y: 359, endPoint x: 750, endPoint y: 379, distance: 19.9
click at [751, 361] on div "[MEDICAL_DATA]" at bounding box center [770, 372] width 176 height 34
checkbox input "true"
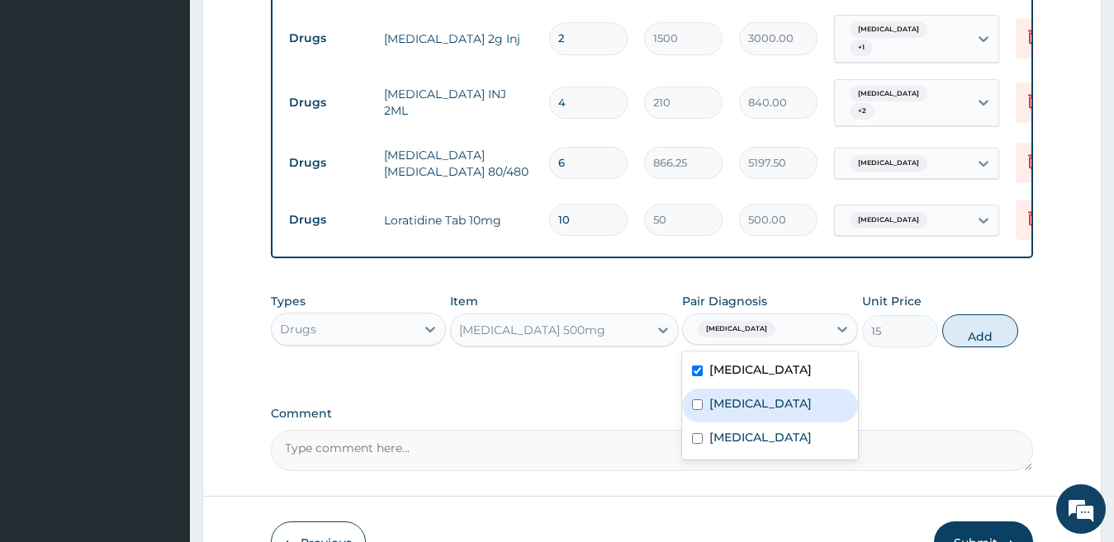
click at [738, 395] on div "[MEDICAL_DATA]" at bounding box center [770, 406] width 176 height 34
checkbox input "true"
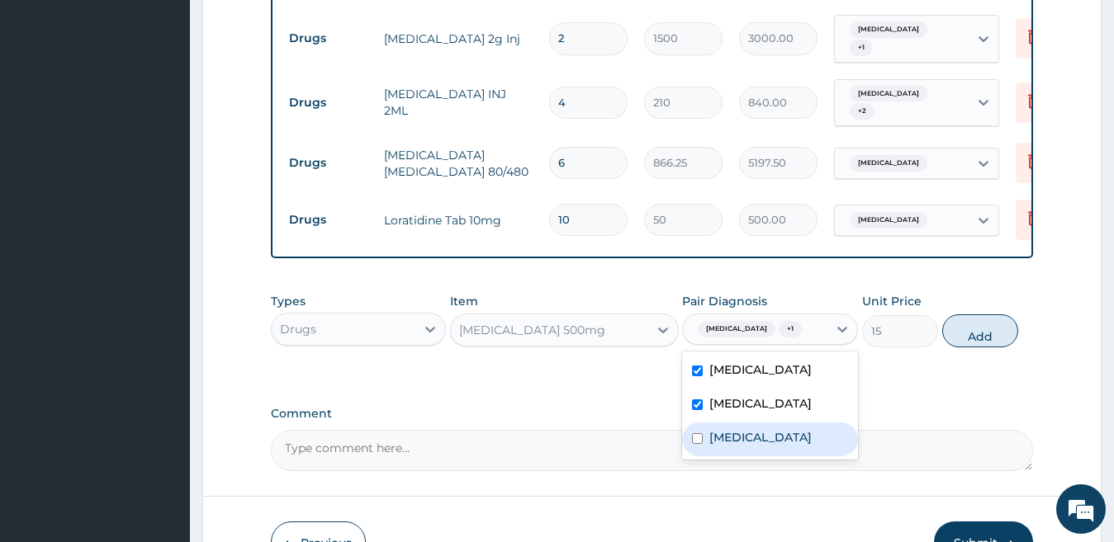
click at [720, 438] on label "[MEDICAL_DATA]" at bounding box center [760, 437] width 102 height 17
checkbox input "true"
click at [977, 315] on button "Add" at bounding box center [980, 331] width 76 height 33
type input "0"
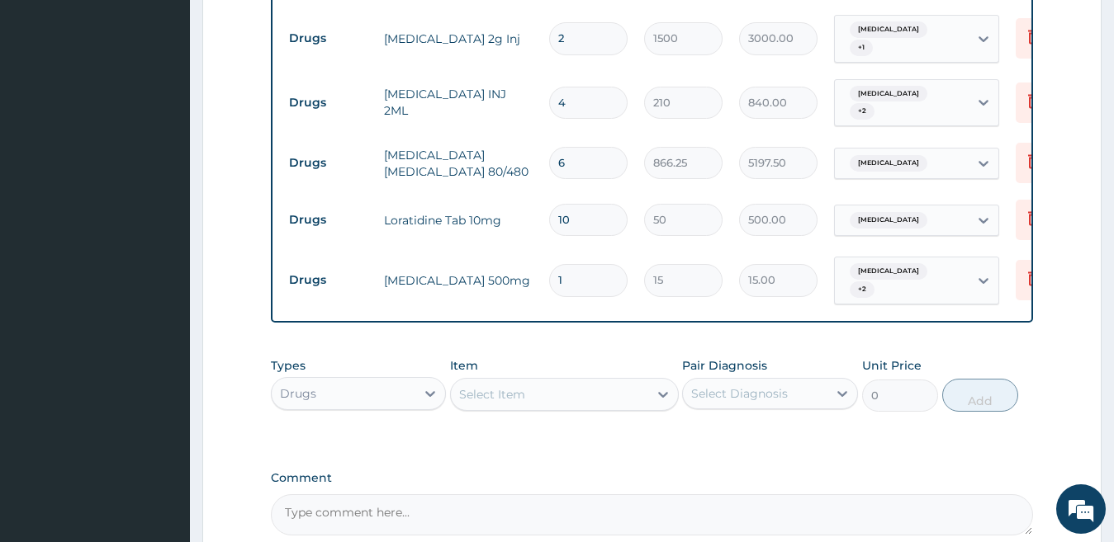
type input "0.00"
type input "2"
type input "30.00"
type input "20"
type input "300.00"
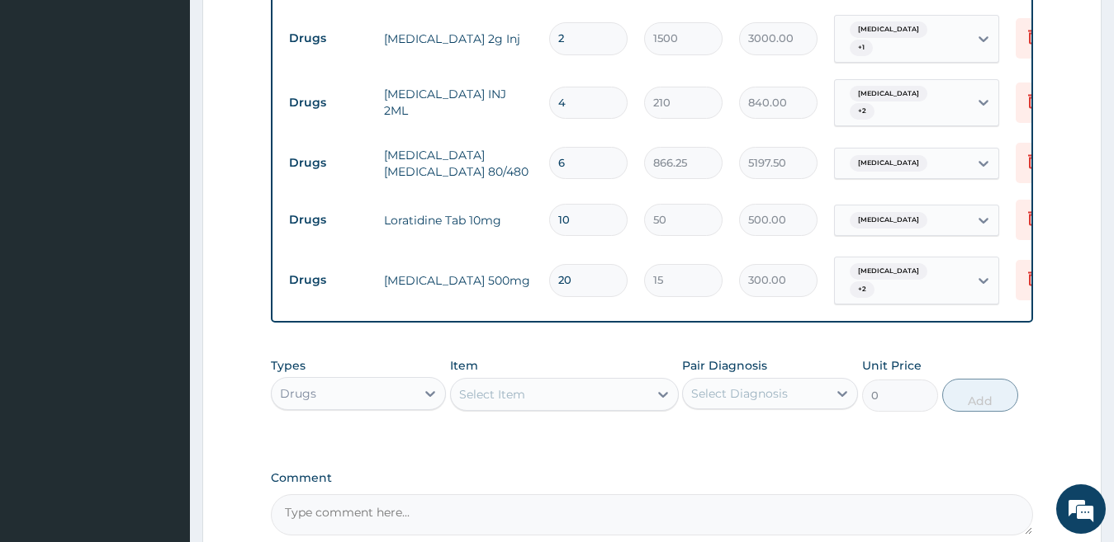
type input "20"
click at [548, 381] on div "Select Item" at bounding box center [549, 394] width 197 height 26
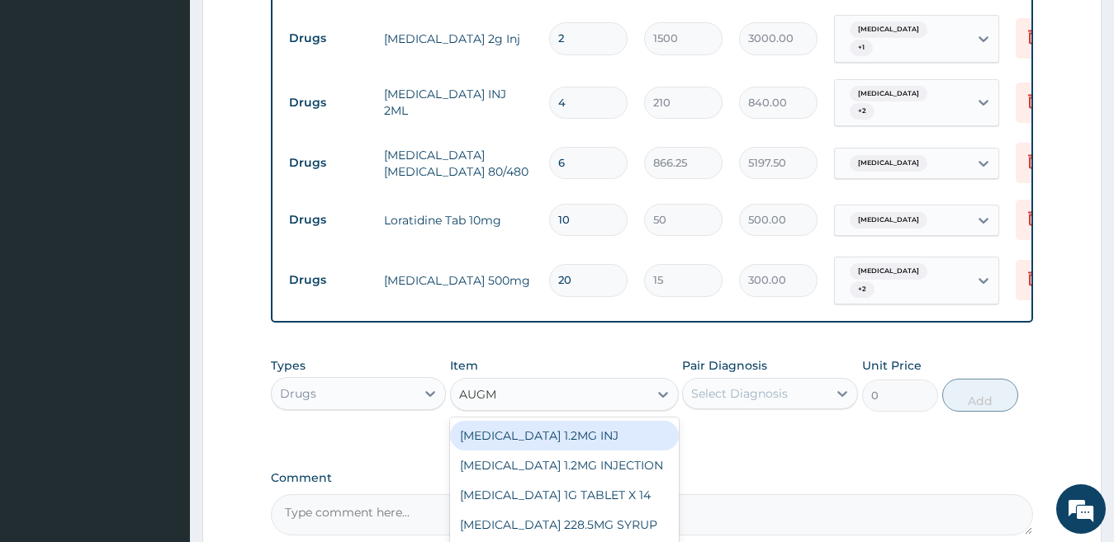
type input "AUGME"
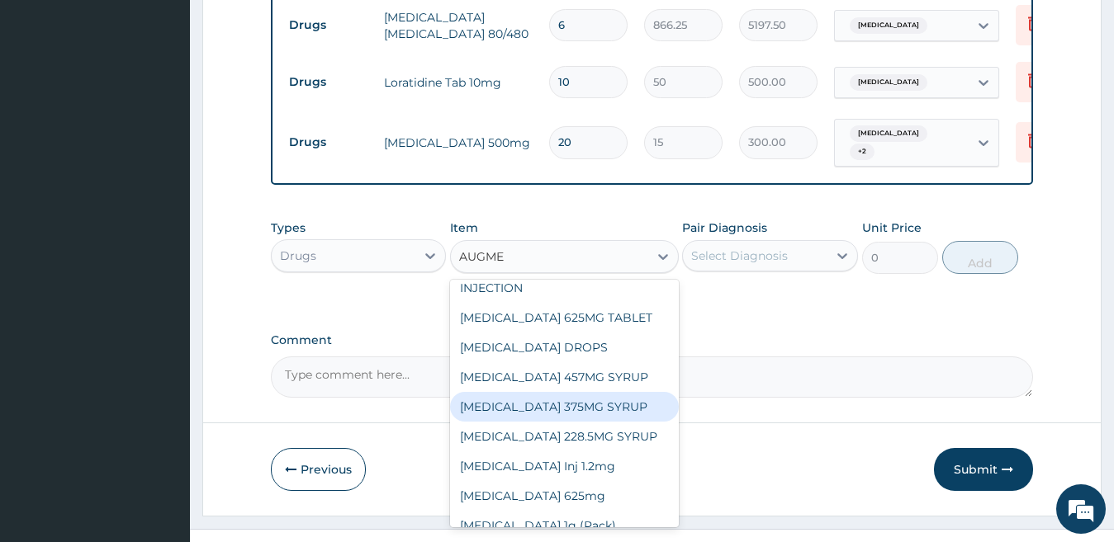
scroll to position [1153, 0]
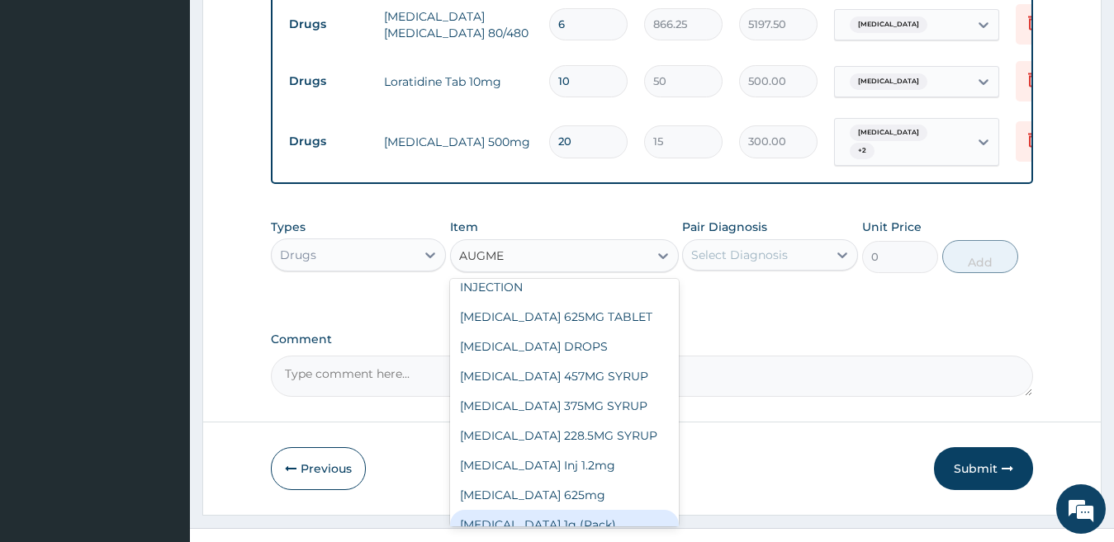
drag, startPoint x: 565, startPoint y: 482, endPoint x: 604, endPoint y: 459, distance: 45.9
click at [567, 510] on div "[MEDICAL_DATA] 1g (Pack)" at bounding box center [564, 525] width 229 height 30
type input "6000"
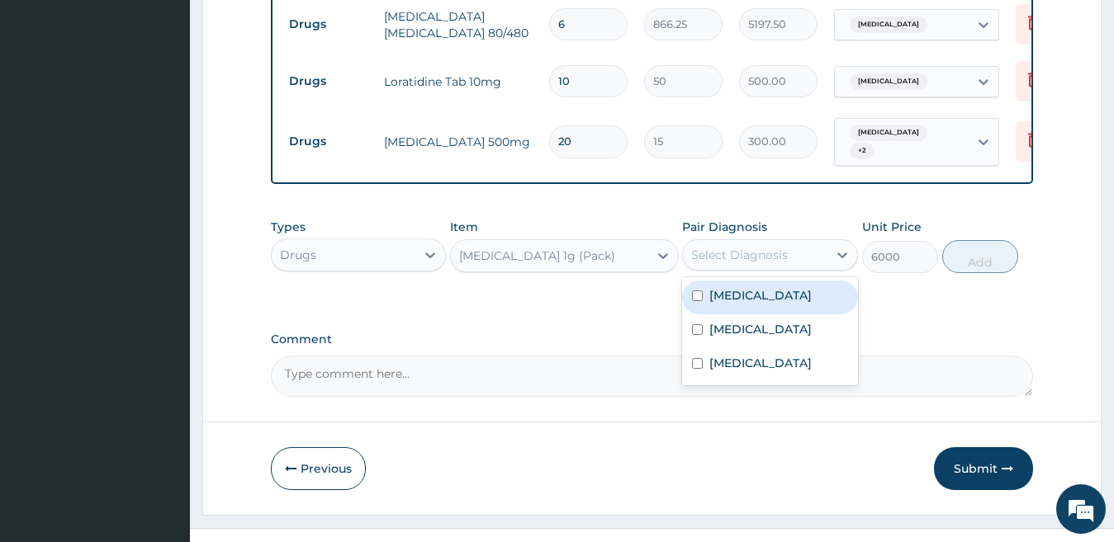
click at [793, 242] on div "Select Diagnosis" at bounding box center [755, 255] width 144 height 26
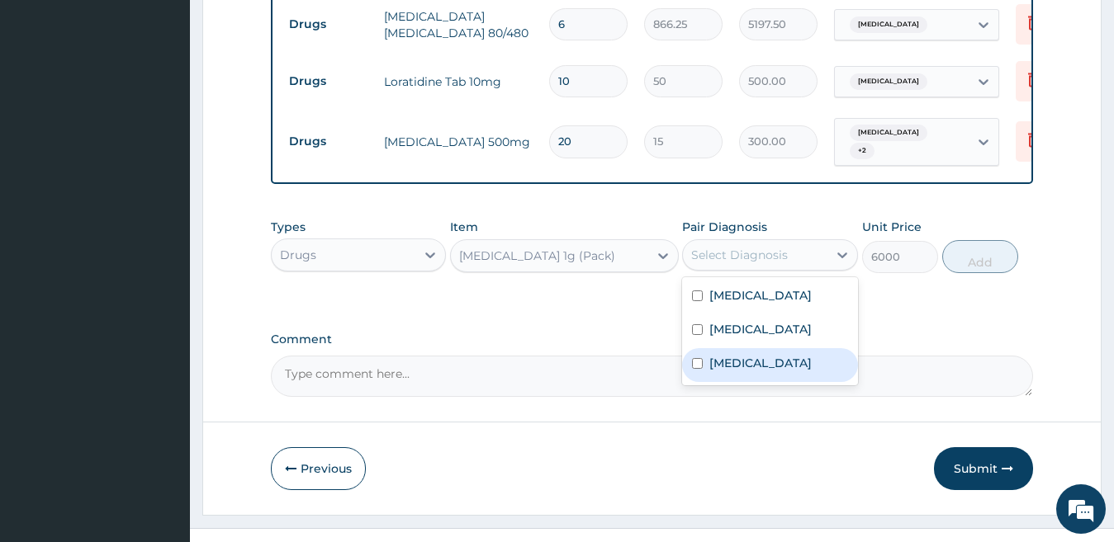
click at [759, 315] on div "[MEDICAL_DATA]" at bounding box center [770, 332] width 176 height 34
checkbox input "true"
click at [752, 355] on label "[MEDICAL_DATA]" at bounding box center [760, 363] width 102 height 17
checkbox input "true"
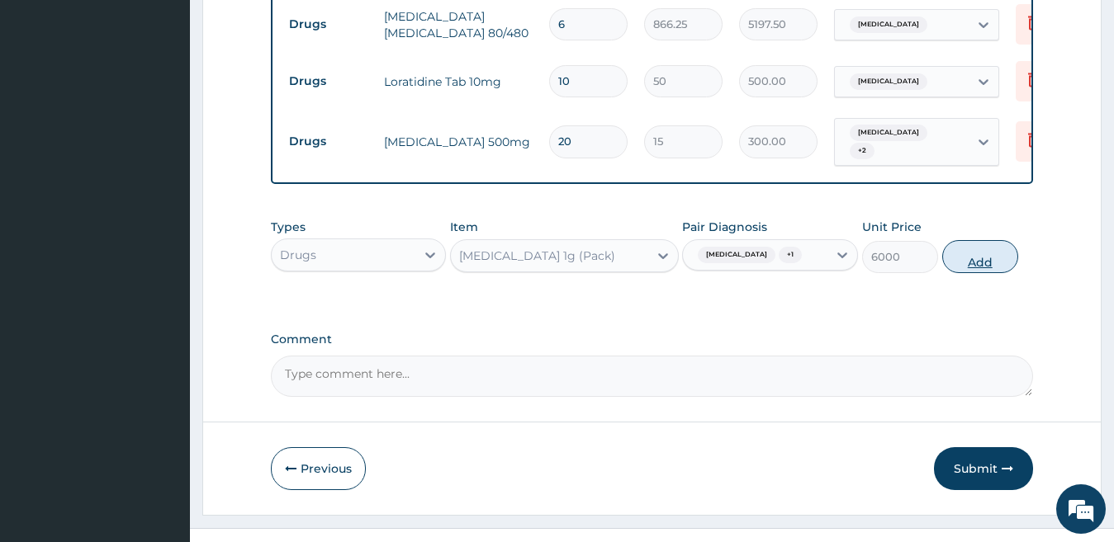
click at [975, 240] on button "Add" at bounding box center [980, 256] width 76 height 33
type input "0"
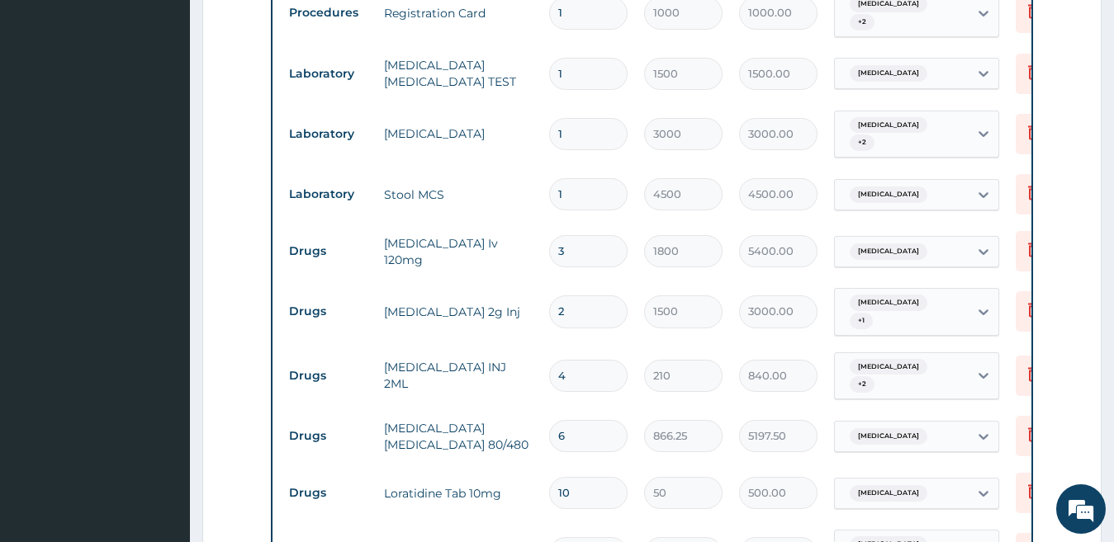
scroll to position [746, 0]
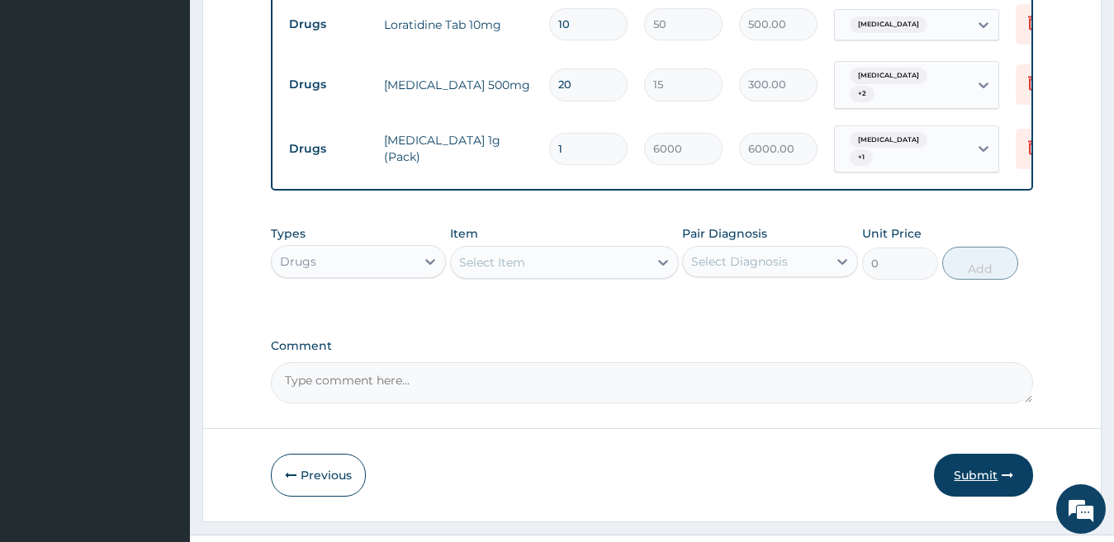
click at [968, 454] on button "Submit" at bounding box center [983, 475] width 99 height 43
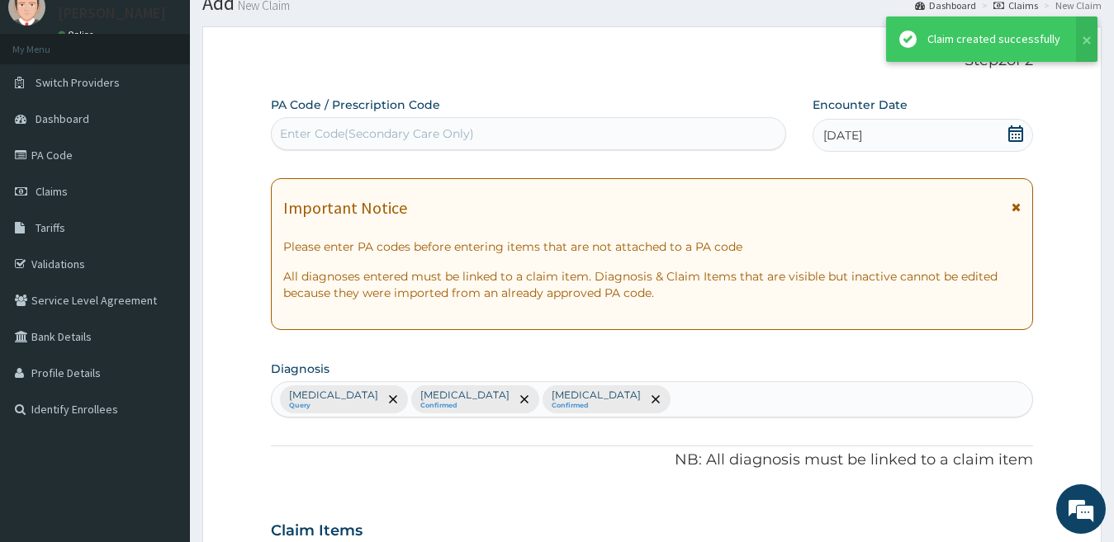
scroll to position [1210, 0]
